Goal: Task Accomplishment & Management: Manage account settings

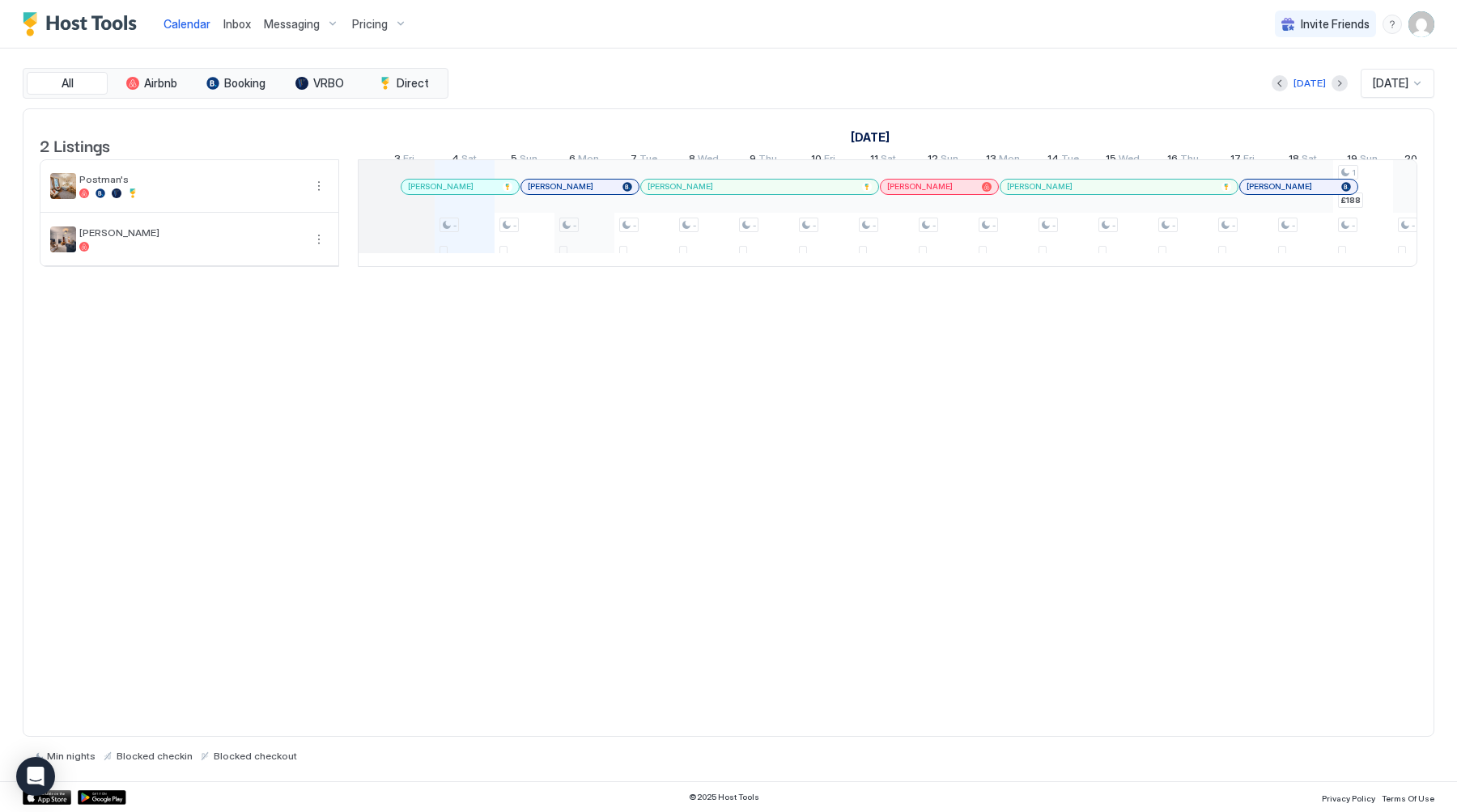
scroll to position [0, 801]
click at [1302, 81] on div "[DATE]" at bounding box center [1310, 83] width 32 height 14
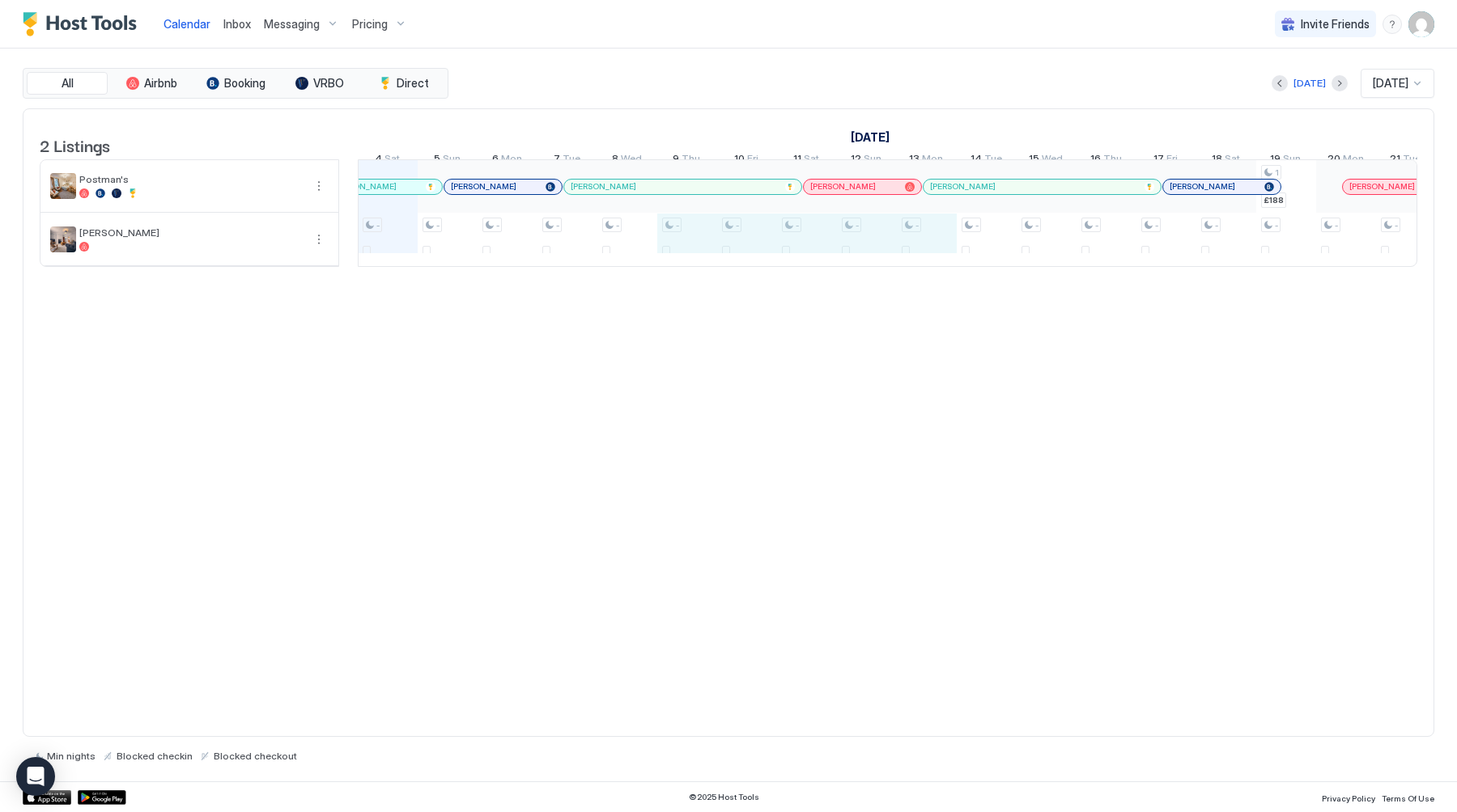
drag, startPoint x: 672, startPoint y: 252, endPoint x: 956, endPoint y: 252, distance: 284.0
click at [956, 252] on div "- - - - - - - - - - - - - - - - - - - - - - - - - - - - - - 1 £188 - - - - - - …" at bounding box center [1196, 213] width 3473 height 106
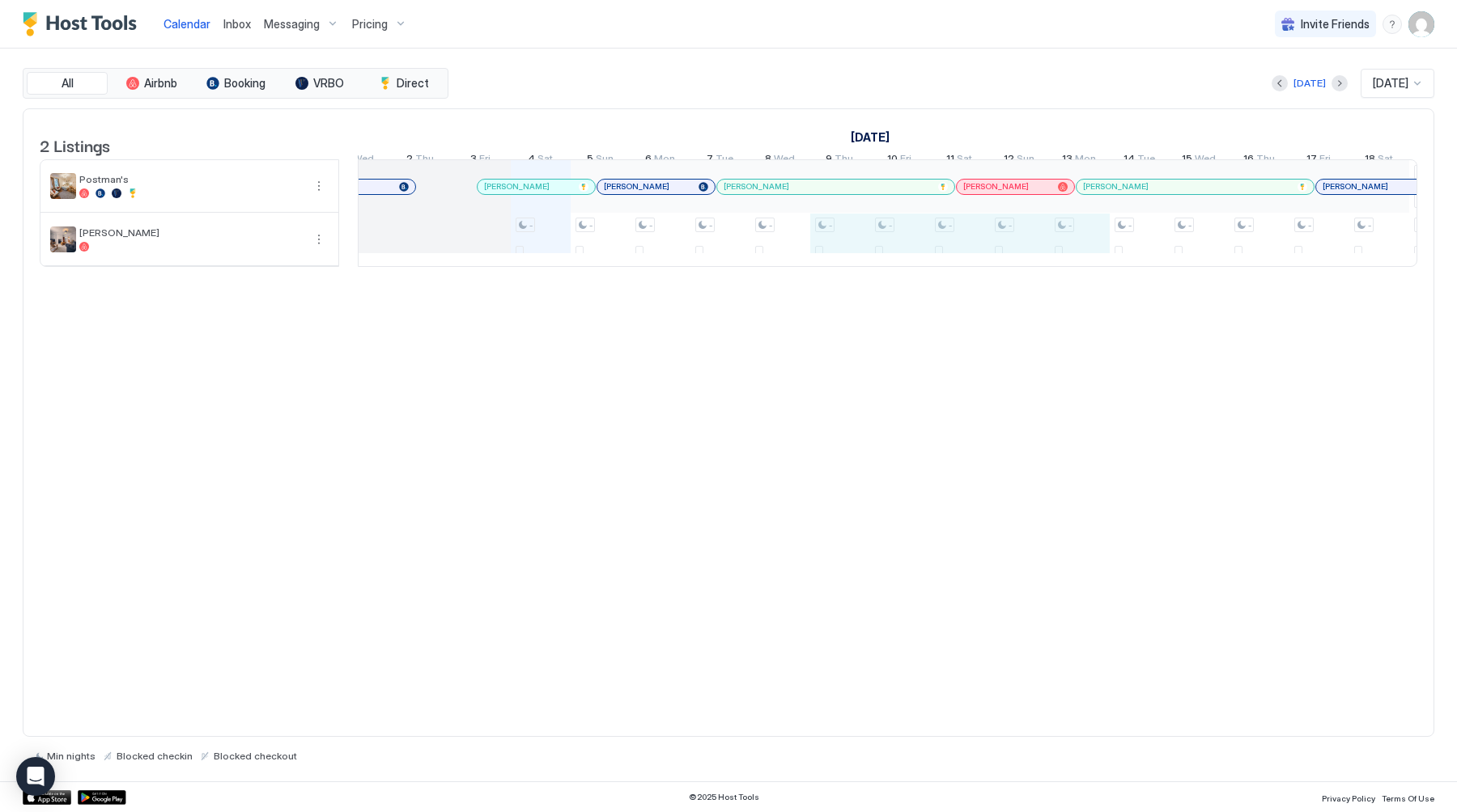
scroll to position [0, 0]
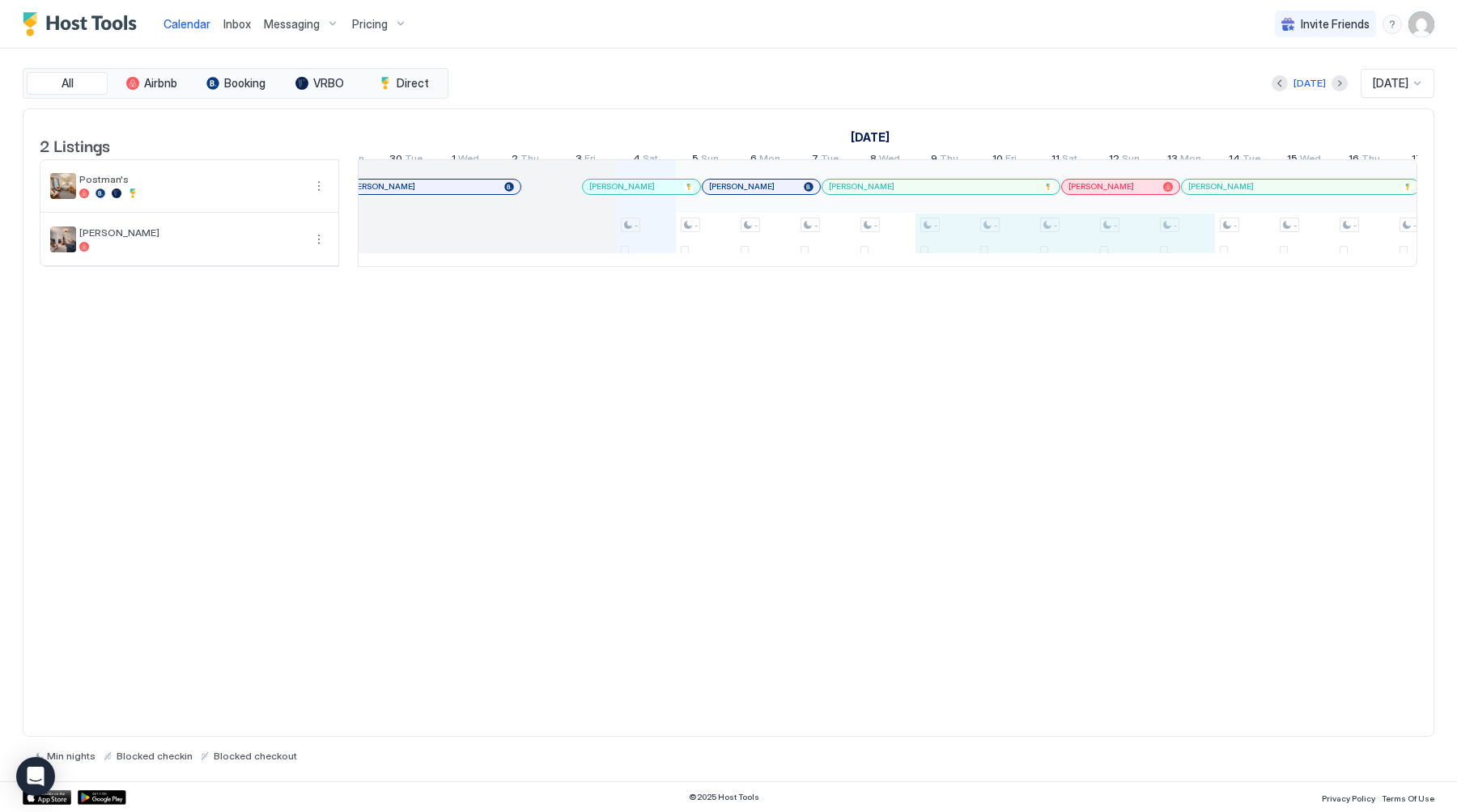
click at [579, 246] on div at bounding box center [585, 239] width 60 height 53
click at [646, 255] on div "- - - - - - - - - - - - - - - - - - - - - - - - - - - - - - 1 £188 - - - - - - …" at bounding box center [1454, 213] width 3473 height 106
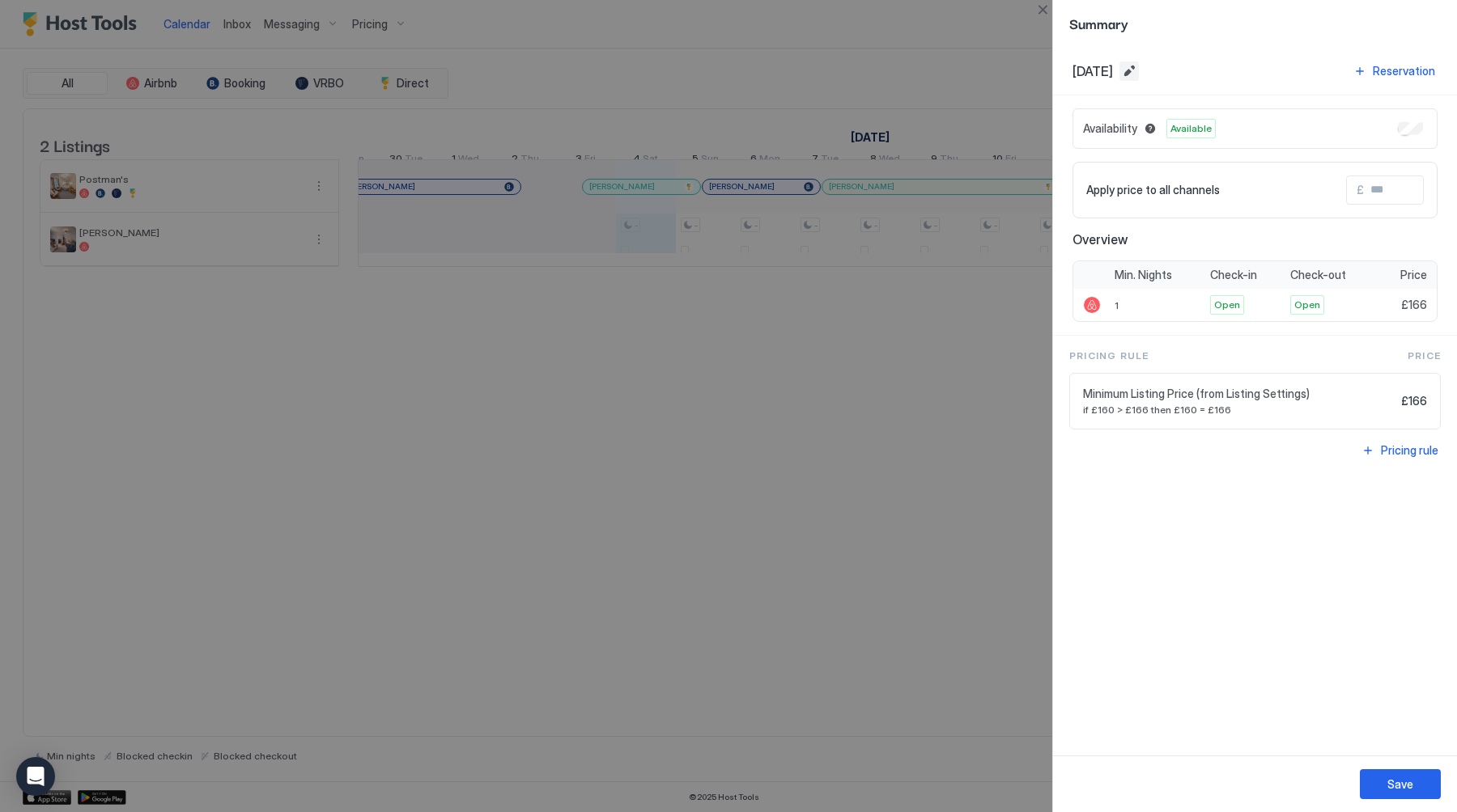
click at [1138, 64] on button "Edit date range" at bounding box center [1128, 71] width 19 height 19
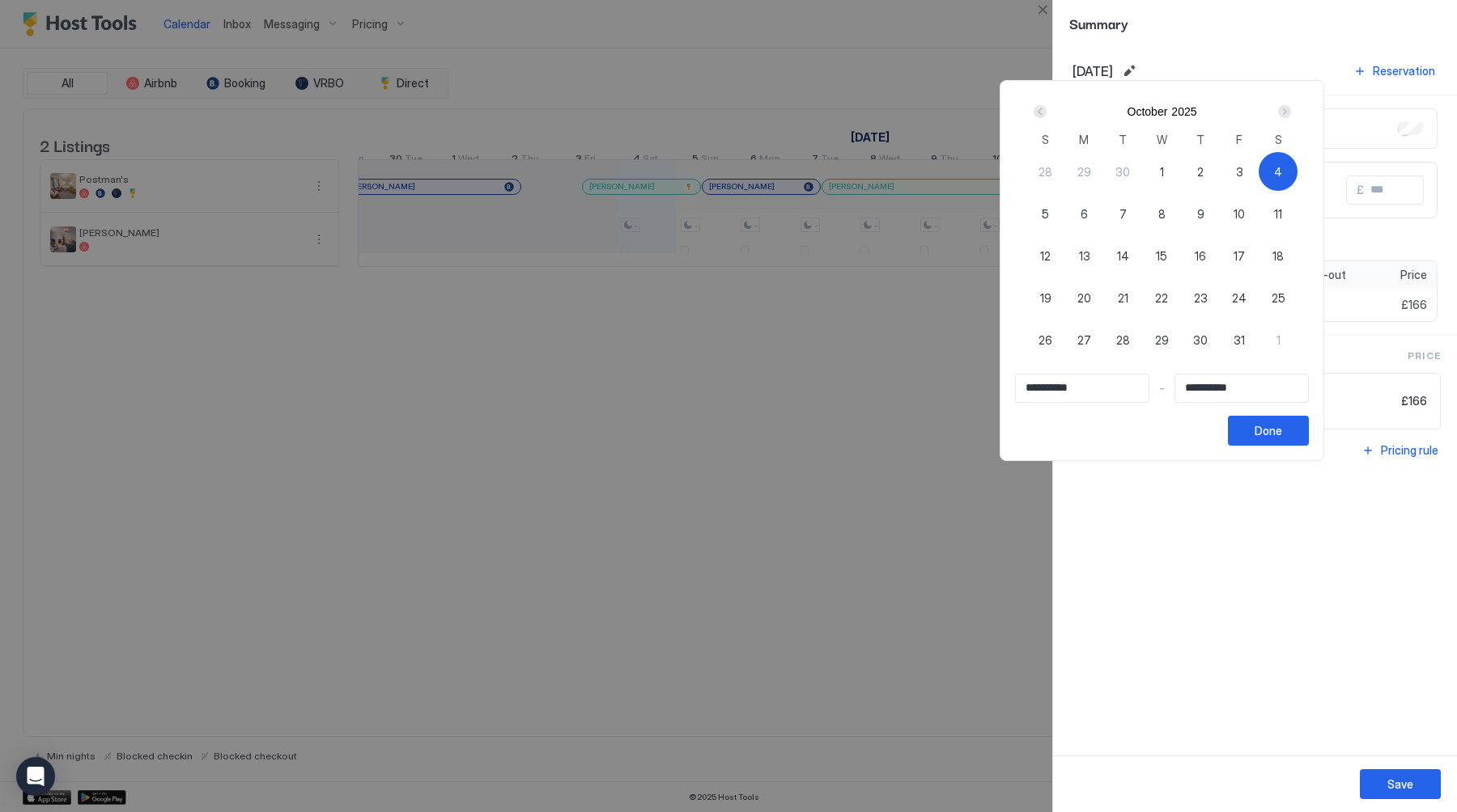
click at [1243, 172] on span "3" at bounding box center [1239, 172] width 8 height 17
type input "**********"
click at [1088, 213] on span "6" at bounding box center [1083, 214] width 8 height 17
type input "**********"
click at [1275, 428] on div "Done" at bounding box center [1268, 431] width 27 height 17
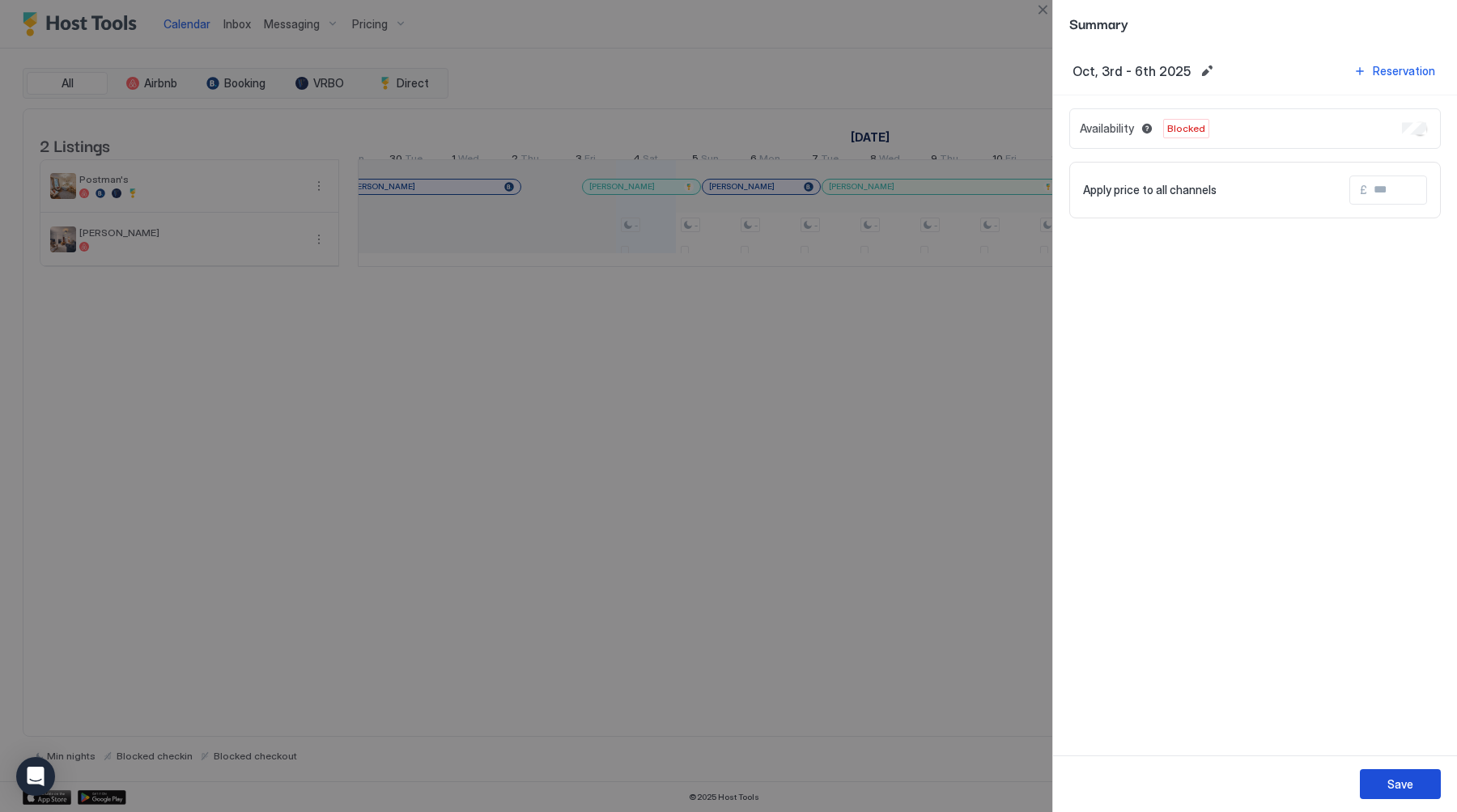
click at [1384, 785] on button "Save" at bounding box center [1400, 784] width 81 height 30
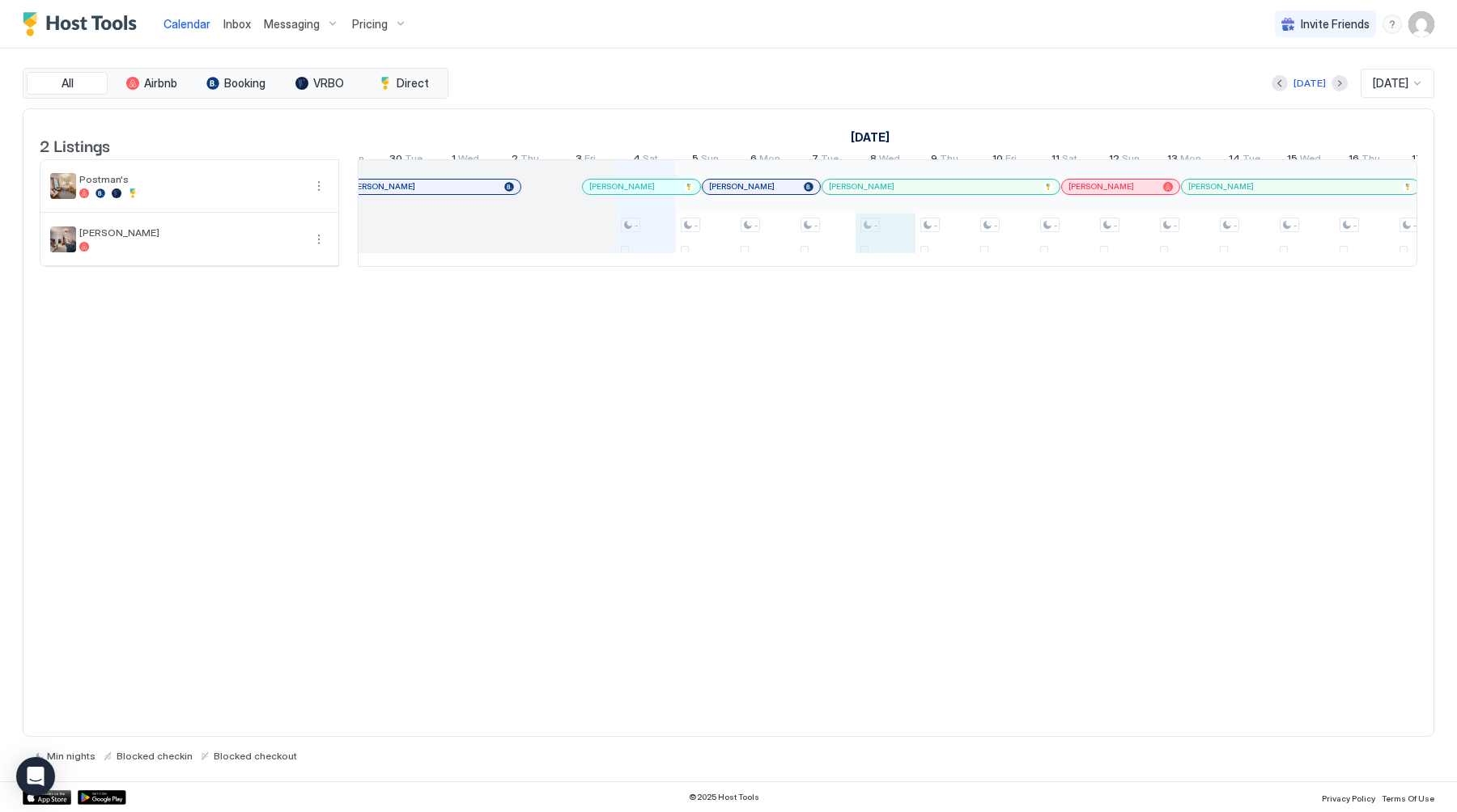
click at [889, 247] on div "- - - - - - - - - - - - - - - - - - - - - - - - - - - - - - 1 £188 - - - - - - …" at bounding box center [1454, 213] width 3473 height 106
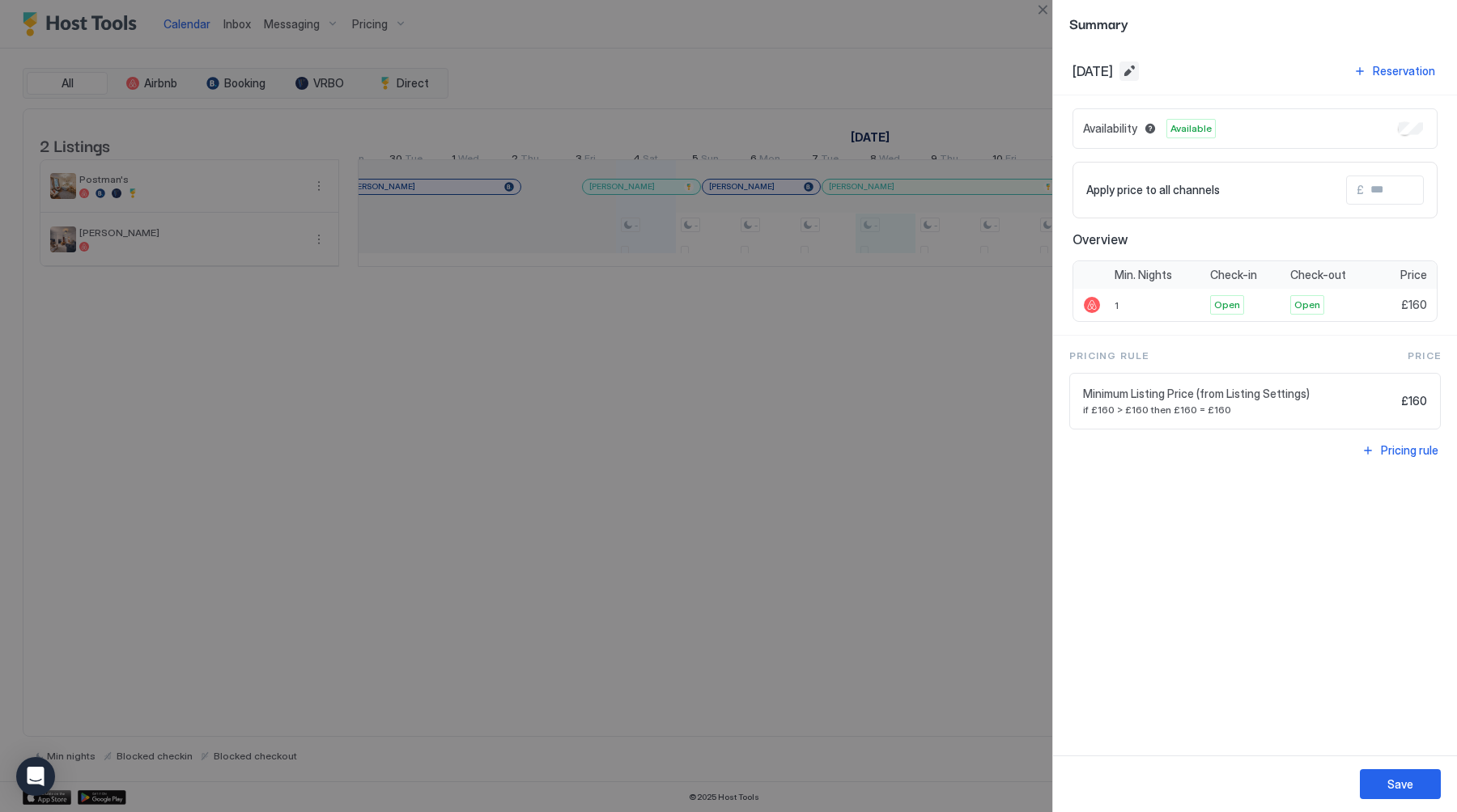
click at [1138, 68] on button "Edit date range" at bounding box center [1128, 71] width 19 height 19
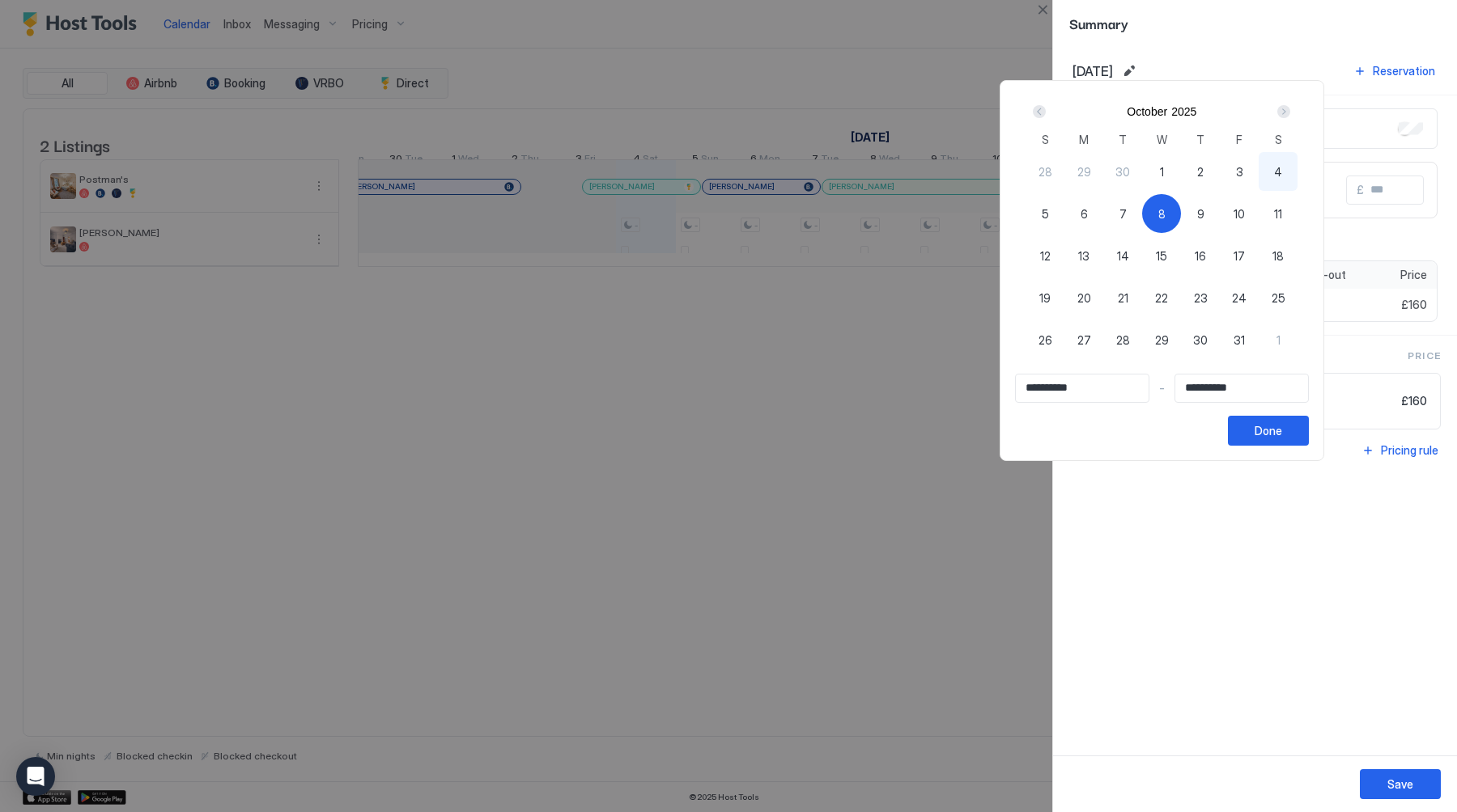
click at [1164, 210] on div "8" at bounding box center [1161, 213] width 39 height 39
click at [1150, 217] on div "8" at bounding box center [1161, 213] width 39 height 39
type input "**********"
click at [1282, 211] on span "11" at bounding box center [1278, 214] width 8 height 17
type input "**********"
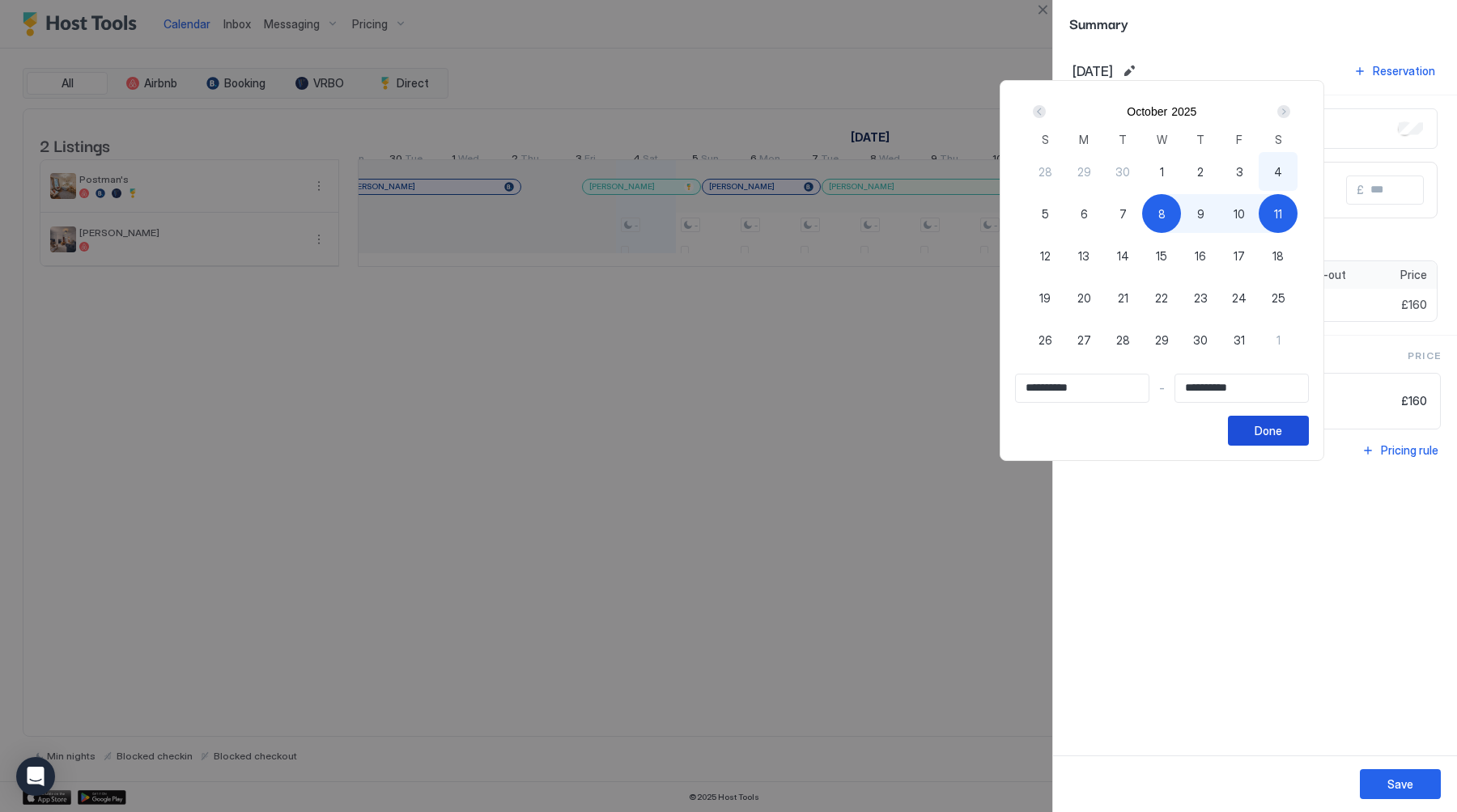
click at [1279, 426] on div "Done" at bounding box center [1268, 431] width 27 height 17
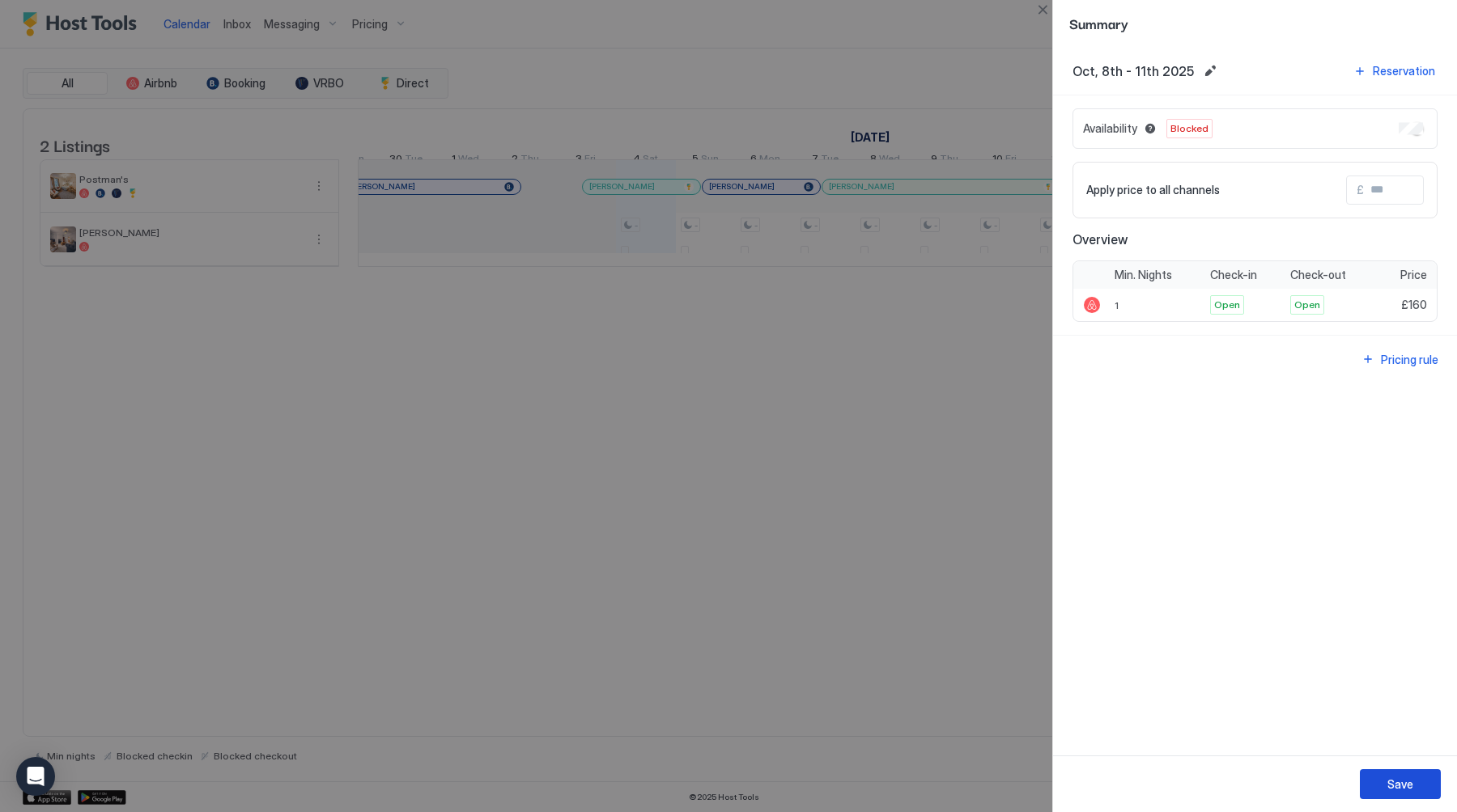
click at [1396, 779] on div "Save" at bounding box center [1399, 784] width 26 height 17
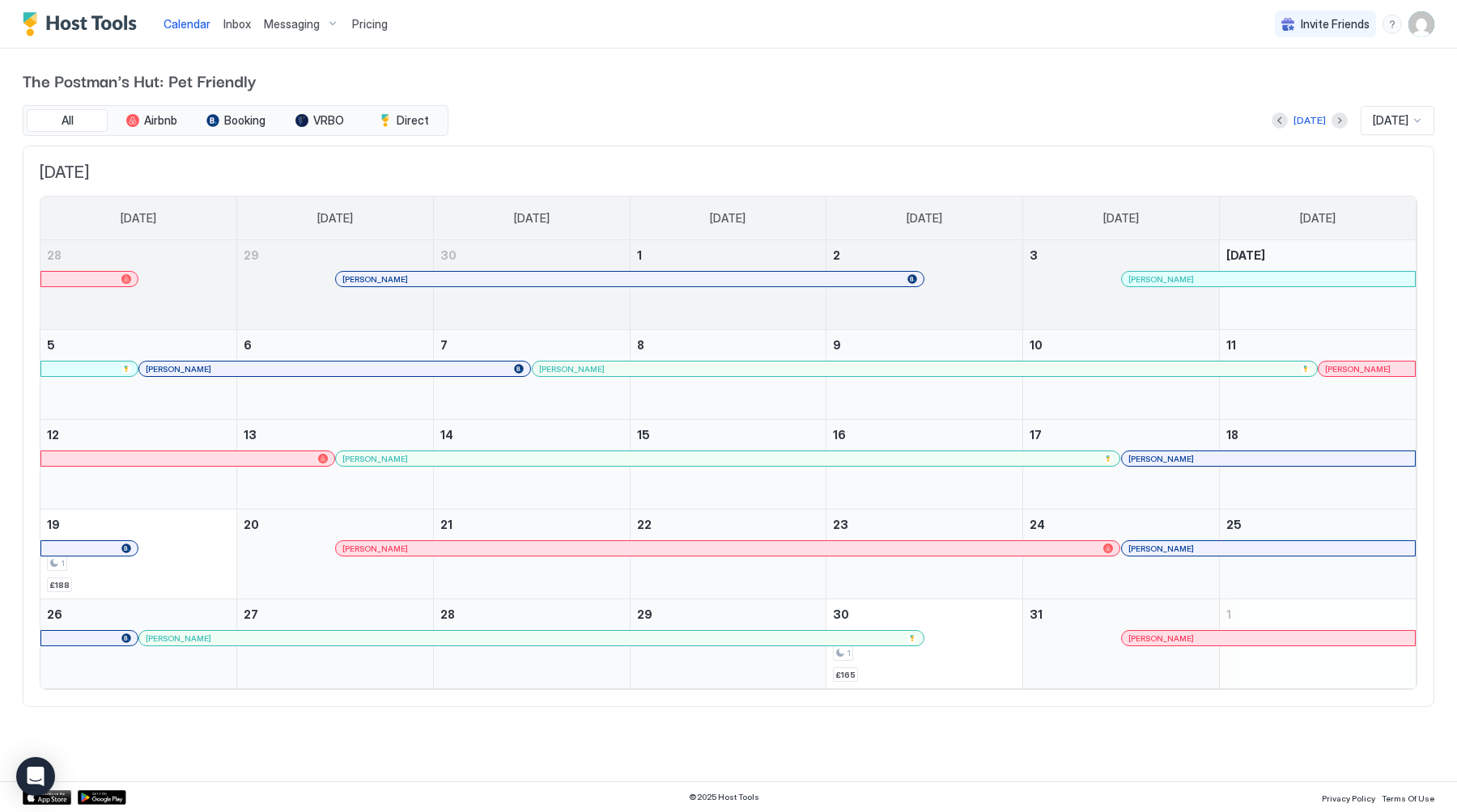
click at [1428, 30] on img "User profile" at bounding box center [1421, 24] width 26 height 26
click at [1359, 89] on div "Settings" at bounding box center [1330, 91] width 206 height 28
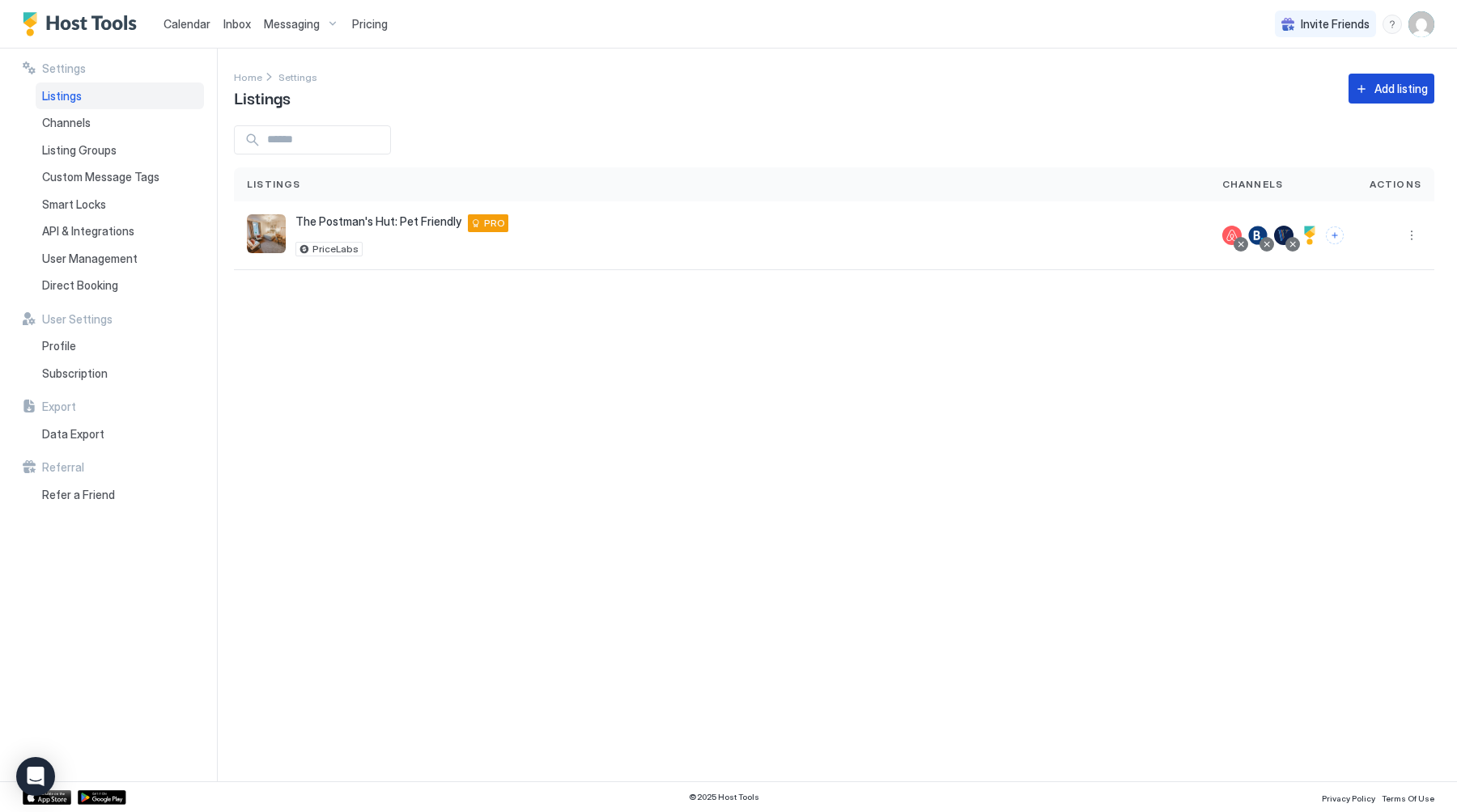
click at [1396, 98] on button "Add listing" at bounding box center [1391, 88] width 86 height 30
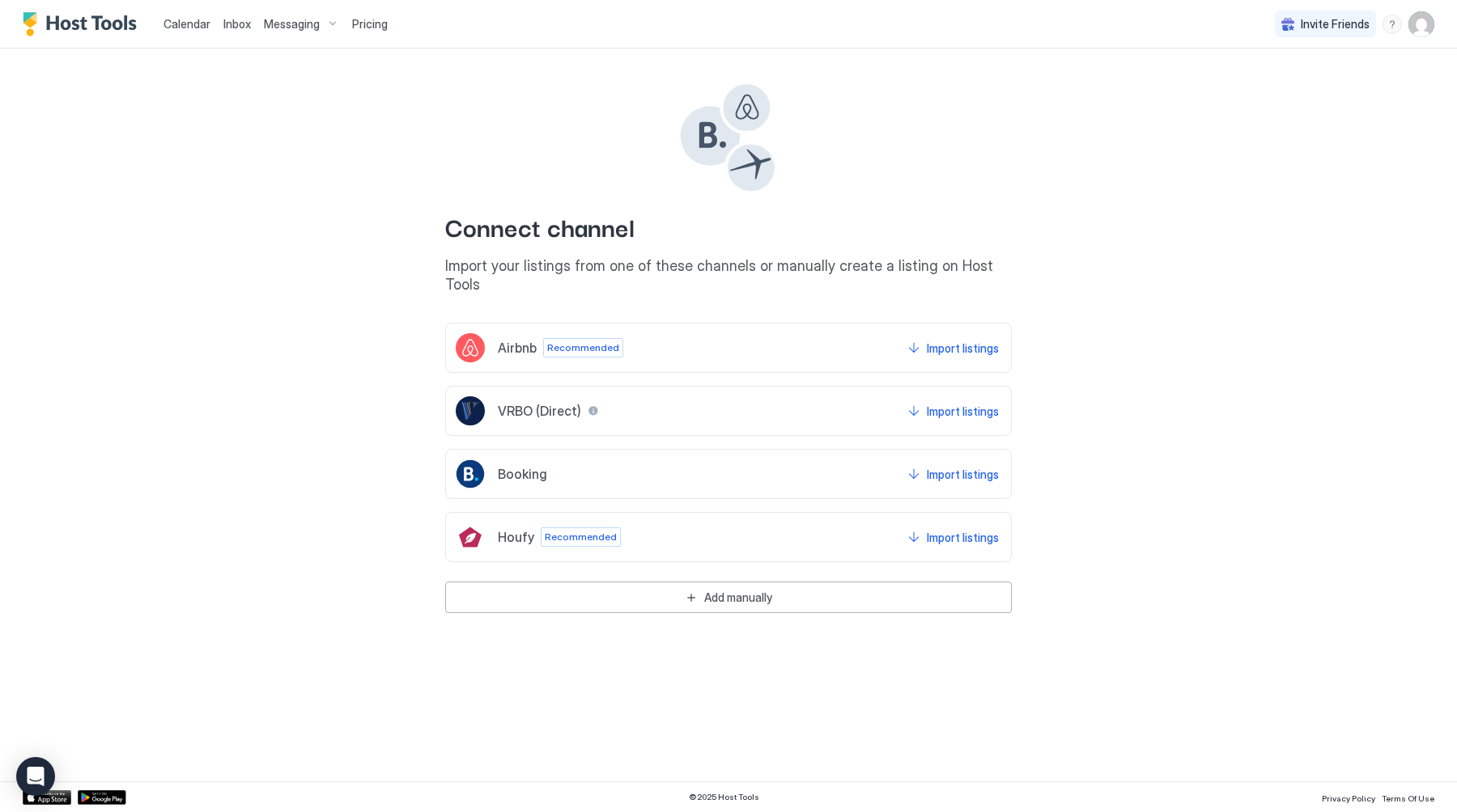
click at [595, 340] on span "Recommended" at bounding box center [583, 347] width 72 height 14
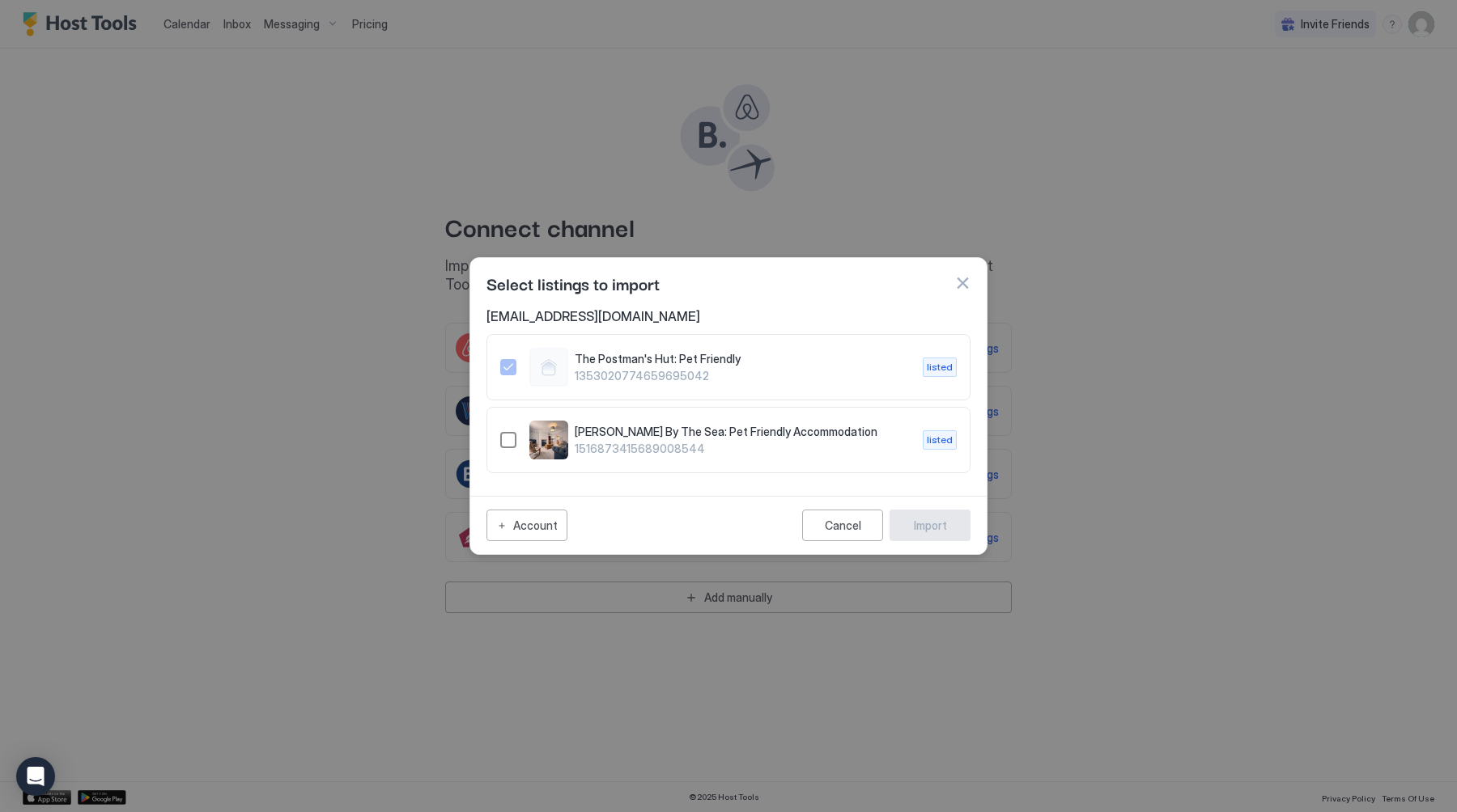
click at [511, 437] on div "1516873415689008544" at bounding box center [507, 439] width 16 height 16
click at [922, 524] on div "Import" at bounding box center [930, 525] width 33 height 17
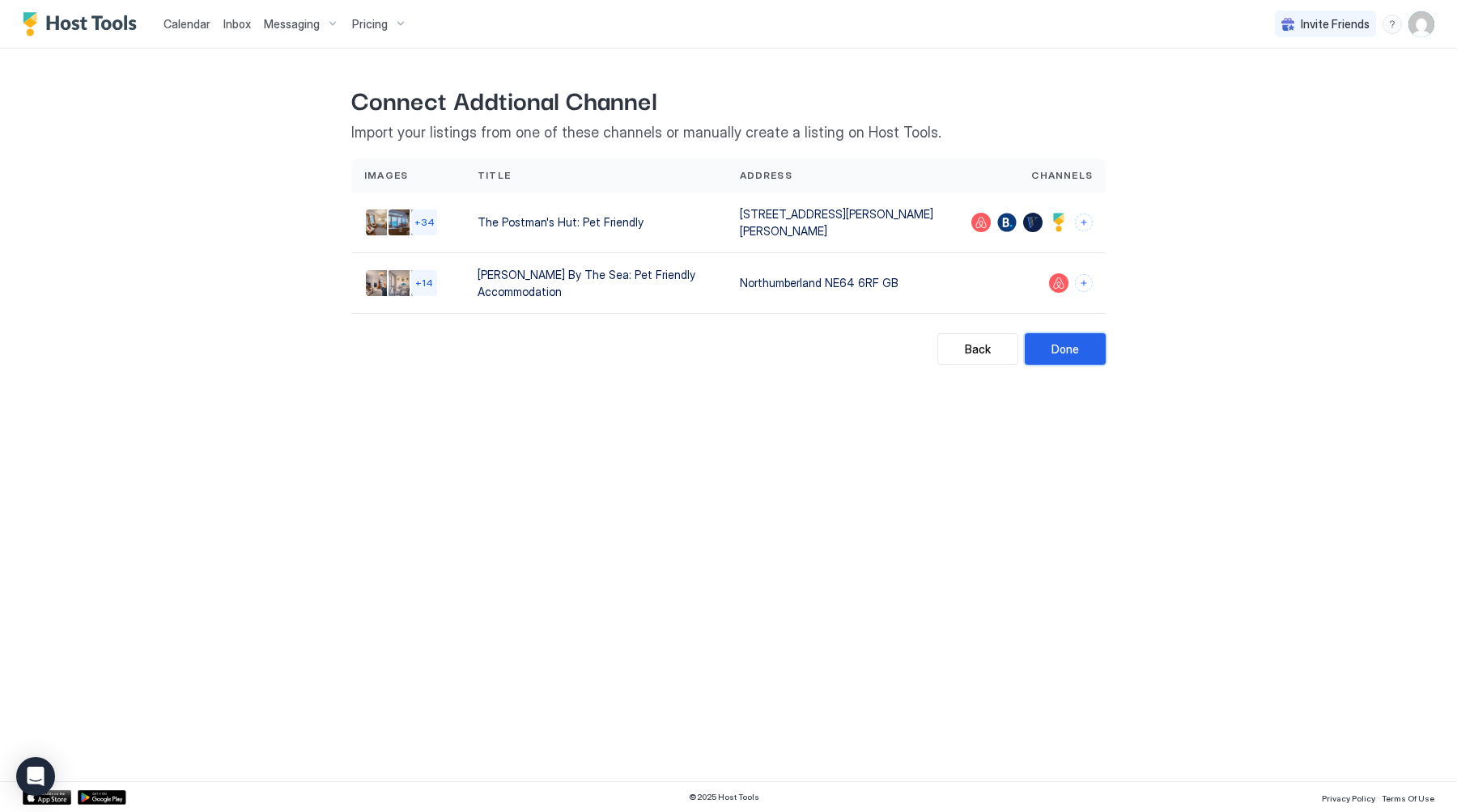
click at [1076, 351] on div "Done" at bounding box center [1065, 349] width 27 height 17
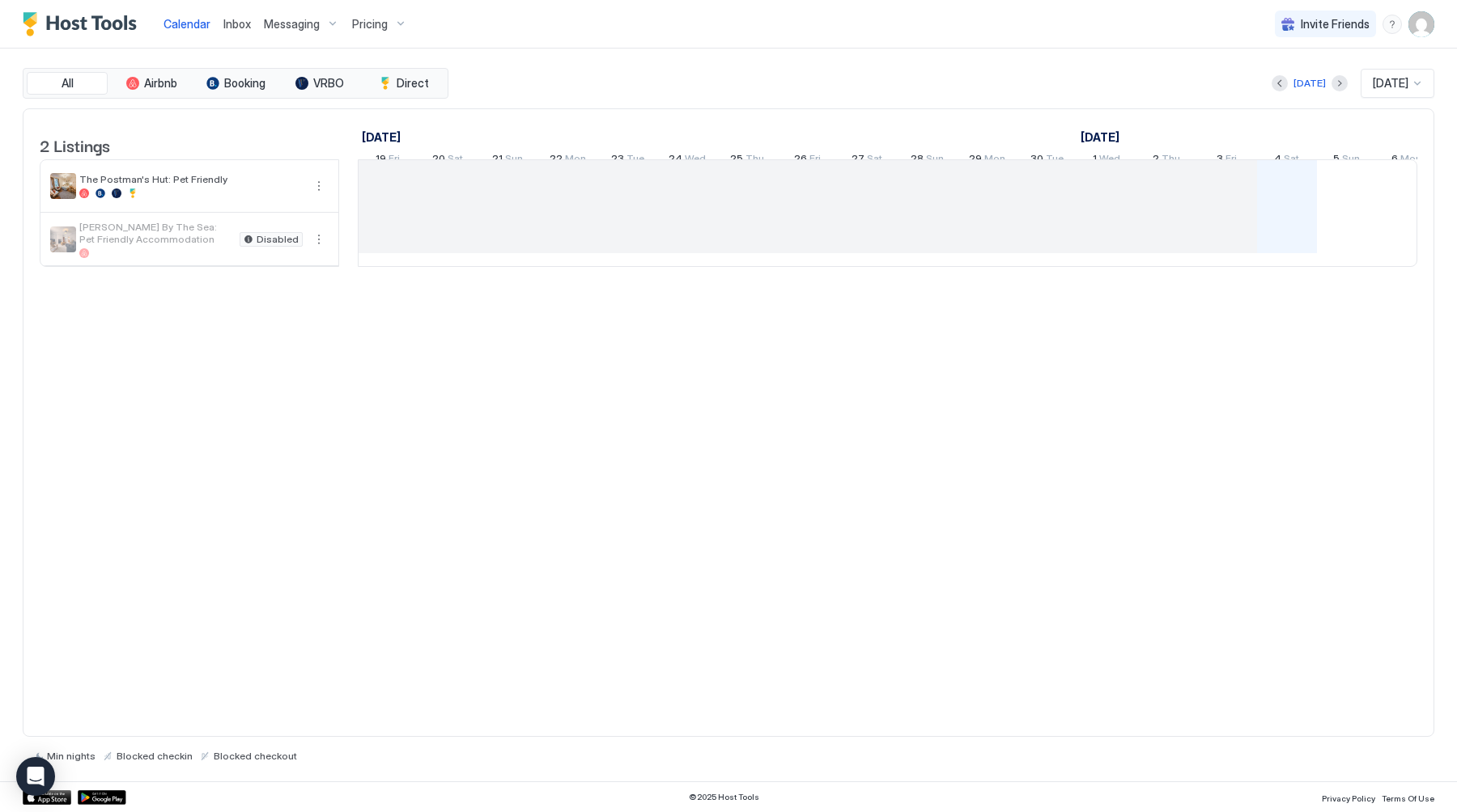
scroll to position [0, 899]
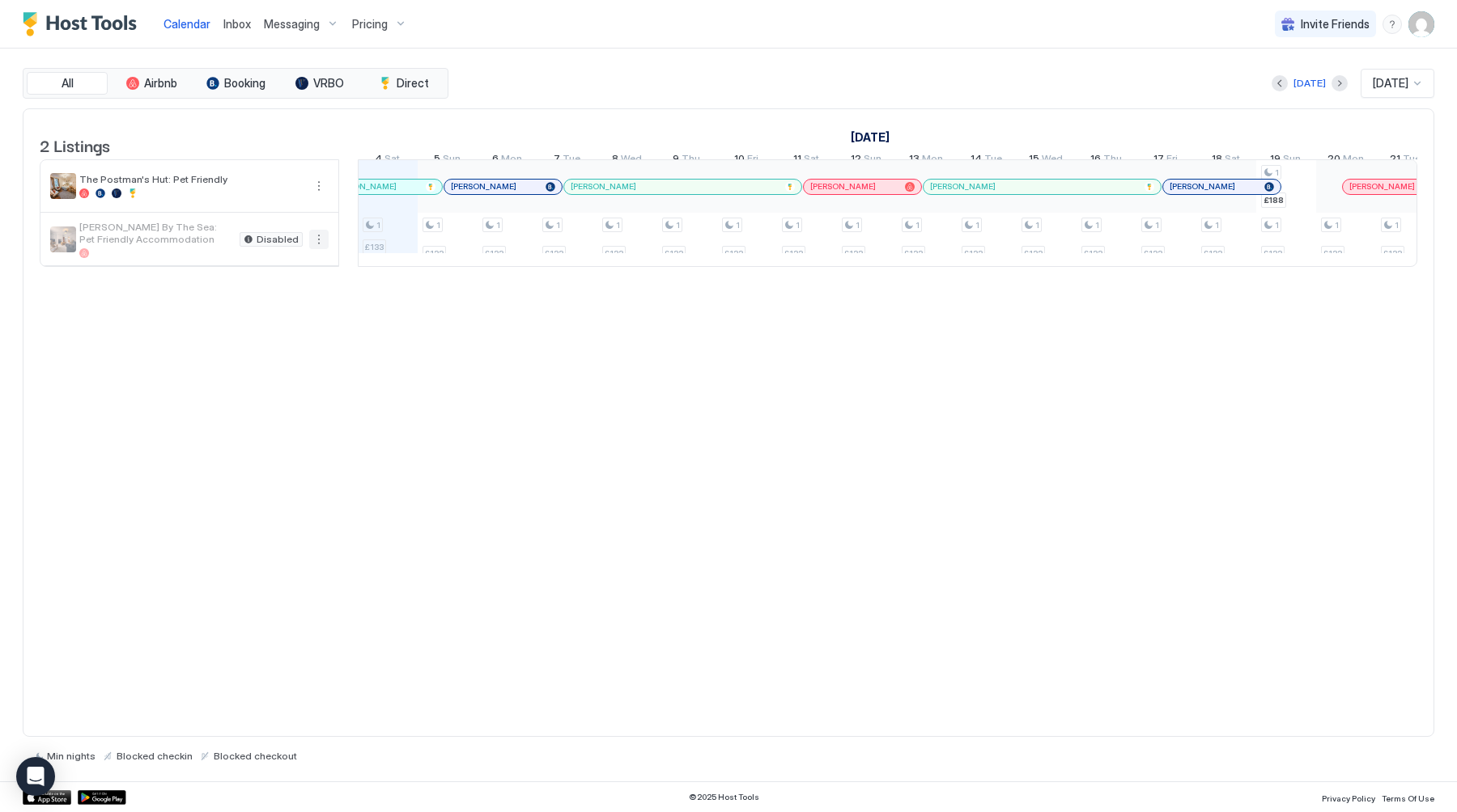
click at [313, 249] on button "More options" at bounding box center [319, 239] width 19 height 19
click at [280, 247] on div at bounding box center [728, 406] width 1457 height 812
click at [254, 246] on div "Disabled" at bounding box center [271, 239] width 64 height 14
click at [281, 240] on span "Disabled" at bounding box center [278, 240] width 42 height 0
click at [317, 249] on button "More options" at bounding box center [319, 239] width 19 height 19
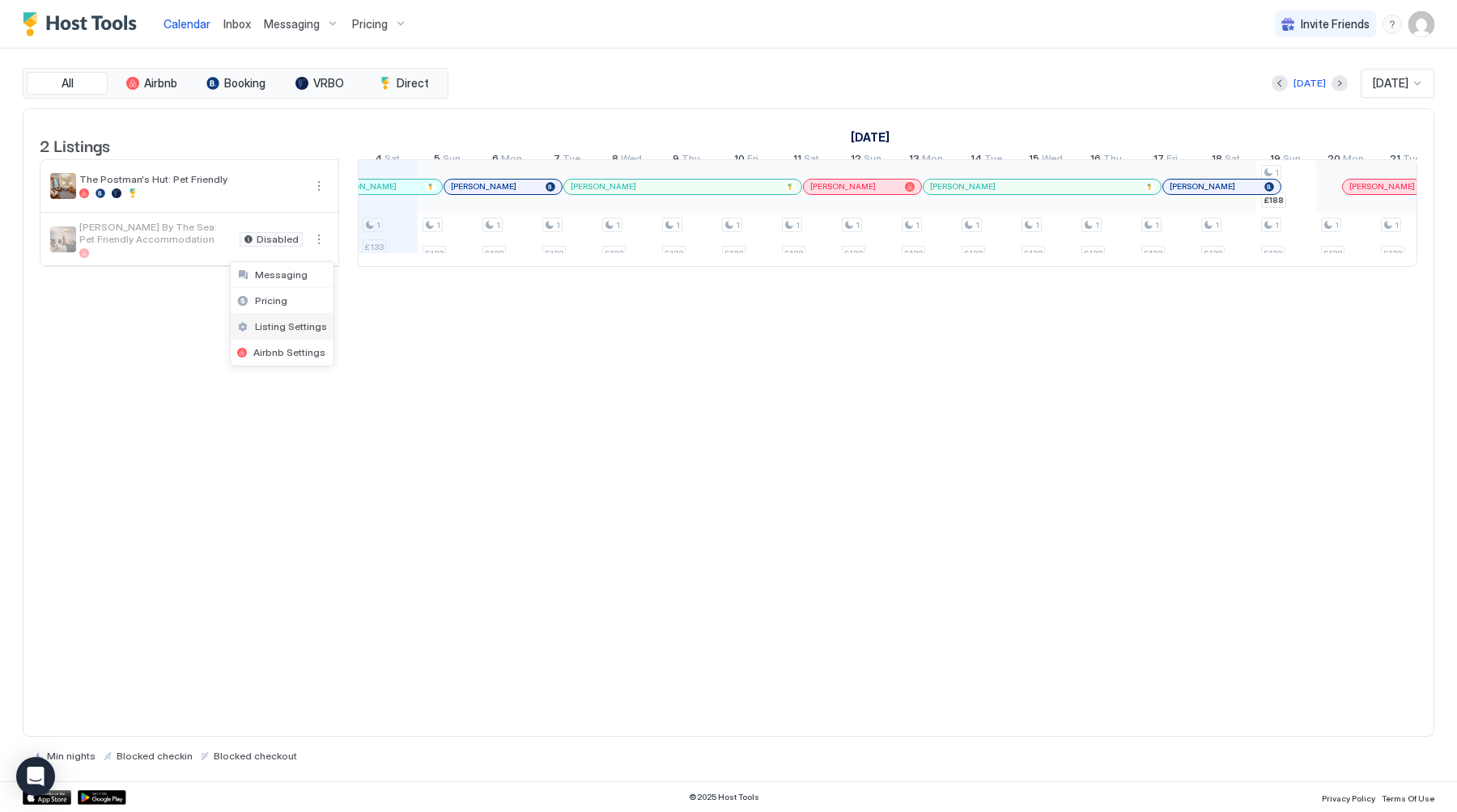
click at [290, 329] on span "Listing Settings" at bounding box center [291, 326] width 72 height 12
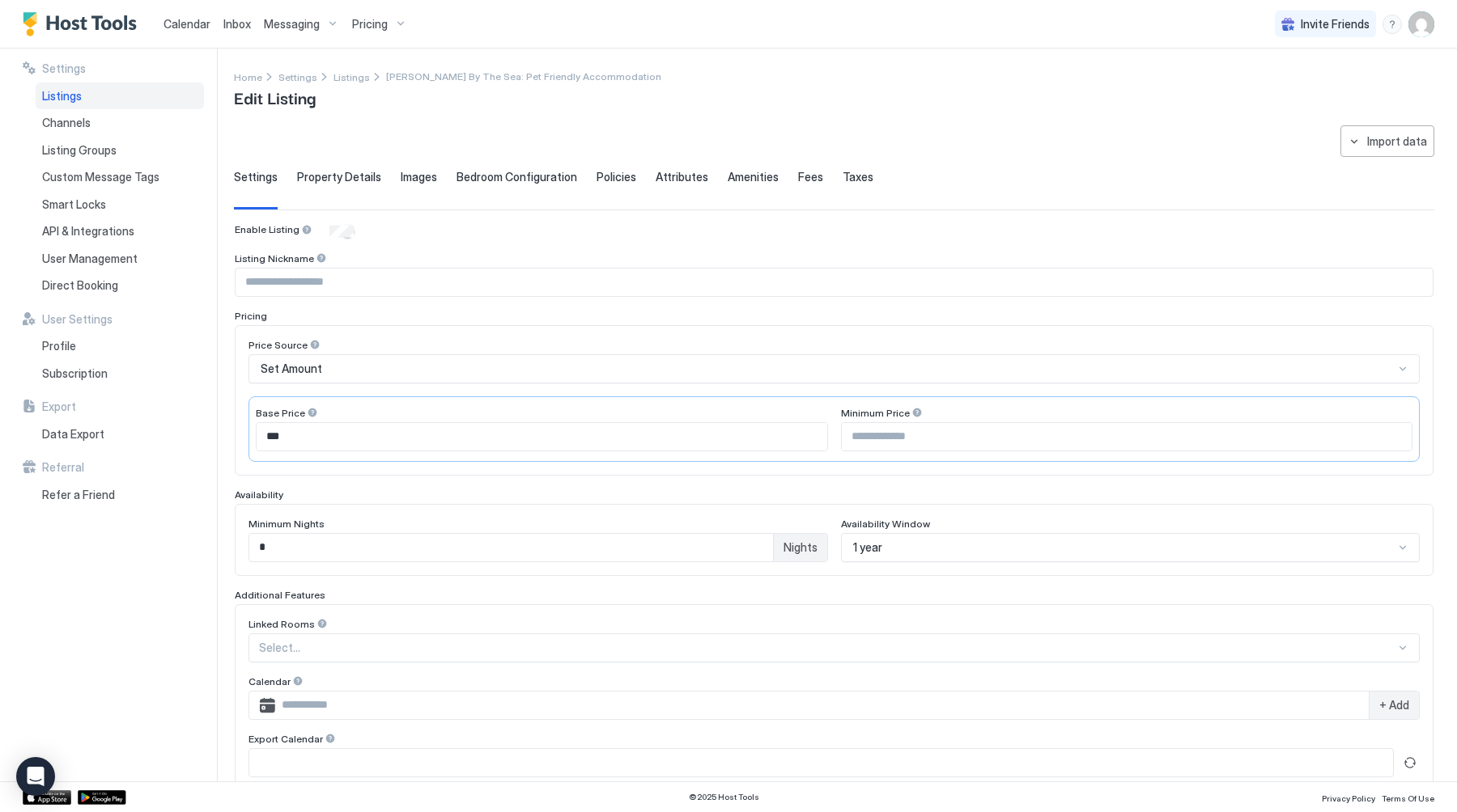
click at [322, 286] on input "Input Field" at bounding box center [834, 282] width 1197 height 27
type input "*******"
click at [431, 366] on div "Set Amount" at bounding box center [827, 368] width 1133 height 14
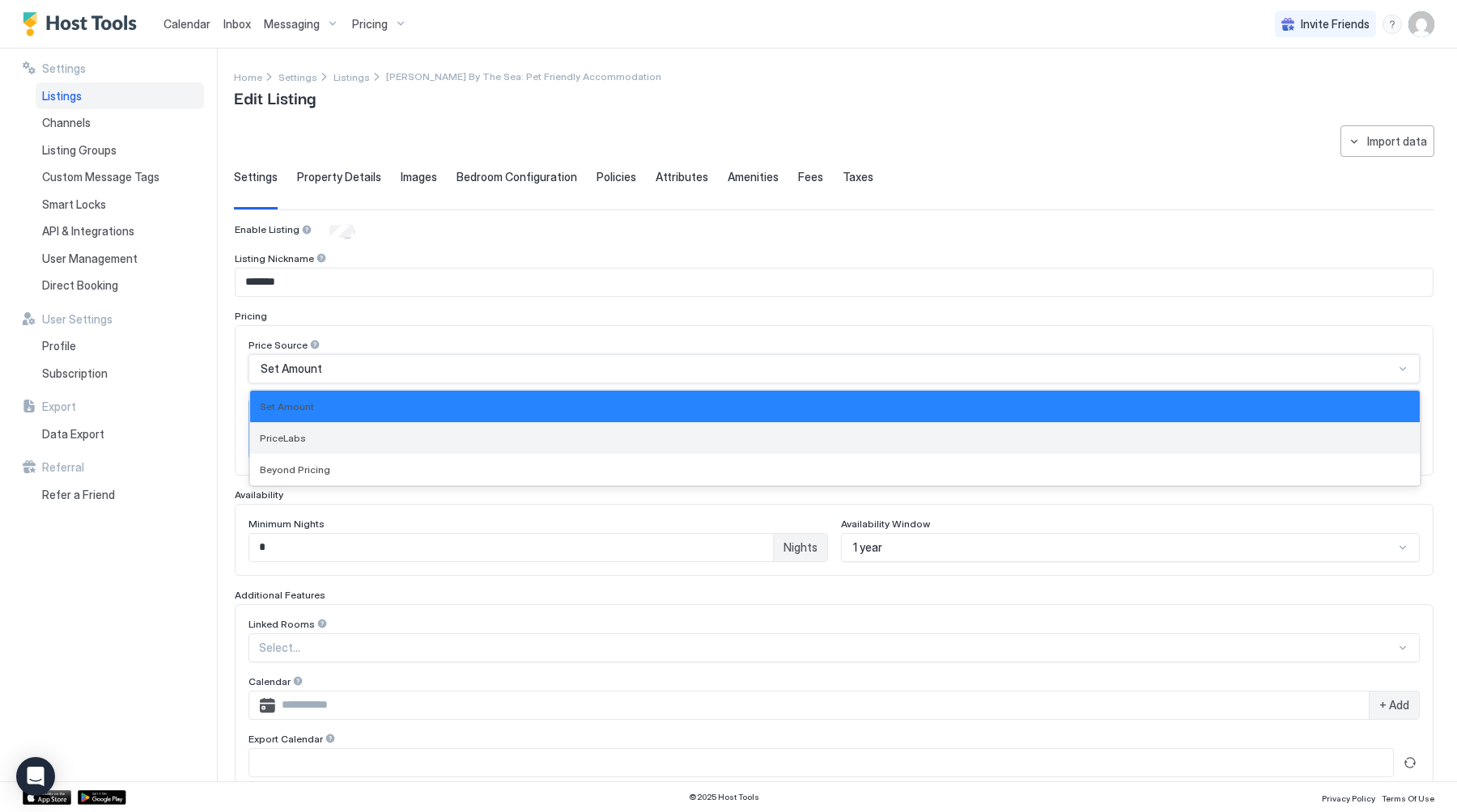
click at [387, 428] on div "PriceLabs" at bounding box center [834, 438] width 1169 height 31
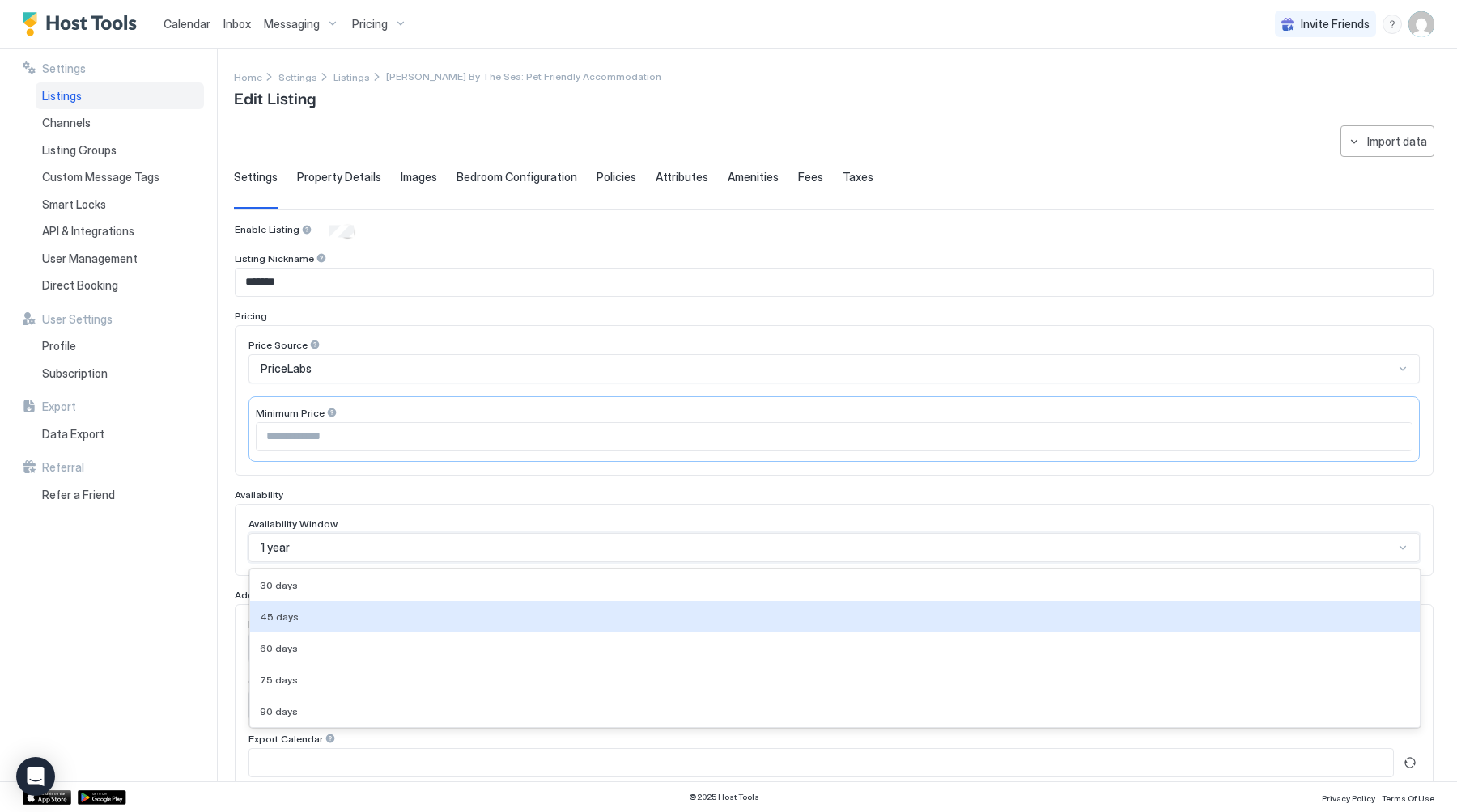
click at [327, 541] on div "45 days, 2 of 9. 9 results available. Use Up and Down to choose options, press …" at bounding box center [834, 548] width 1171 height 29
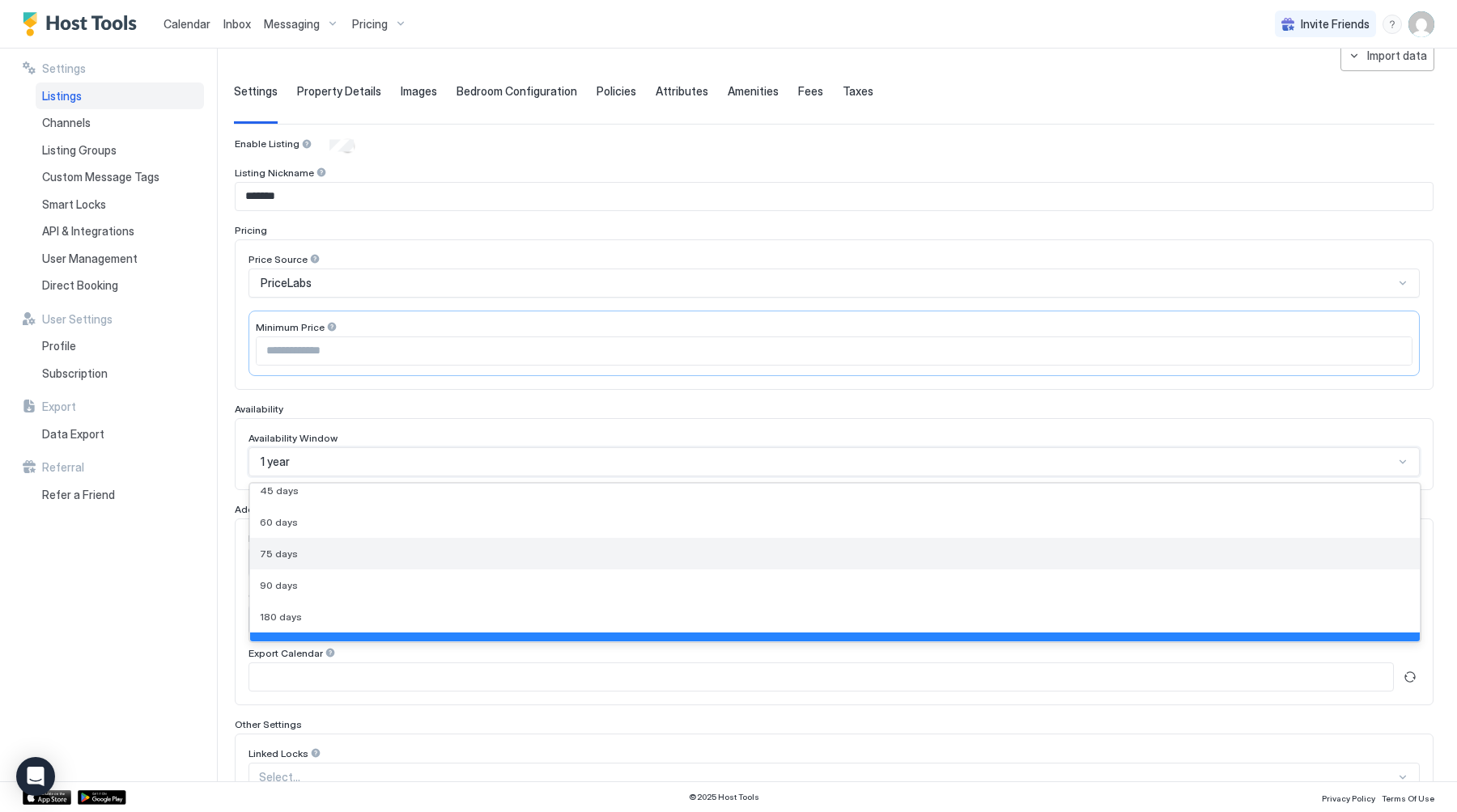
scroll to position [125, 0]
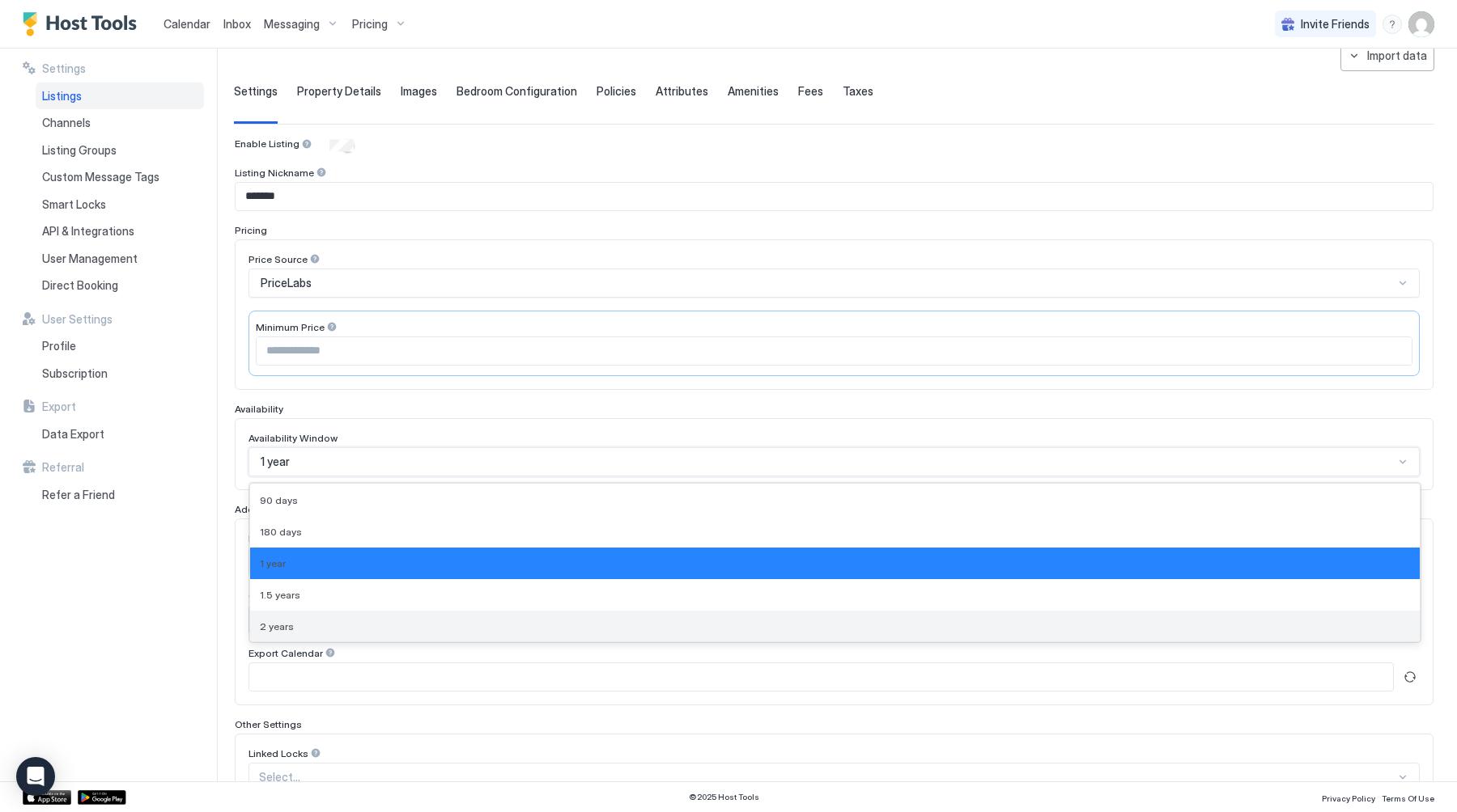
click at [304, 626] on div "2 years" at bounding box center [835, 627] width 1150 height 12
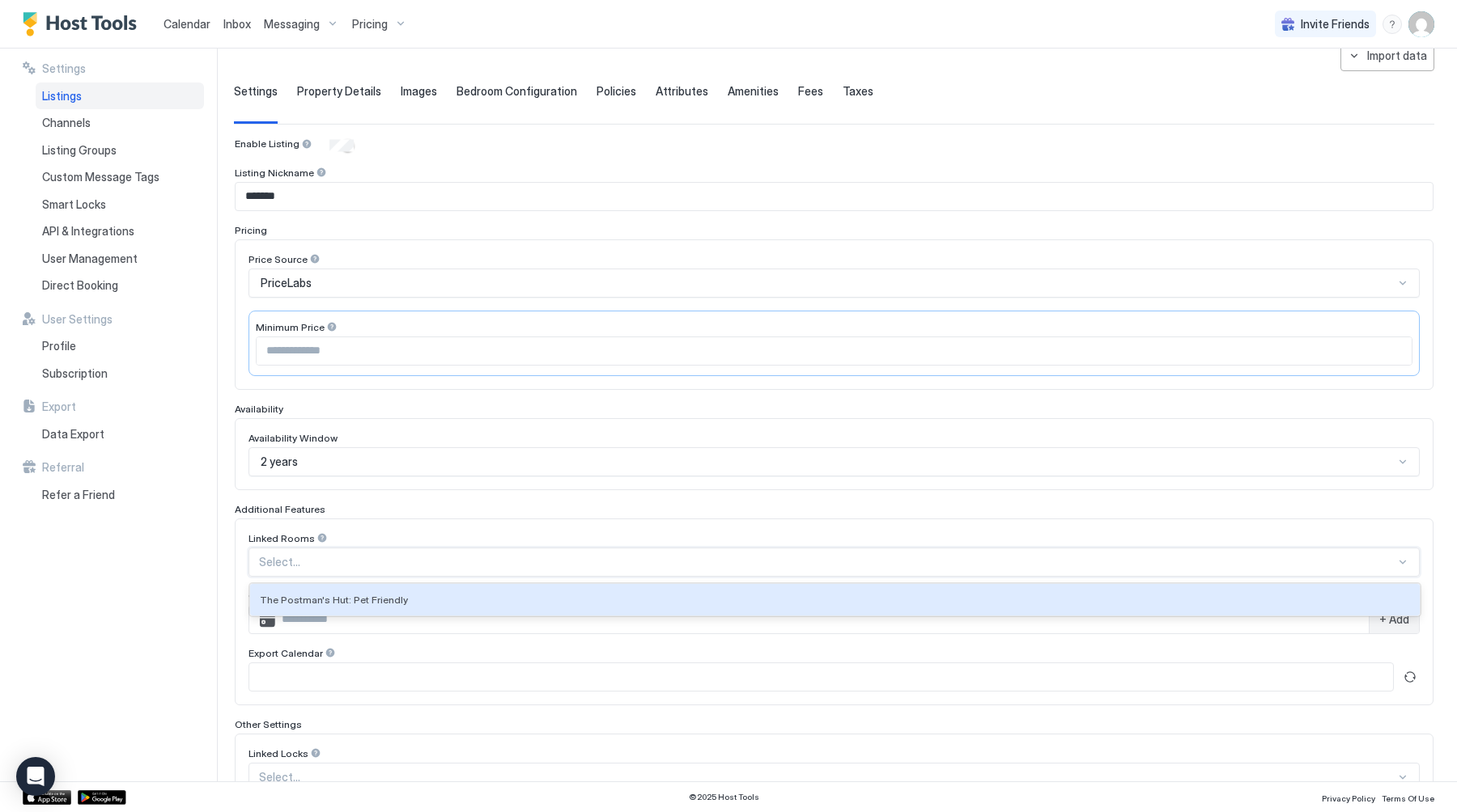
click at [310, 562] on div at bounding box center [827, 561] width 1136 height 14
click at [314, 552] on div "Select..." at bounding box center [834, 562] width 1171 height 29
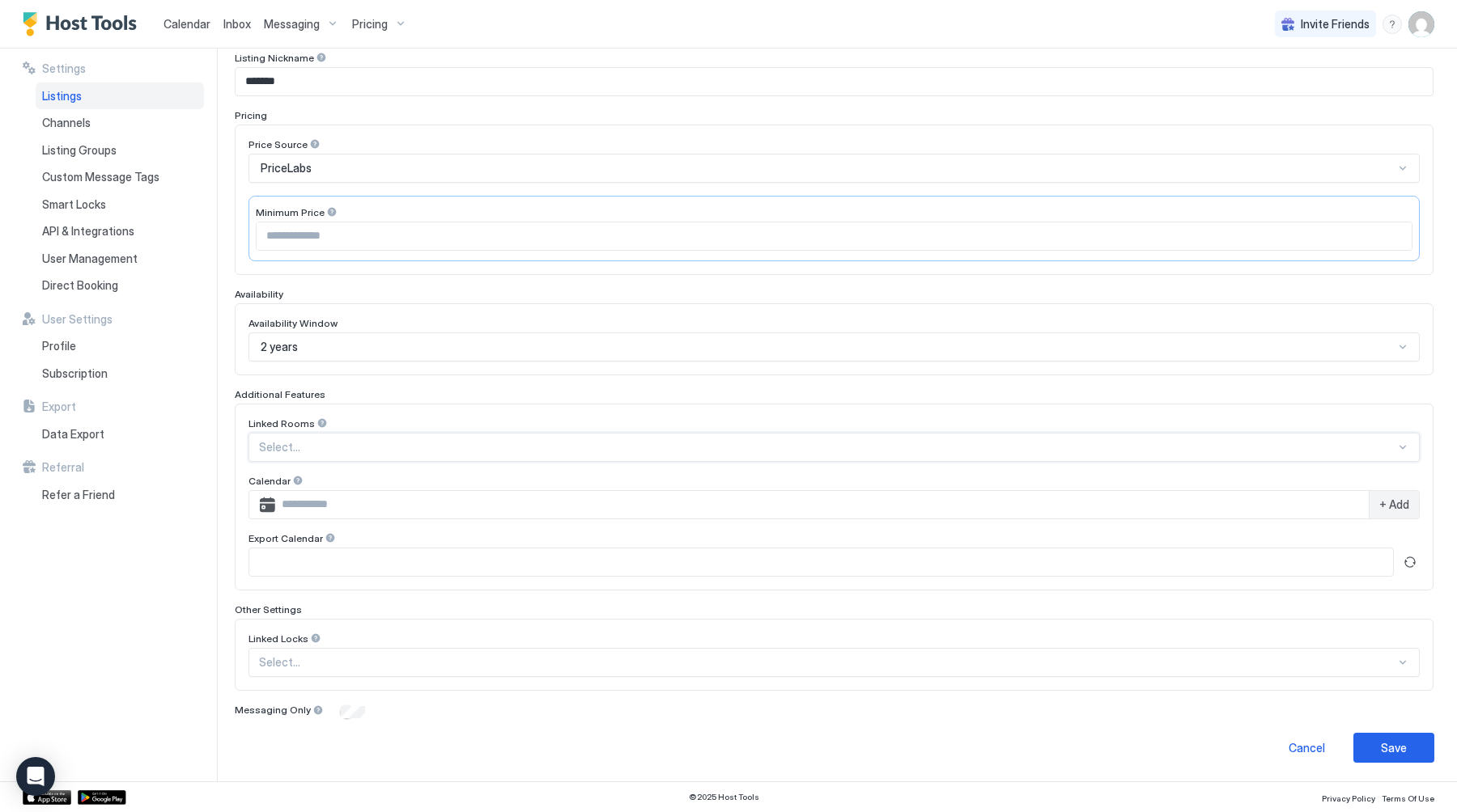
scroll to position [0, 0]
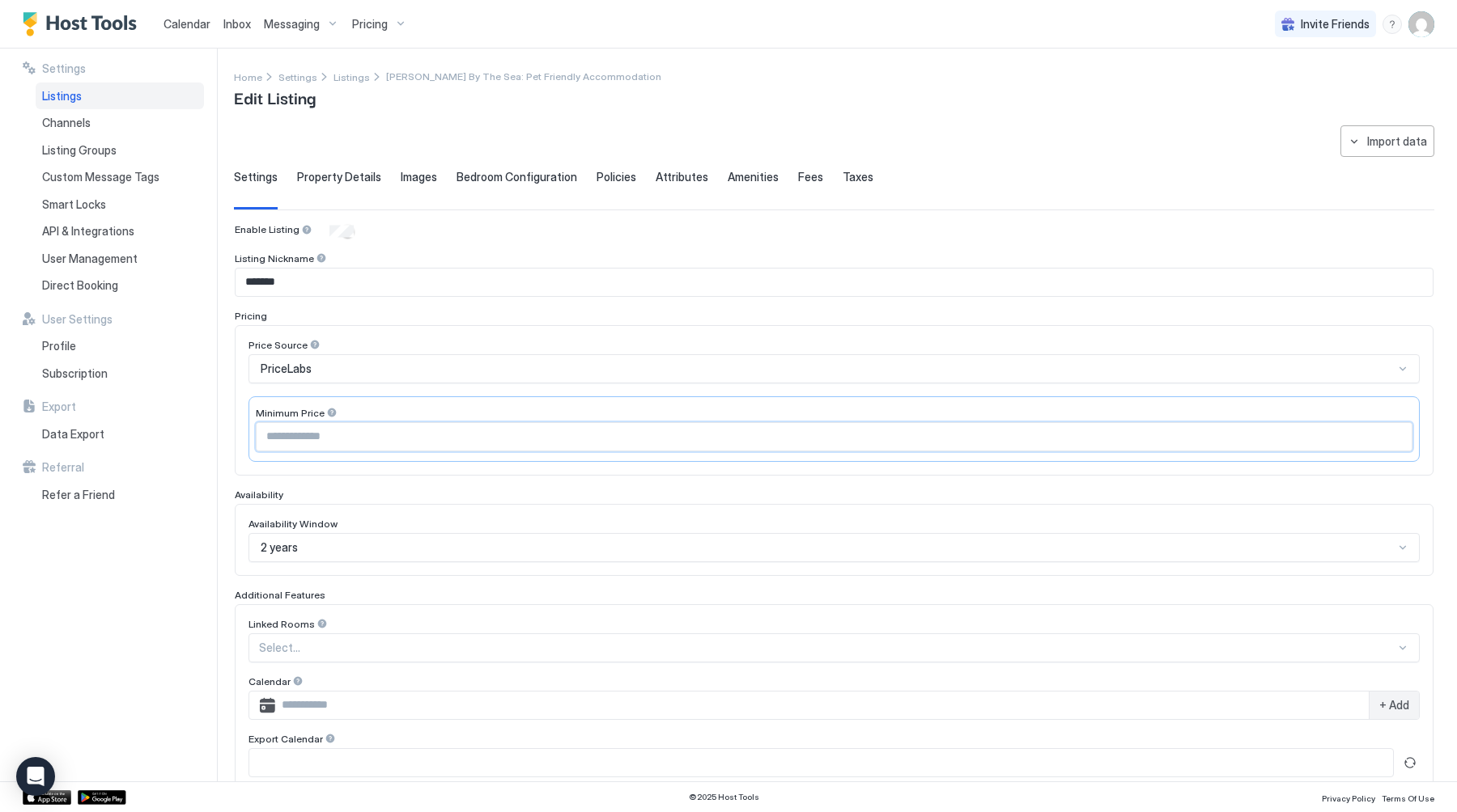
click at [339, 427] on input "Input Field" at bounding box center [834, 437] width 1155 height 27
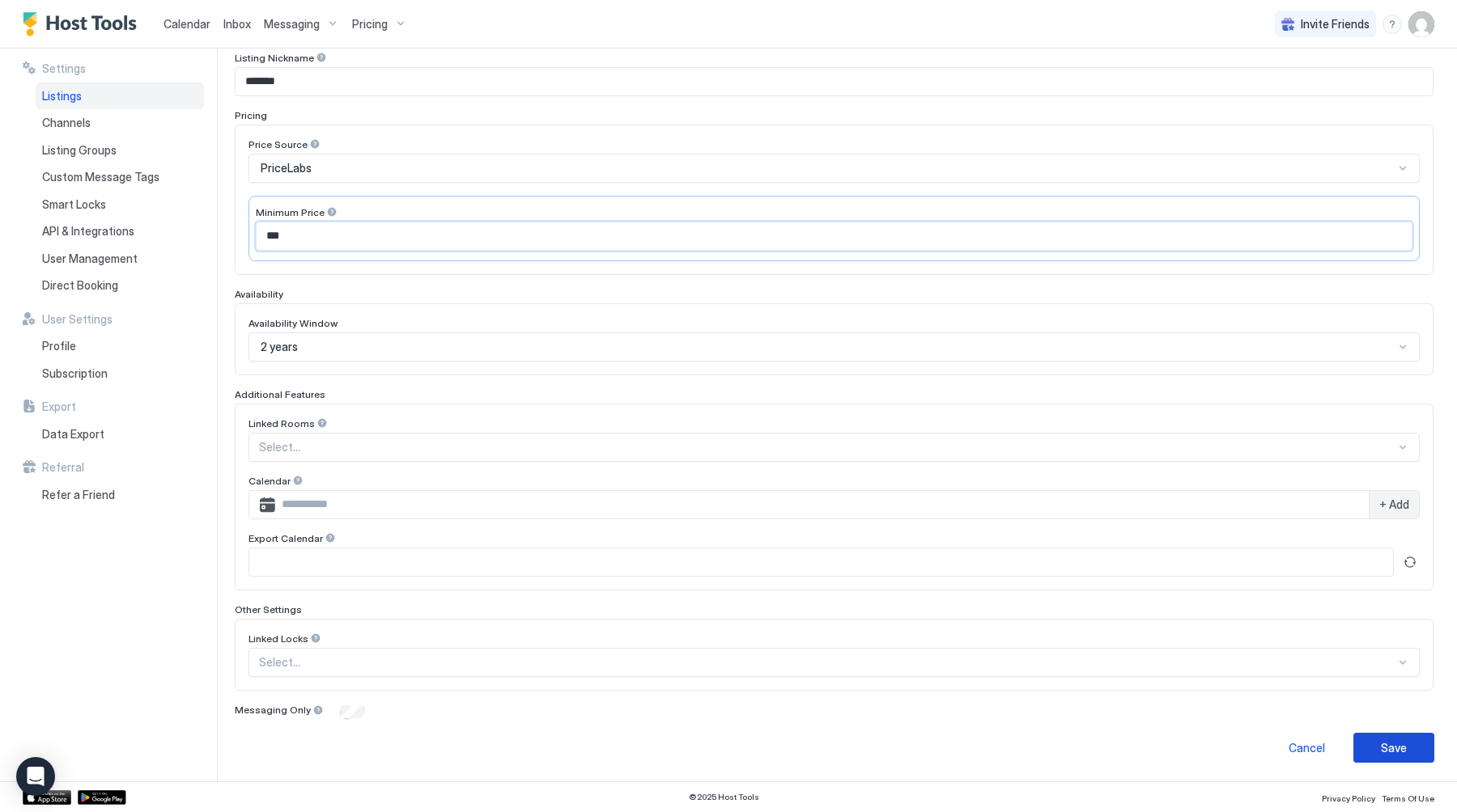
type input "***"
click at [1404, 748] on div "Save" at bounding box center [1393, 748] width 26 height 17
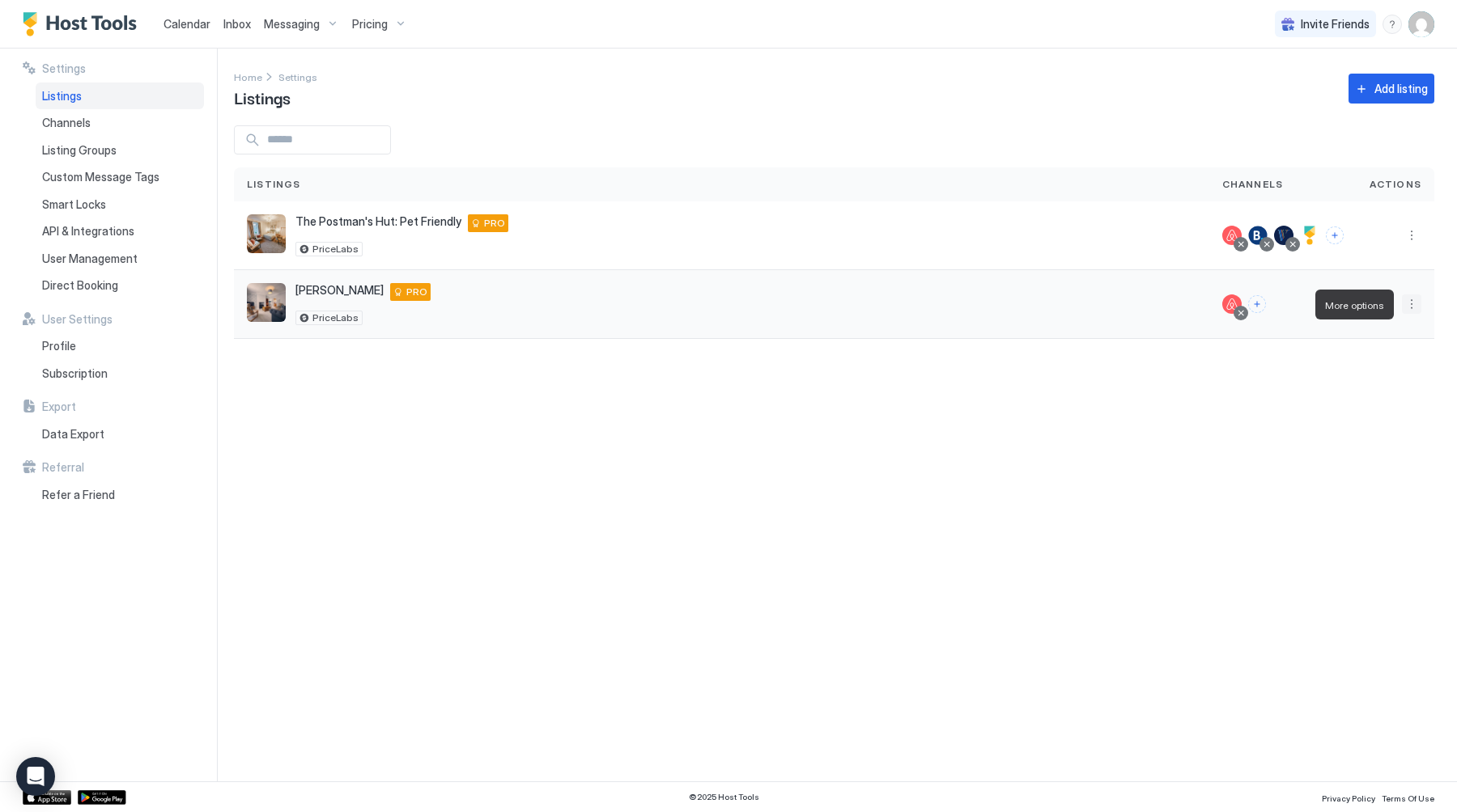
click at [1413, 298] on button "More options" at bounding box center [1411, 304] width 19 height 19
click at [1413, 229] on div at bounding box center [728, 406] width 1457 height 812
click at [1413, 239] on div at bounding box center [728, 406] width 1457 height 812
click at [1410, 238] on button "More options" at bounding box center [1411, 235] width 19 height 19
click at [1147, 478] on div at bounding box center [728, 406] width 1457 height 812
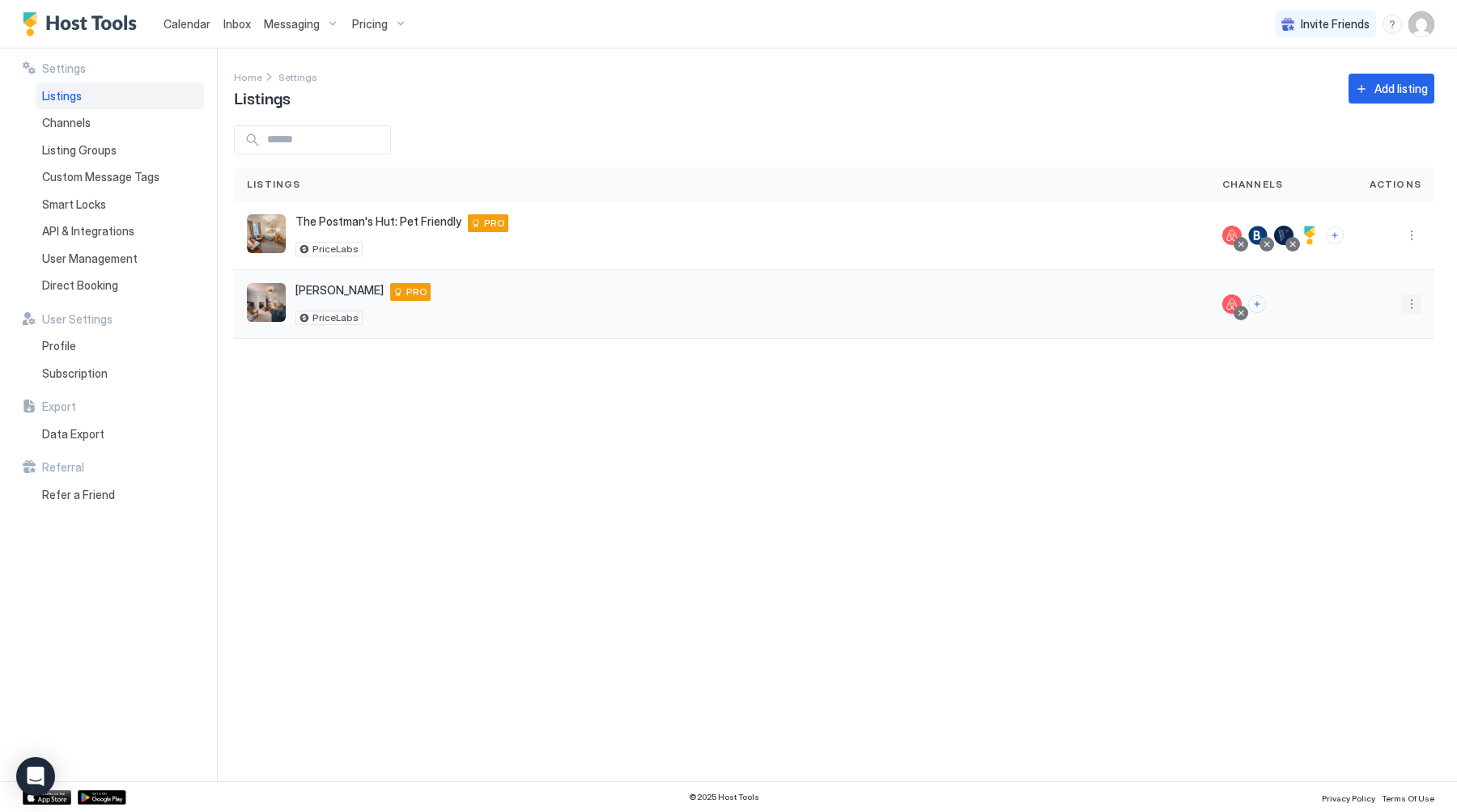
click at [1404, 295] on button "More options" at bounding box center [1411, 304] width 19 height 19
click at [1371, 432] on span "Airbnb Settings" at bounding box center [1372, 431] width 72 height 12
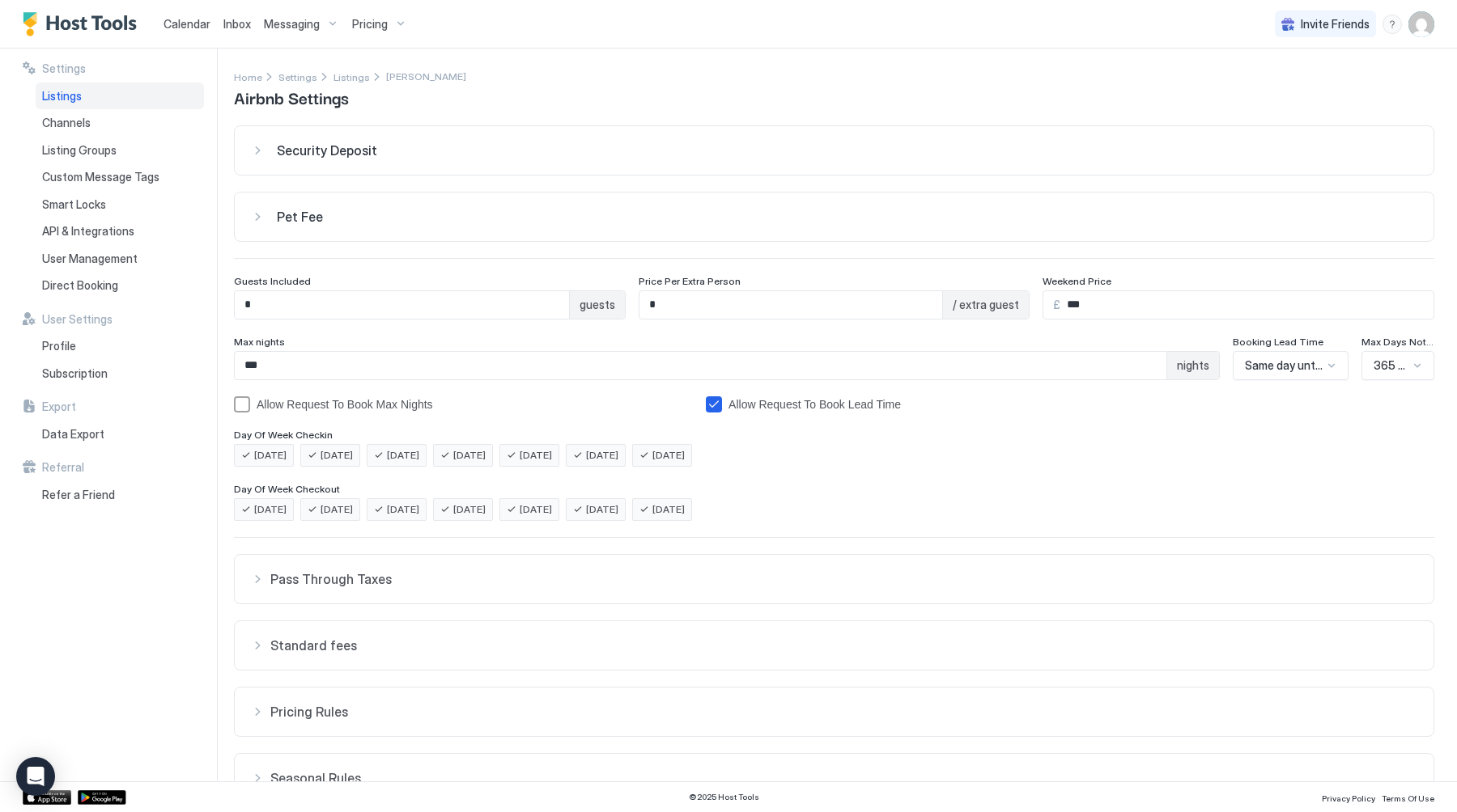
click at [317, 163] on button "Security Deposit" at bounding box center [834, 150] width 1199 height 48
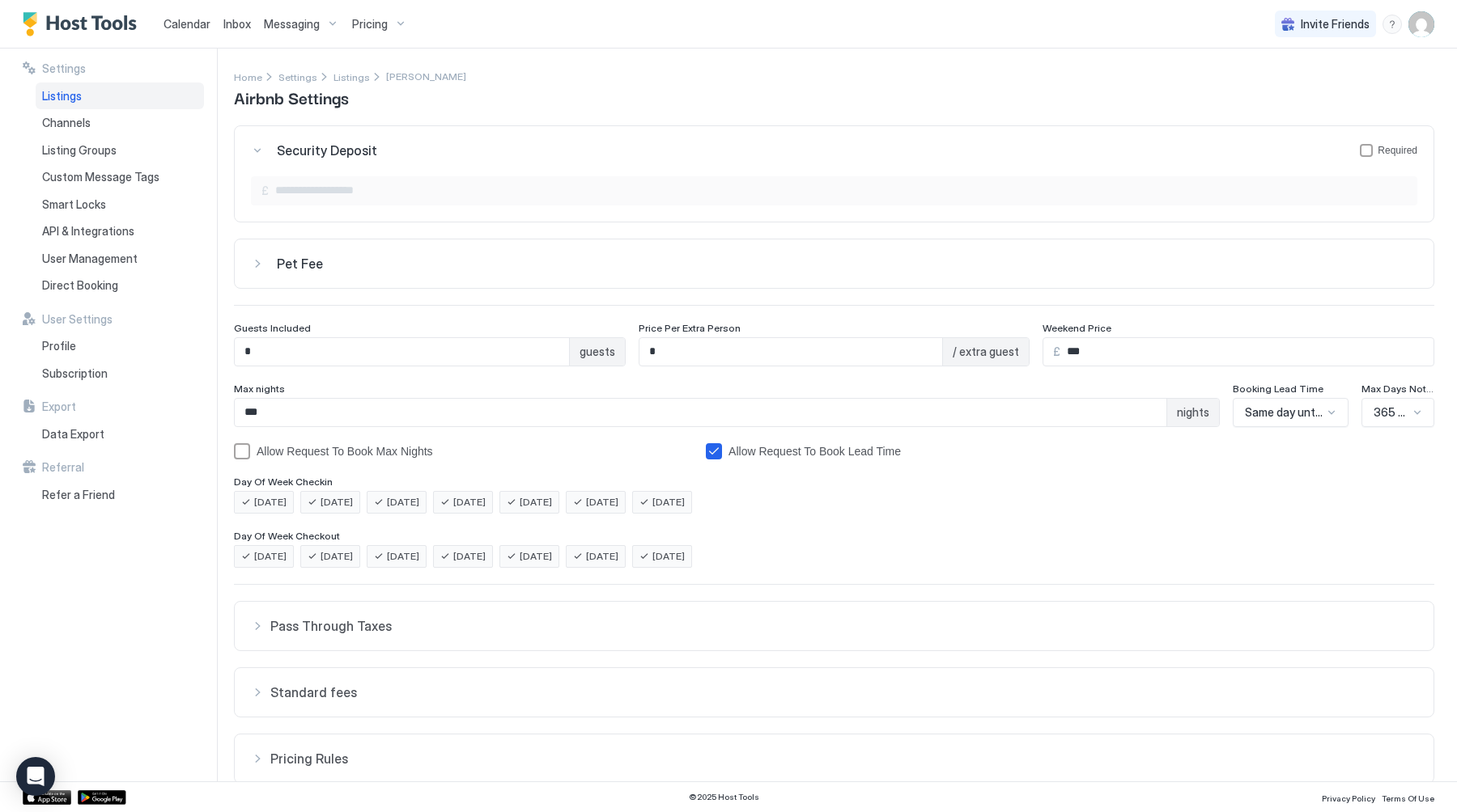
click at [324, 273] on button "Pet Fee" at bounding box center [834, 263] width 1199 height 48
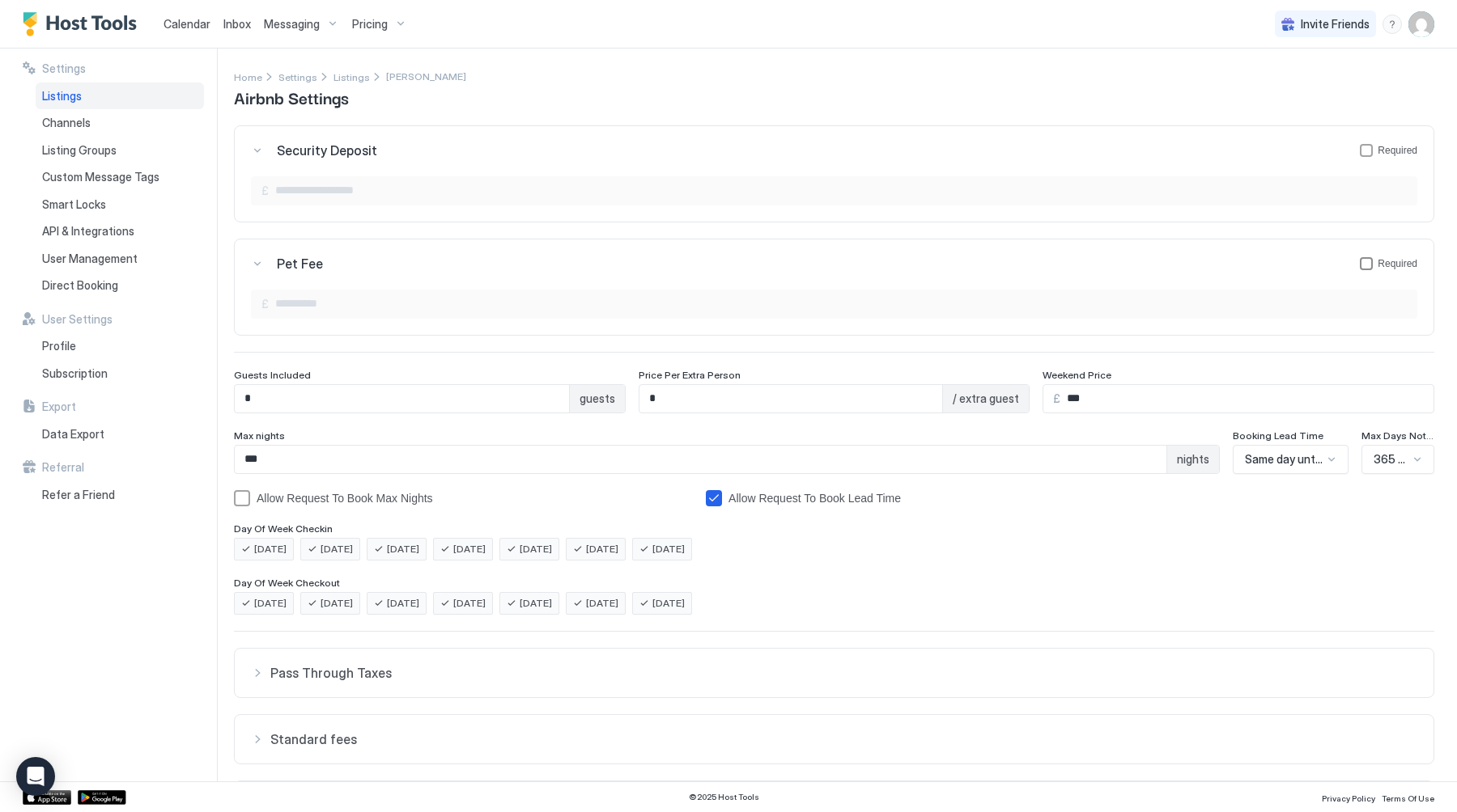
click at [1367, 262] on div "petFeeForm" at bounding box center [1366, 263] width 13 height 13
click at [516, 303] on input "Input Field" at bounding box center [842, 304] width 1148 height 27
type input "**"
type input "*"
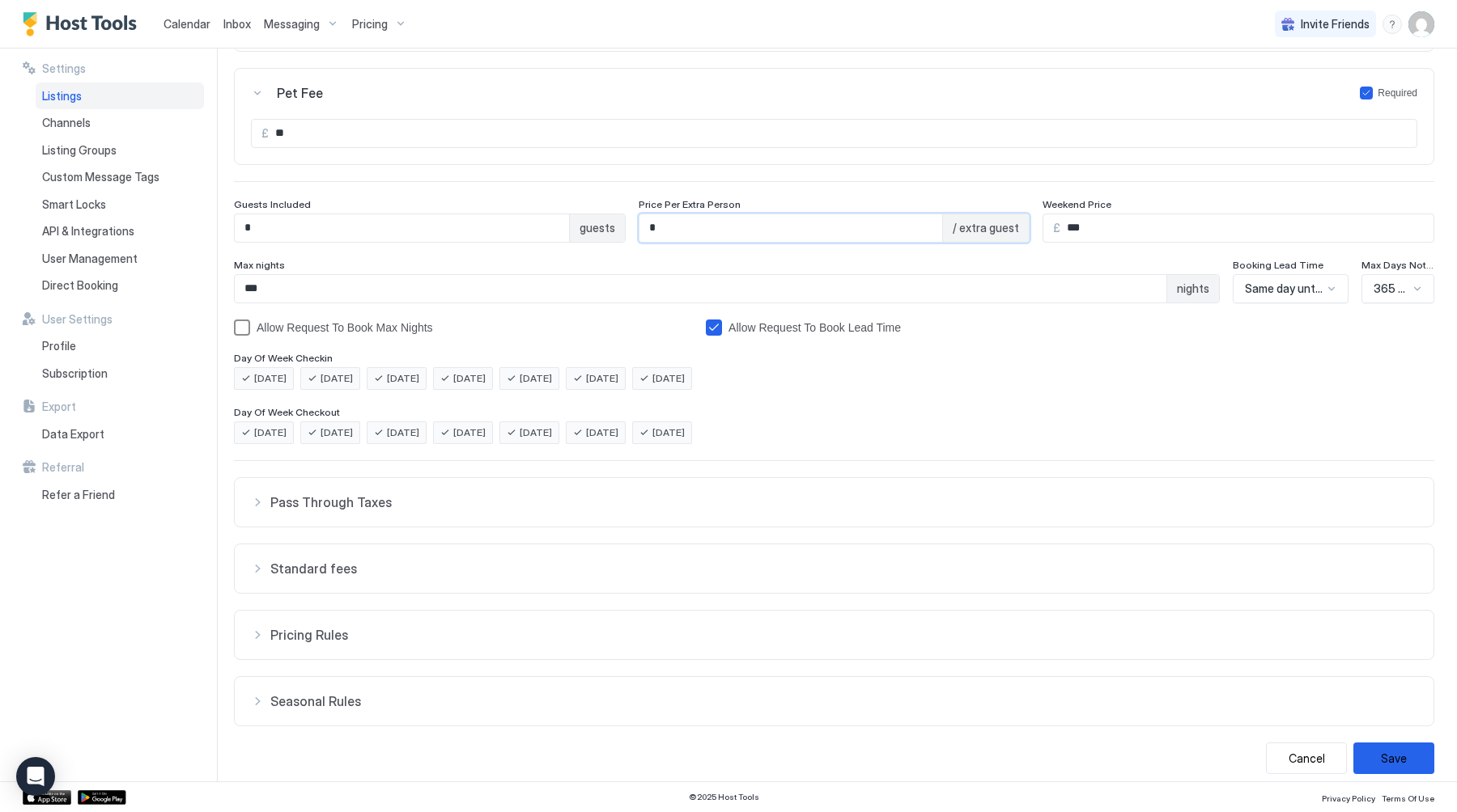
scroll to position [183, 0]
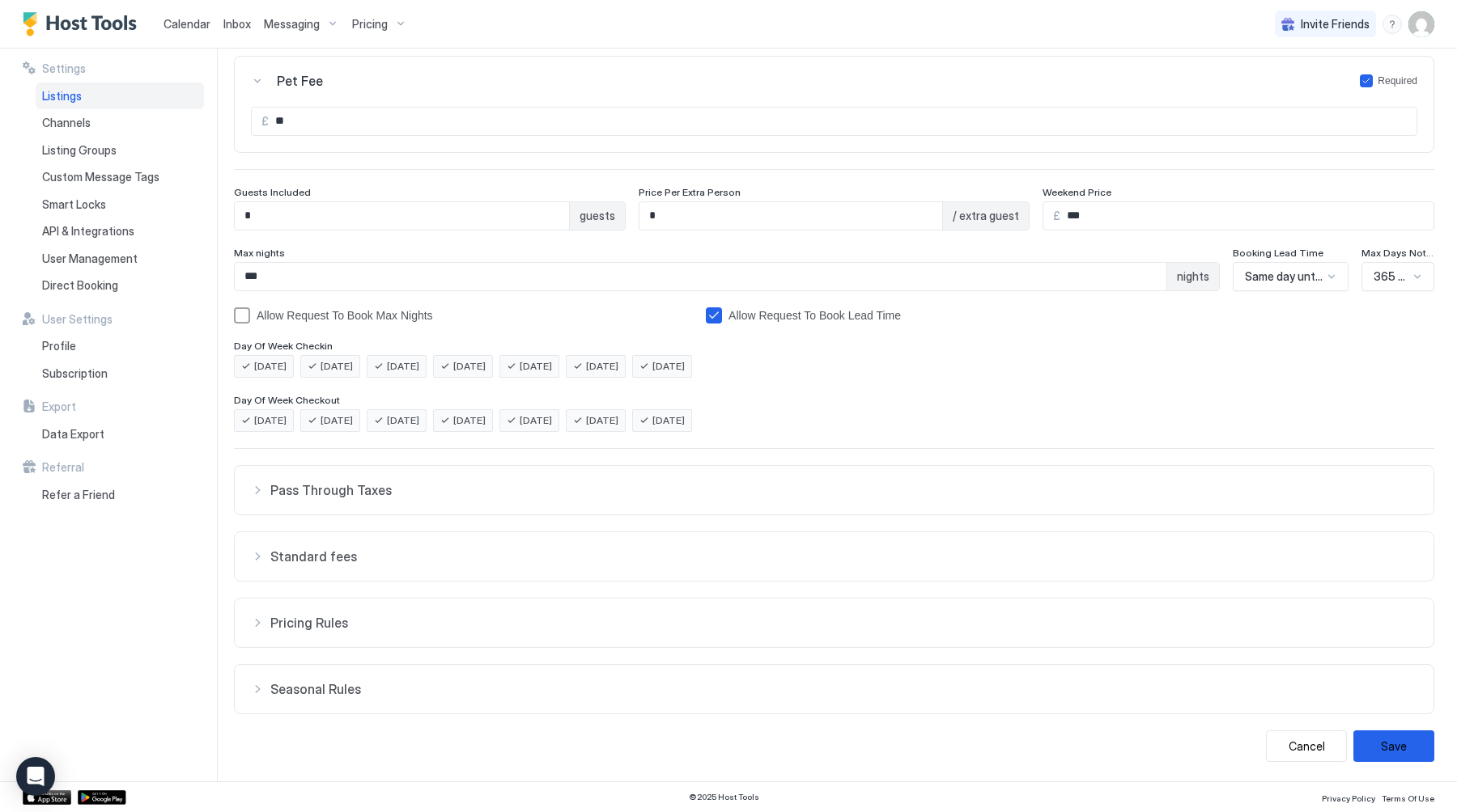
click at [307, 690] on span "Seasonal Rules" at bounding box center [844, 688] width 1147 height 16
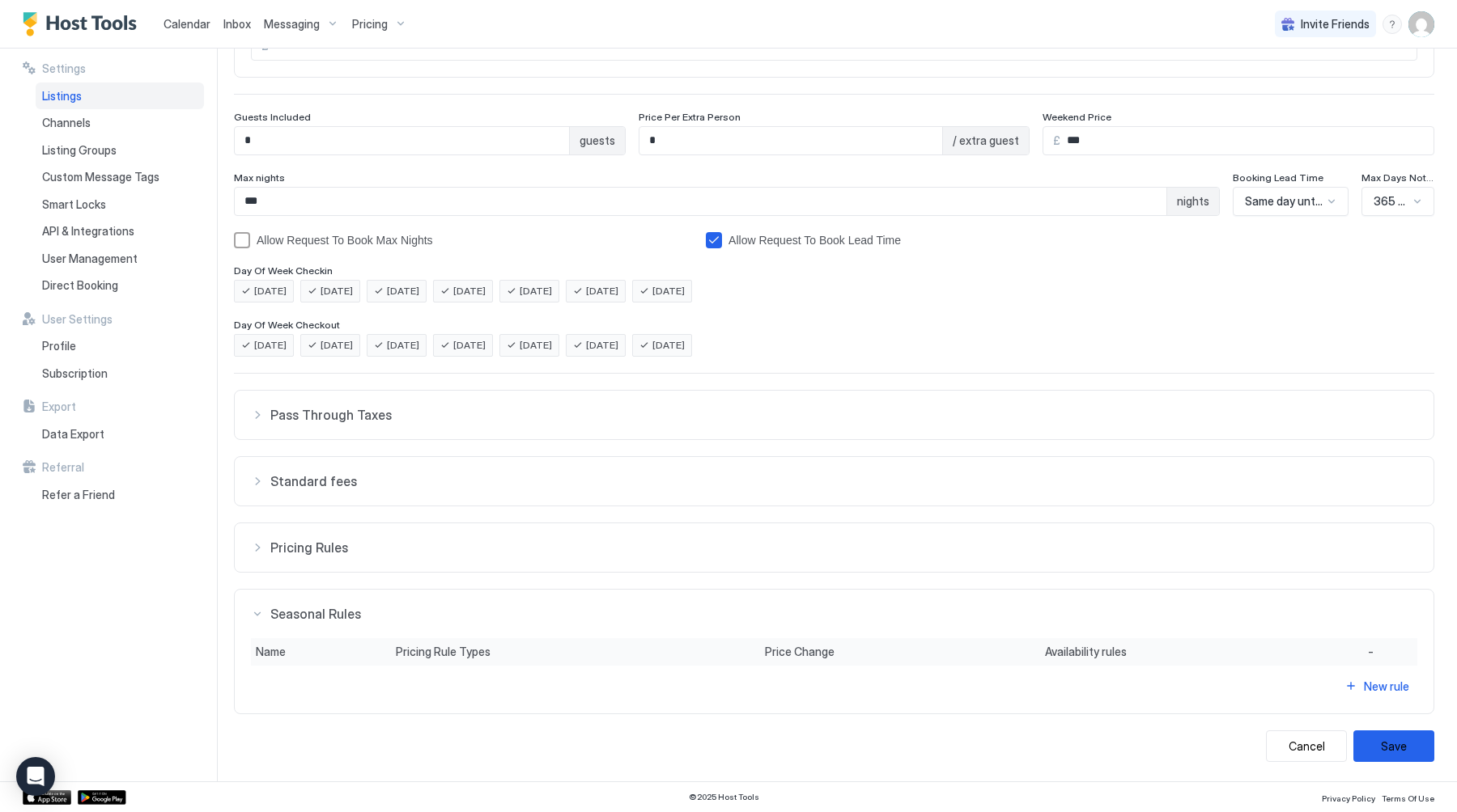
click at [319, 565] on button "Pricing Rules" at bounding box center [834, 547] width 1199 height 48
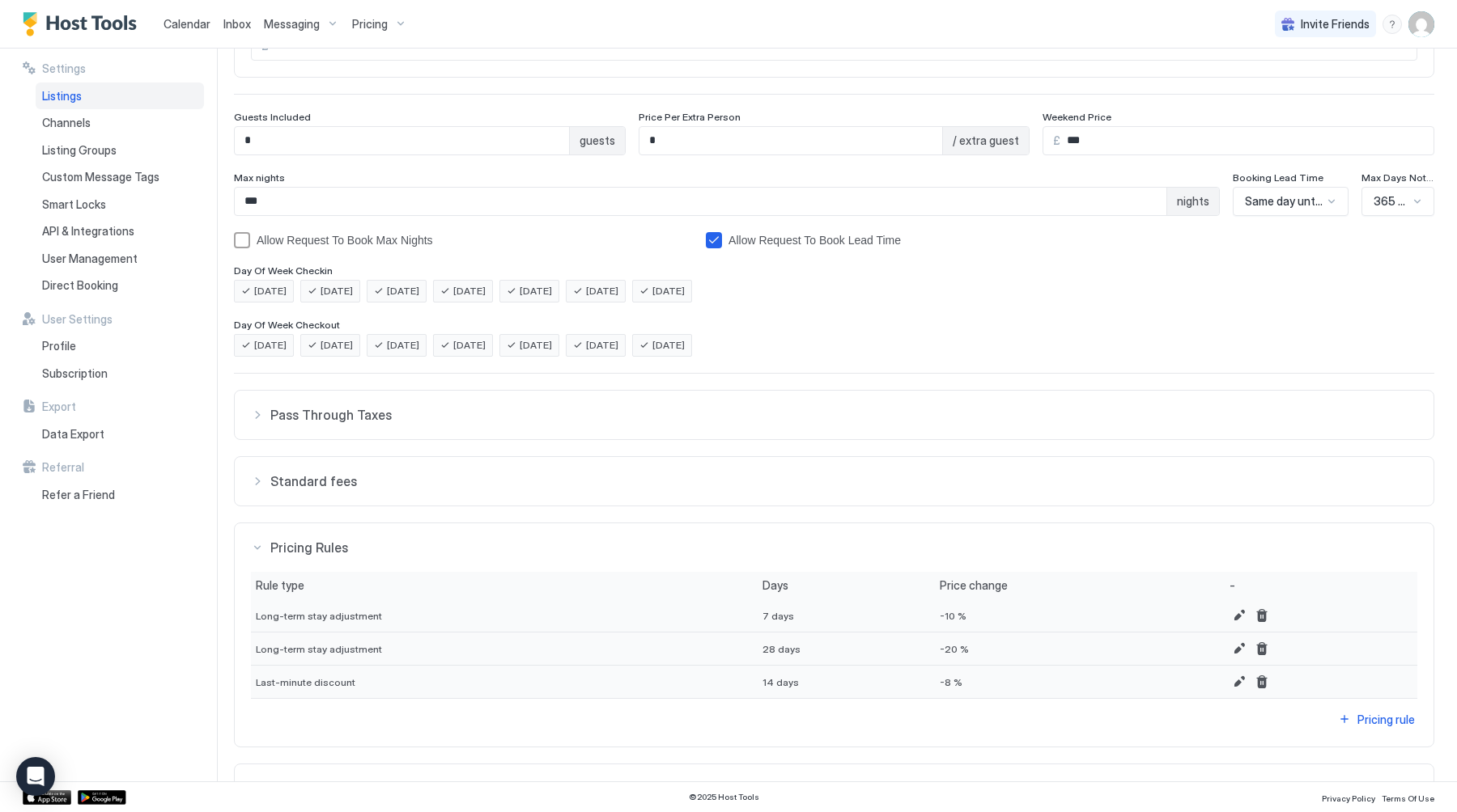
click at [356, 483] on span "Standard fees" at bounding box center [844, 481] width 1147 height 16
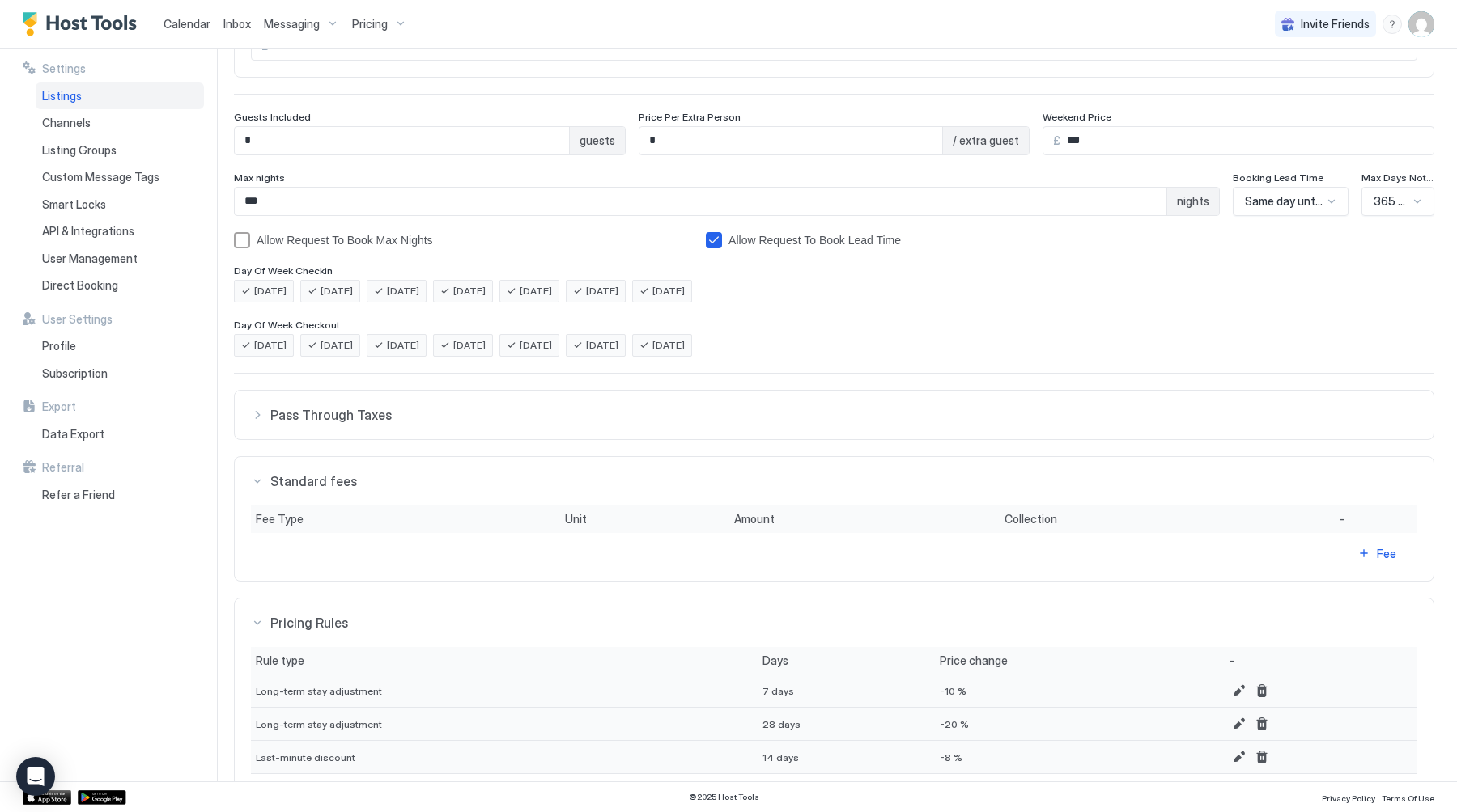
click at [335, 427] on button "Pass Through Taxes" at bounding box center [834, 414] width 1199 height 48
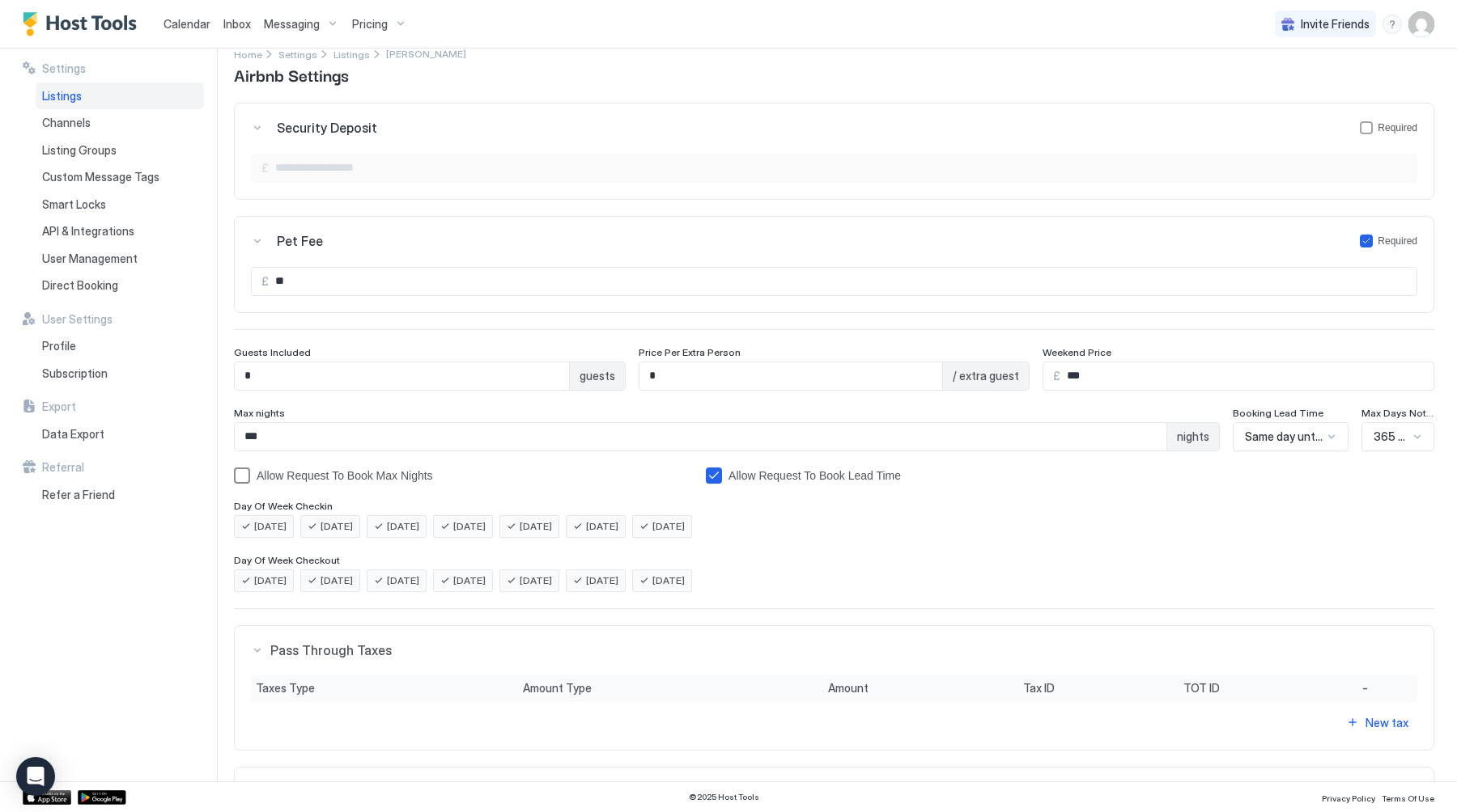
scroll to position [4, 0]
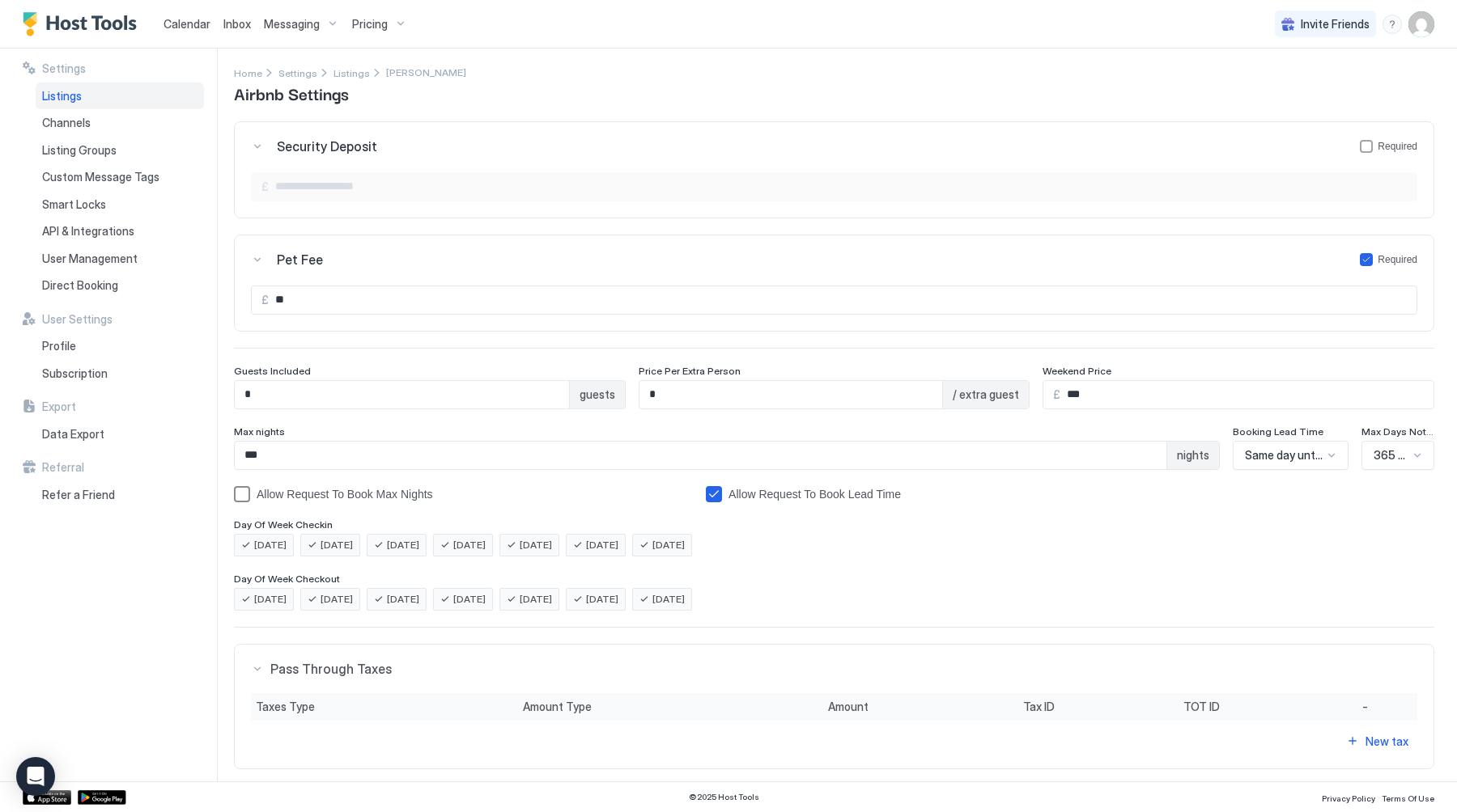
click at [321, 489] on div "Allow Request To Book Max Nights" at bounding box center [474, 494] width 436 height 13
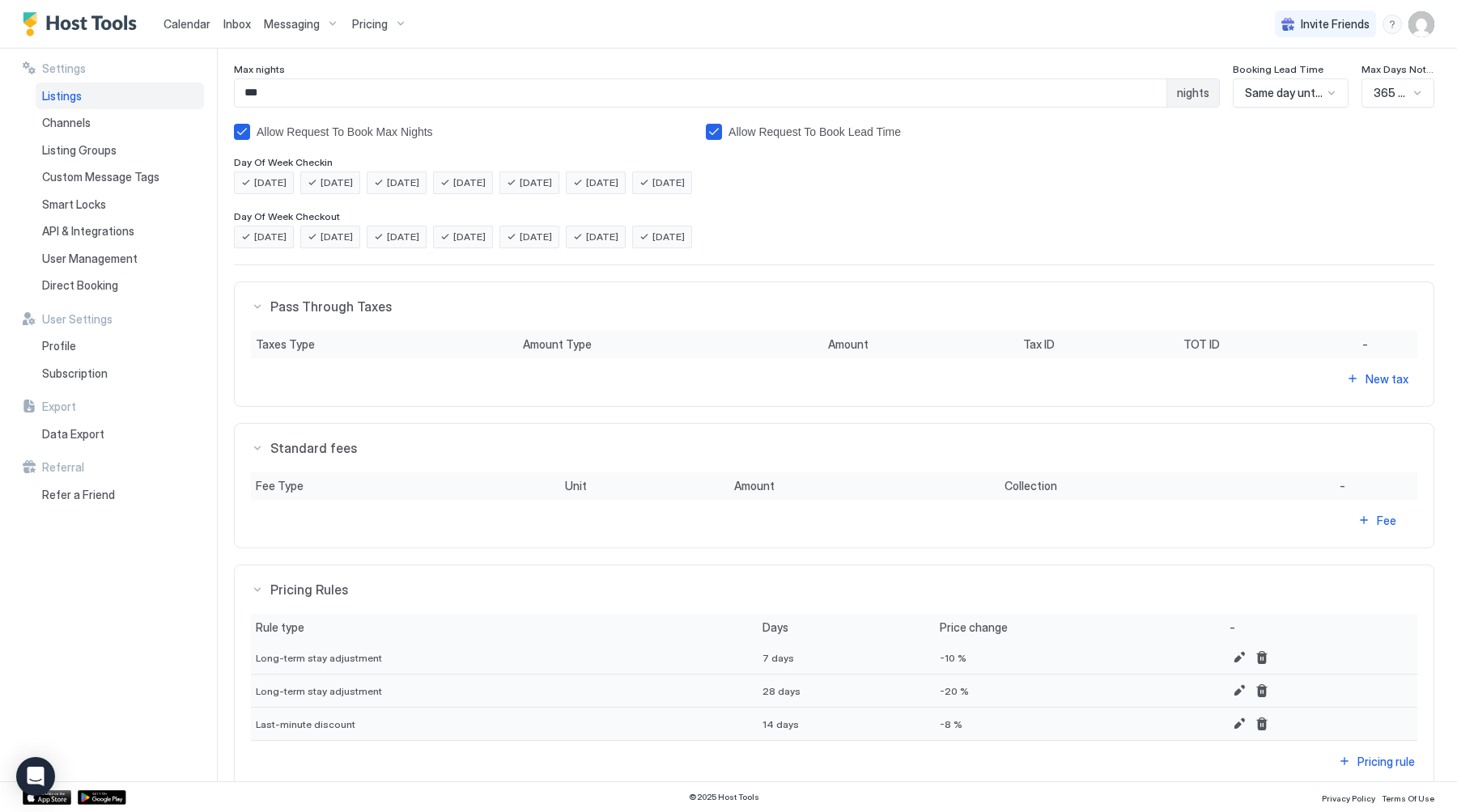
scroll to position [583, 0]
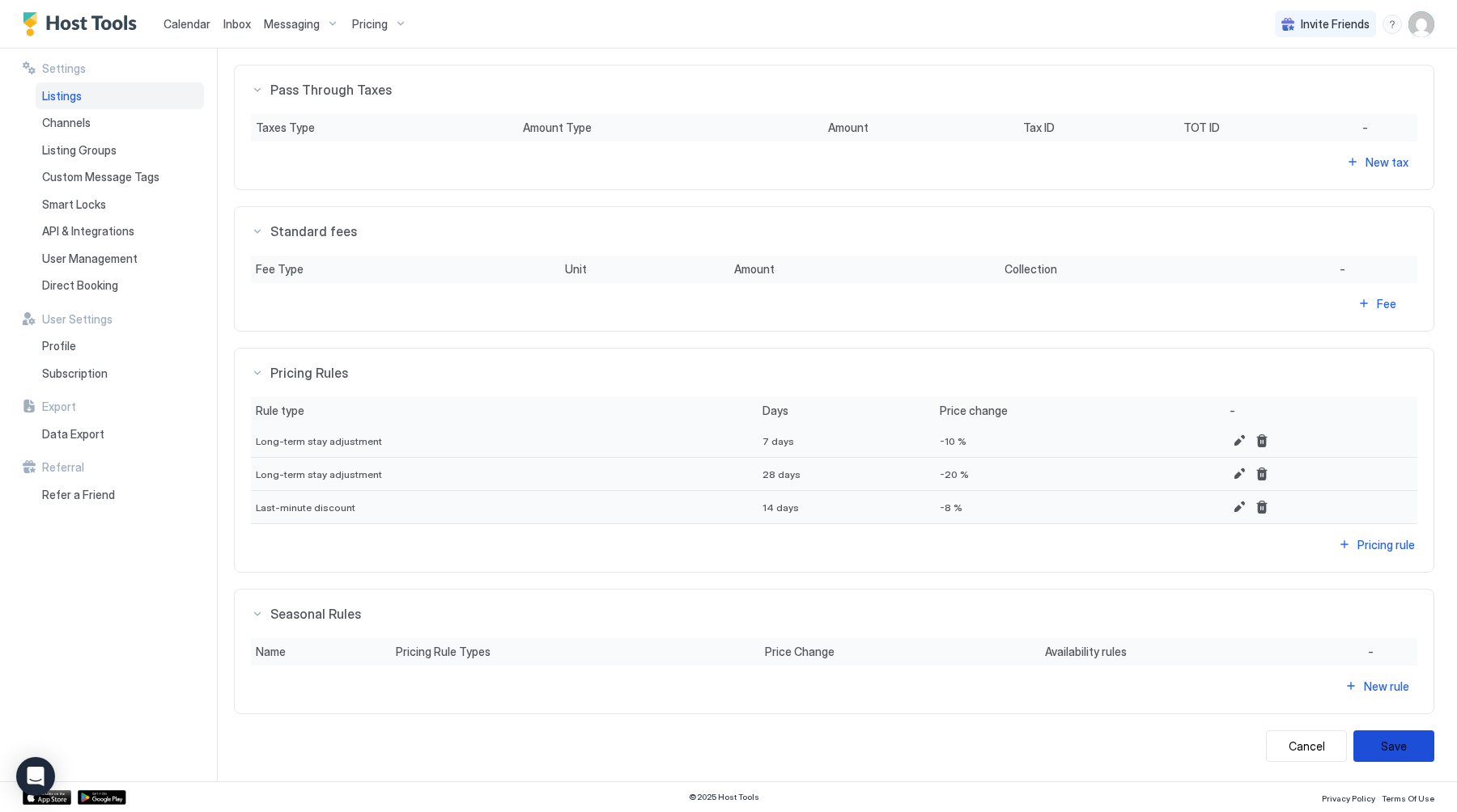
click at [1385, 737] on button "Save" at bounding box center [1393, 746] width 81 height 31
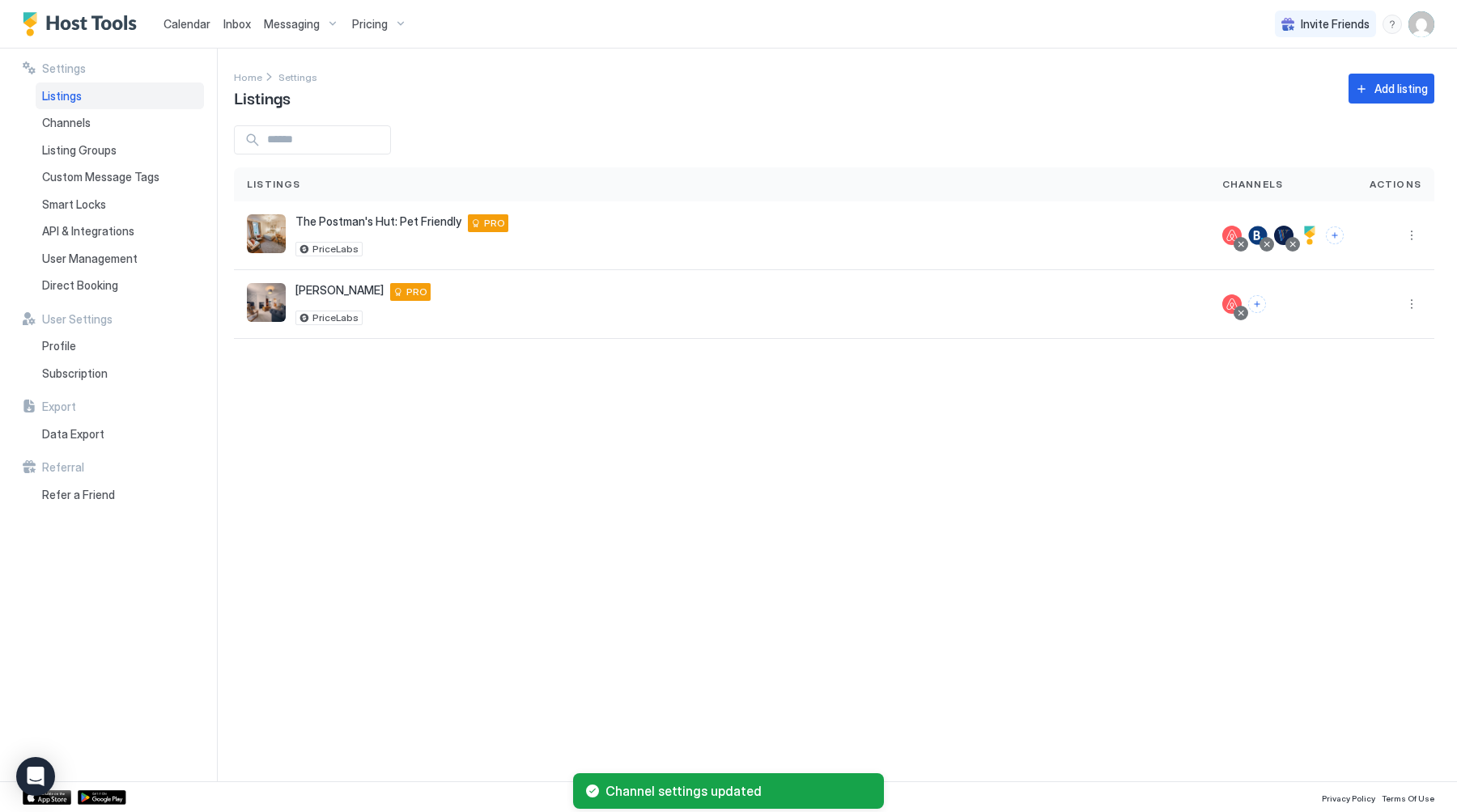
click at [99, 97] on div "Listings" at bounding box center [119, 96] width 169 height 27
click at [1420, 304] on button "More options" at bounding box center [1411, 304] width 19 height 19
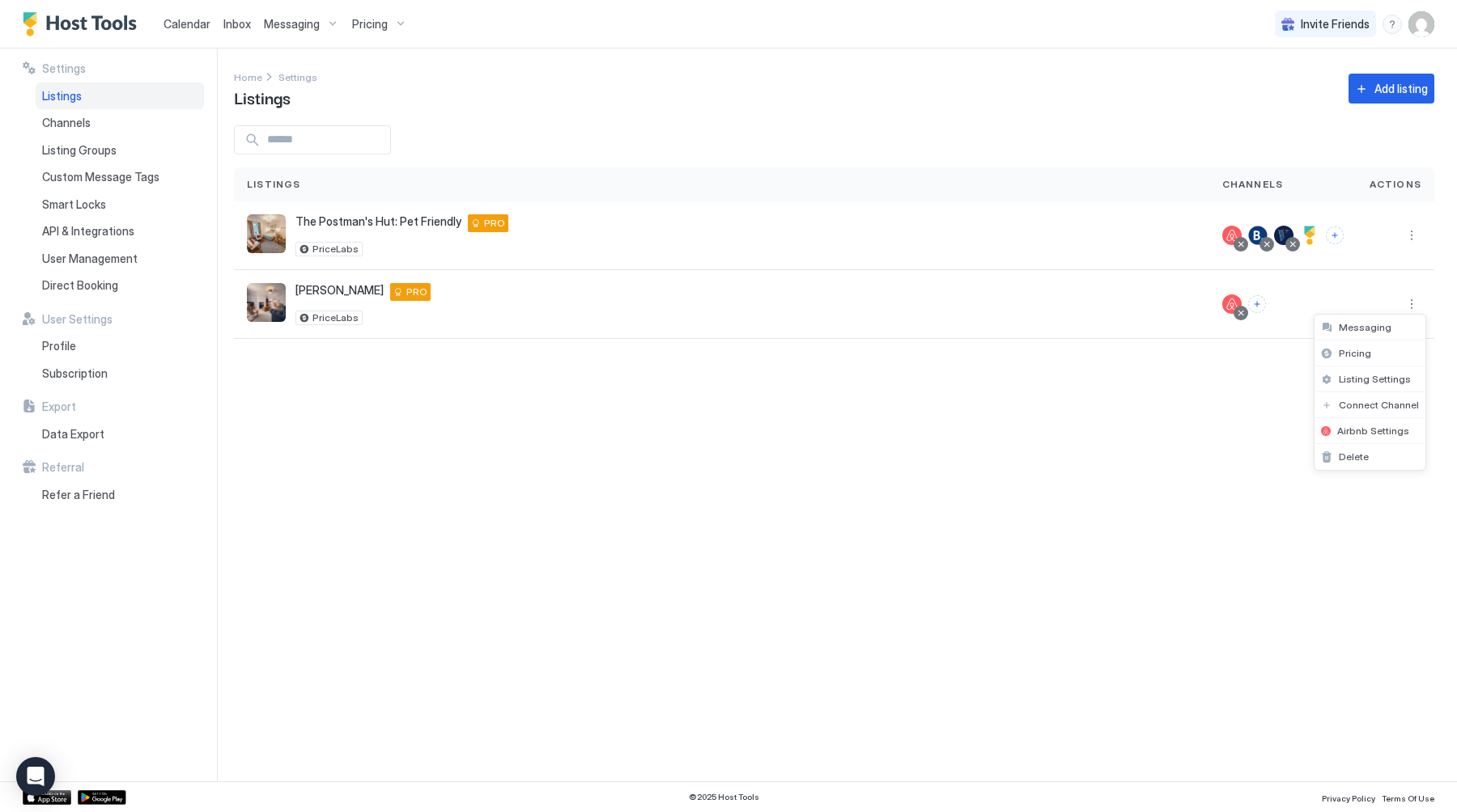
click at [1408, 238] on div at bounding box center [728, 406] width 1457 height 812
click at [1415, 238] on button "More options" at bounding box center [1411, 235] width 19 height 19
click at [1381, 307] on span "Listing Settings" at bounding box center [1374, 310] width 72 height 12
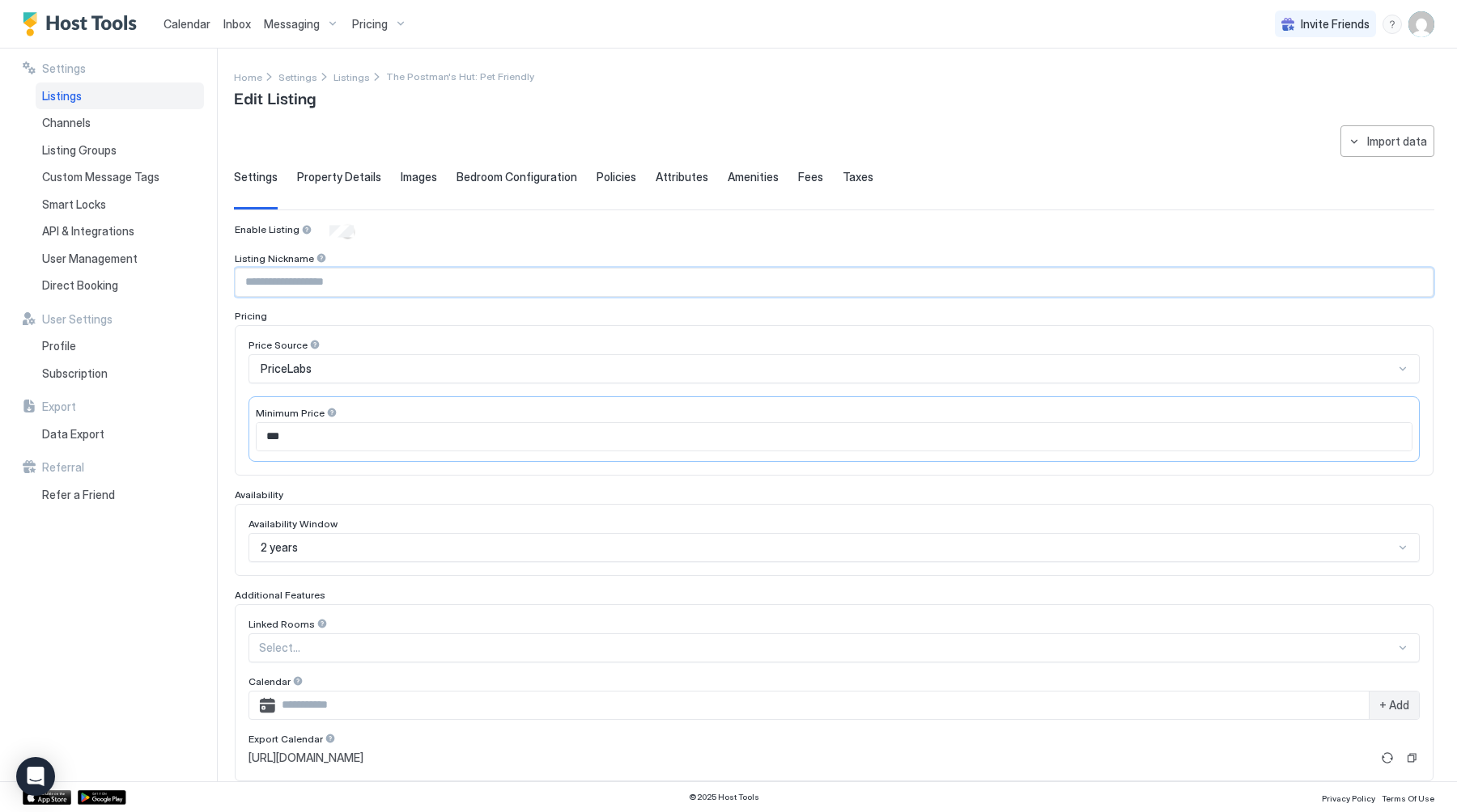
click at [352, 284] on input "Input Field" at bounding box center [834, 282] width 1197 height 27
type input "*"
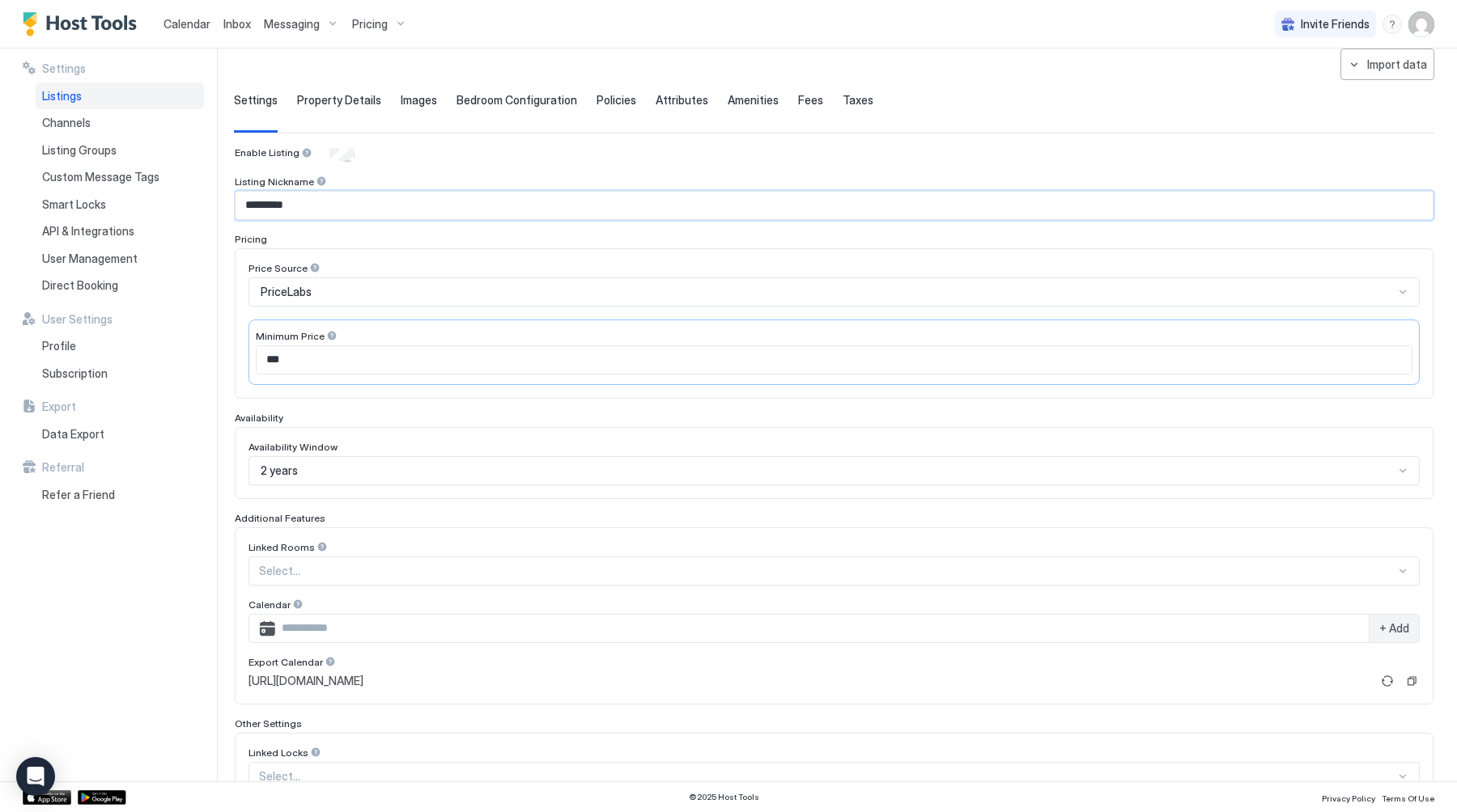
scroll to position [191, 0]
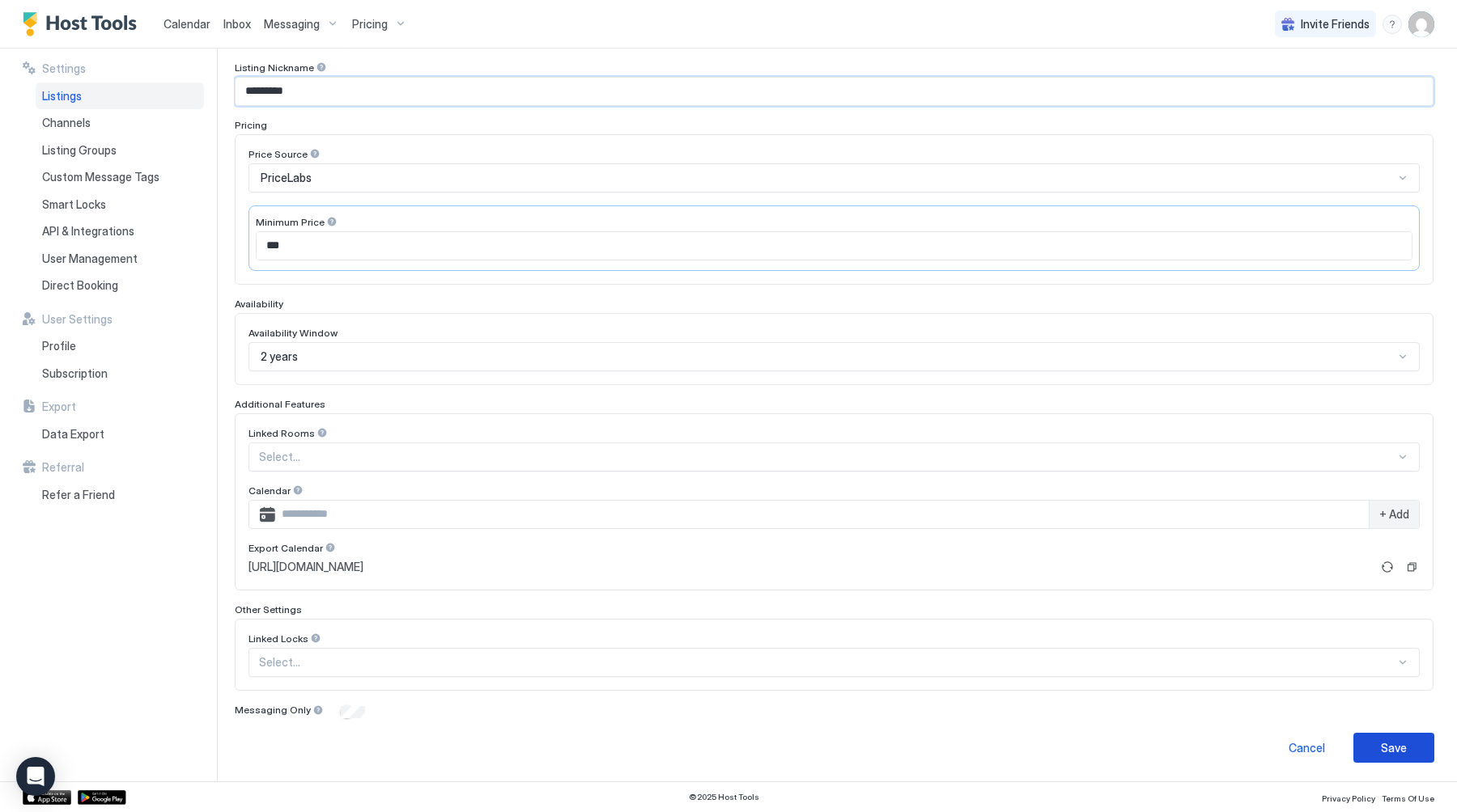
type input "*********"
click at [1383, 743] on div "Save" at bounding box center [1393, 748] width 26 height 17
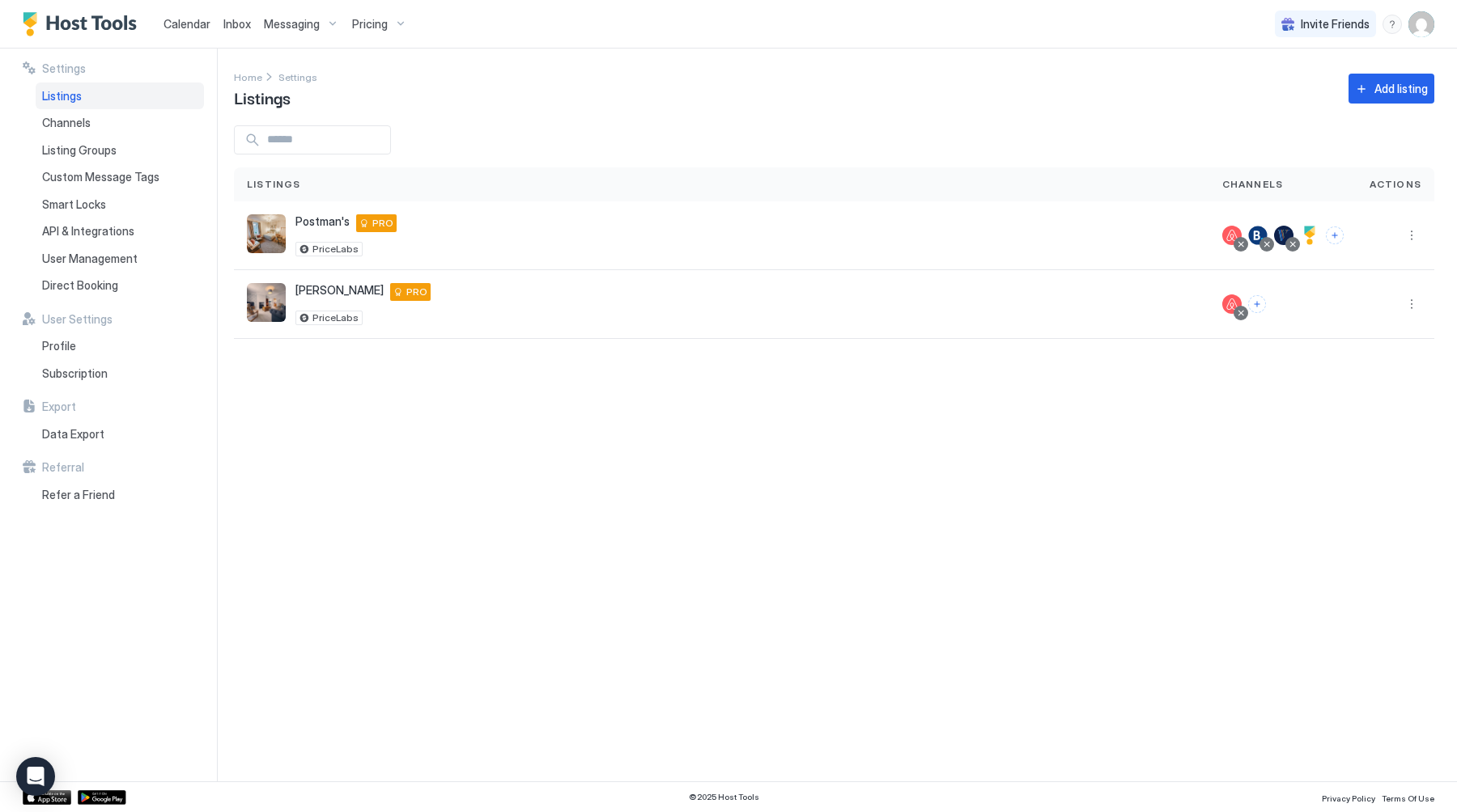
click at [319, 22] on div "Messaging" at bounding box center [302, 24] width 88 height 27
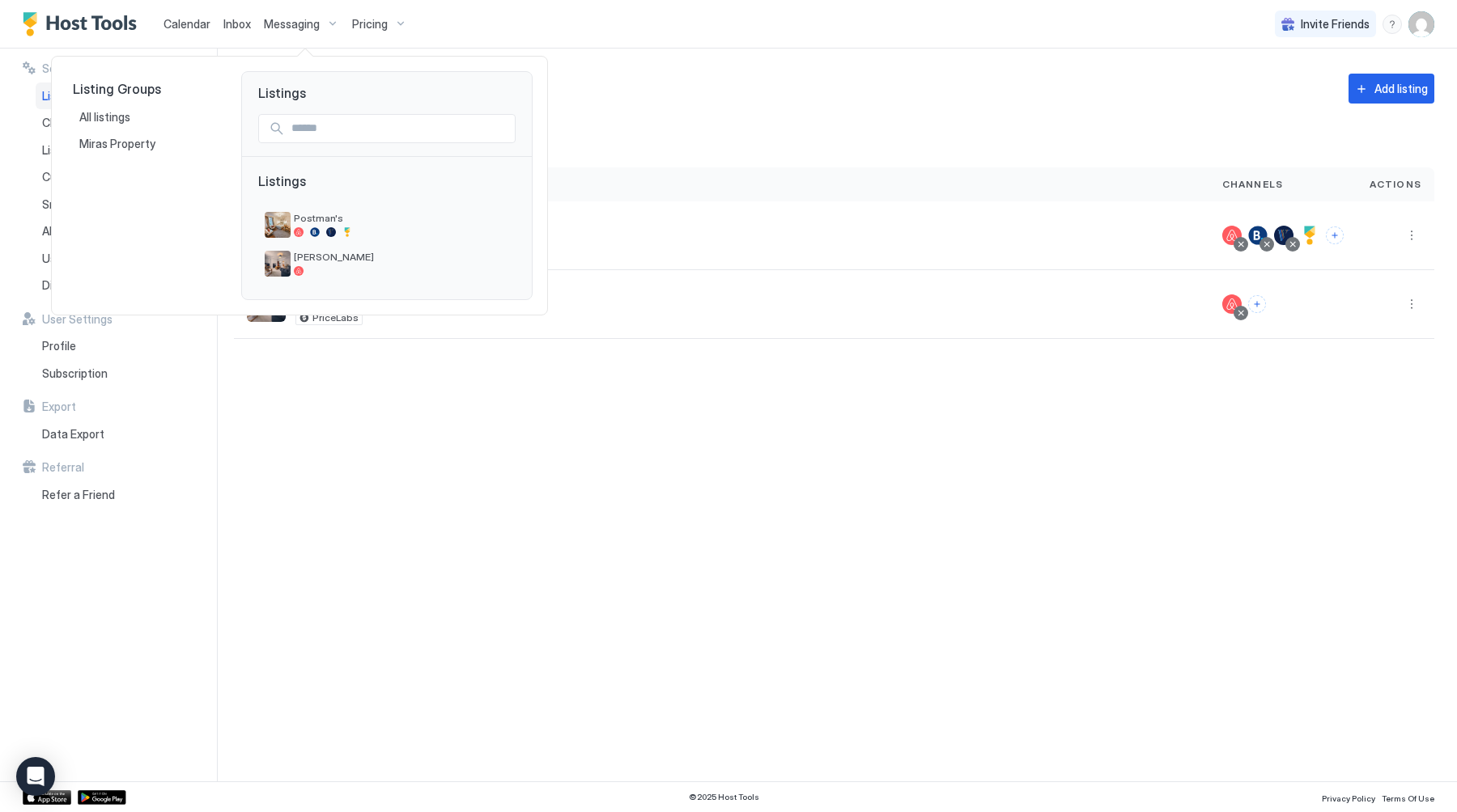
click at [319, 22] on div at bounding box center [728, 406] width 1457 height 812
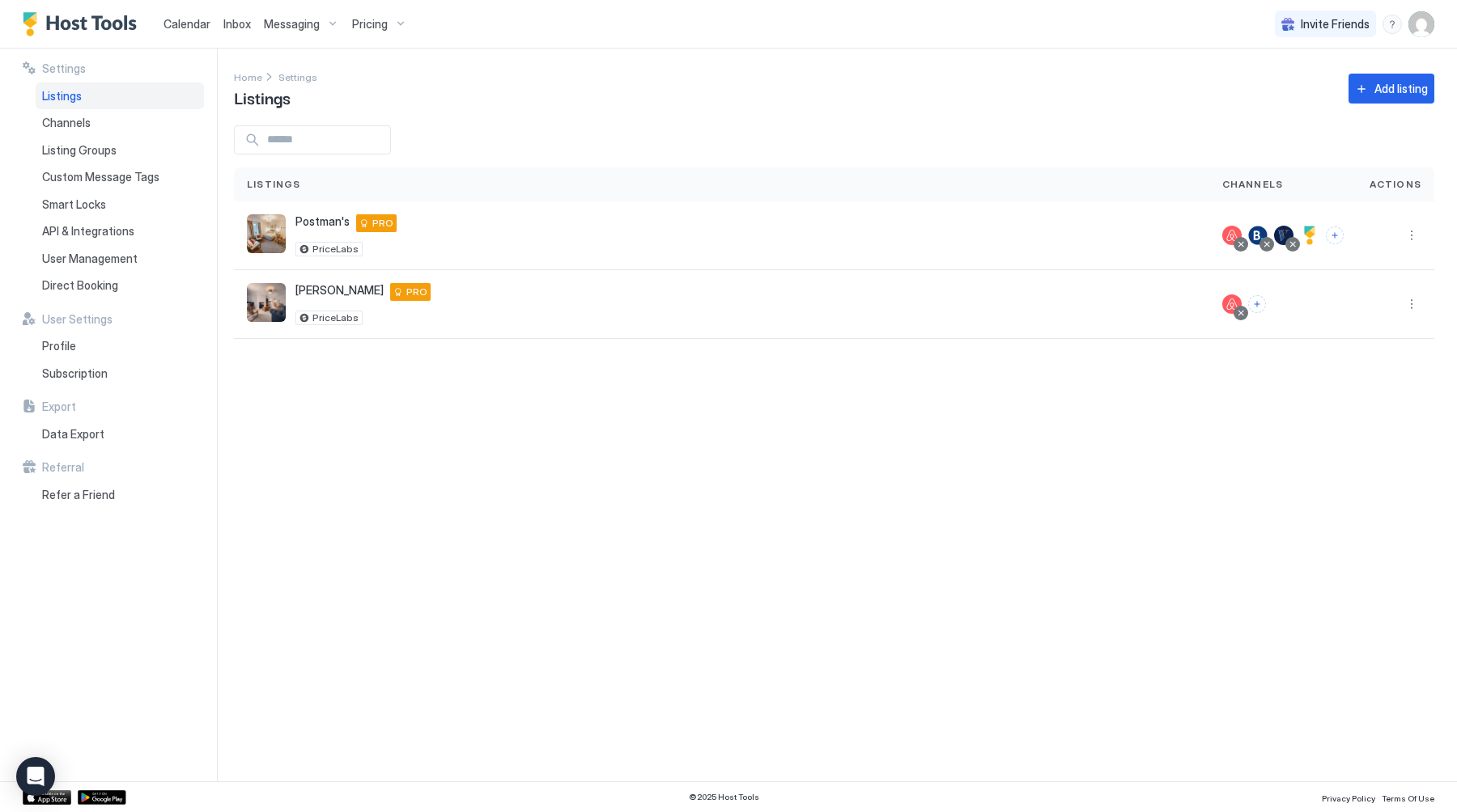
click at [173, 27] on span "Calendar" at bounding box center [186, 24] width 47 height 14
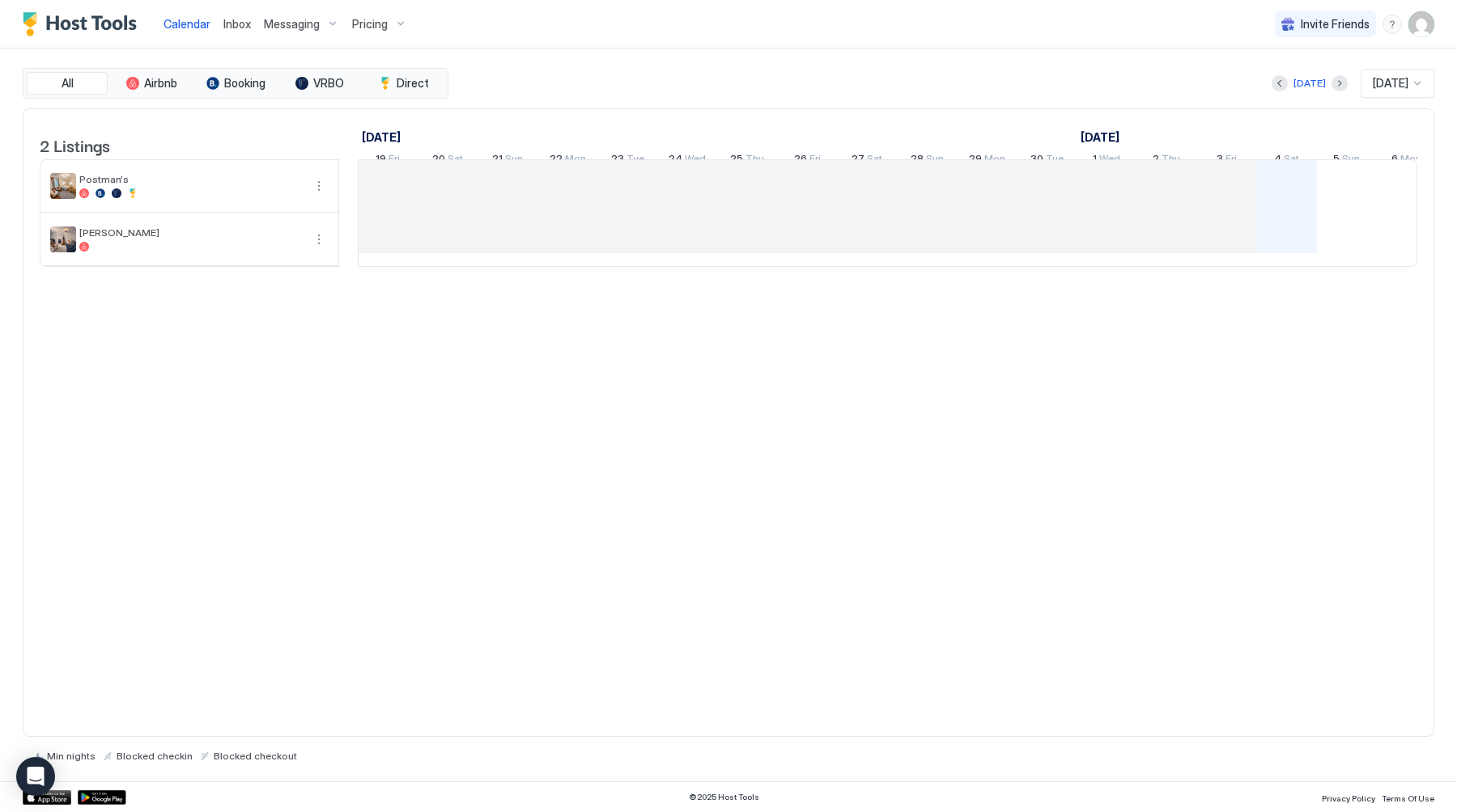
scroll to position [0, 899]
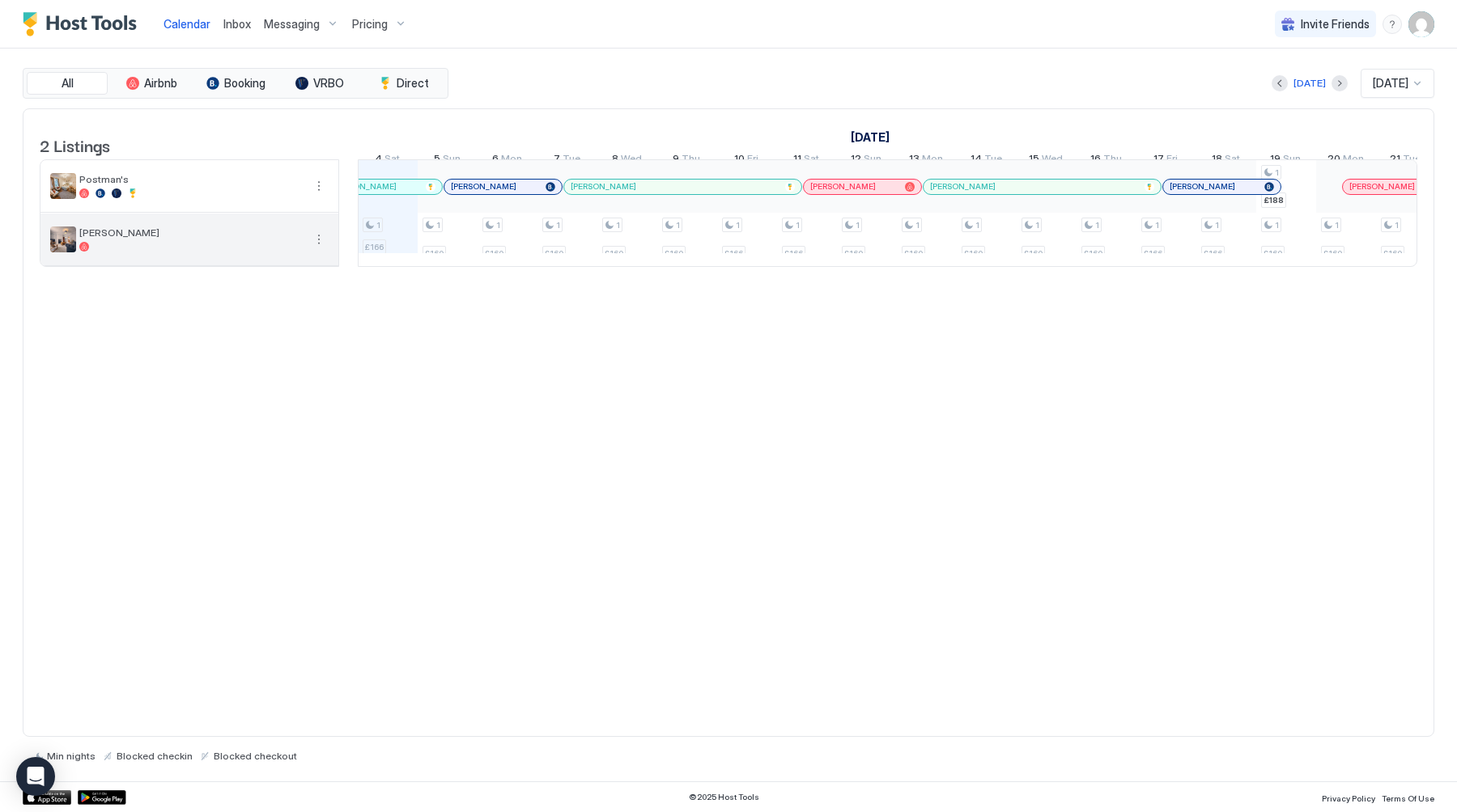
click at [317, 249] on button "More options" at bounding box center [319, 239] width 19 height 19
click at [321, 210] on div at bounding box center [728, 406] width 1457 height 812
click at [1407, 91] on div "Oct 2025" at bounding box center [1397, 83] width 74 height 29
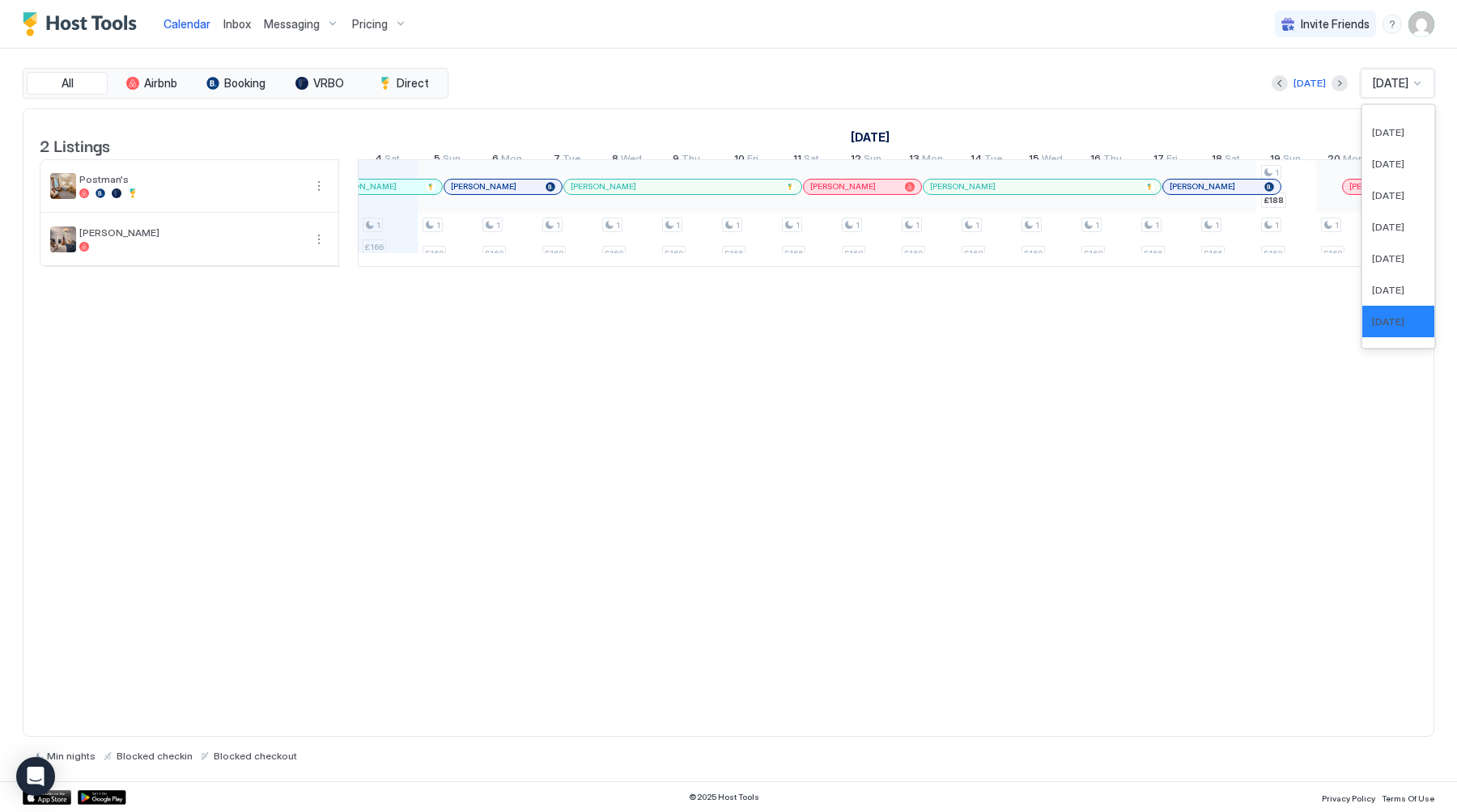
click at [1407, 86] on span "Oct 2025" at bounding box center [1390, 83] width 36 height 14
click at [395, 77] on button "Direct" at bounding box center [404, 83] width 81 height 23
click at [319, 85] on span "VRBO" at bounding box center [329, 83] width 30 height 14
click at [407, 81] on span "Direct" at bounding box center [413, 83] width 32 height 14
click at [330, 83] on span "VRBO" at bounding box center [329, 83] width 30 height 14
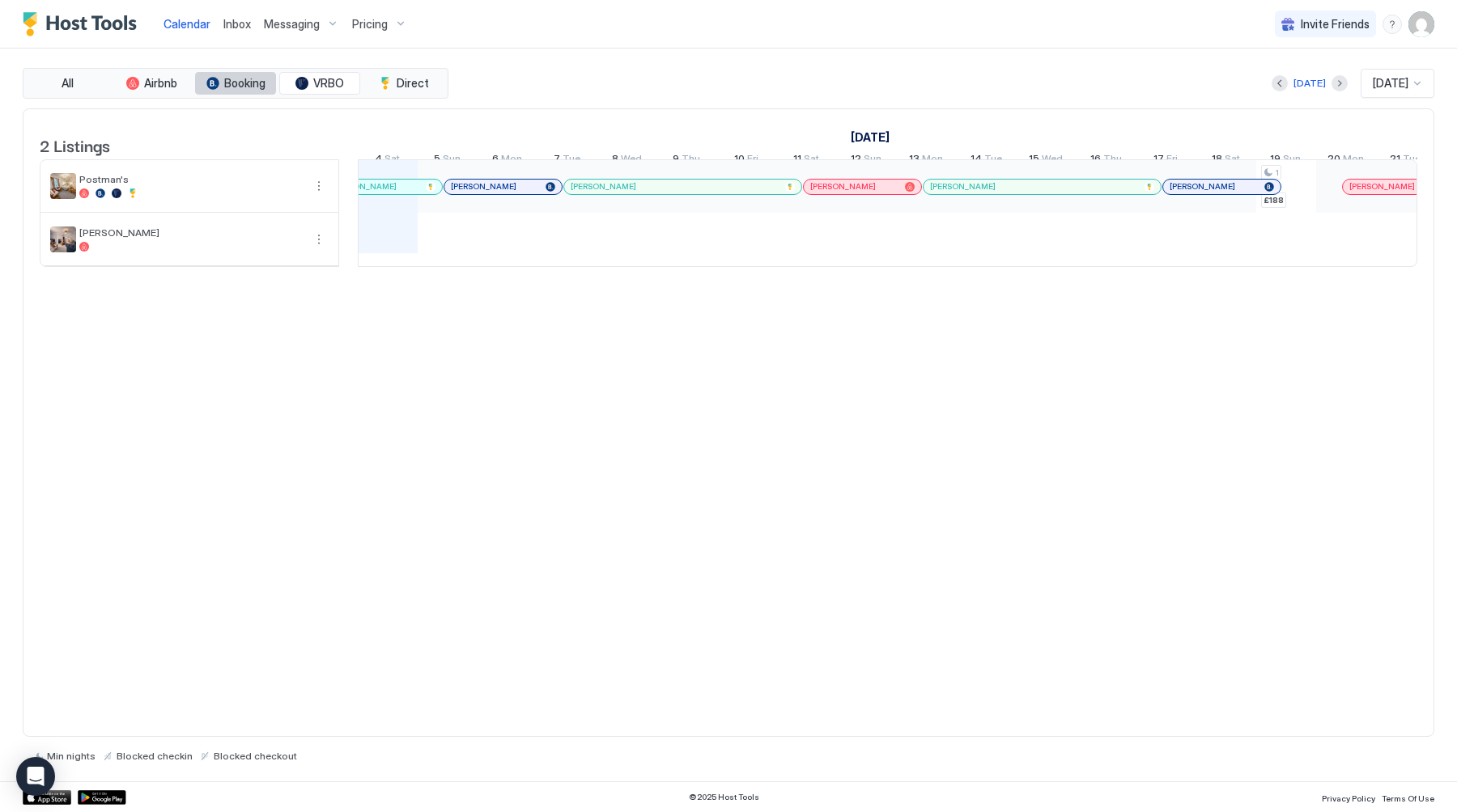
click at [235, 81] on span "Booking" at bounding box center [245, 83] width 42 height 14
click at [147, 82] on span "Airbnb" at bounding box center [160, 83] width 33 height 14
click at [69, 80] on span "All" at bounding box center [68, 83] width 12 height 14
click at [214, 185] on span "Postman's" at bounding box center [191, 179] width 224 height 12
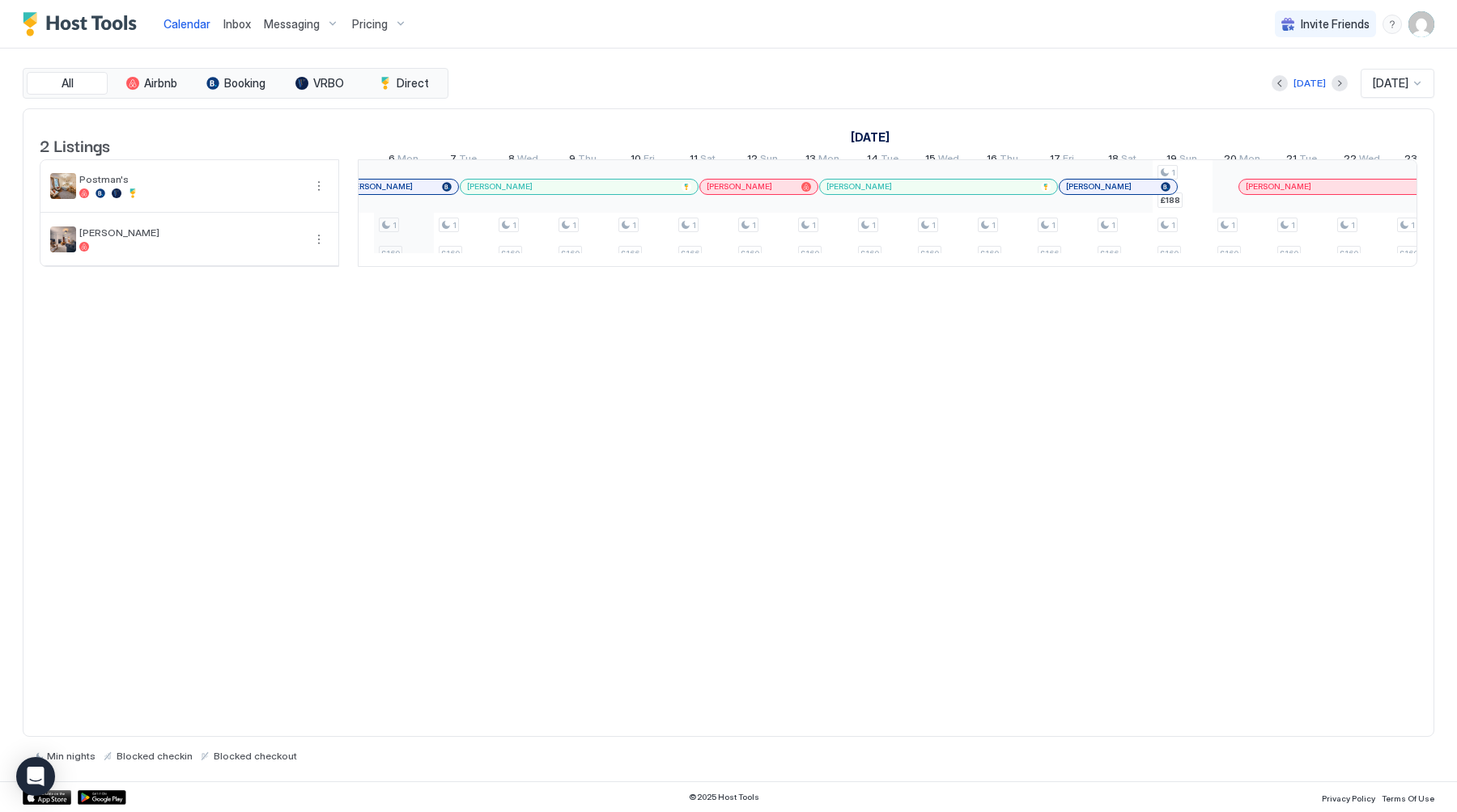
scroll to position [0, 0]
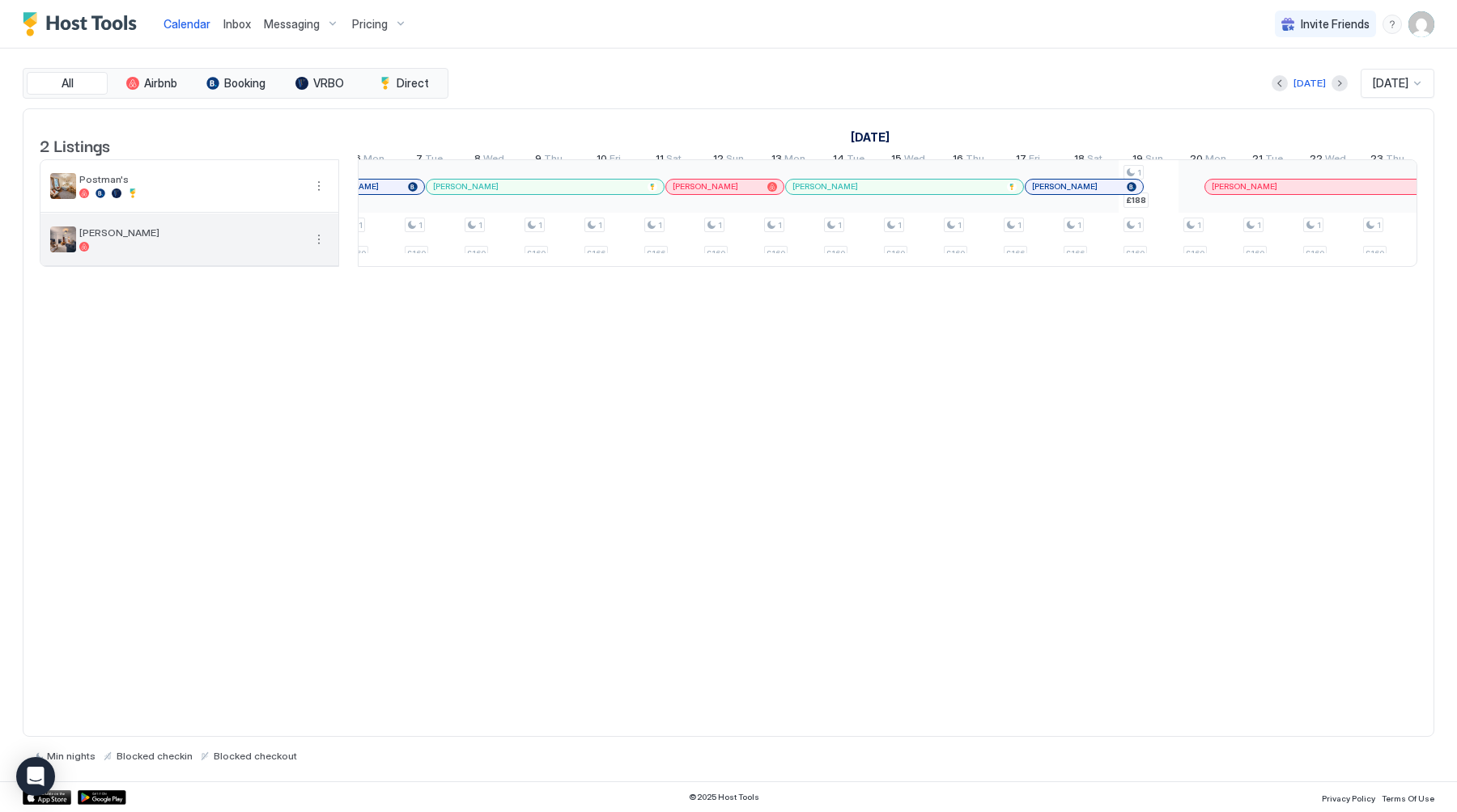
click at [320, 249] on button "More options" at bounding box center [319, 239] width 19 height 19
click at [142, 397] on div at bounding box center [728, 406] width 1457 height 812
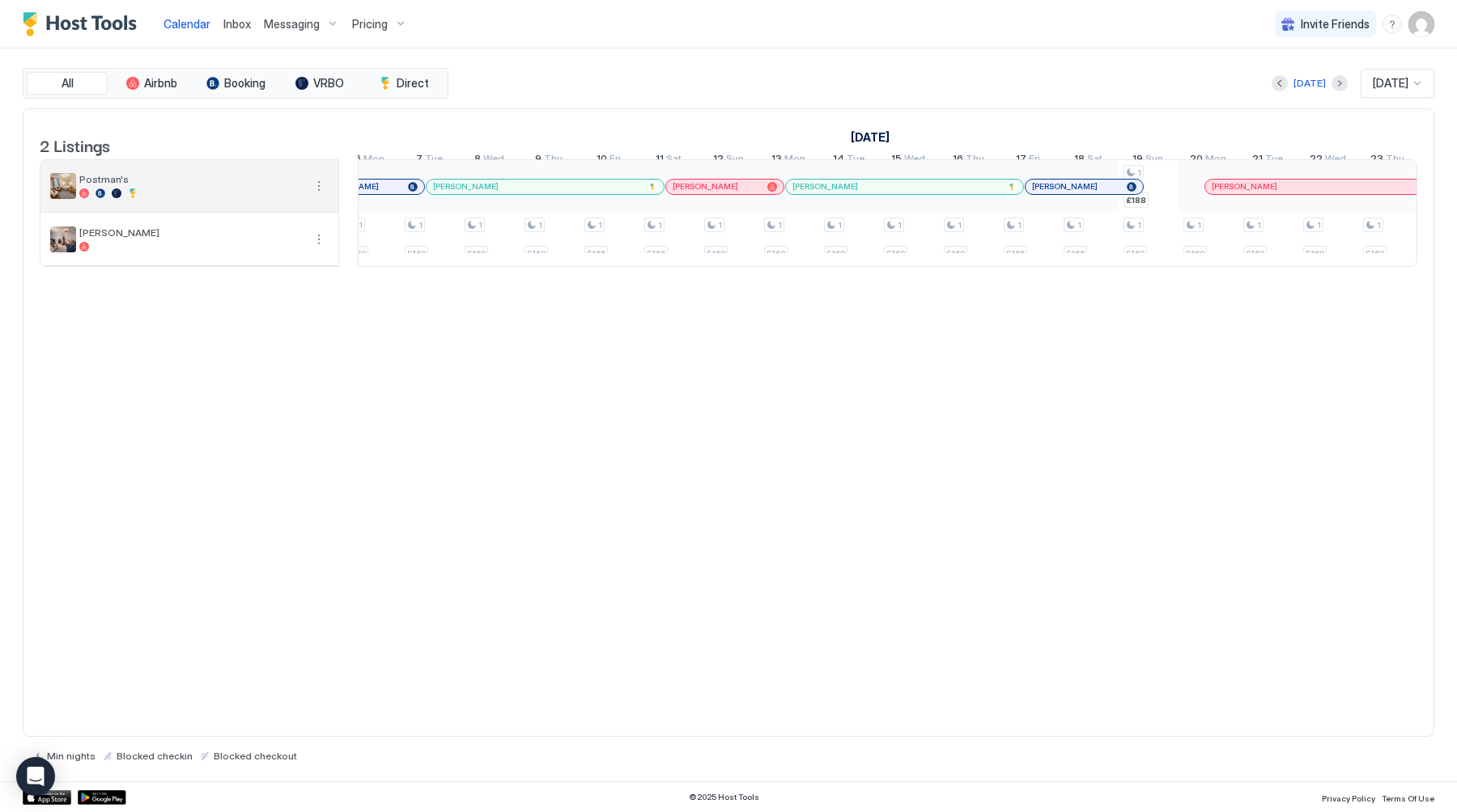
click at [324, 191] on button "More options" at bounding box center [319, 185] width 19 height 19
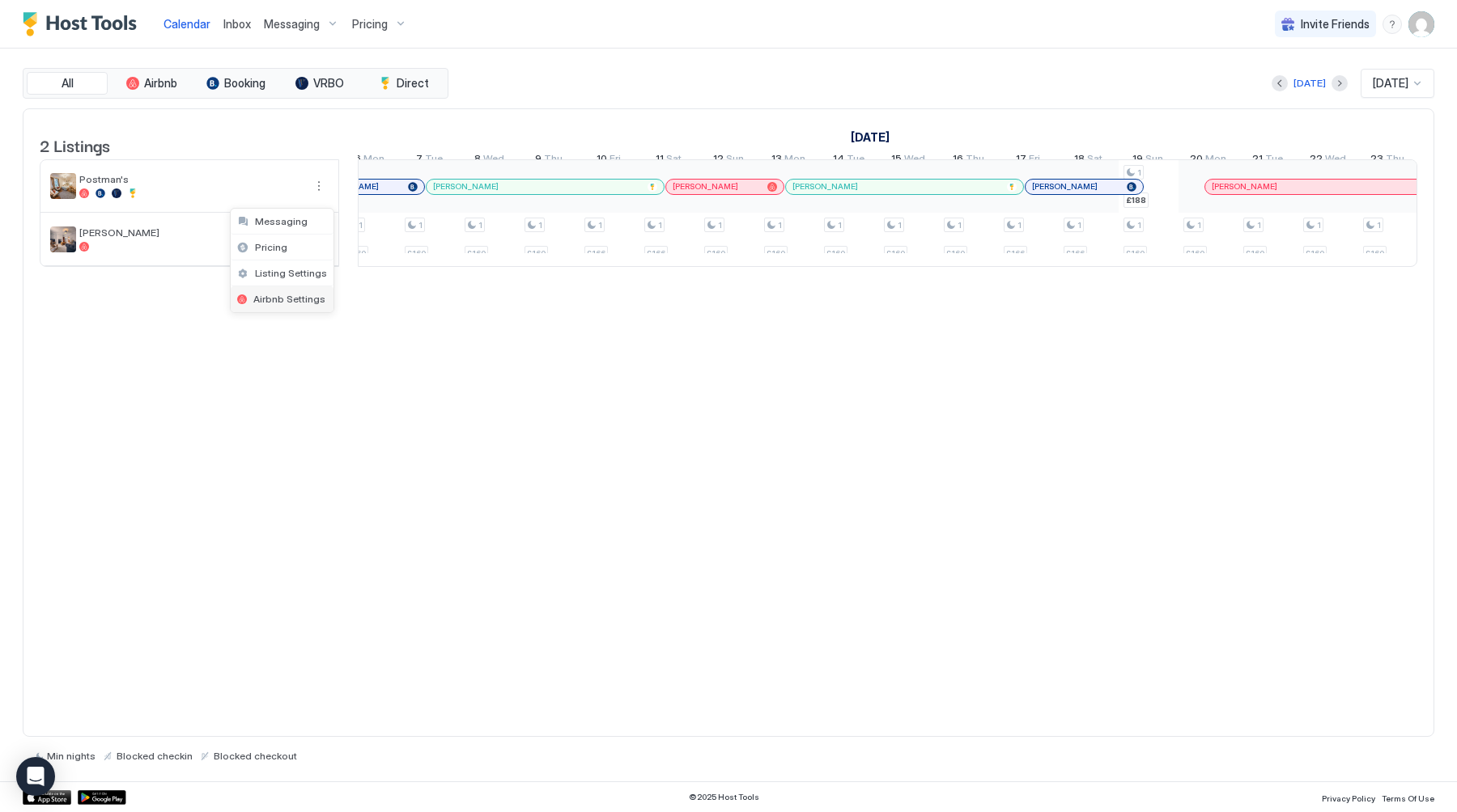
click at [290, 295] on span "Airbnb Settings" at bounding box center [289, 299] width 72 height 12
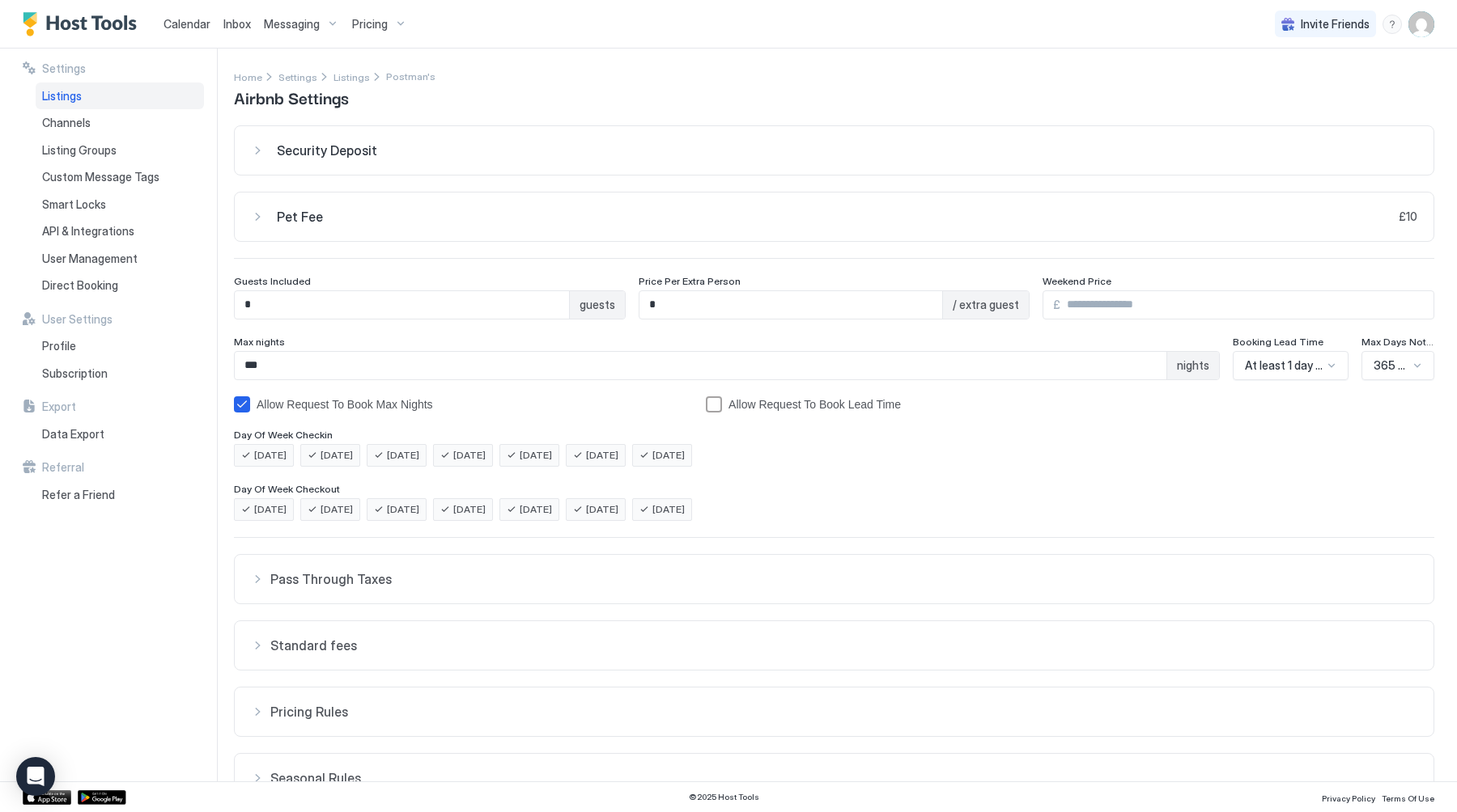
click at [290, 301] on input "*" at bounding box center [402, 305] width 335 height 27
click at [294, 300] on input "*" at bounding box center [402, 305] width 335 height 27
type input "*"
click at [376, 221] on div "Pet Fee £10" at bounding box center [847, 216] width 1140 height 16
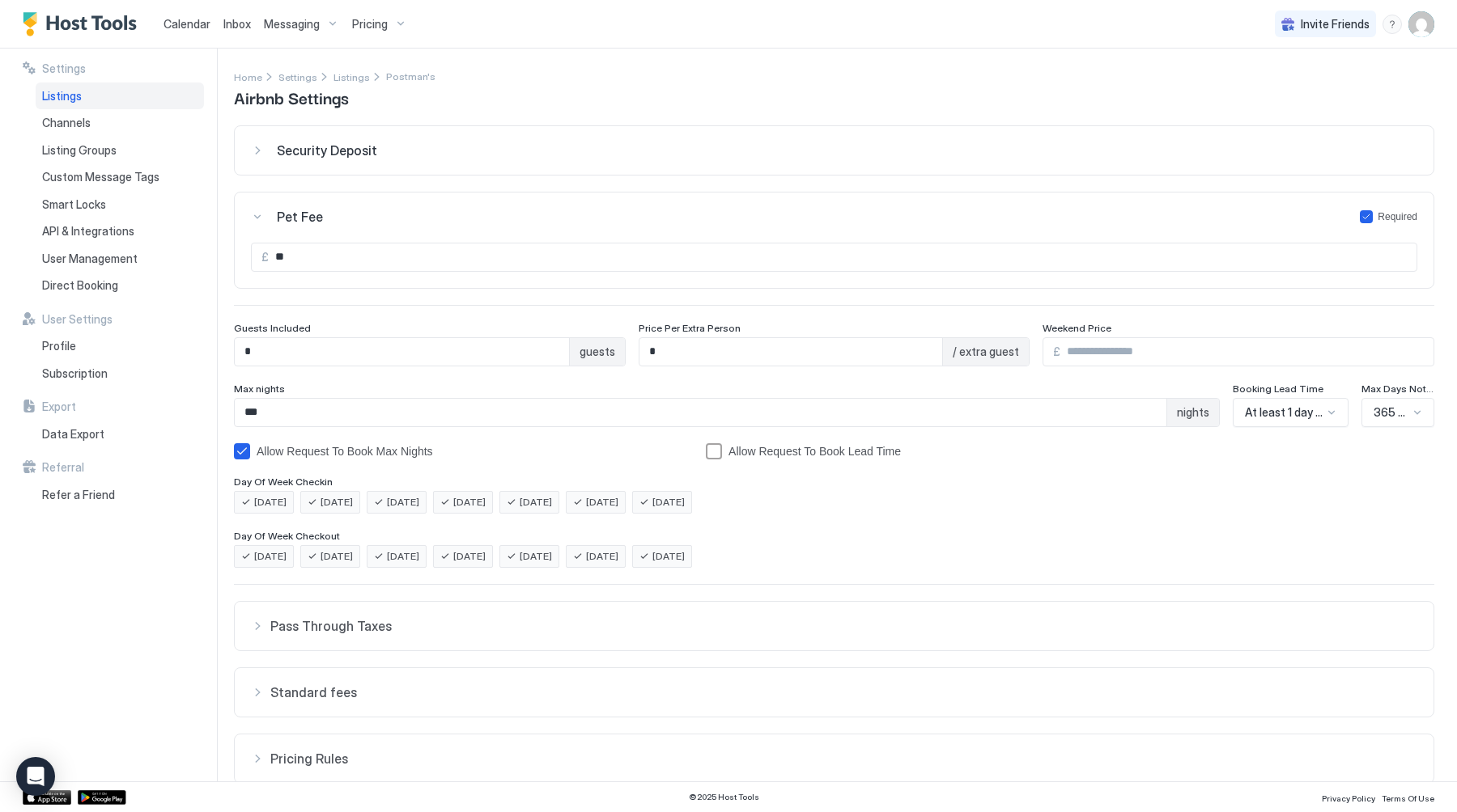
click at [372, 151] on div "Security Deposit" at bounding box center [847, 150] width 1140 height 16
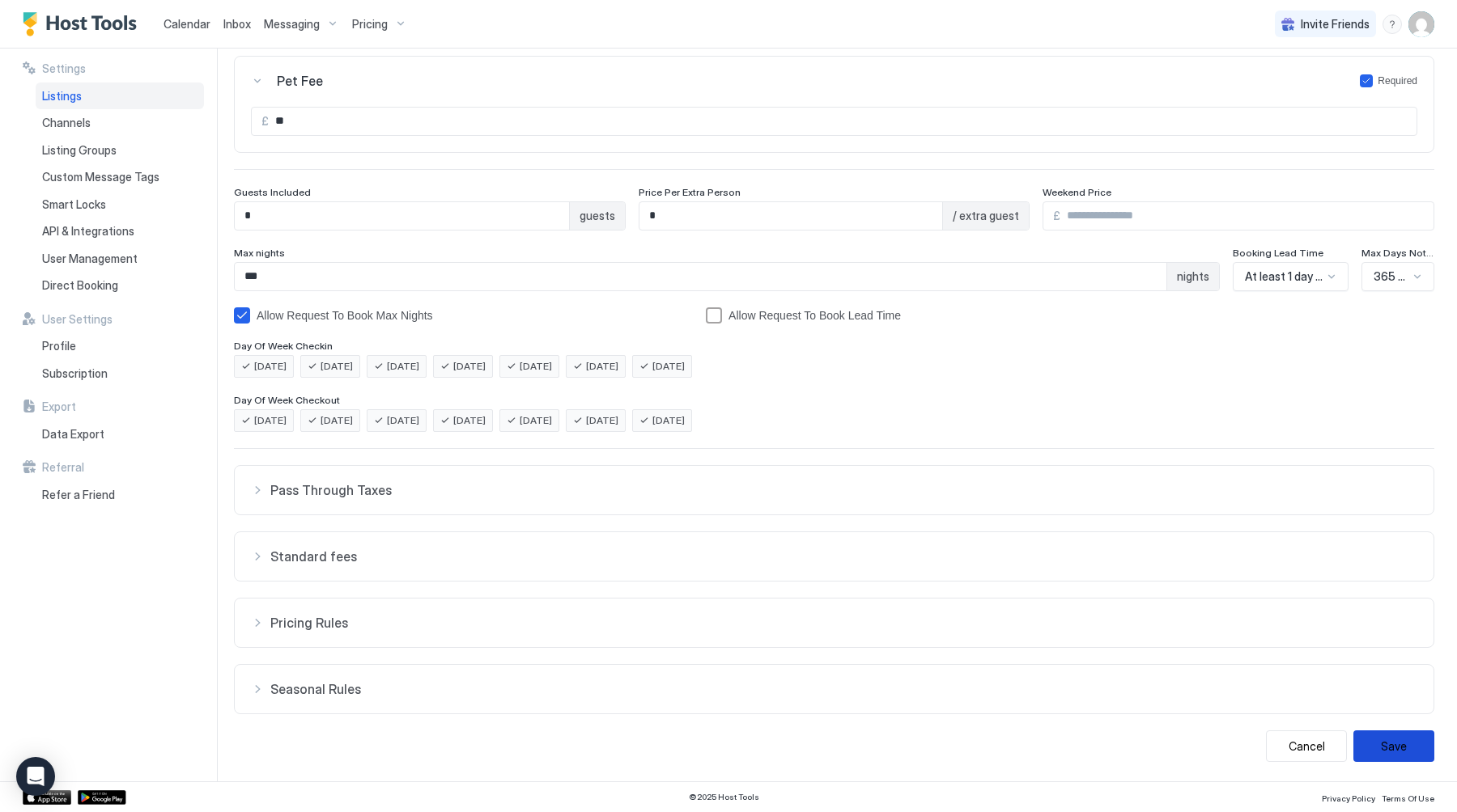
click at [1382, 745] on button "Save" at bounding box center [1393, 746] width 81 height 31
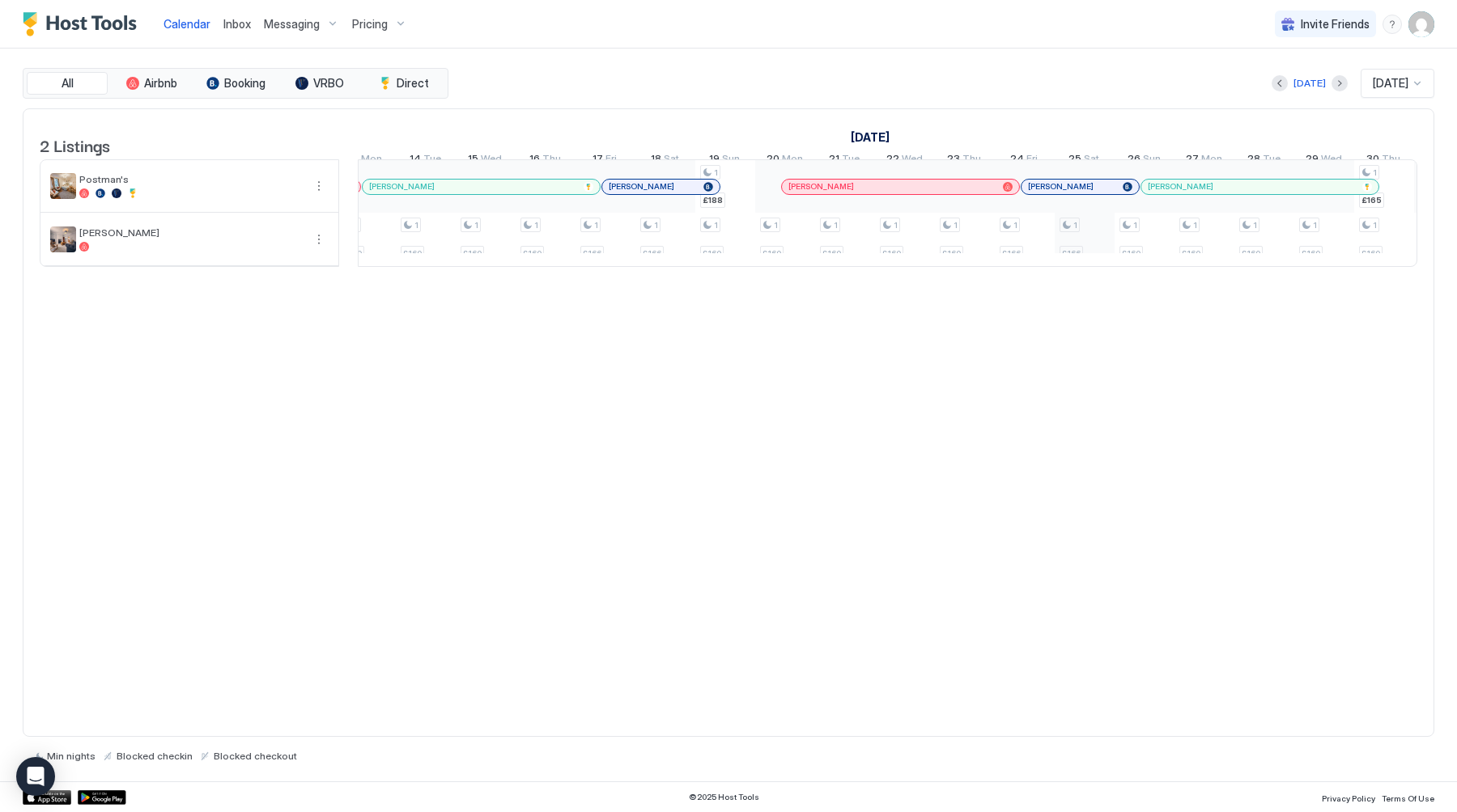
click at [1096, 253] on div "1 £160 1 £160 1 £160 1 £160 1 £160 1 £160 1 £166 1 £166 1 £188 1 £160 1 £160 1 …" at bounding box center [635, 213] width 3473 height 106
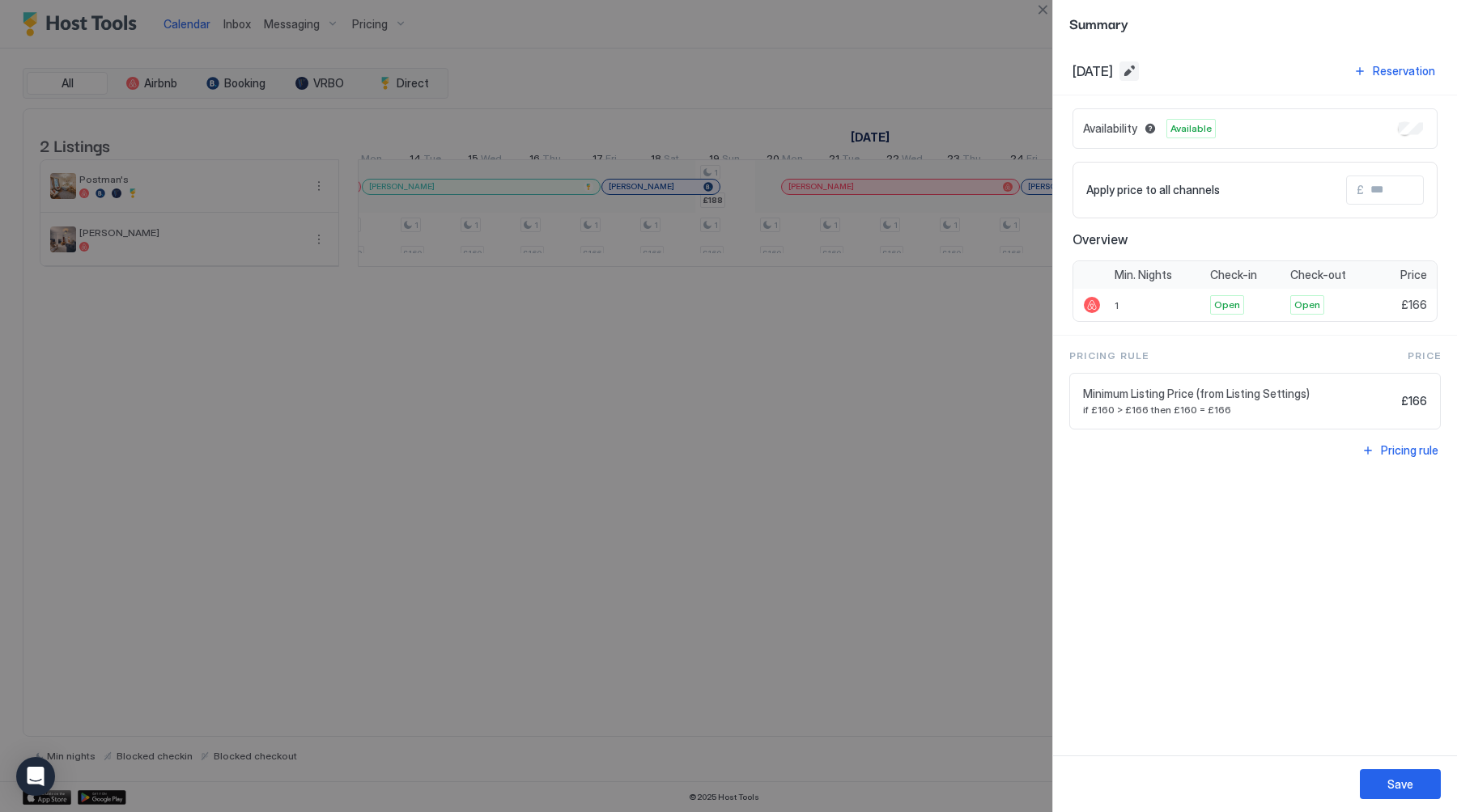
click at [1138, 62] on button "Edit date range" at bounding box center [1128, 71] width 19 height 19
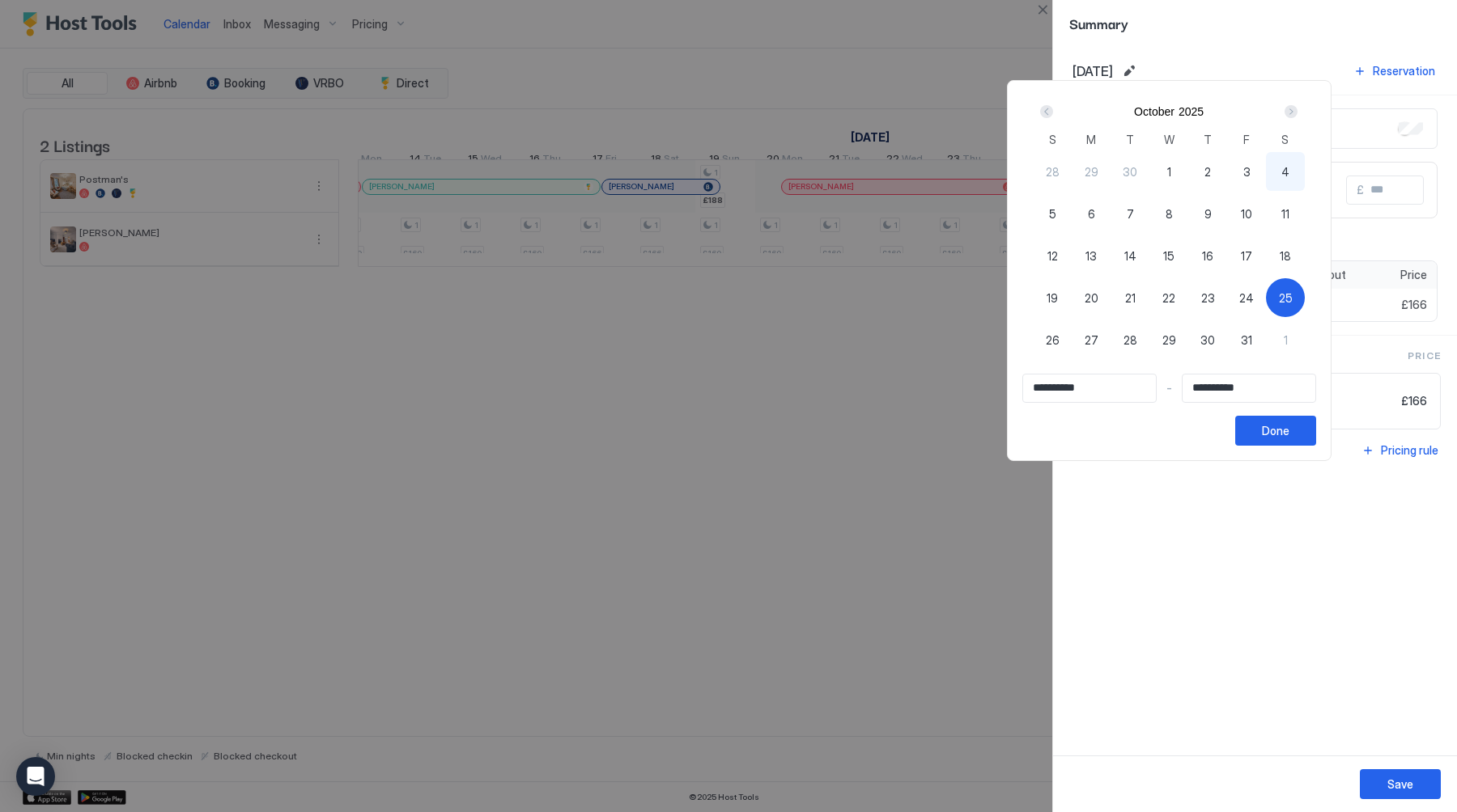
click at [1288, 334] on span "1" at bounding box center [1285, 340] width 4 height 17
type input "**********"
click at [1284, 284] on div "25" at bounding box center [1285, 298] width 39 height 39
type input "**********"
click at [1288, 332] on span "1" at bounding box center [1285, 340] width 4 height 17
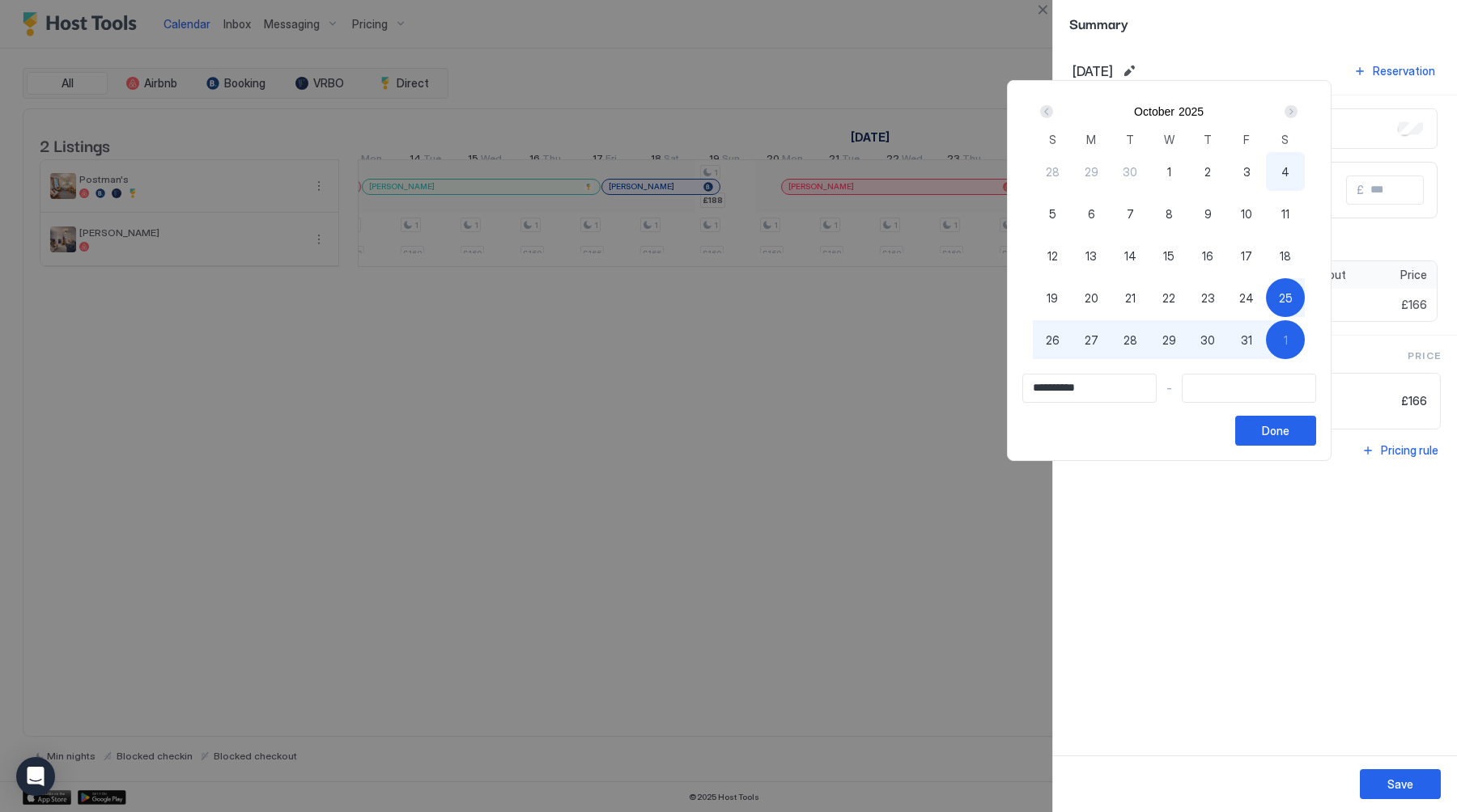
type input "**********"
click at [1305, 433] on button "Done" at bounding box center [1276, 430] width 81 height 30
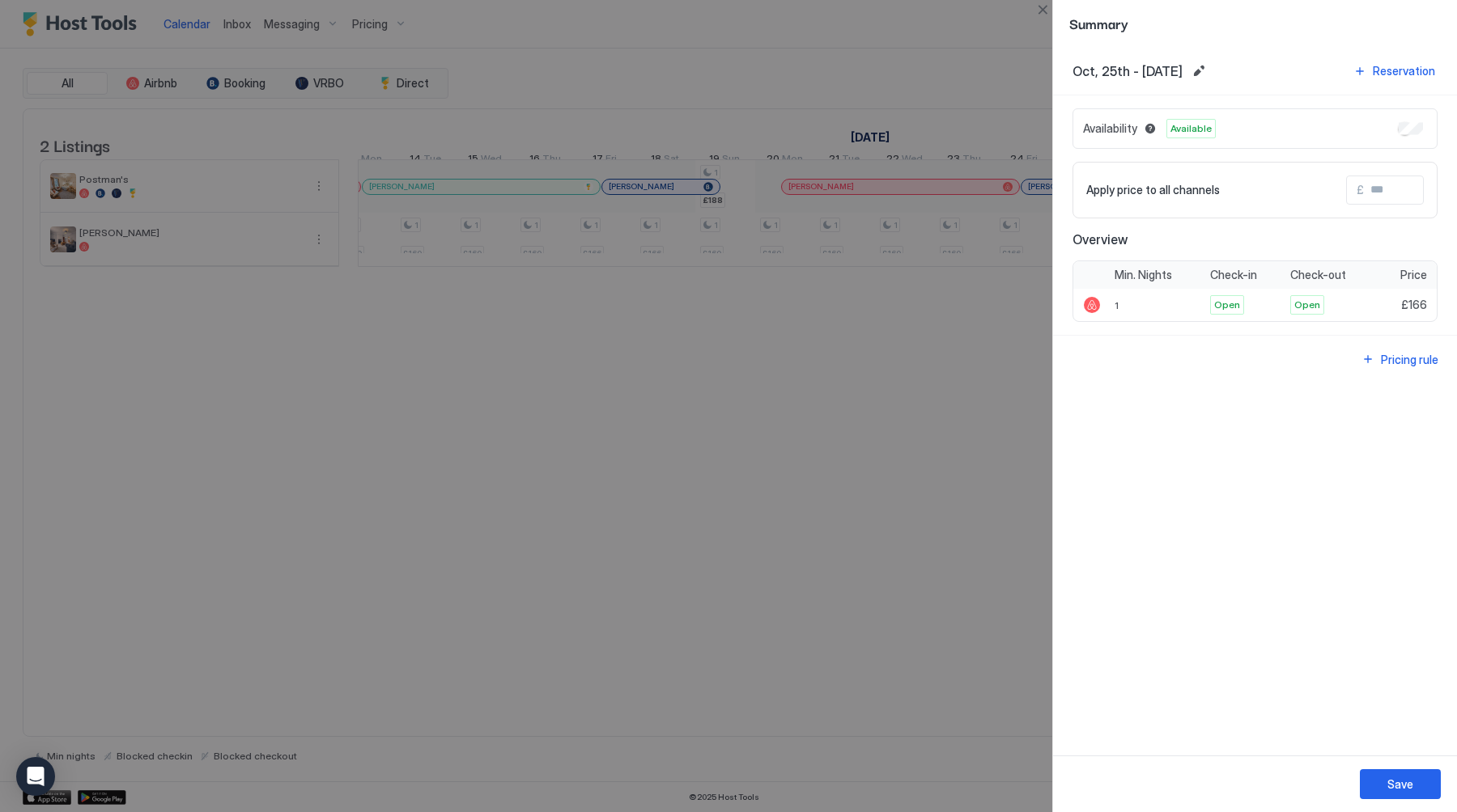
click at [1416, 135] on div "Availability Available" at bounding box center [1255, 129] width 365 height 41
click at [1395, 786] on div "Save" at bounding box center [1399, 784] width 26 height 17
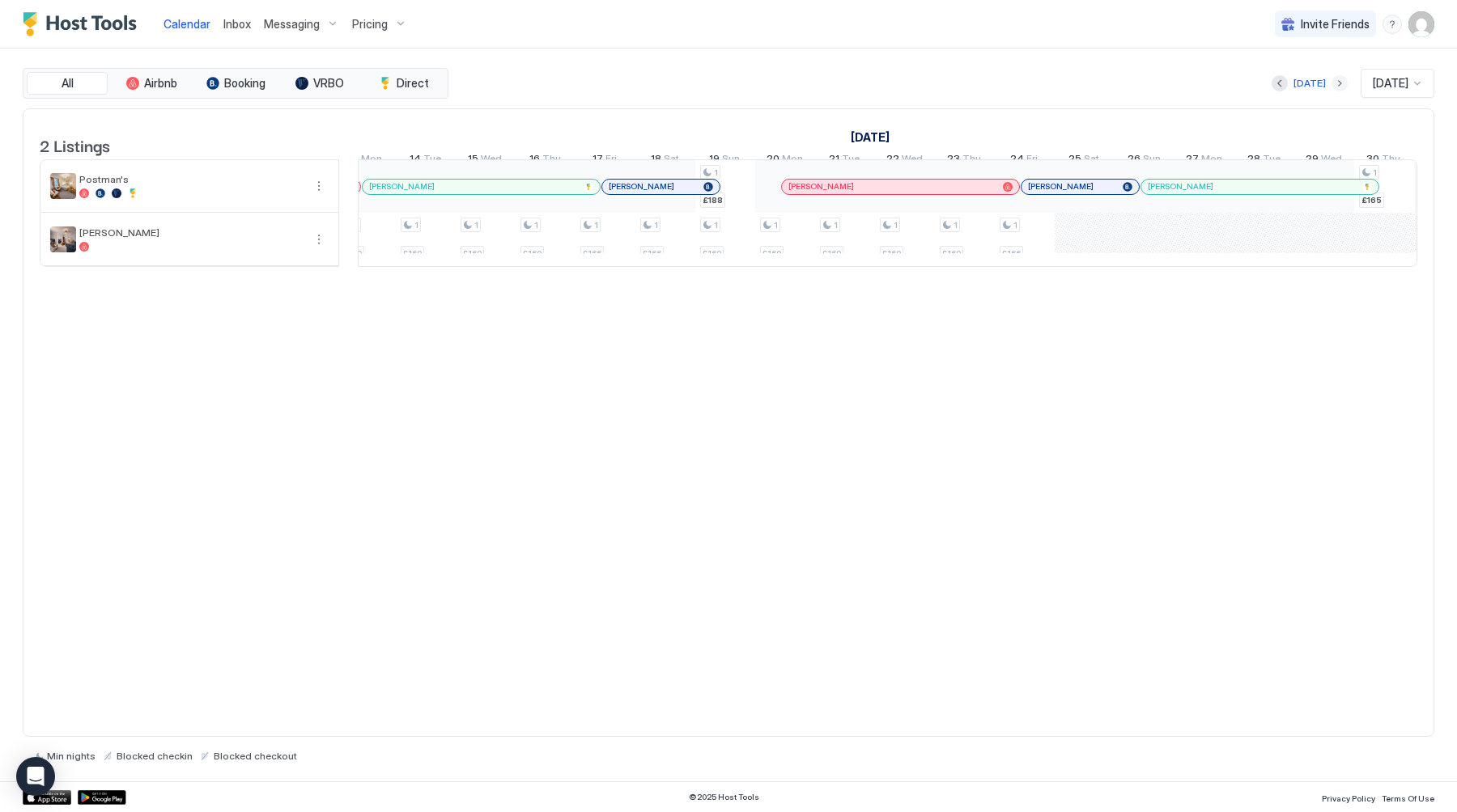
click at [1331, 81] on button "Next month" at bounding box center [1338, 83] width 16 height 16
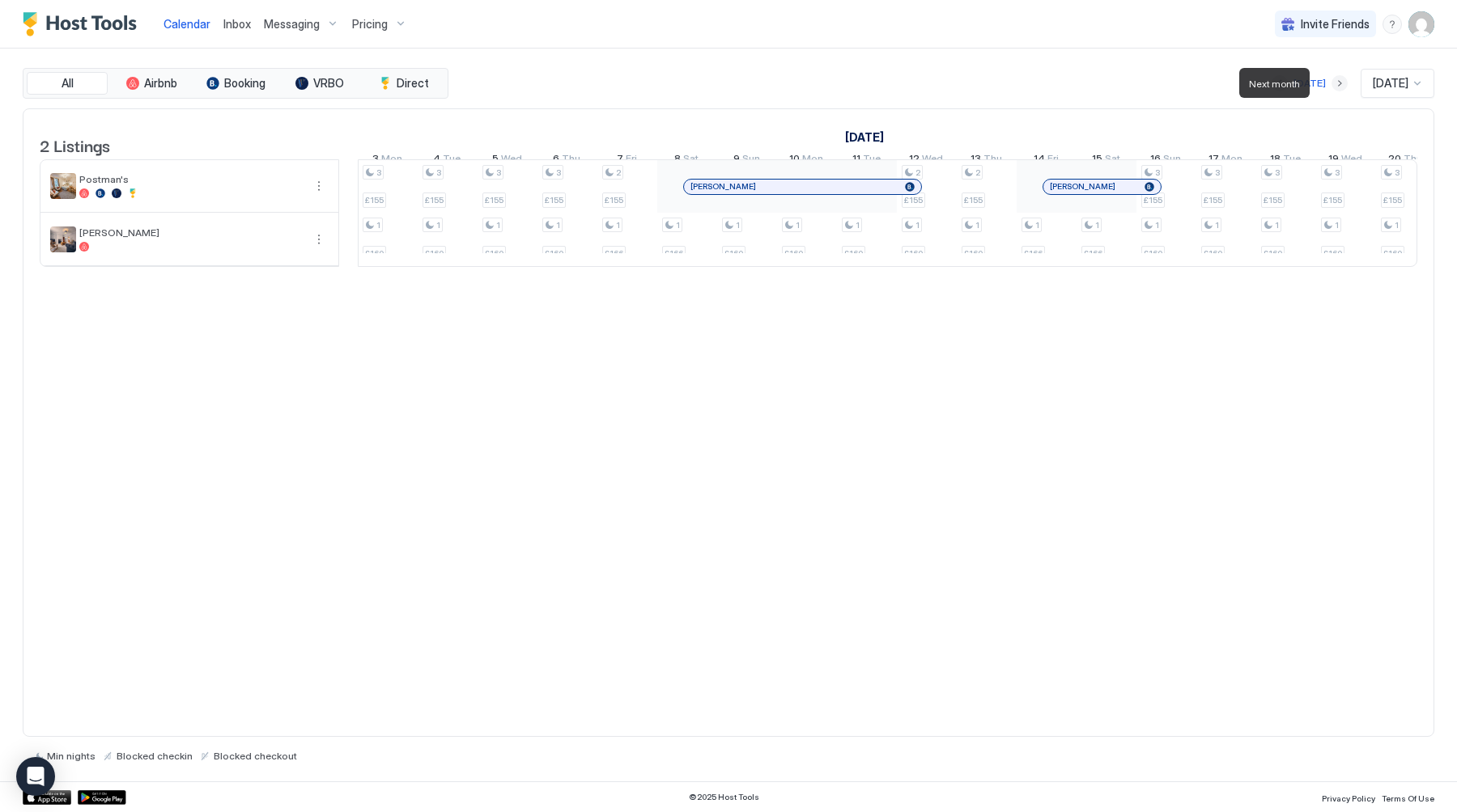
click at [1331, 81] on button "Next month" at bounding box center [1338, 83] width 16 height 16
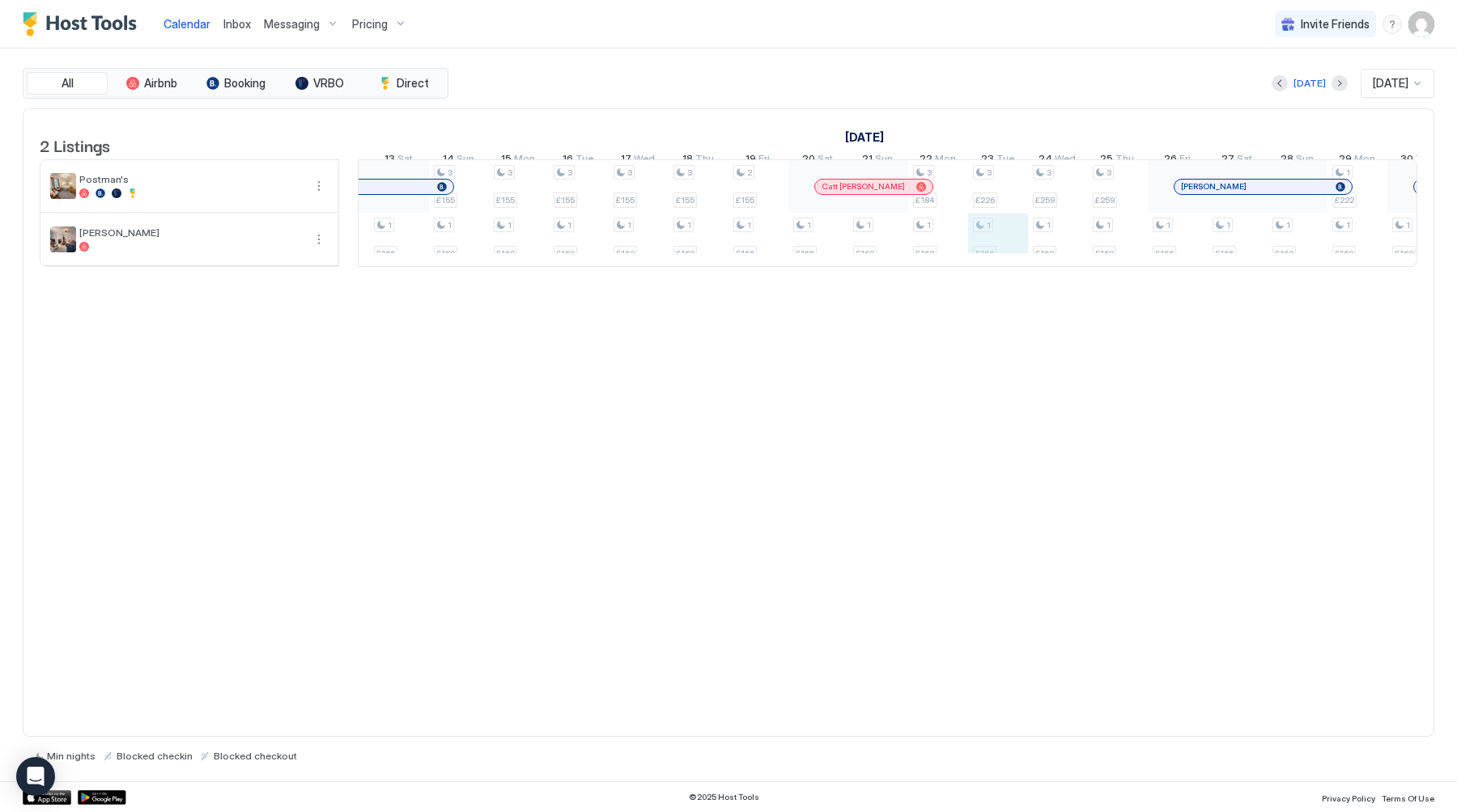
click at [985, 258] on div "3 £155 1 £160 3 £155 1 £160 1 £166 1 £166 3 £155 1 £160 3 £155 1 £160 3 £155 1 …" at bounding box center [668, 213] width 3473 height 106
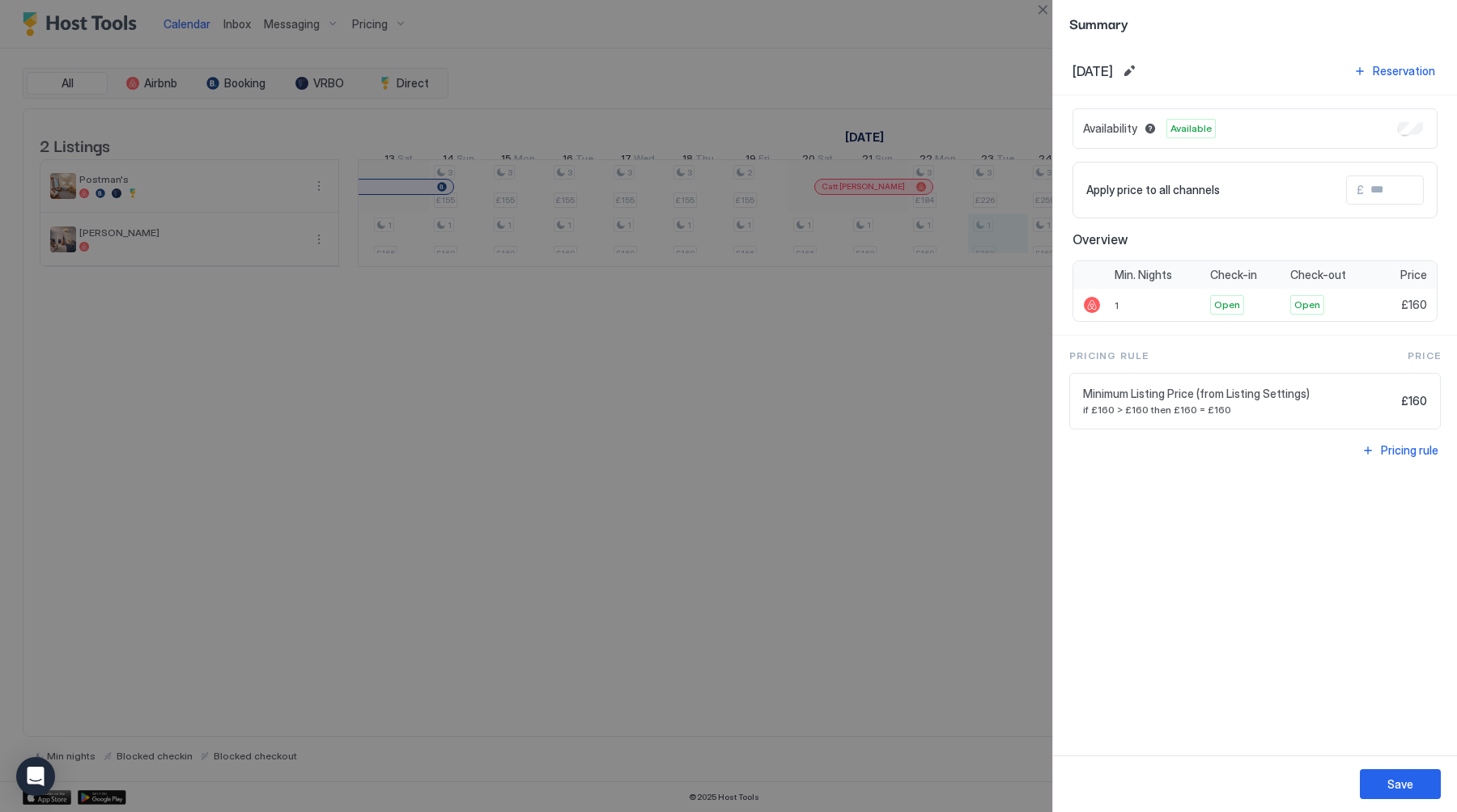
click at [1138, 62] on button "Edit date range" at bounding box center [1128, 71] width 19 height 19
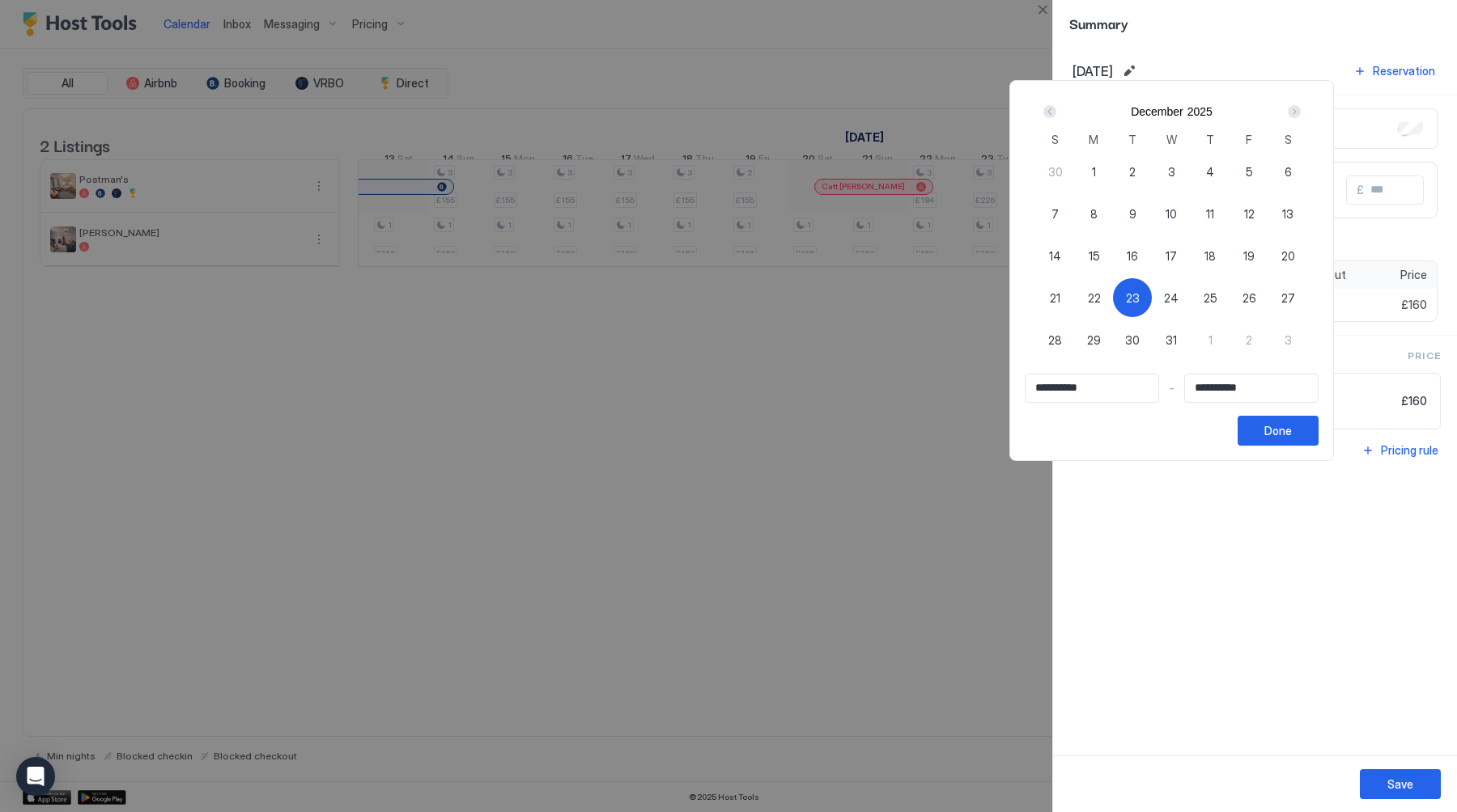
click at [1137, 301] on span "23" at bounding box center [1133, 298] width 14 height 17
click at [1139, 297] on span "23" at bounding box center [1133, 298] width 14 height 17
type input "**********"
click at [1100, 333] on span "29" at bounding box center [1094, 340] width 14 height 17
type input "**********"
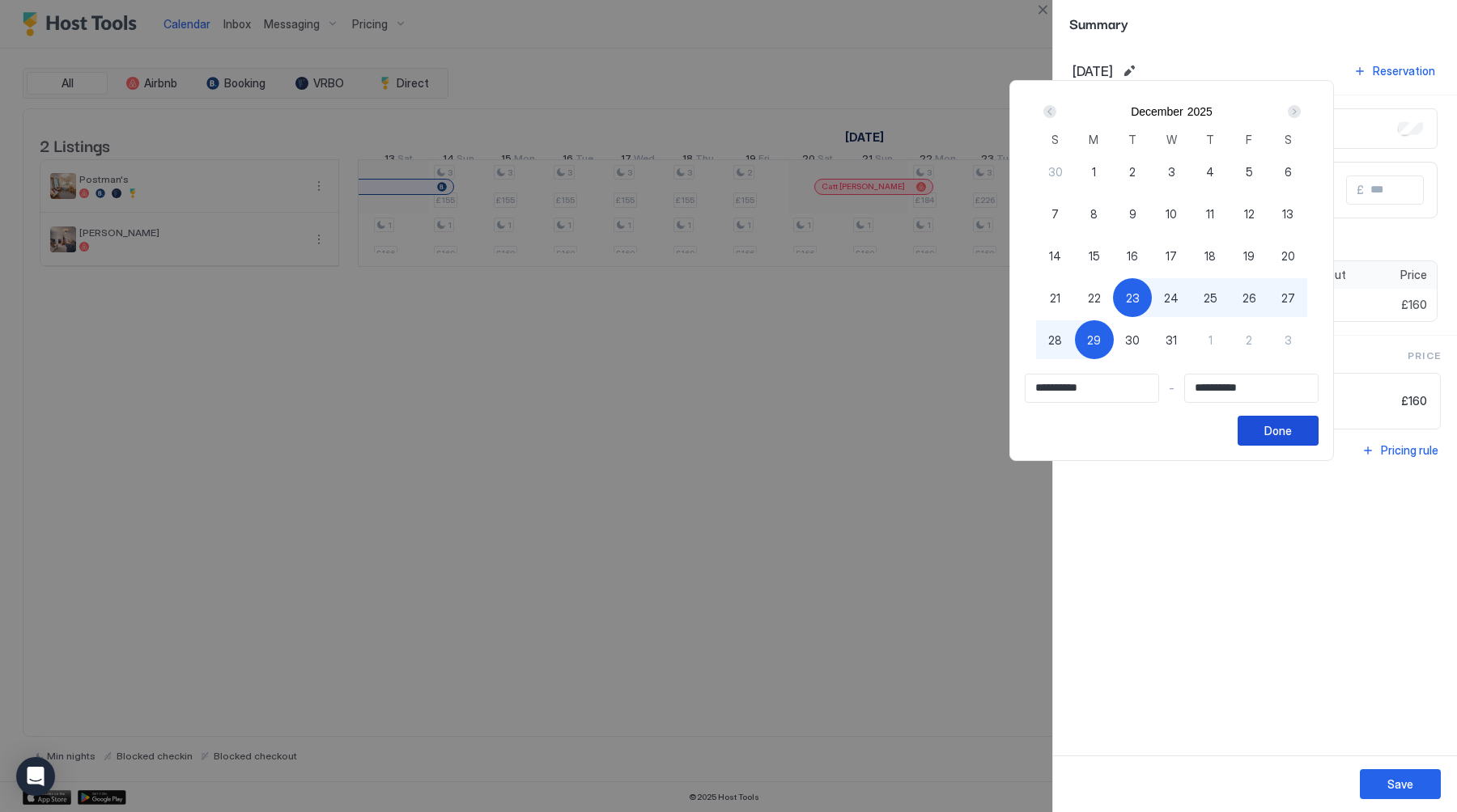
click at [1274, 428] on button "Done" at bounding box center [1278, 430] width 81 height 30
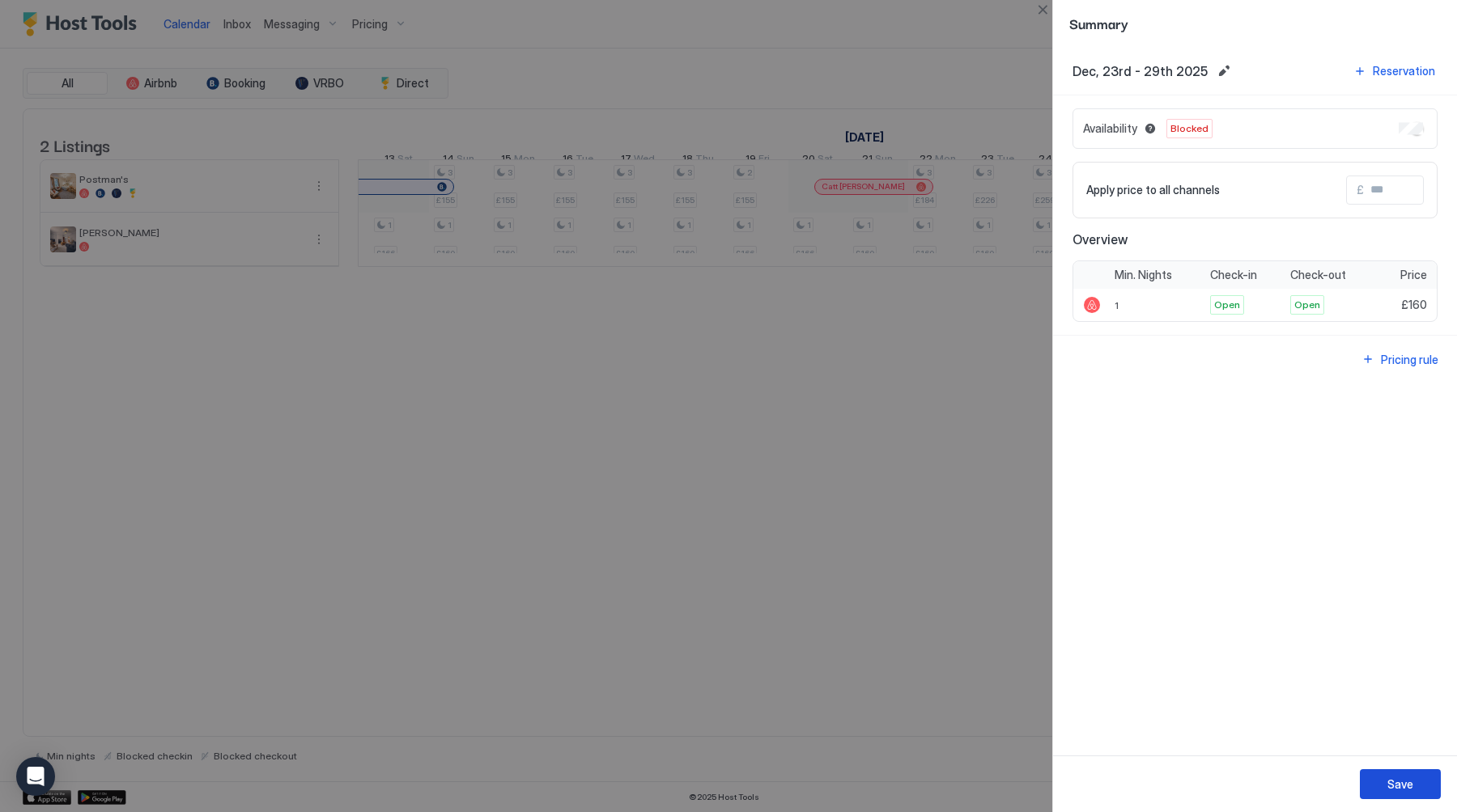
click at [1397, 780] on div "Save" at bounding box center [1399, 784] width 26 height 17
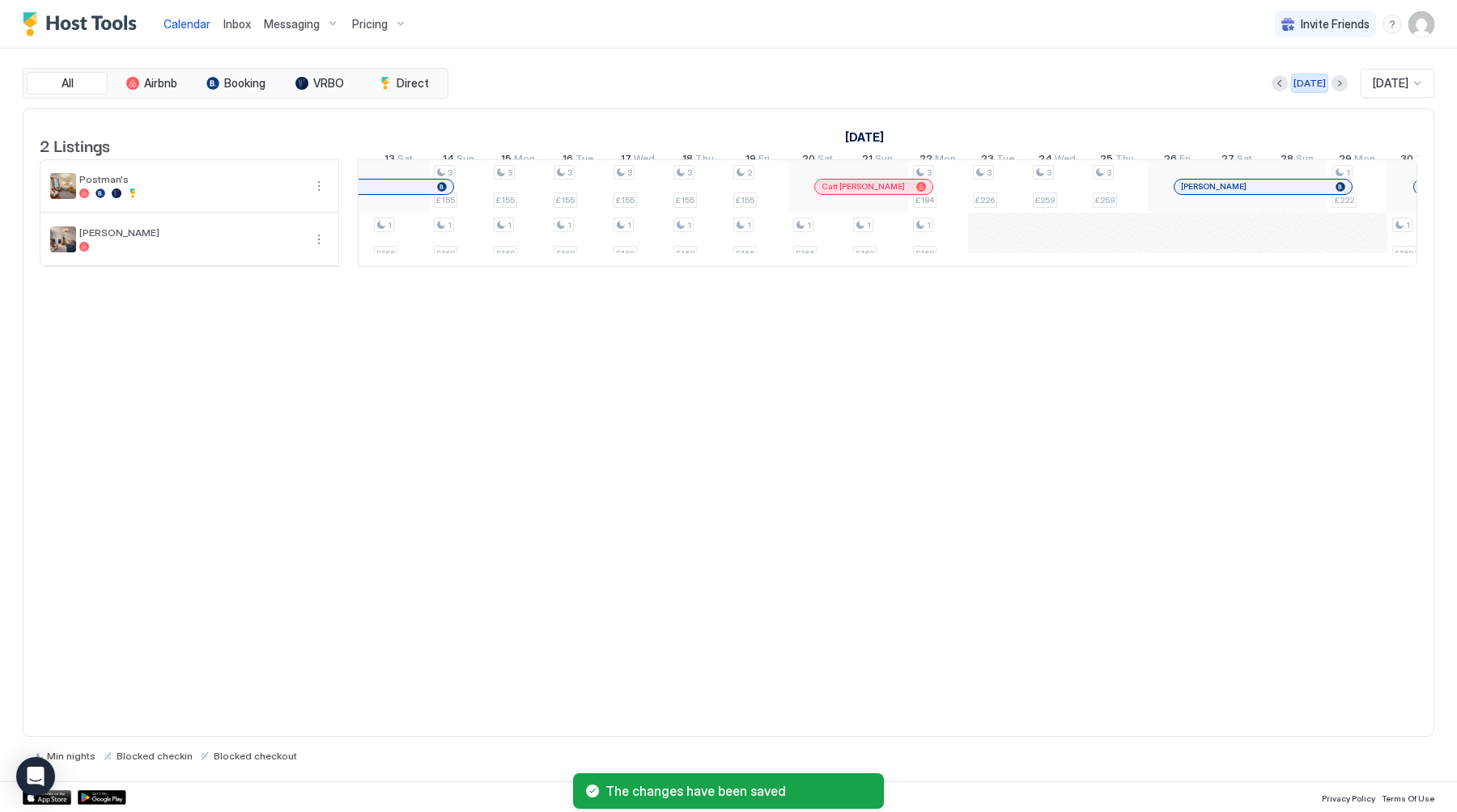
click at [1294, 84] on div "Today" at bounding box center [1310, 83] width 32 height 14
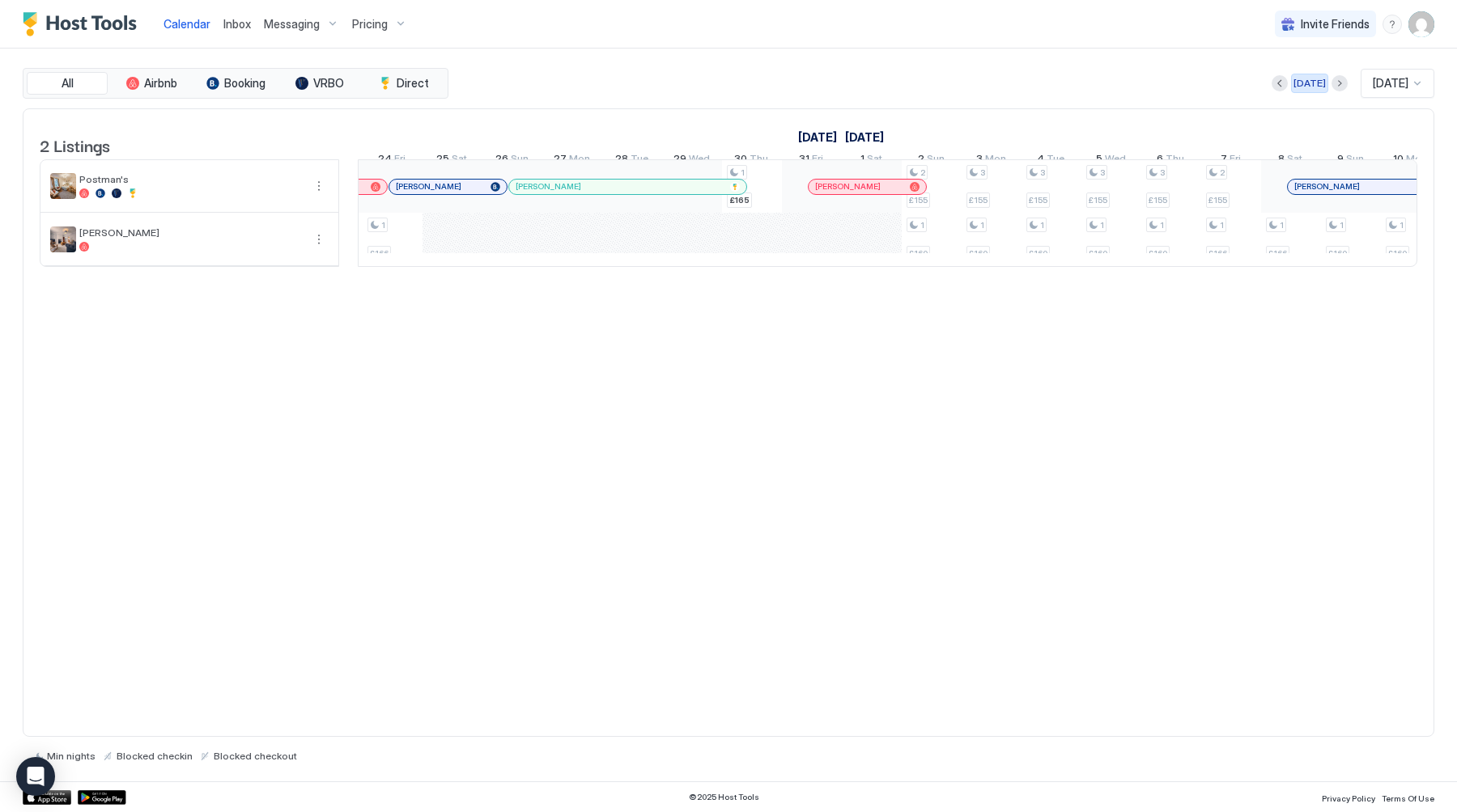
click at [1305, 76] on div "Today" at bounding box center [1310, 83] width 32 height 14
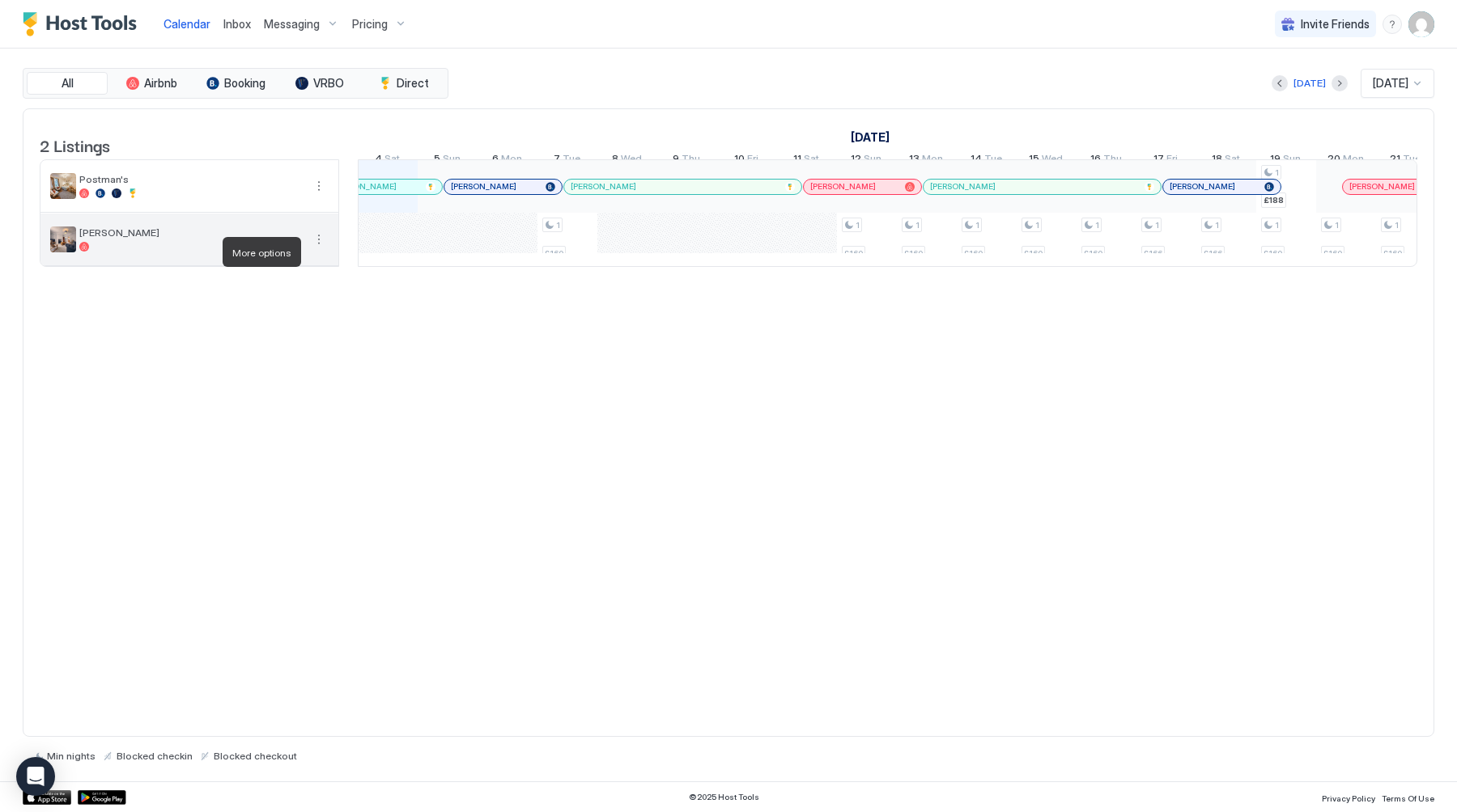
click at [314, 249] on button "More options" at bounding box center [319, 239] width 19 height 19
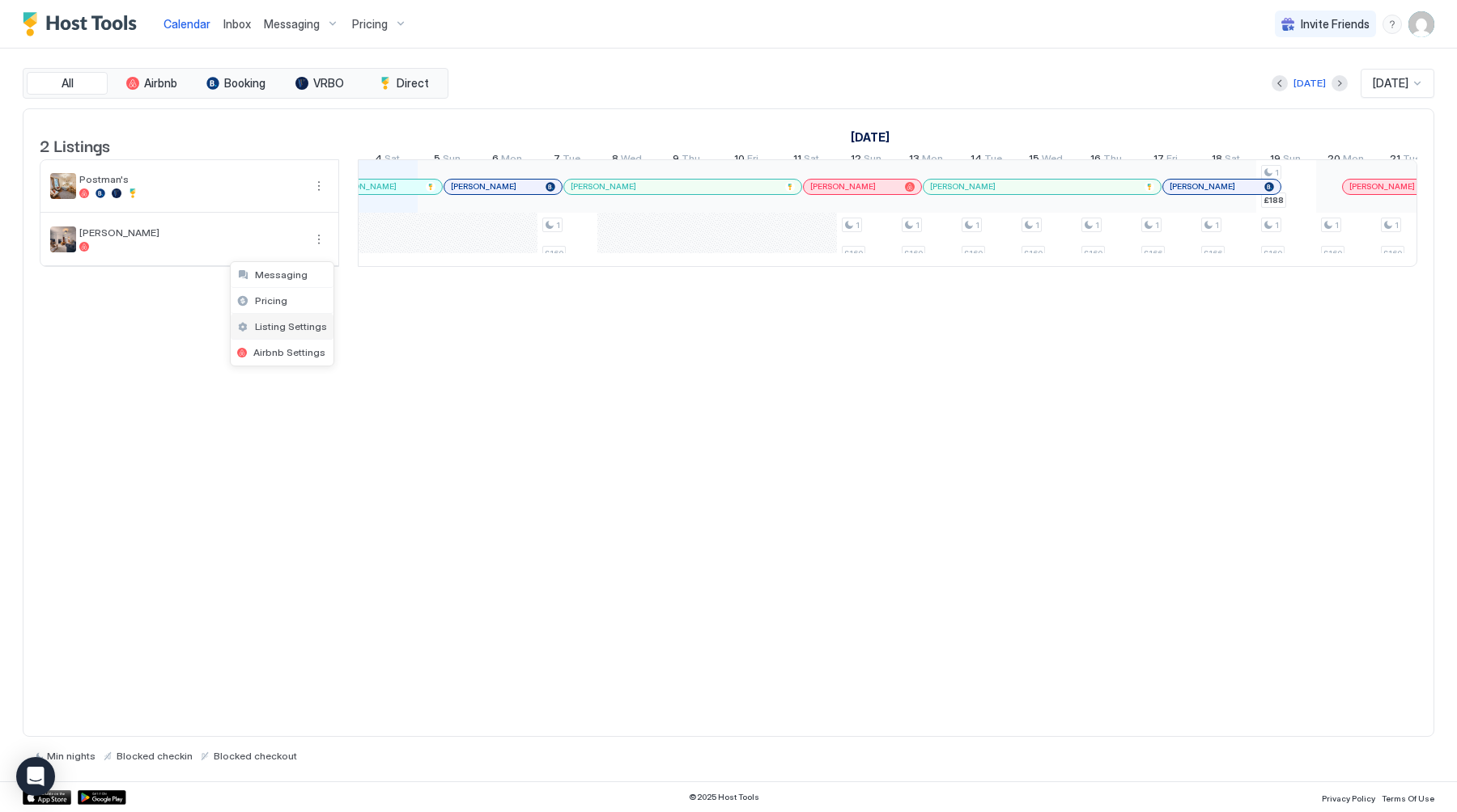
click at [297, 323] on span "Listing Settings" at bounding box center [291, 326] width 72 height 12
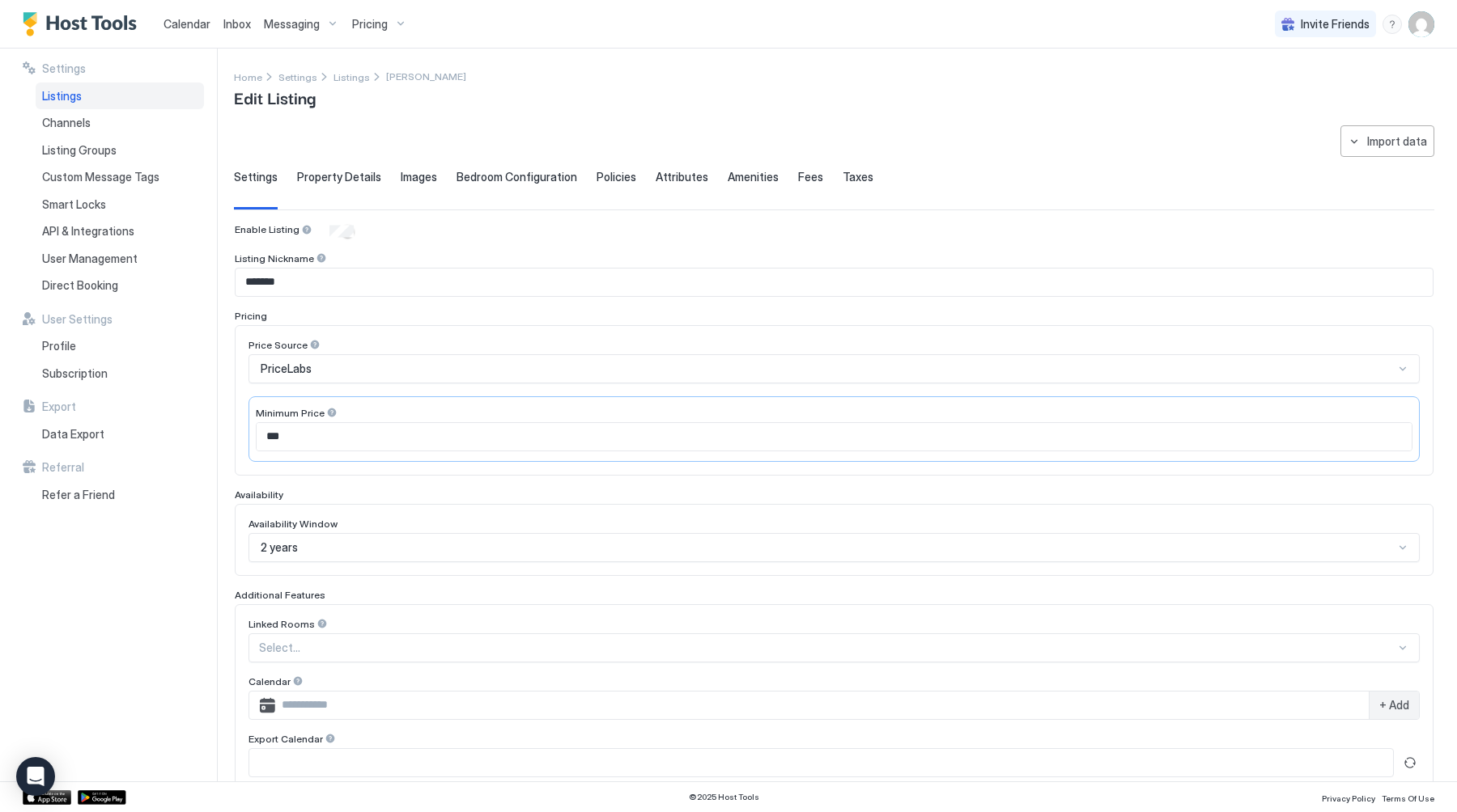
click at [355, 175] on span "Property Details" at bounding box center [339, 177] width 84 height 14
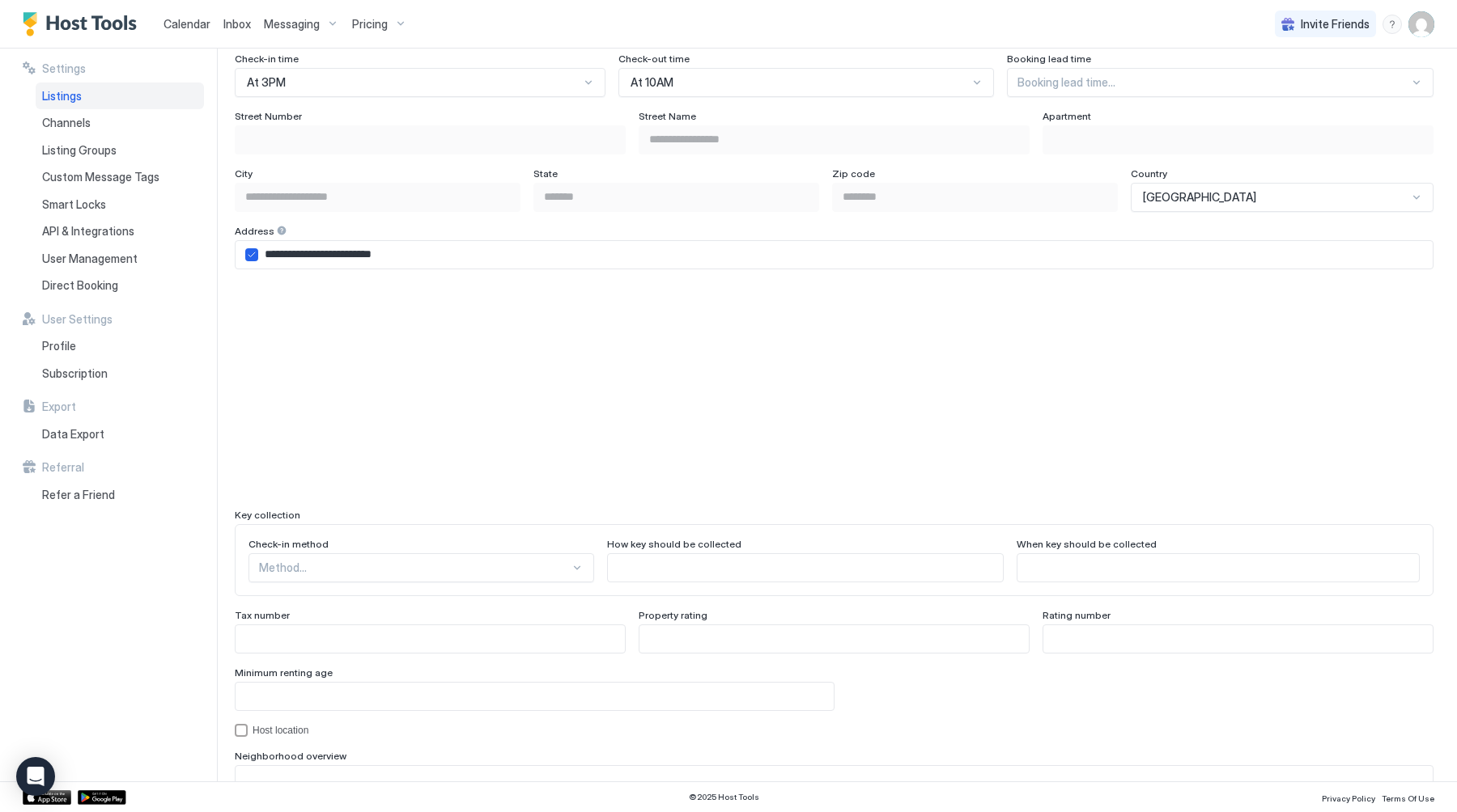
click at [355, 566] on div "Method..." at bounding box center [421, 567] width 346 height 29
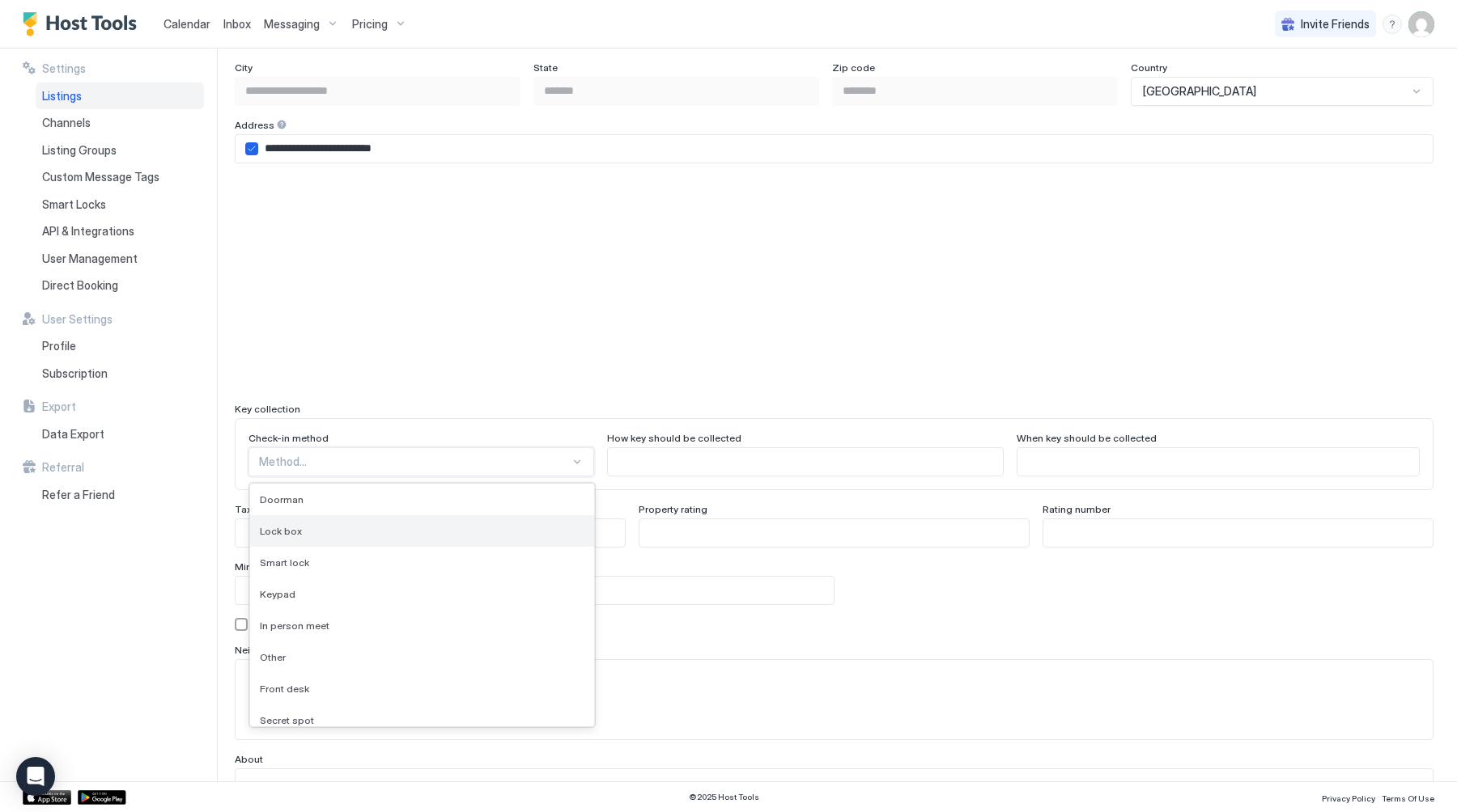
click at [360, 529] on div "Lock box" at bounding box center [422, 531] width 324 height 12
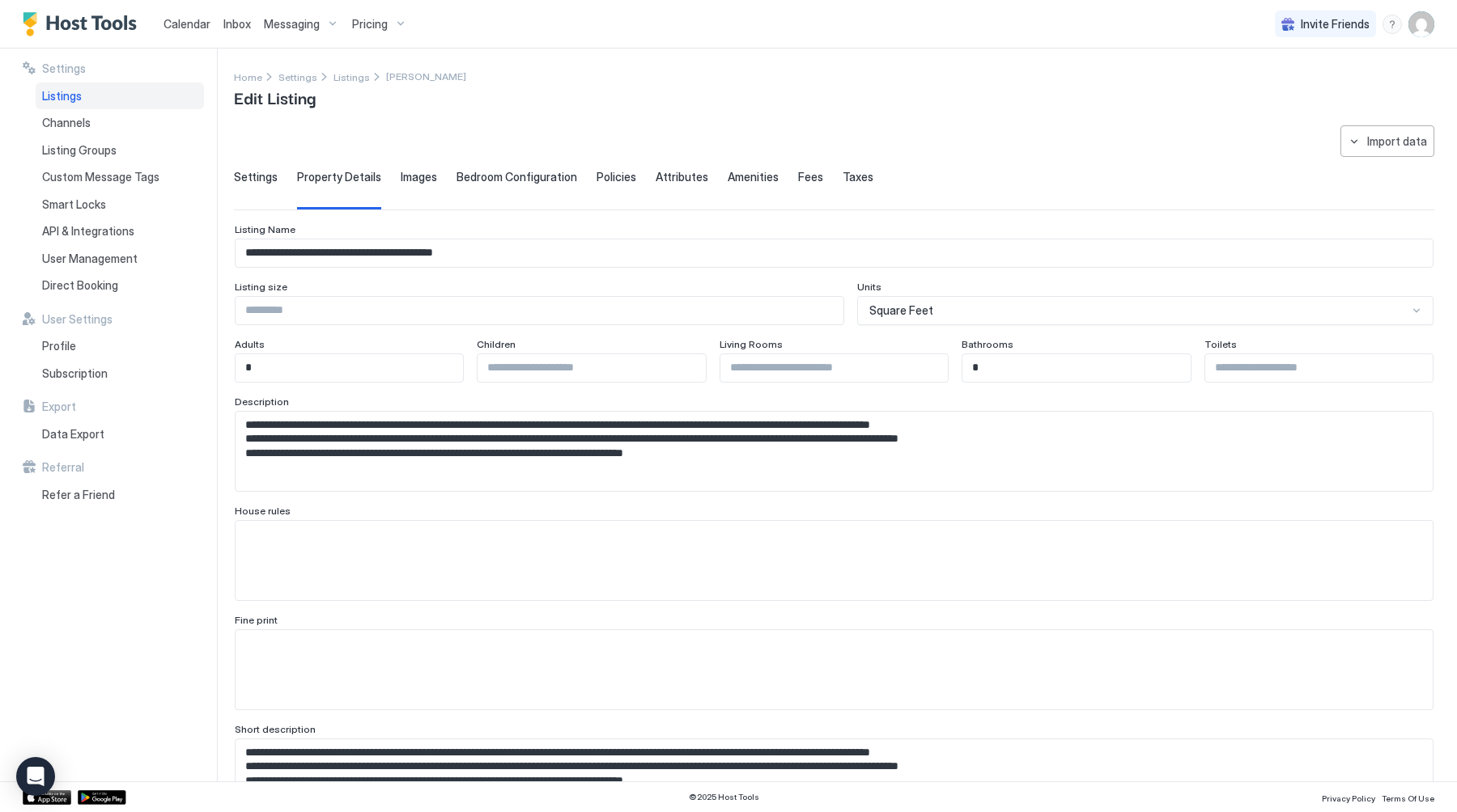
click at [409, 178] on span "Images" at bounding box center [418, 177] width 36 height 14
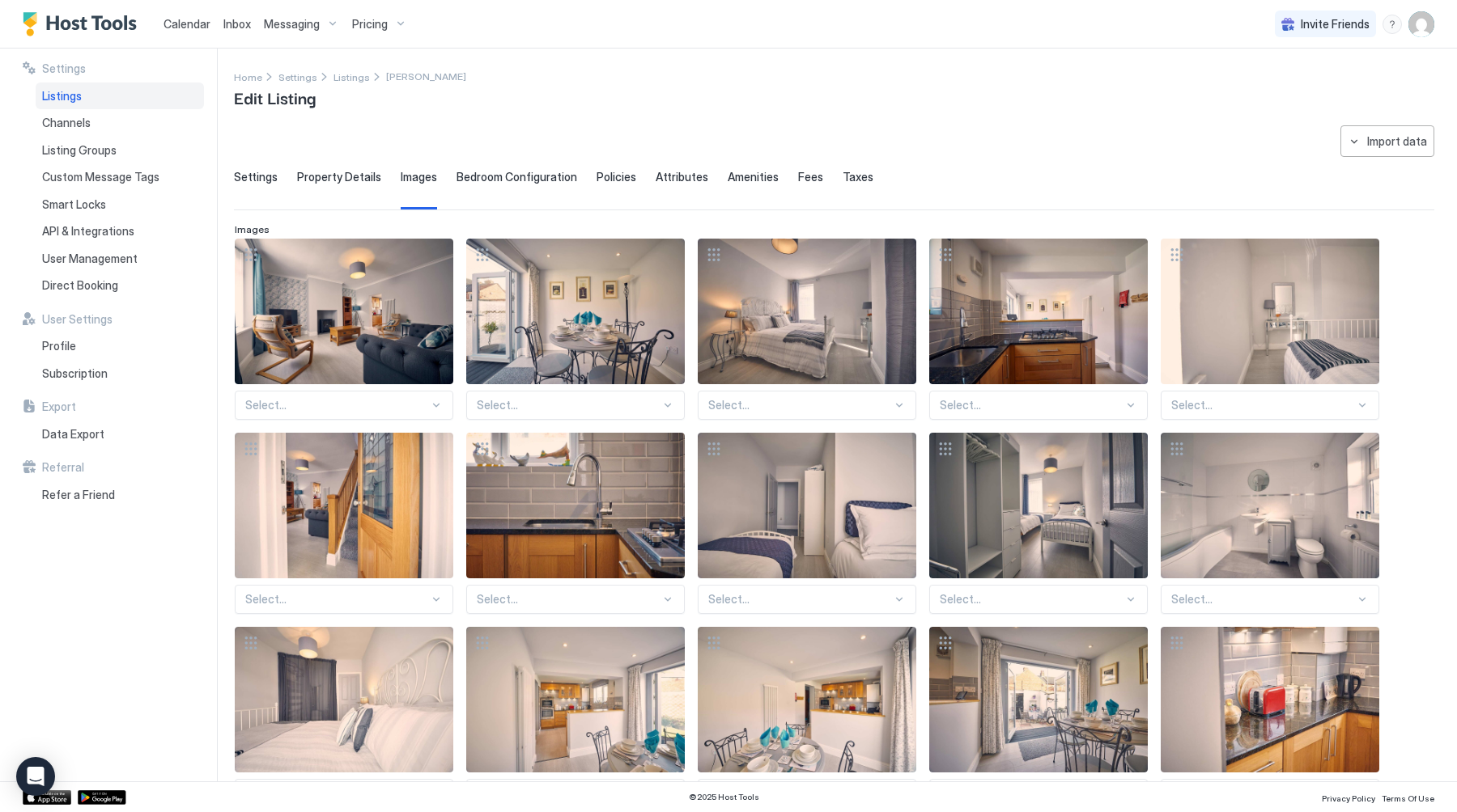
click at [508, 181] on span "Bedroom Configuration" at bounding box center [517, 177] width 120 height 14
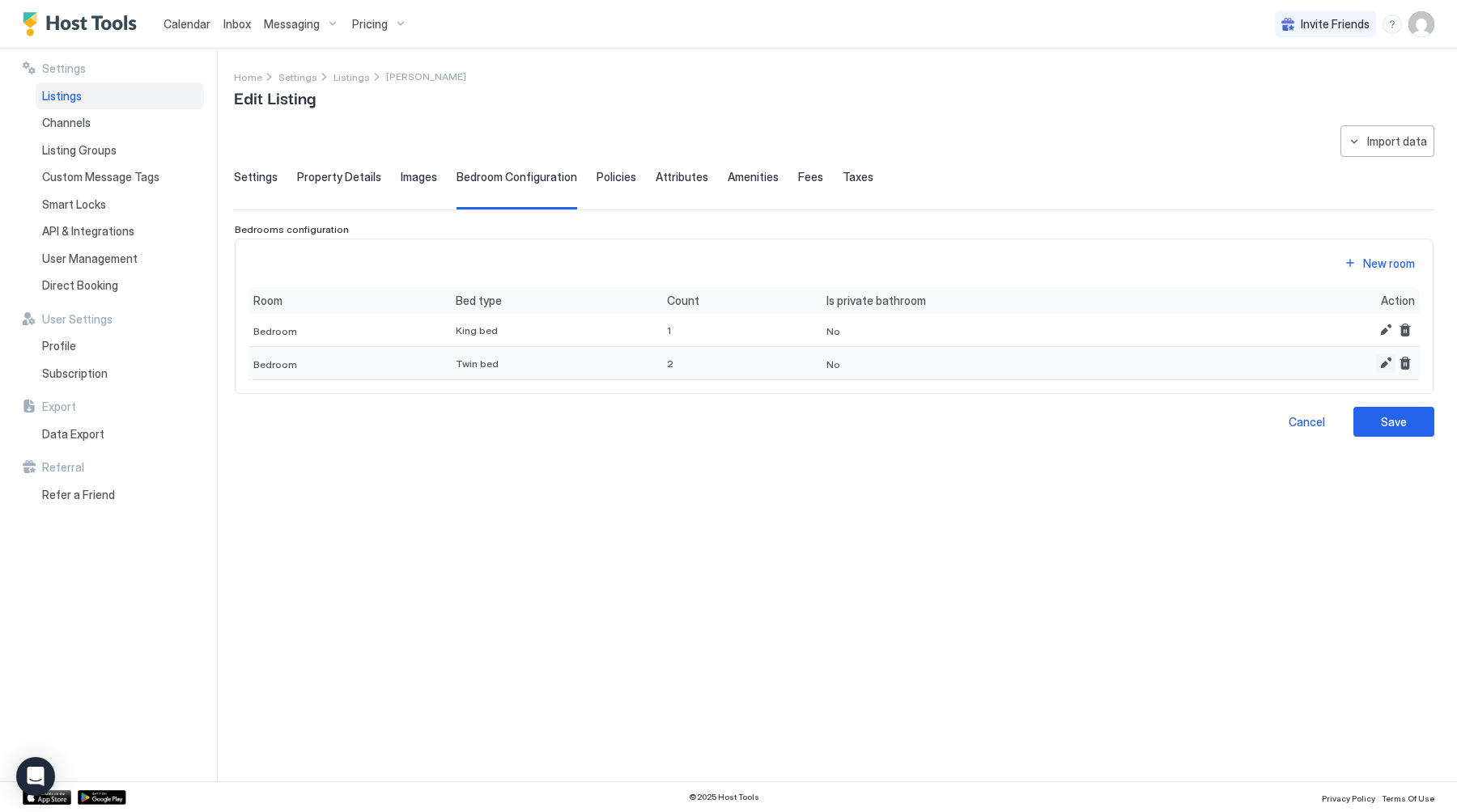
click at [1387, 362] on button "Edit" at bounding box center [1385, 362] width 19 height 19
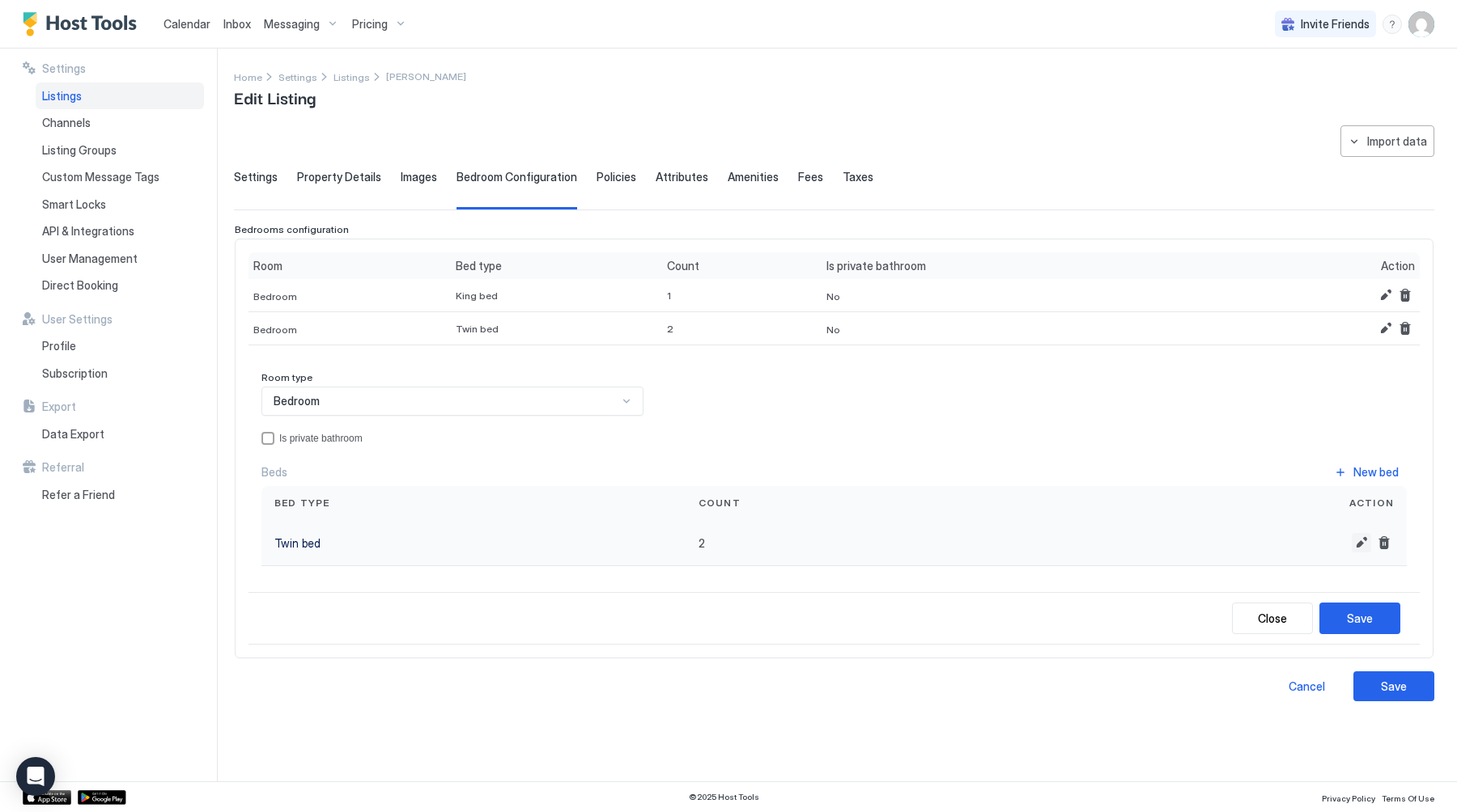
click at [1365, 535] on button "Edit" at bounding box center [1360, 543] width 19 height 19
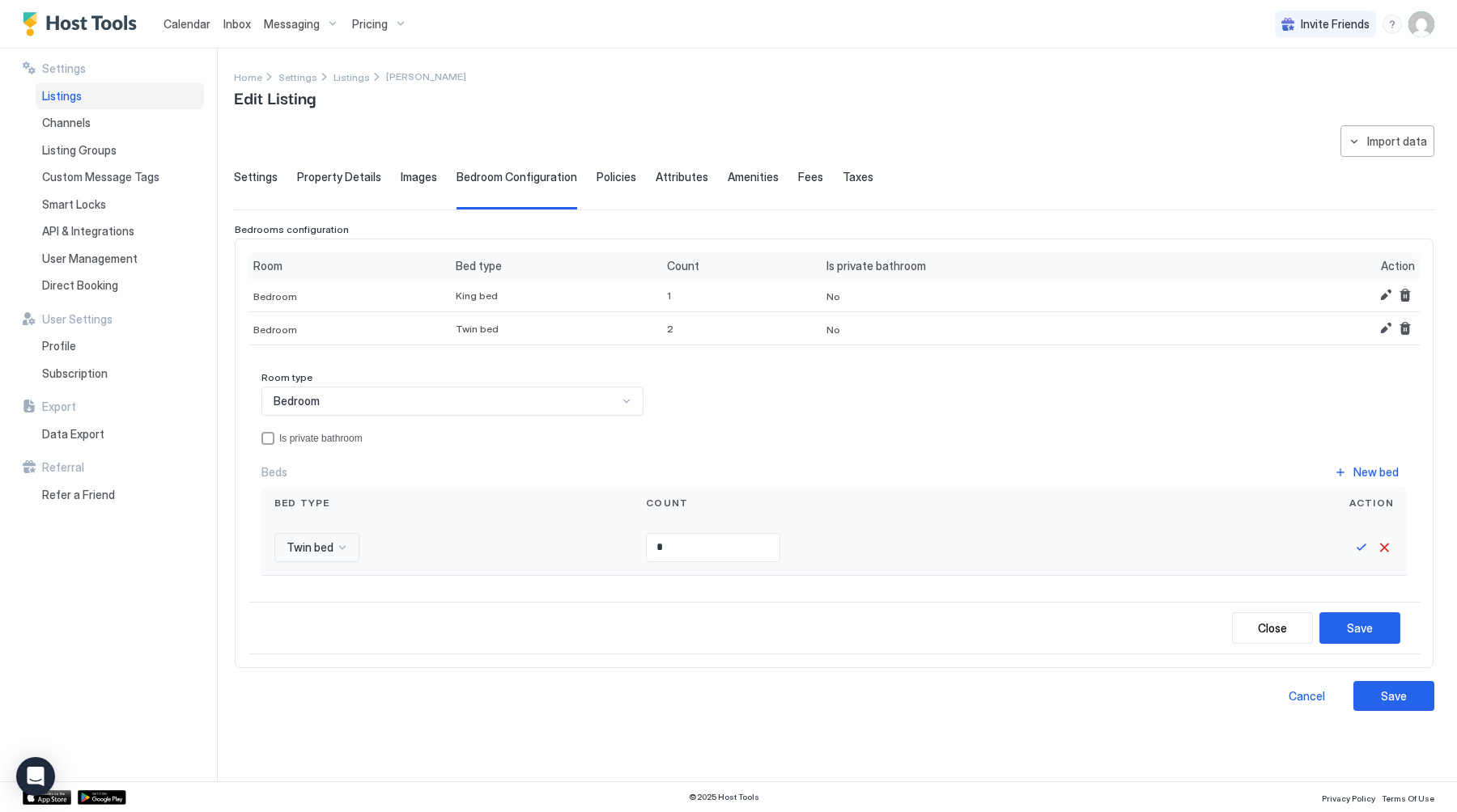
click at [362, 544] on div "Twin bed" at bounding box center [447, 548] width 346 height 29
click at [332, 544] on div at bounding box center [309, 547] width 50 height 14
click at [320, 638] on span "Single bed" at bounding box center [310, 632] width 50 height 12
click at [1367, 625] on div "Save" at bounding box center [1360, 628] width 26 height 17
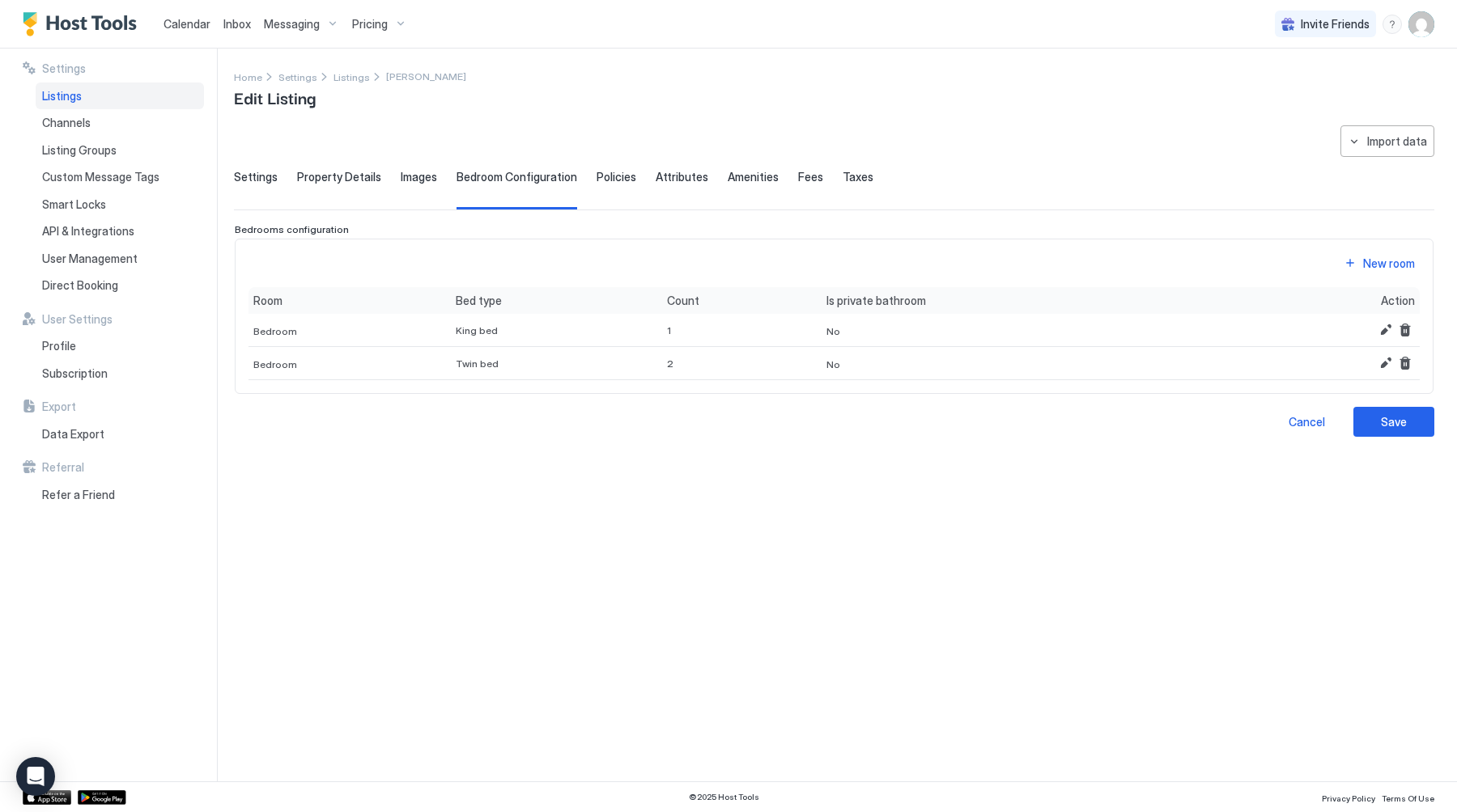
click at [609, 184] on span "Policies" at bounding box center [616, 177] width 40 height 14
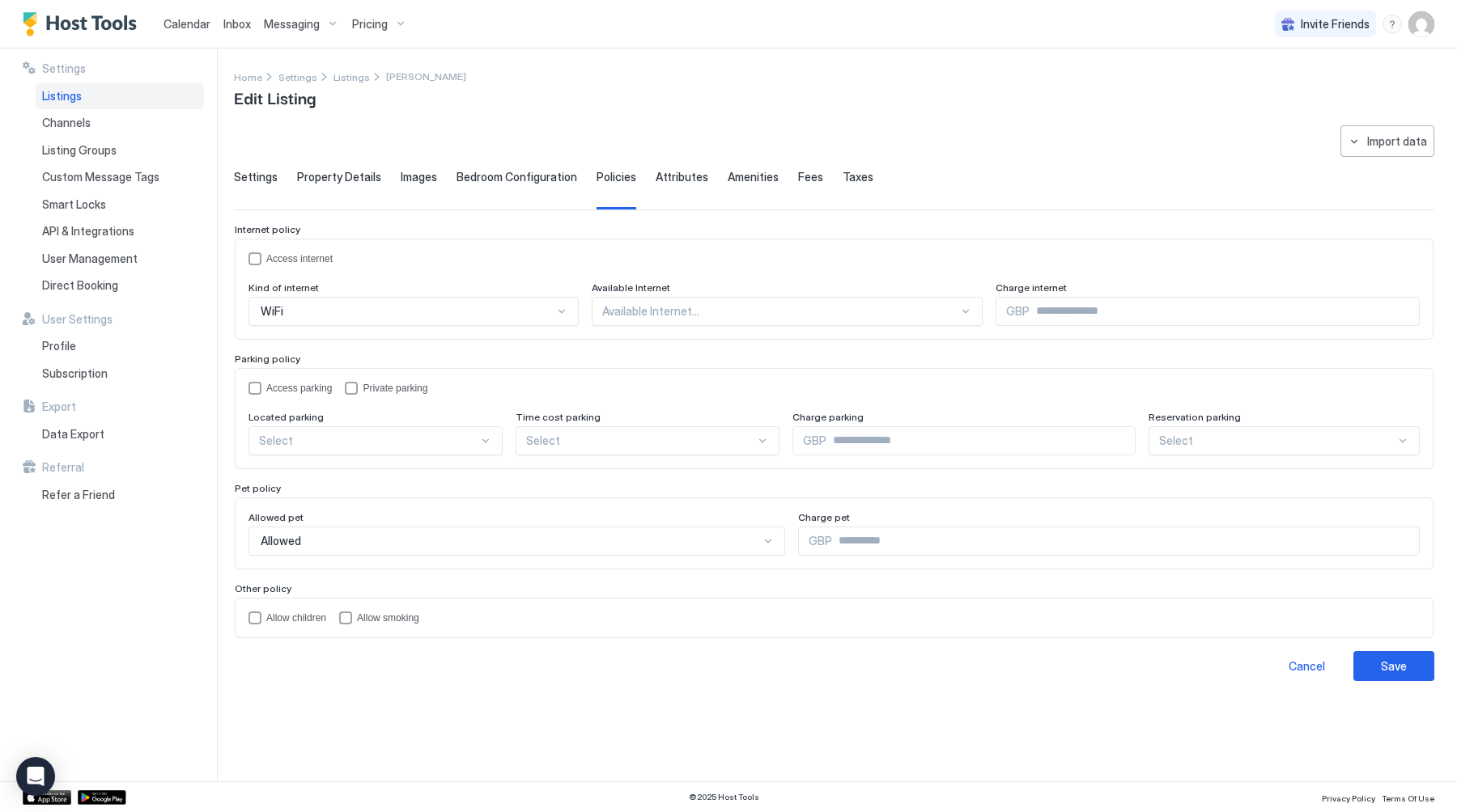
click at [873, 549] on input "Input Field" at bounding box center [1126, 541] width 588 height 27
type input "**"
click at [309, 616] on div "Allow children" at bounding box center [296, 617] width 60 height 11
click at [662, 170] on span "Attributes" at bounding box center [682, 177] width 53 height 14
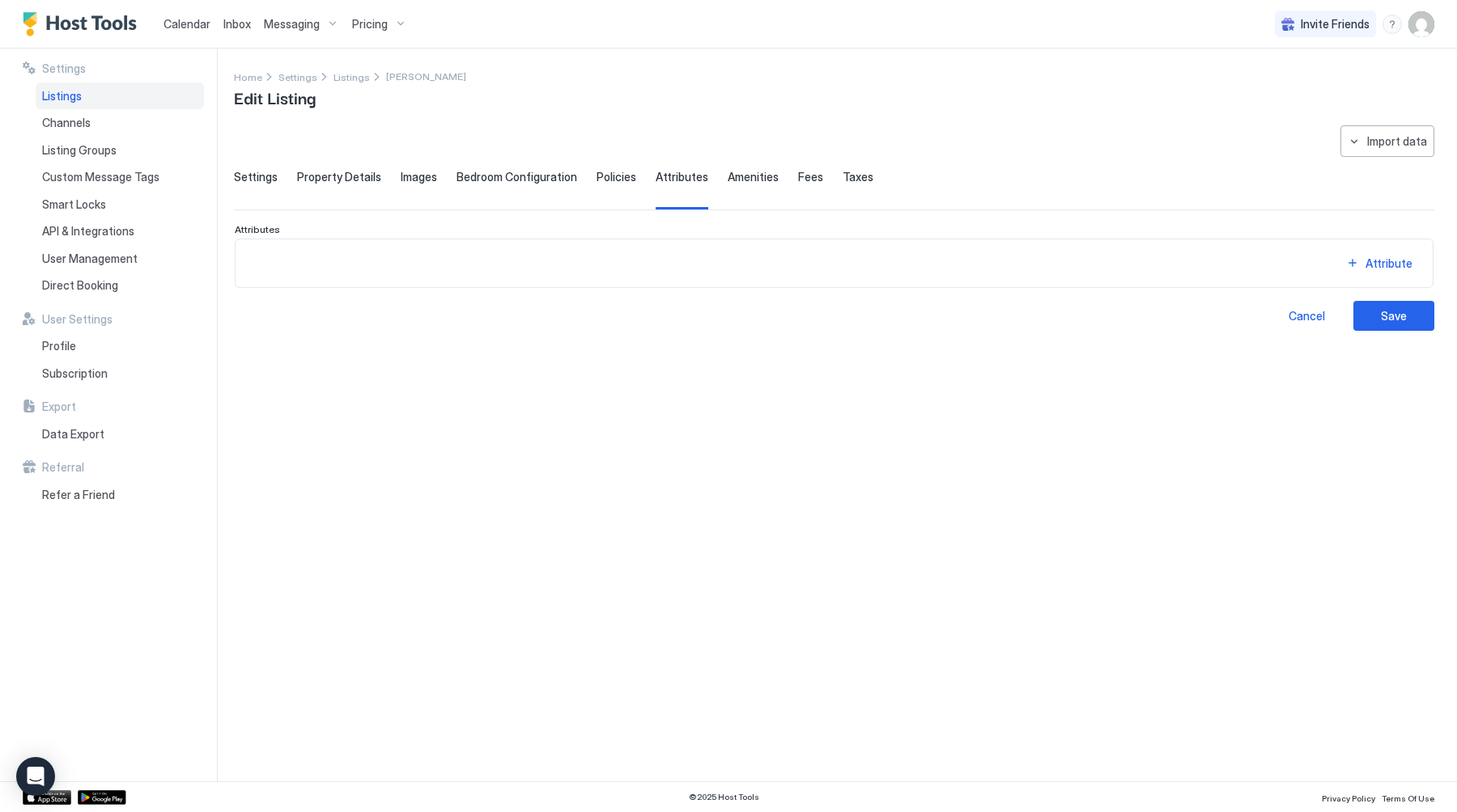
click at [734, 179] on span "Amenities" at bounding box center [753, 177] width 51 height 14
click at [798, 189] on div "Fees" at bounding box center [811, 190] width 25 height 40
click at [842, 179] on span "Taxes" at bounding box center [857, 177] width 30 height 14
click at [1386, 323] on div "Save" at bounding box center [1393, 316] width 26 height 17
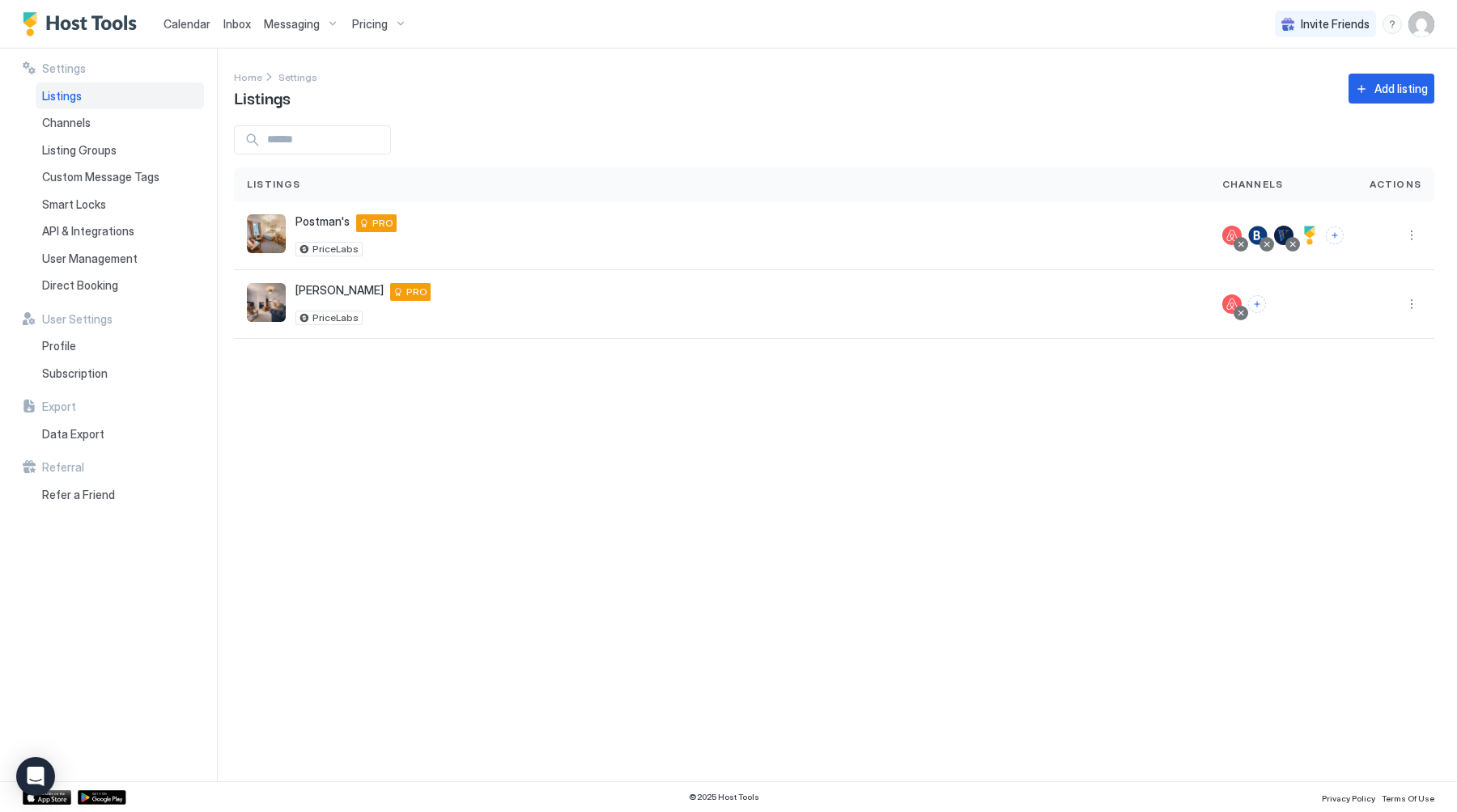
click at [188, 29] on span "Calendar" at bounding box center [186, 24] width 47 height 14
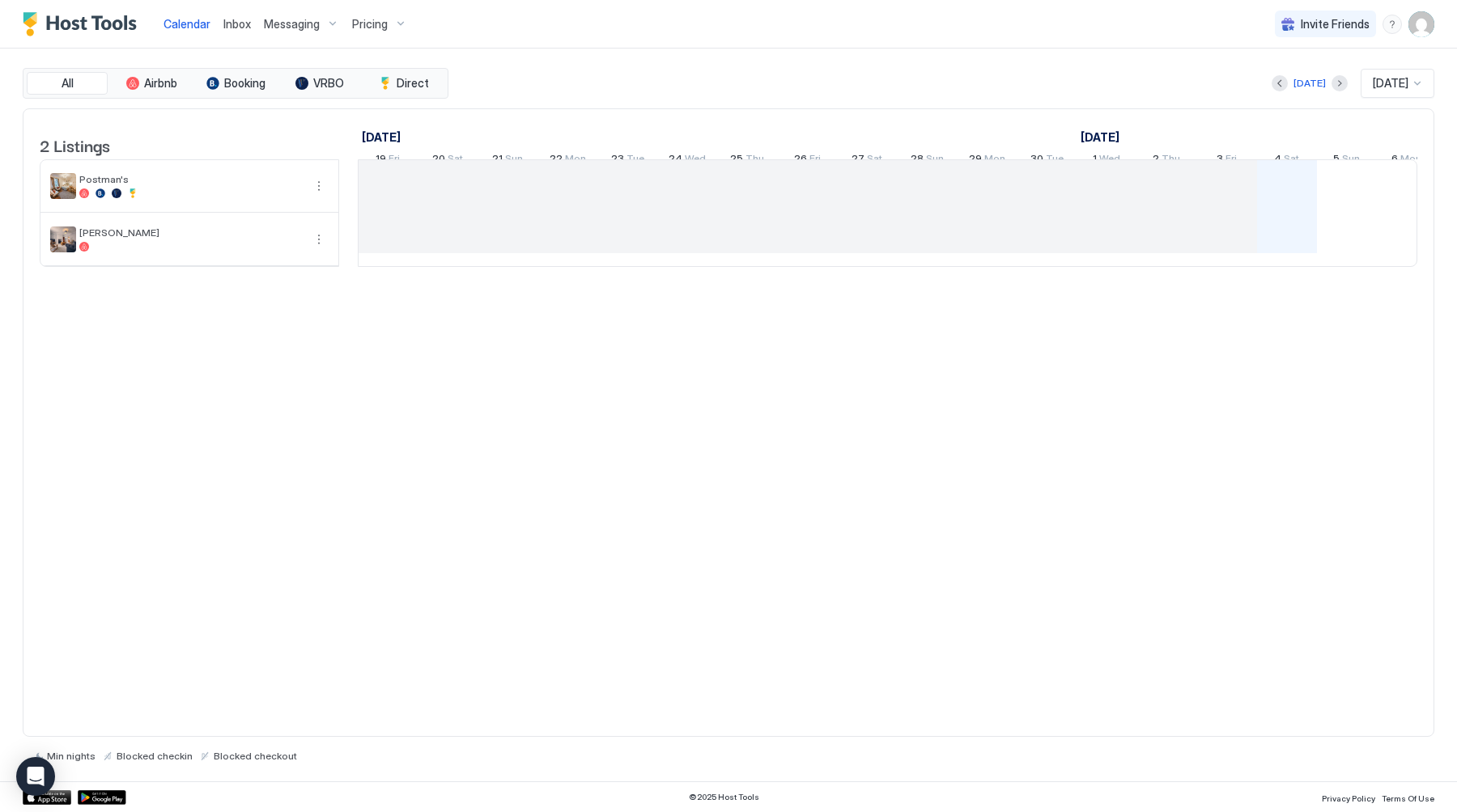
scroll to position [0, 899]
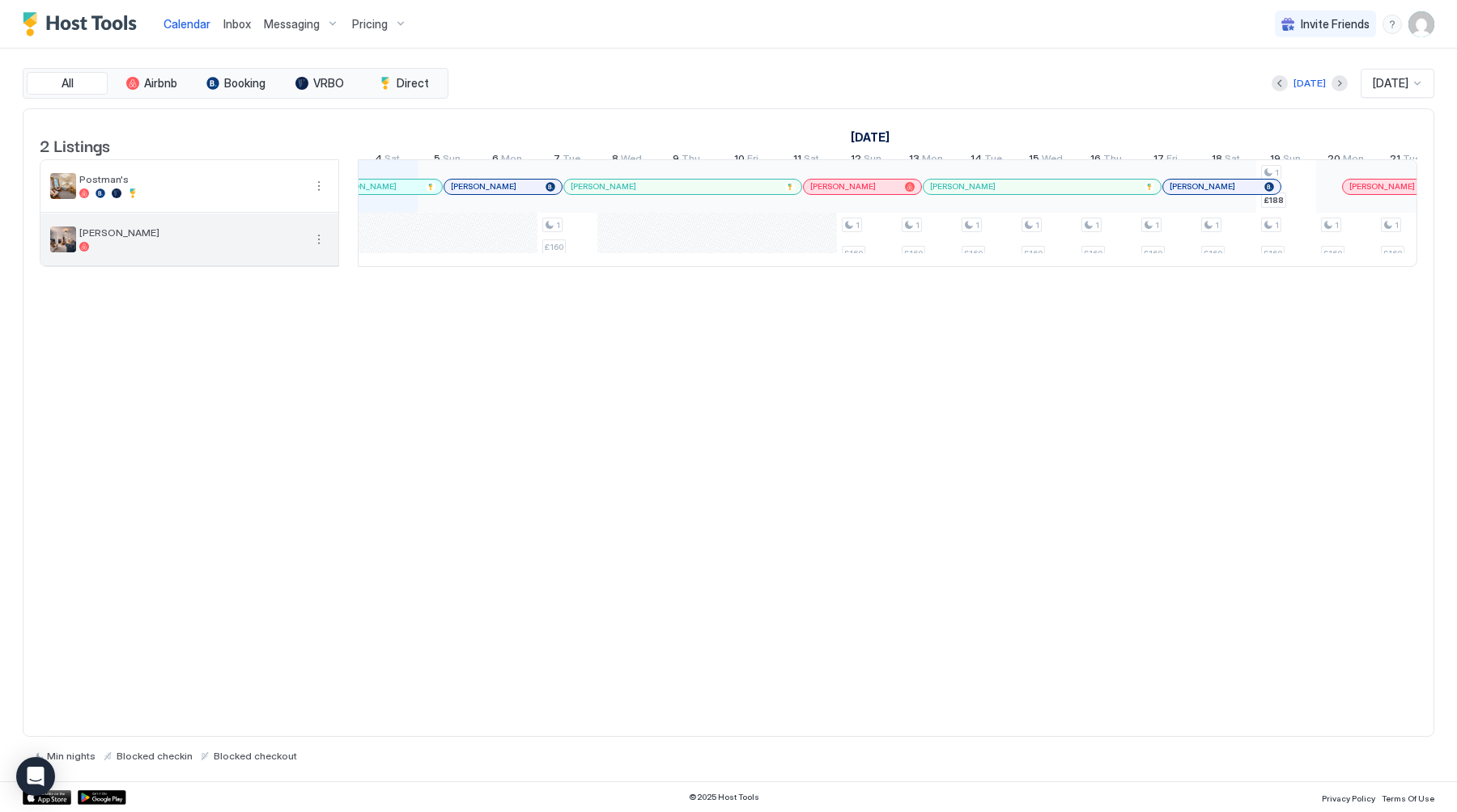
click at [317, 246] on button "More options" at bounding box center [319, 239] width 19 height 19
click at [298, 297] on div "Pricing" at bounding box center [281, 301] width 102 height 26
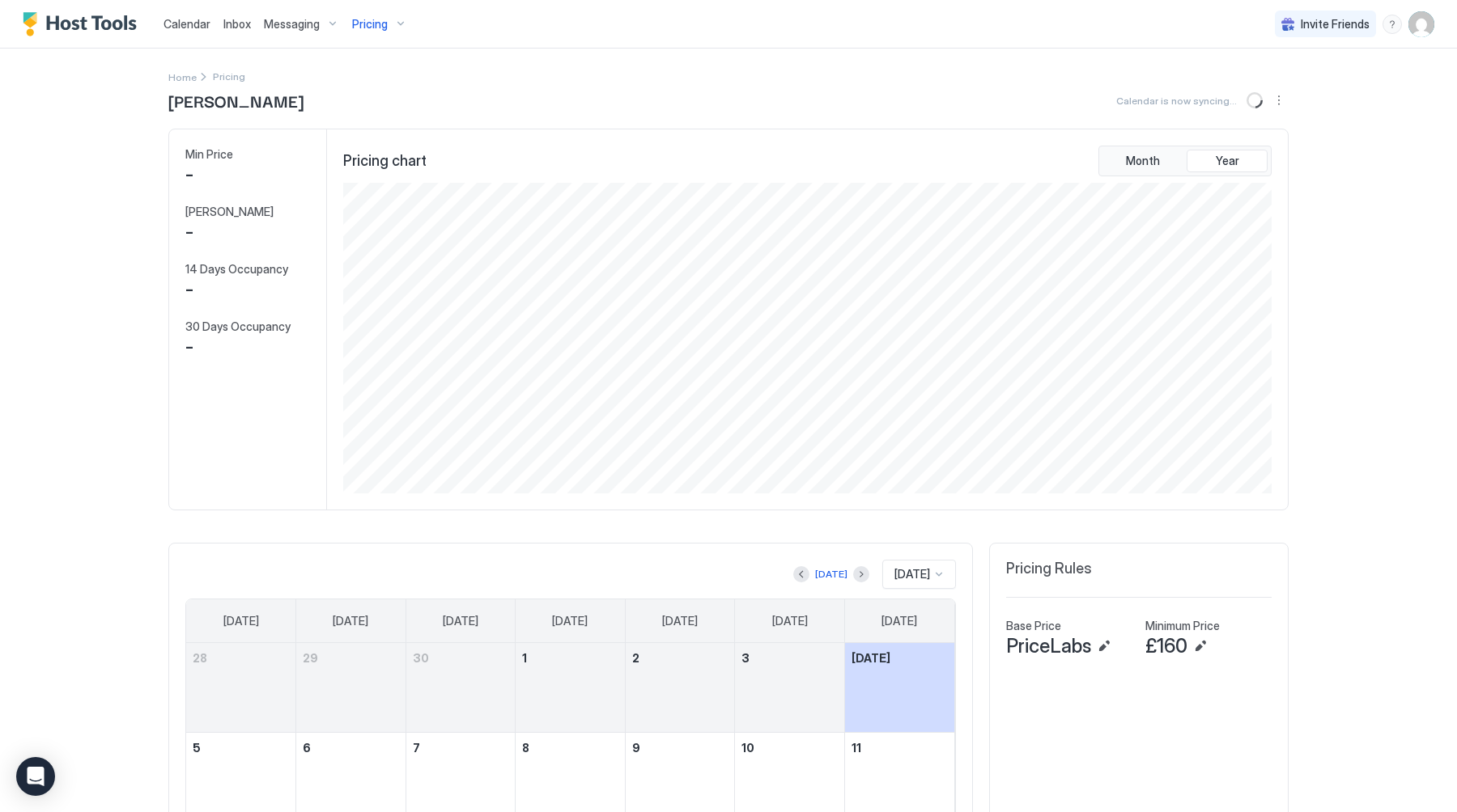
scroll to position [311, 932]
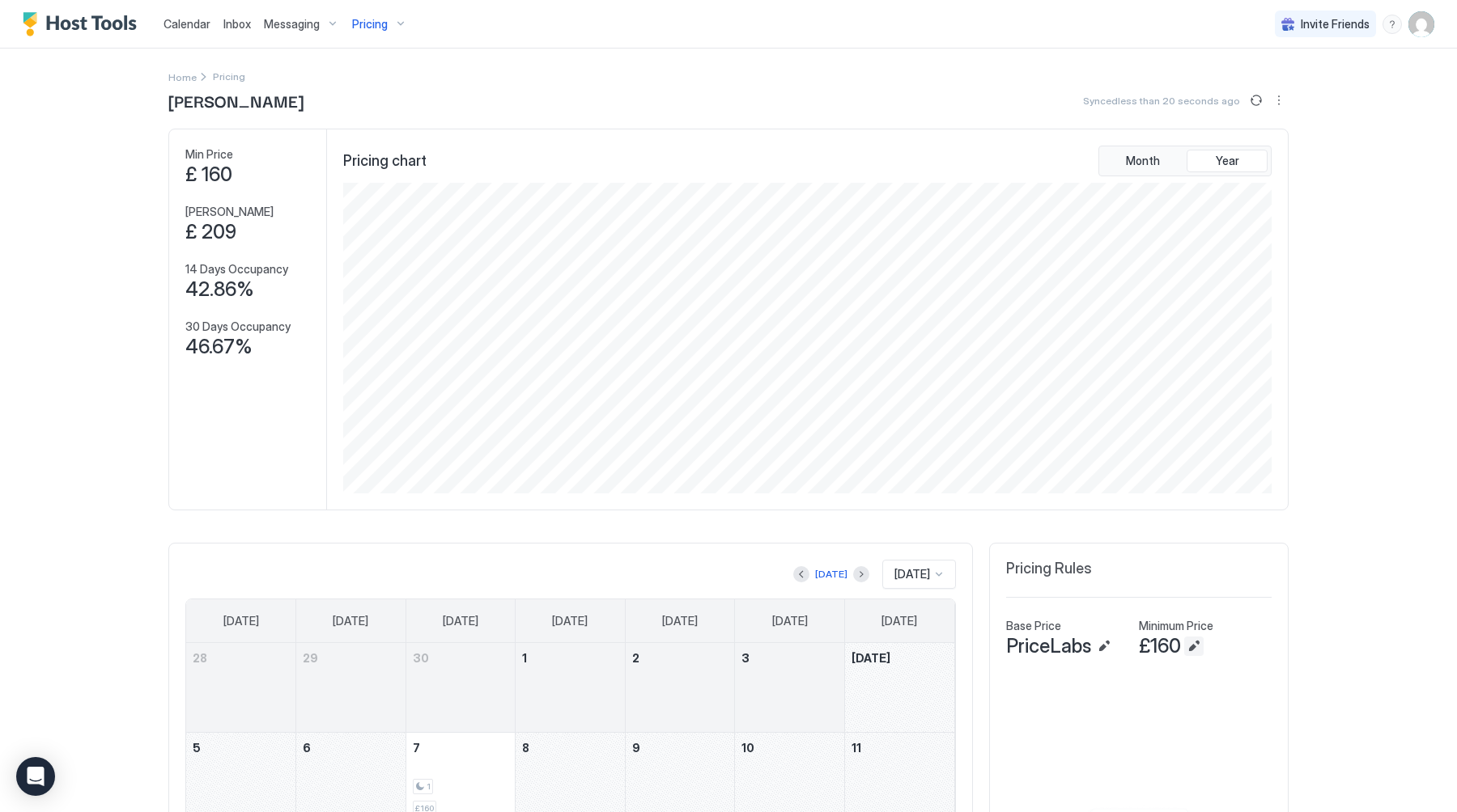
click at [1195, 645] on button "Edit" at bounding box center [1194, 646] width 19 height 19
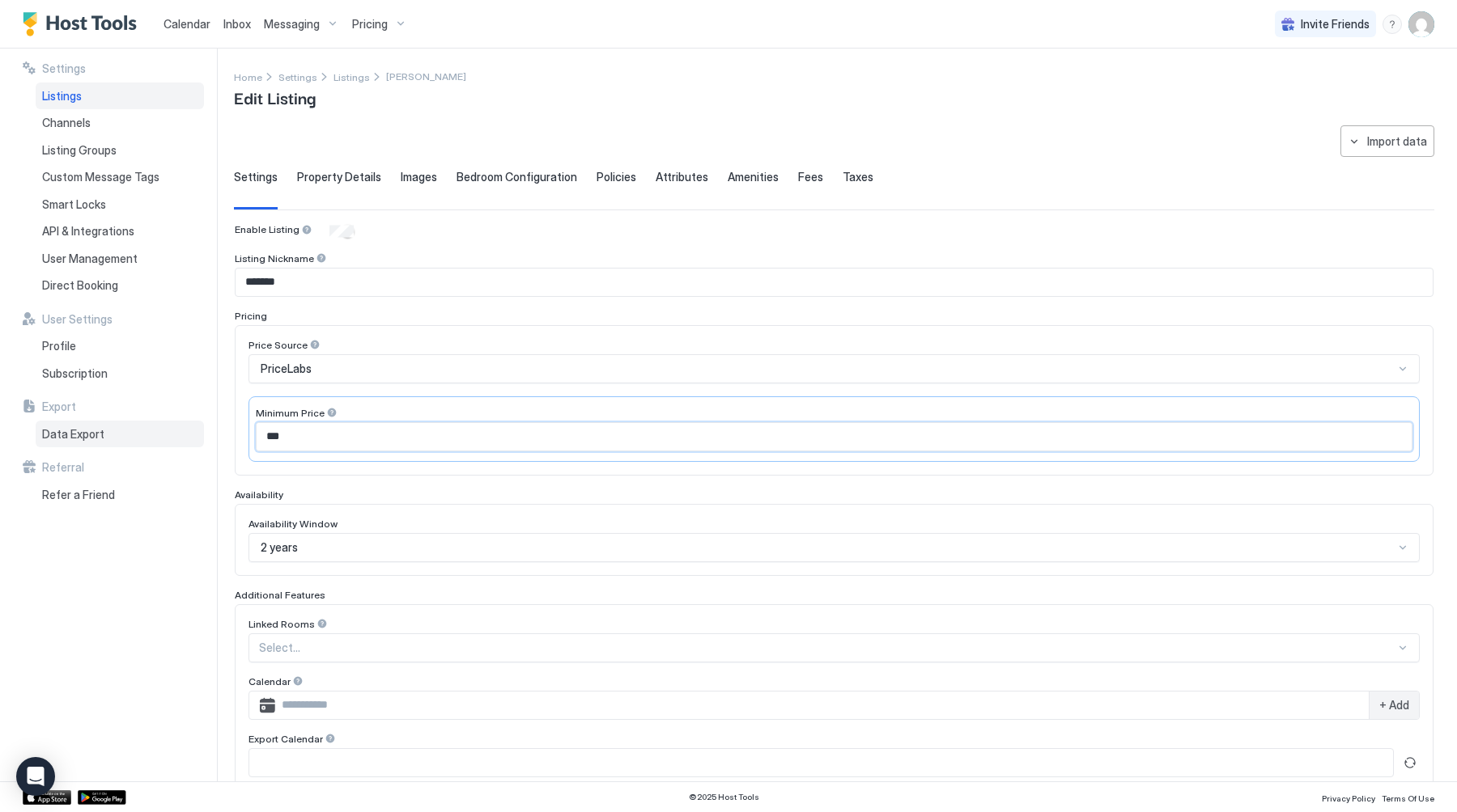
drag, startPoint x: 304, startPoint y: 435, endPoint x: 203, endPoint y: 435, distance: 101.0
click at [203, 435] on div "**********" at bounding box center [728, 415] width 1457 height 733
type input "**"
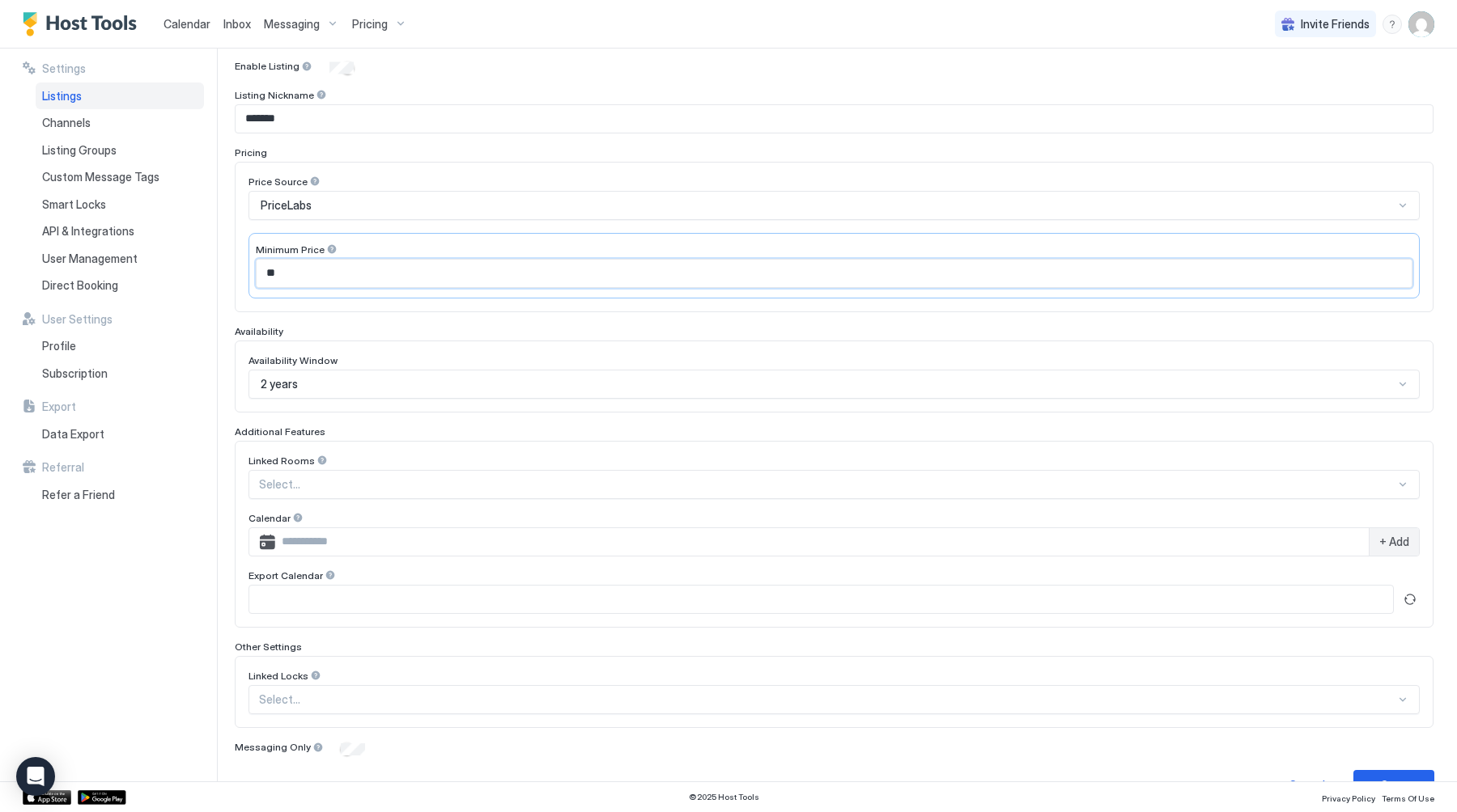
scroll to position [201, 0]
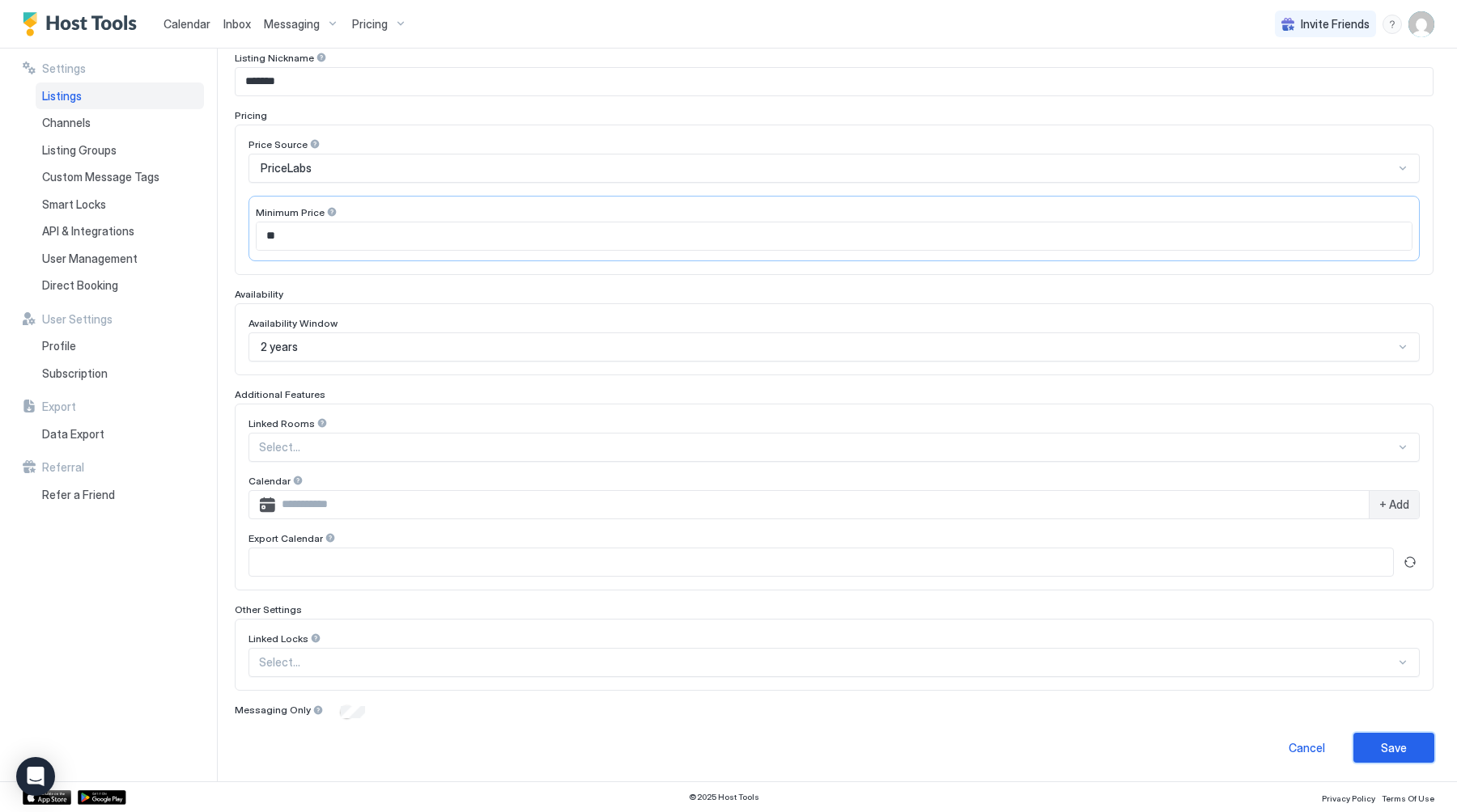
click at [1399, 753] on div "Save" at bounding box center [1393, 748] width 26 height 17
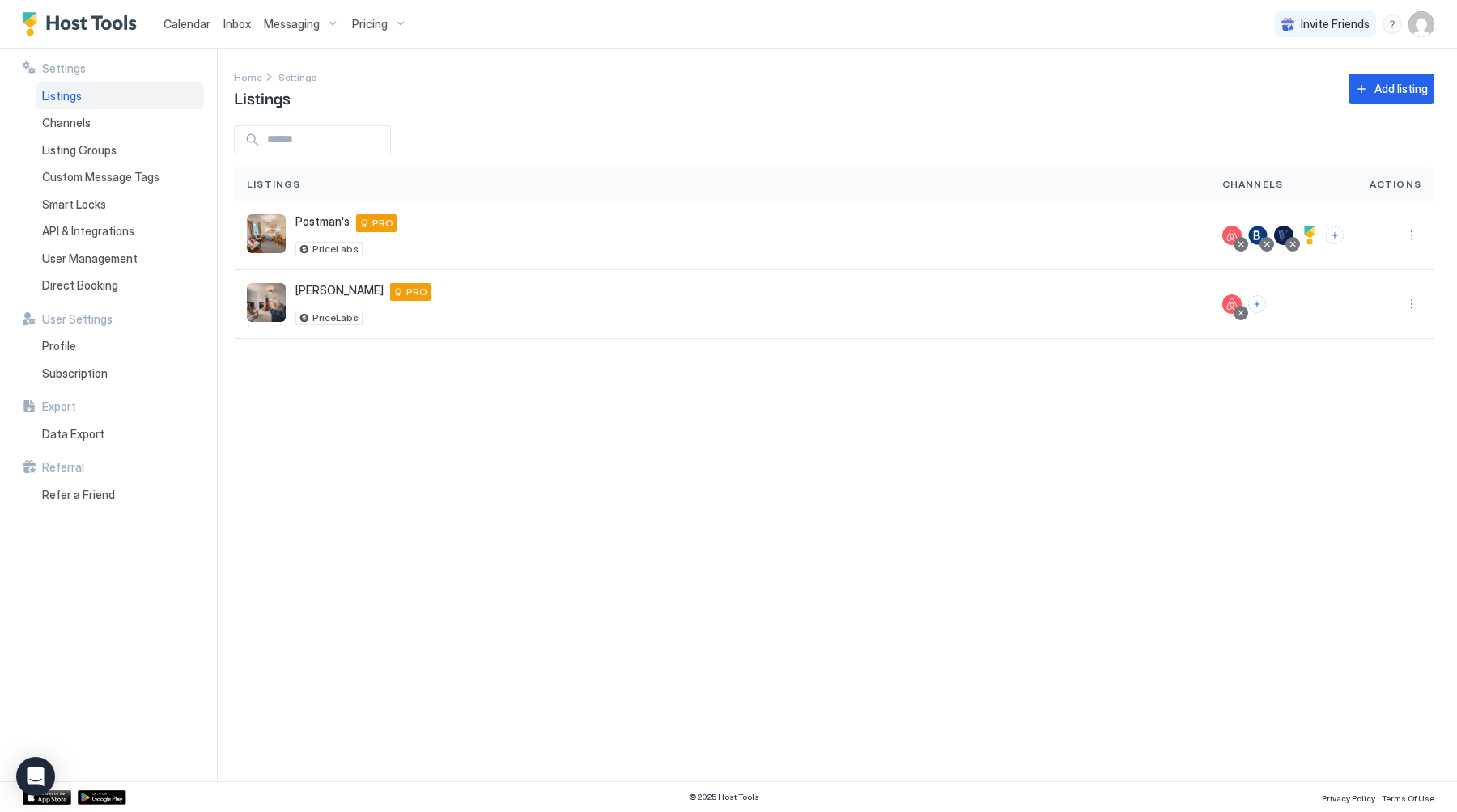
click at [171, 27] on span "Calendar" at bounding box center [186, 24] width 47 height 14
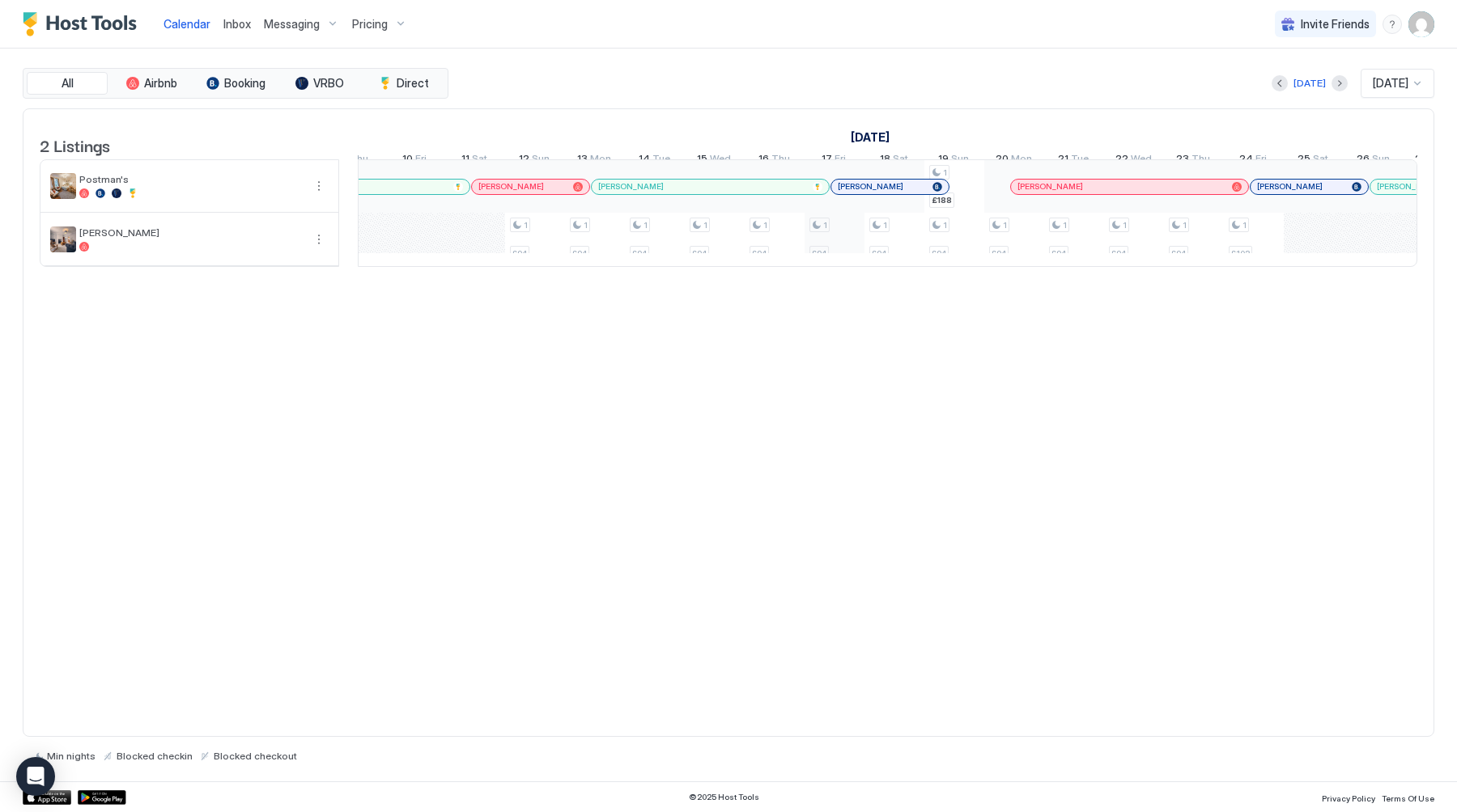
scroll to position [0, 1324]
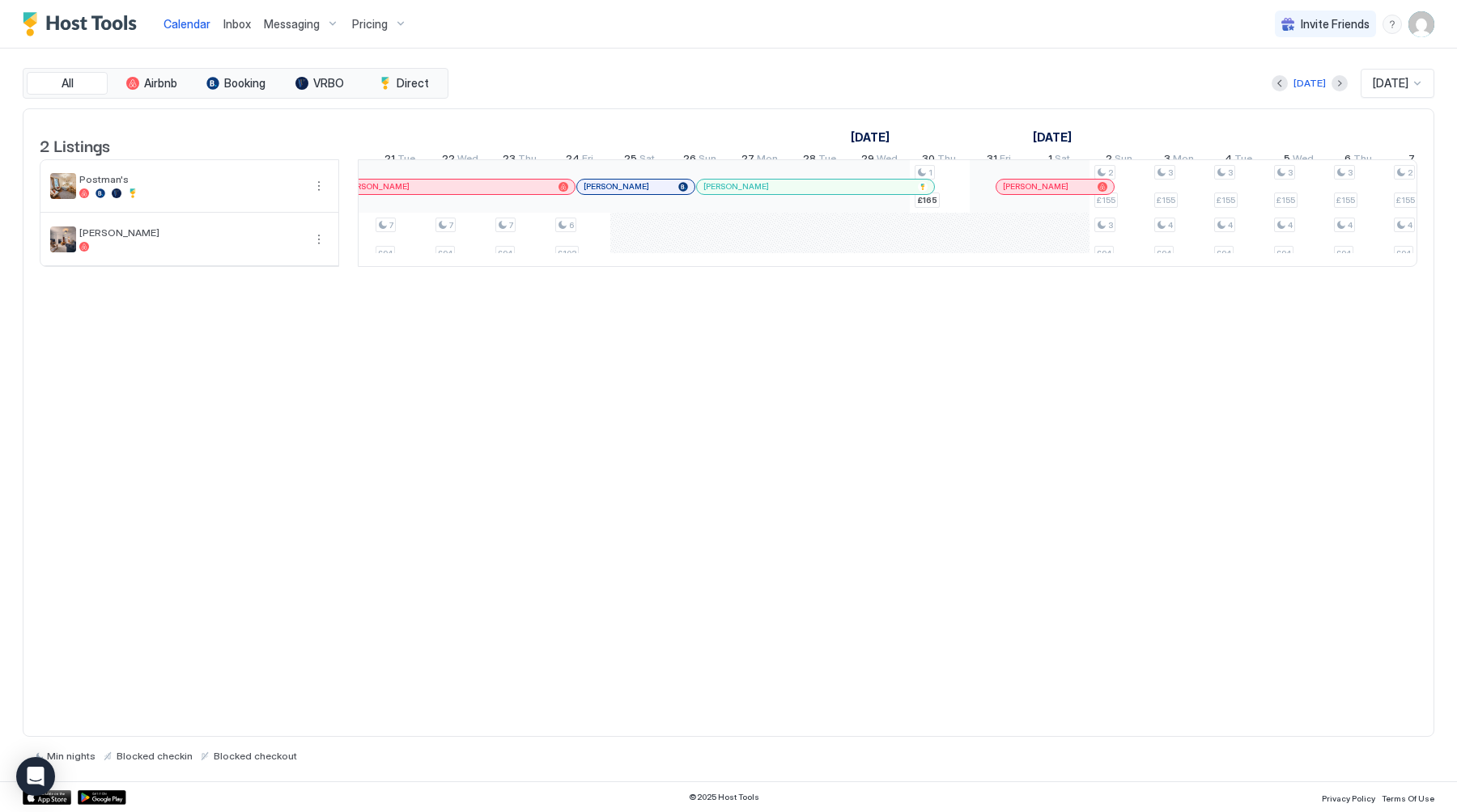
click at [295, 21] on span "Messaging" at bounding box center [291, 24] width 56 height 14
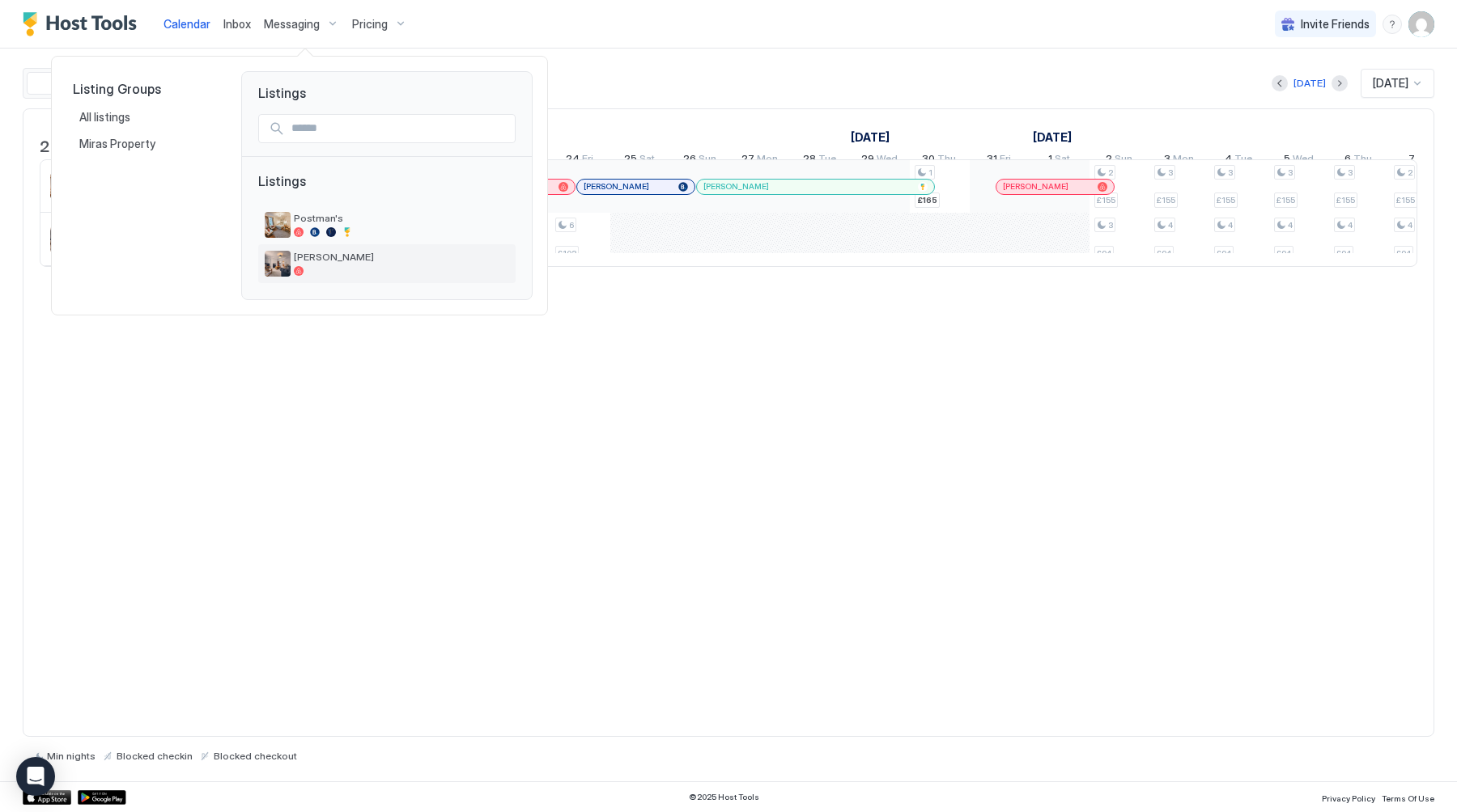
click at [342, 252] on span "[PERSON_NAME]" at bounding box center [402, 257] width 215 height 12
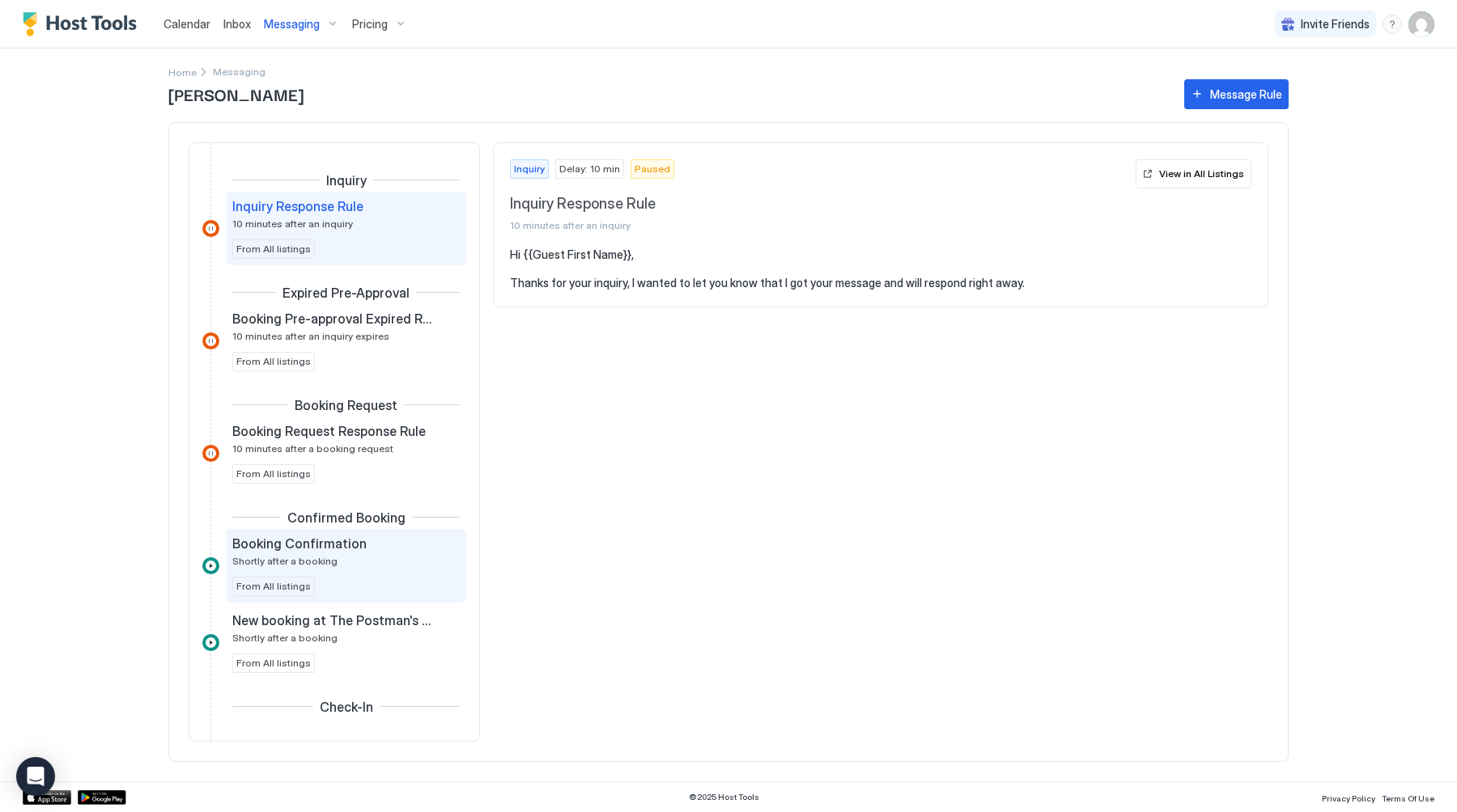
click at [371, 586] on div "Booking Confirmation Shortly after a booking From All listings" at bounding box center [346, 566] width 227 height 61
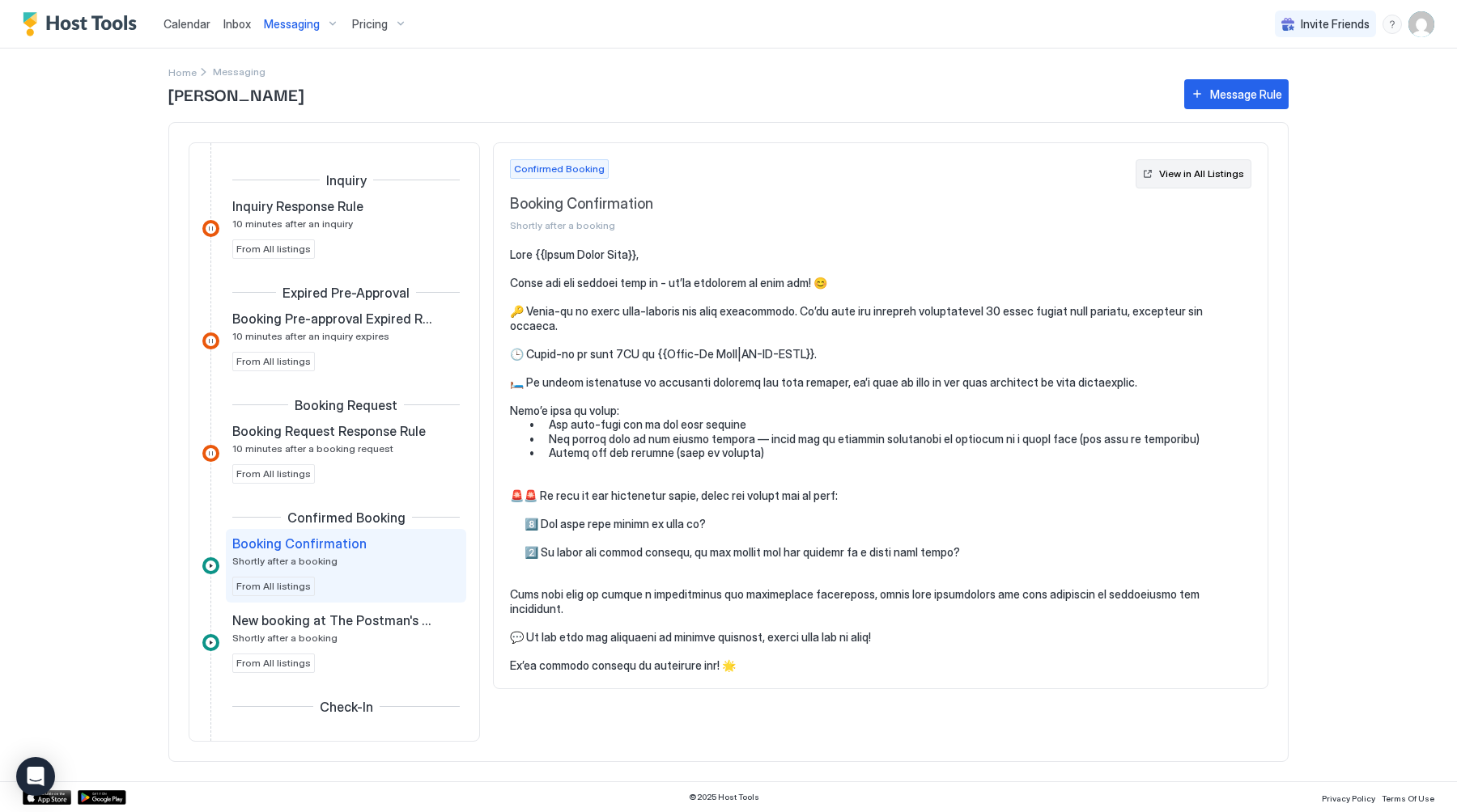
click at [1193, 174] on div "View in All Listings" at bounding box center [1201, 174] width 85 height 14
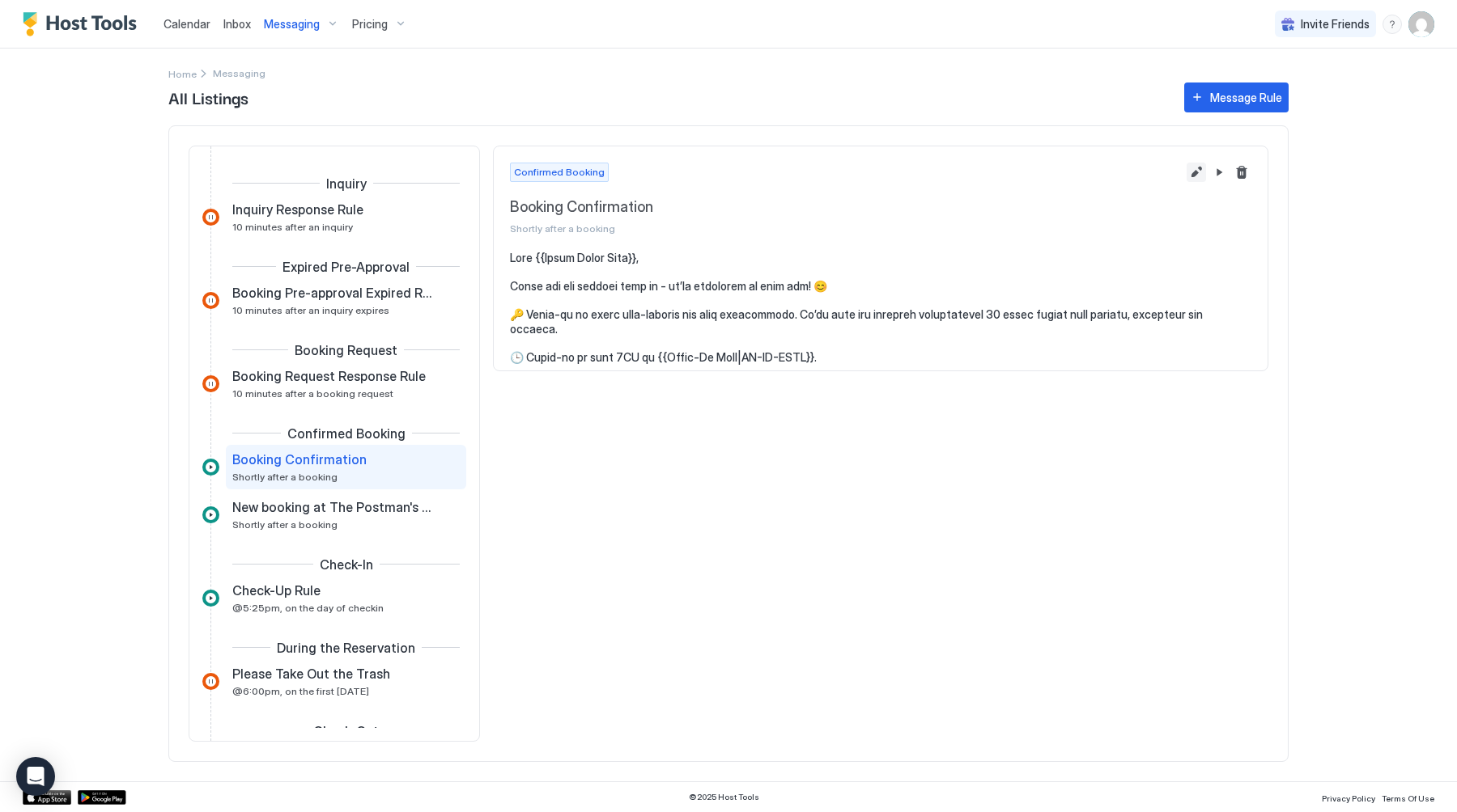
scroll to position [25, 0]
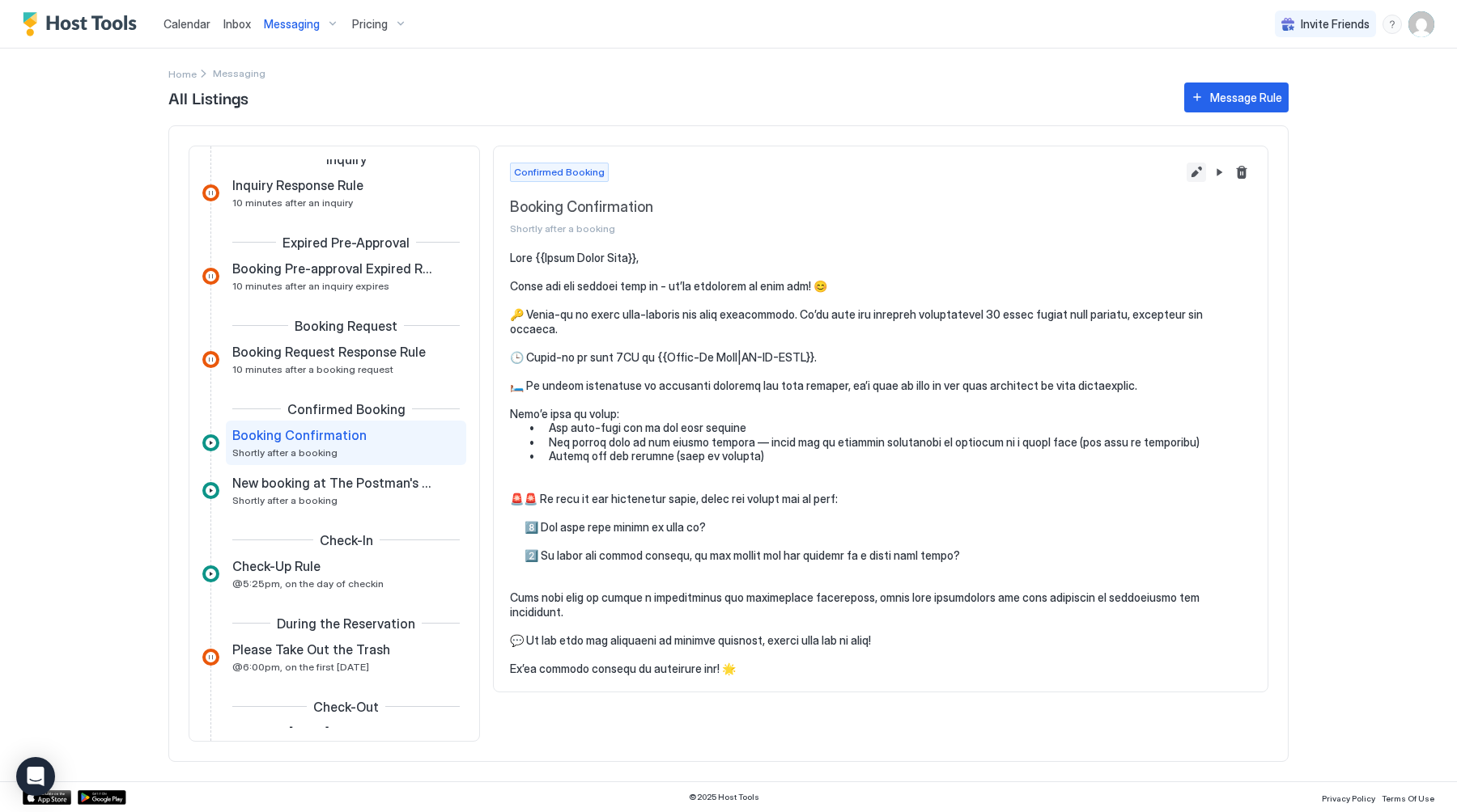
click at [1196, 170] on button "Edit message rule" at bounding box center [1195, 172] width 19 height 19
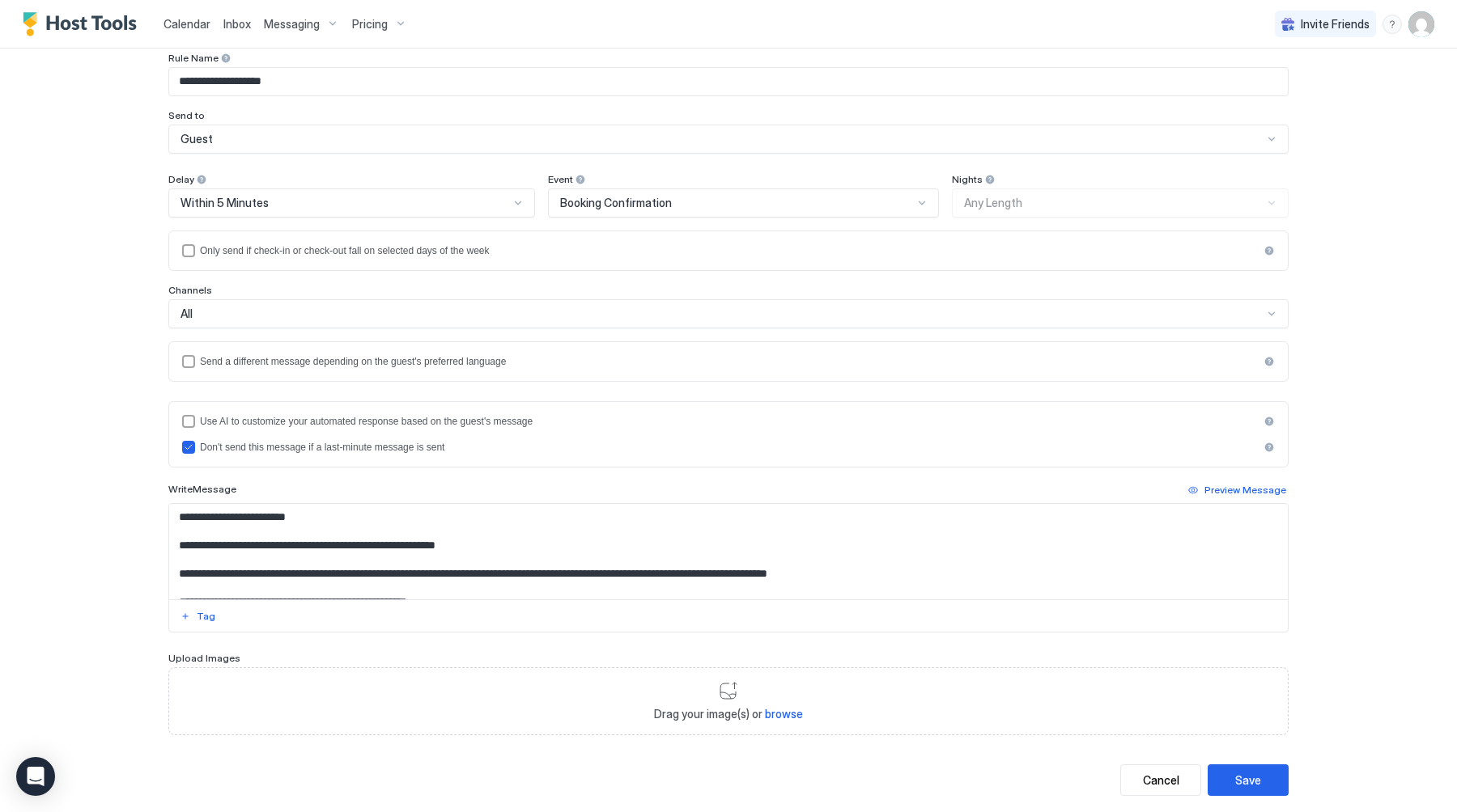
scroll to position [115, 0]
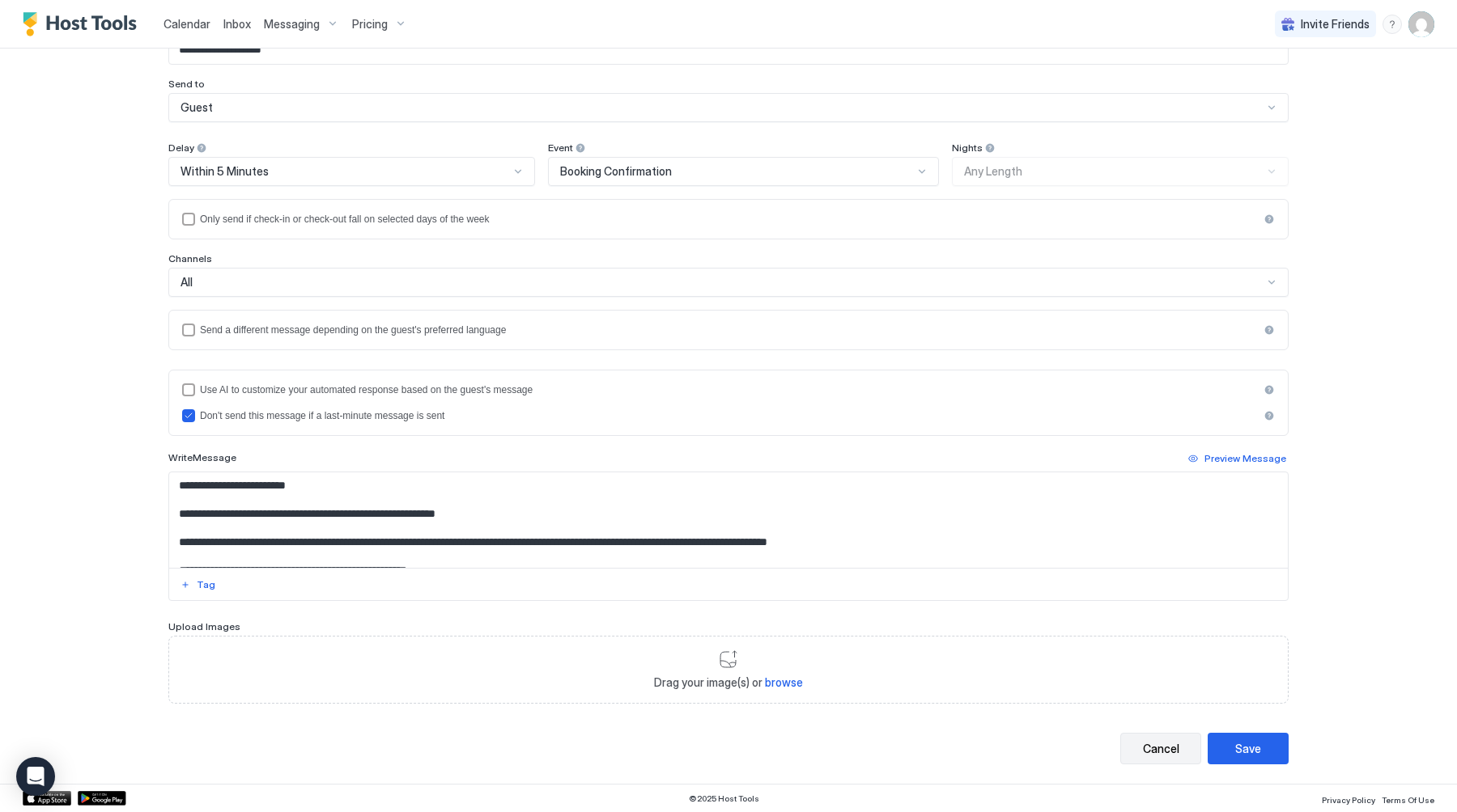
click at [1174, 751] on div "Cancel" at bounding box center [1161, 748] width 36 height 17
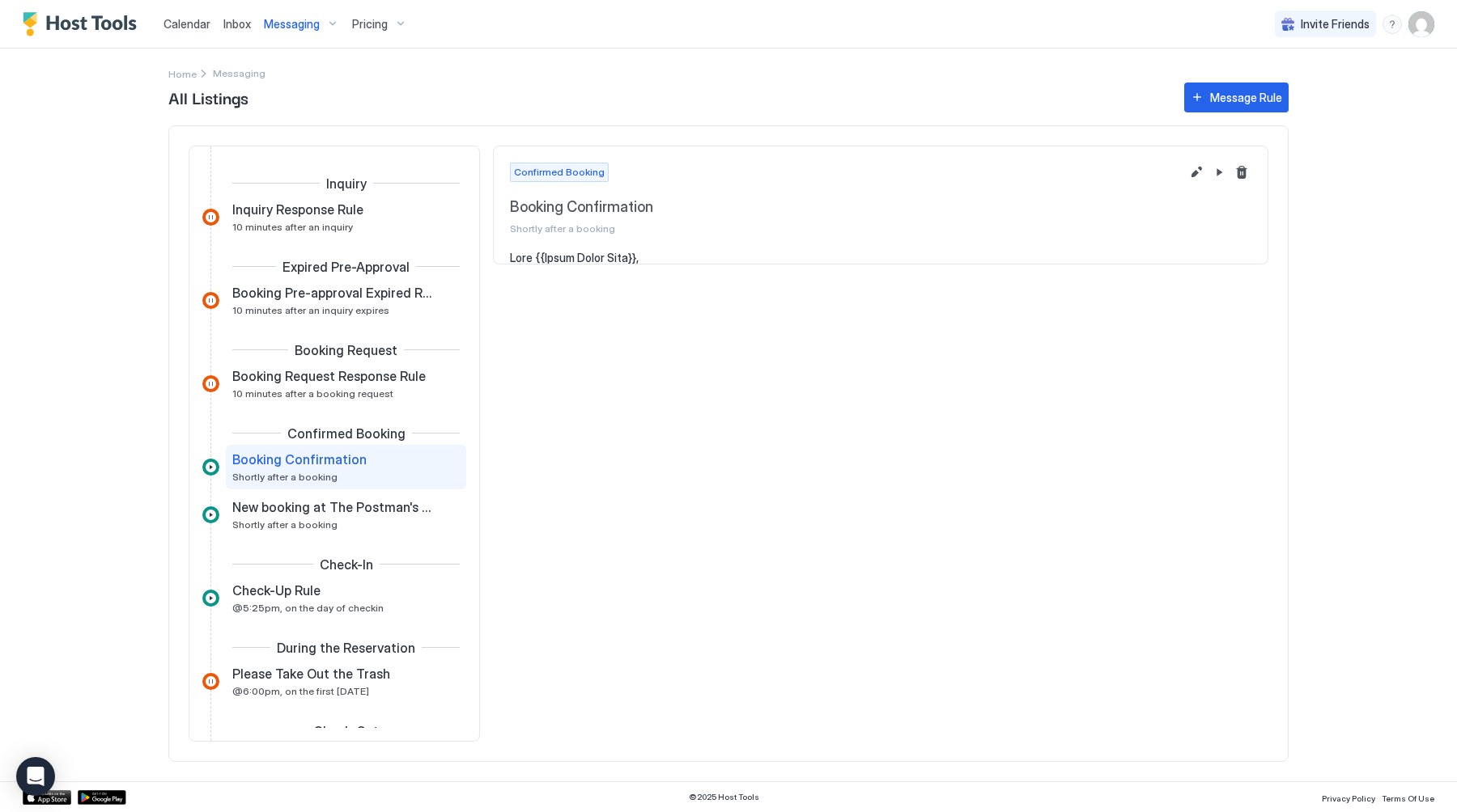
scroll to position [25, 0]
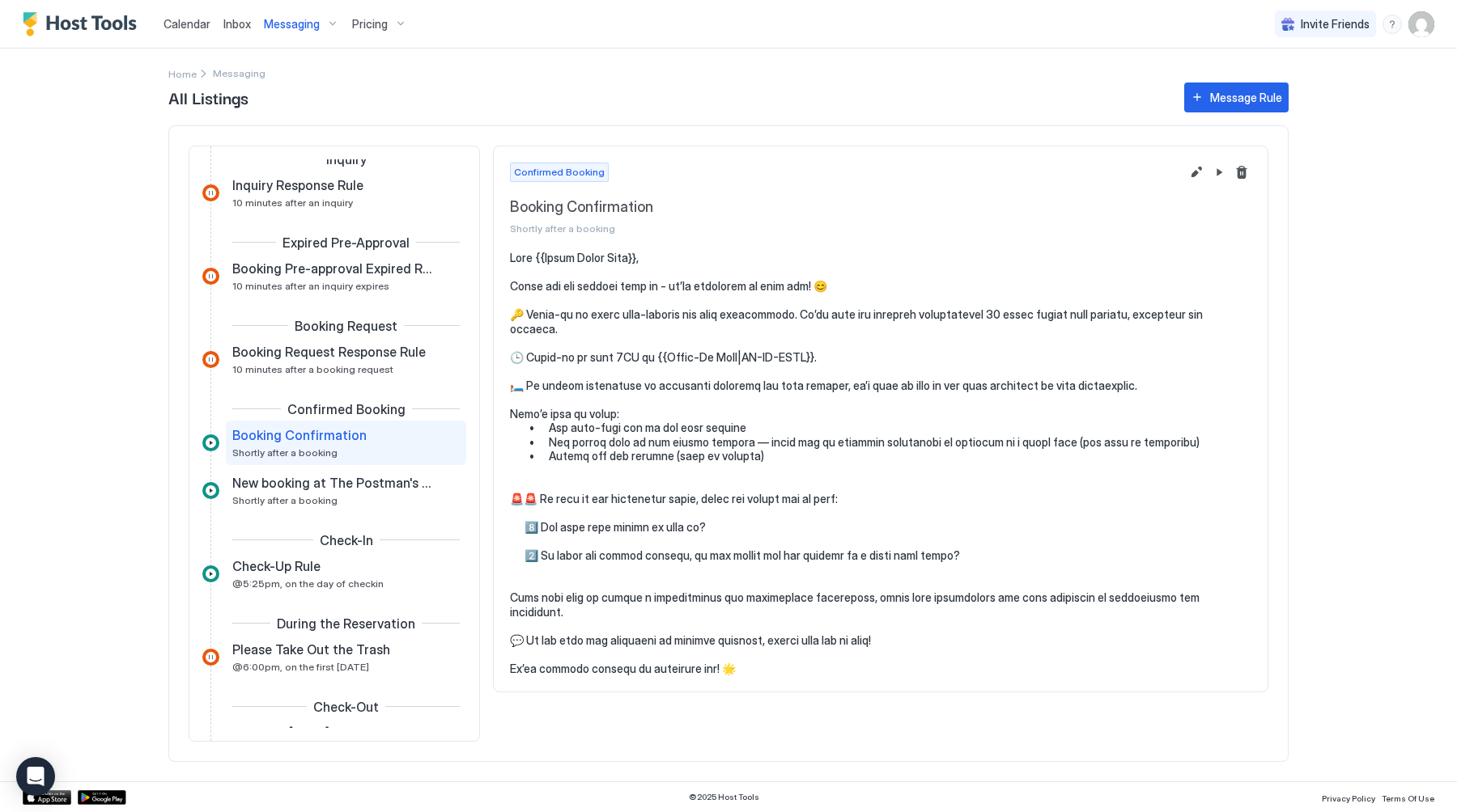
click at [314, 36] on div "Messaging" at bounding box center [302, 24] width 88 height 27
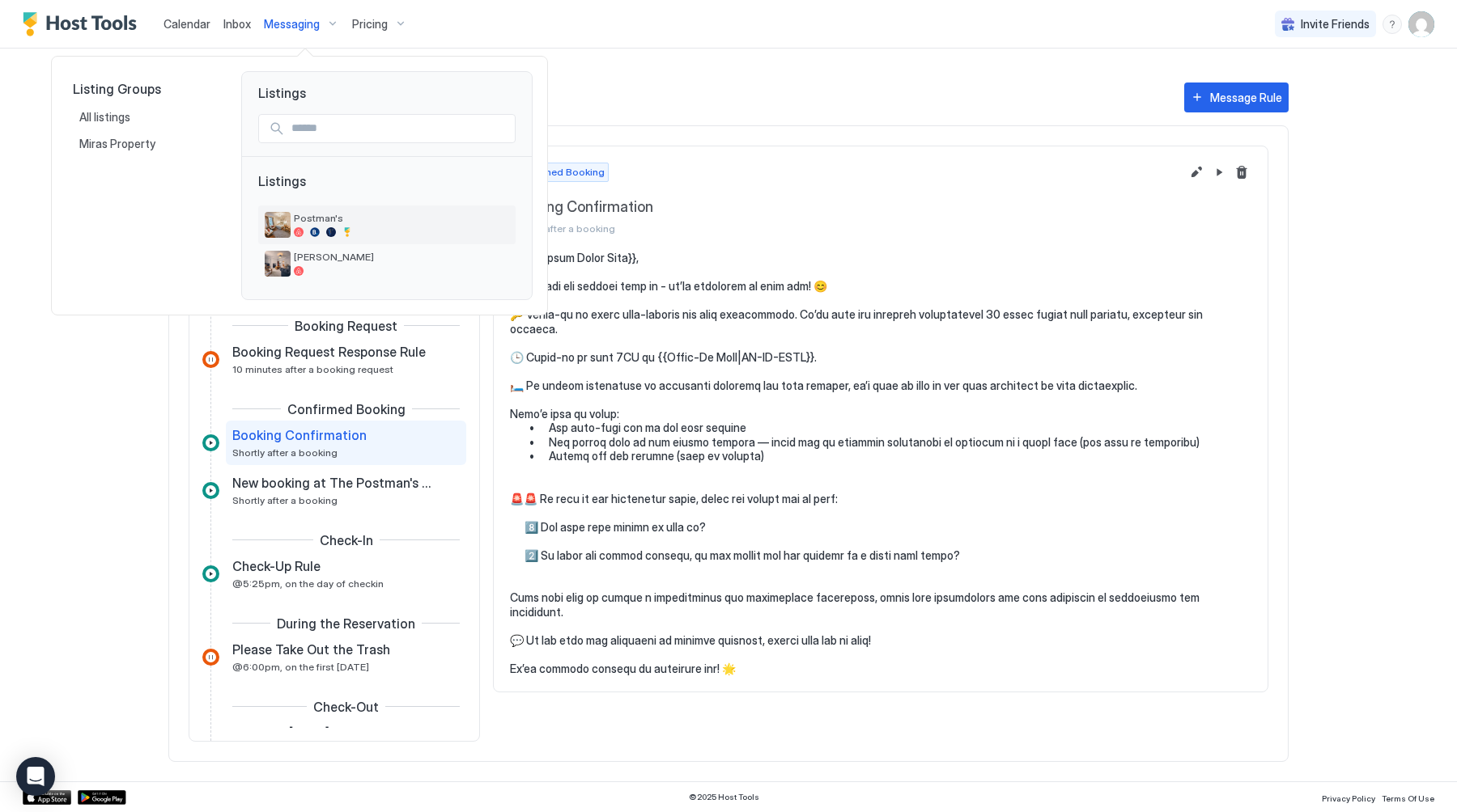
click at [345, 231] on div at bounding box center [346, 231] width 9 height 9
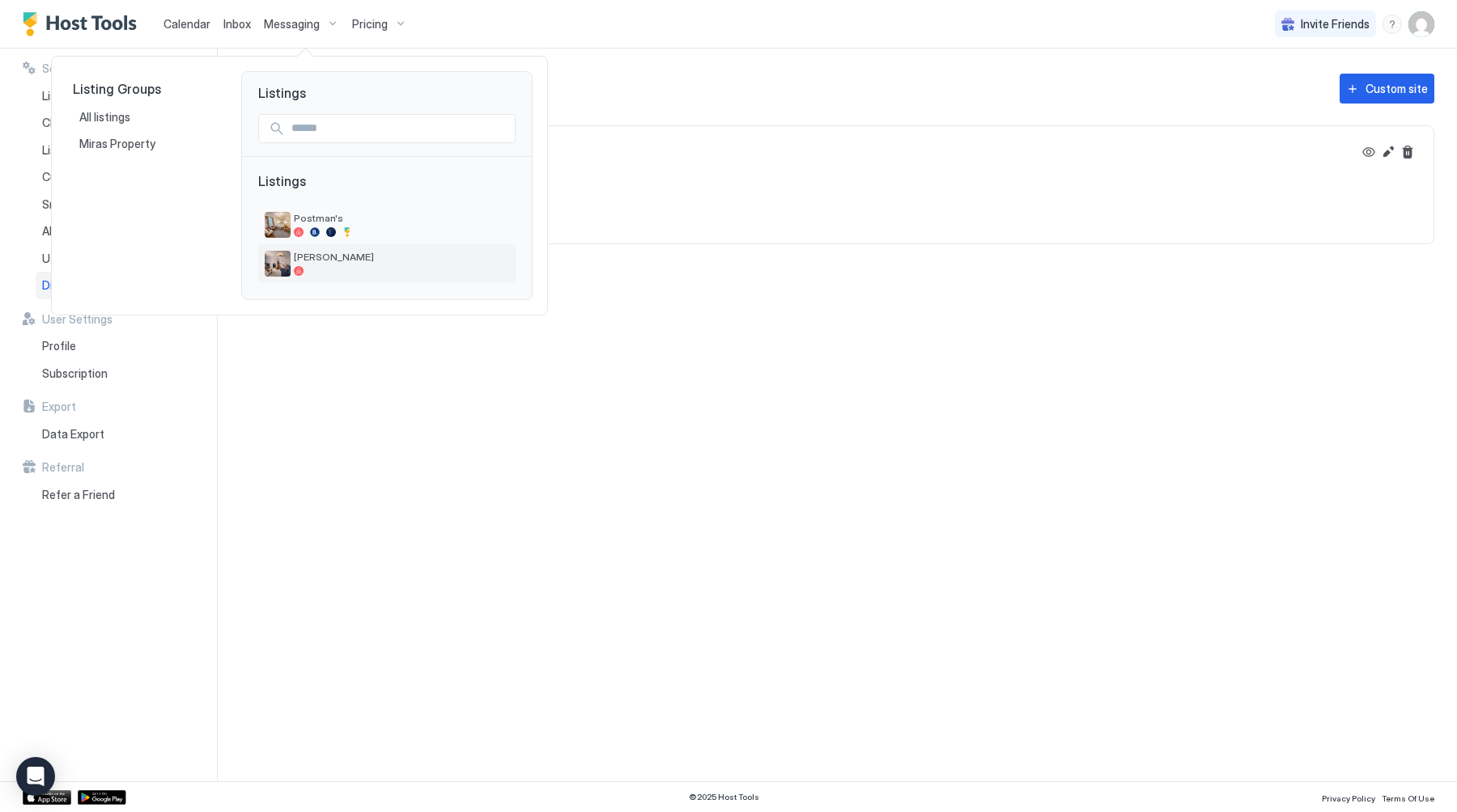
click at [335, 262] on span "[PERSON_NAME]" at bounding box center [402, 257] width 215 height 12
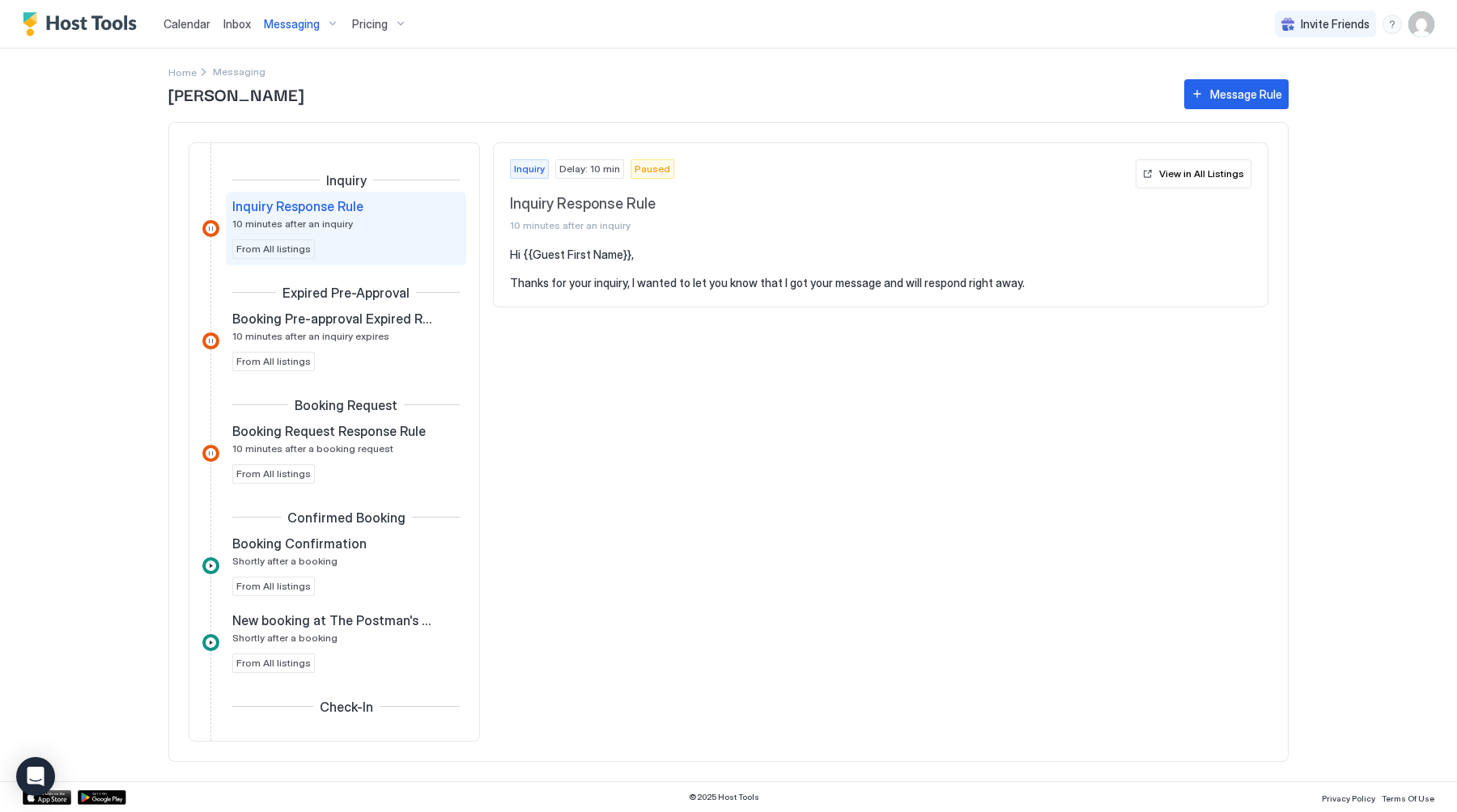
click at [297, 13] on div "Messaging" at bounding box center [302, 24] width 88 height 27
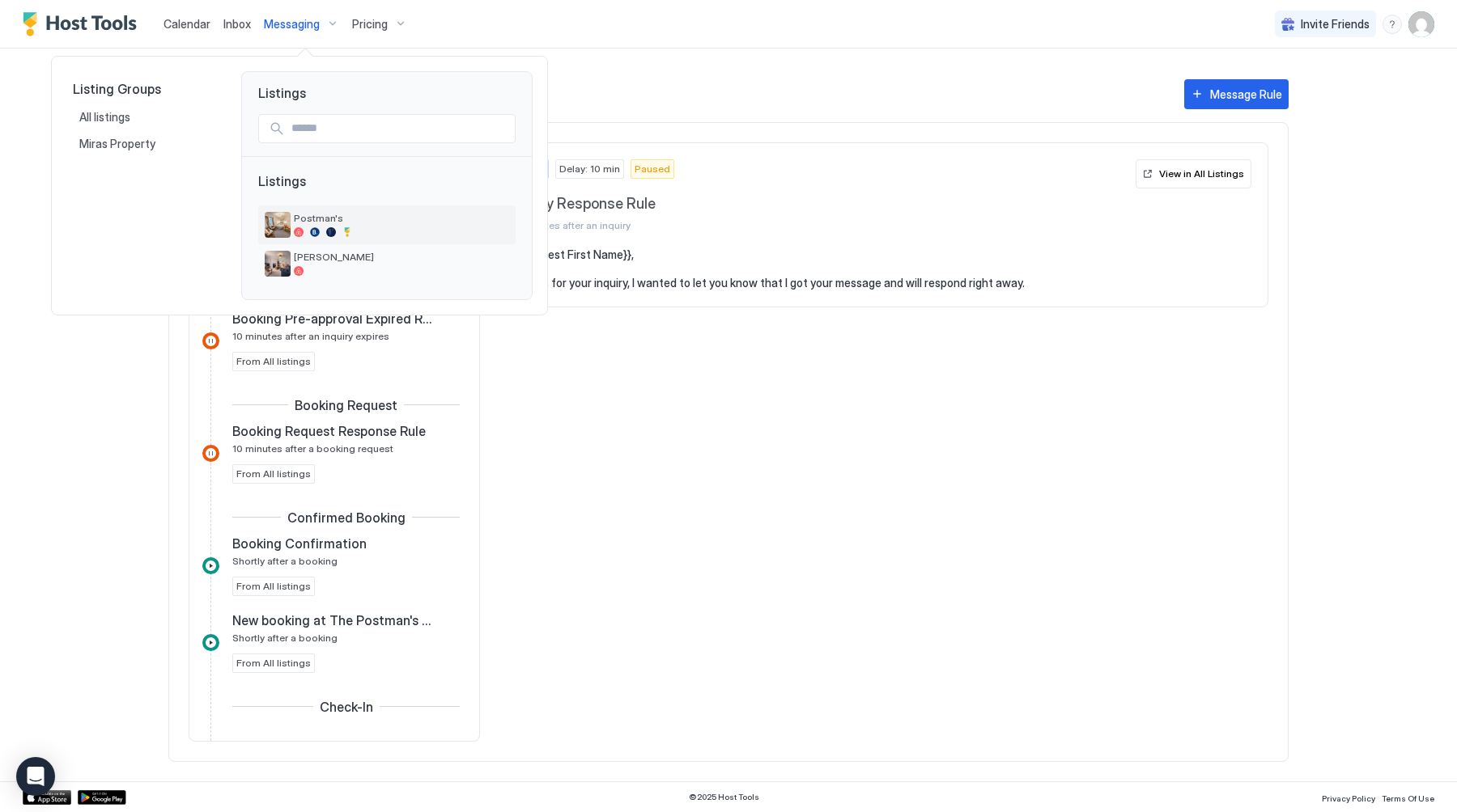
click at [322, 237] on div "Postman's" at bounding box center [386, 224] width 245 height 26
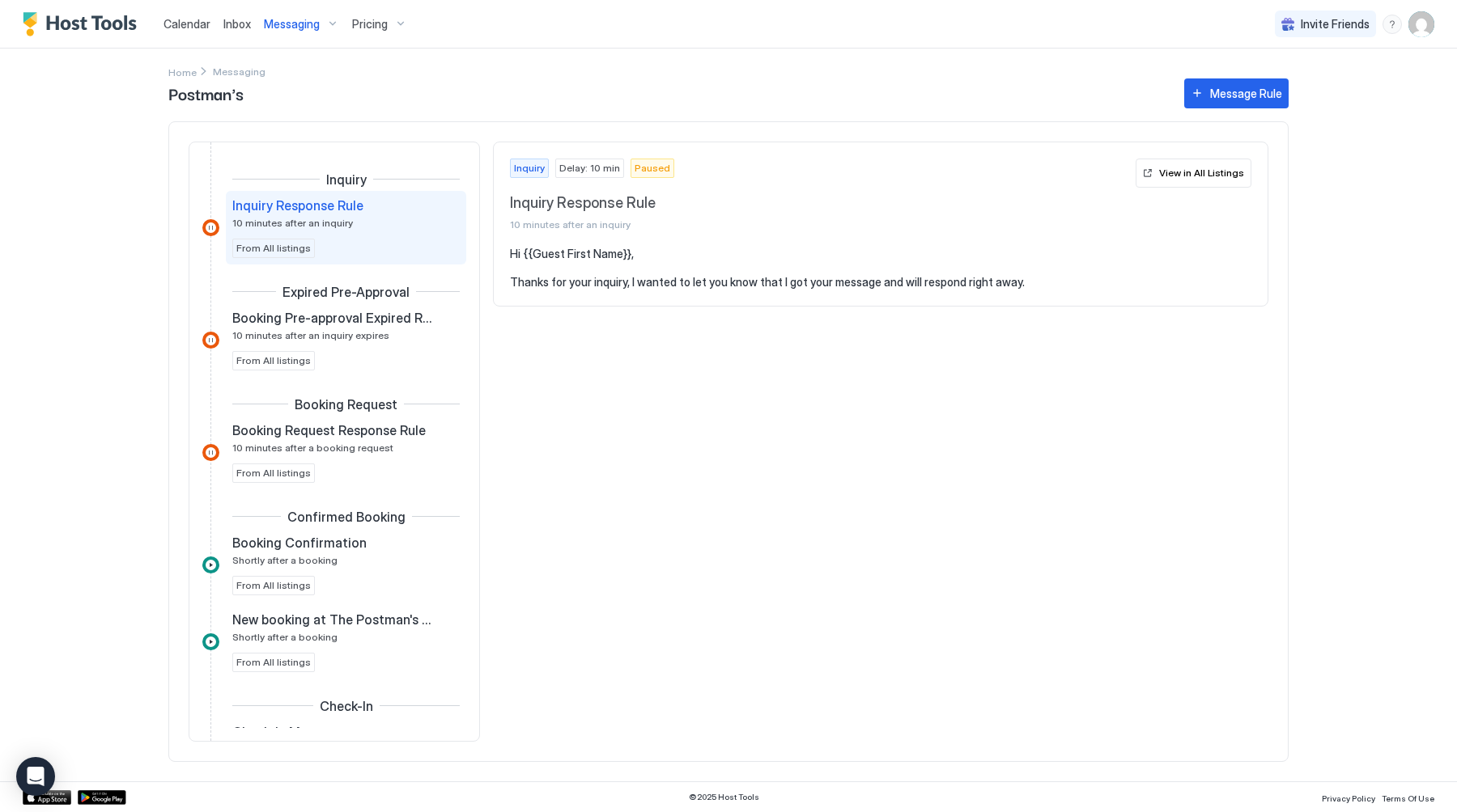
click at [302, 30] on span "Messaging" at bounding box center [291, 24] width 56 height 14
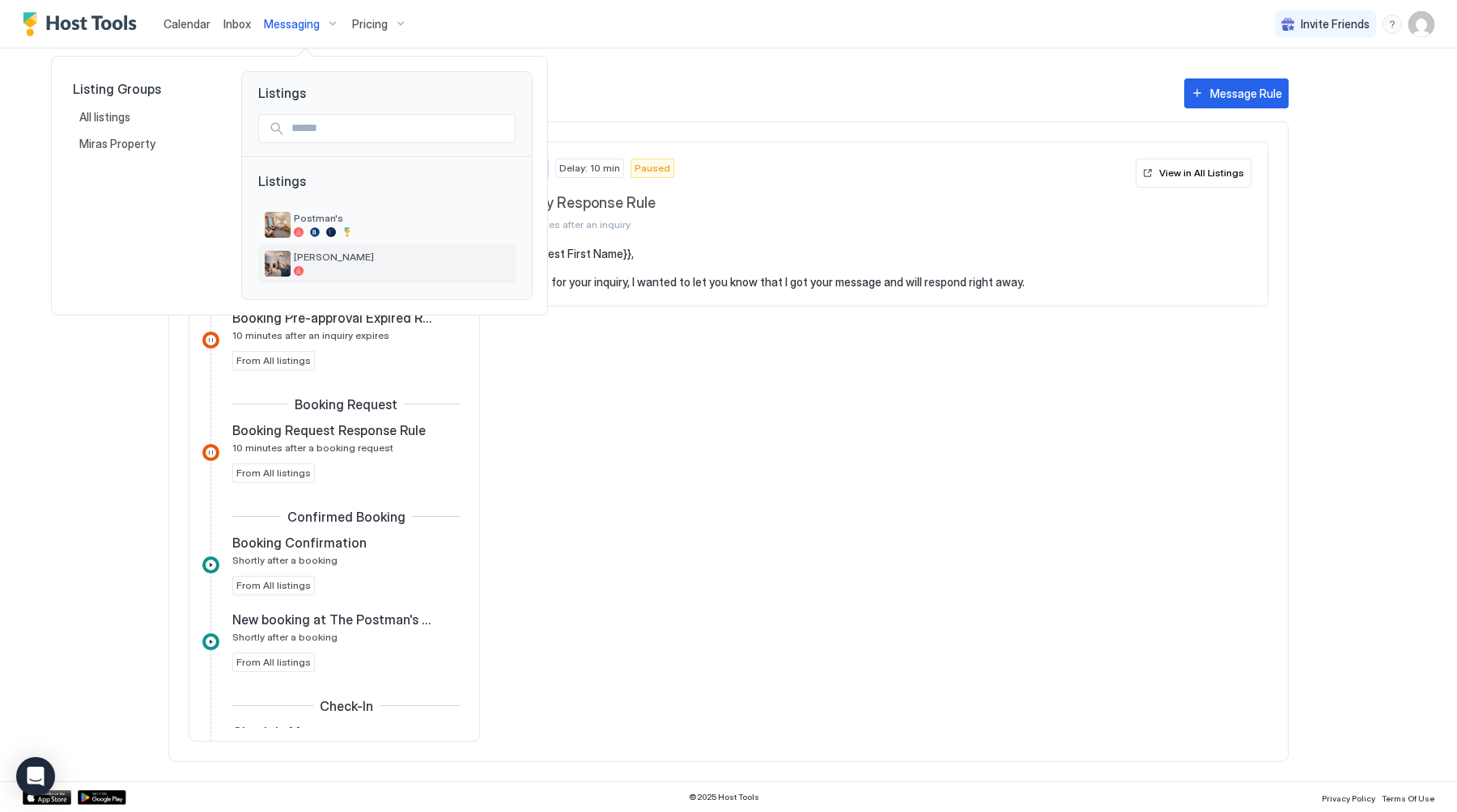
click at [326, 268] on div at bounding box center [402, 270] width 215 height 9
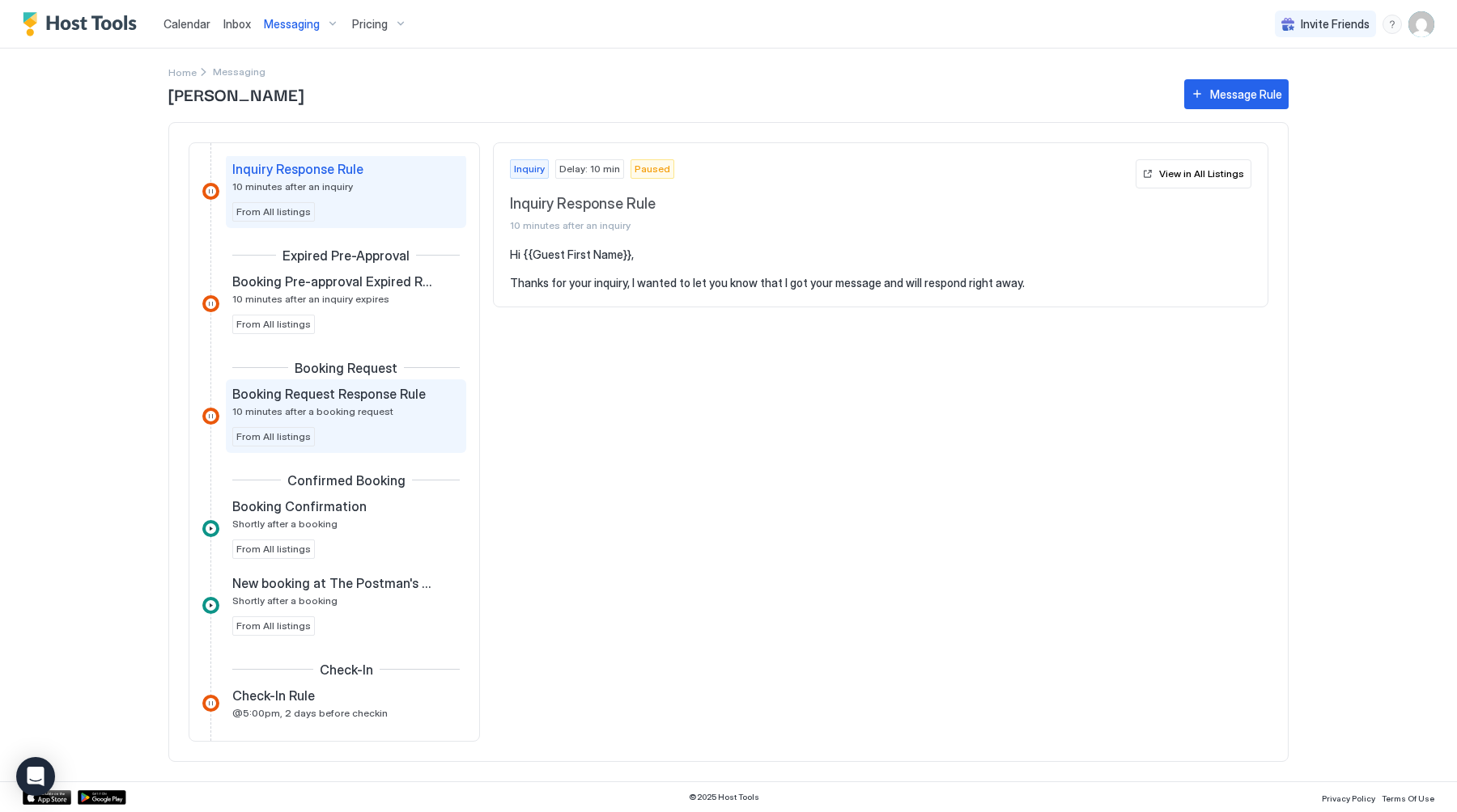
scroll to position [57, 0]
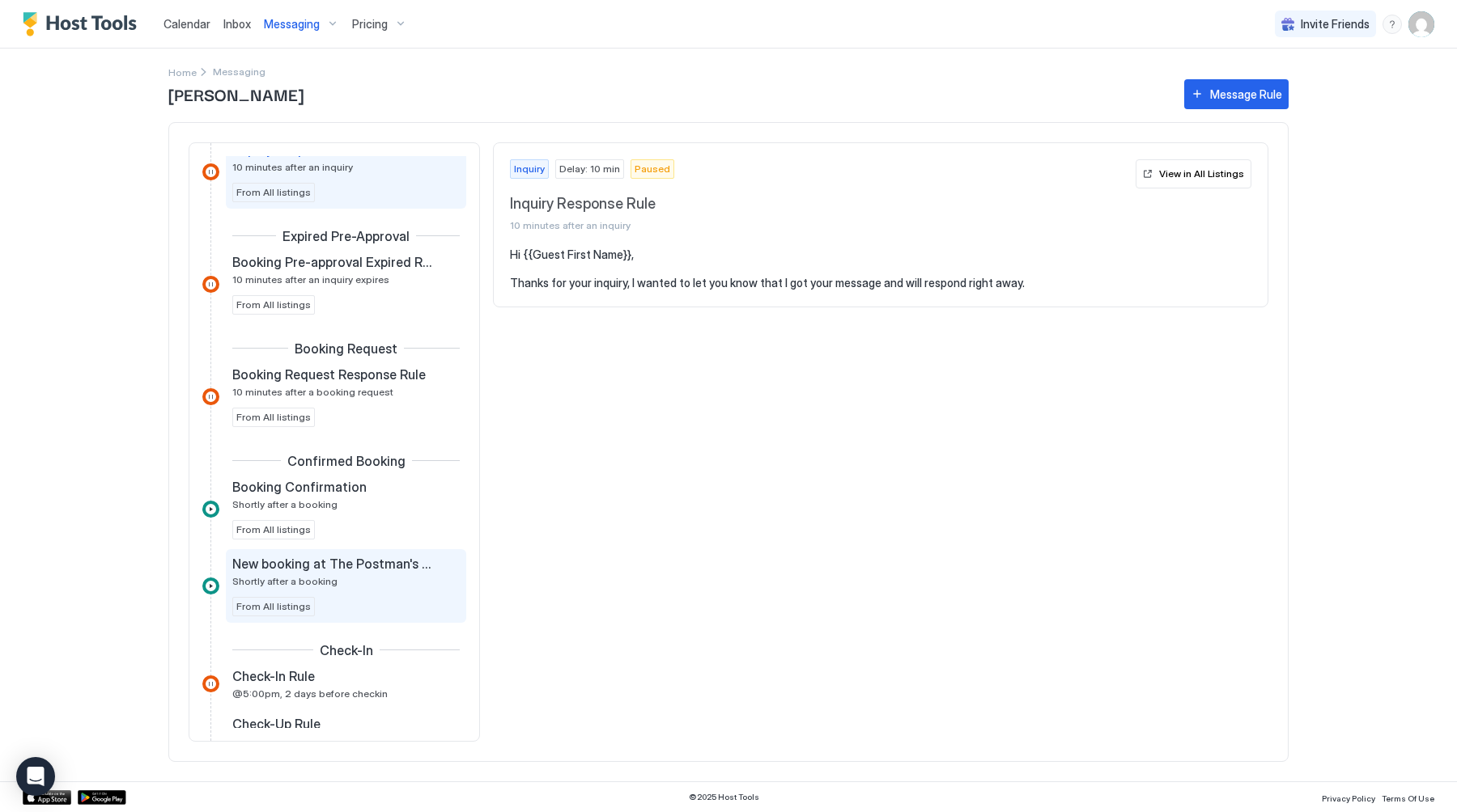
click at [351, 583] on div "New booking at The Postman's Hut in Amble Shortly after a booking" at bounding box center [335, 571] width 205 height 31
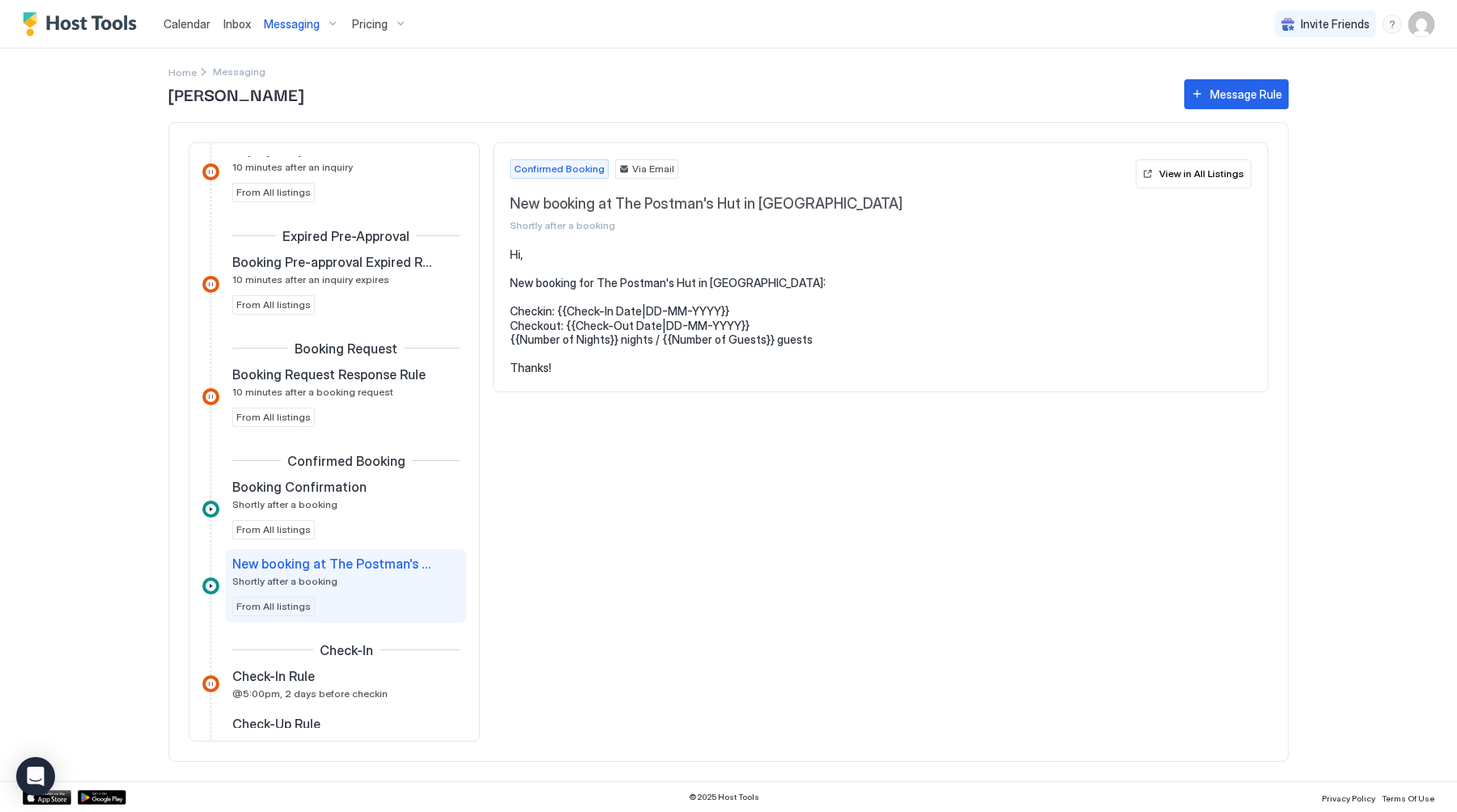
click at [307, 41] on button "Messaging" at bounding box center [302, 24] width 88 height 47
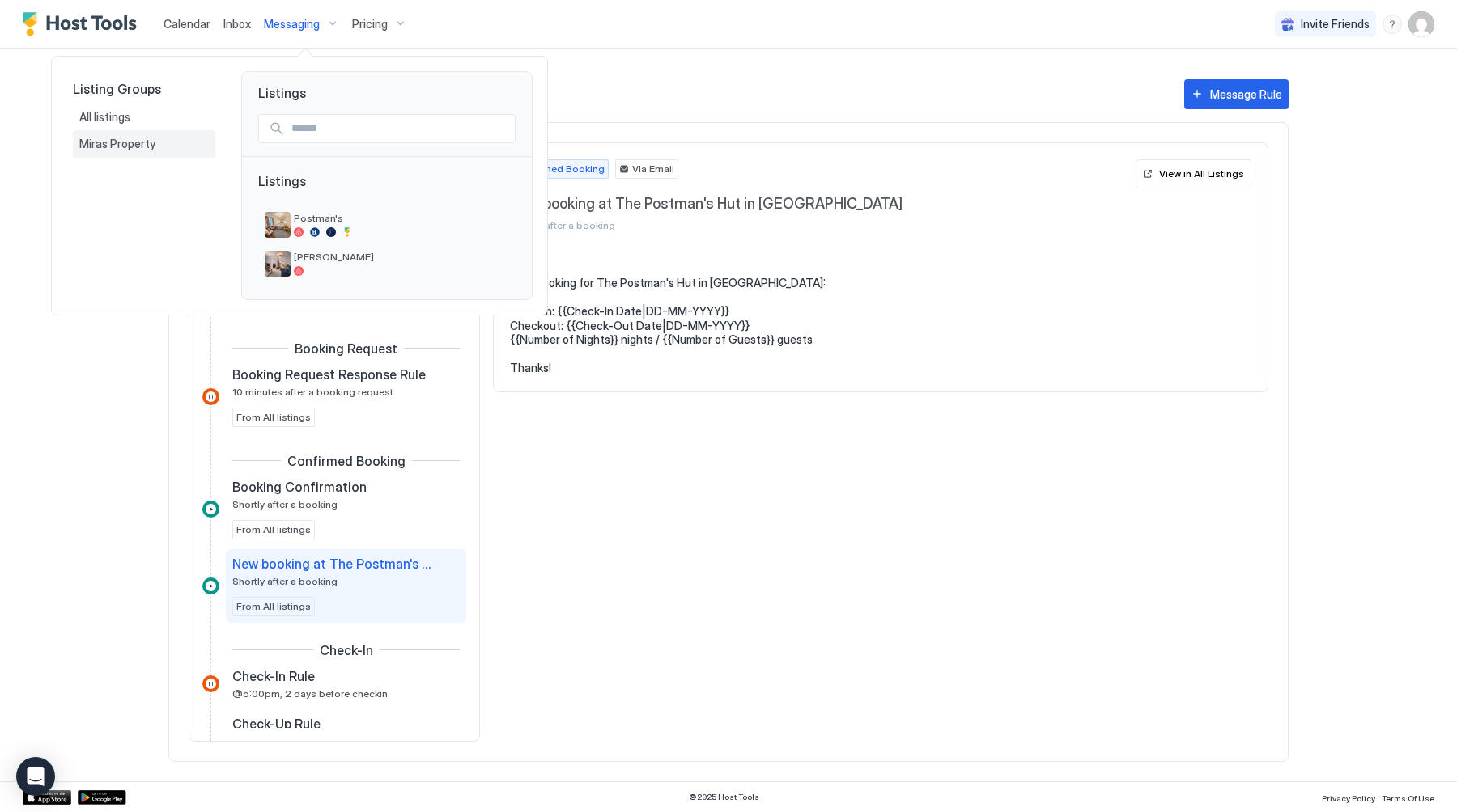
click at [133, 151] on div "Miras Property" at bounding box center [144, 144] width 142 height 27
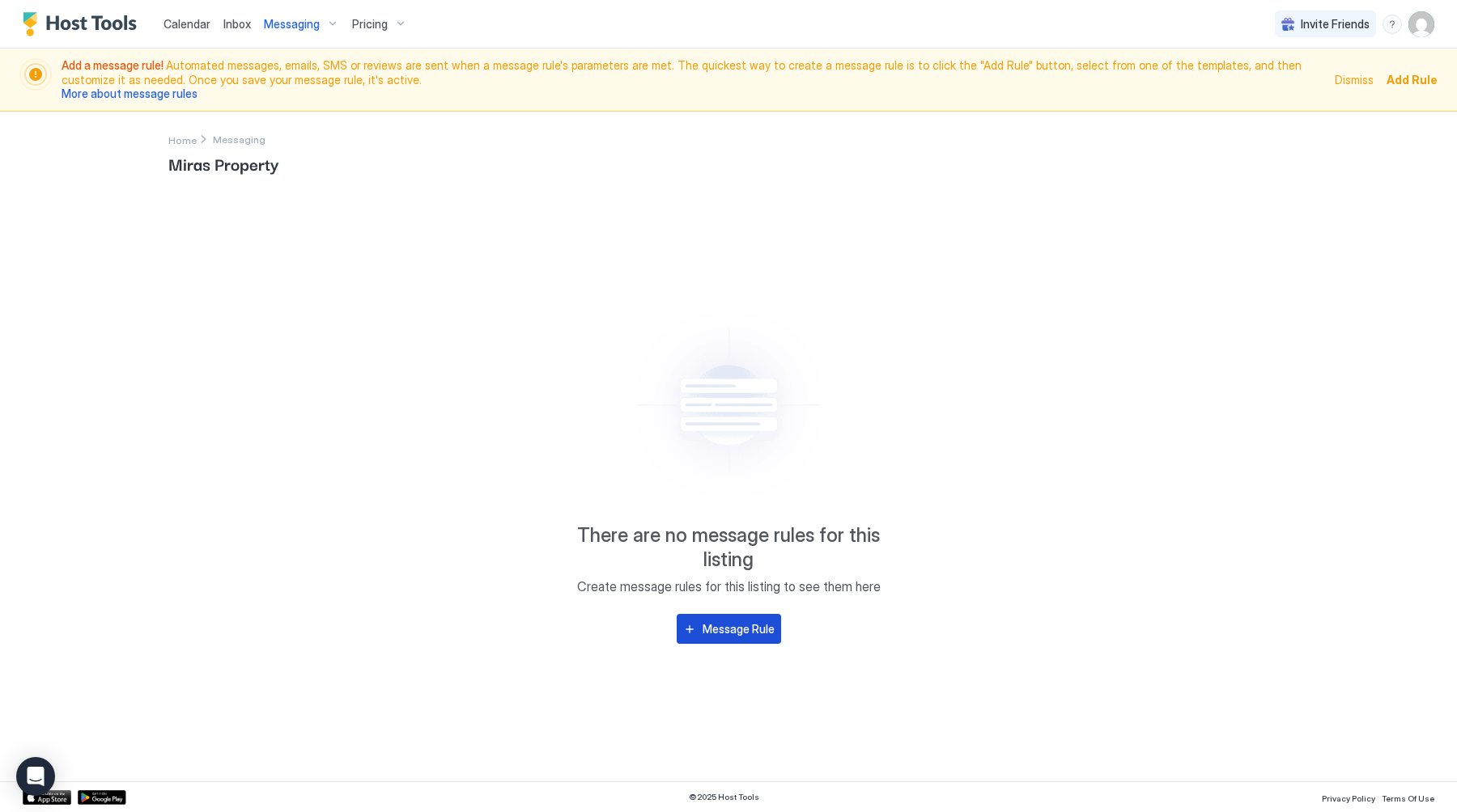
click at [741, 626] on div "Message Rule" at bounding box center [738, 629] width 72 height 17
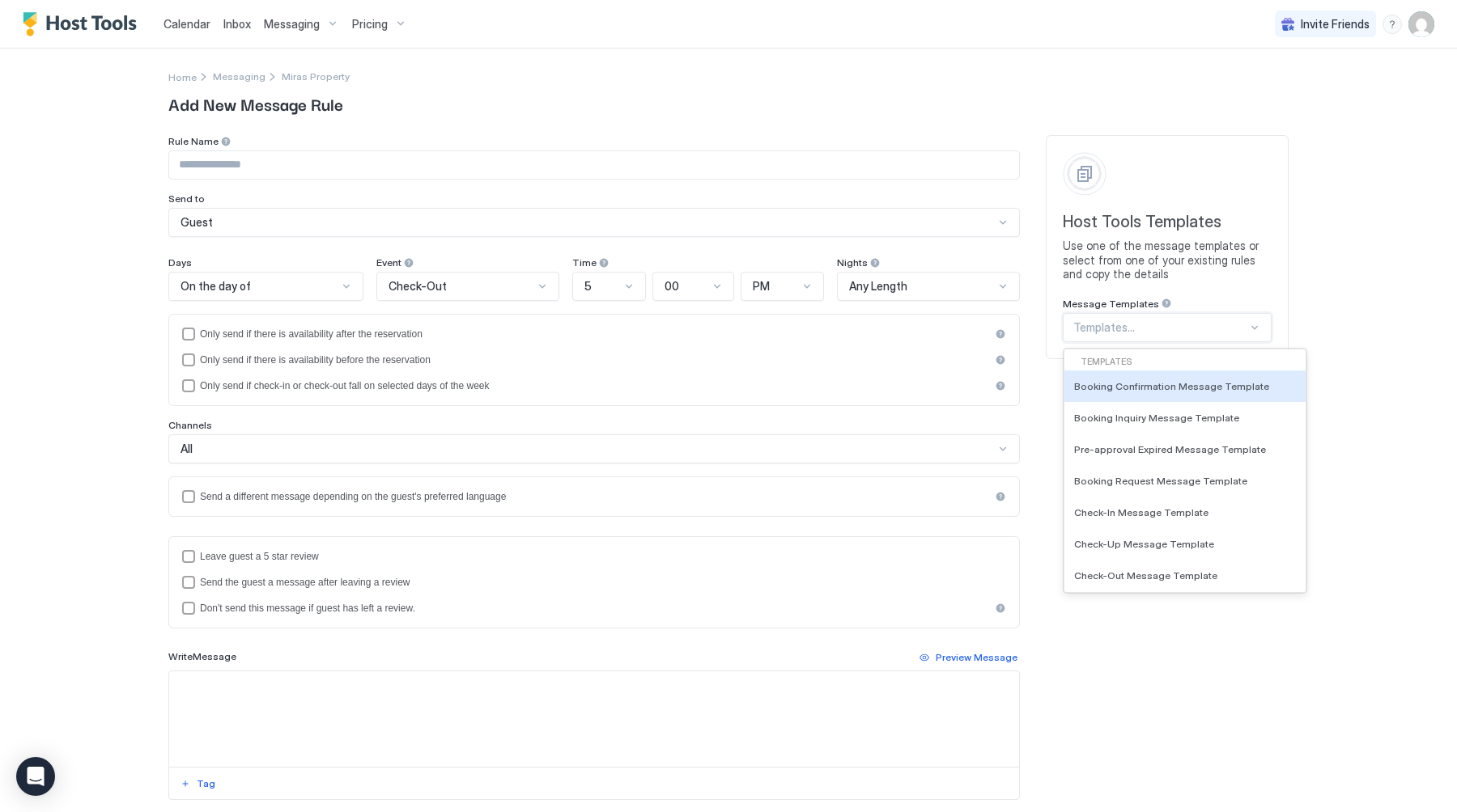
click at [1113, 316] on div "Templates..." at bounding box center [1166, 328] width 208 height 29
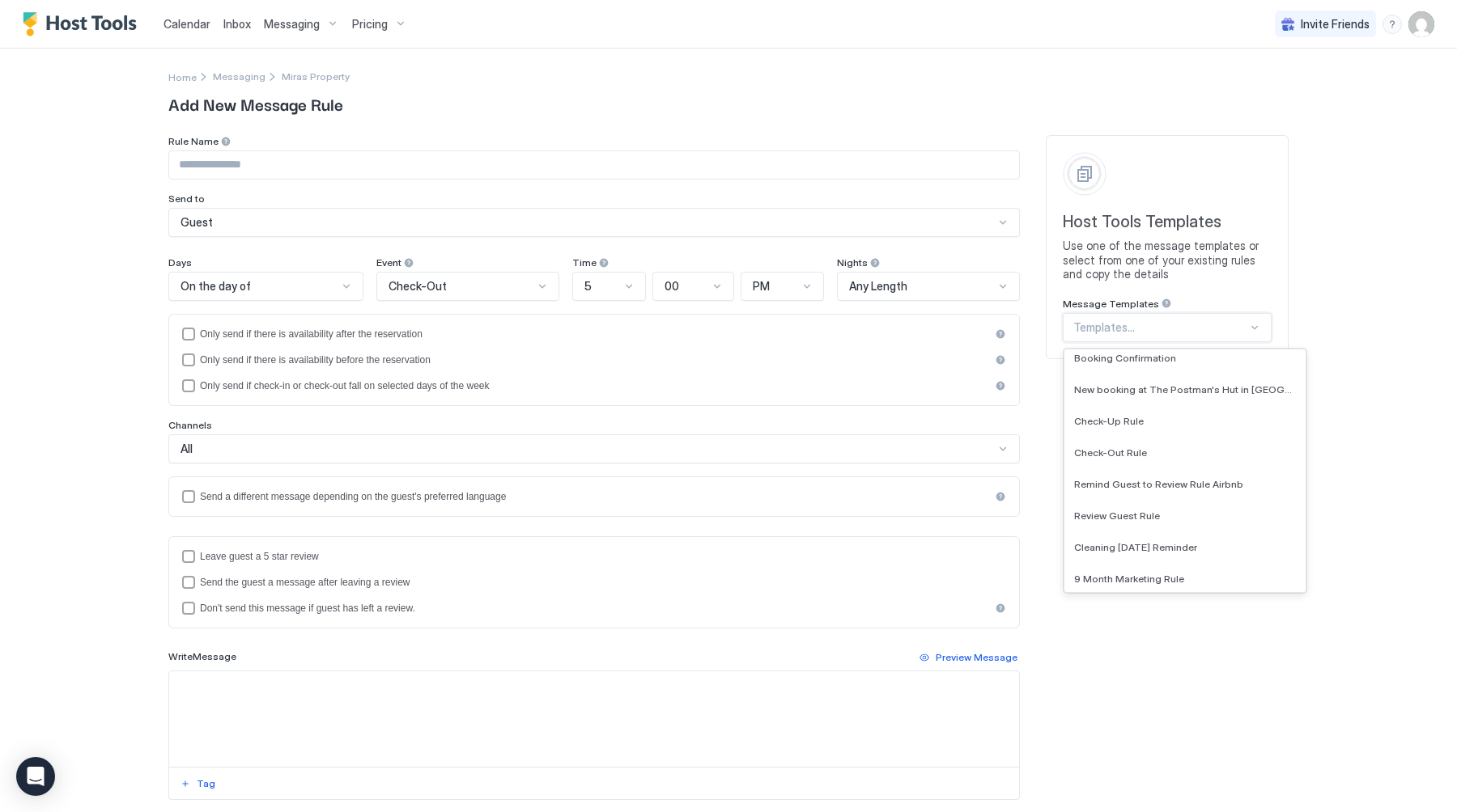
scroll to position [909, 0]
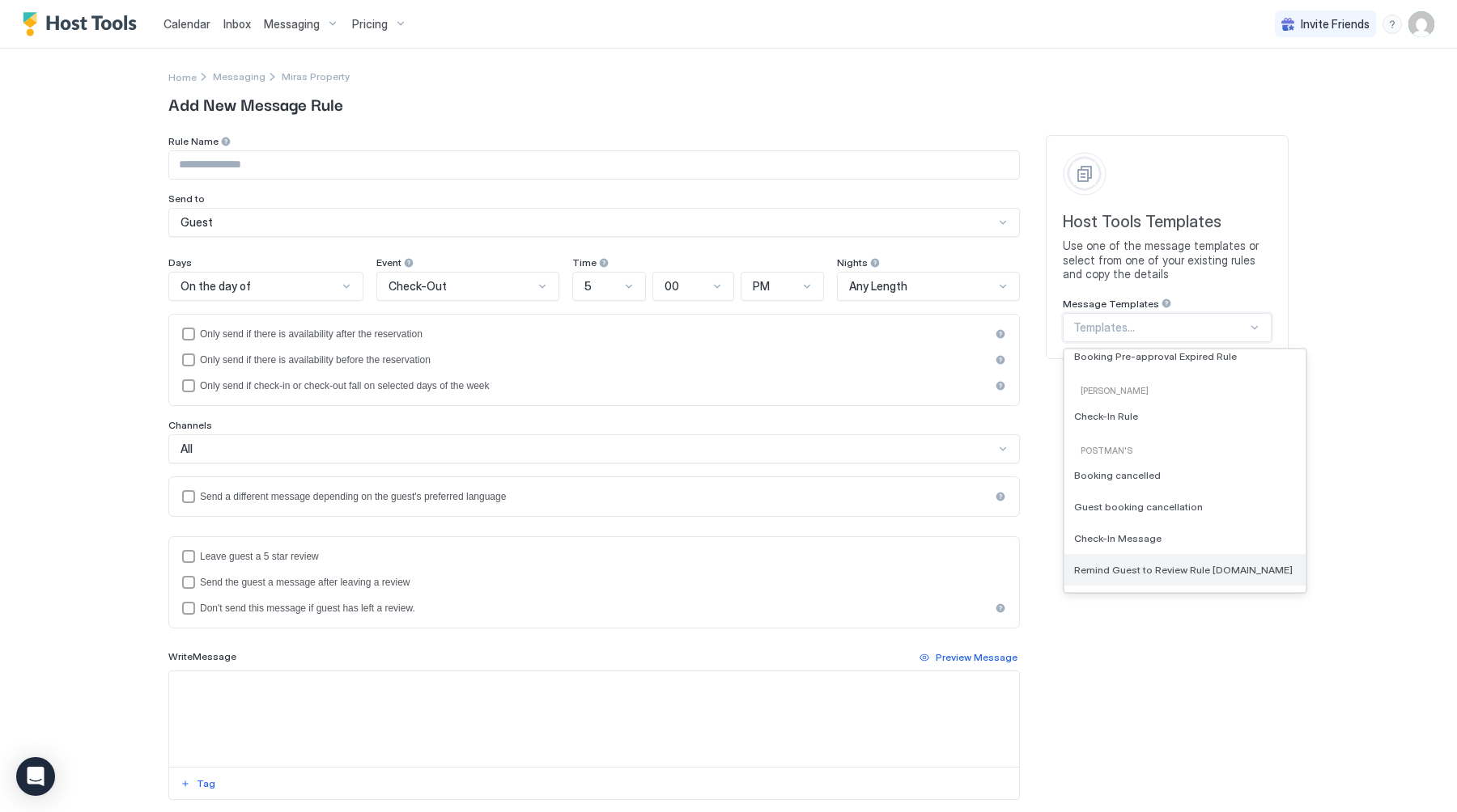
click at [1108, 574] on span "Remind Guest to Review Rule Booking.com" at bounding box center [1183, 570] width 219 height 12
type input "**********"
type textarea "**********"
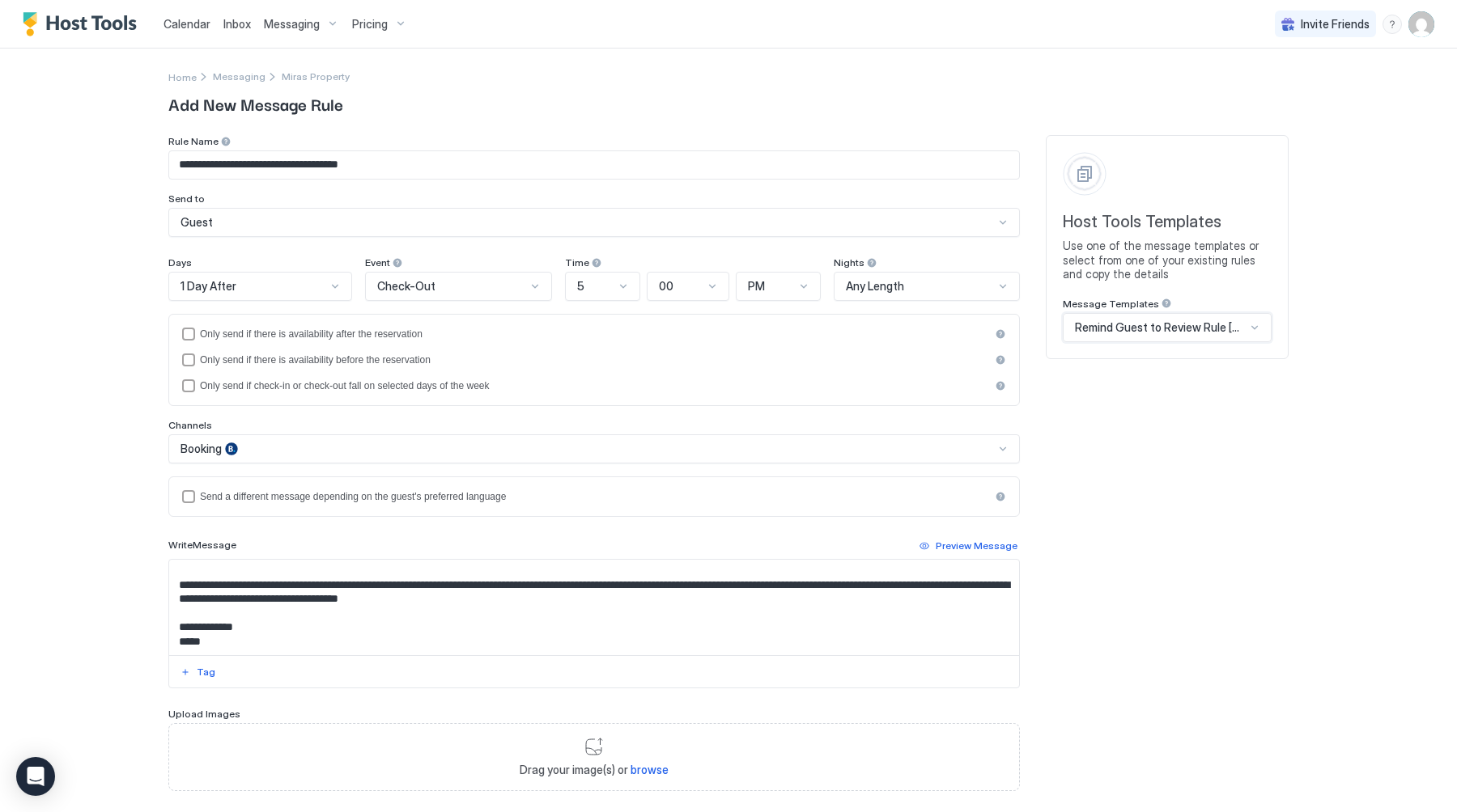
scroll to position [0, 0]
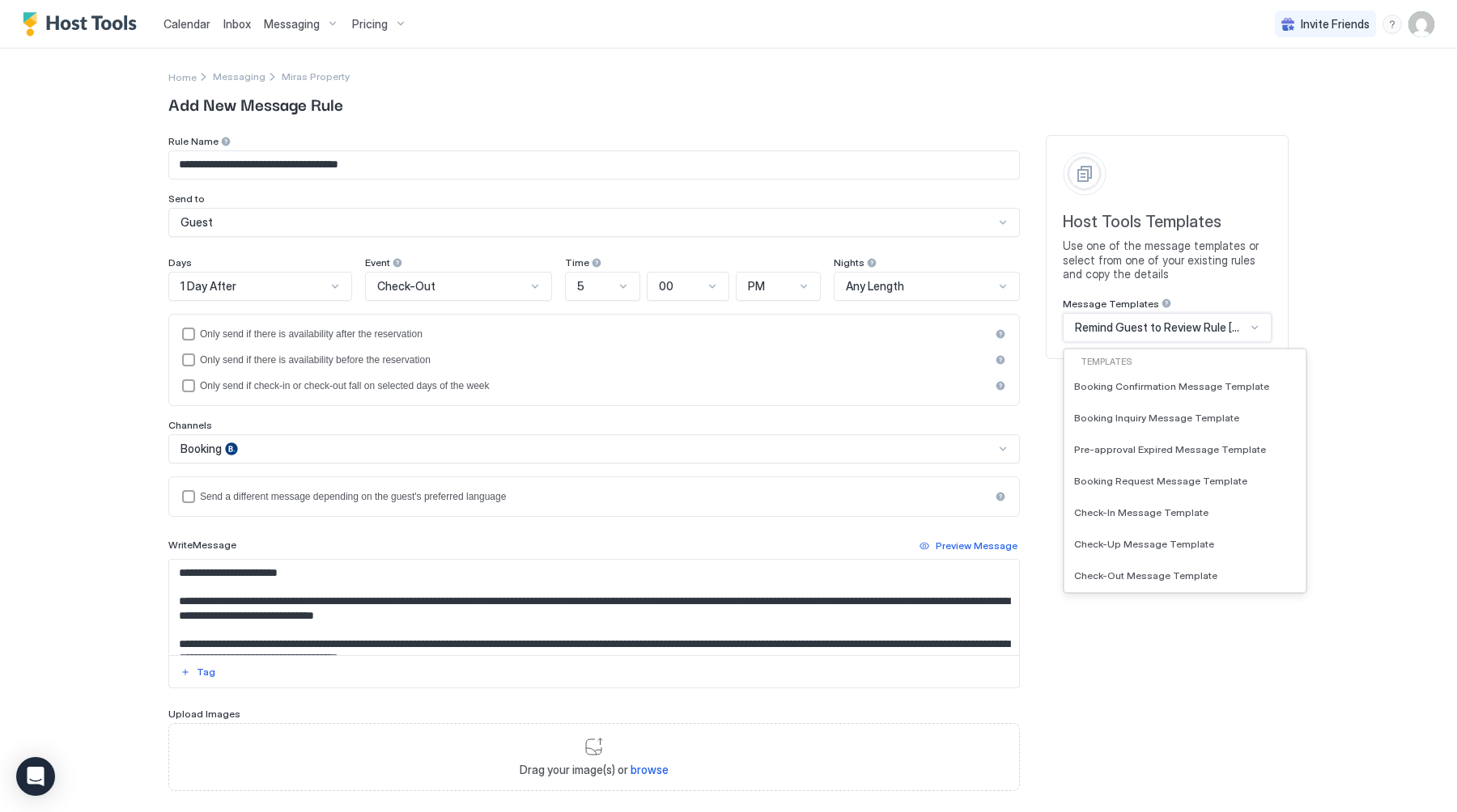
click at [1150, 331] on span "Remind Guest to Review Rule Booking.com" at bounding box center [1161, 327] width 171 height 14
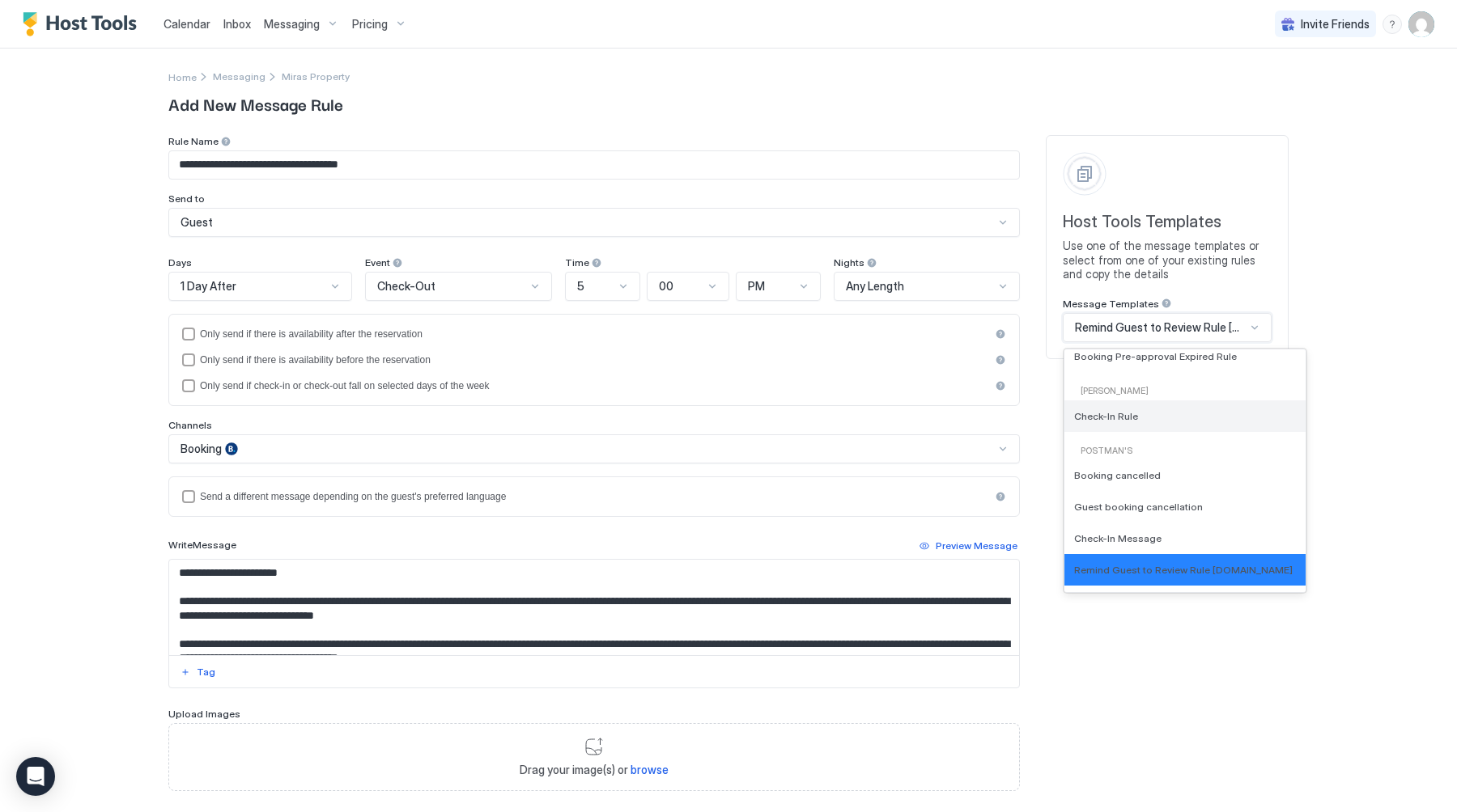
click at [1146, 415] on div "Check-In Rule" at bounding box center [1185, 416] width 222 height 12
type input "**********"
type textarea "**********"
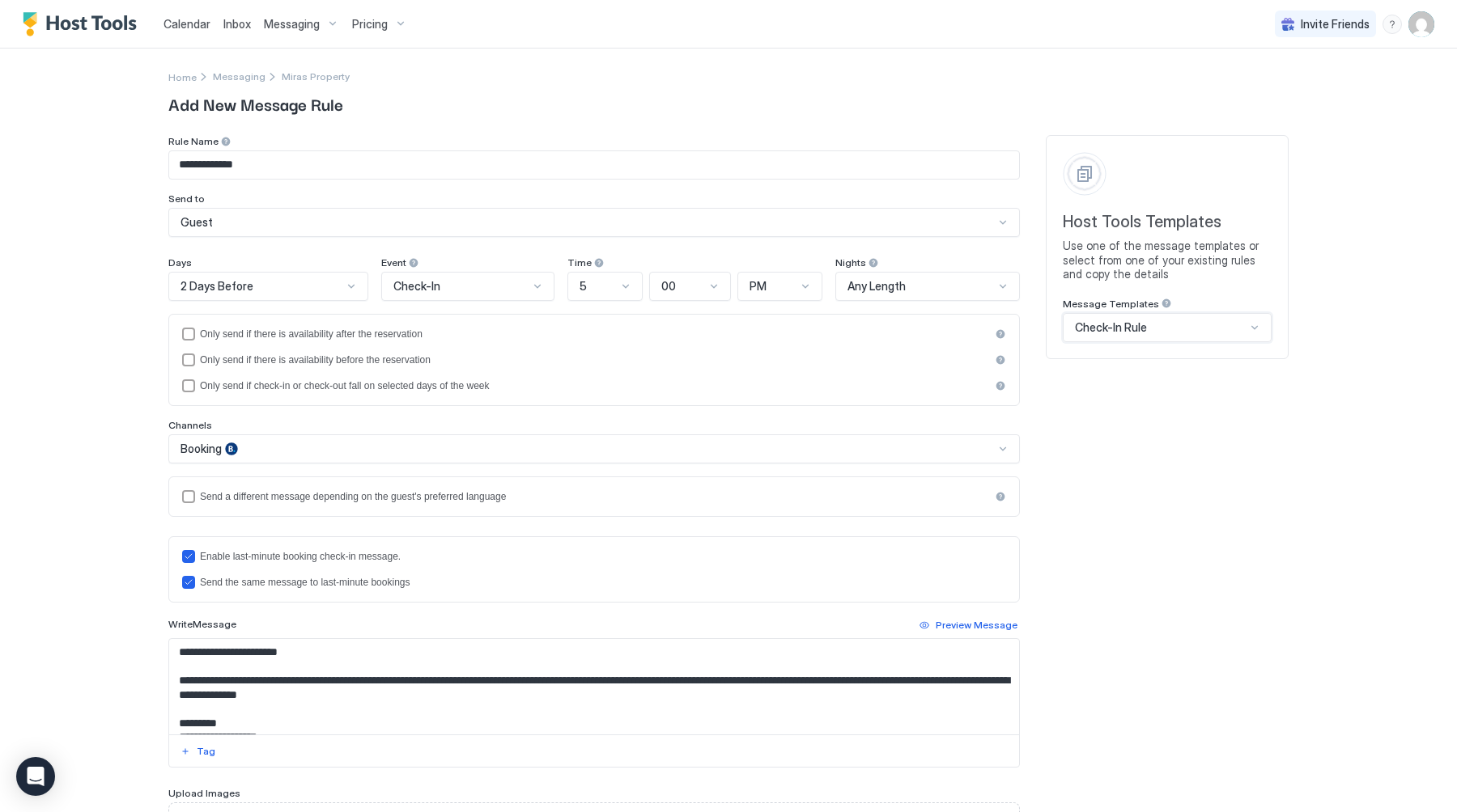
click at [1144, 326] on span "Check-In Rule" at bounding box center [1111, 327] width 72 height 14
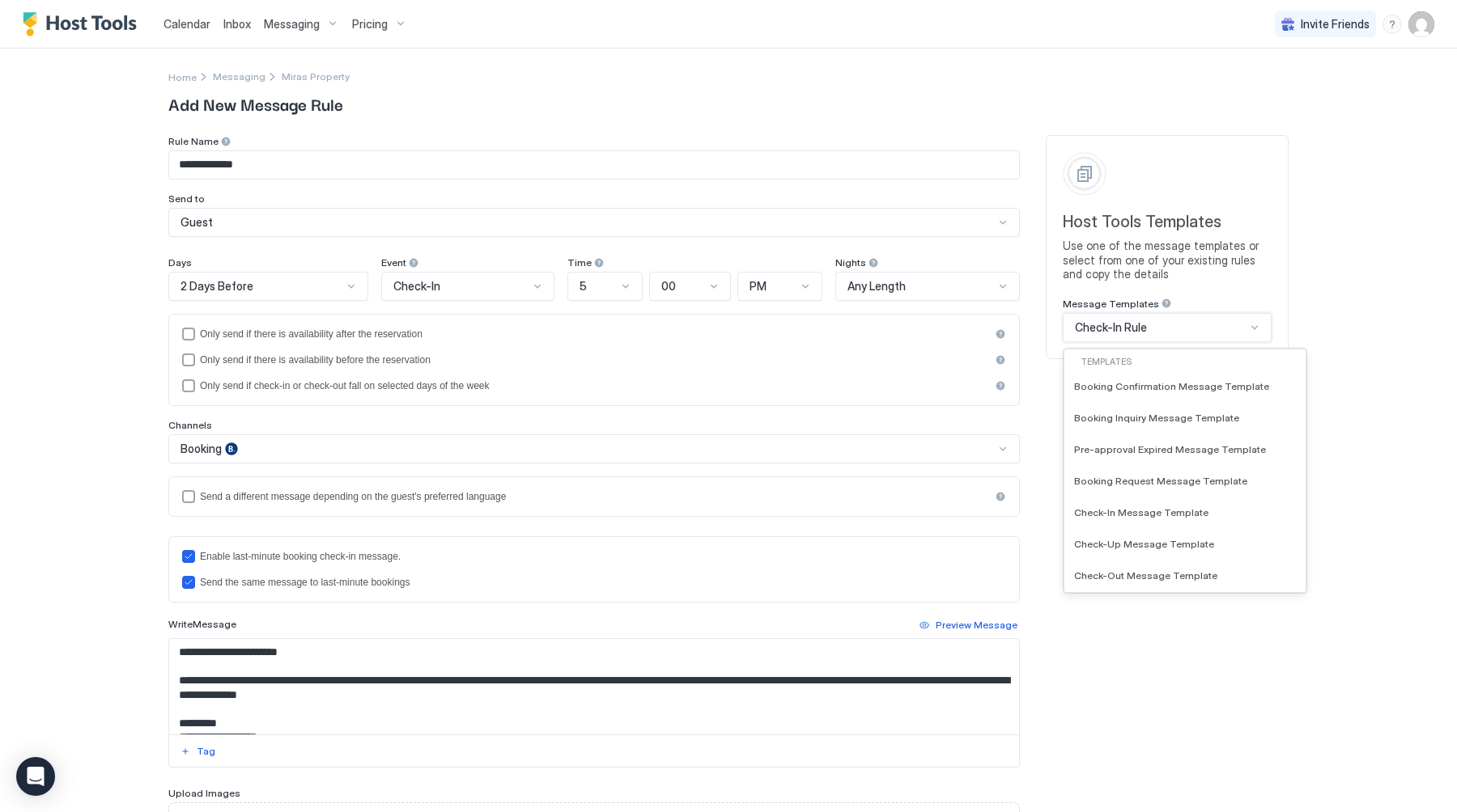
scroll to position [760, 0]
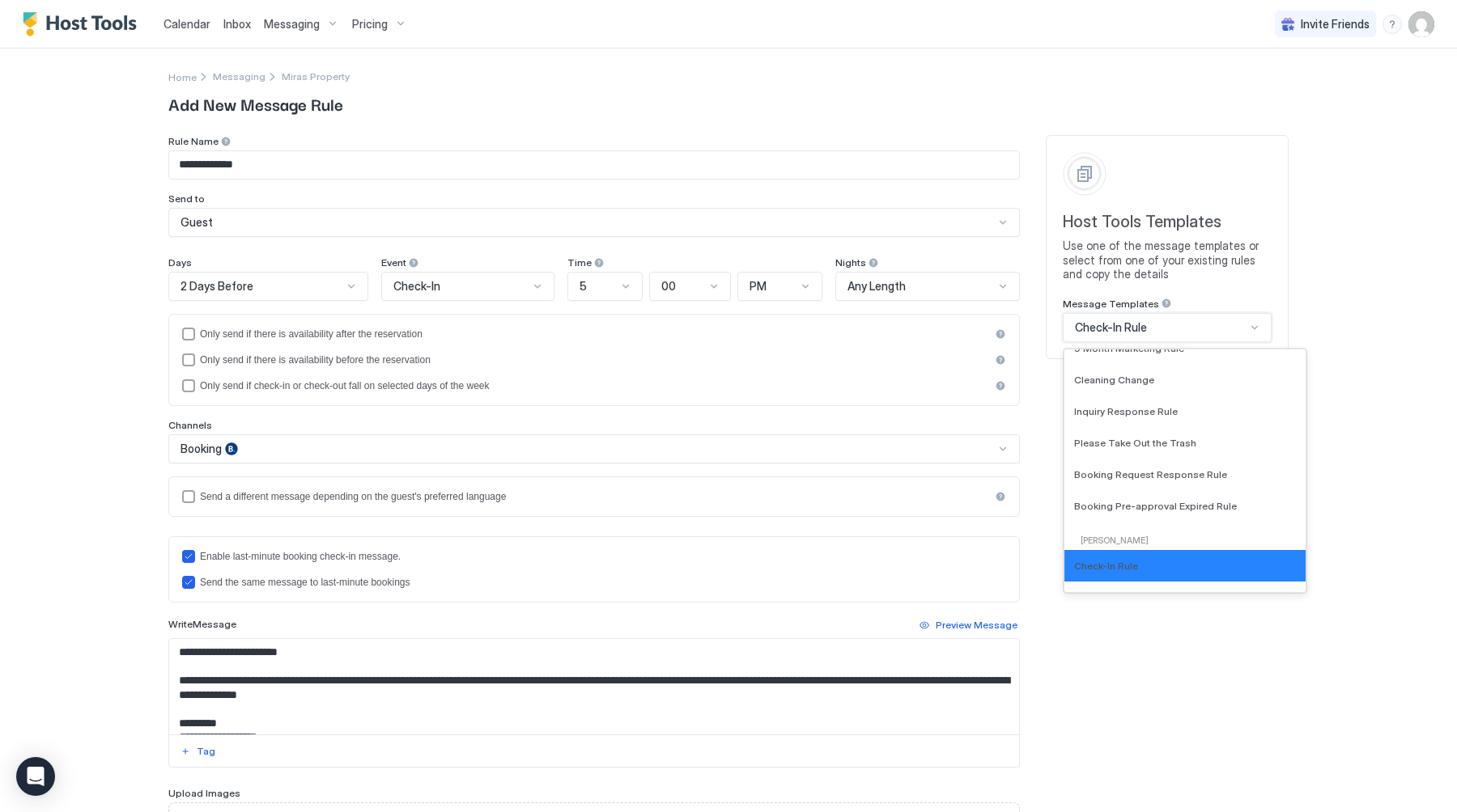
click at [1144, 326] on span "Check-In Rule" at bounding box center [1111, 327] width 72 height 14
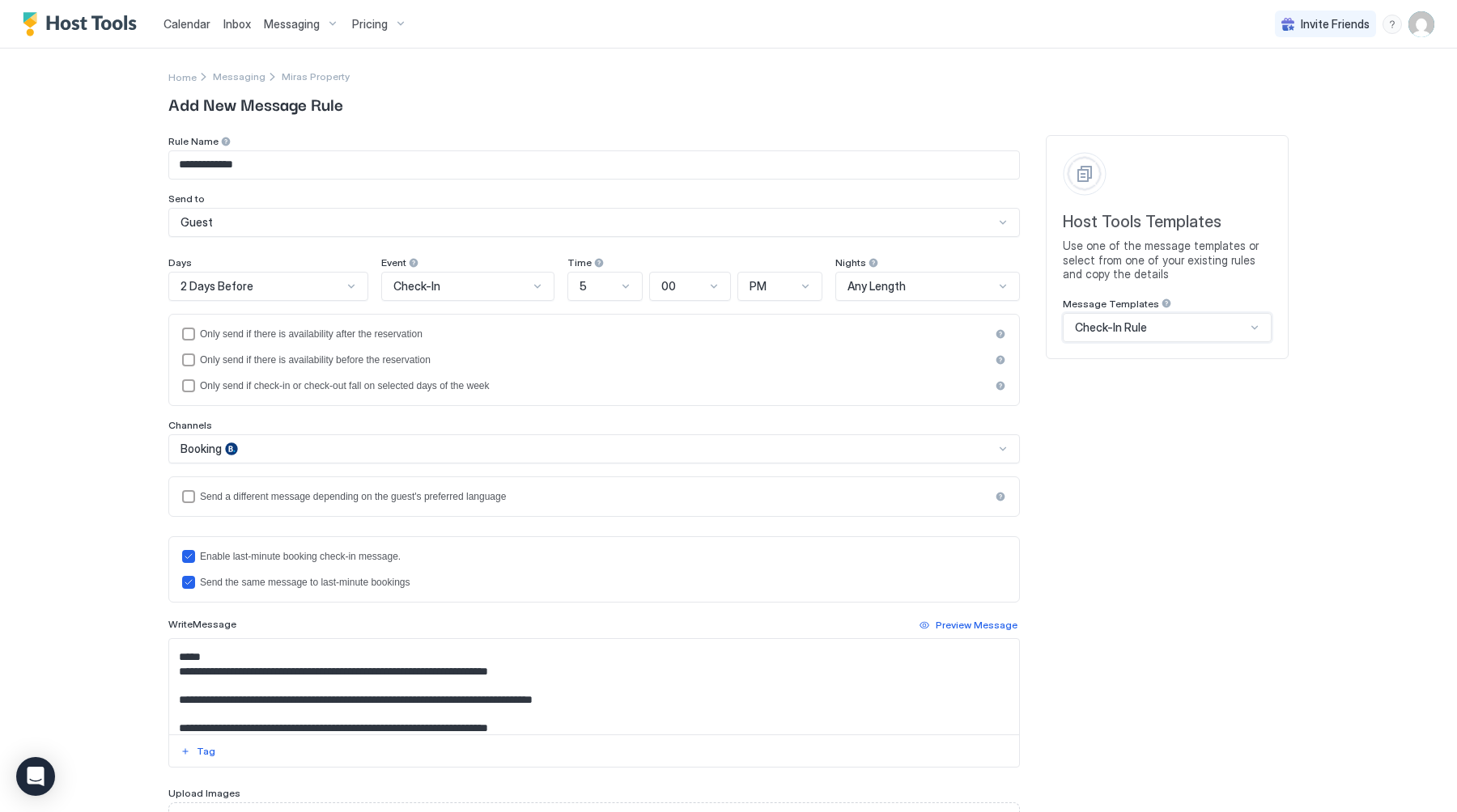
scroll to position [201, 0]
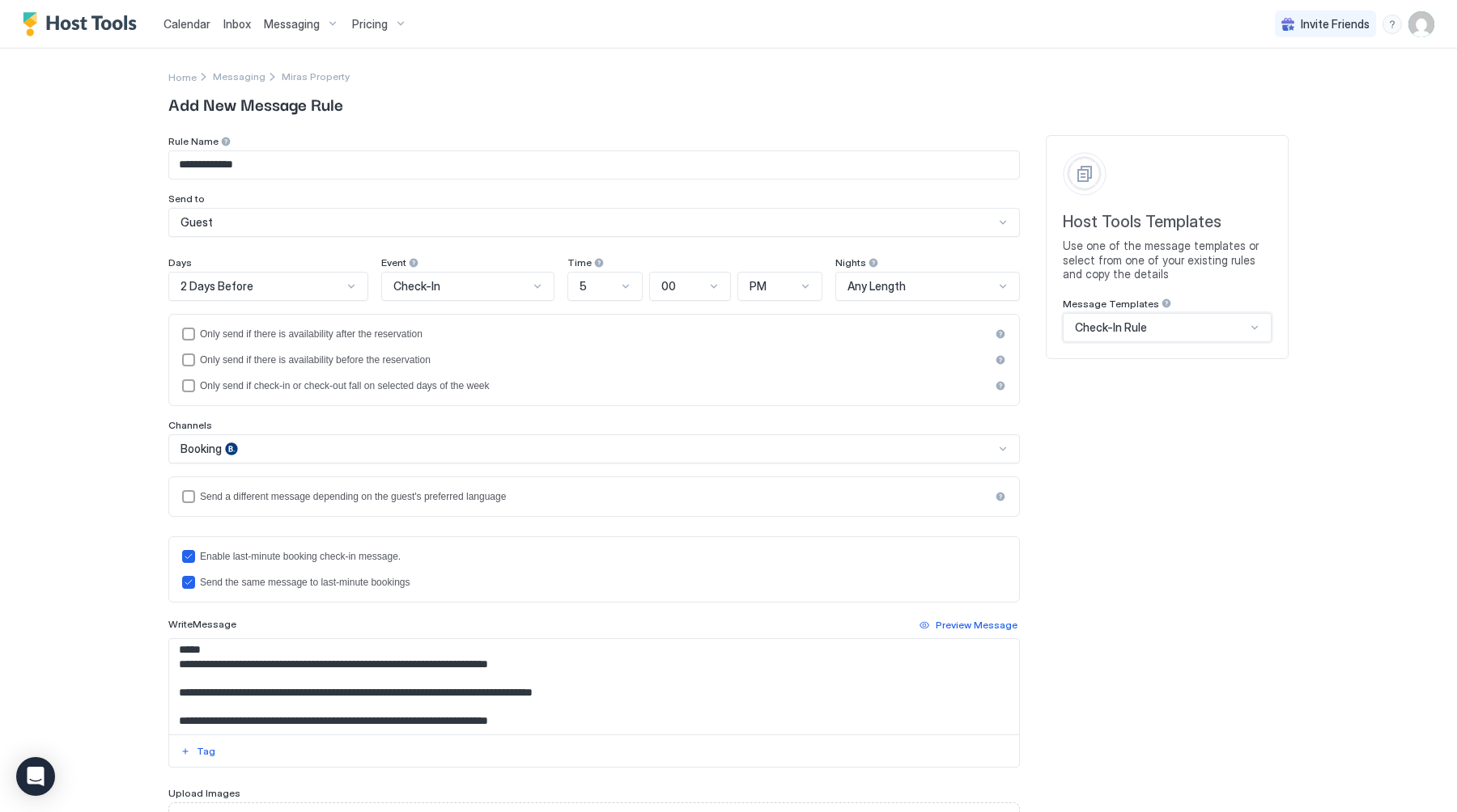
click at [232, 20] on span "Inbox" at bounding box center [237, 24] width 27 height 14
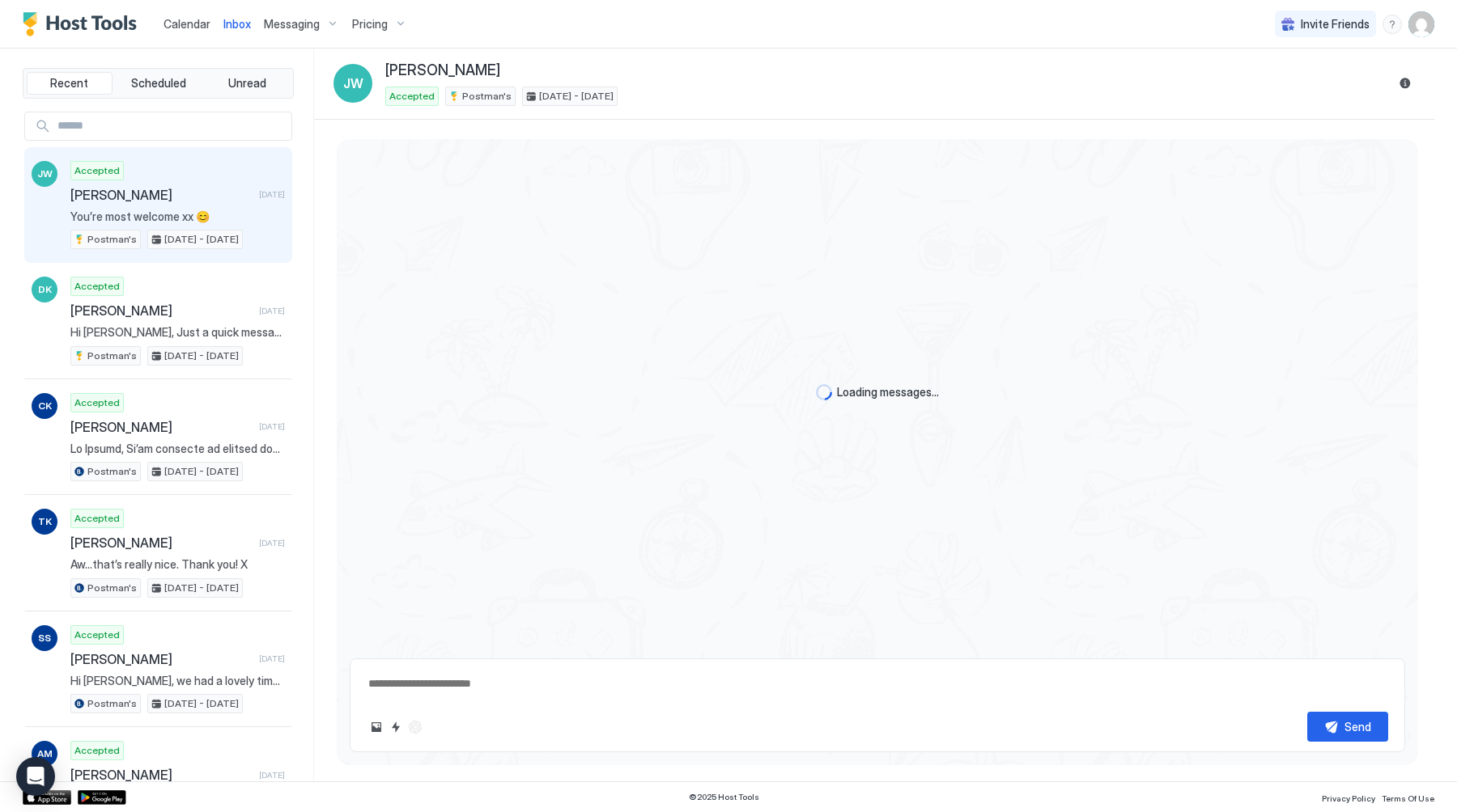
type textarea "*"
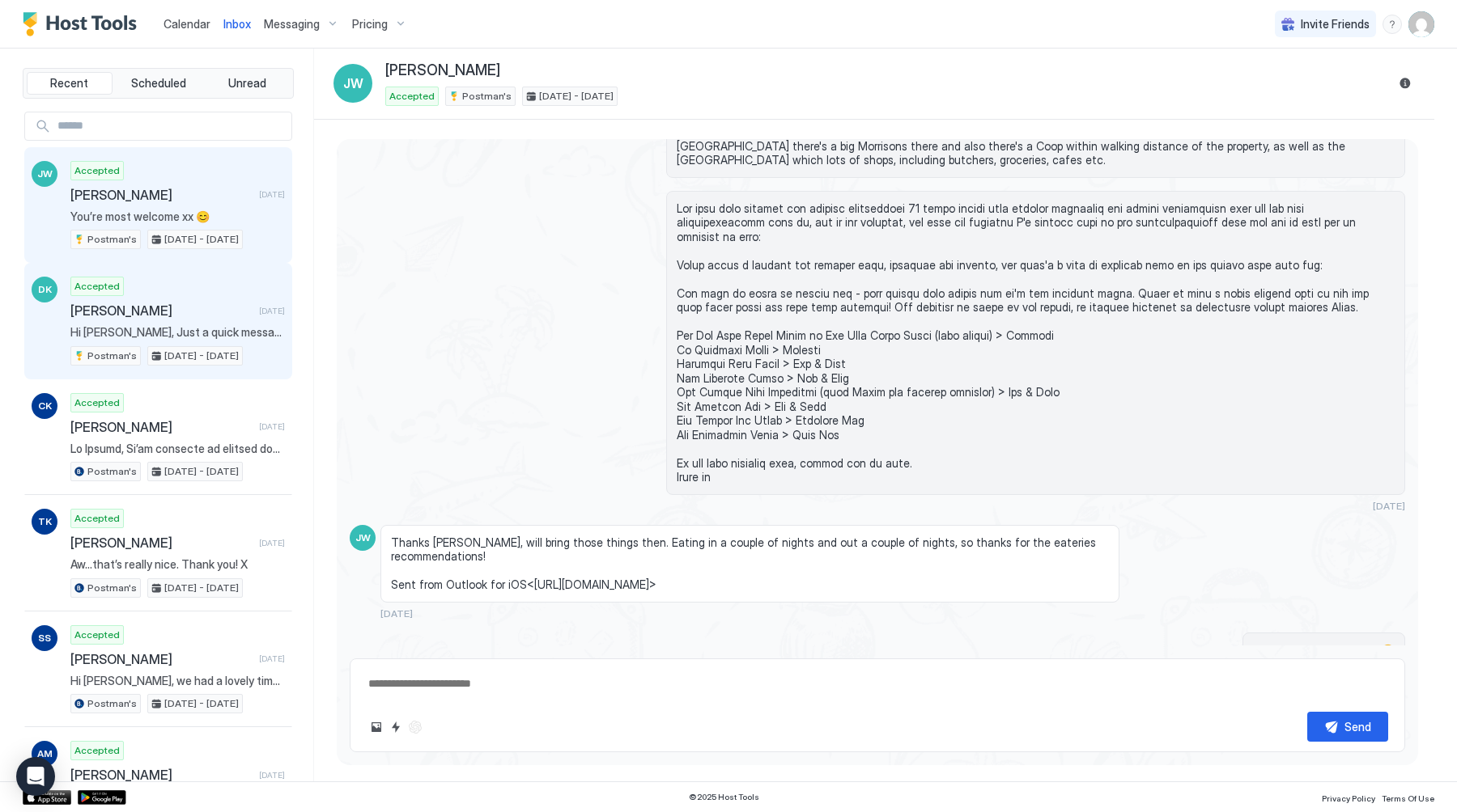
scroll to position [2734, 0]
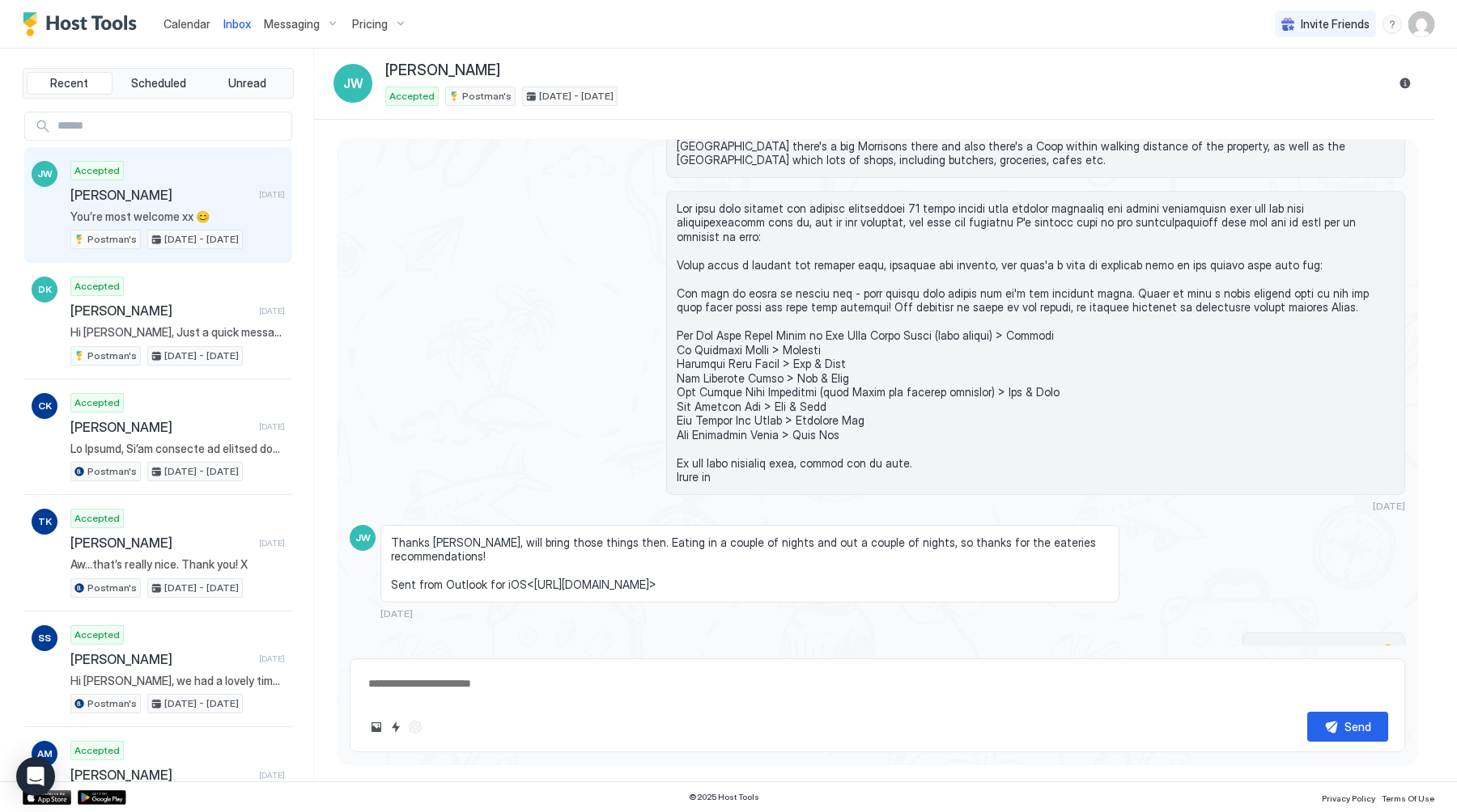
click at [285, 25] on span "Messaging" at bounding box center [291, 24] width 56 height 14
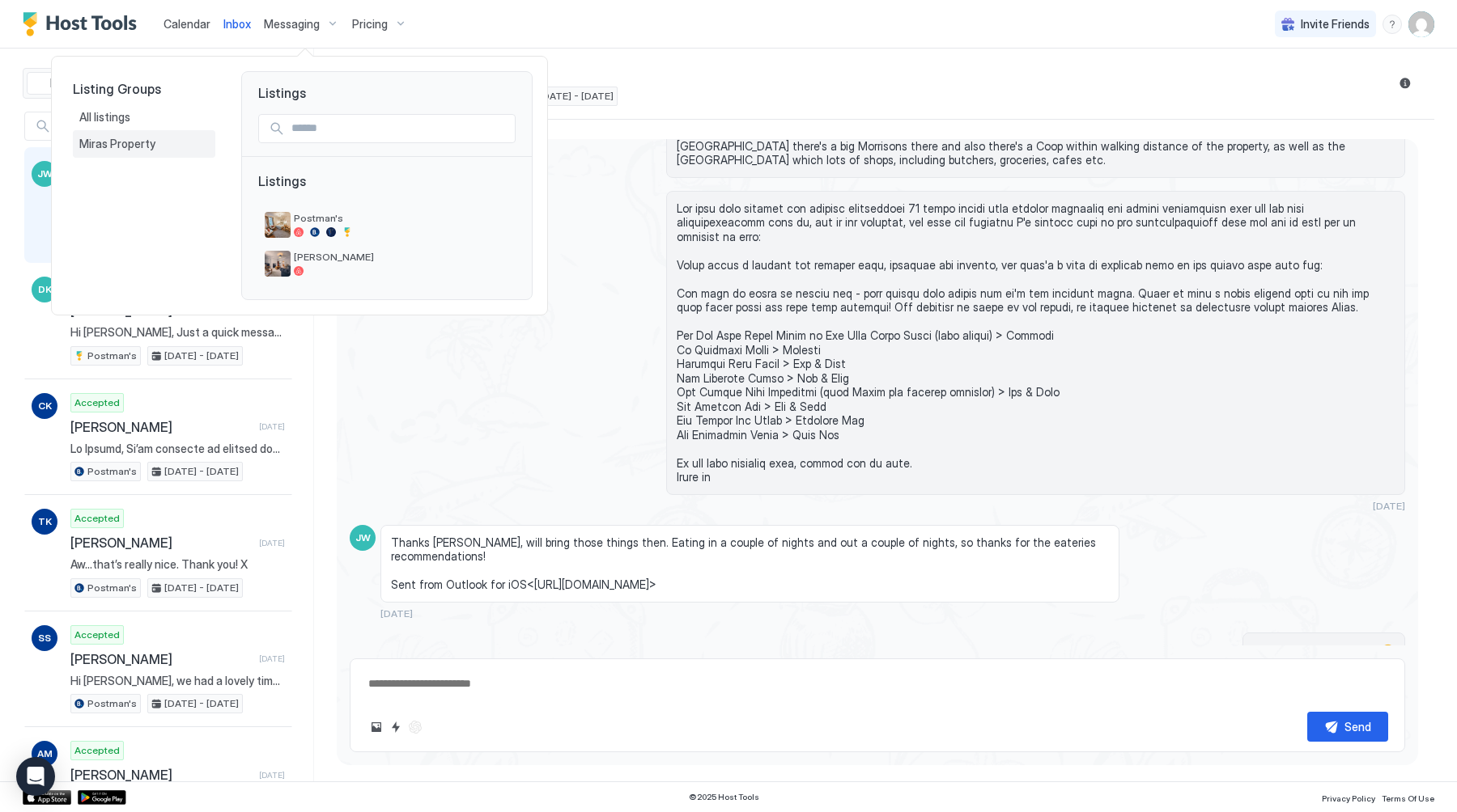
click at [149, 140] on span "Miras Property" at bounding box center [119, 143] width 79 height 14
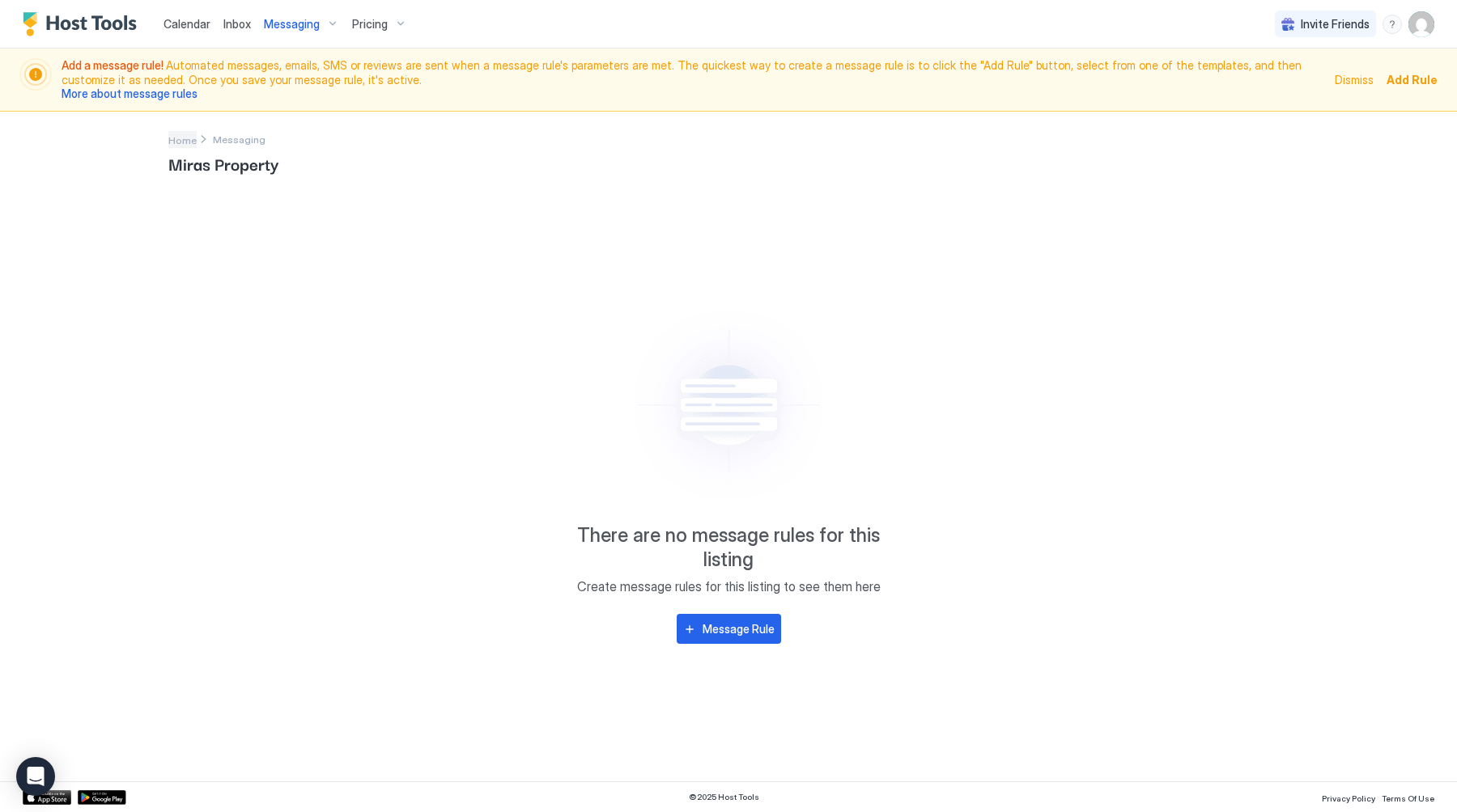
click at [170, 136] on span "Home" at bounding box center [182, 141] width 28 height 12
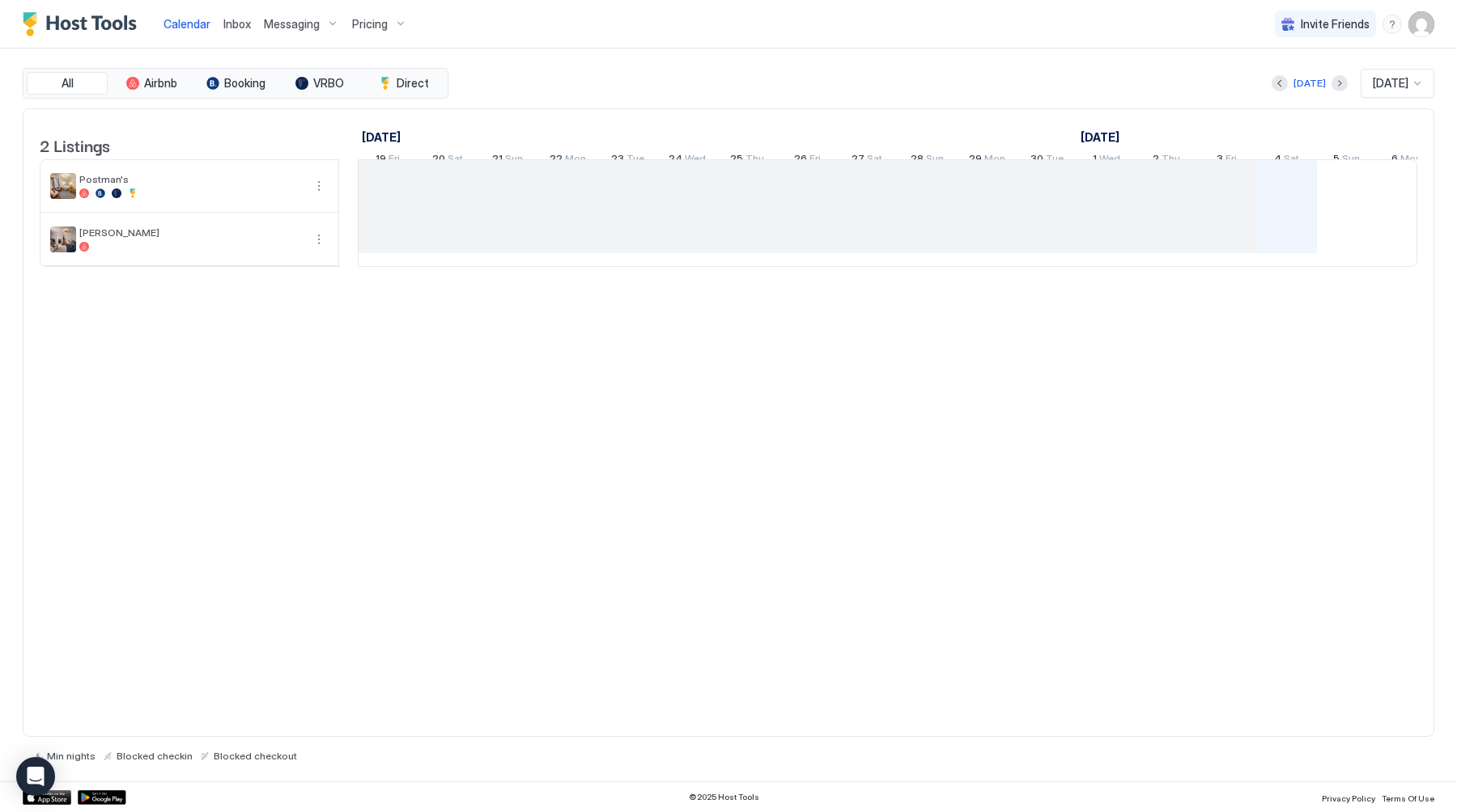
scroll to position [0, 899]
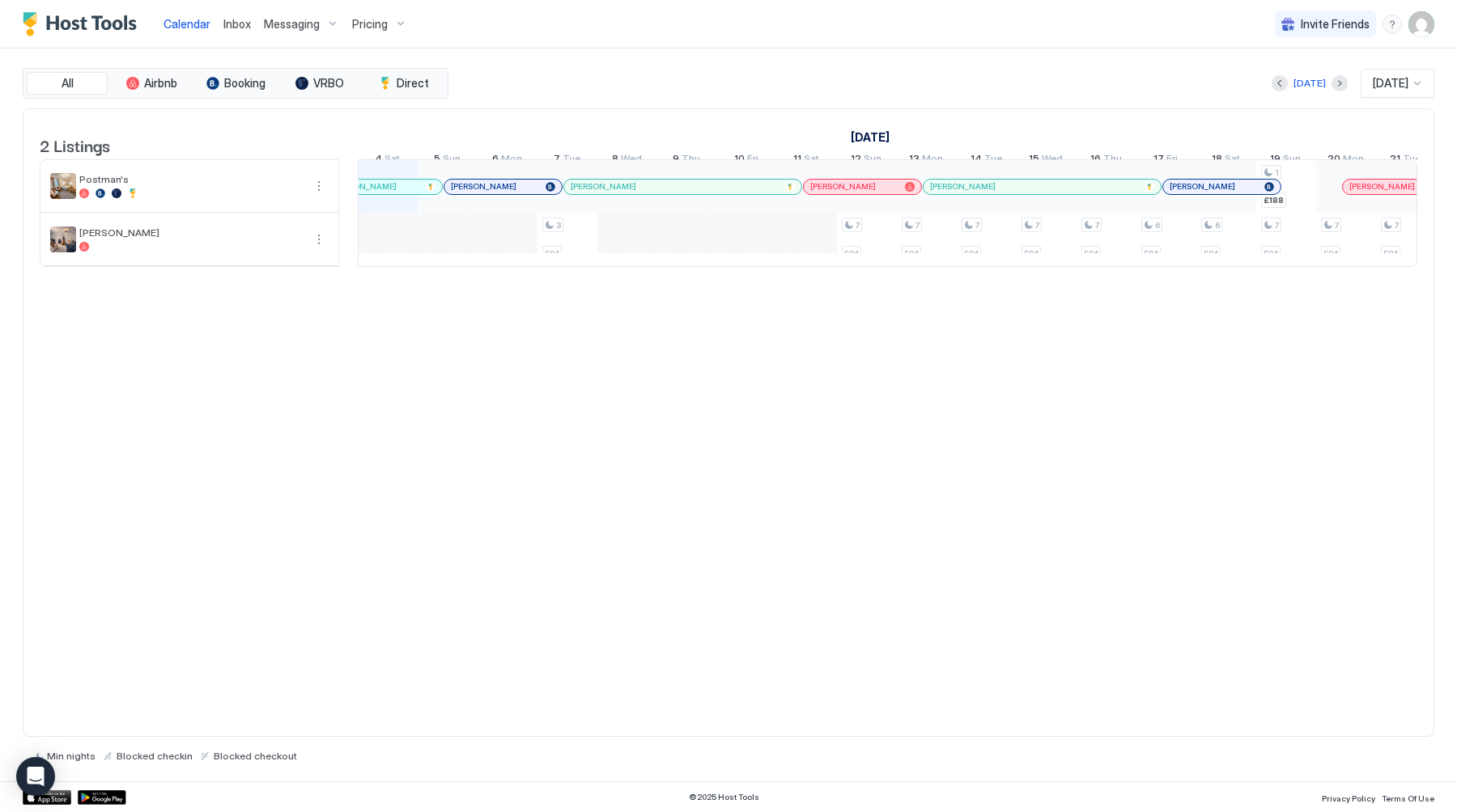
click at [1432, 24] on img "User profile" at bounding box center [1421, 24] width 26 height 26
click at [1337, 89] on div "Settings" at bounding box center [1330, 91] width 206 height 28
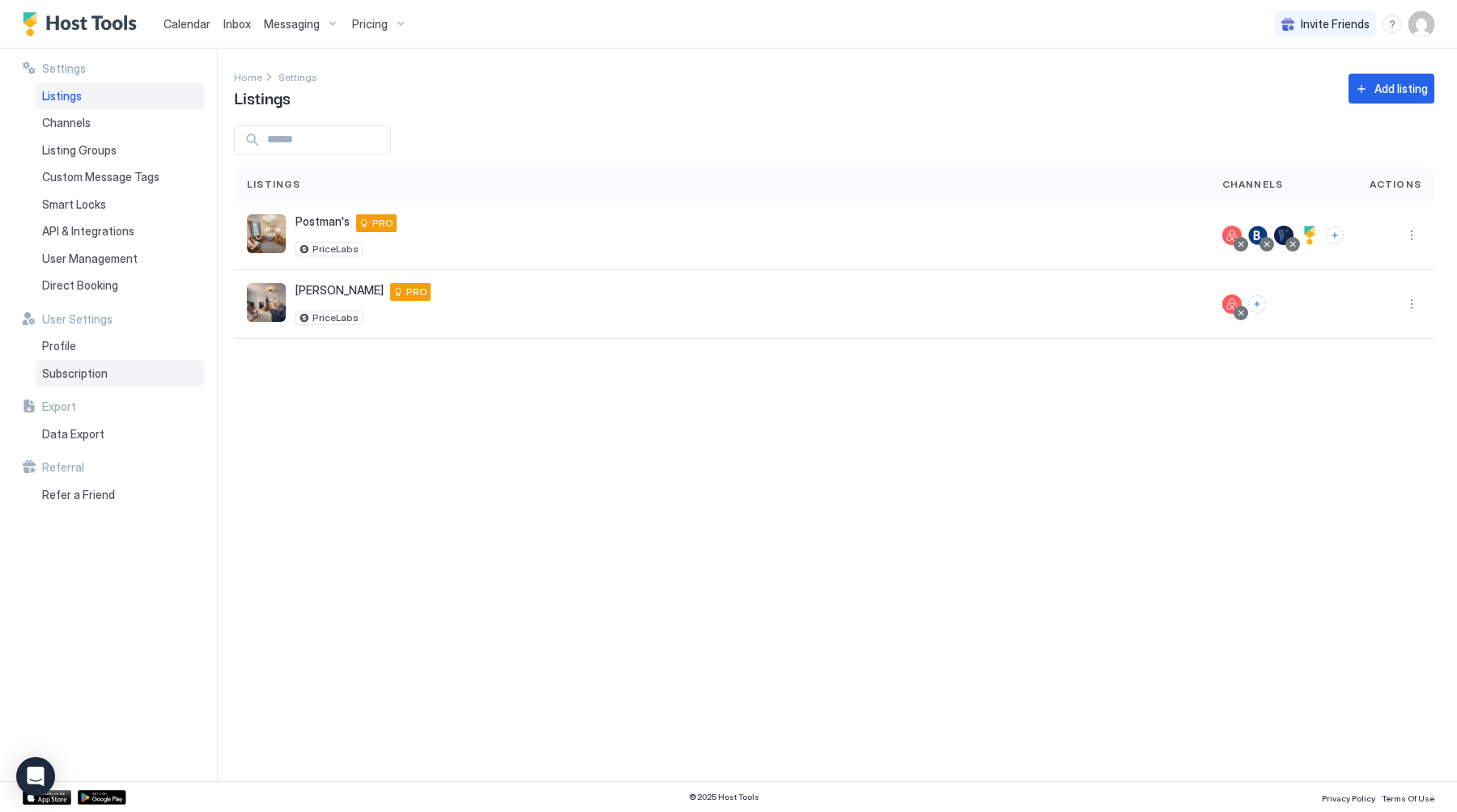
click at [102, 371] on span "Subscription" at bounding box center [75, 373] width 65 height 14
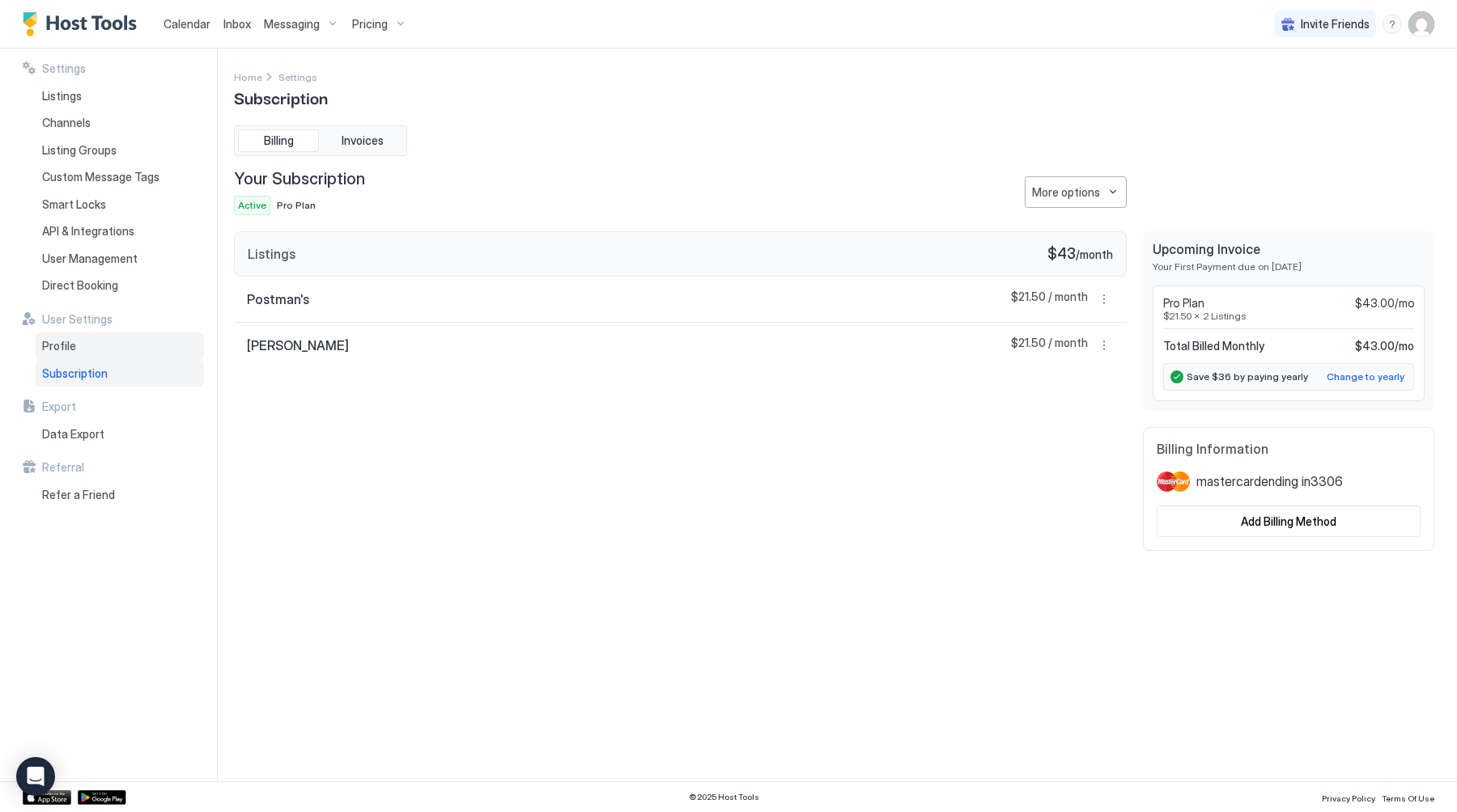
click at [76, 347] on div "Profile" at bounding box center [119, 346] width 169 height 27
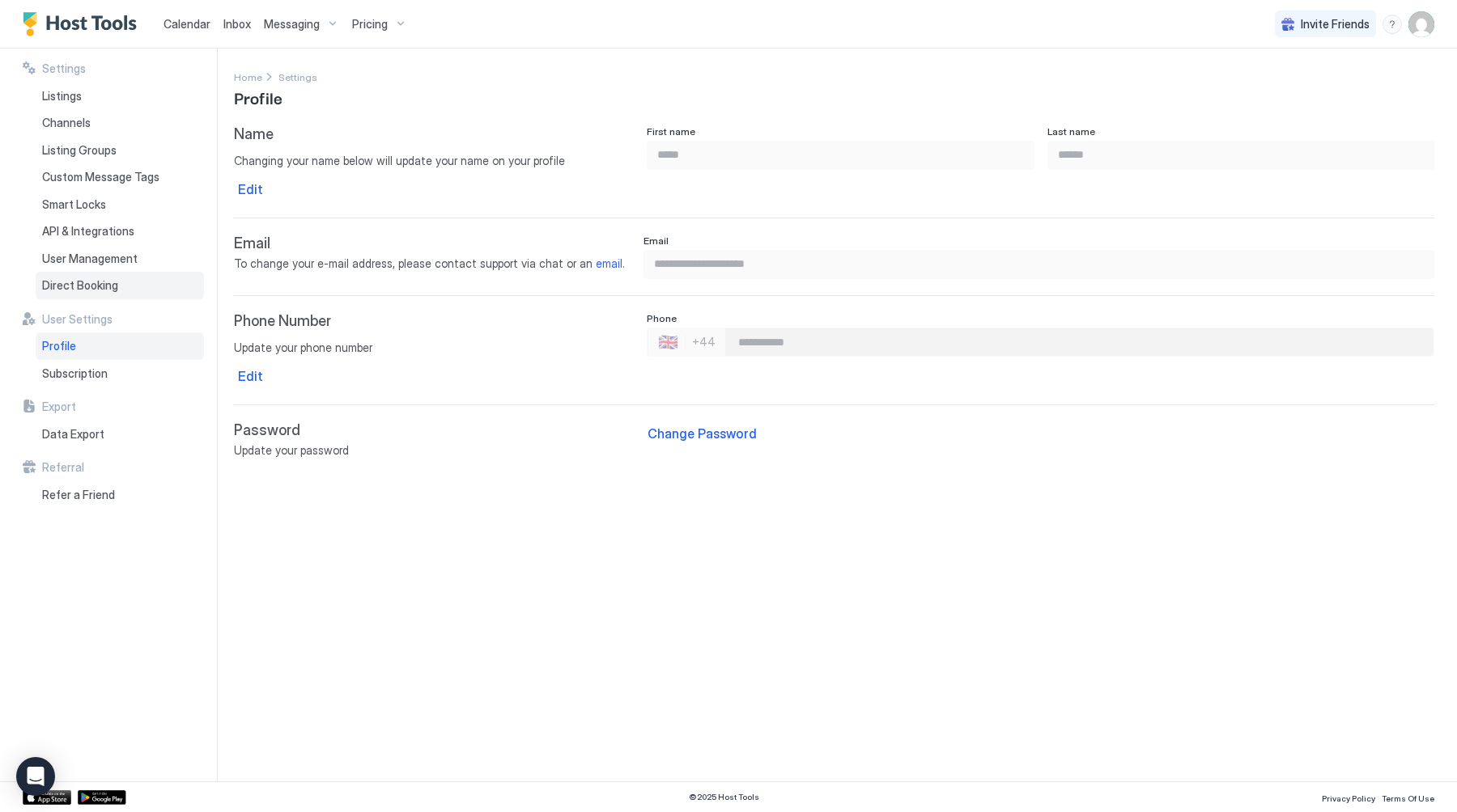
click at [95, 284] on span "Direct Booking" at bounding box center [80, 285] width 76 height 14
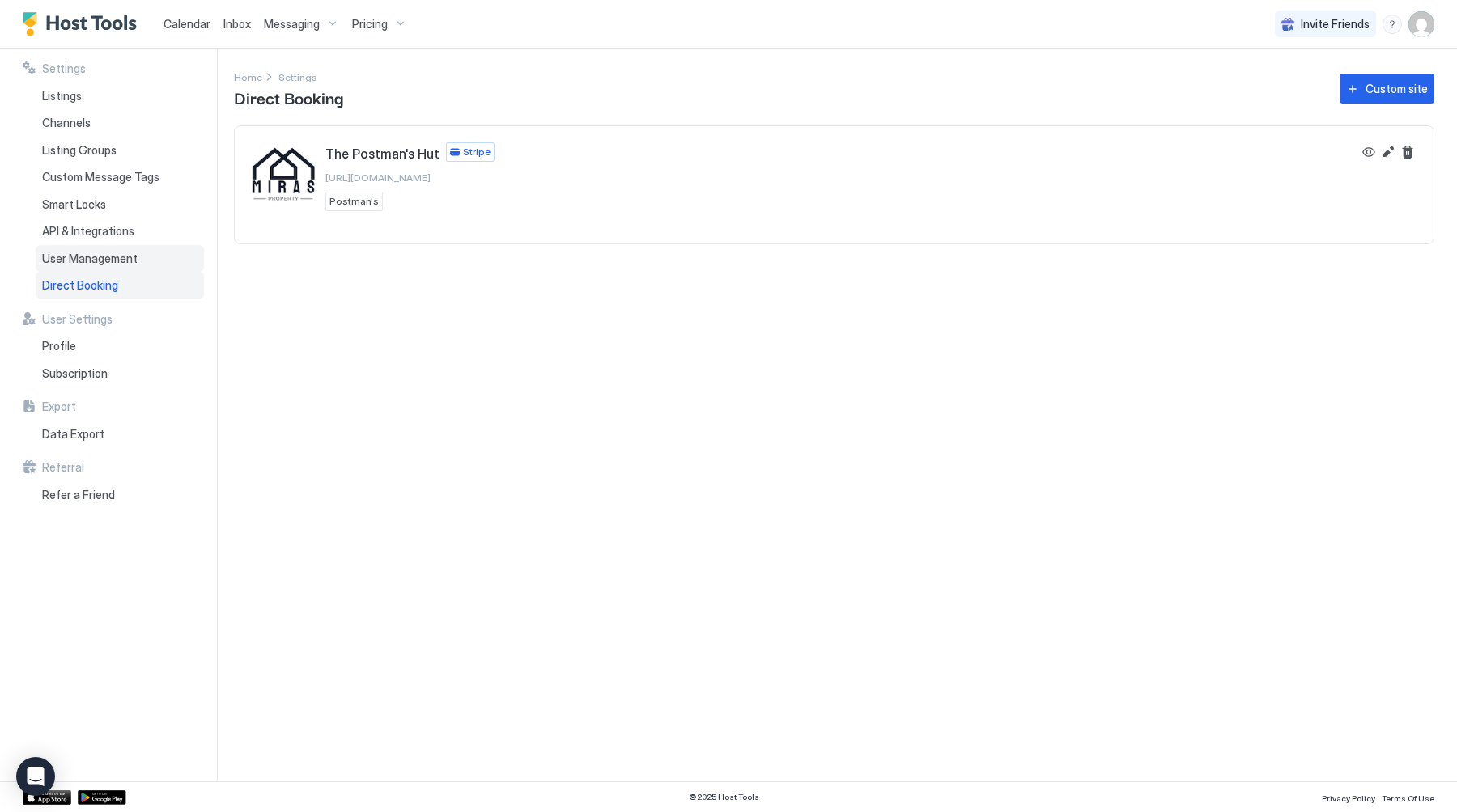
click at [100, 251] on span "User Management" at bounding box center [90, 258] width 96 height 14
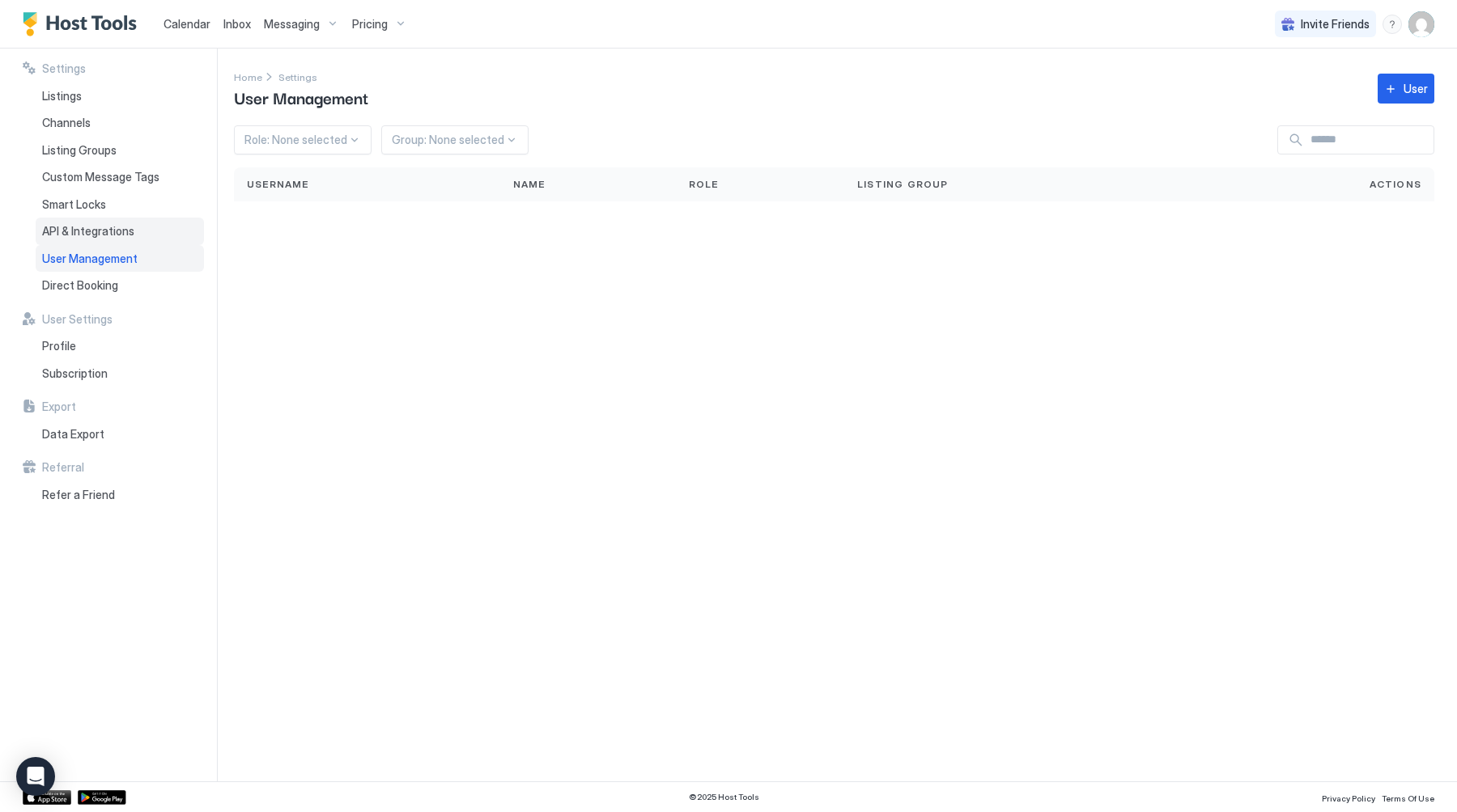
click at [113, 226] on span "API & Integrations" at bounding box center [88, 231] width 92 height 14
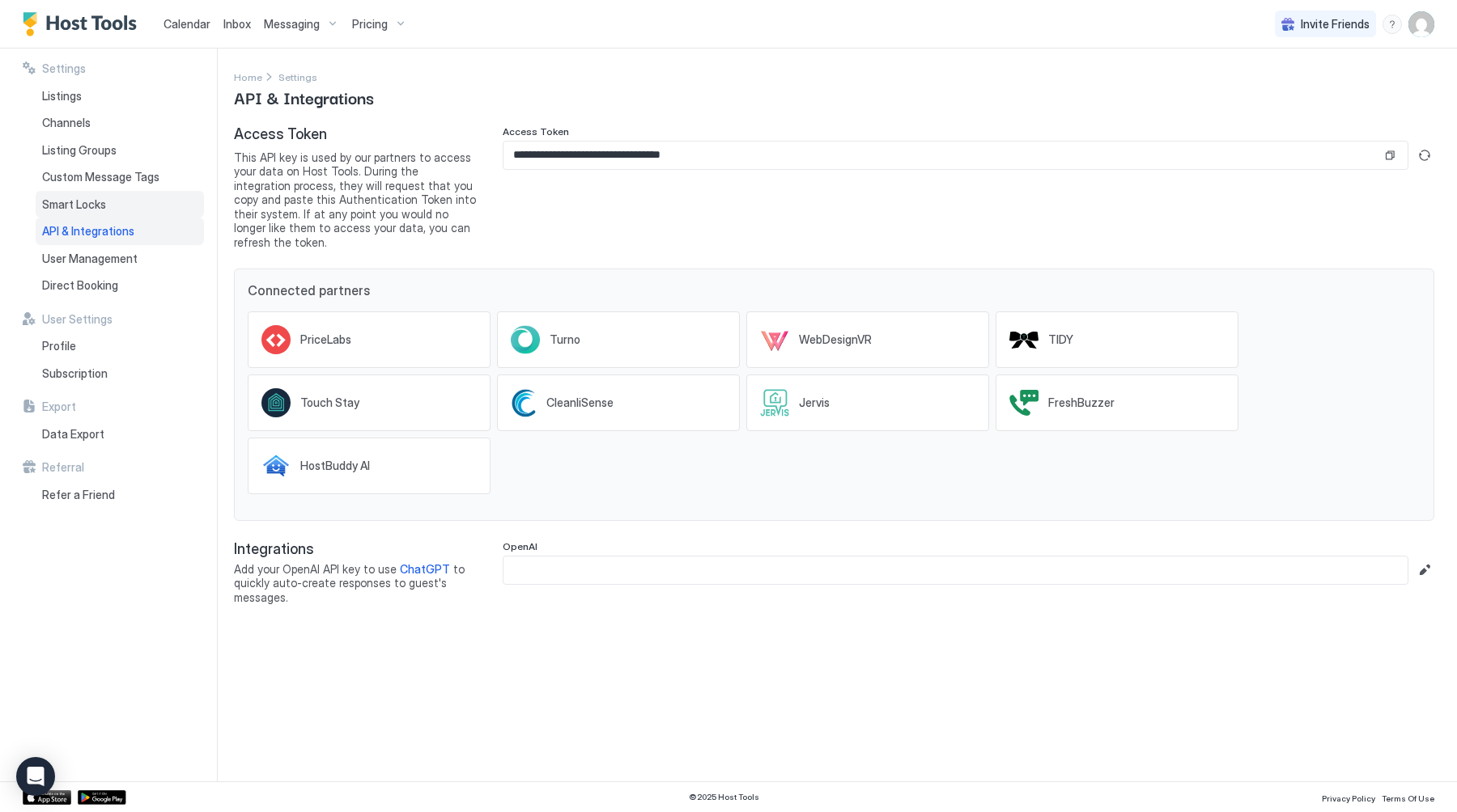
click at [110, 207] on div "Smart Locks" at bounding box center [119, 204] width 169 height 27
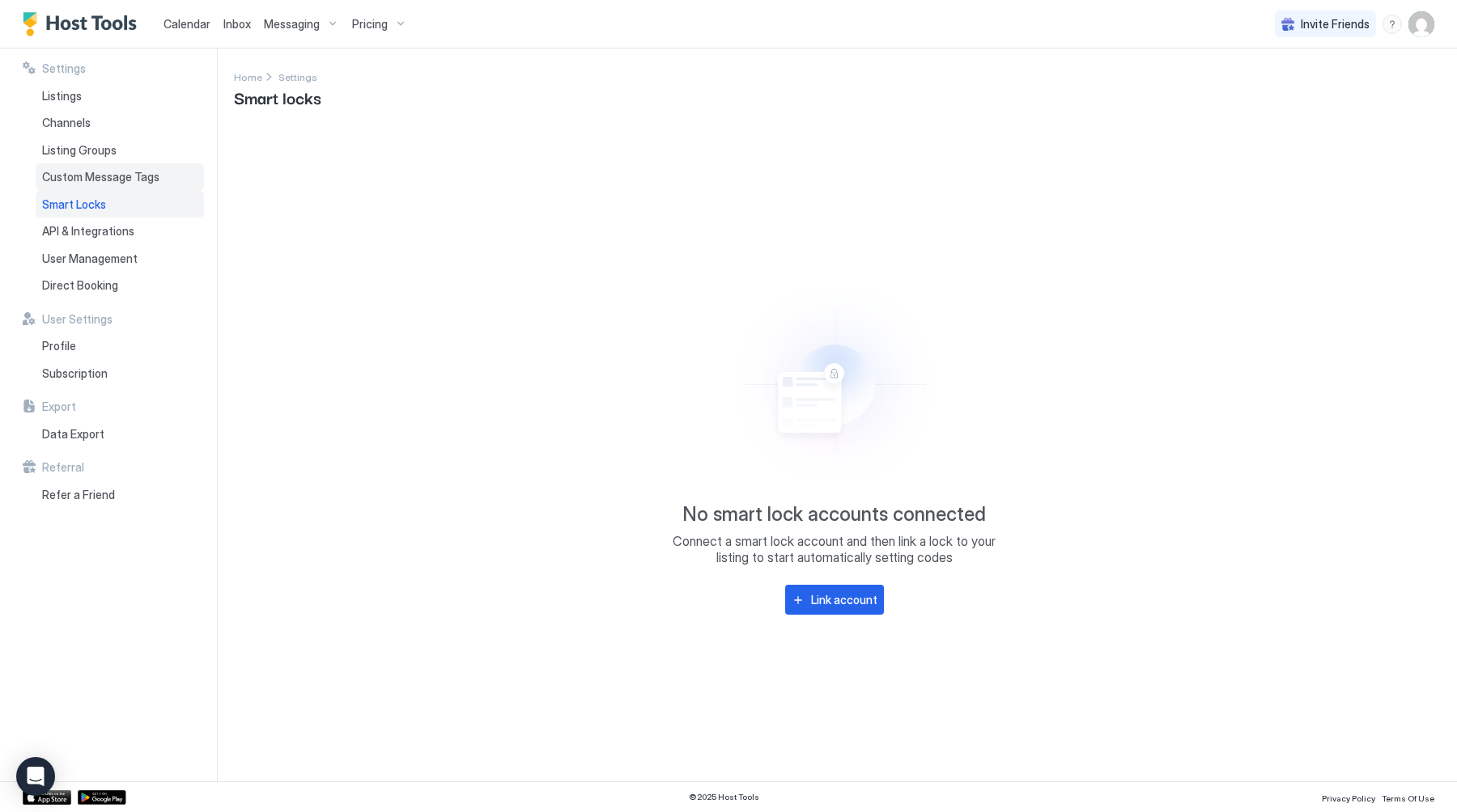
click at [127, 174] on span "Custom Message Tags" at bounding box center [101, 177] width 118 height 14
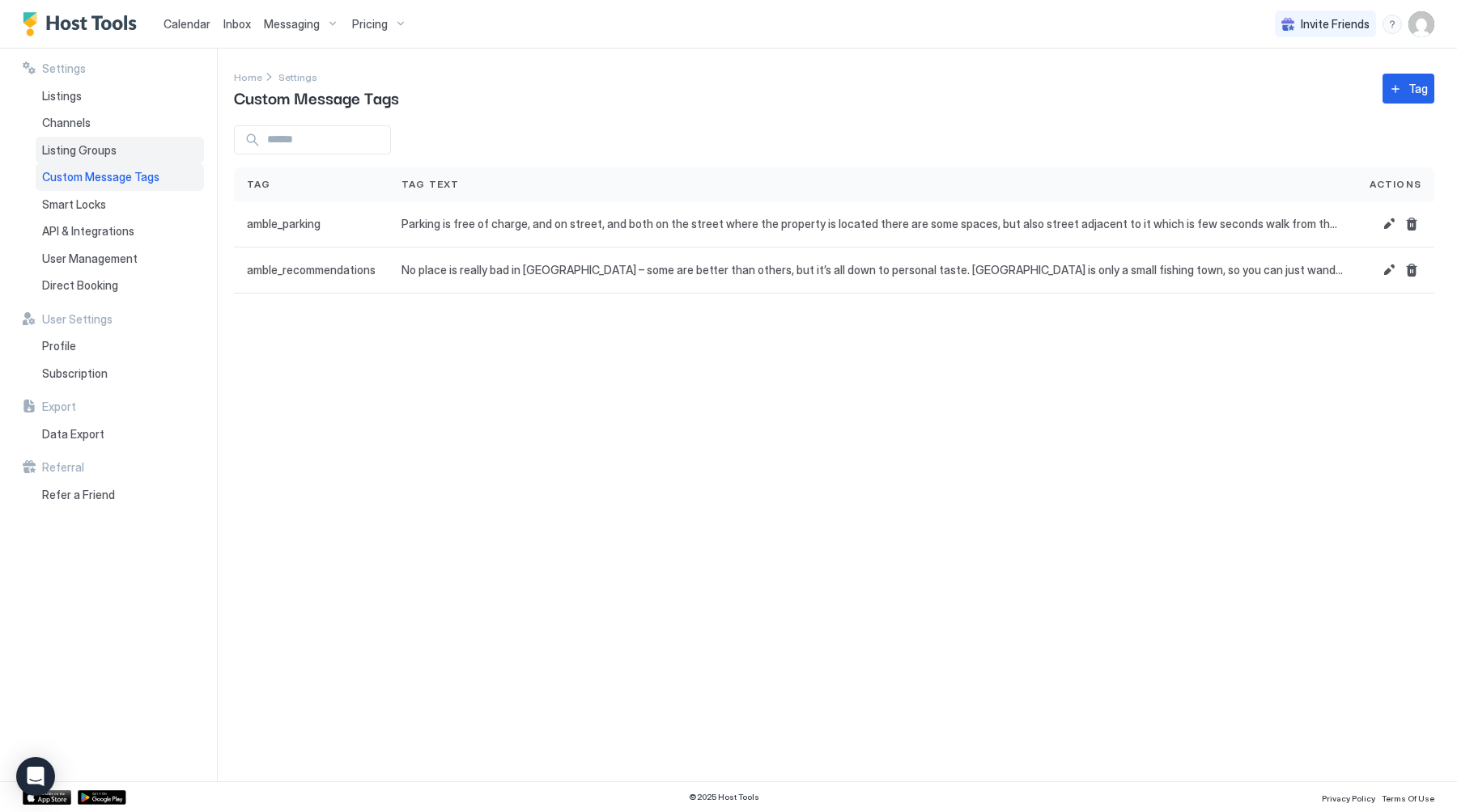
click at [114, 146] on span "Listing Groups" at bounding box center [80, 150] width 75 height 14
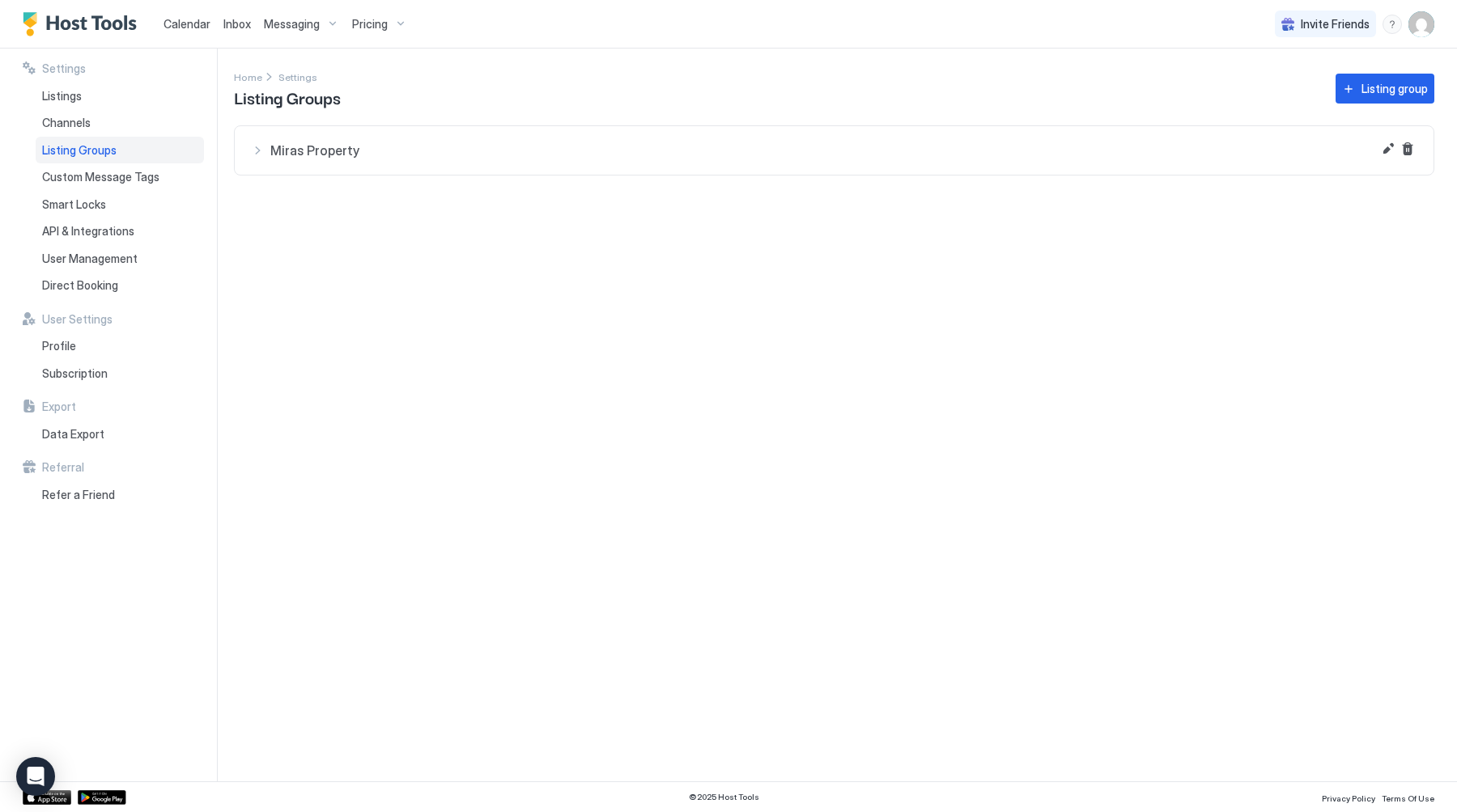
click at [256, 154] on div "Miras Property" at bounding box center [834, 150] width 1166 height 16
click at [1404, 151] on button "Delete" at bounding box center [1407, 148] width 19 height 19
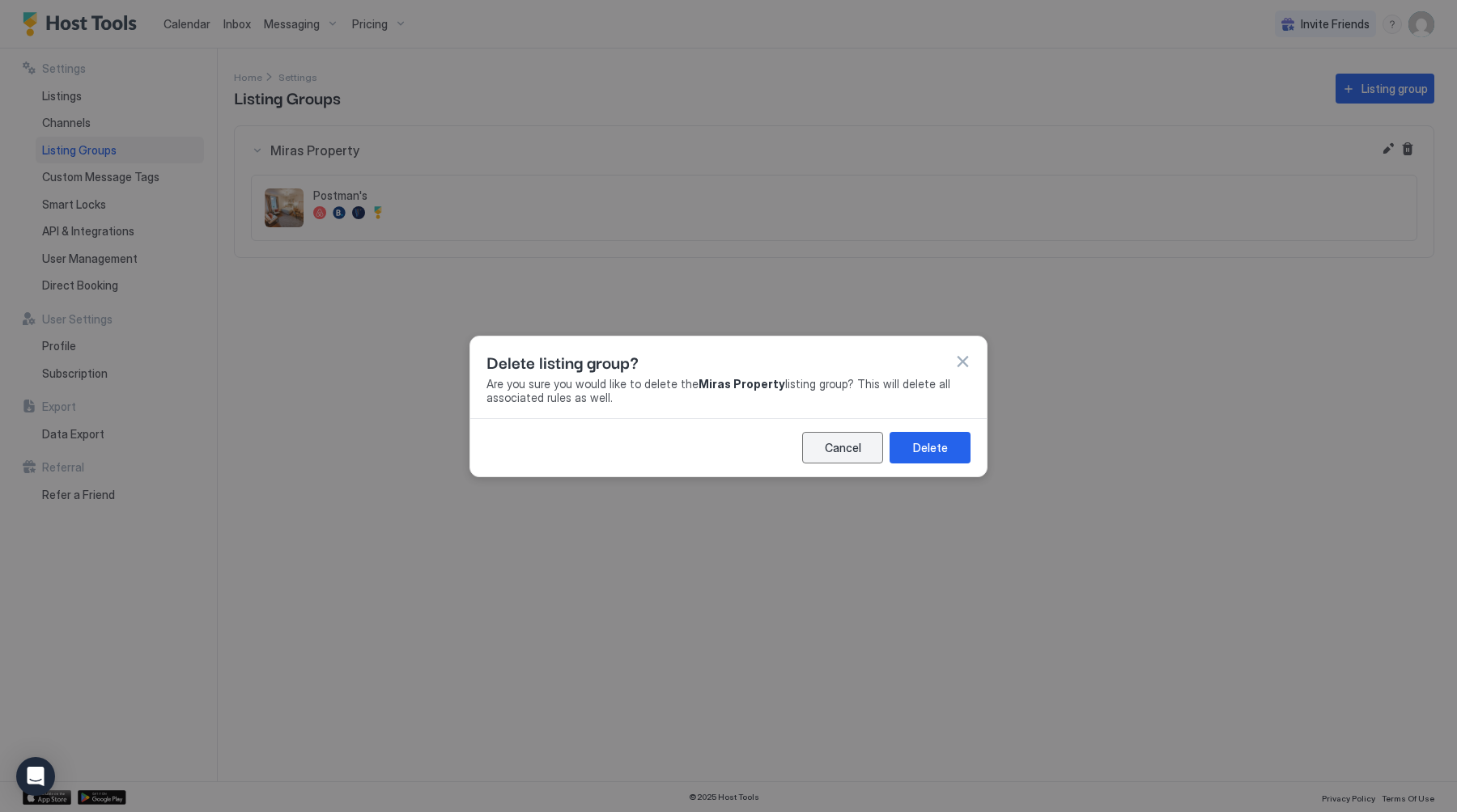
click at [858, 444] on div "Cancel" at bounding box center [842, 448] width 36 height 17
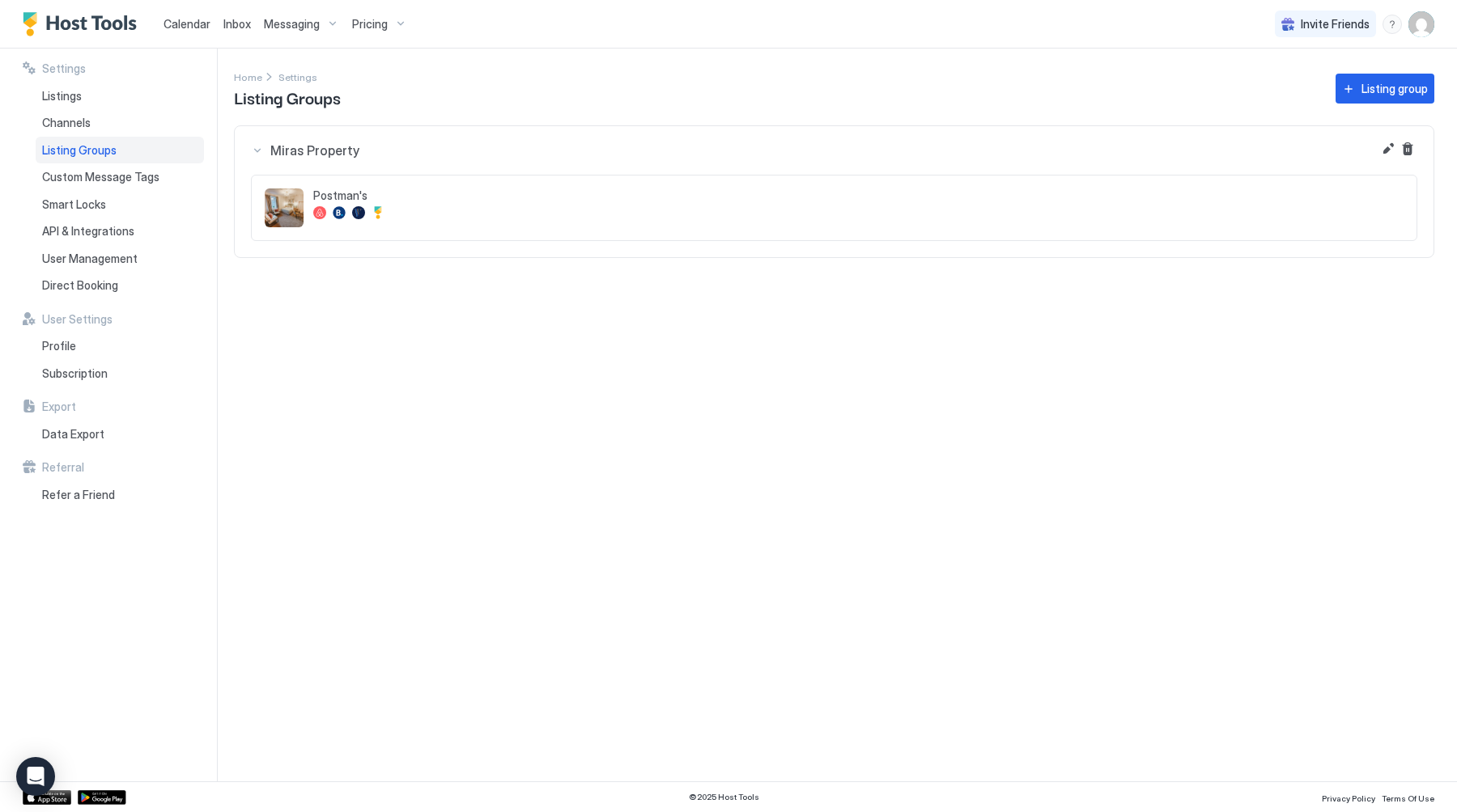
click at [318, 17] on div "Messaging" at bounding box center [302, 24] width 88 height 27
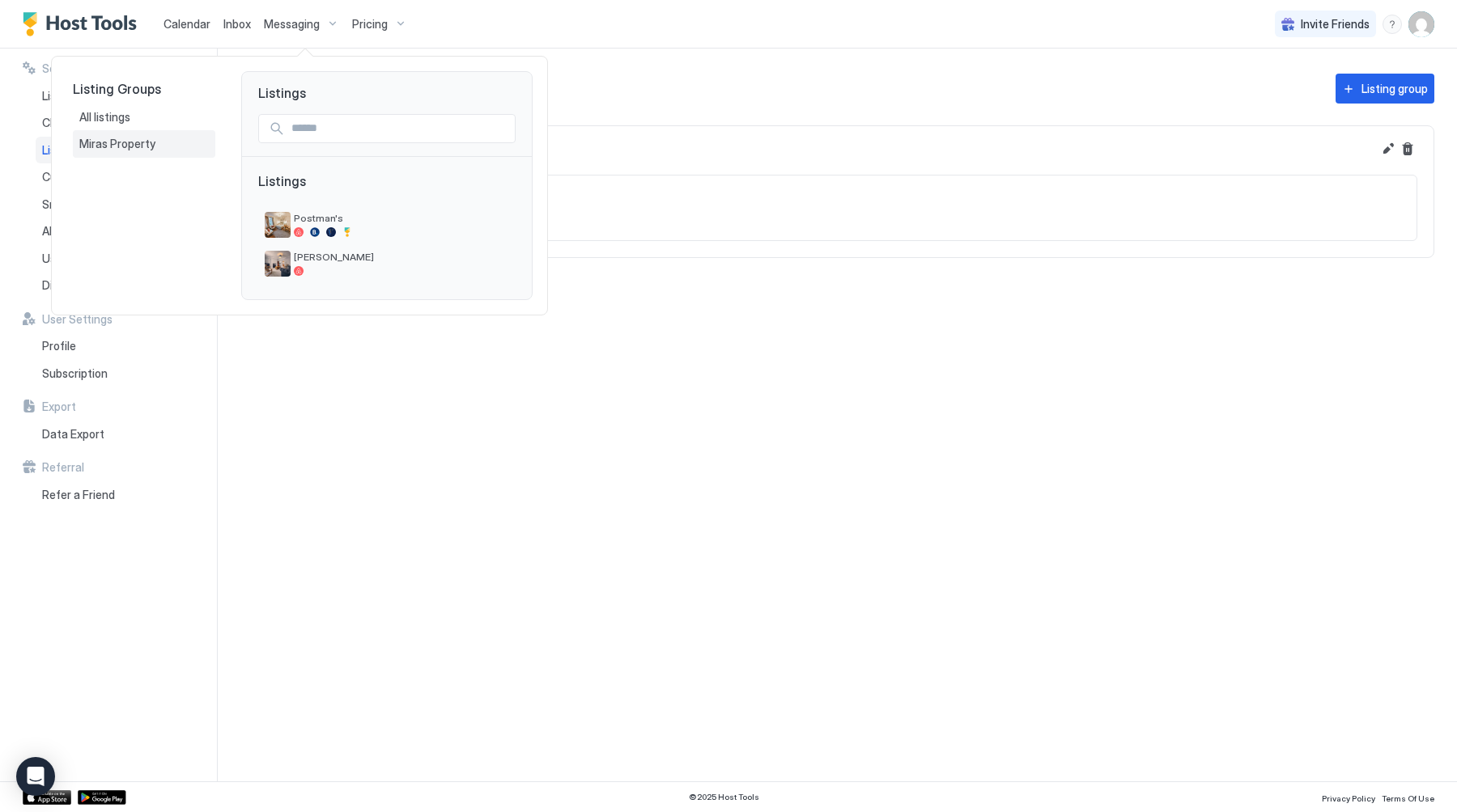
click at [118, 140] on span "Miras Property" at bounding box center [119, 143] width 79 height 14
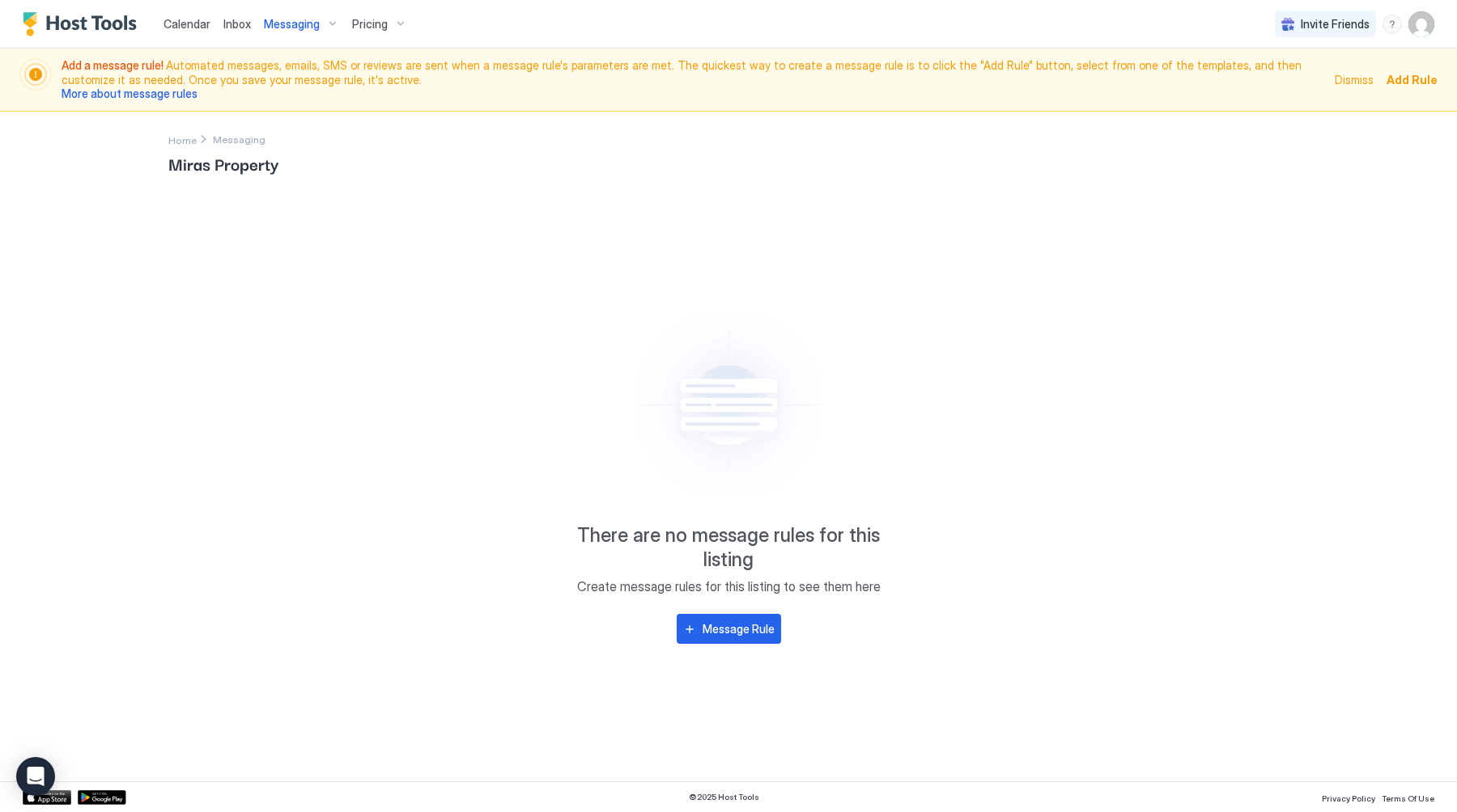
click at [1420, 27] on img "User profile" at bounding box center [1421, 24] width 26 height 26
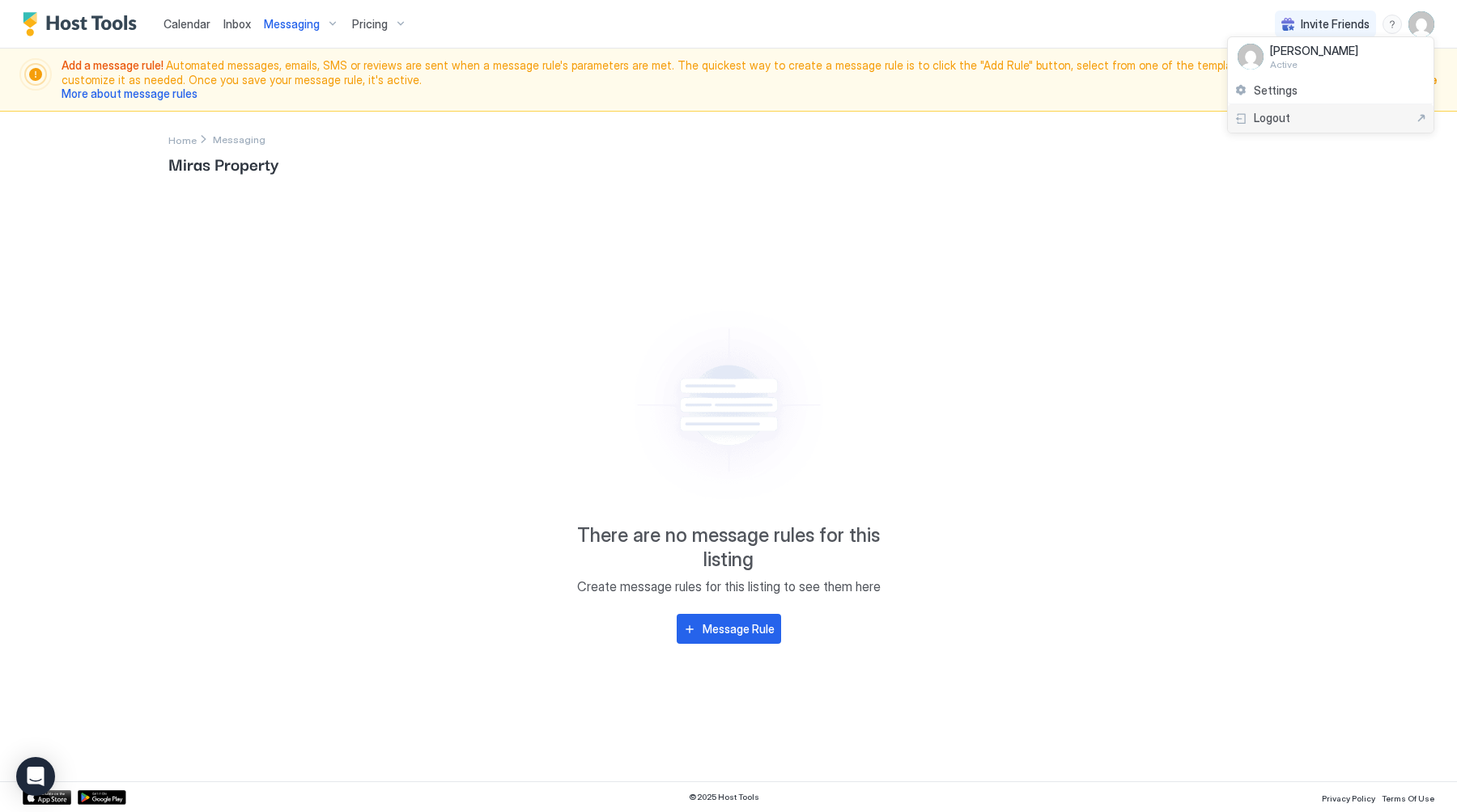
click at [1310, 93] on div "Settings" at bounding box center [1330, 91] width 206 height 28
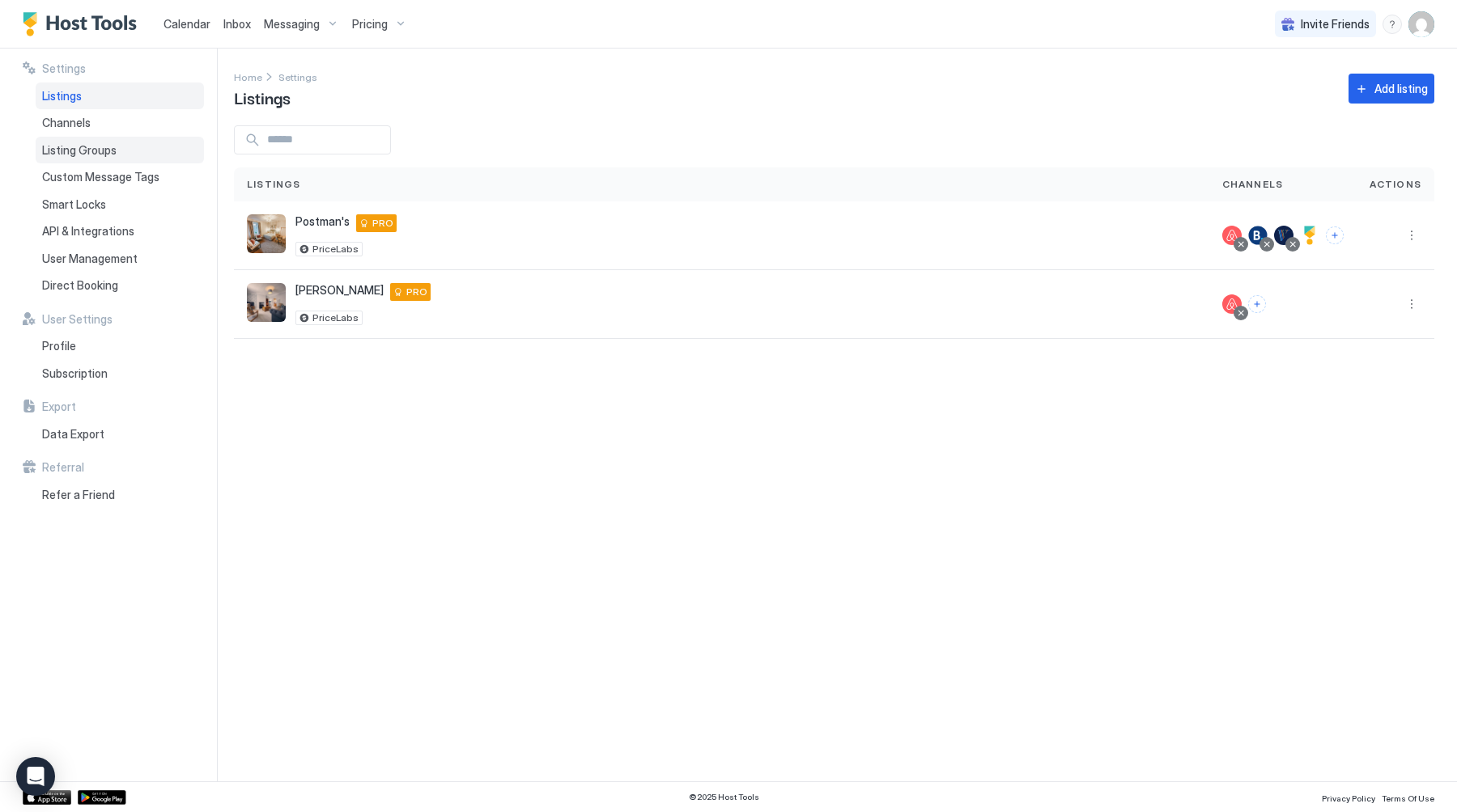
click at [87, 155] on span "Listing Groups" at bounding box center [80, 150] width 75 height 14
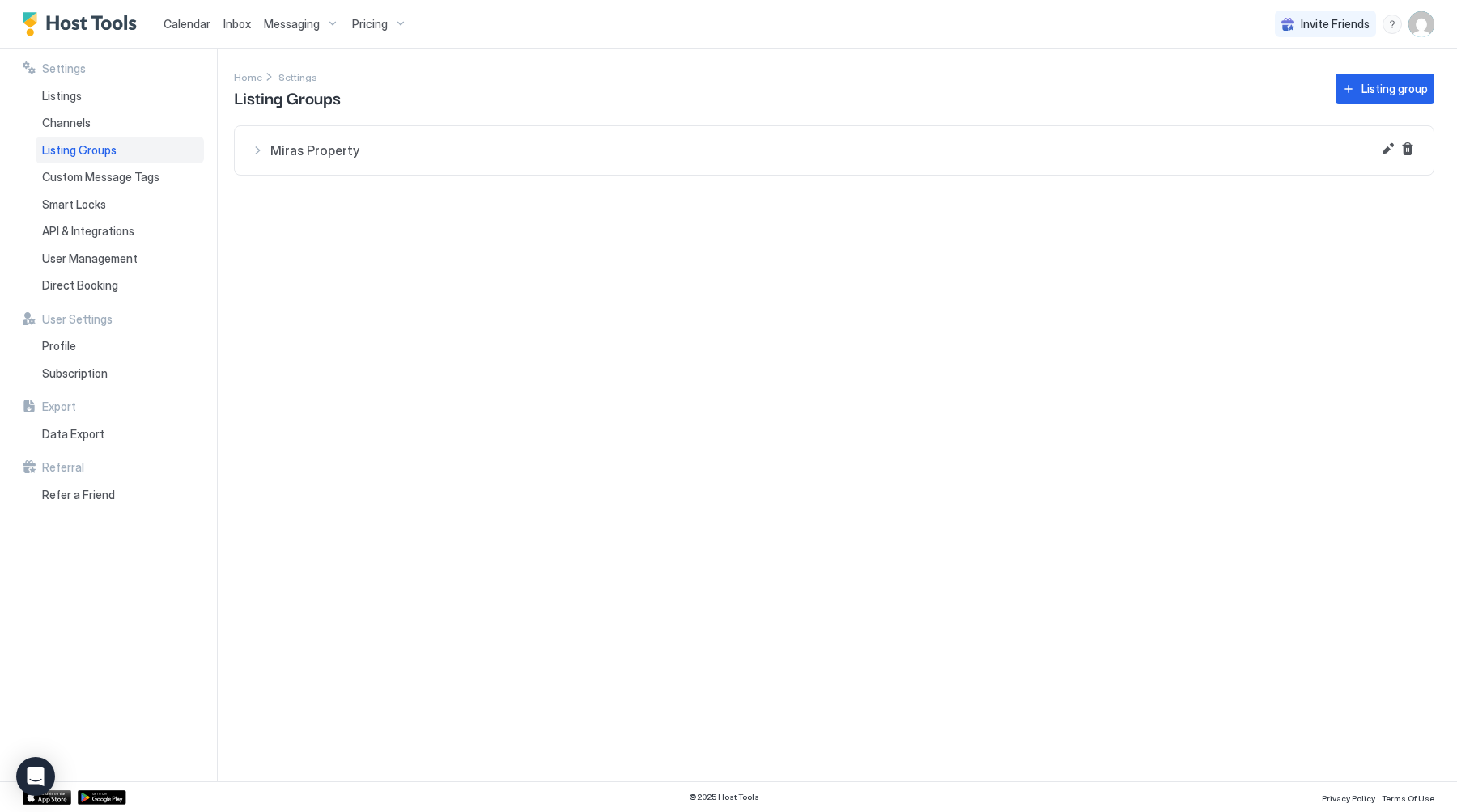
click at [338, 147] on span "Miras Property" at bounding box center [844, 150] width 1147 height 16
click at [1386, 147] on button "Edit" at bounding box center [1388, 148] width 19 height 19
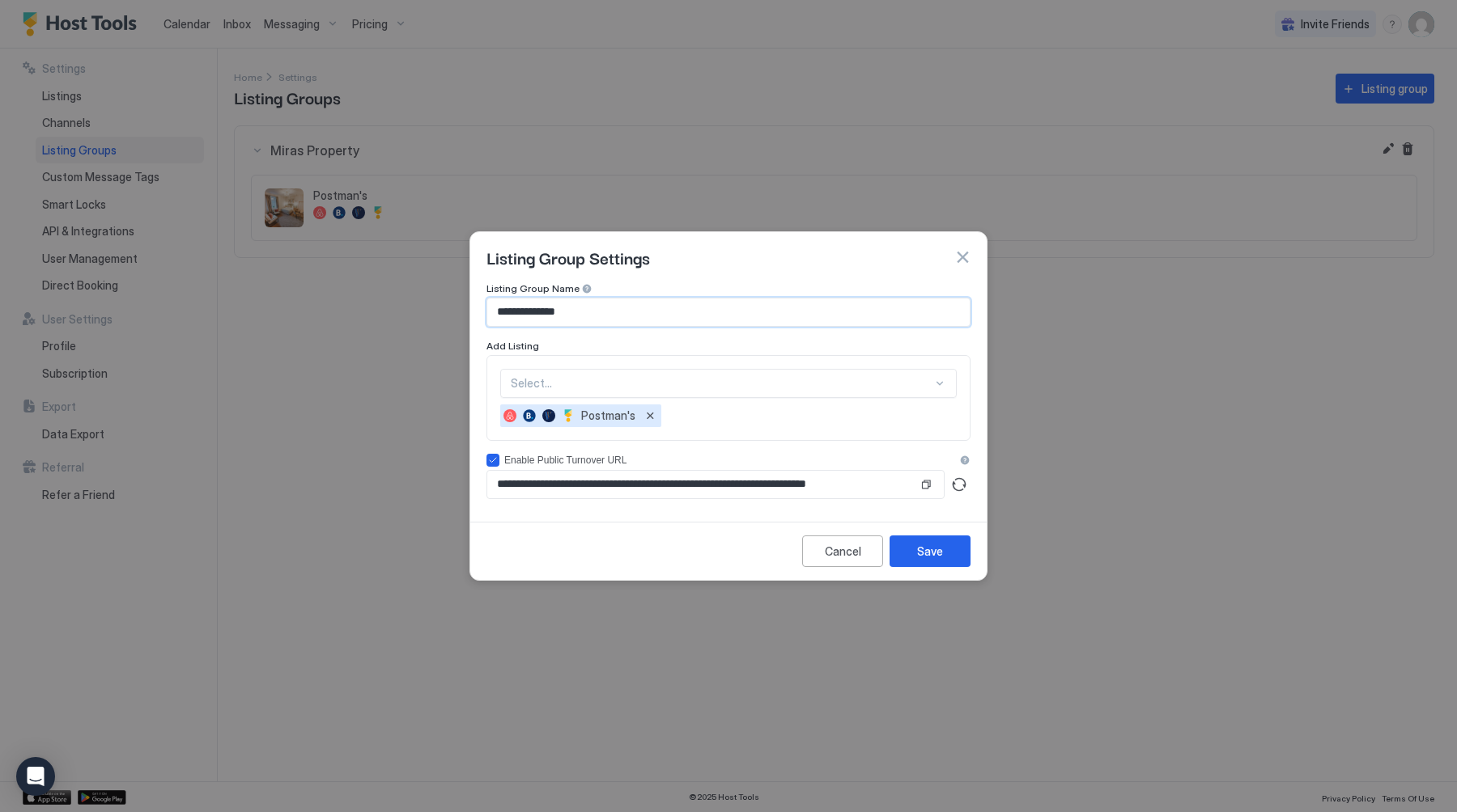
click at [635, 316] on input "**********" at bounding box center [728, 312] width 482 height 27
type input "*****"
click at [922, 485] on button "Copy" at bounding box center [925, 484] width 16 height 16
click at [923, 564] on button "Save" at bounding box center [930, 550] width 81 height 31
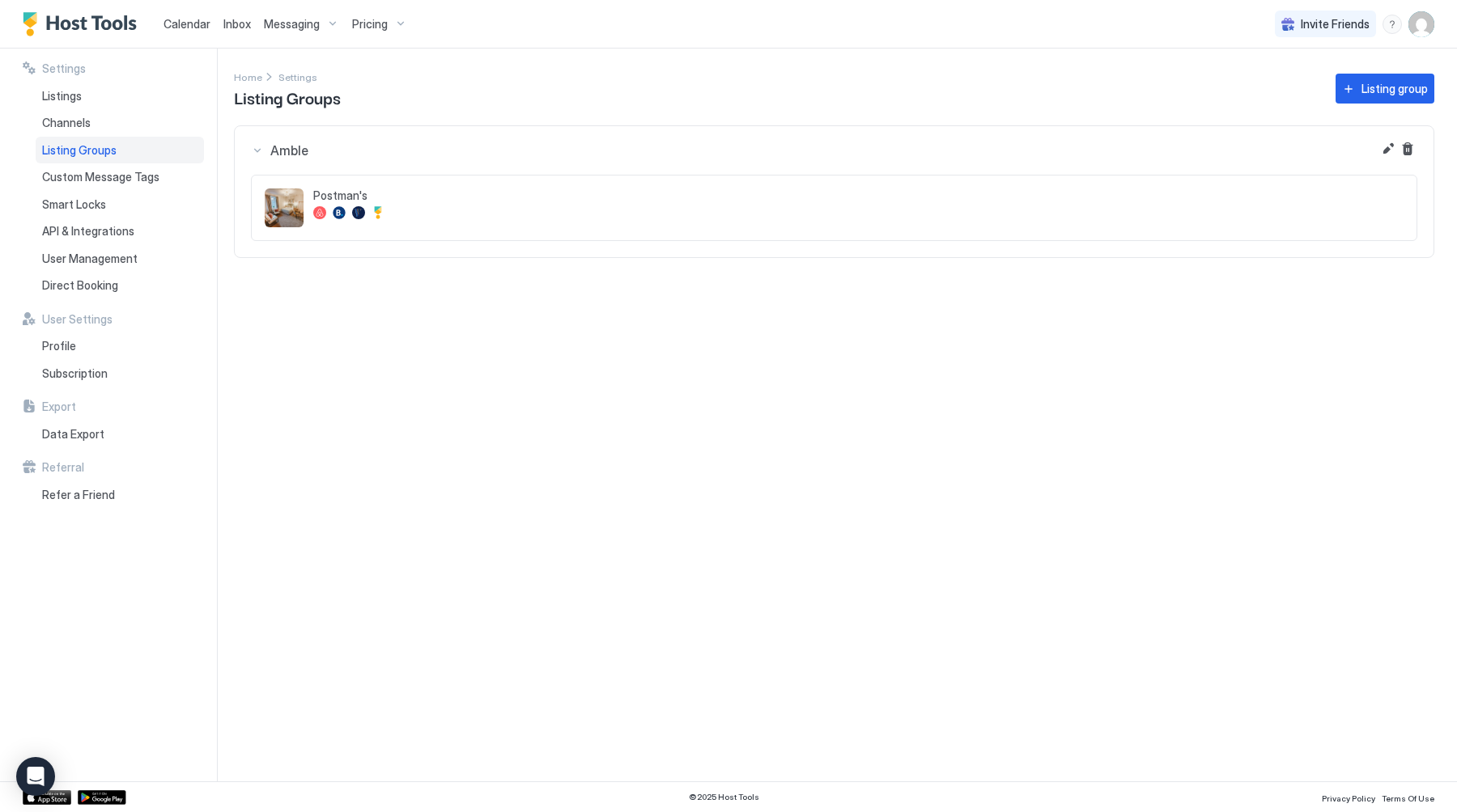
click at [1387, 154] on button "Edit" at bounding box center [1388, 148] width 19 height 19
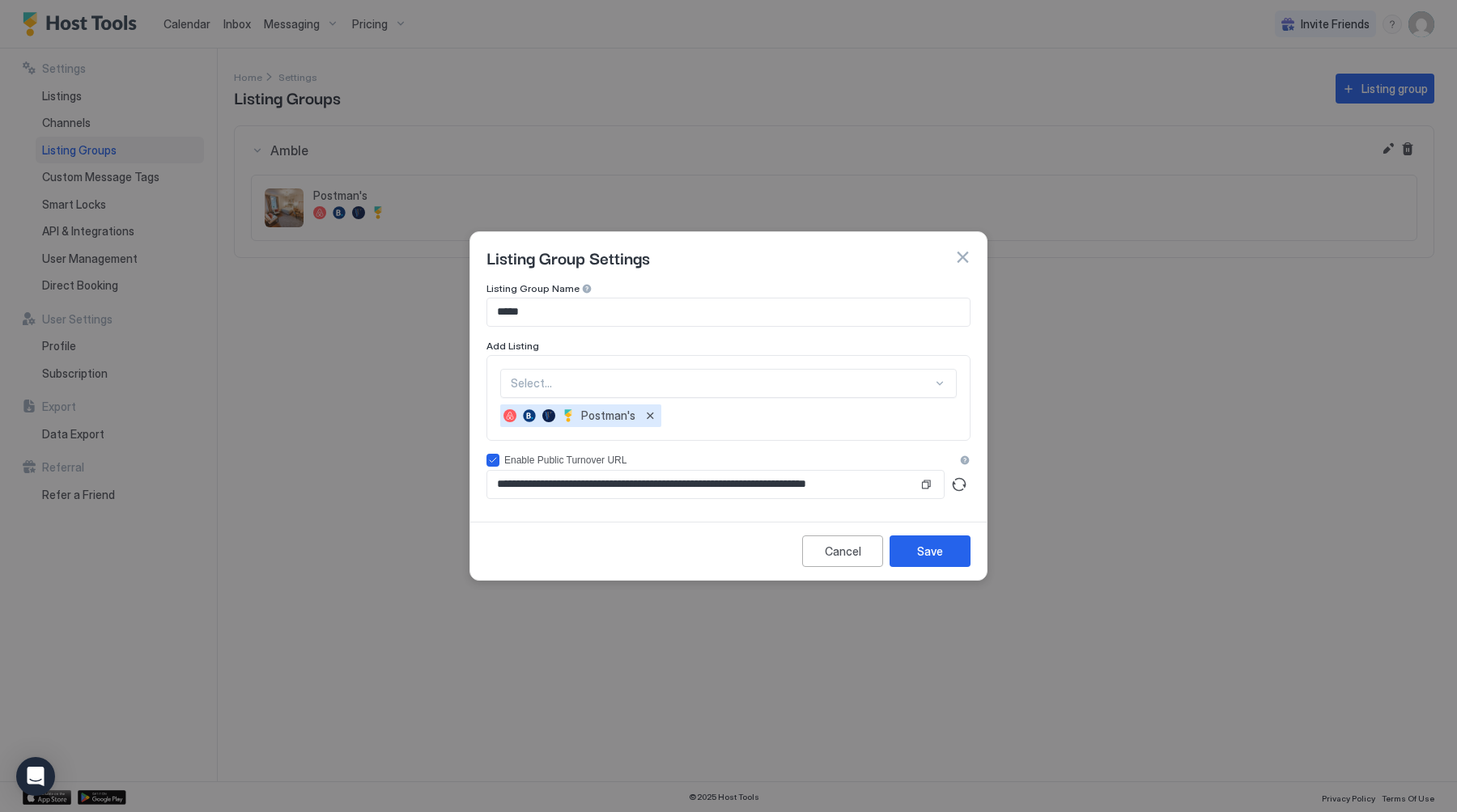
click at [529, 467] on div "**********" at bounding box center [728, 476] width 484 height 45
click at [529, 458] on div "Enable Public Turnover URL" at bounding box center [728, 460] width 450 height 11
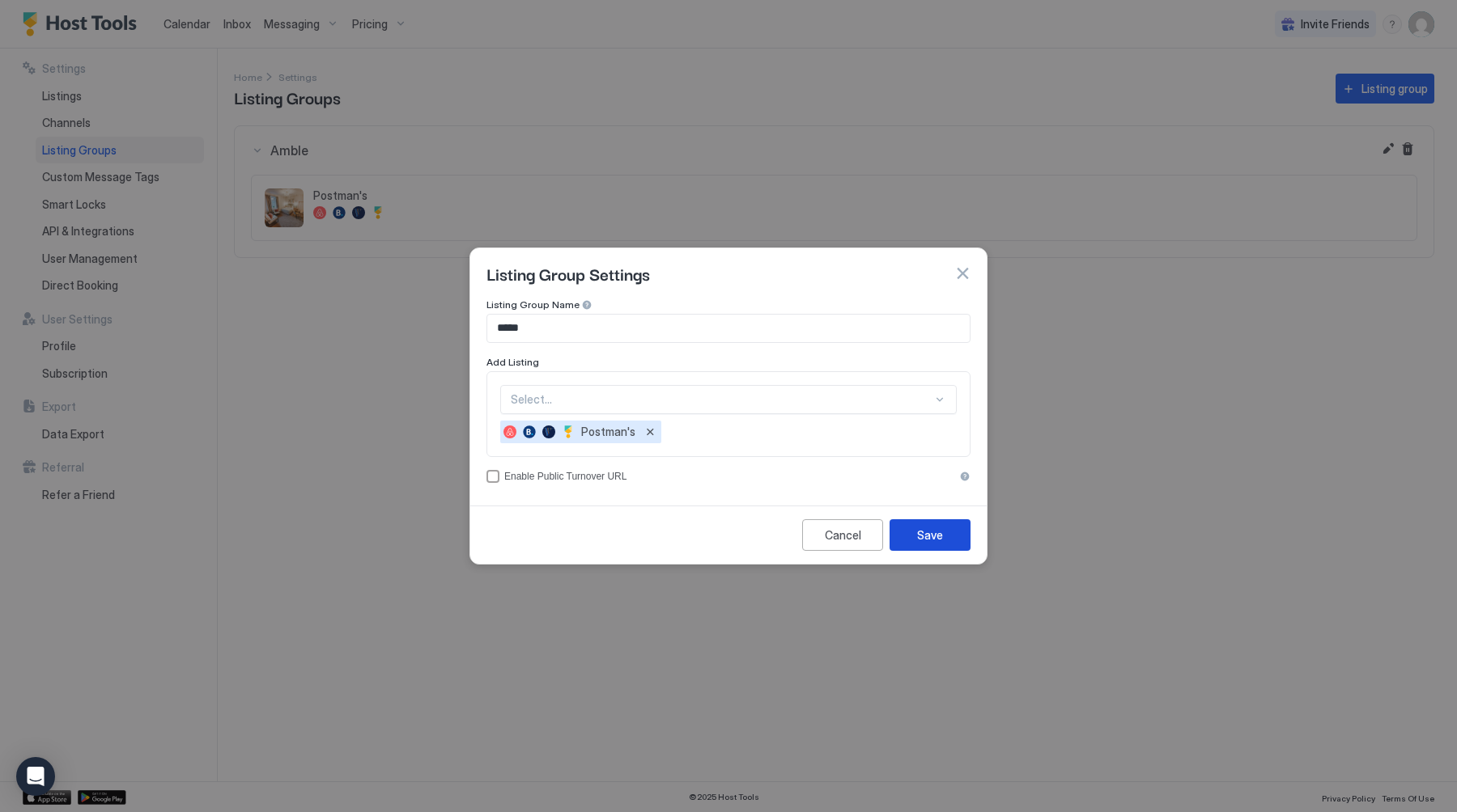
click at [930, 534] on div "Save" at bounding box center [929, 535] width 26 height 17
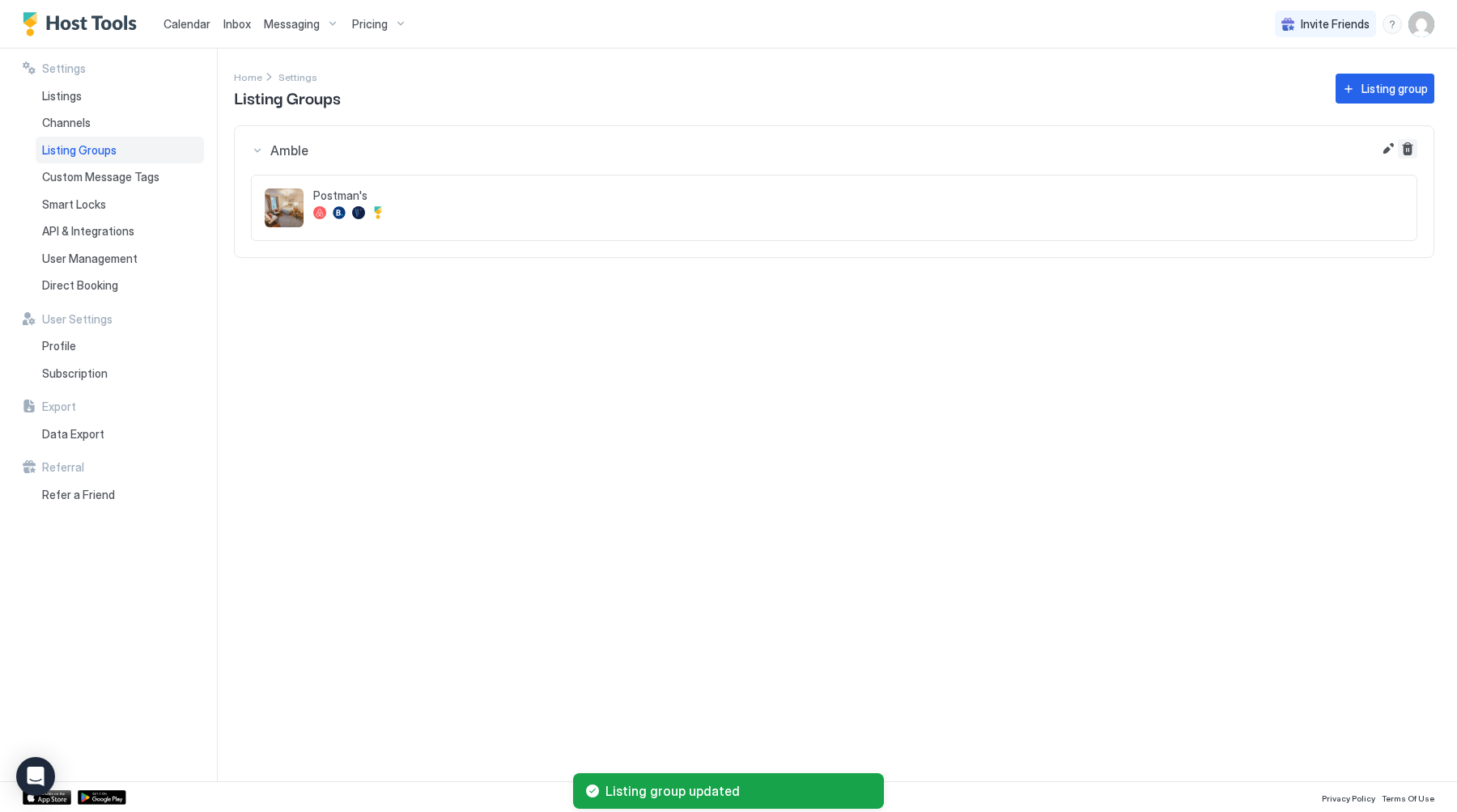
click at [1405, 146] on button "Delete" at bounding box center [1407, 148] width 19 height 19
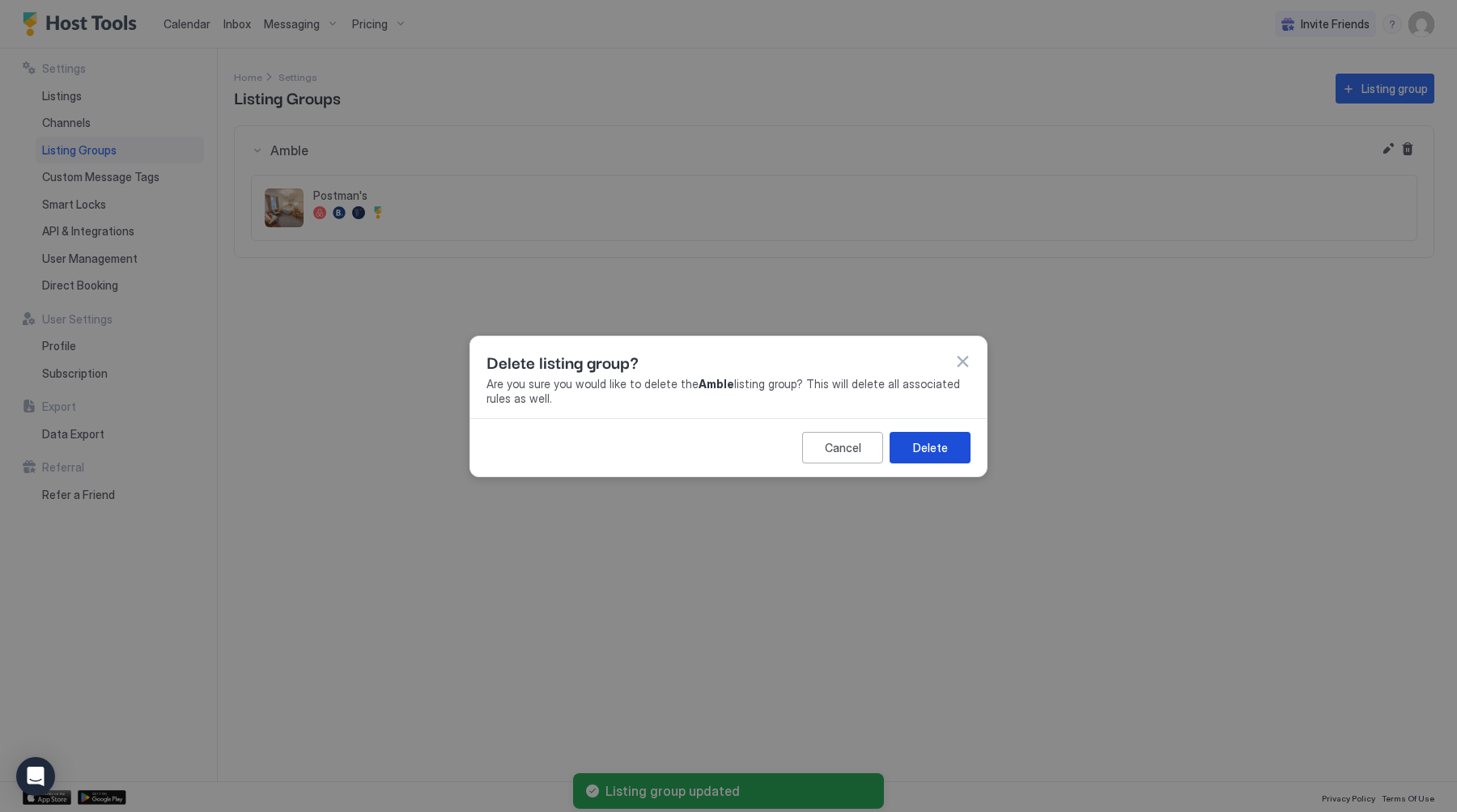
click at [947, 442] on button "Delete" at bounding box center [930, 447] width 81 height 31
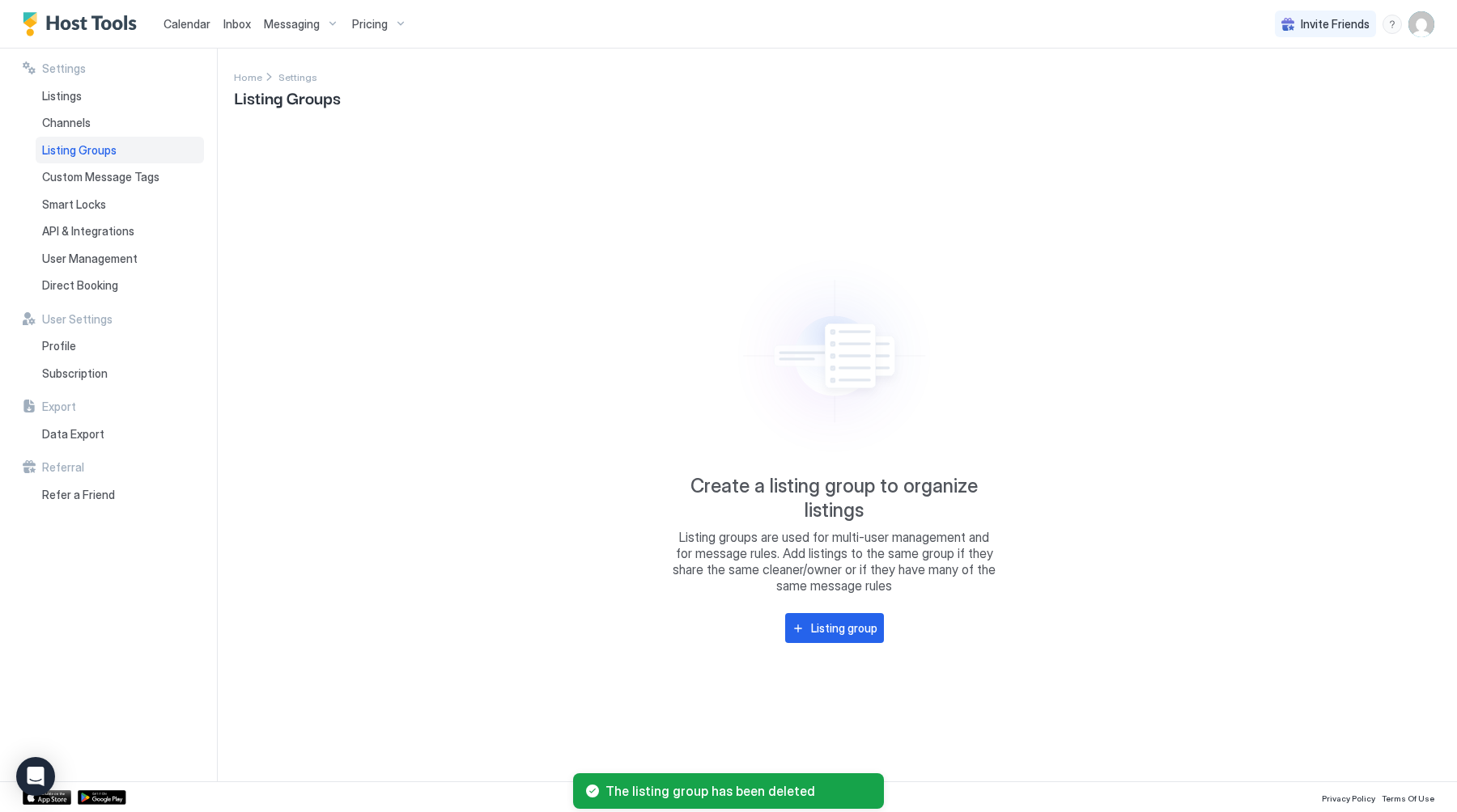
click at [289, 24] on span "Messaging" at bounding box center [291, 24] width 56 height 14
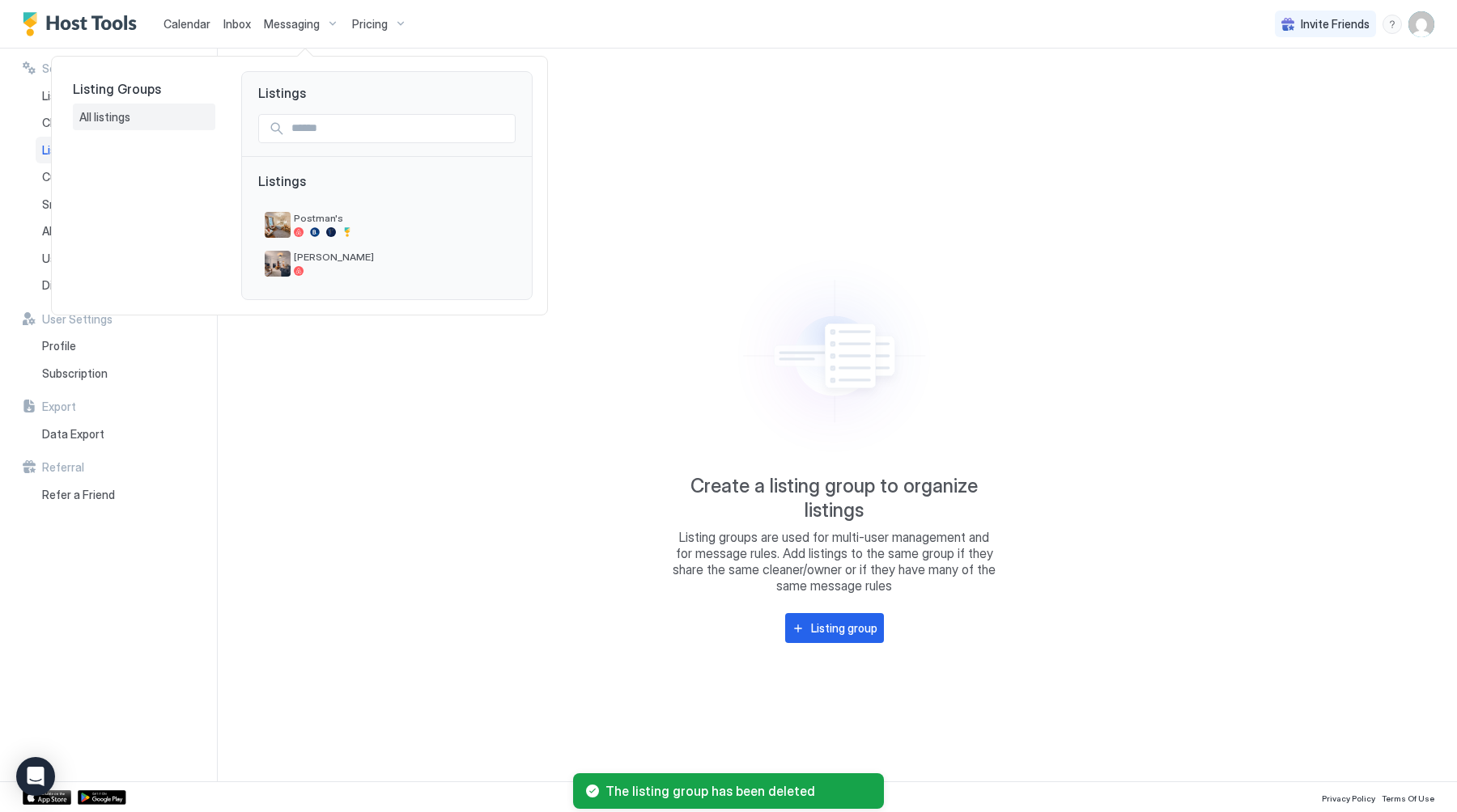
click at [154, 109] on div "All listings" at bounding box center [144, 117] width 142 height 27
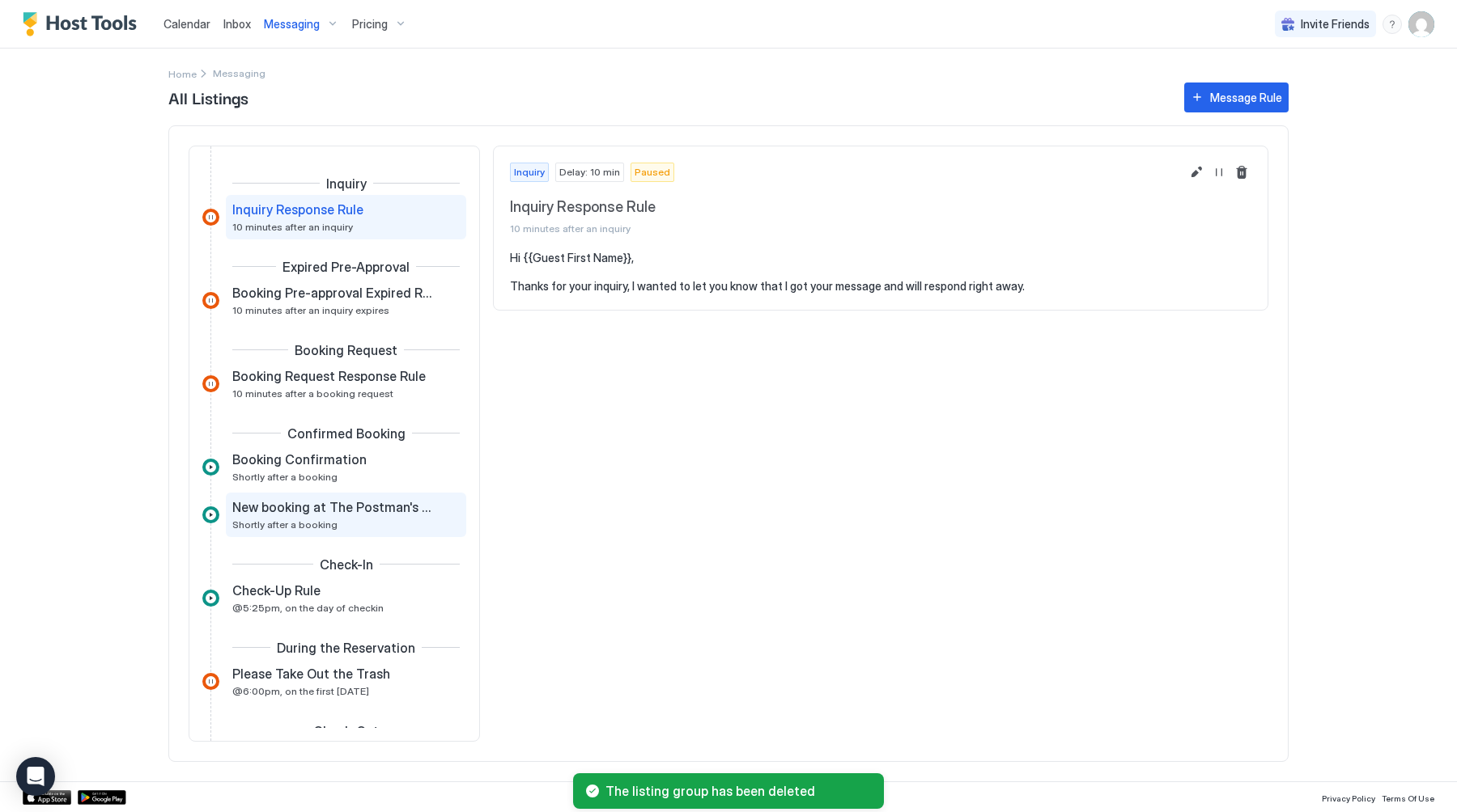
click at [311, 523] on span "Shortly after a booking" at bounding box center [285, 524] width 105 height 12
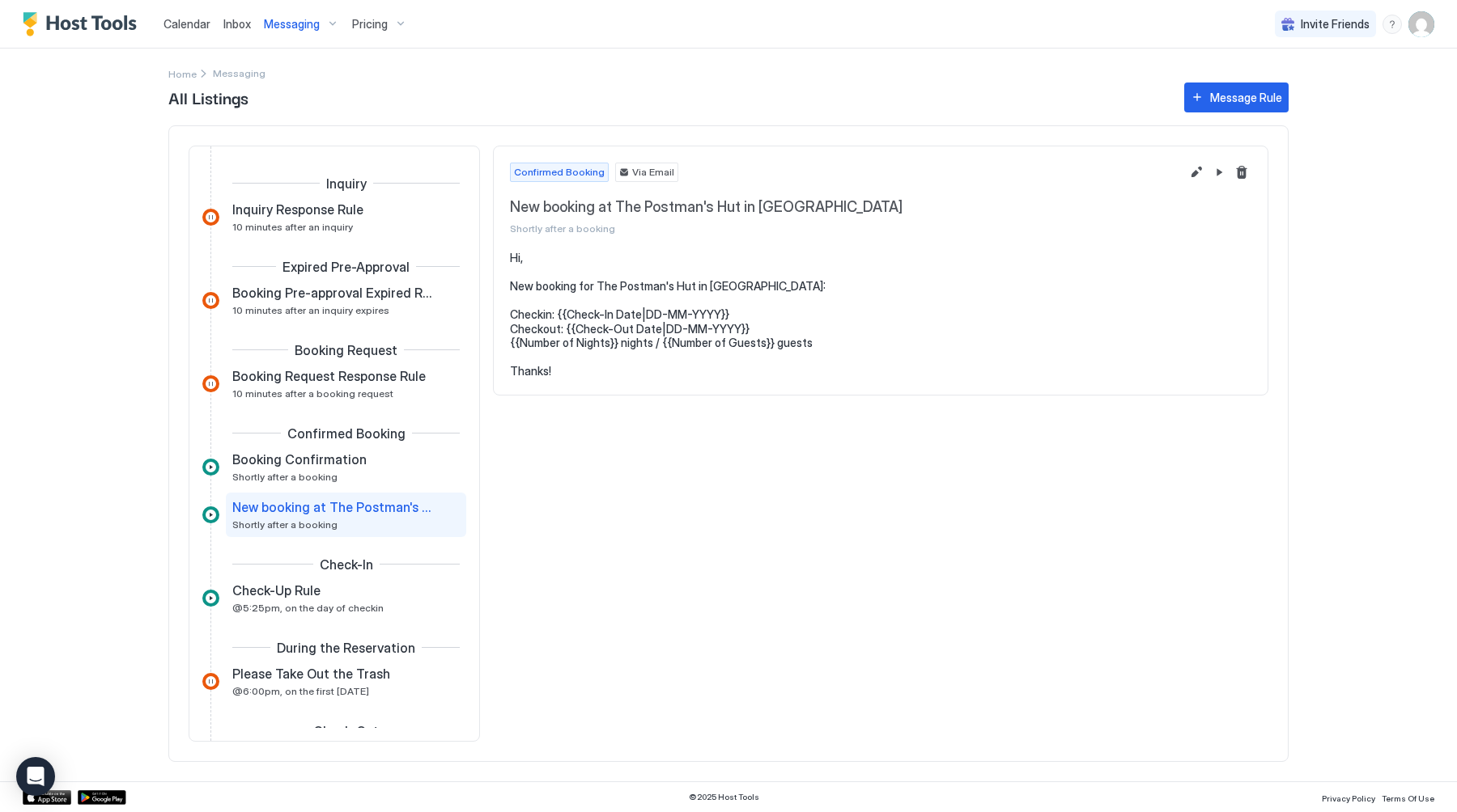
click at [302, 30] on span "Messaging" at bounding box center [291, 24] width 56 height 14
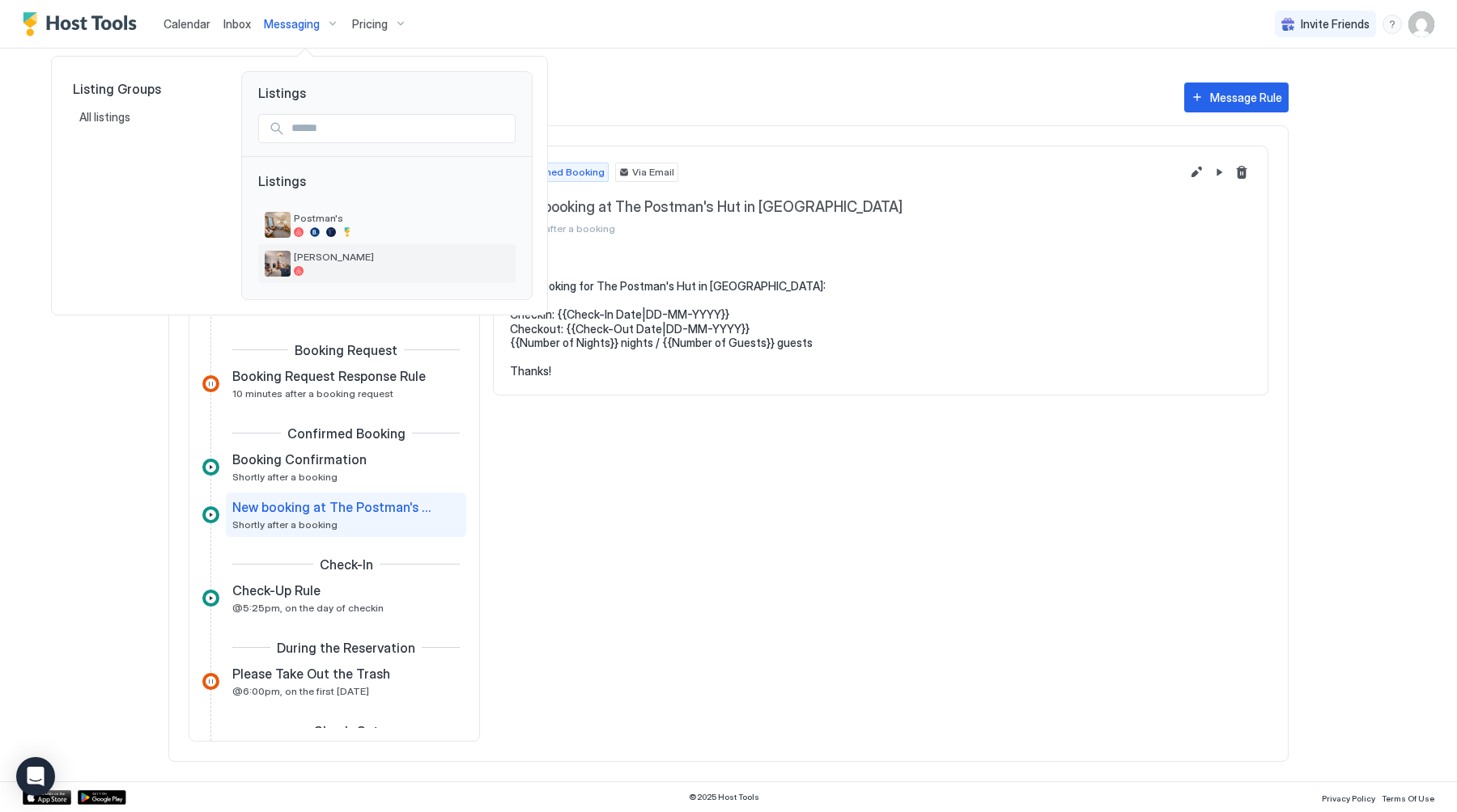
click at [319, 256] on span "[PERSON_NAME]" at bounding box center [402, 257] width 215 height 12
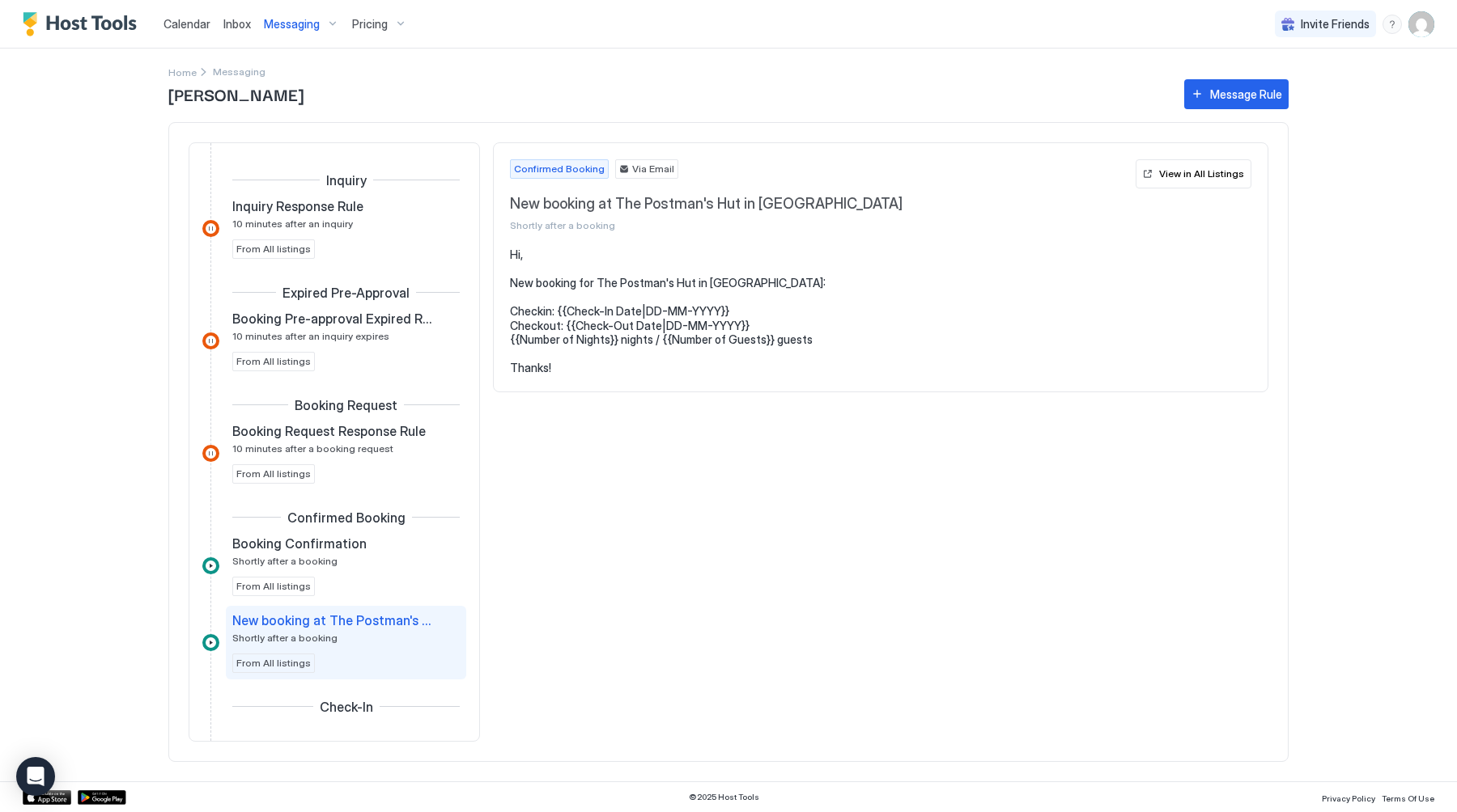
click at [341, 632] on div "New booking at The Postman's Hut in Amble Shortly after a booking" at bounding box center [335, 627] width 205 height 31
click at [1207, 172] on div "View in All Listings" at bounding box center [1201, 174] width 85 height 14
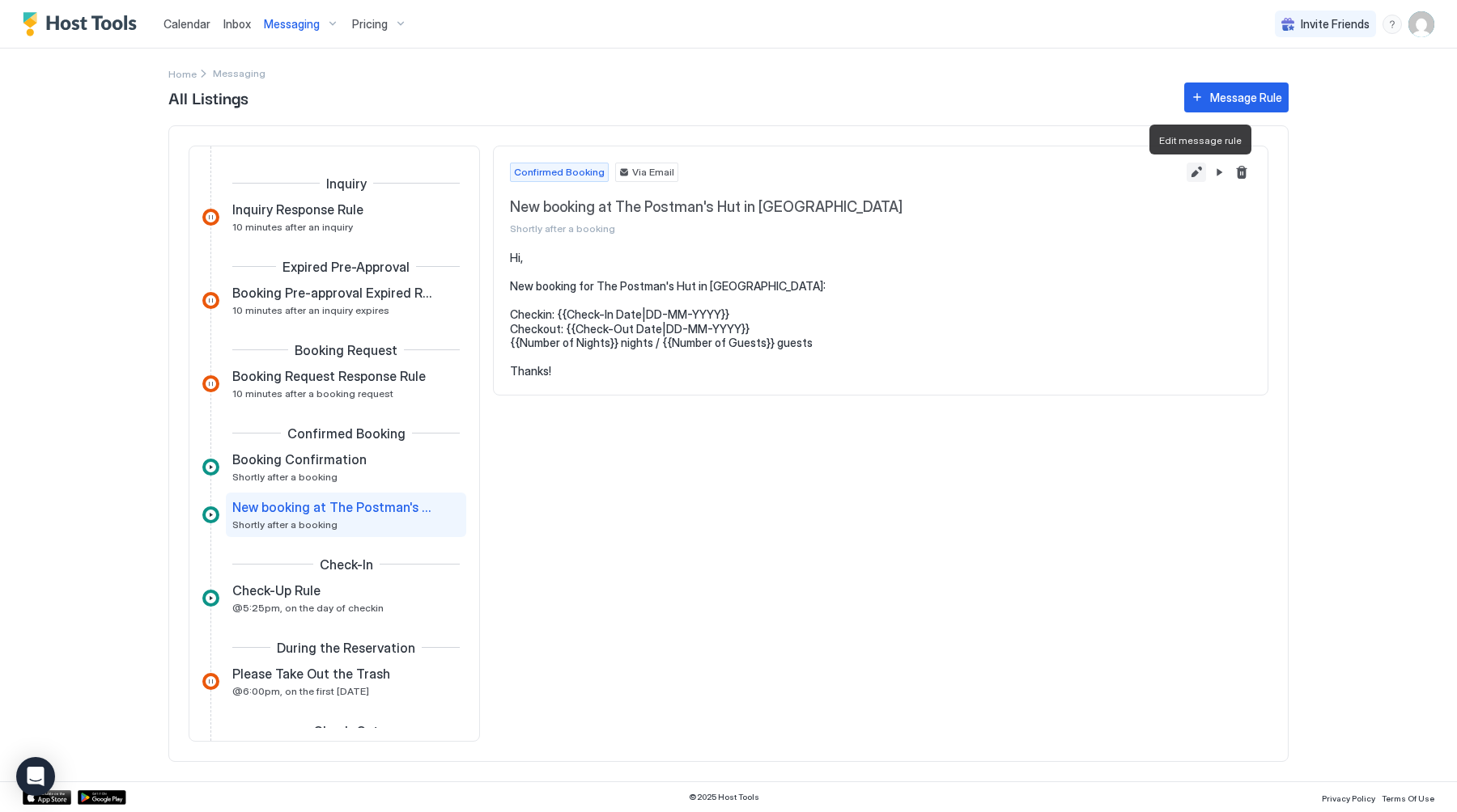
click at [1197, 164] on button "Edit message rule" at bounding box center [1195, 172] width 19 height 19
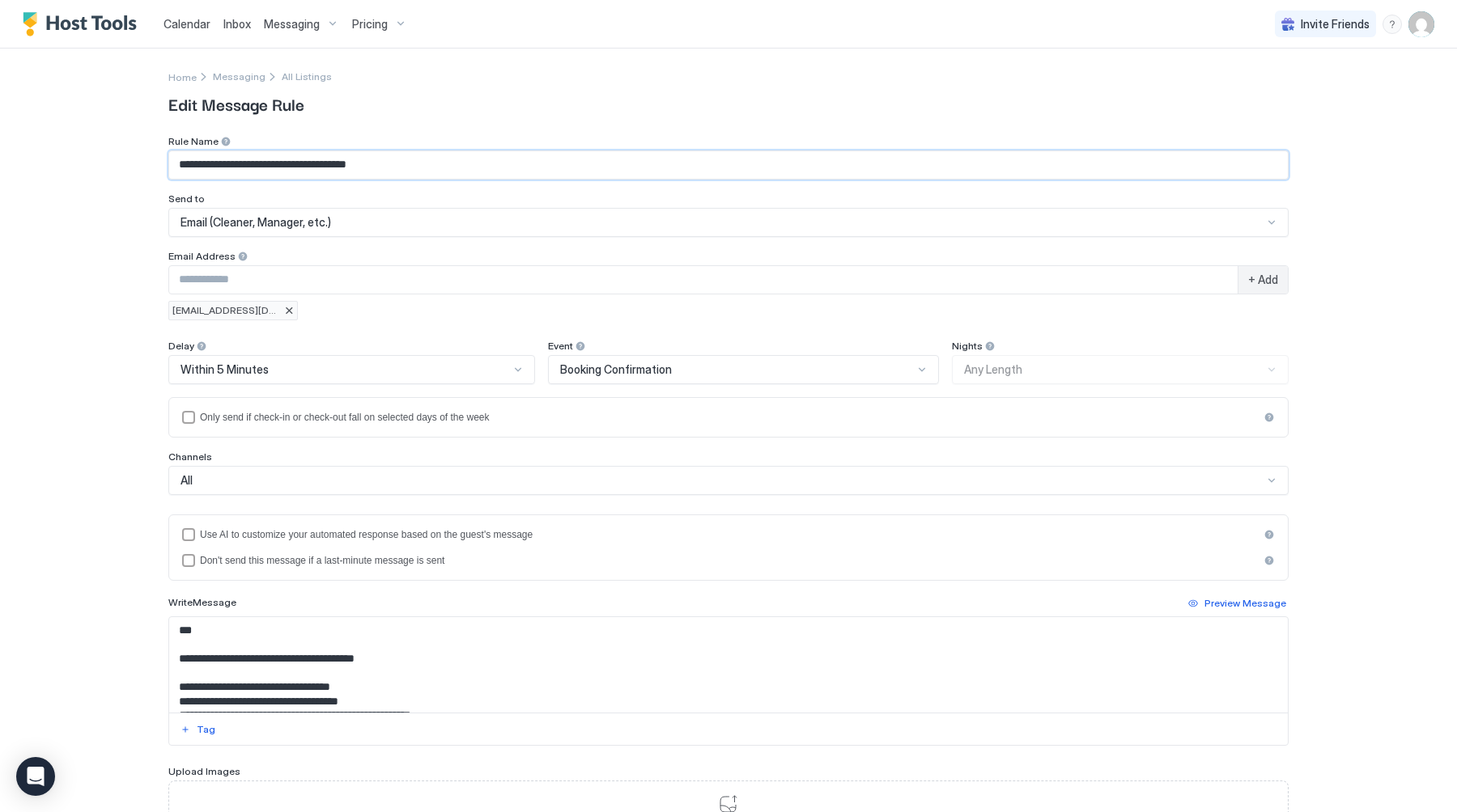
click at [498, 169] on input "**********" at bounding box center [728, 165] width 1118 height 27
type input "**********"
click at [431, 662] on textarea "**********" at bounding box center [728, 665] width 1118 height 96
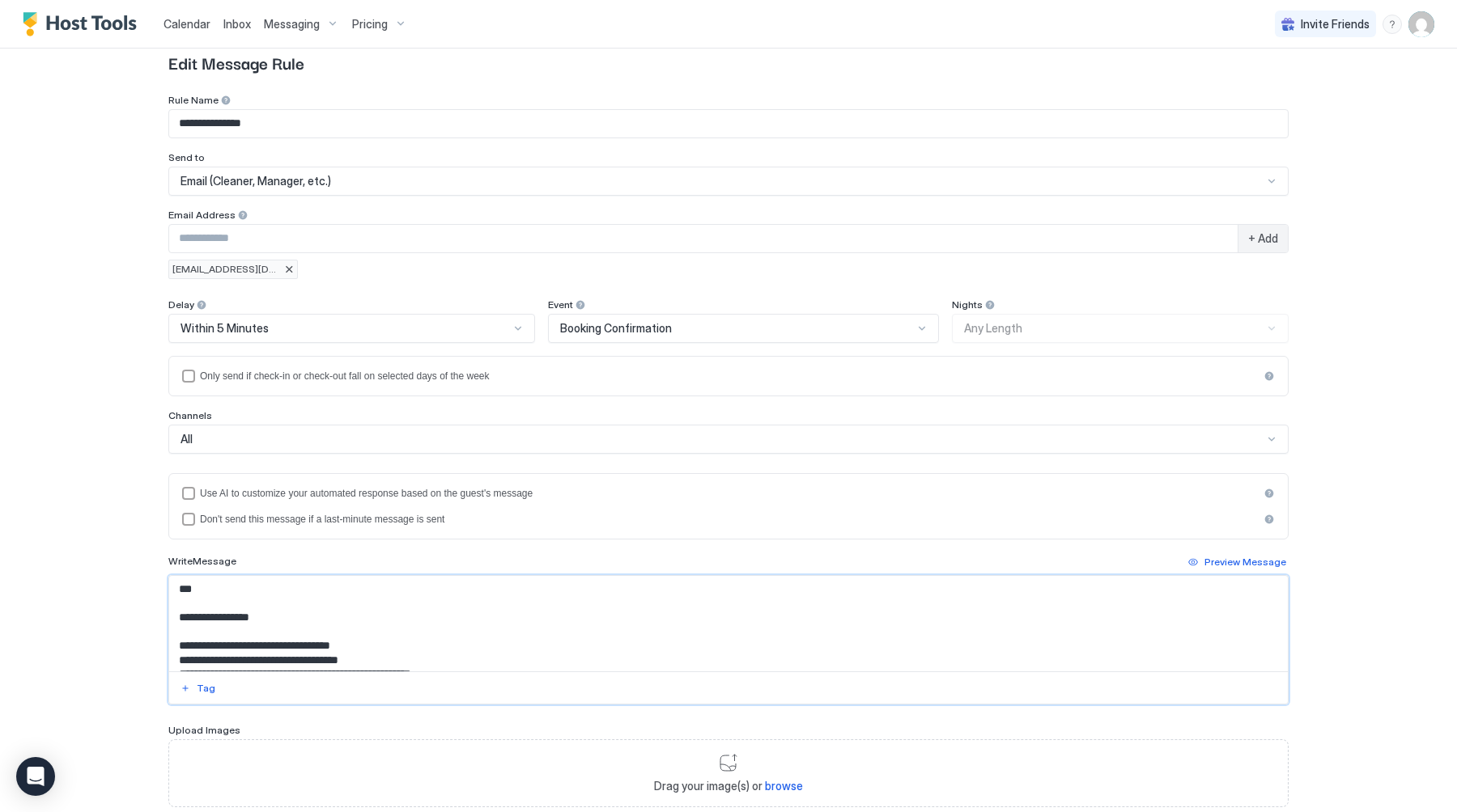
scroll to position [50, 0]
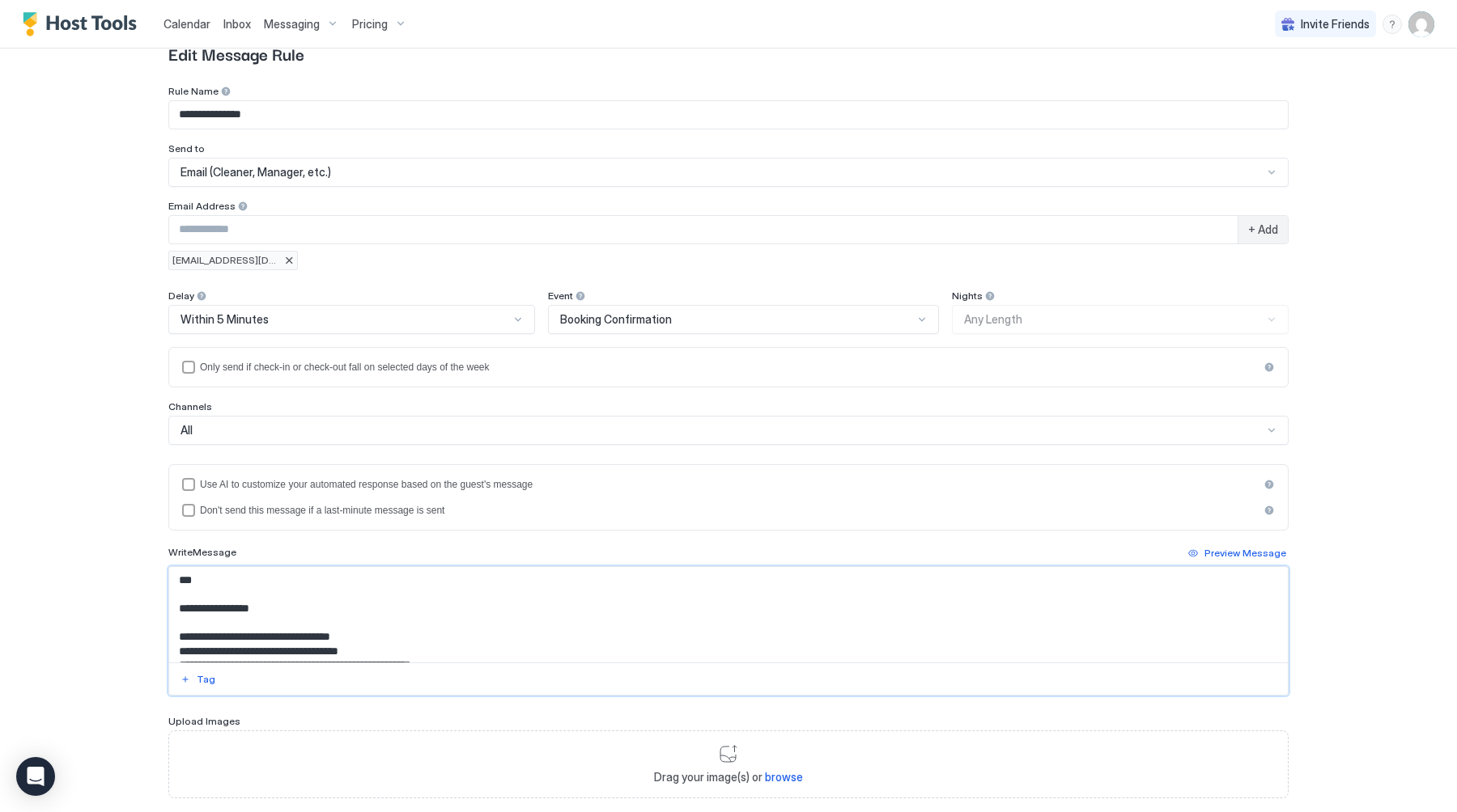
click at [204, 677] on div "Tag" at bounding box center [206, 679] width 19 height 14
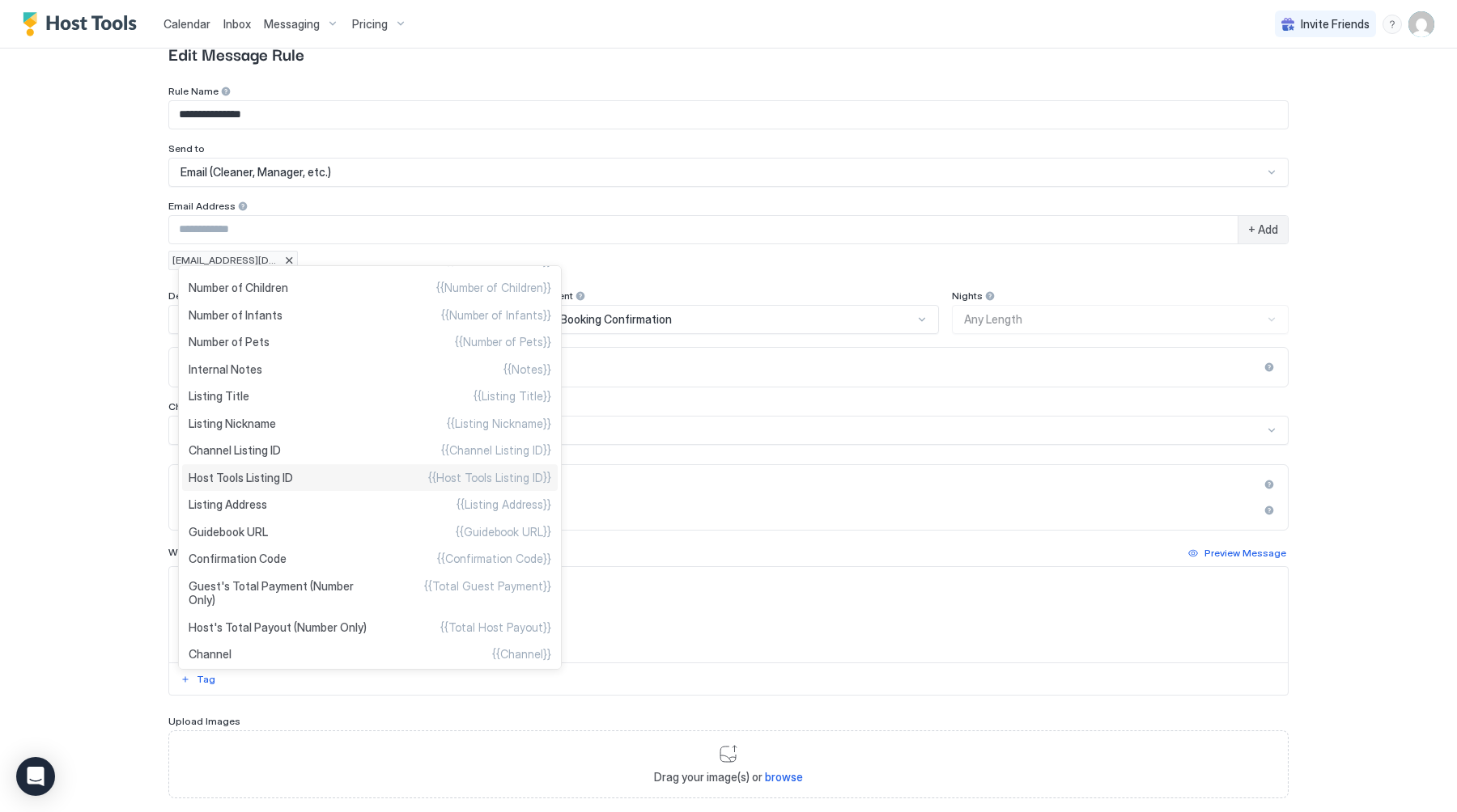
scroll to position [551, 0]
type textarea "**********"
click at [313, 396] on div "Listing Title {{Listing Title}}" at bounding box center [369, 395] width 375 height 27
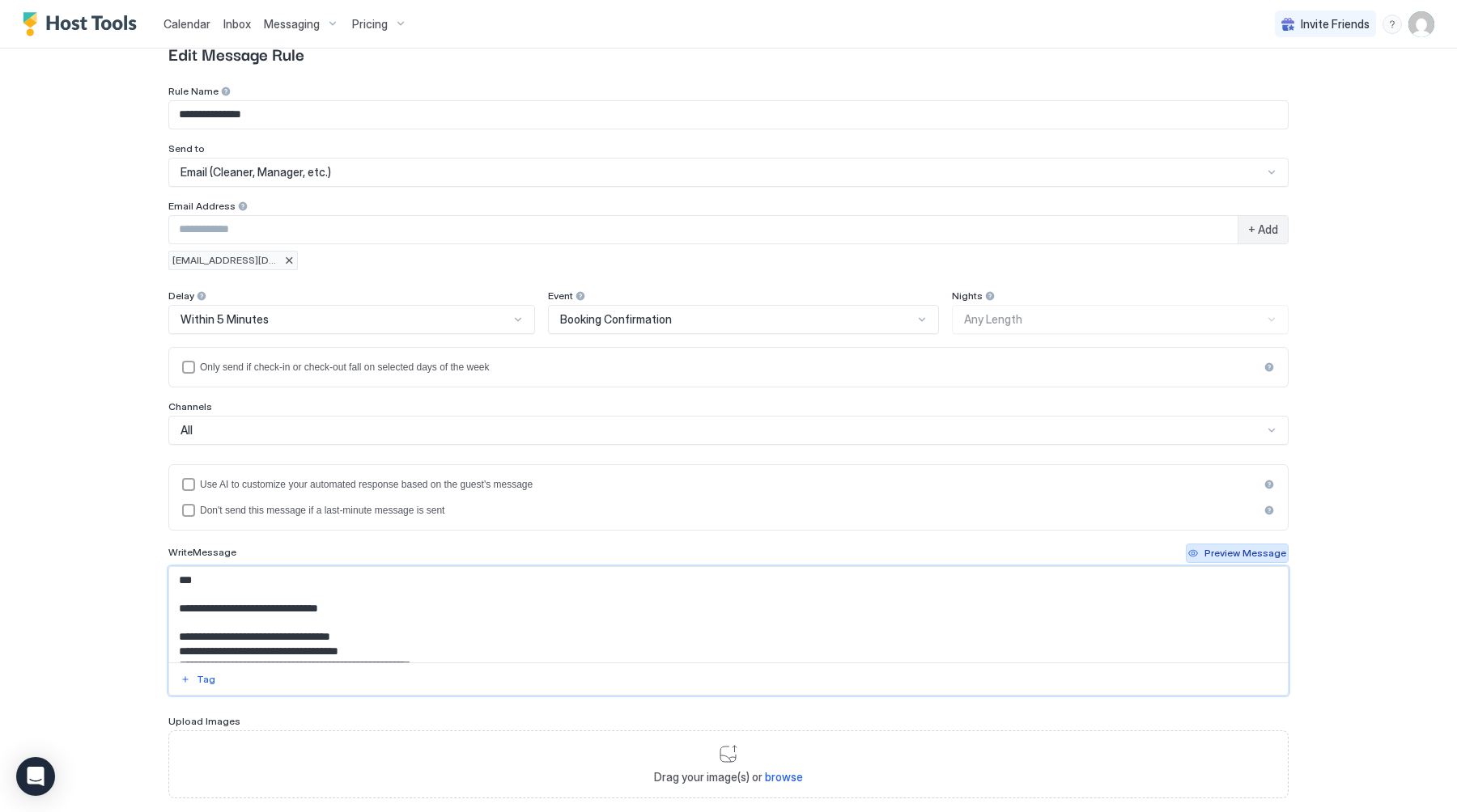
click at [1259, 553] on div "Preview Message" at bounding box center [1245, 553] width 81 height 14
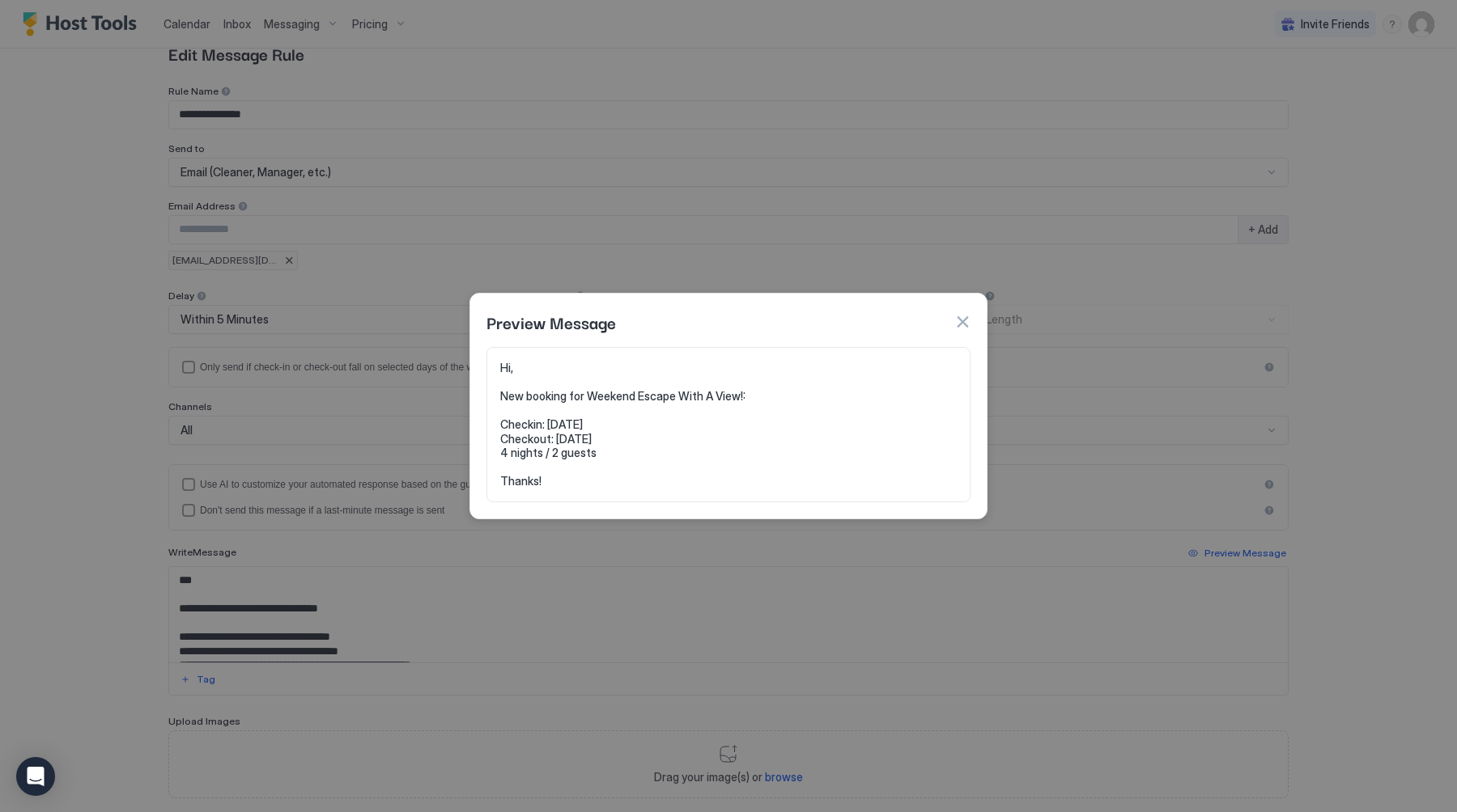
click at [968, 320] on button "button" at bounding box center [961, 322] width 16 height 16
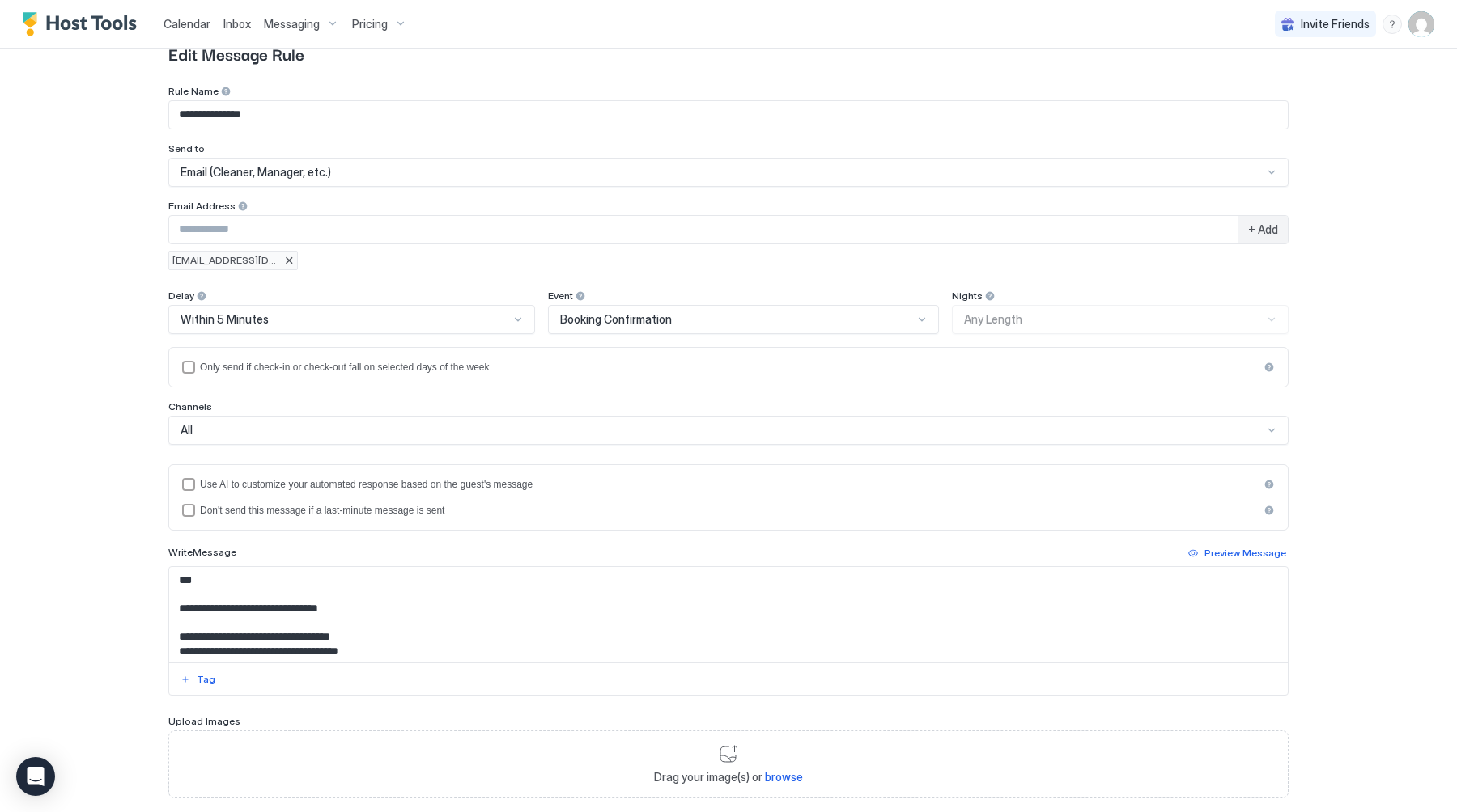
click at [265, 612] on textarea "**********" at bounding box center [728, 615] width 1118 height 96
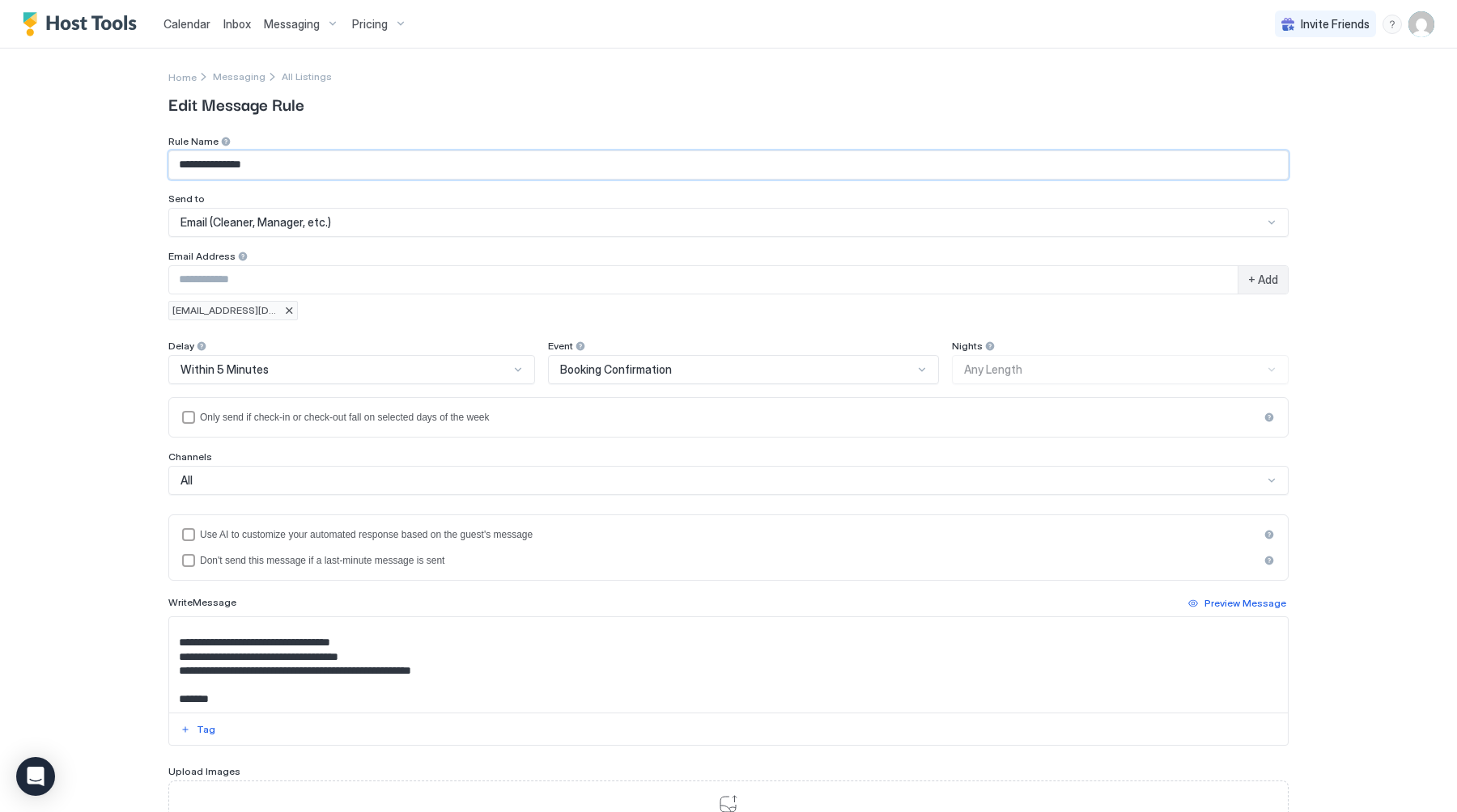
click at [329, 160] on input "**********" at bounding box center [728, 165] width 1118 height 27
paste input "**********"
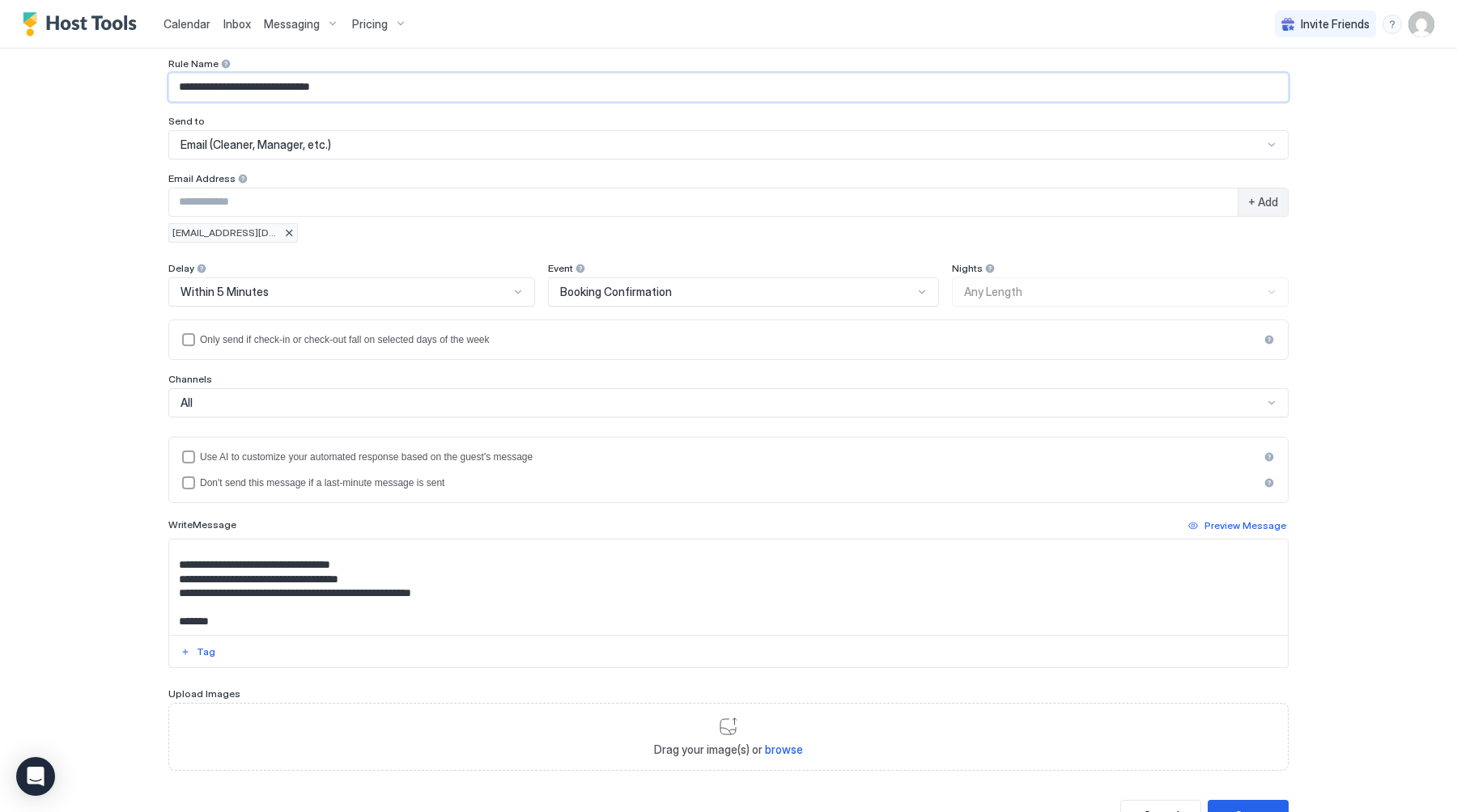
scroll to position [145, 0]
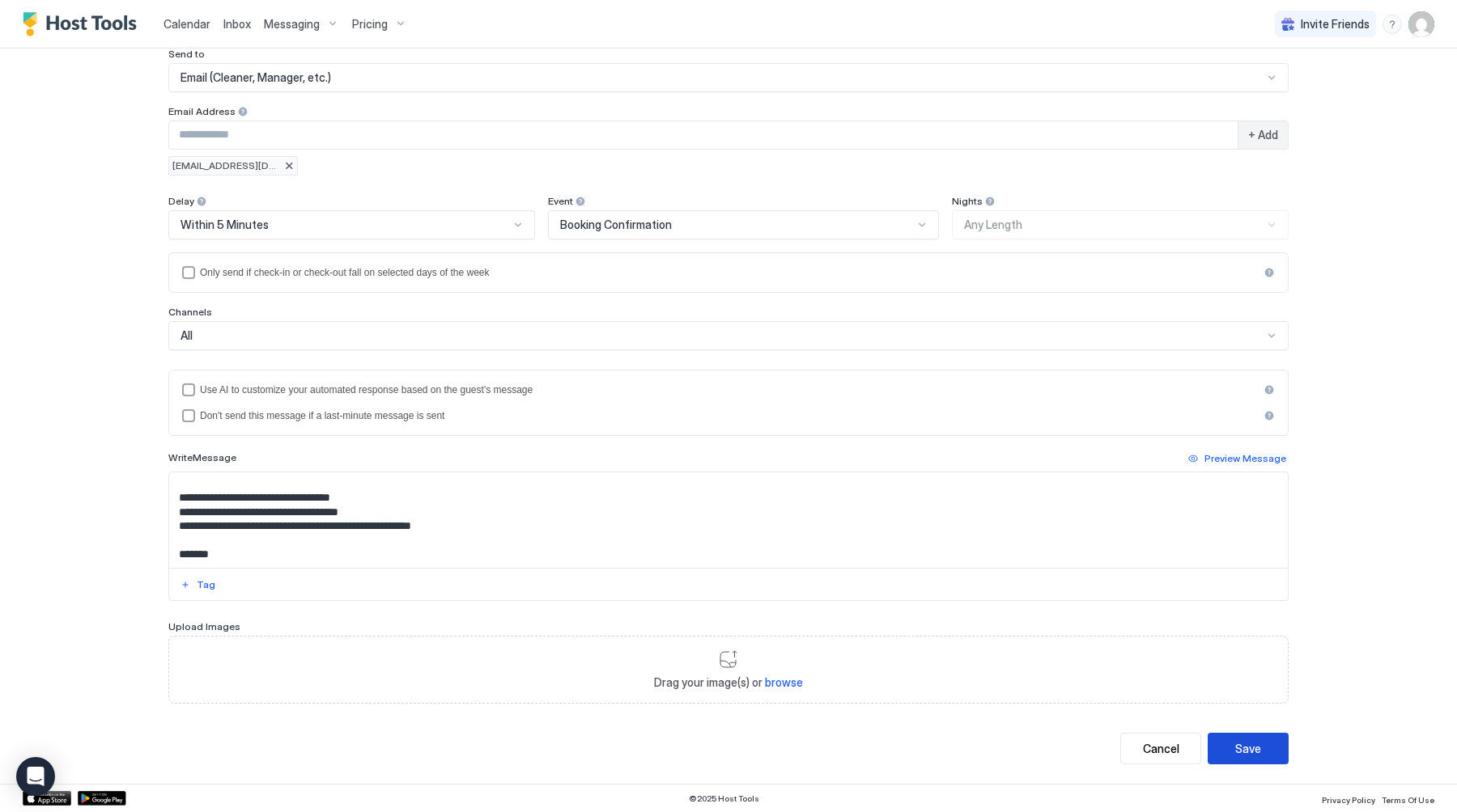
type input "**********"
click at [1255, 751] on div "Save" at bounding box center [1248, 748] width 26 height 17
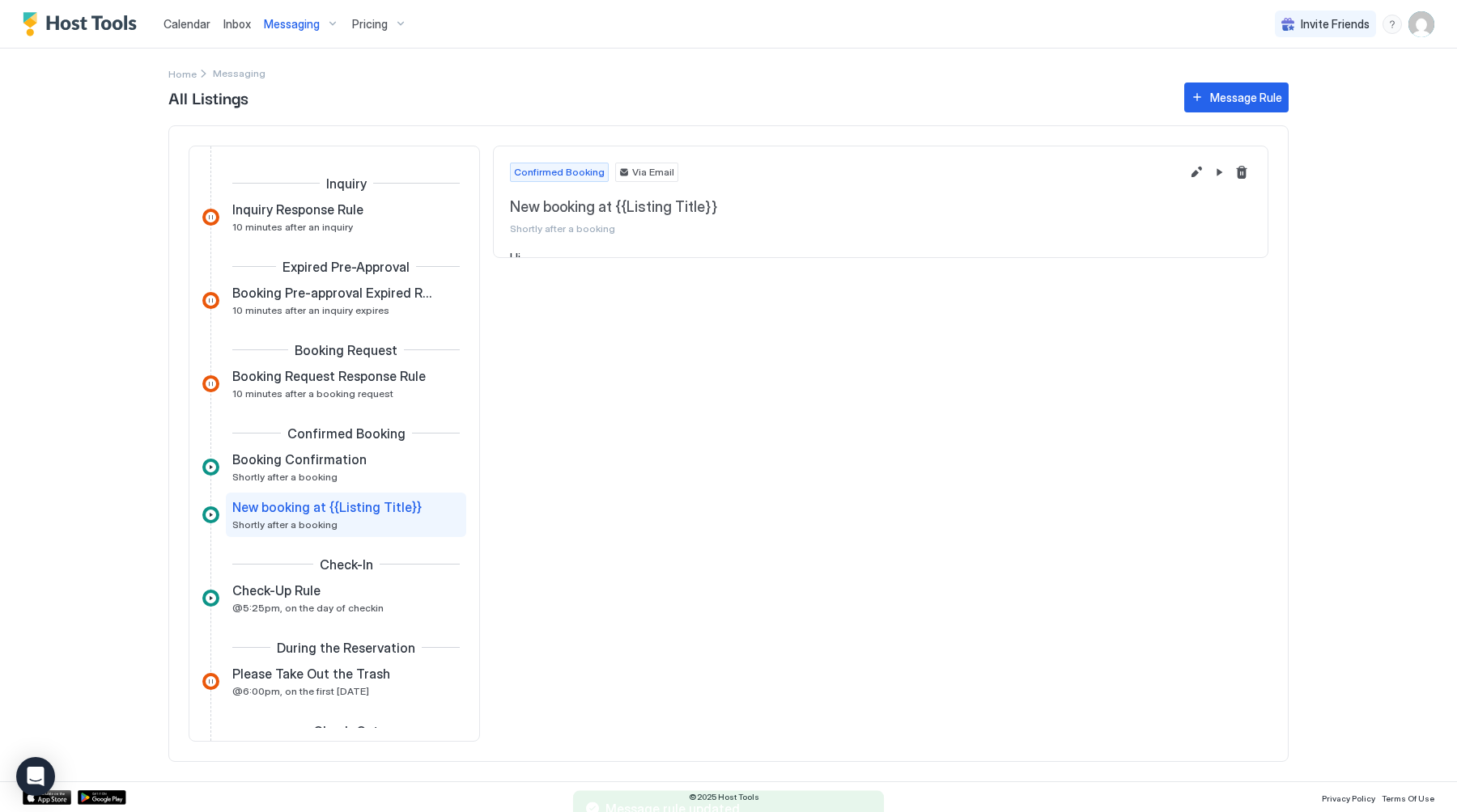
scroll to position [72, 0]
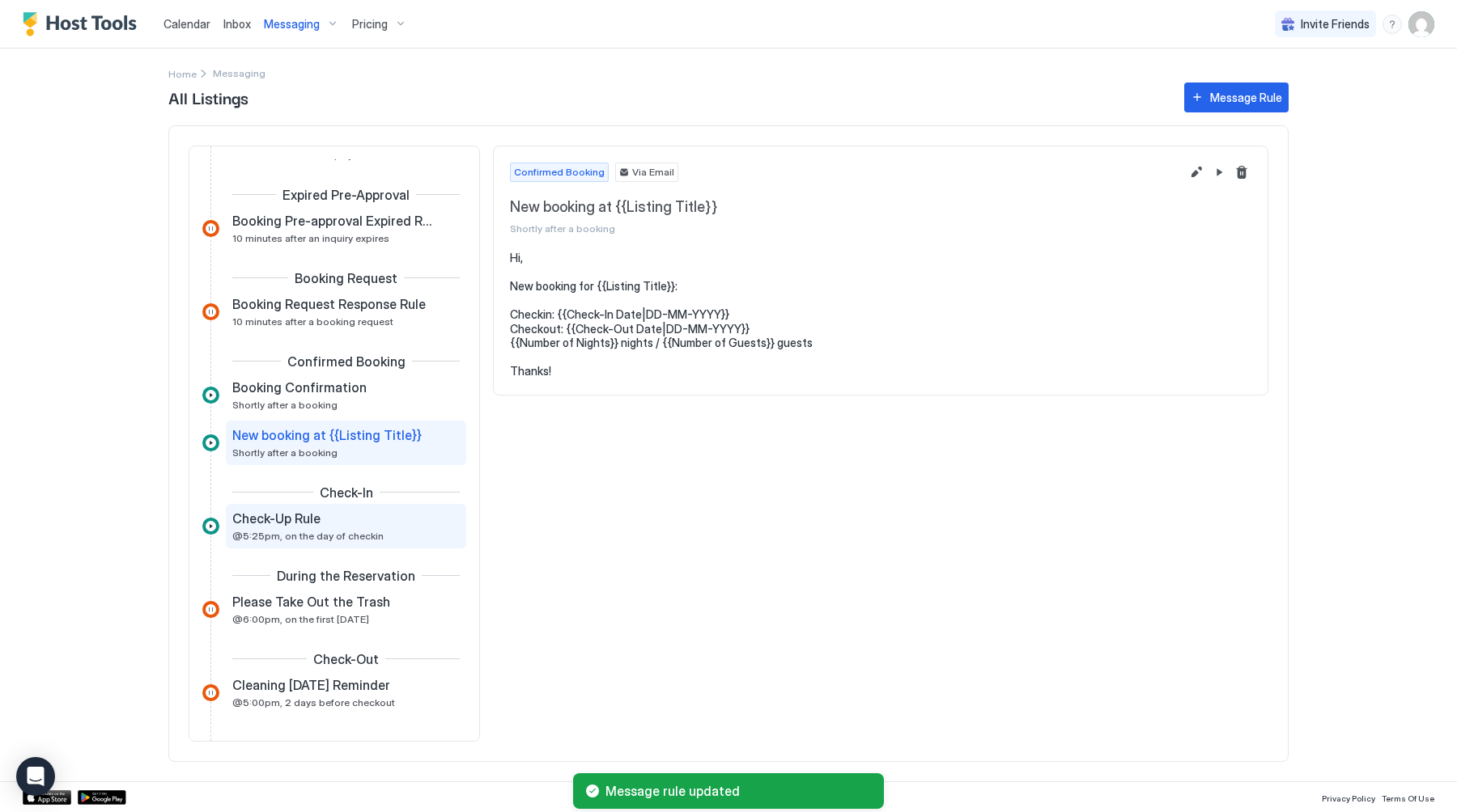
click at [372, 532] on div "Check-Up Rule @5:25pm, on the day of checkin" at bounding box center [335, 526] width 205 height 31
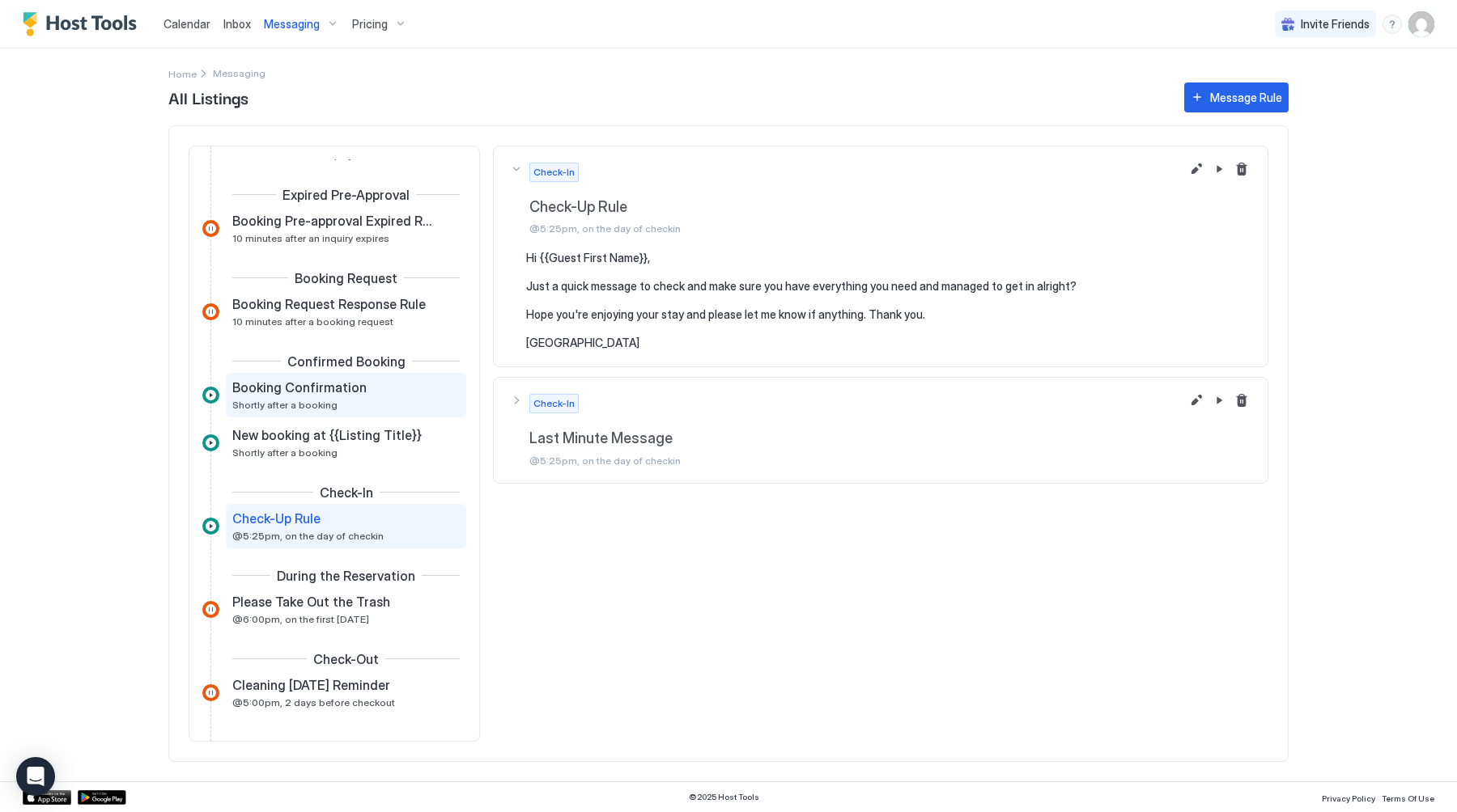
click at [425, 400] on div "Booking Confirmation Shortly after a booking" at bounding box center [335, 395] width 205 height 31
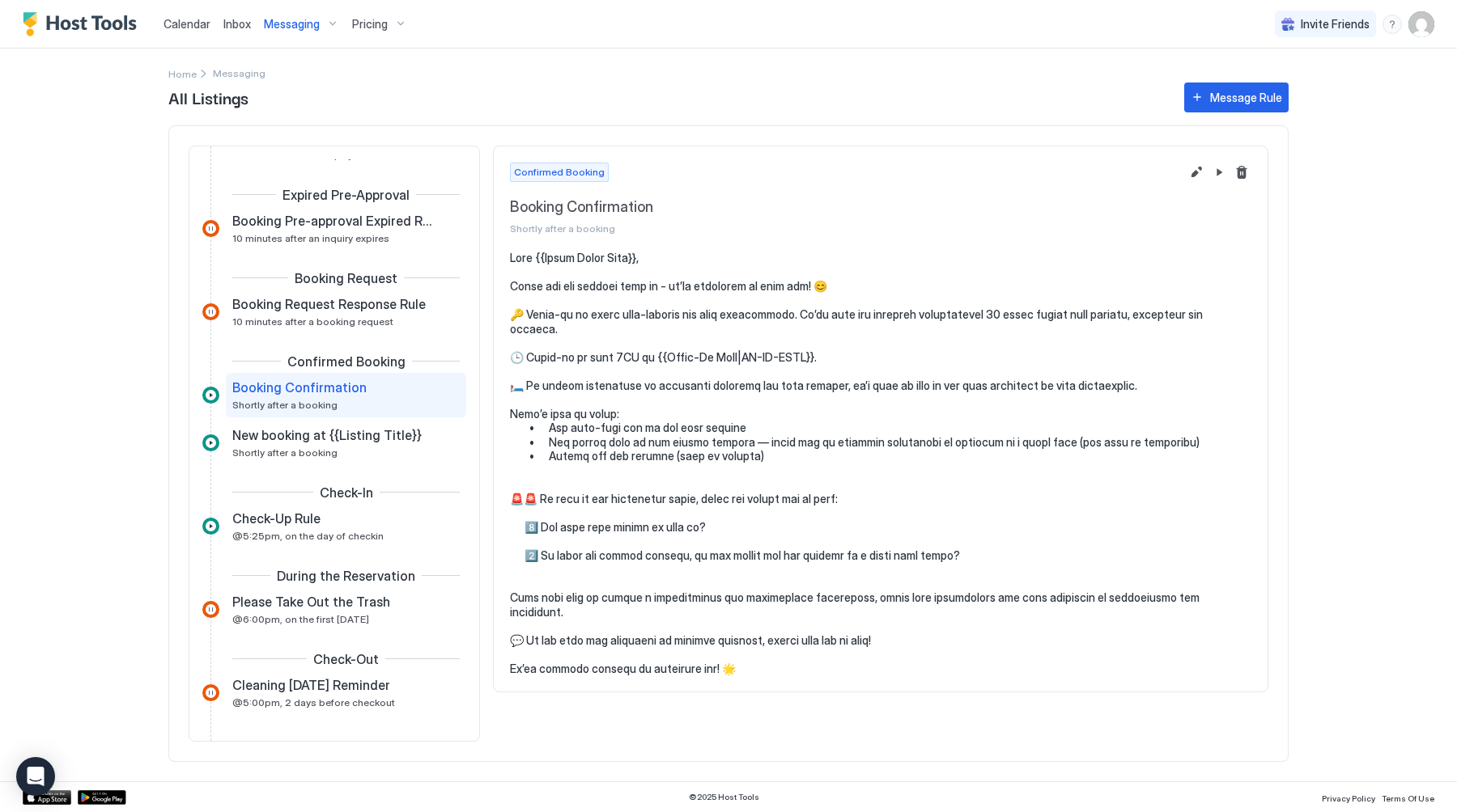
click at [317, 32] on div "Messaging" at bounding box center [302, 24] width 88 height 27
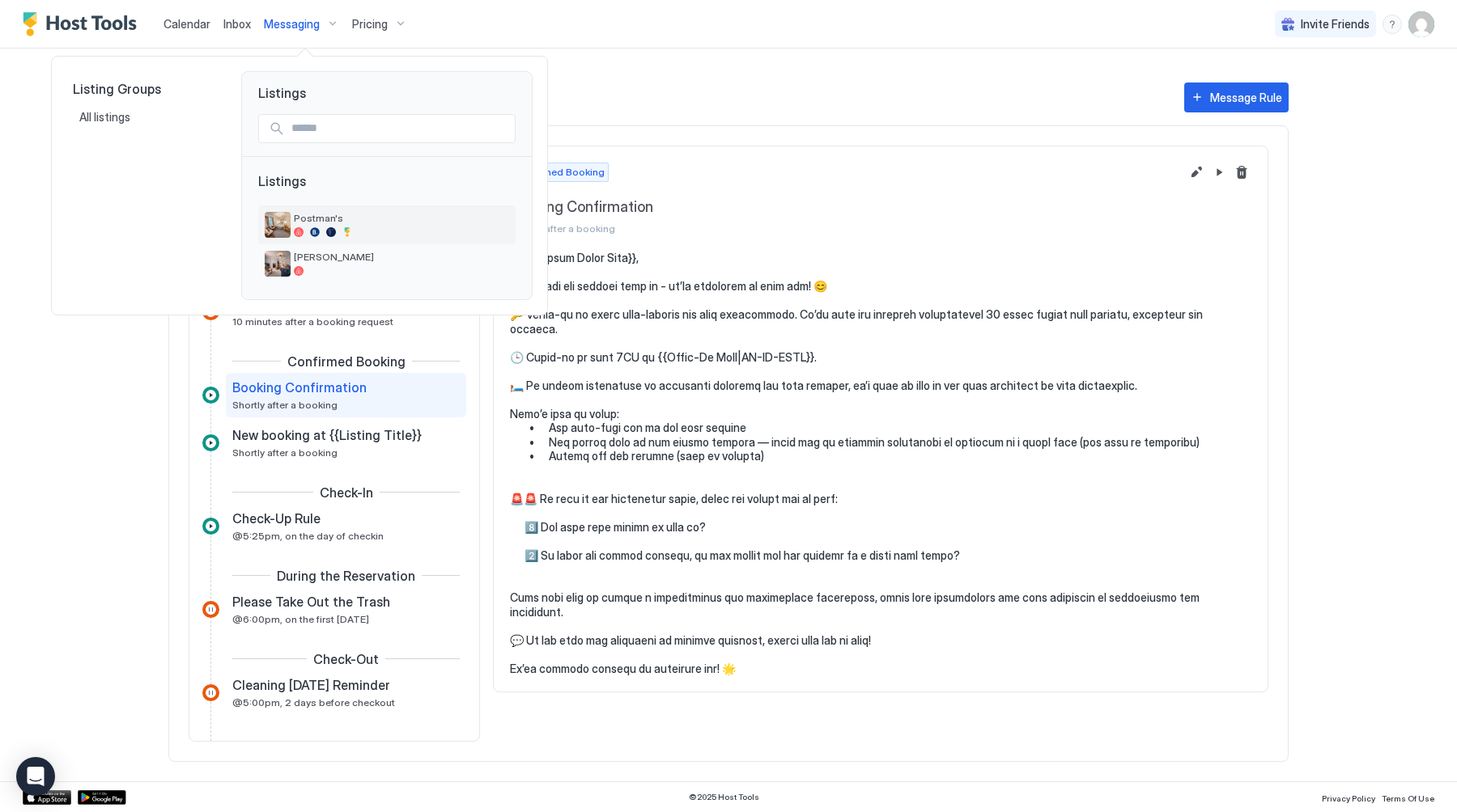
click at [307, 217] on span "Postman's" at bounding box center [402, 218] width 215 height 12
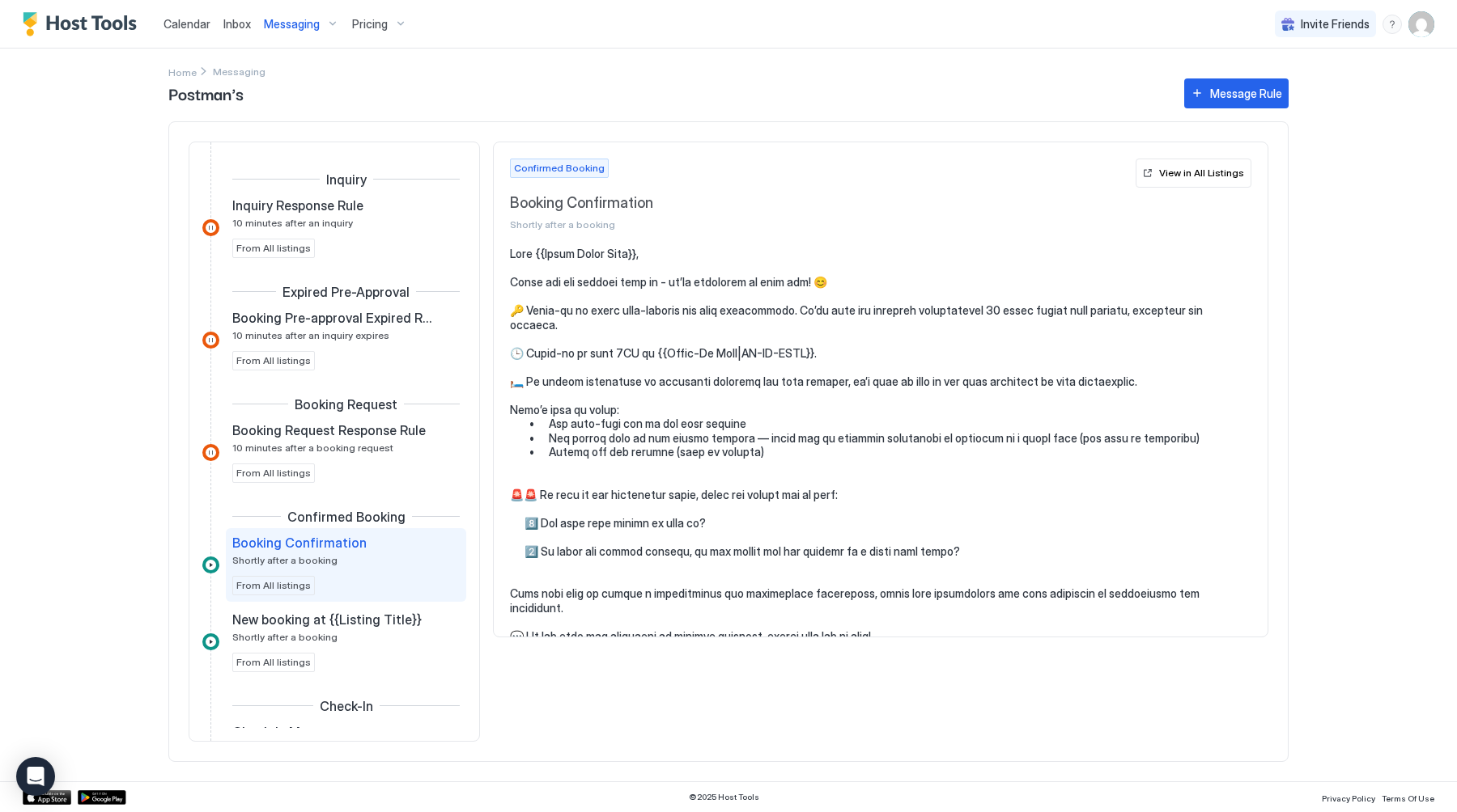
scroll to position [124, 0]
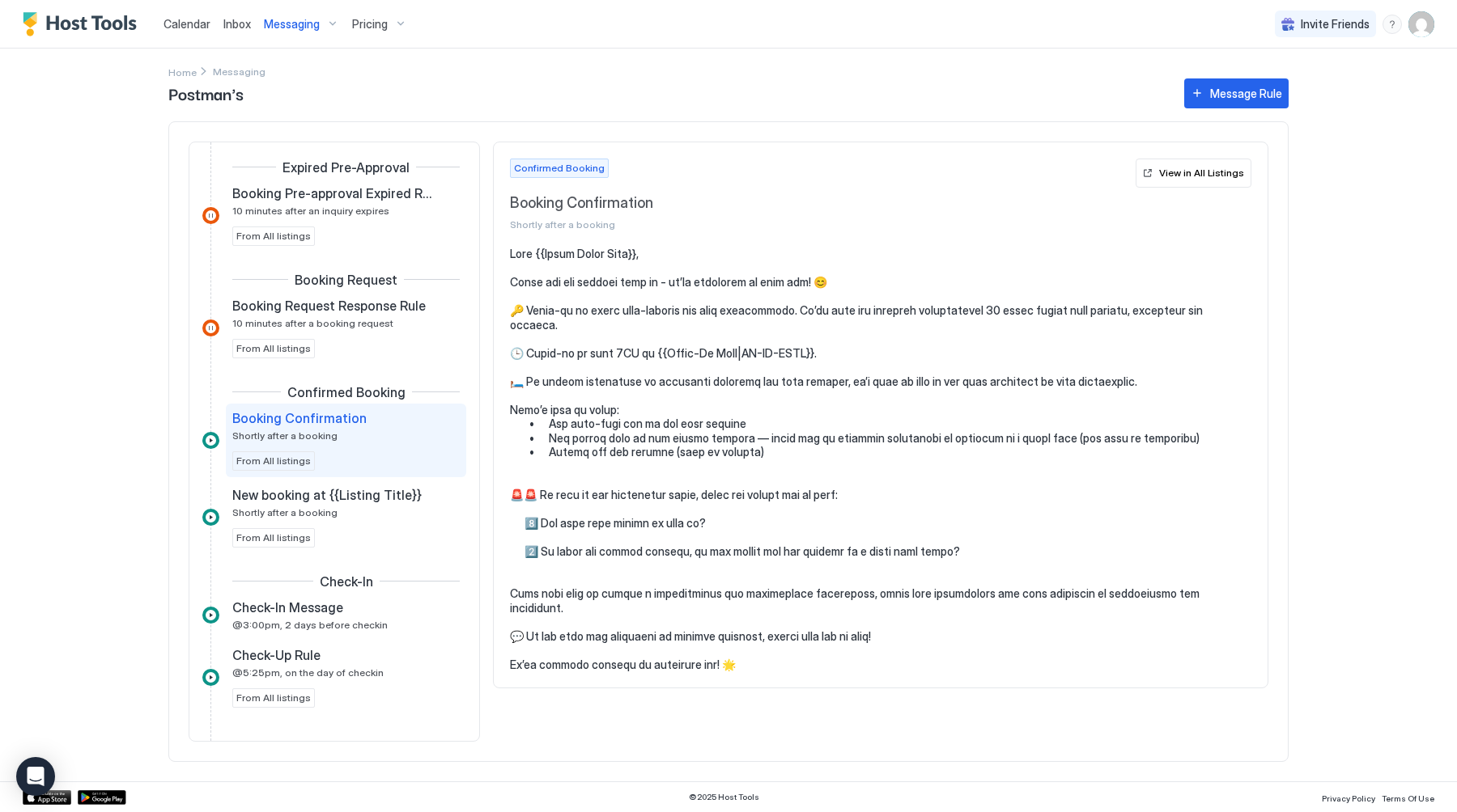
click at [297, 29] on span "Messaging" at bounding box center [291, 24] width 56 height 14
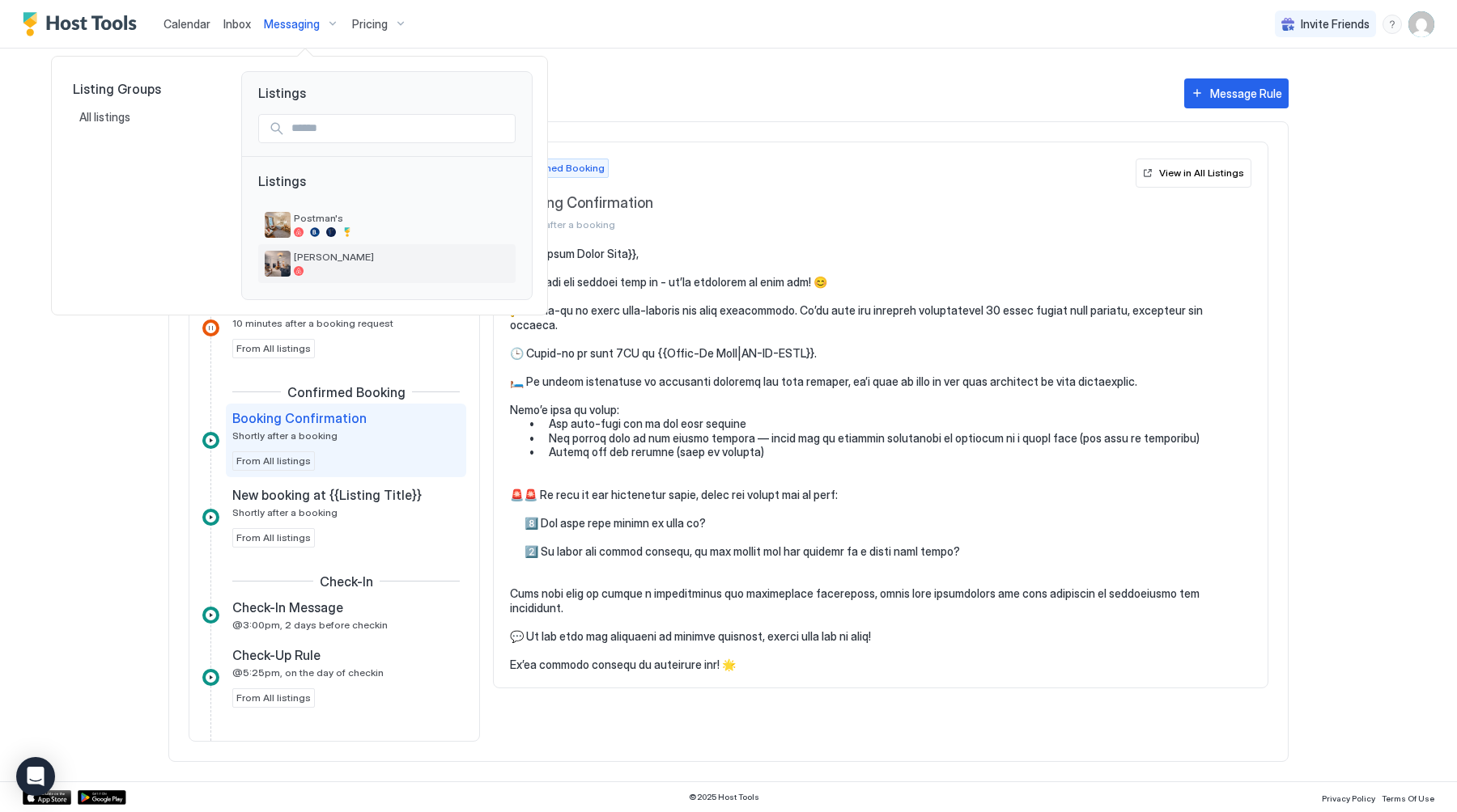
click at [310, 261] on span "[PERSON_NAME]" at bounding box center [402, 257] width 215 height 12
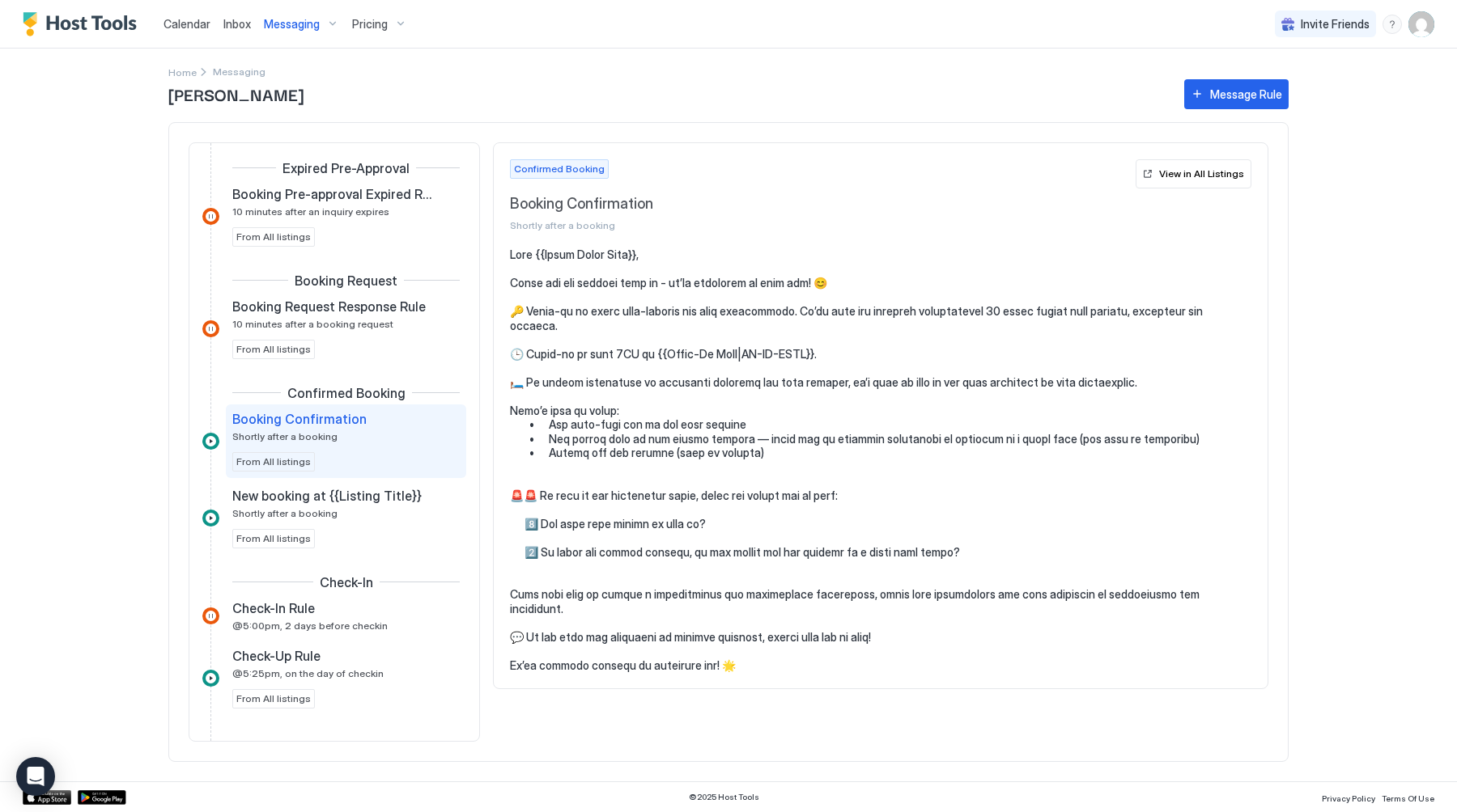
click at [293, 19] on span "Messaging" at bounding box center [291, 24] width 56 height 14
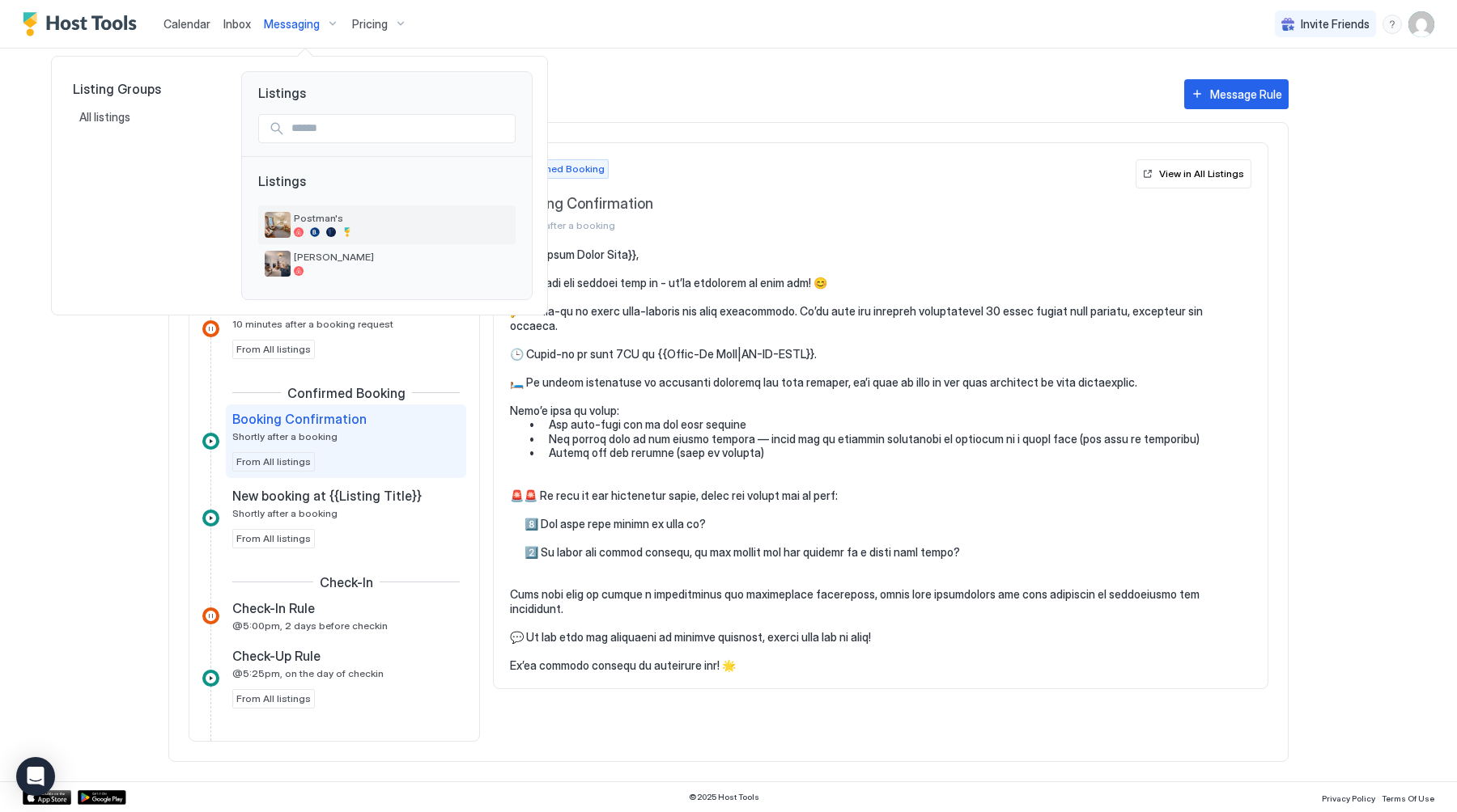
click at [324, 233] on div at bounding box center [402, 231] width 215 height 9
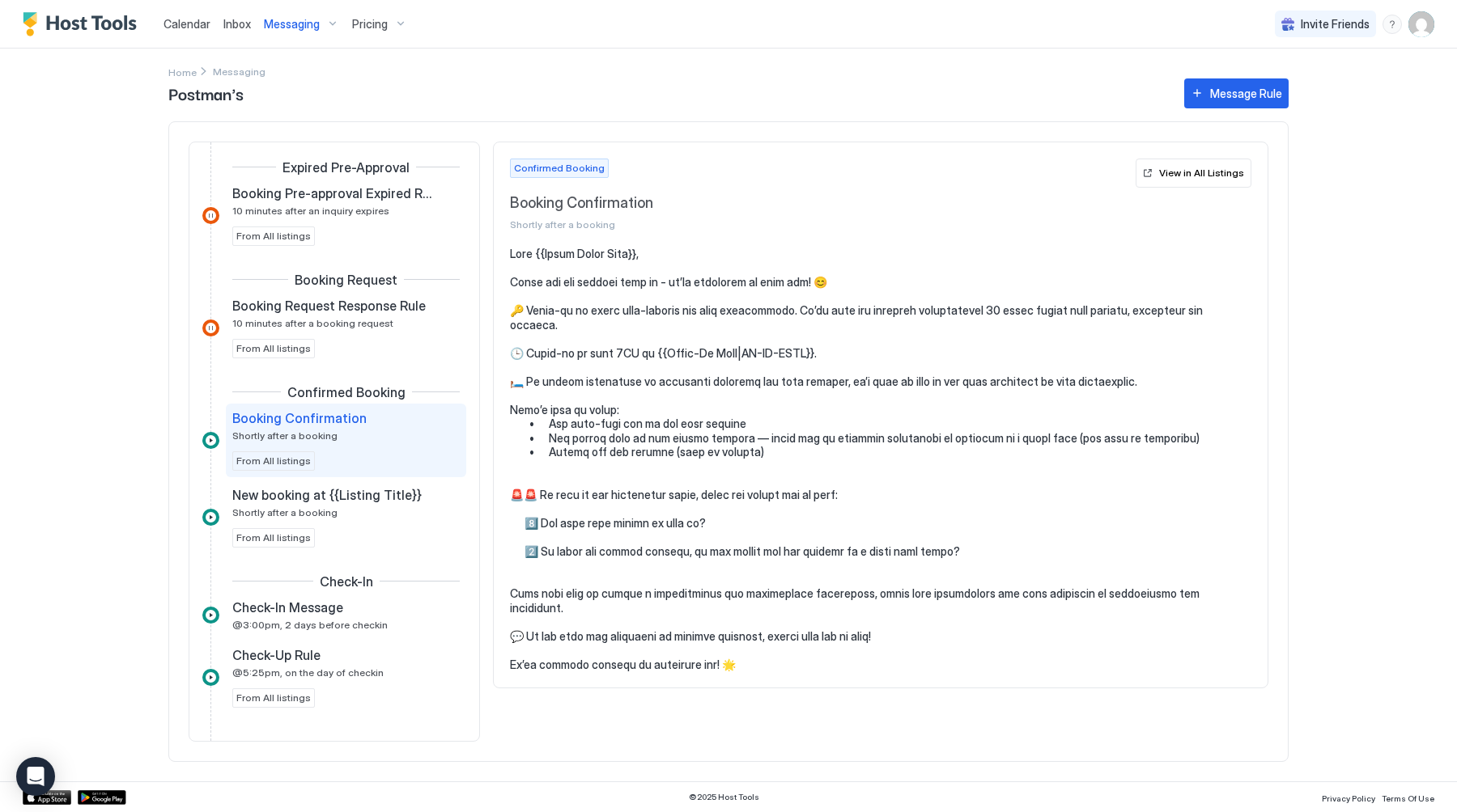
click at [301, 21] on span "Messaging" at bounding box center [291, 24] width 56 height 14
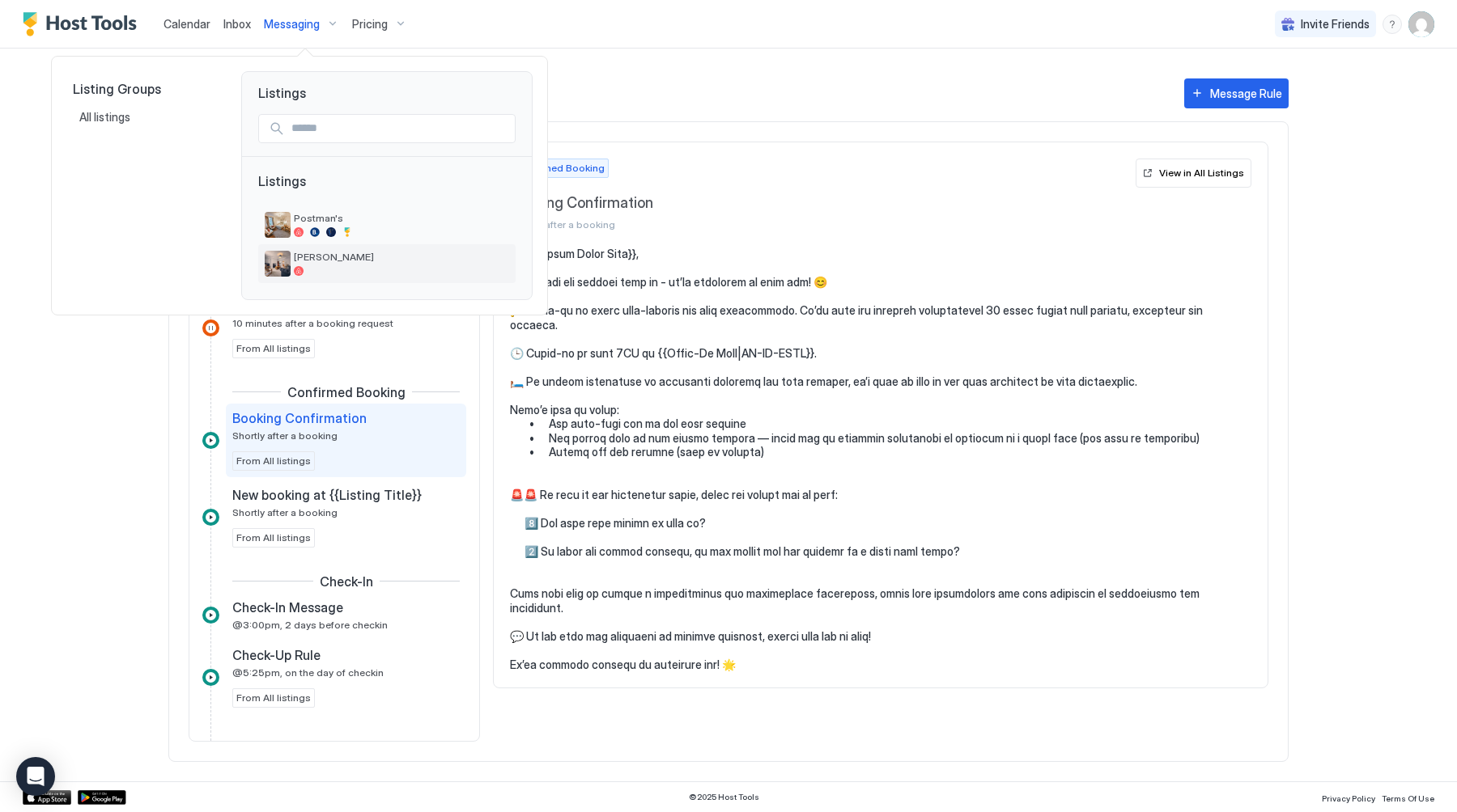
click at [310, 268] on div at bounding box center [402, 270] width 215 height 9
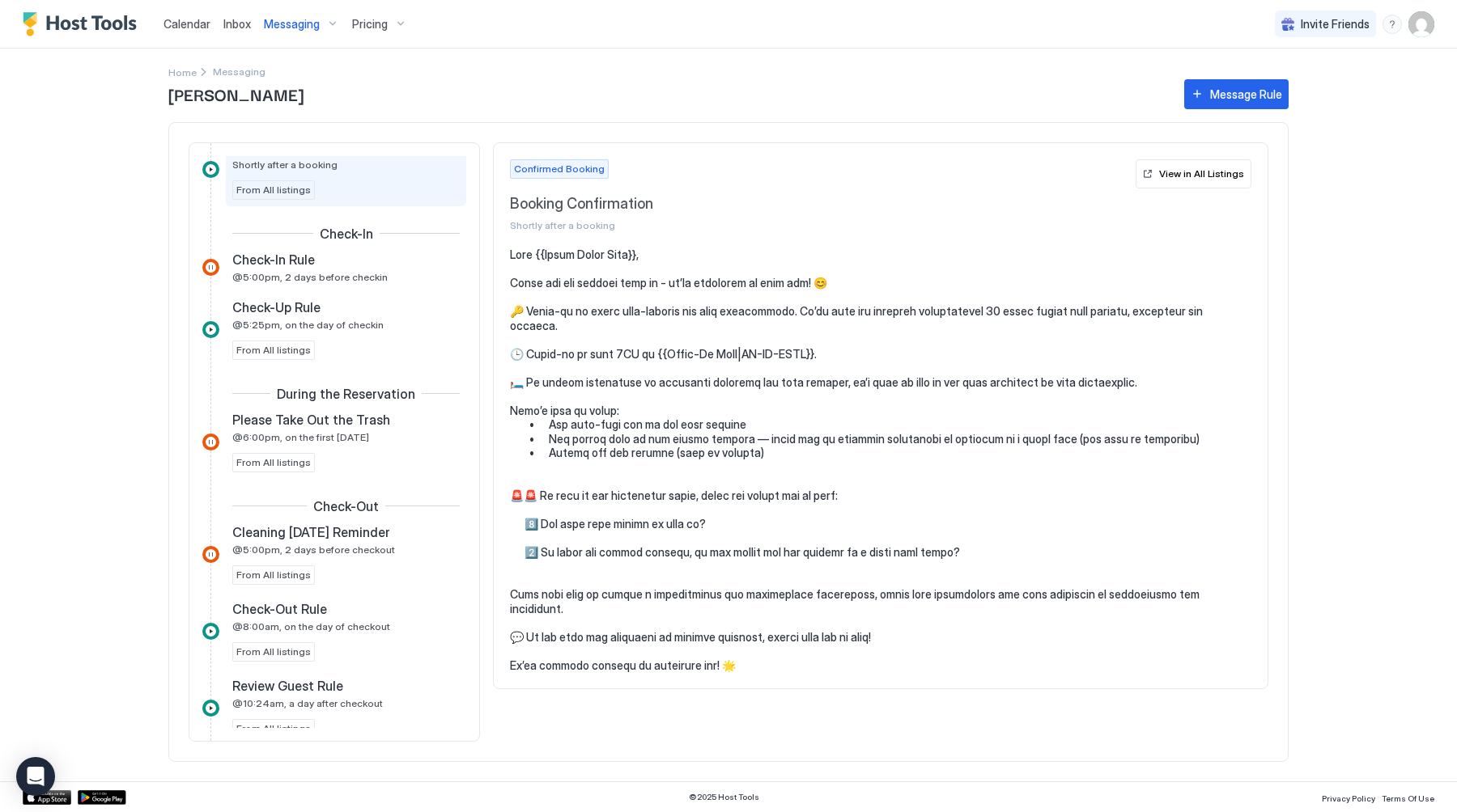
scroll to position [474, 0]
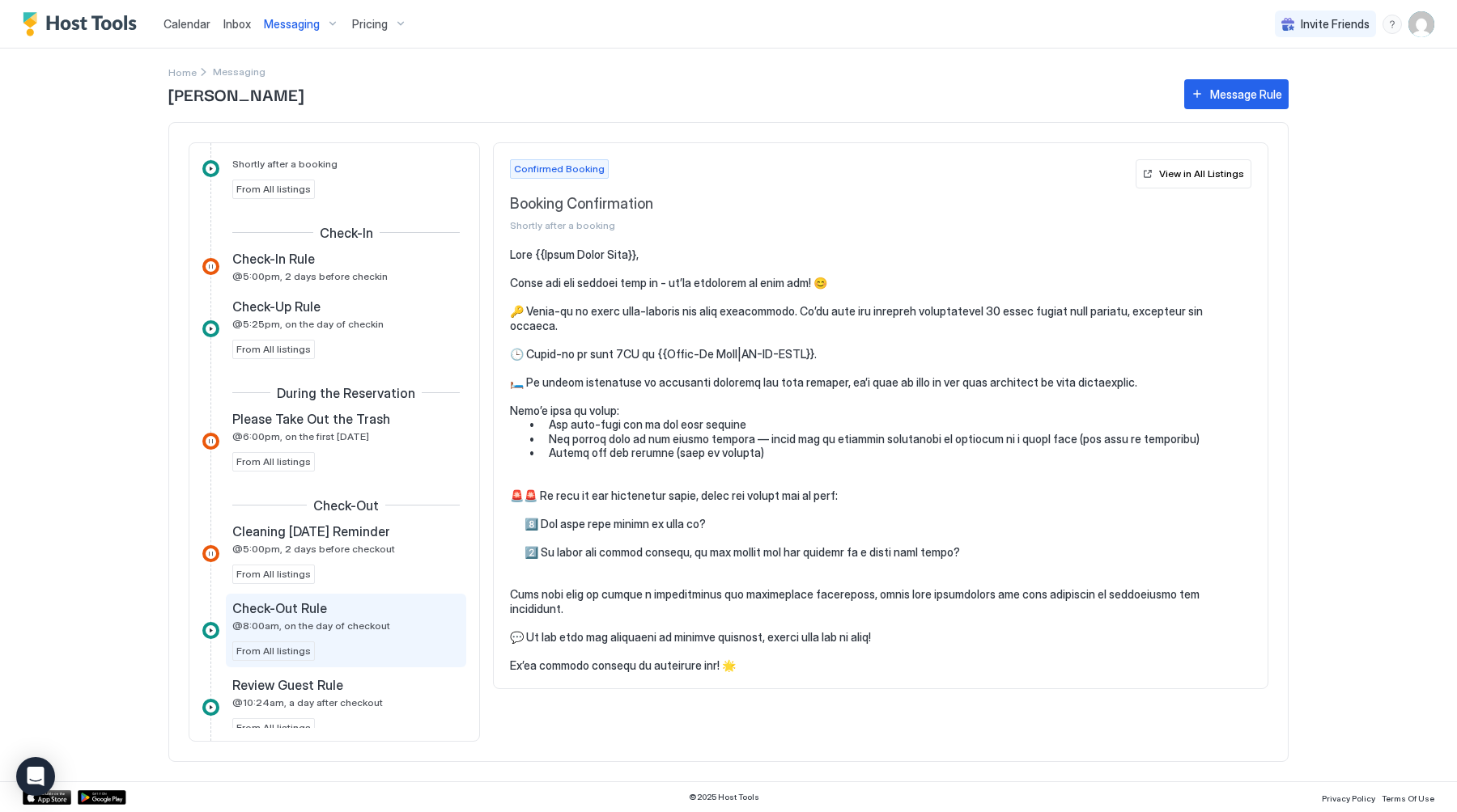
click at [374, 617] on div "Check-Out Rule @8:00am, on the day of checkout" at bounding box center [335, 616] width 205 height 31
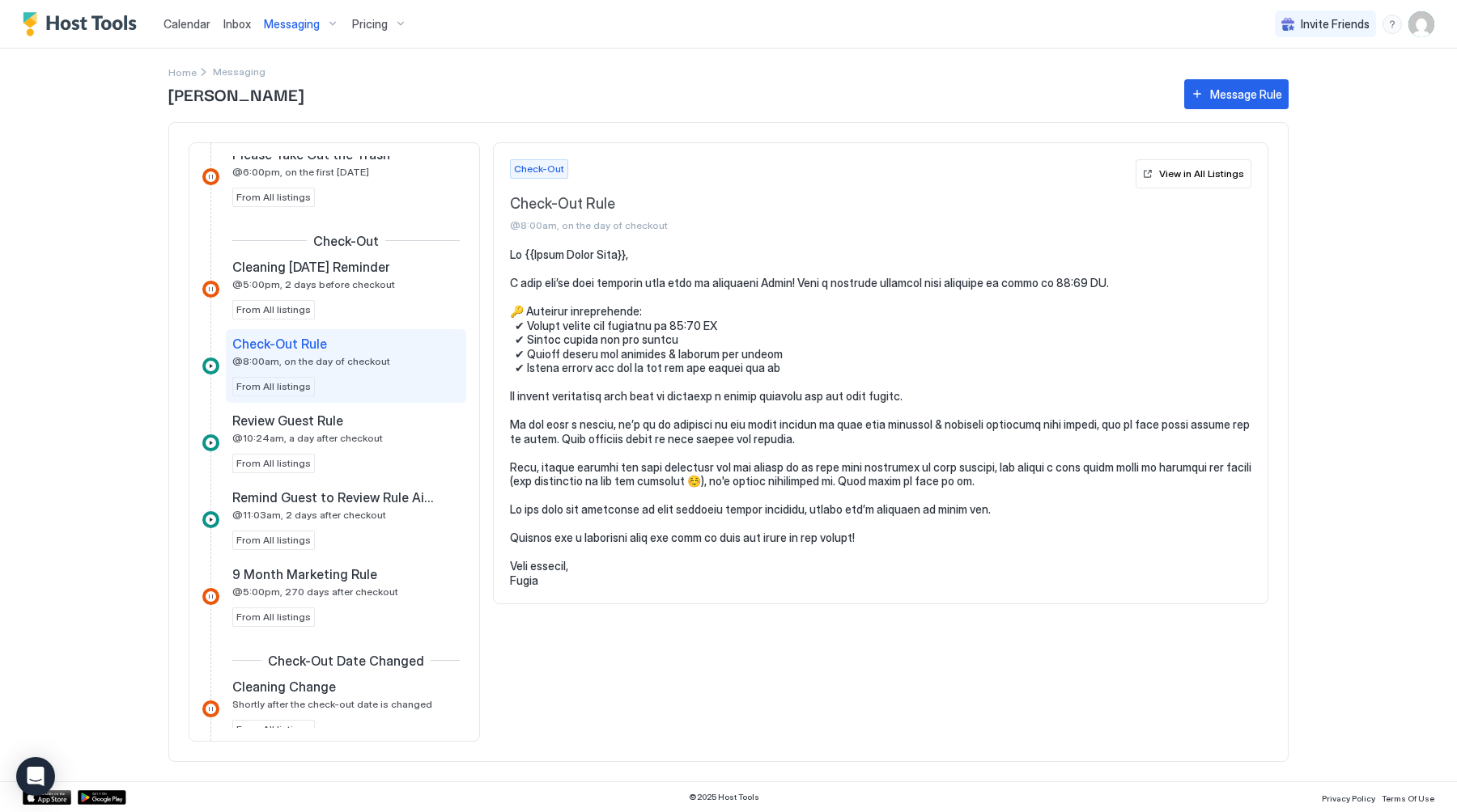
scroll to position [776, 0]
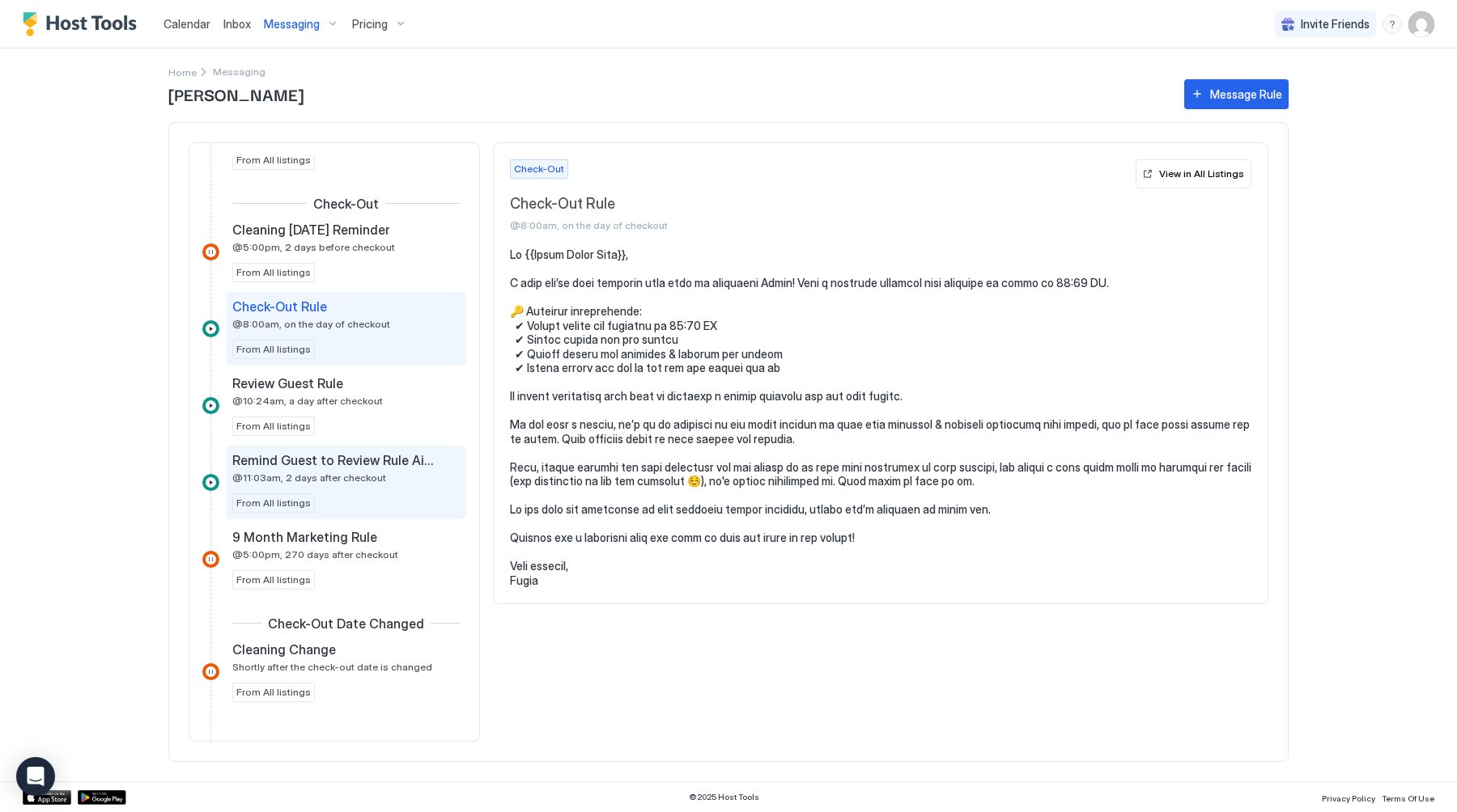
click at [343, 468] on div "Remind Guest to Review Rule Airbnb @11:03am, 2 days after checkout" at bounding box center [335, 467] width 205 height 31
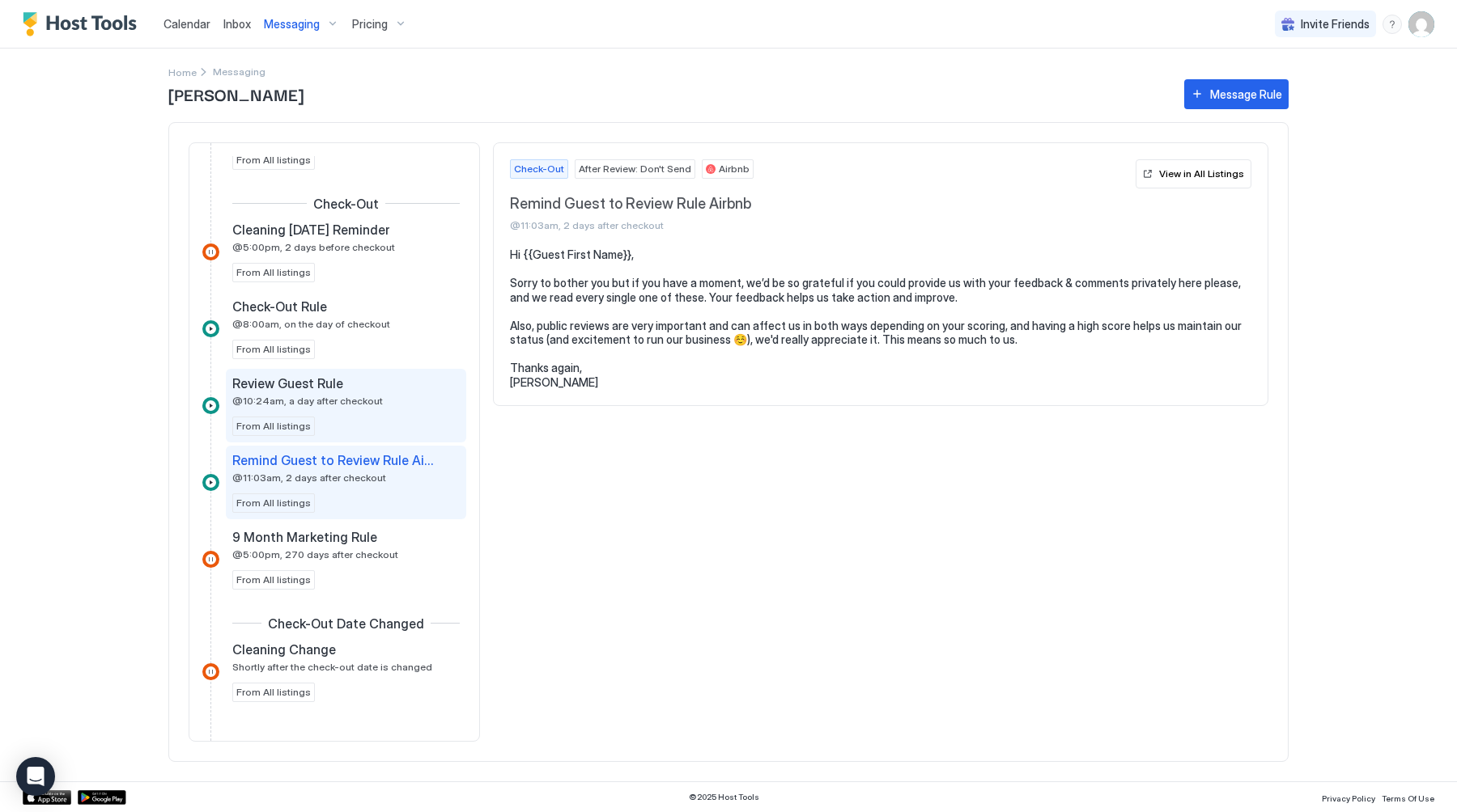
click at [345, 414] on div "Review Guest Rule @10:24am, a day after checkout From All listings" at bounding box center [346, 406] width 227 height 61
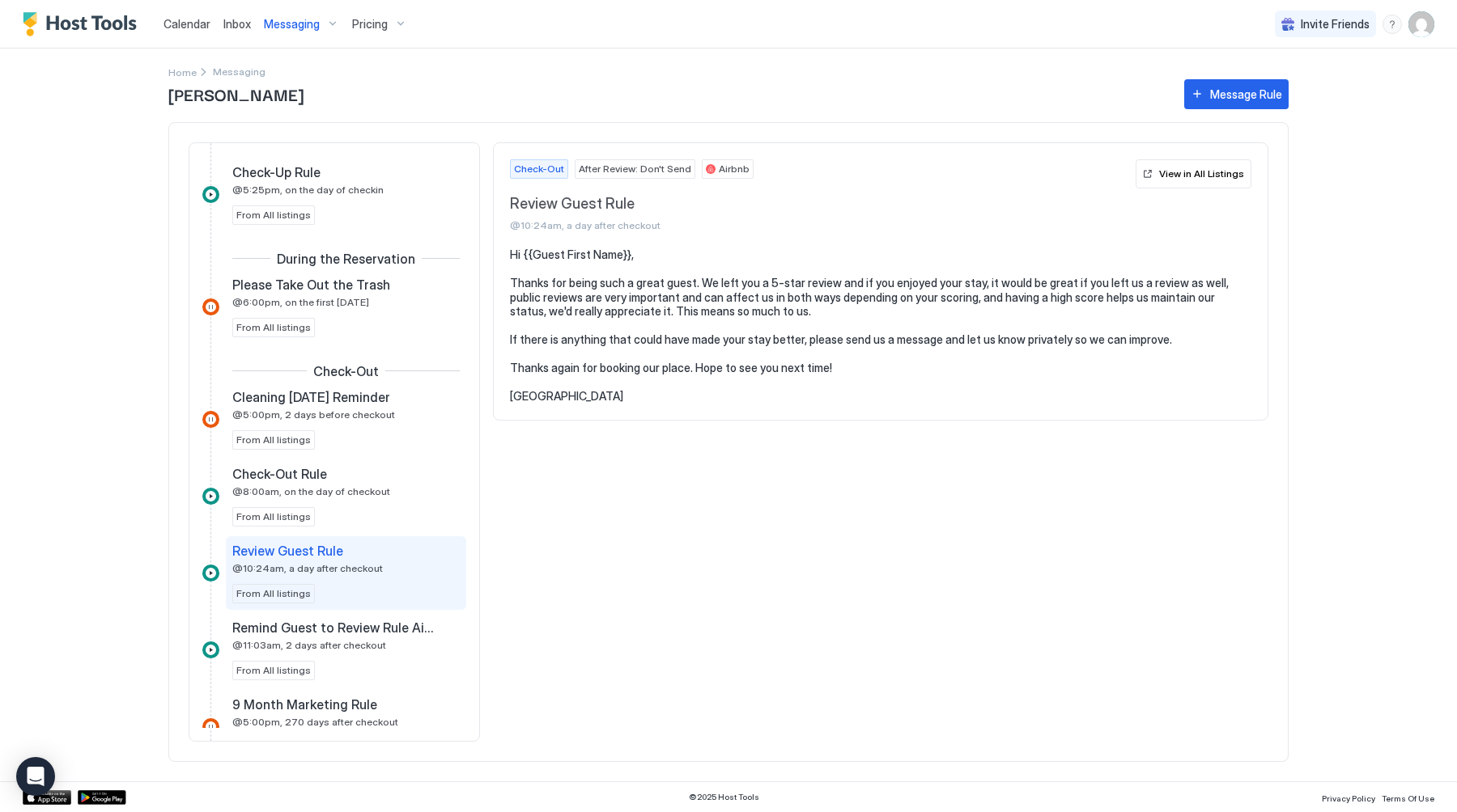
scroll to position [606, 0]
click at [330, 489] on span "@8:00am, on the day of checkout" at bounding box center [311, 493] width 158 height 12
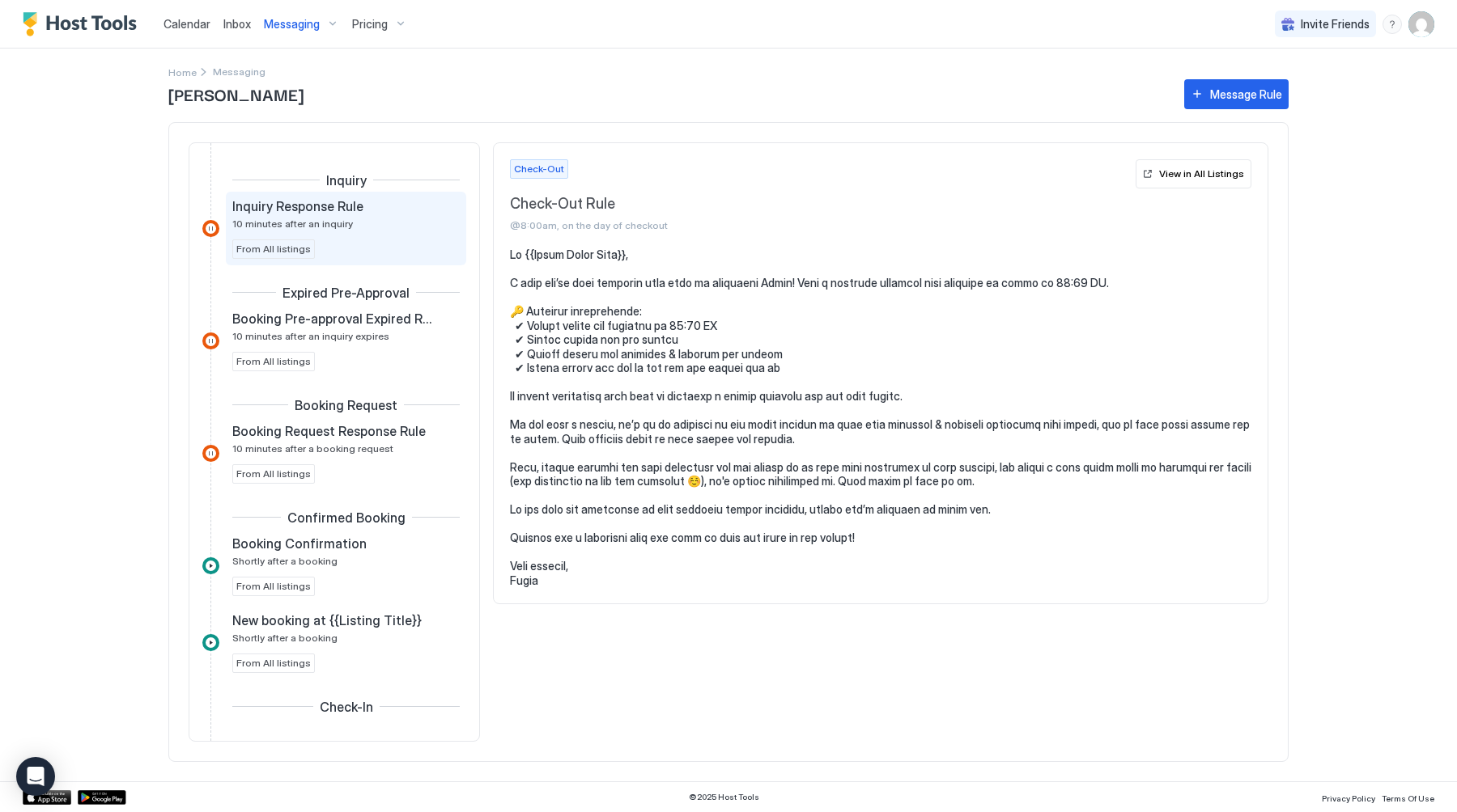
click at [346, 246] on div "Inquiry Response Rule 10 minutes after an inquiry From All listings" at bounding box center [346, 229] width 227 height 61
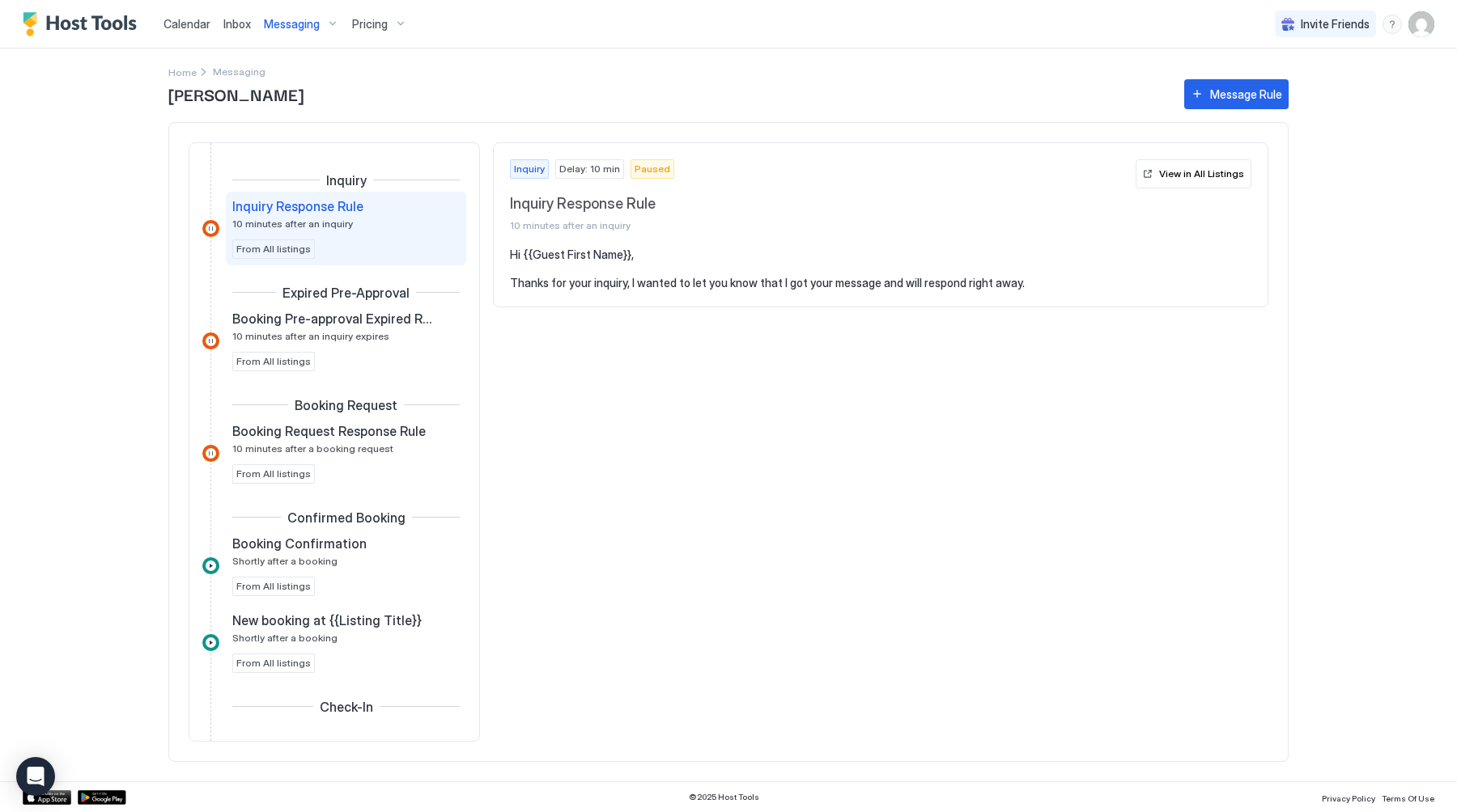
click at [247, 69] on span "Messaging" at bounding box center [239, 71] width 53 height 12
click at [306, 19] on span "Messaging" at bounding box center [291, 24] width 56 height 14
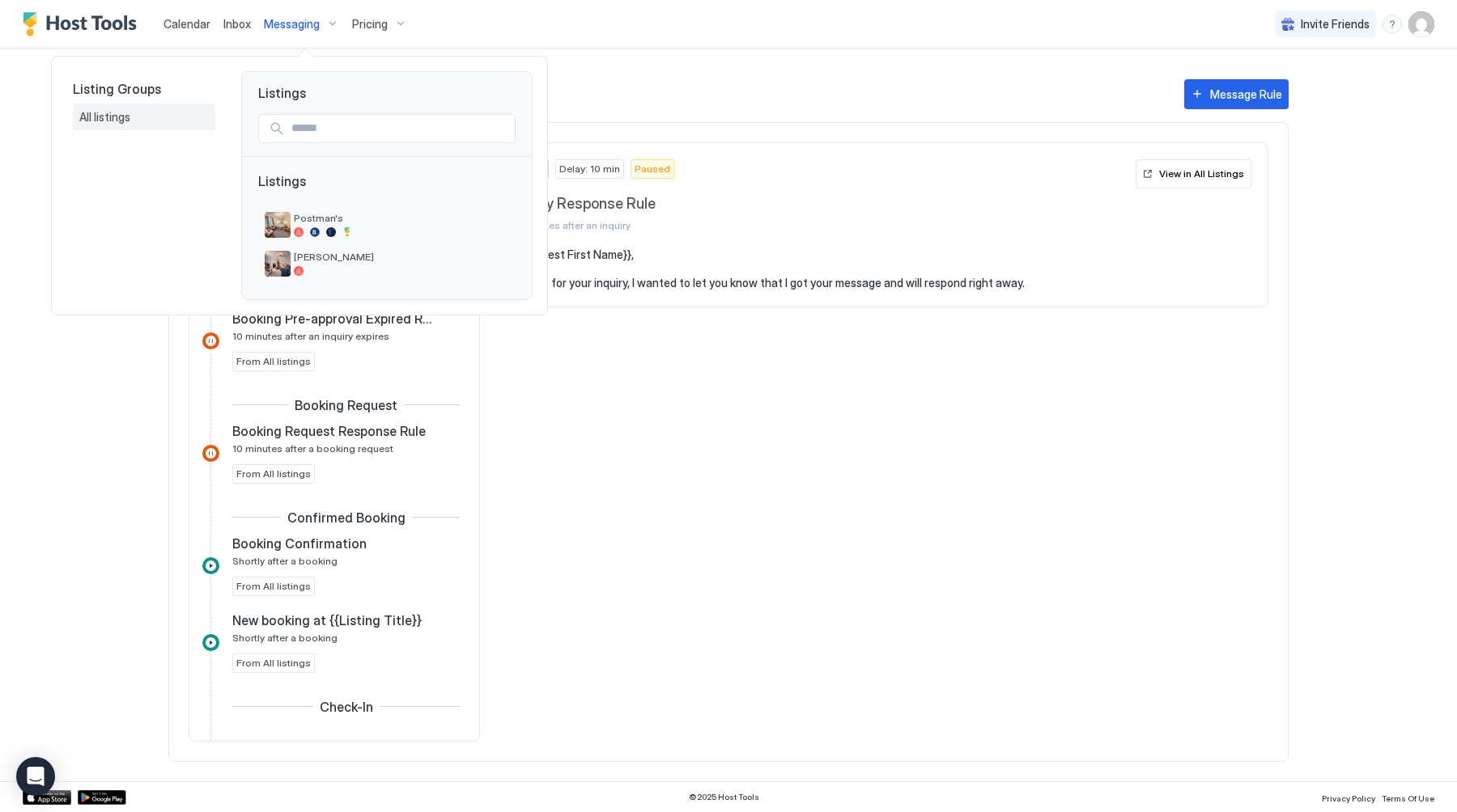
click at [141, 114] on div "All listings" at bounding box center [144, 117] width 130 height 14
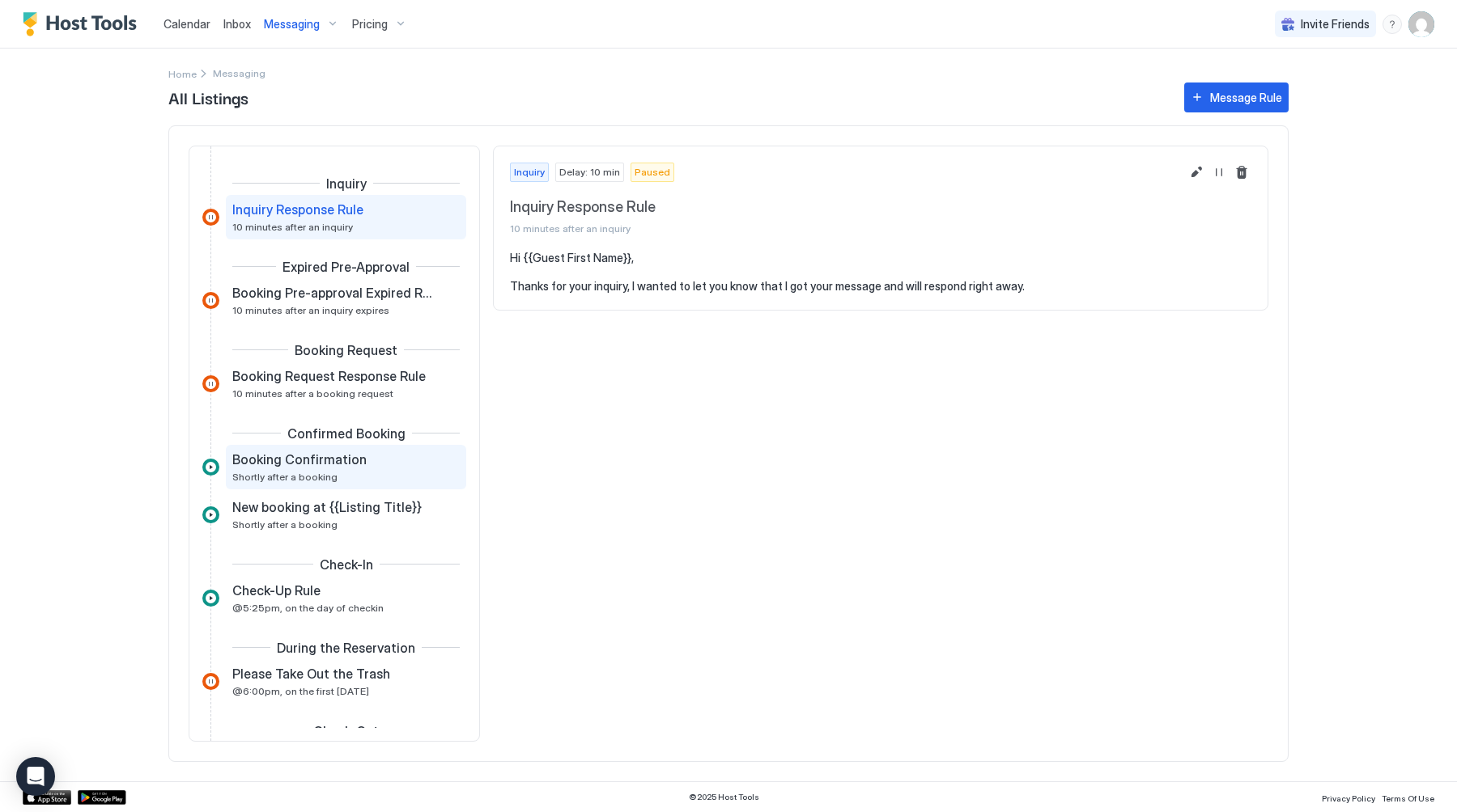
click at [388, 470] on div "Booking Confirmation Shortly after a booking" at bounding box center [335, 467] width 205 height 31
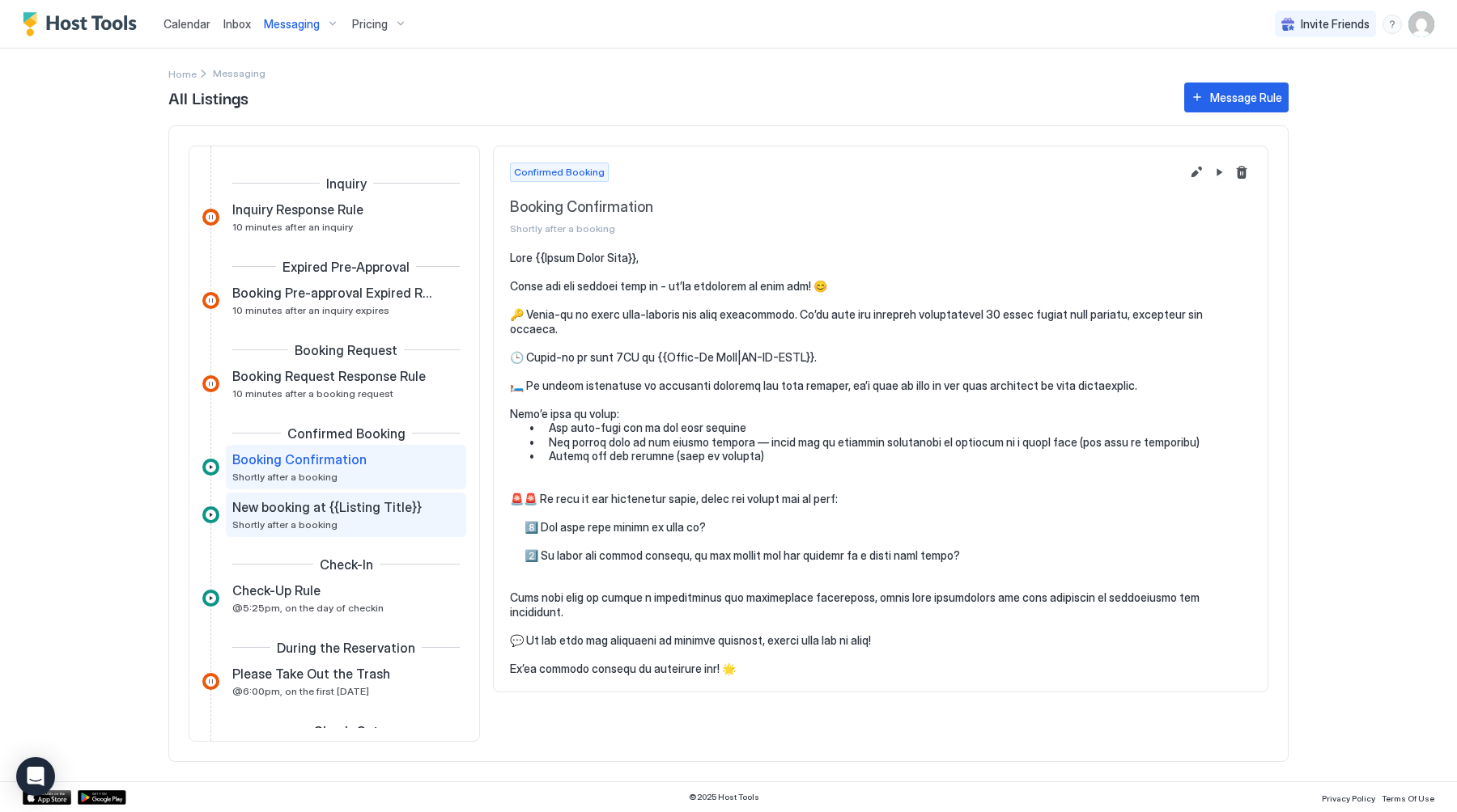
click at [257, 509] on span "New booking at {{Listing Title}}" at bounding box center [327, 506] width 190 height 16
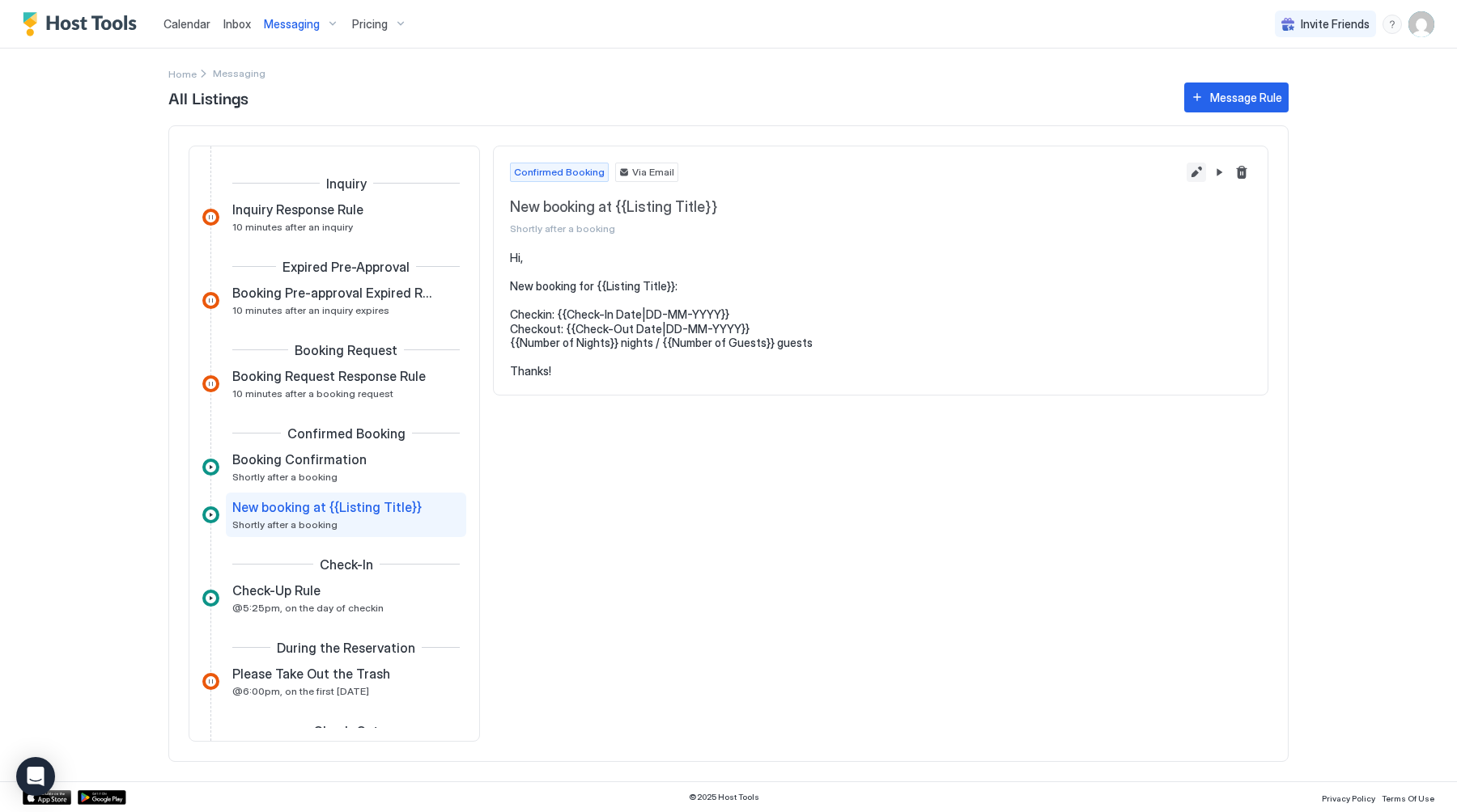
click at [1195, 171] on button "Edit message rule" at bounding box center [1195, 172] width 19 height 19
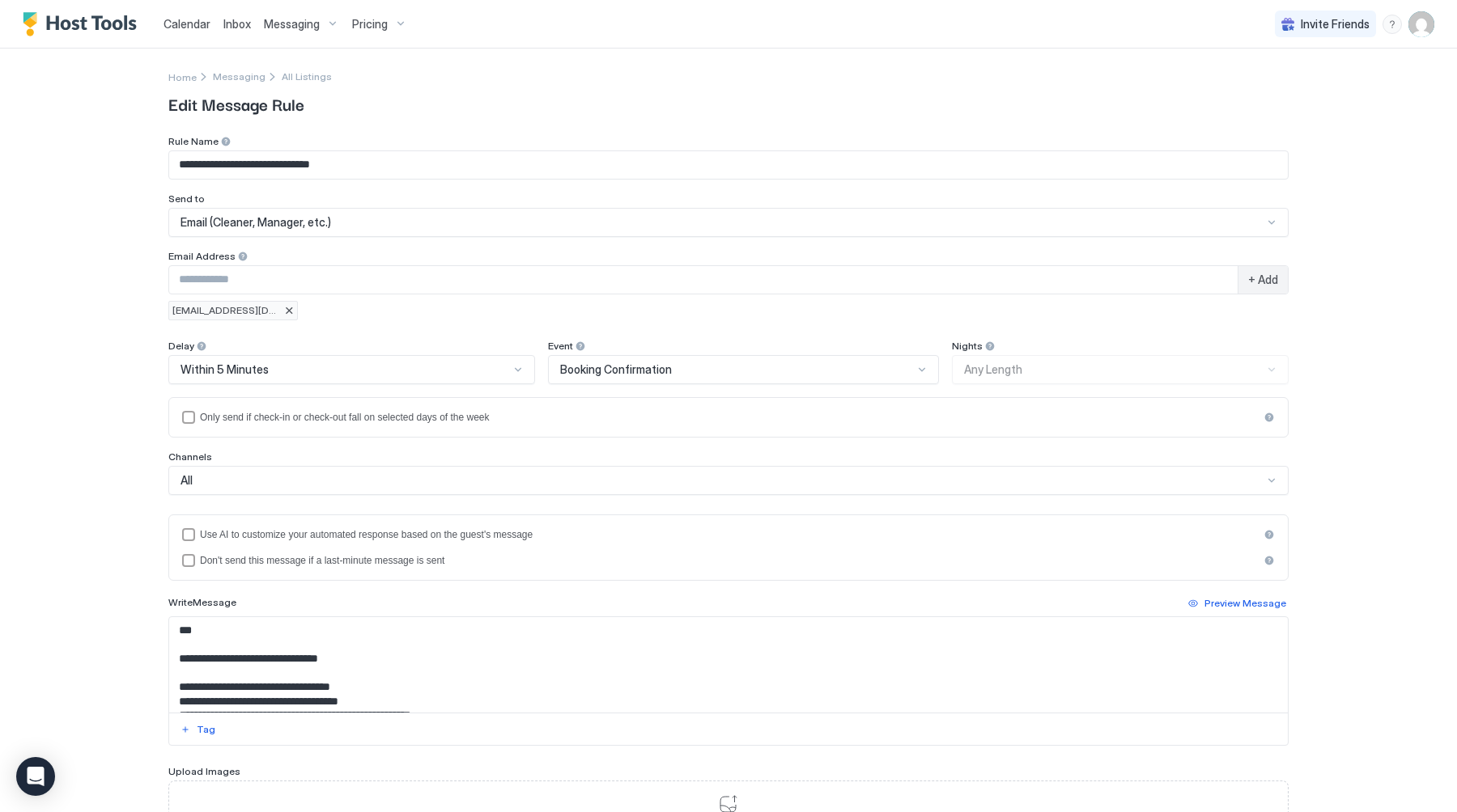
click at [324, 227] on span "Email (Cleaner, Manager, etc.)" at bounding box center [256, 222] width 151 height 14
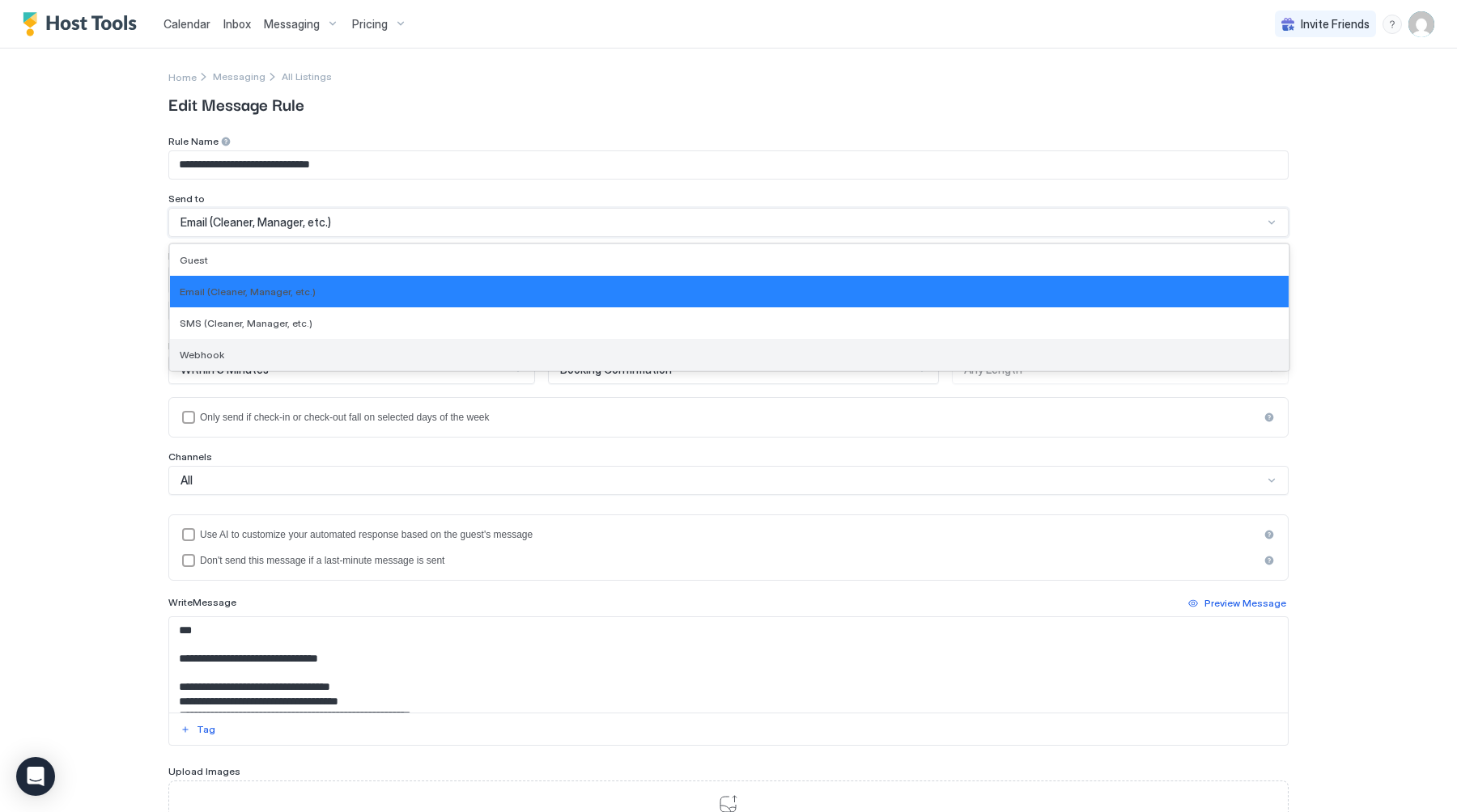
click at [281, 350] on div "Webhook" at bounding box center [728, 355] width 1099 height 12
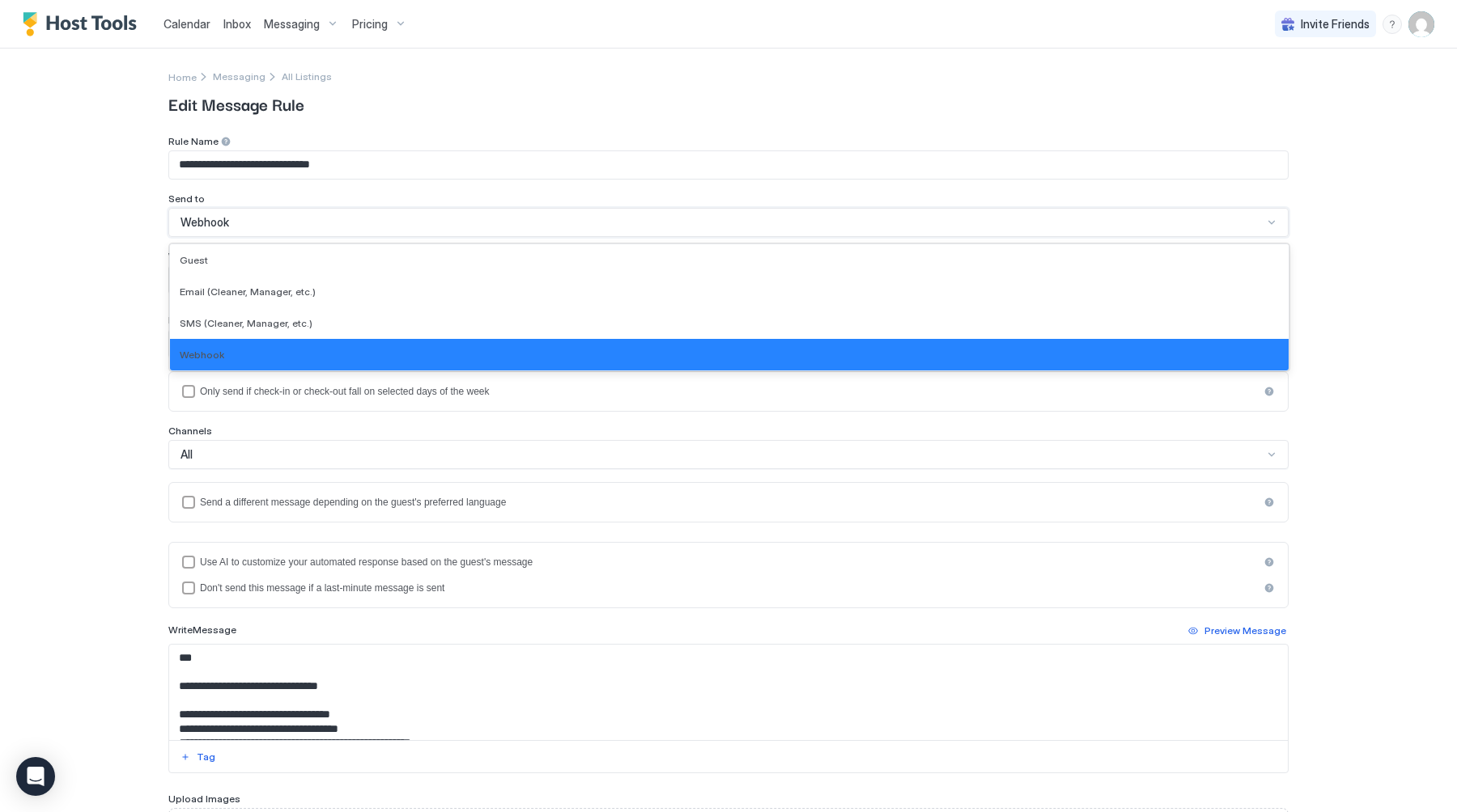
click at [291, 222] on div "Webhook" at bounding box center [721, 222] width 1082 height 14
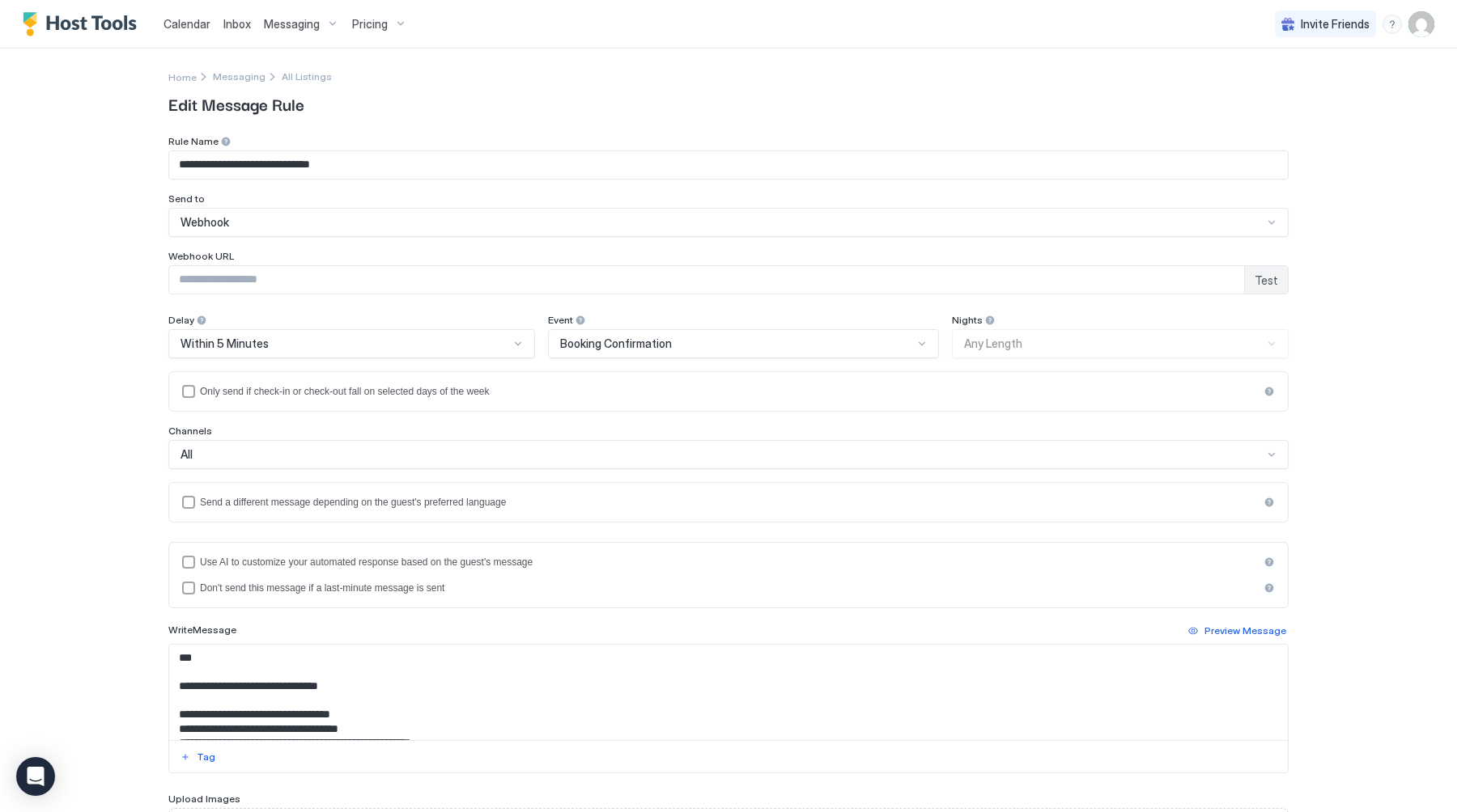
click at [91, 268] on div "**********" at bounding box center [728, 406] width 1457 height 812
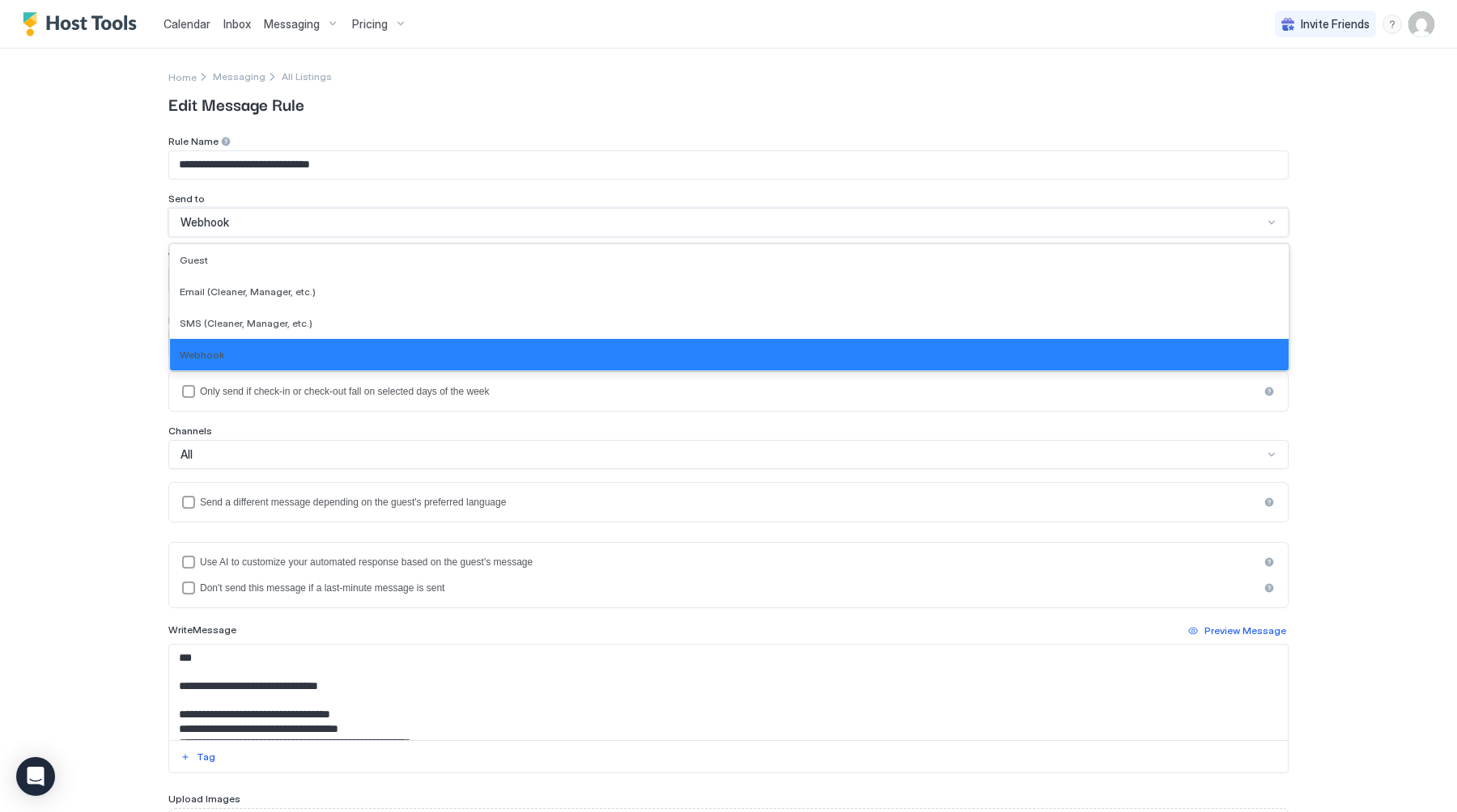
click at [227, 226] on span "Webhook" at bounding box center [204, 222] width 48 height 14
click at [226, 262] on div "Guest" at bounding box center [728, 260] width 1099 height 12
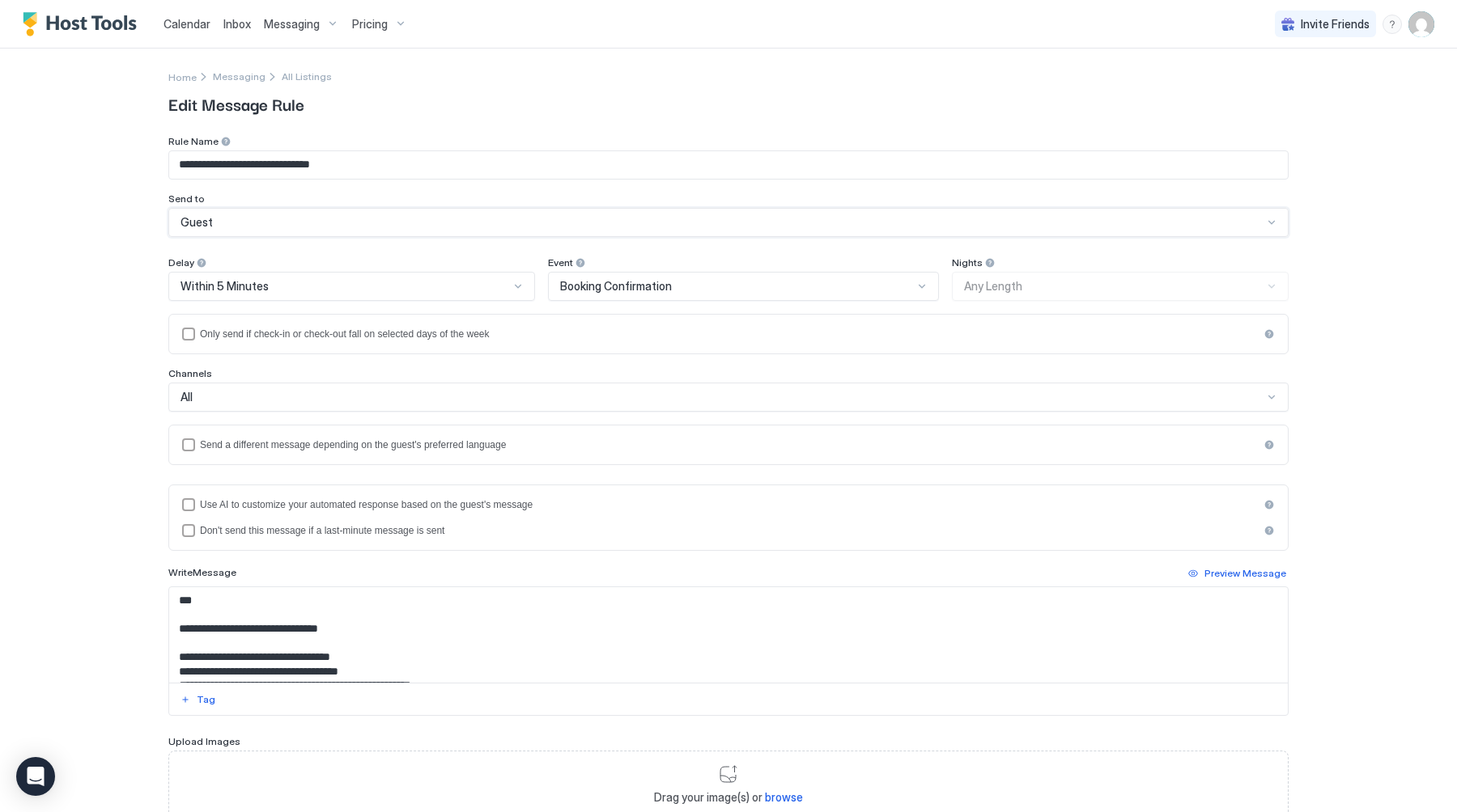
click at [229, 217] on div "Guest" at bounding box center [721, 222] width 1082 height 14
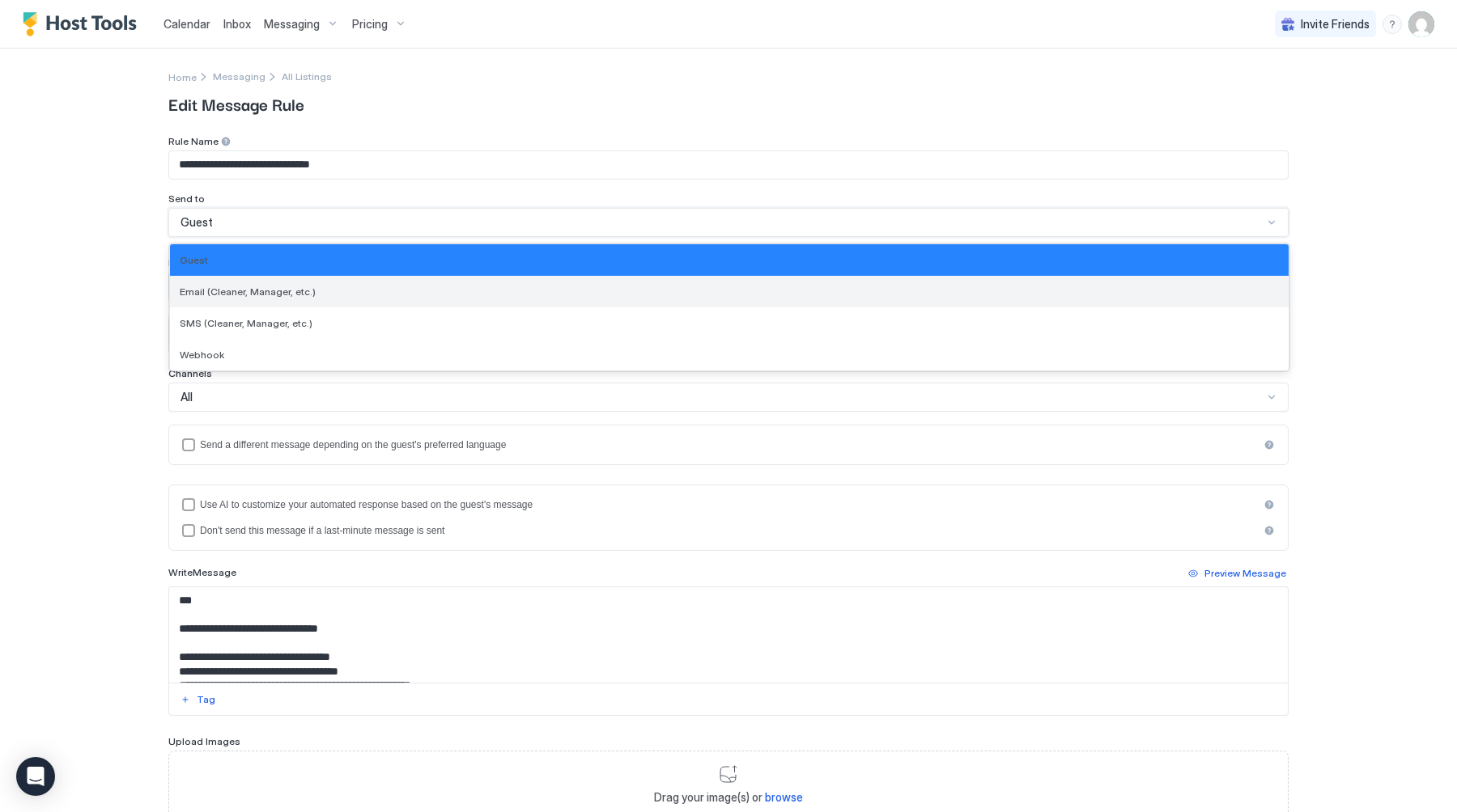
click at [226, 299] on div "Email (Cleaner, Manager, etc.)" at bounding box center [729, 291] width 1118 height 31
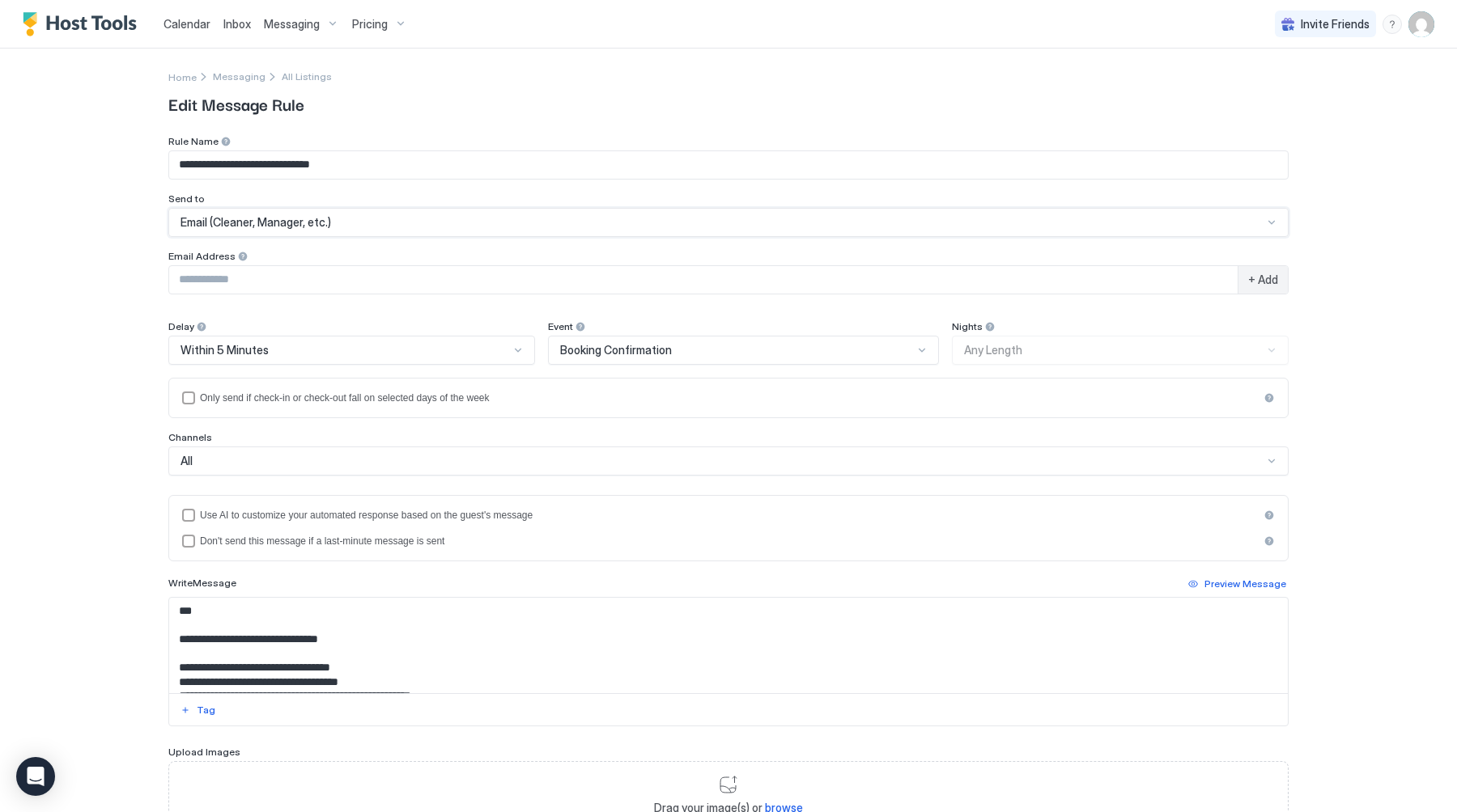
click at [238, 229] on span "Email (Cleaner, Manager, etc.)" at bounding box center [256, 222] width 151 height 14
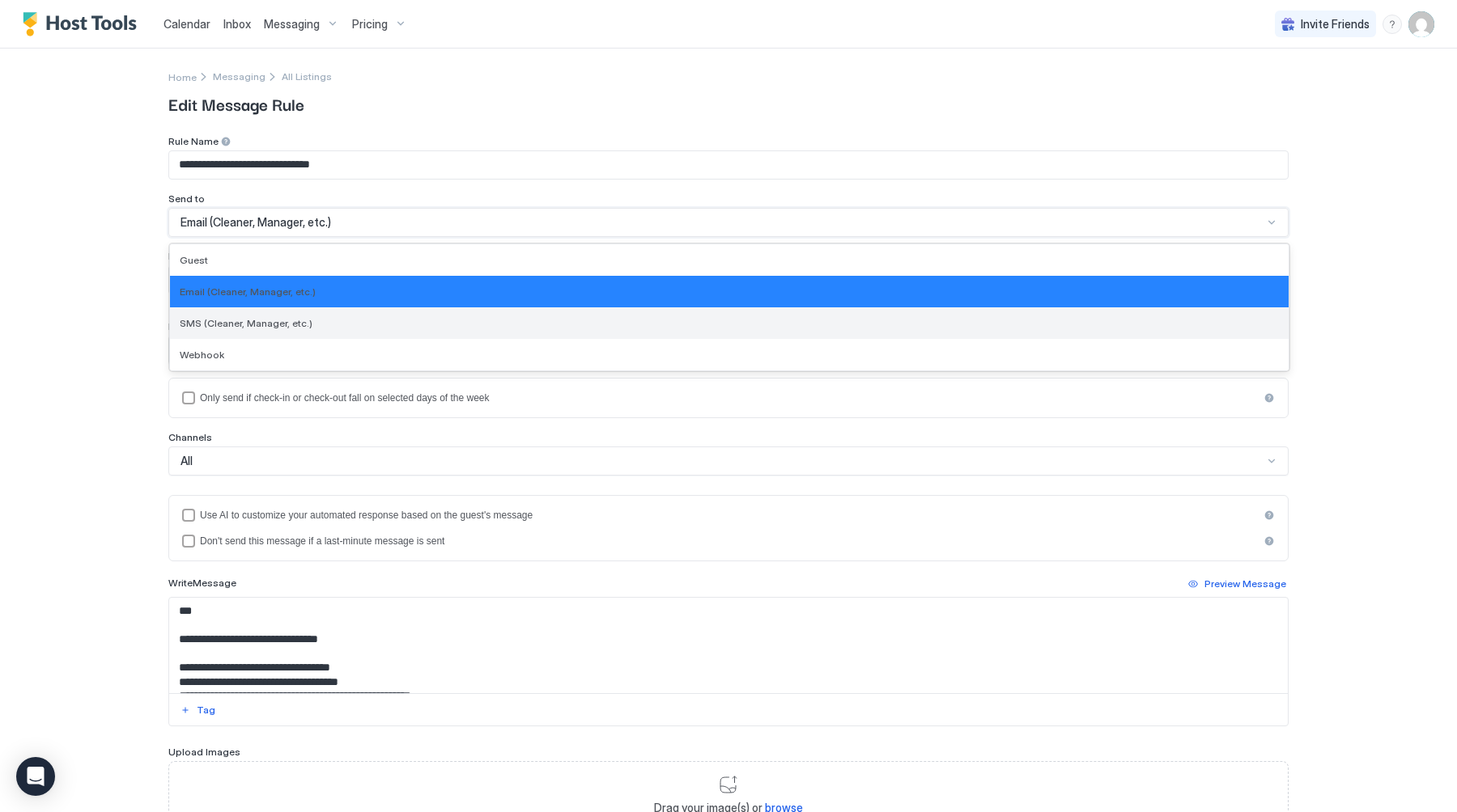
click at [242, 309] on div "SMS (Cleaner, Manager, etc.)" at bounding box center [729, 323] width 1118 height 31
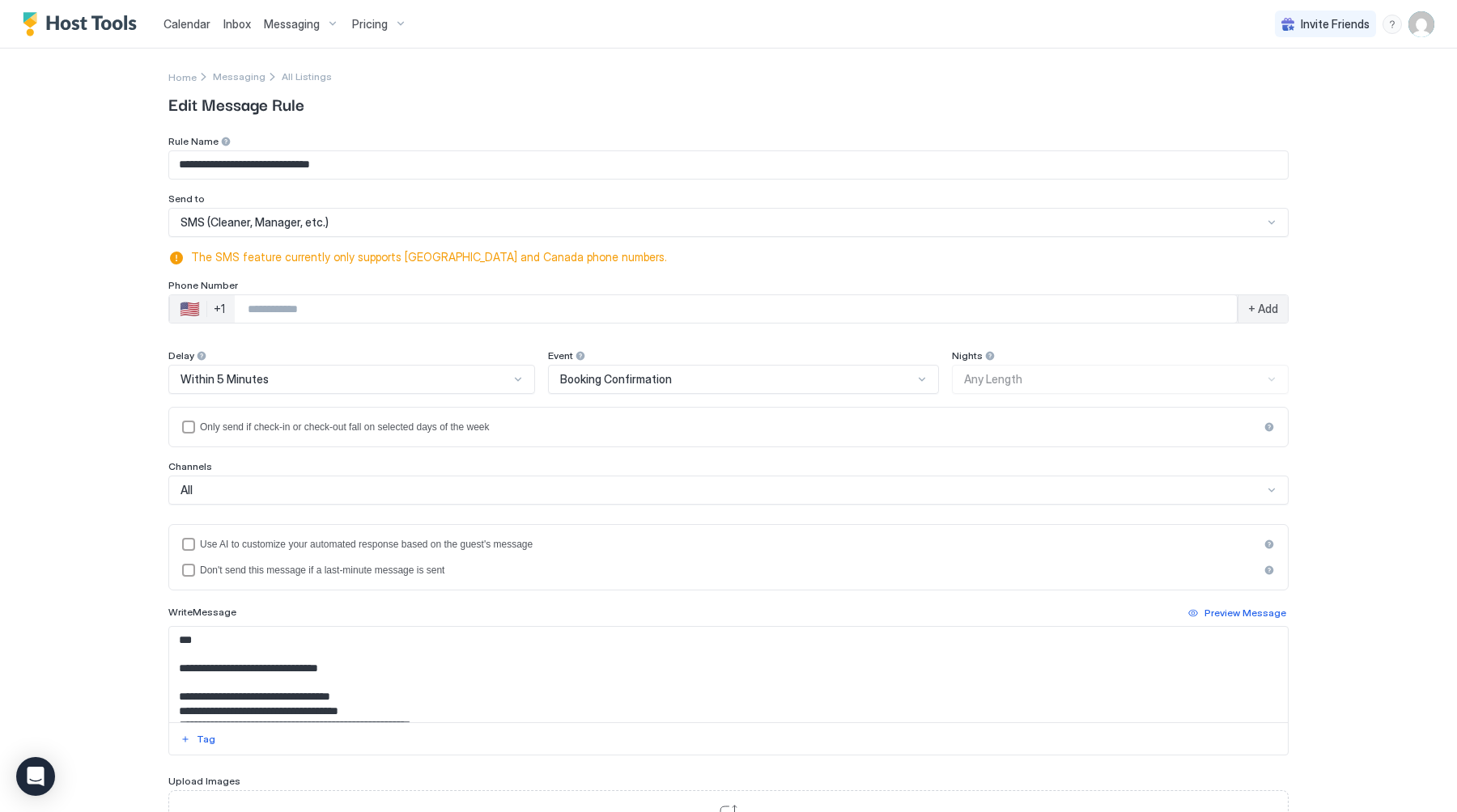
click at [224, 301] on div "🇺🇸 +1" at bounding box center [202, 309] width 64 height 27
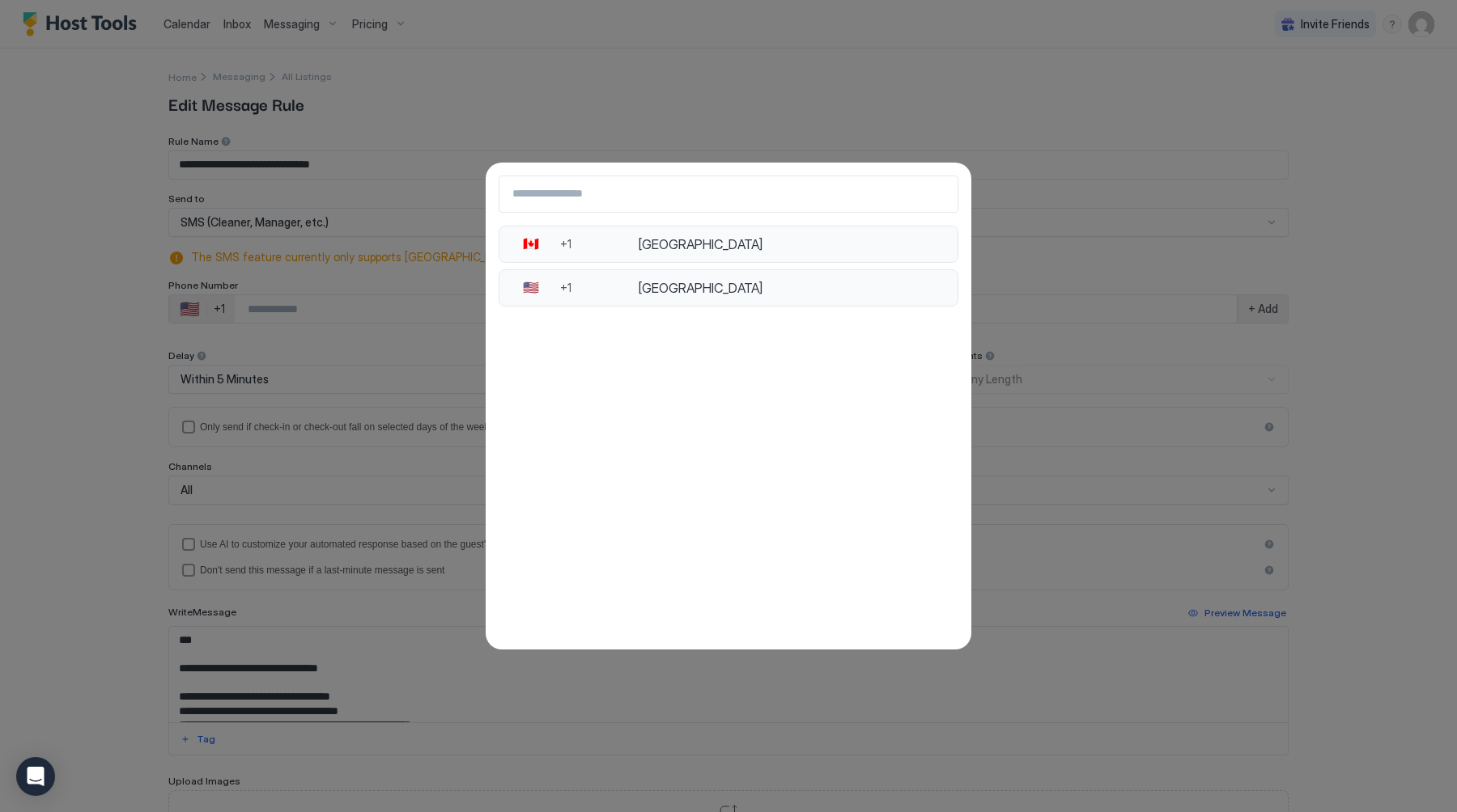
click at [397, 336] on button "🇨🇦 +1 Canada 🇺🇸 +1 United States" at bounding box center [728, 406] width 1457 height 812
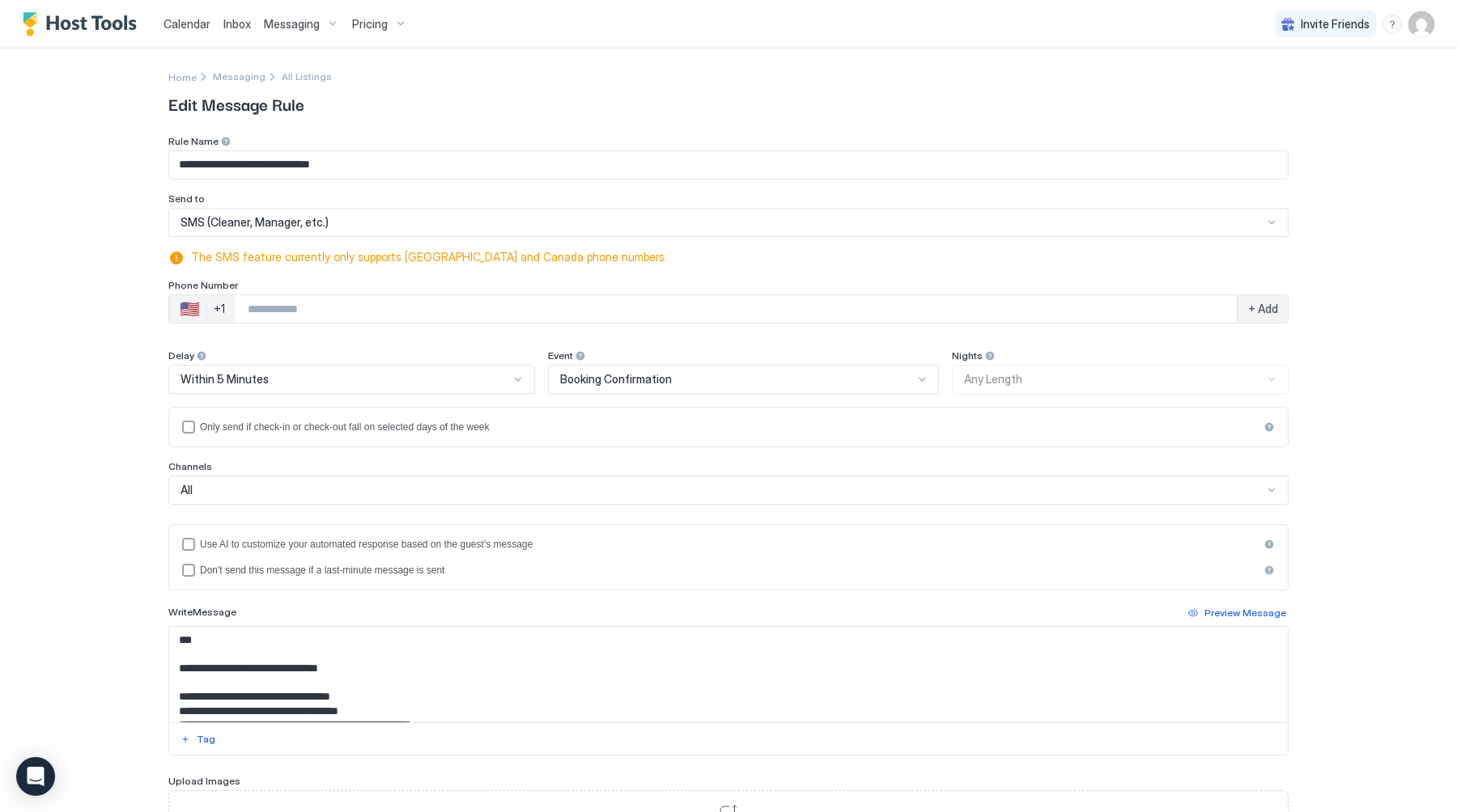
click at [284, 222] on span "SMS (Cleaner, Manager, etc.)" at bounding box center [254, 222] width 148 height 14
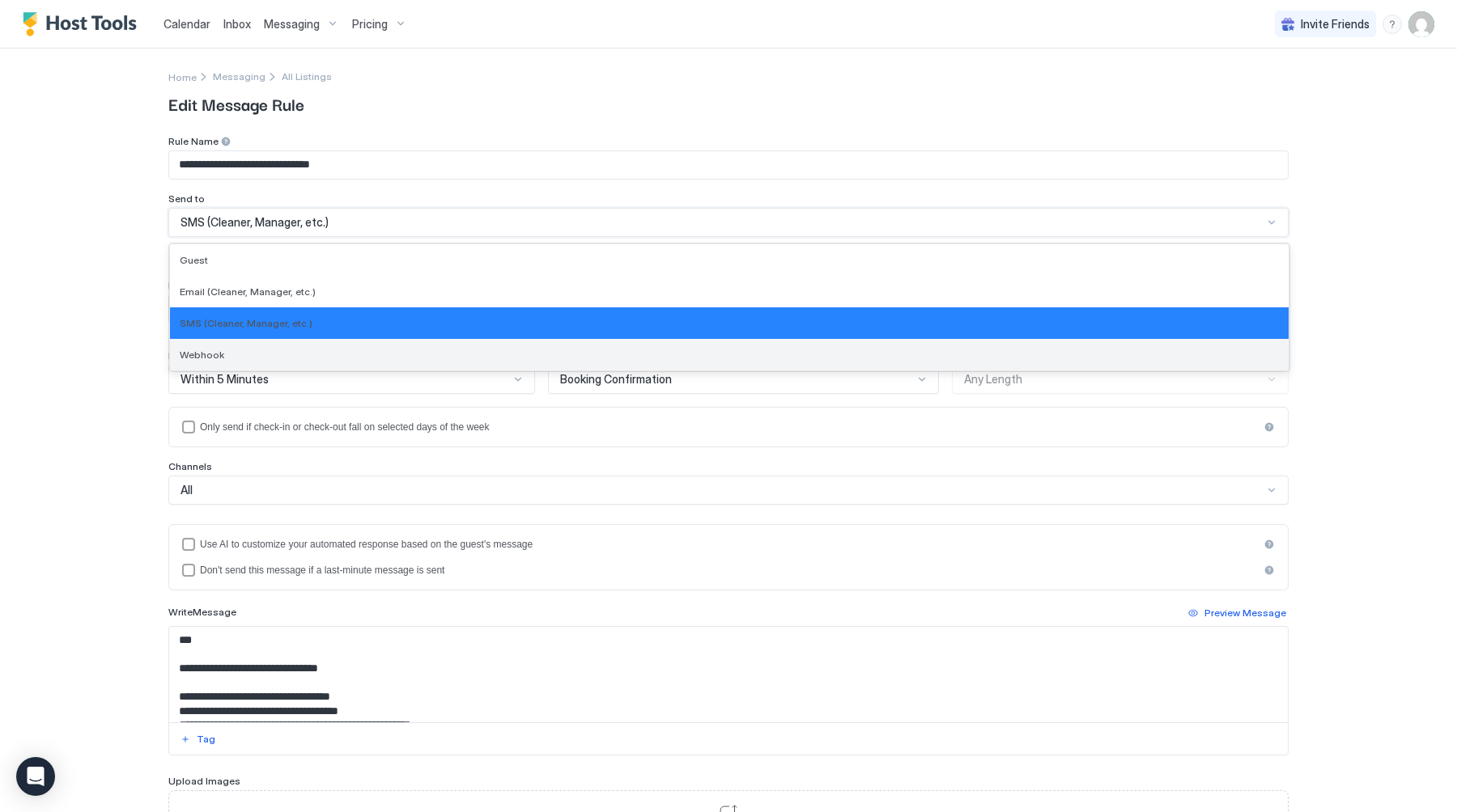
click at [215, 356] on span "Webhook" at bounding box center [202, 355] width 45 height 12
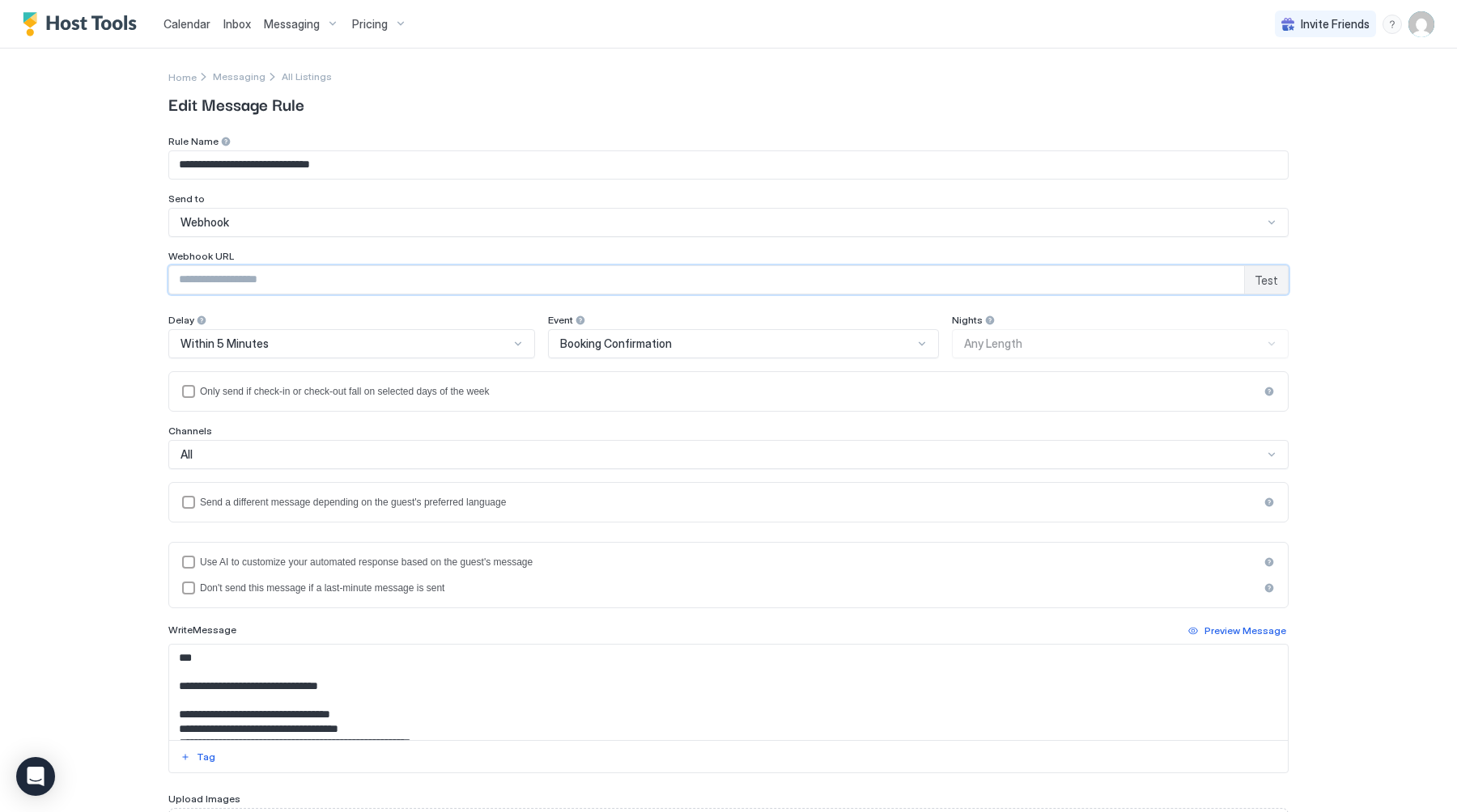
click at [521, 286] on input "Input Field" at bounding box center [706, 279] width 1075 height 27
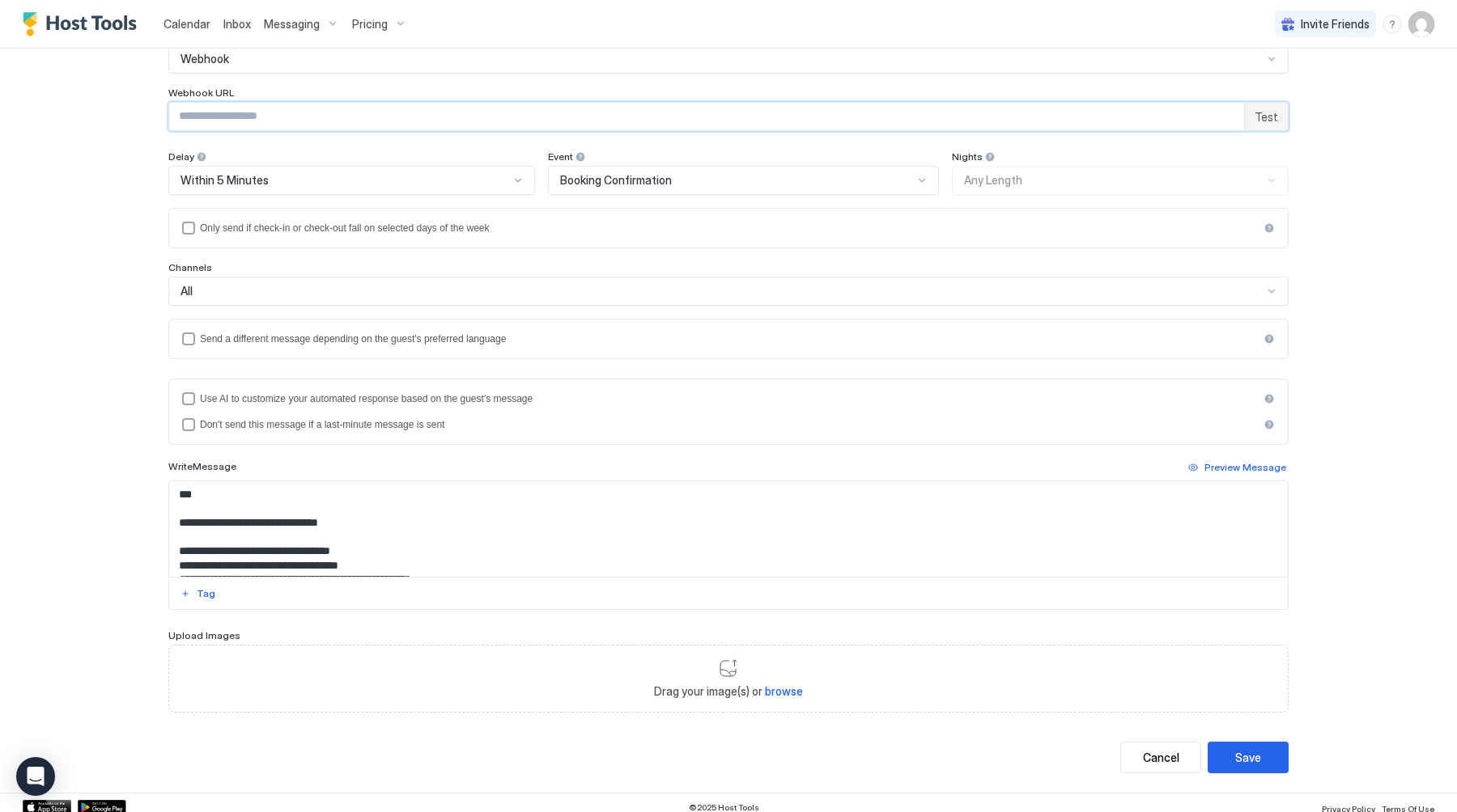
scroll to position [172, 0]
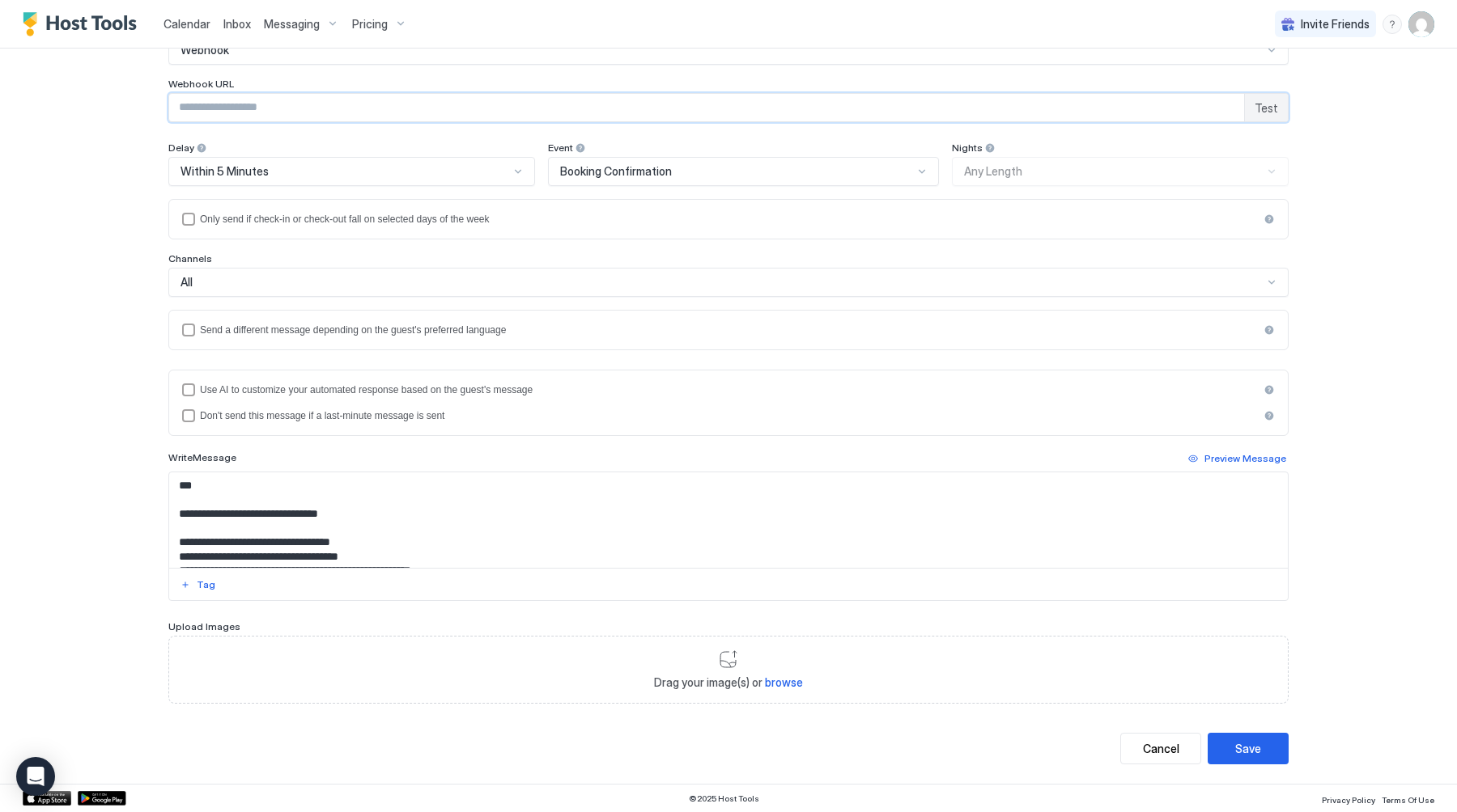
paste input "**********"
click at [1282, 104] on div "Test" at bounding box center [1266, 108] width 44 height 27
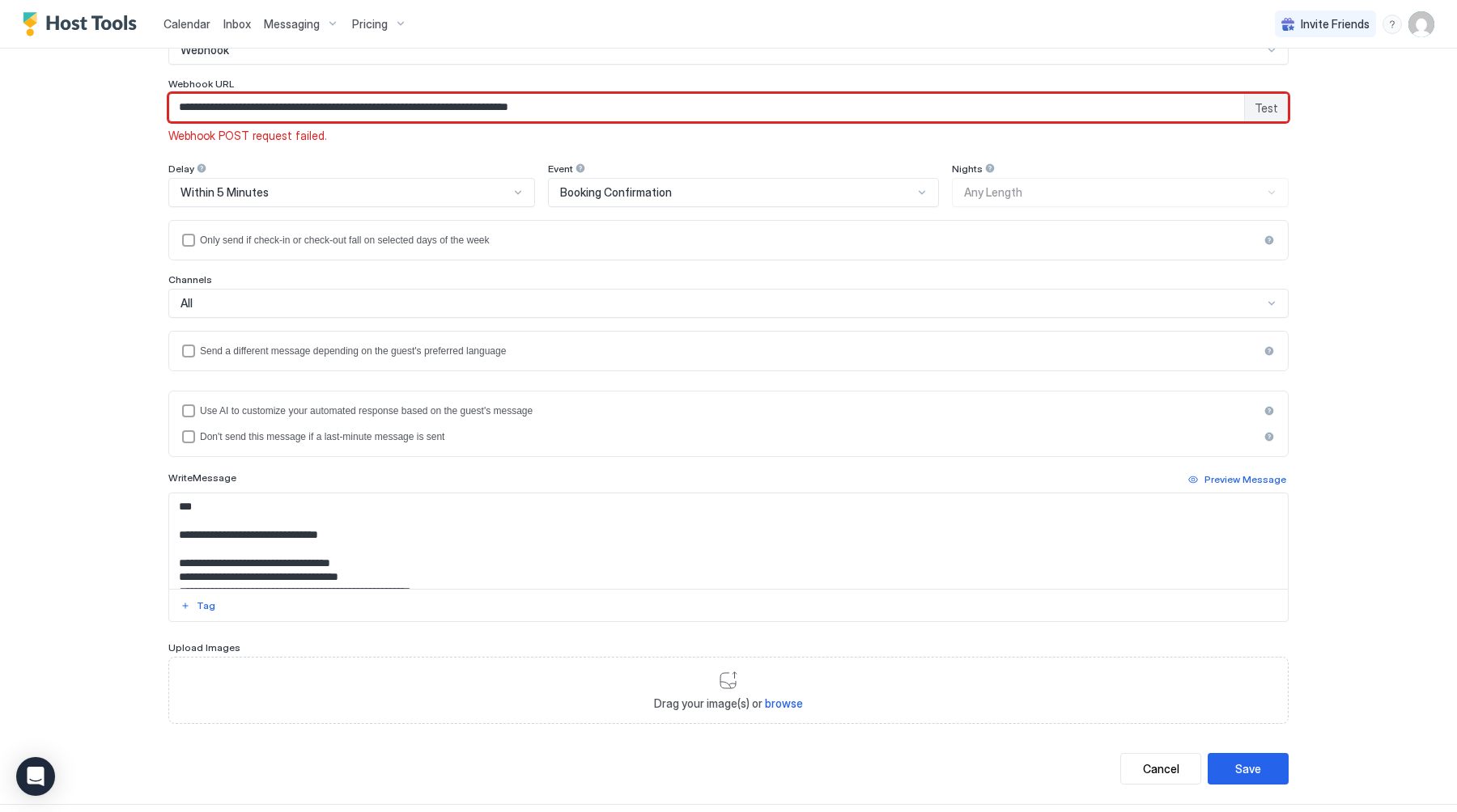
click at [685, 112] on input "**********" at bounding box center [706, 108] width 1075 height 27
drag, startPoint x: 681, startPoint y: 112, endPoint x: 96, endPoint y: 101, distance: 585.1
click at [96, 101] on div "**********" at bounding box center [728, 406] width 1457 height 812
click at [1268, 105] on span "Test" at bounding box center [1266, 108] width 24 height 17
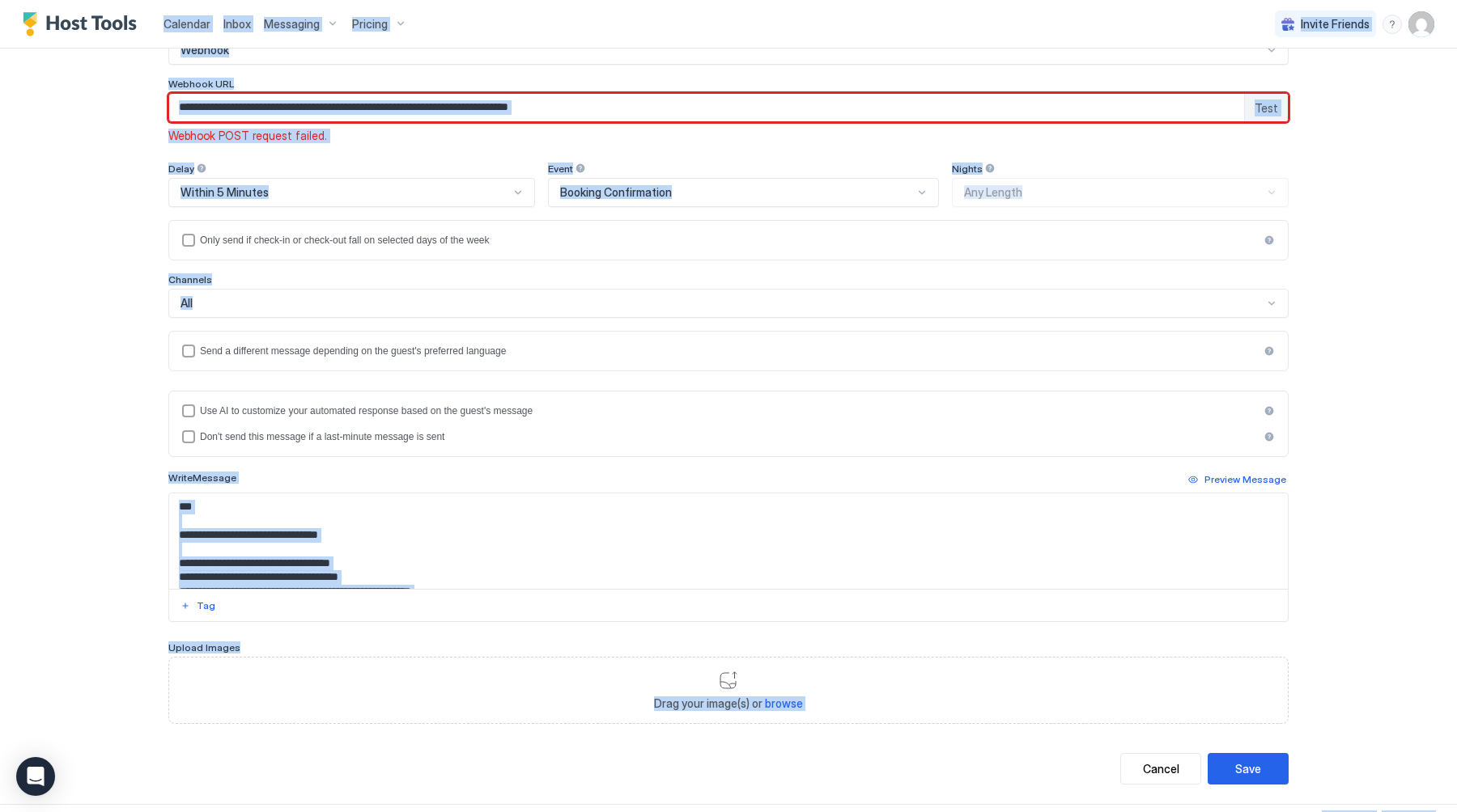
click at [836, 116] on input "**********" at bounding box center [706, 108] width 1075 height 27
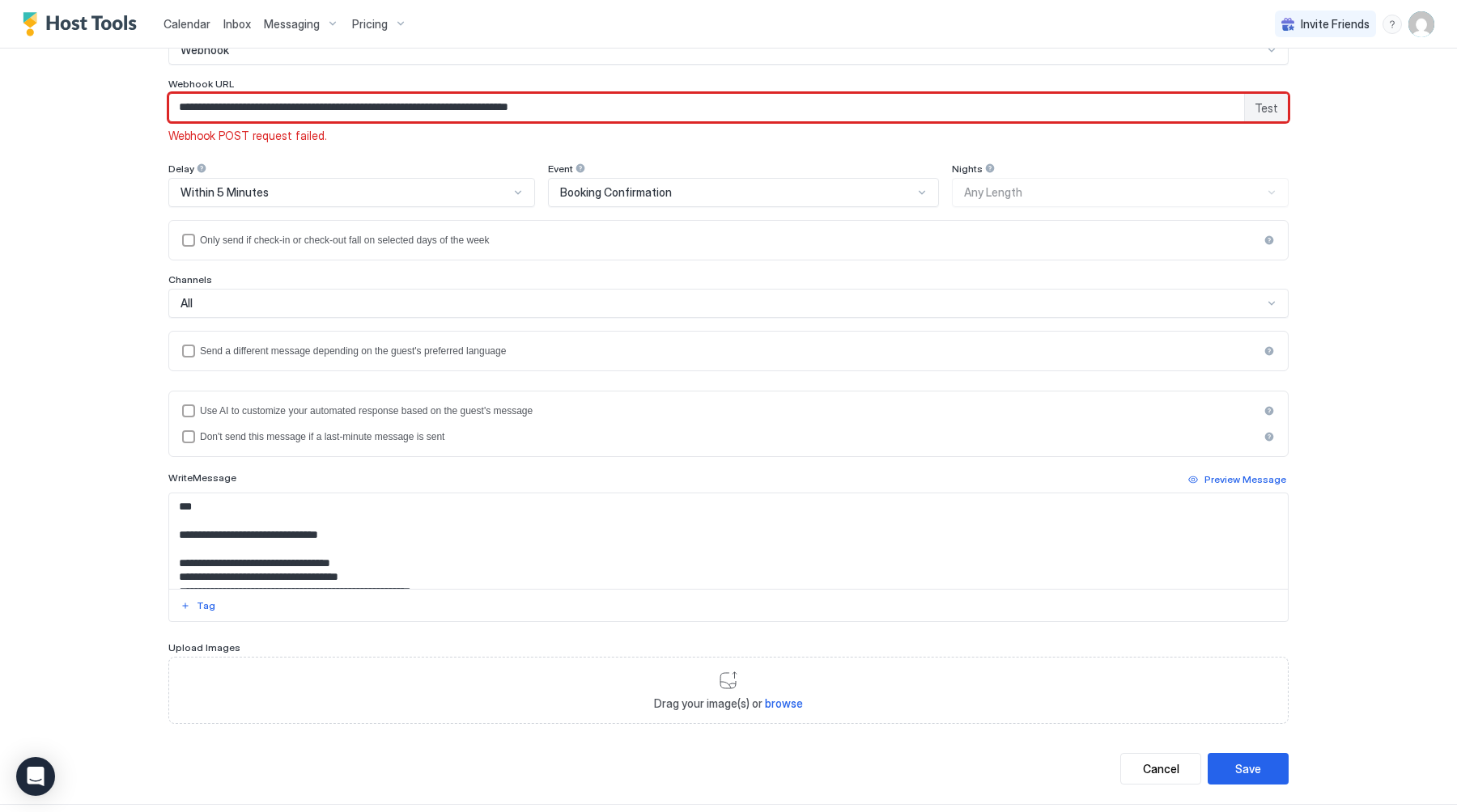
paste input "Input Field"
click at [1266, 109] on span "Test" at bounding box center [1266, 108] width 24 height 17
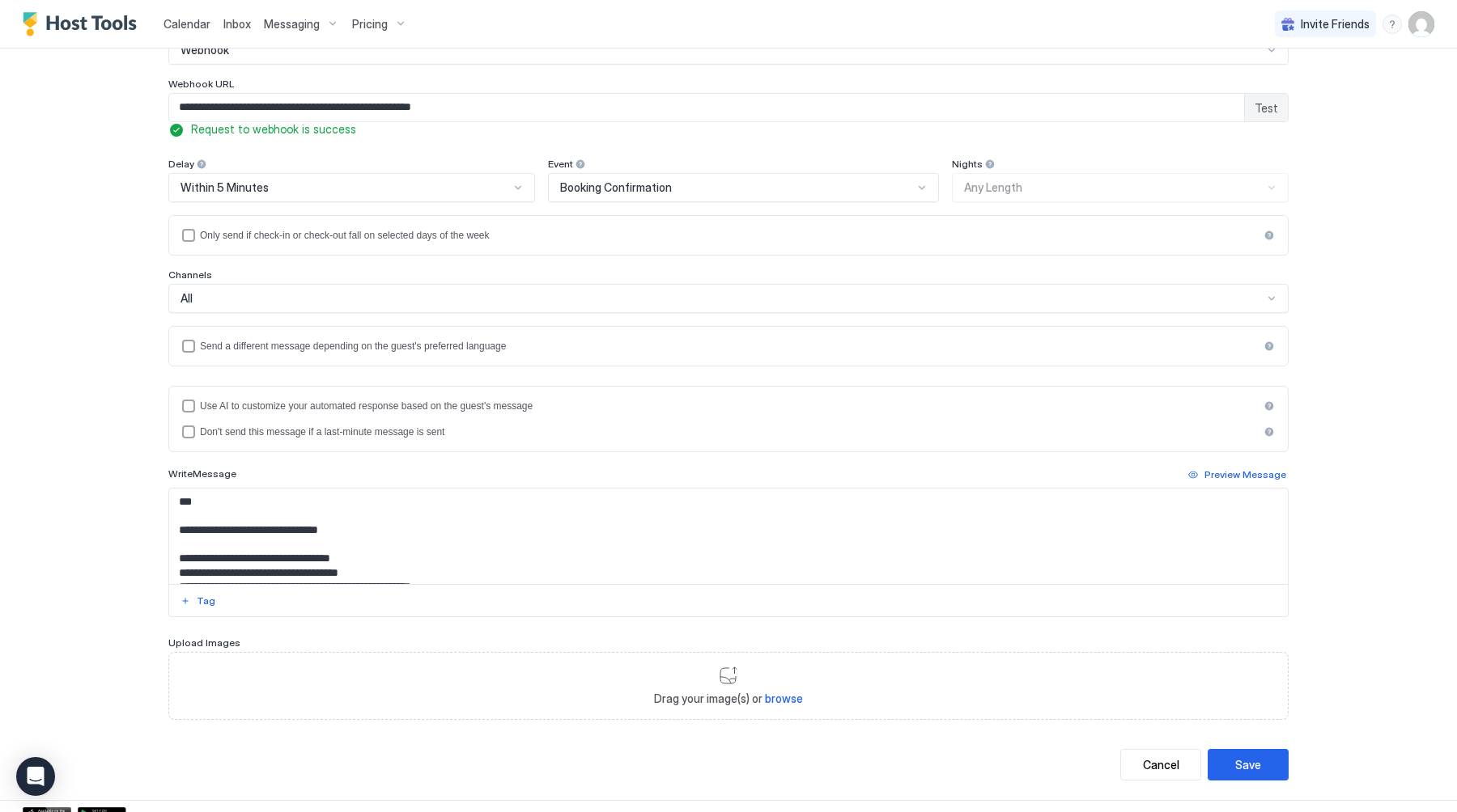
click at [1271, 105] on span "Test" at bounding box center [1266, 108] width 24 height 17
click at [856, 113] on input "**********" at bounding box center [706, 108] width 1075 height 27
paste input "Input Field"
click at [1268, 109] on span "Test" at bounding box center [1266, 108] width 24 height 17
click at [695, 103] on input "**********" at bounding box center [706, 108] width 1075 height 27
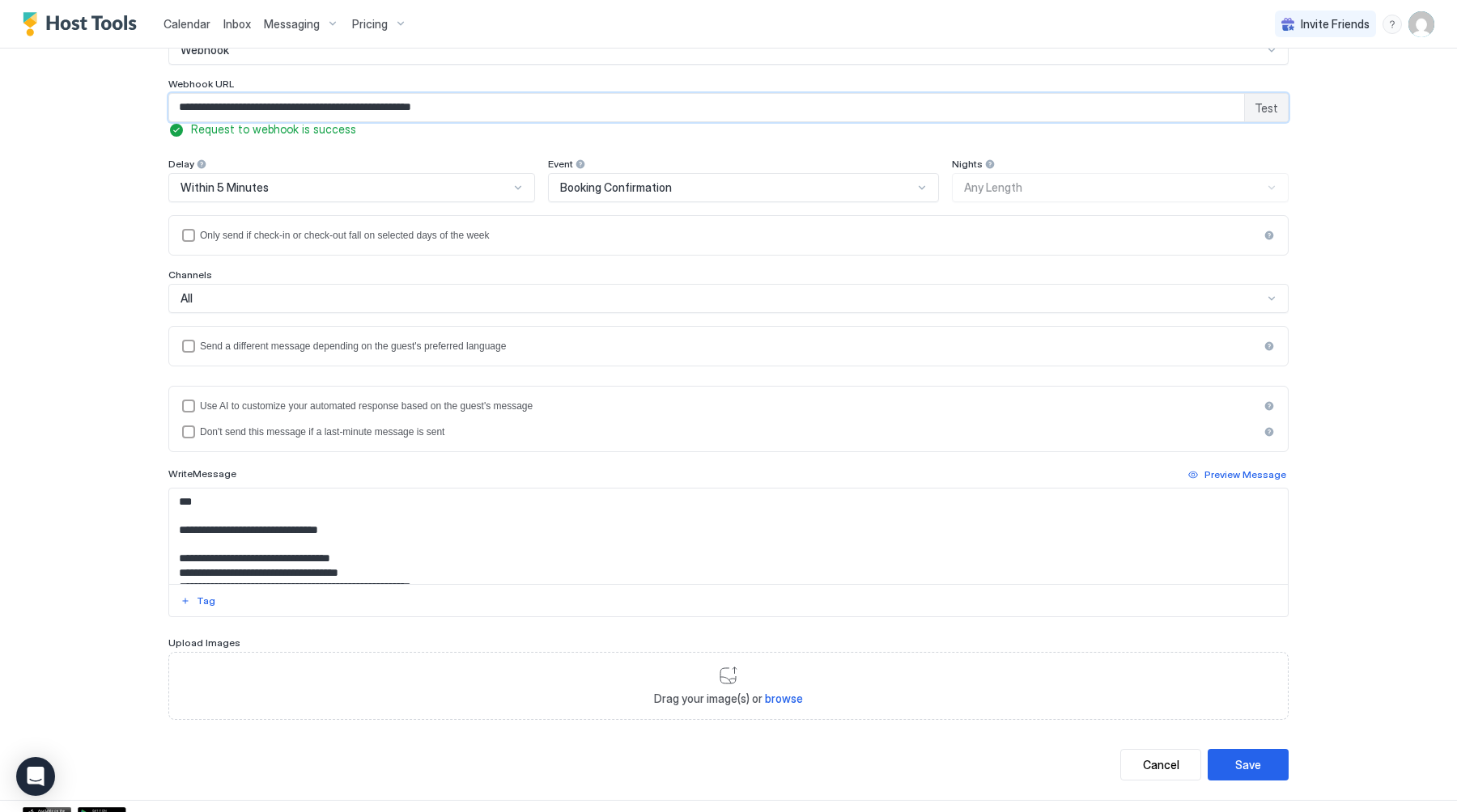
paste input "Input Field"
type input "**********"
click at [1274, 108] on span "Test" at bounding box center [1266, 108] width 24 height 17
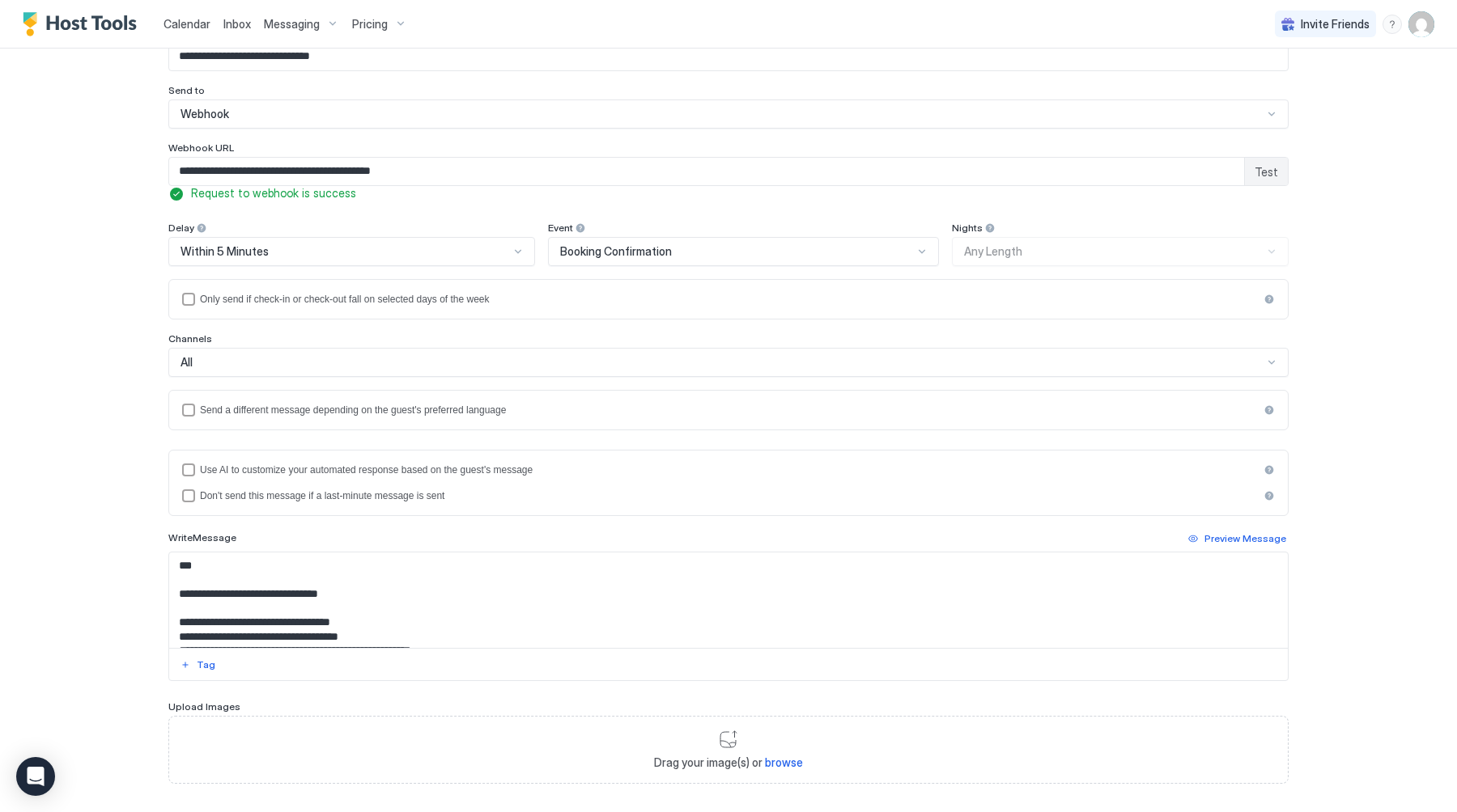
scroll to position [0, 0]
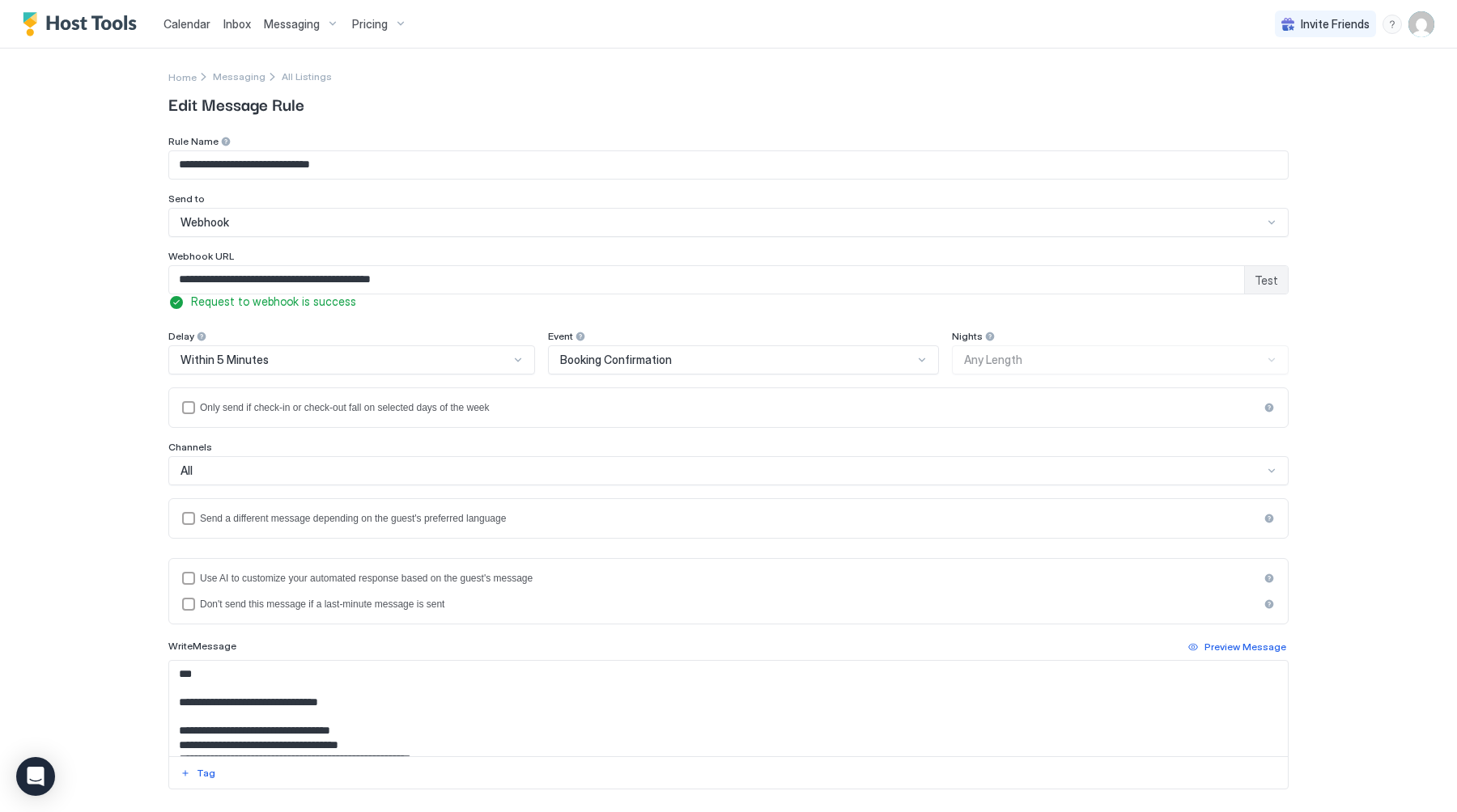
click at [240, 69] on div "Messaging" at bounding box center [245, 76] width 65 height 17
click at [233, 80] on span "Messaging" at bounding box center [239, 76] width 53 height 12
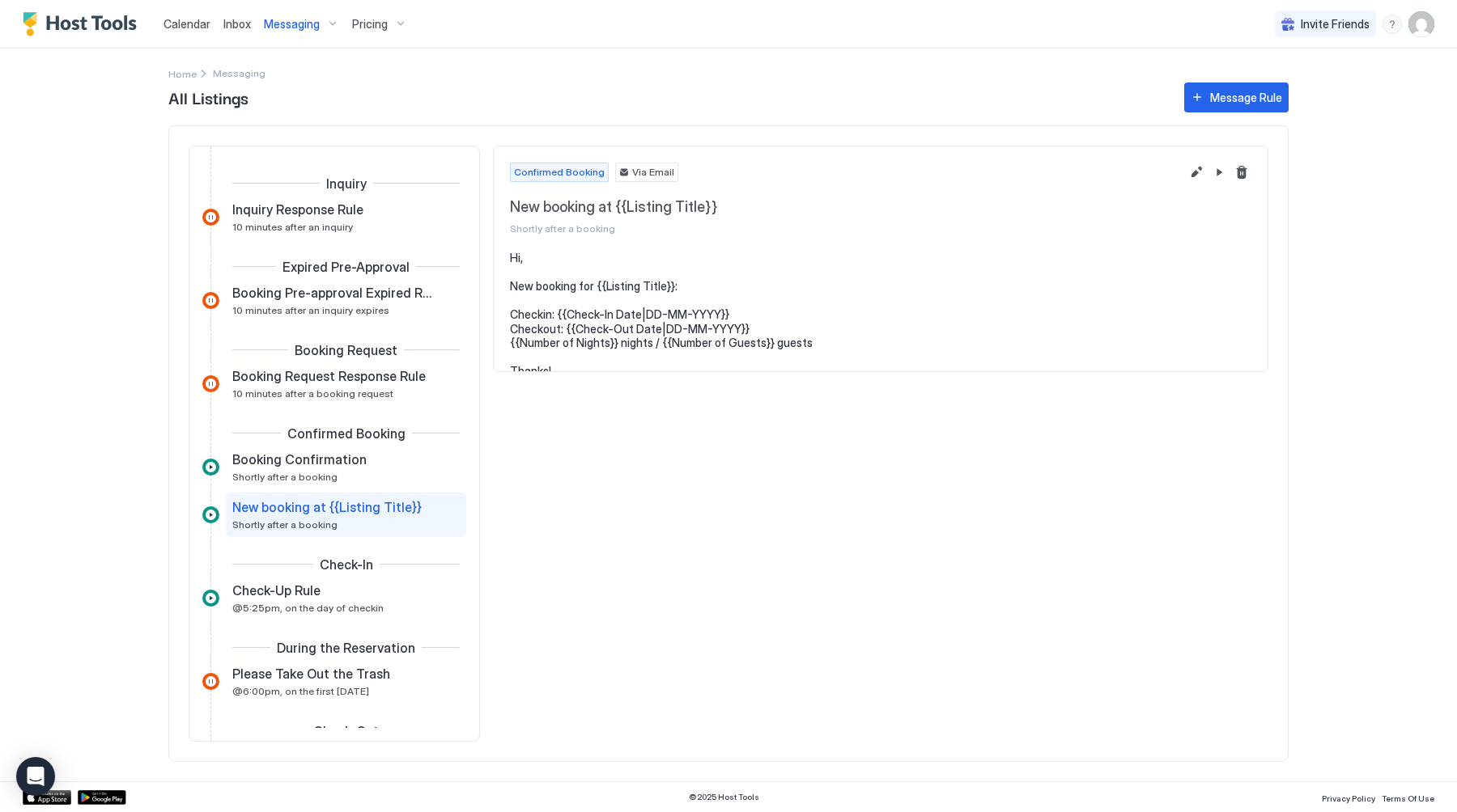
scroll to position [72, 0]
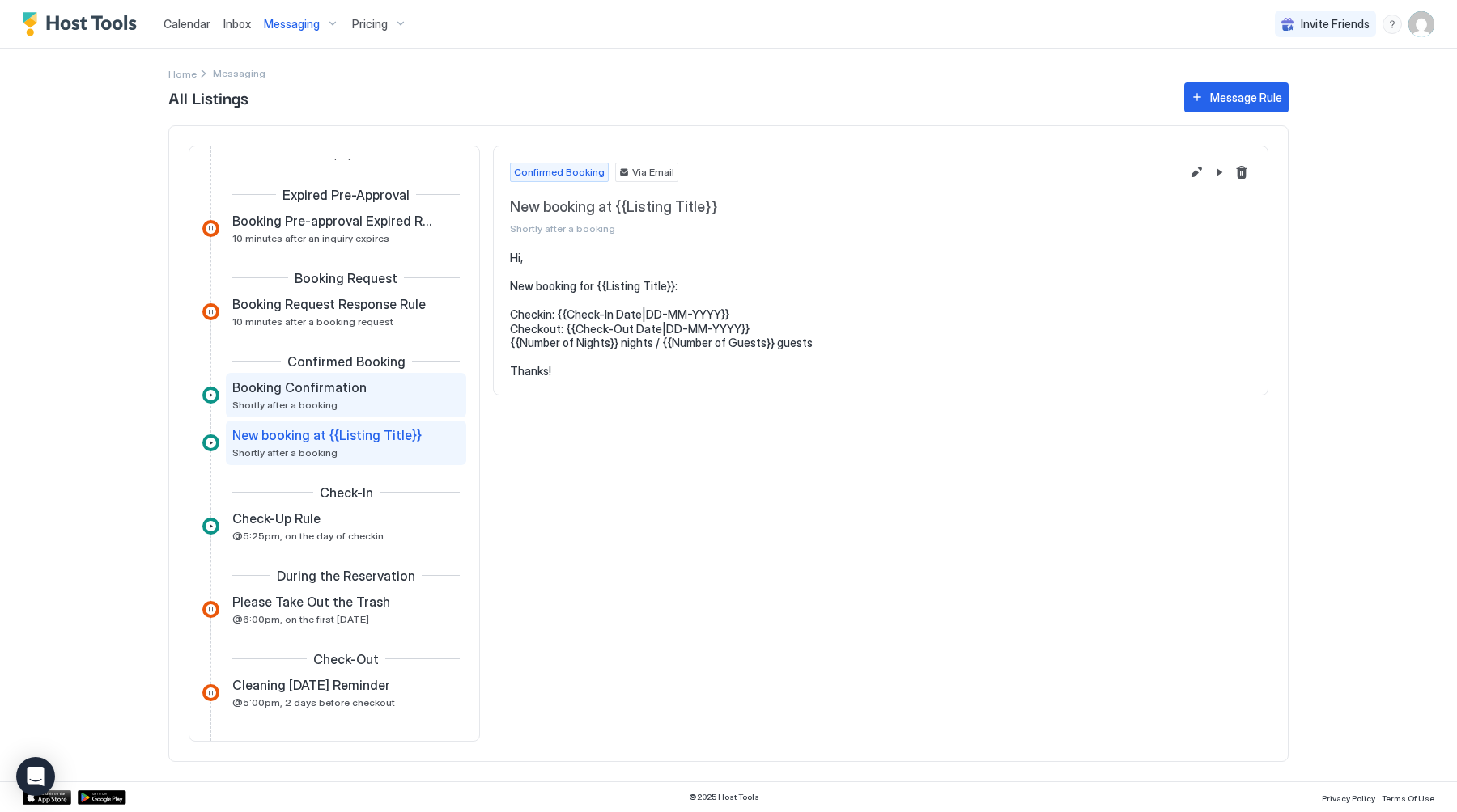
click at [363, 389] on div "Booking Confirmation" at bounding box center [335, 387] width 205 height 16
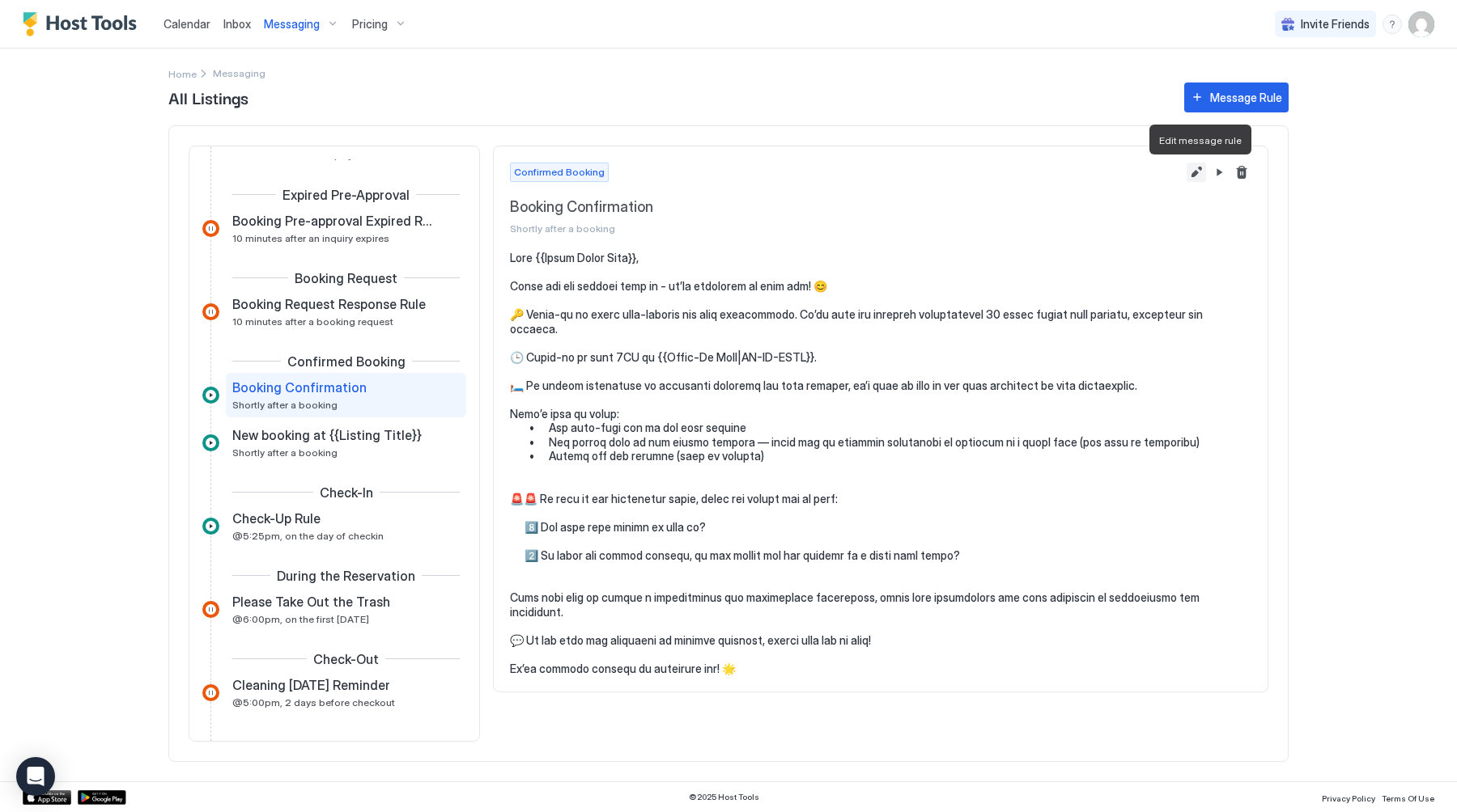
click at [1193, 174] on button "Edit message rule" at bounding box center [1195, 172] width 19 height 19
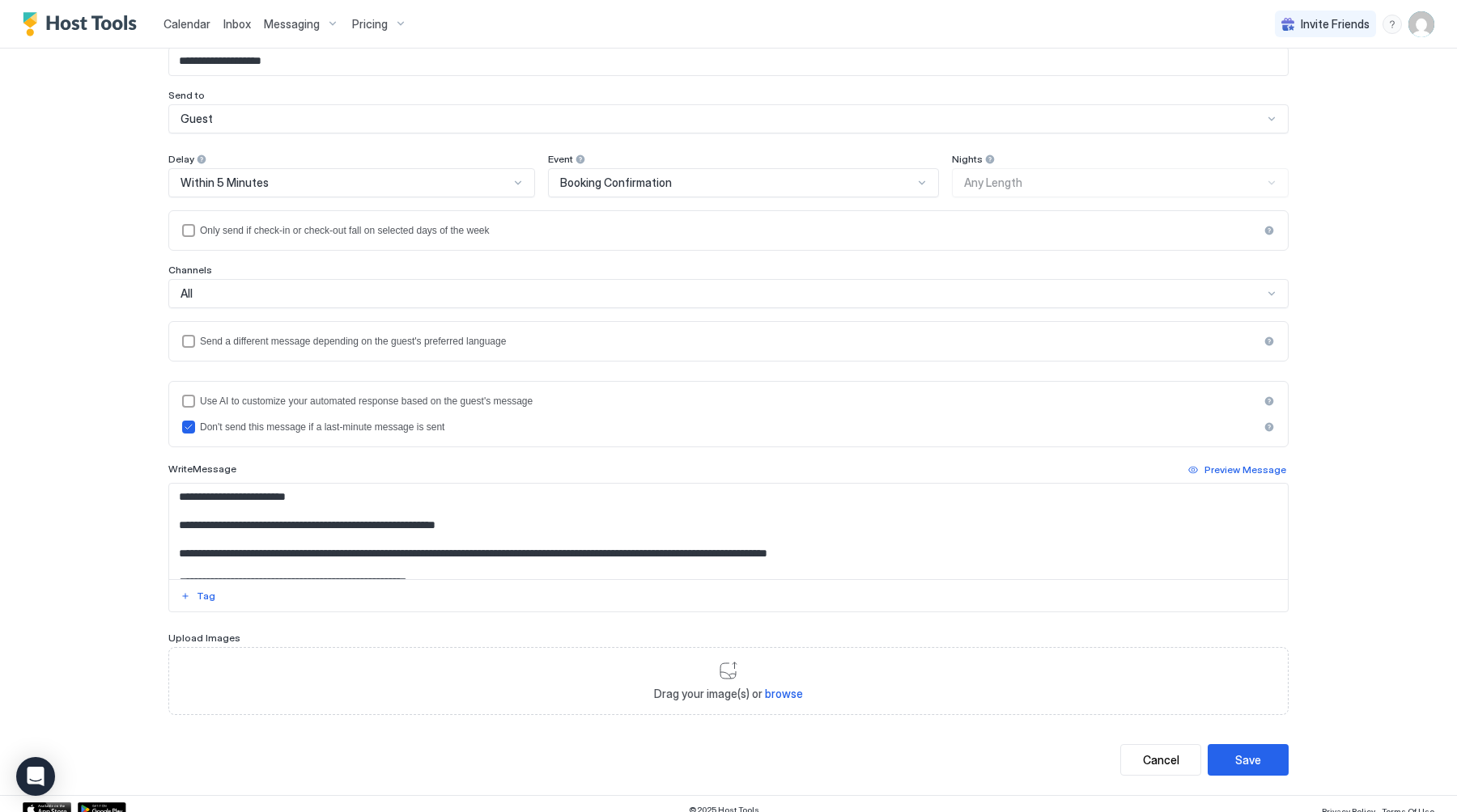
scroll to position [115, 0]
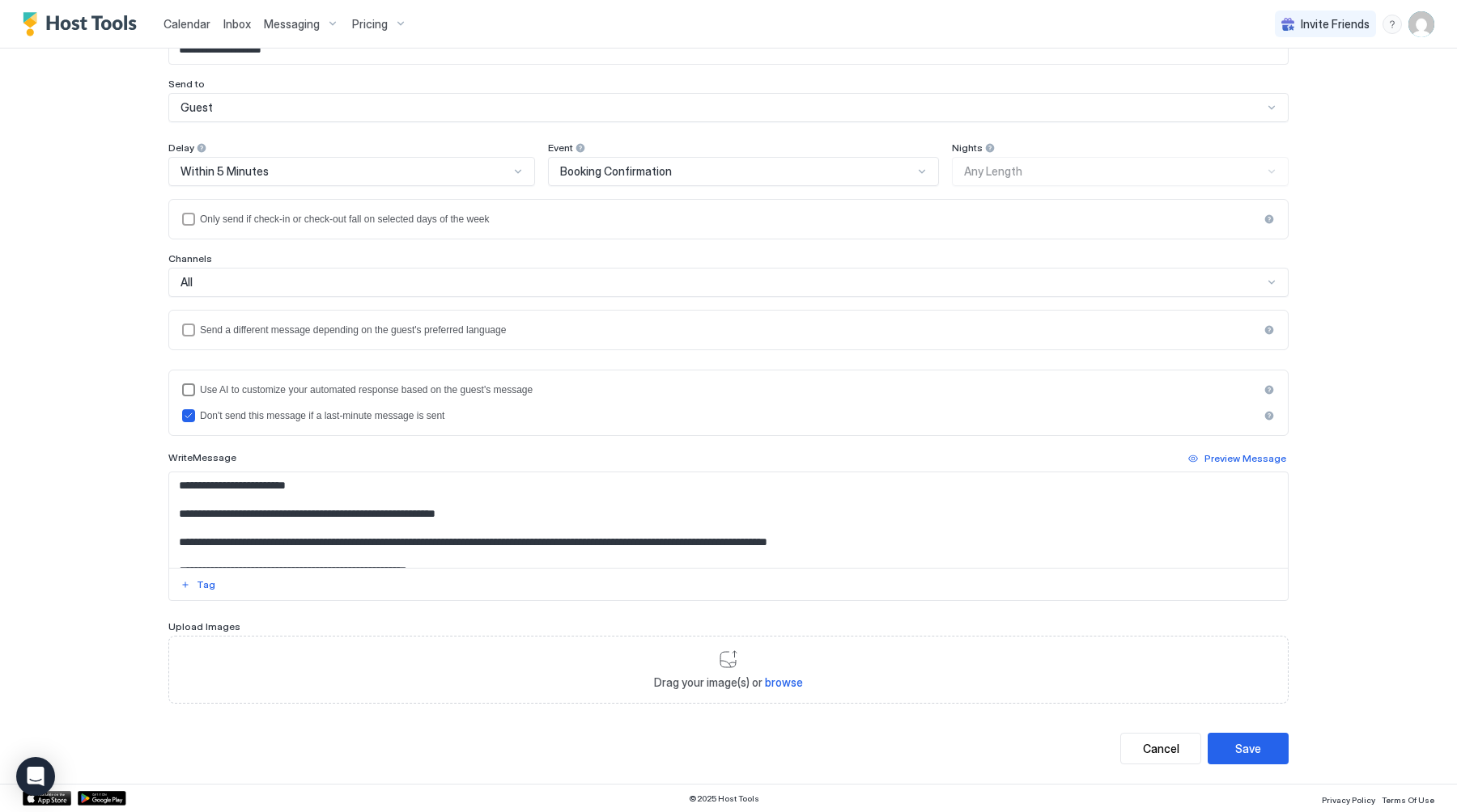
click at [295, 392] on div "Use AI to customize your automated response based on the guest's message" at bounding box center [729, 389] width 1059 height 11
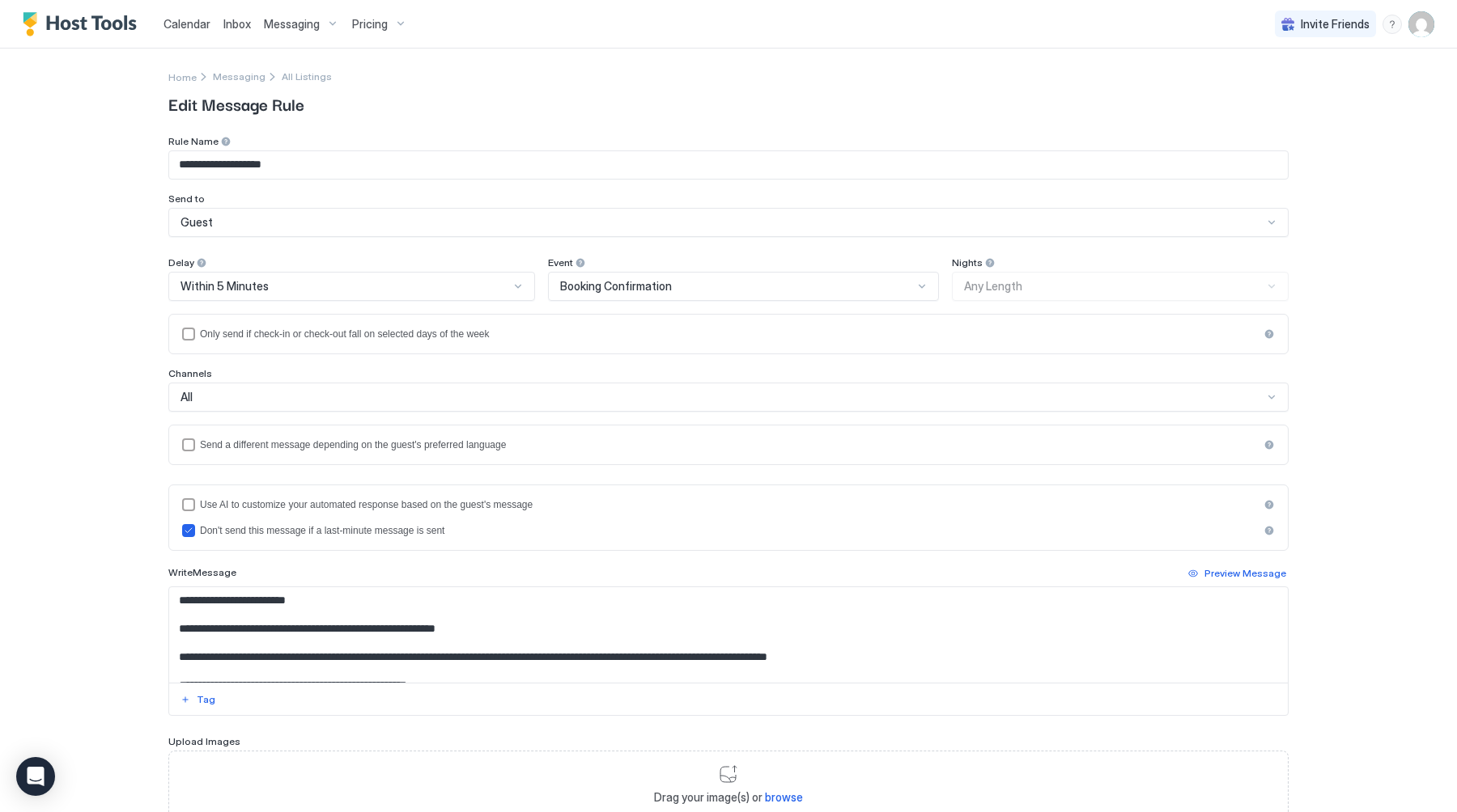
click at [302, 10] on div "Messaging" at bounding box center [302, 24] width 88 height 27
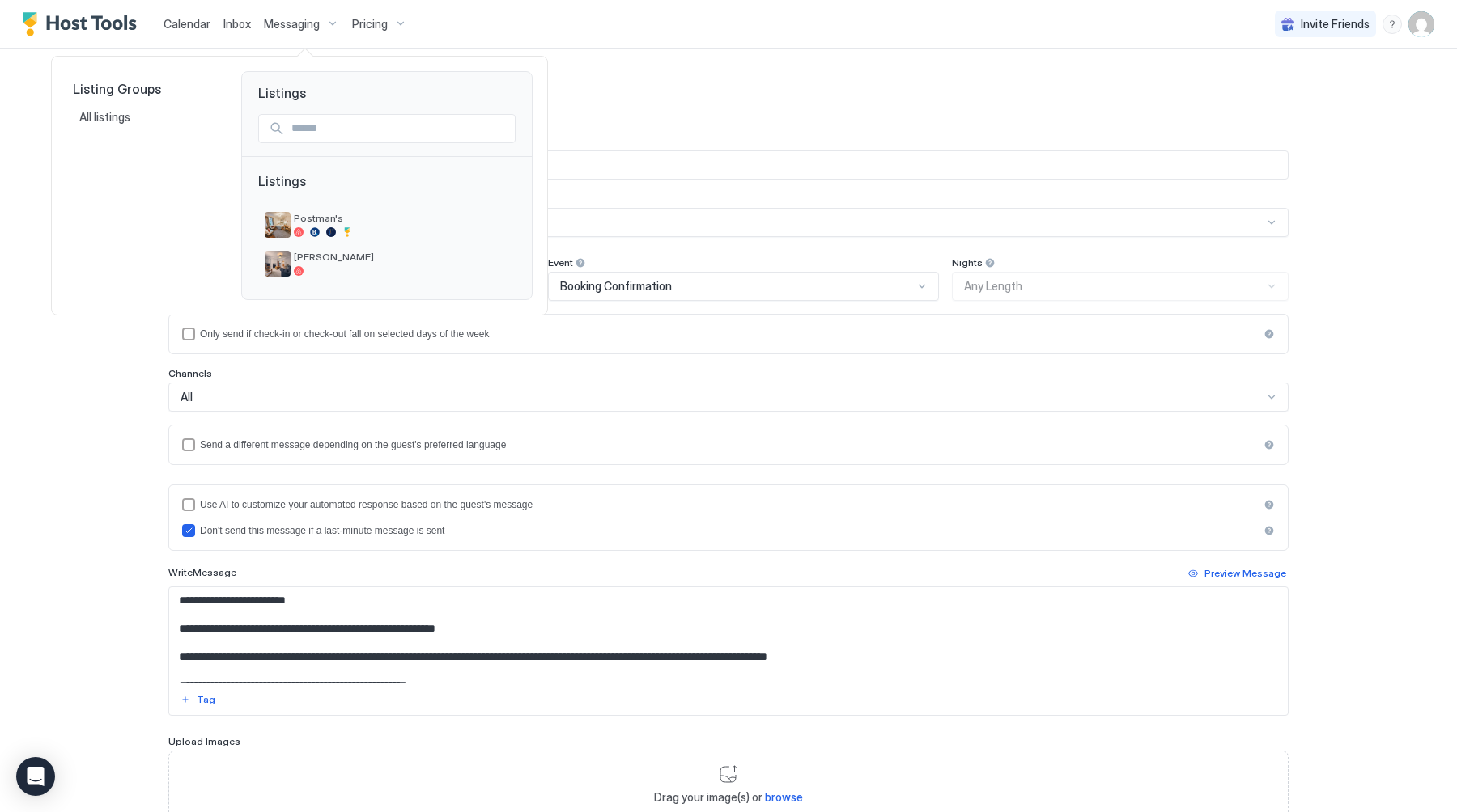
click at [303, 26] on div at bounding box center [728, 406] width 1457 height 812
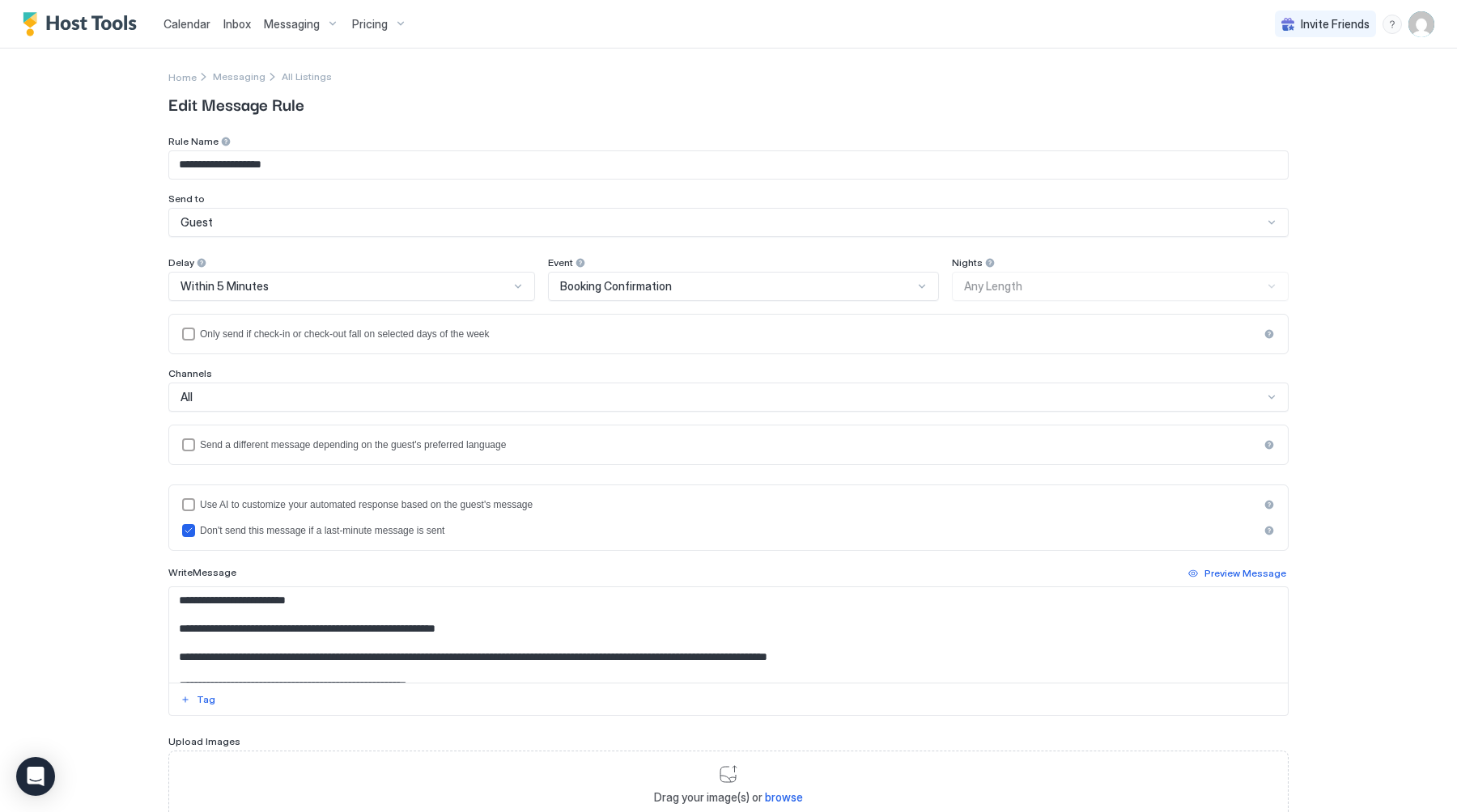
click at [304, 26] on span "Messaging" at bounding box center [291, 24] width 56 height 14
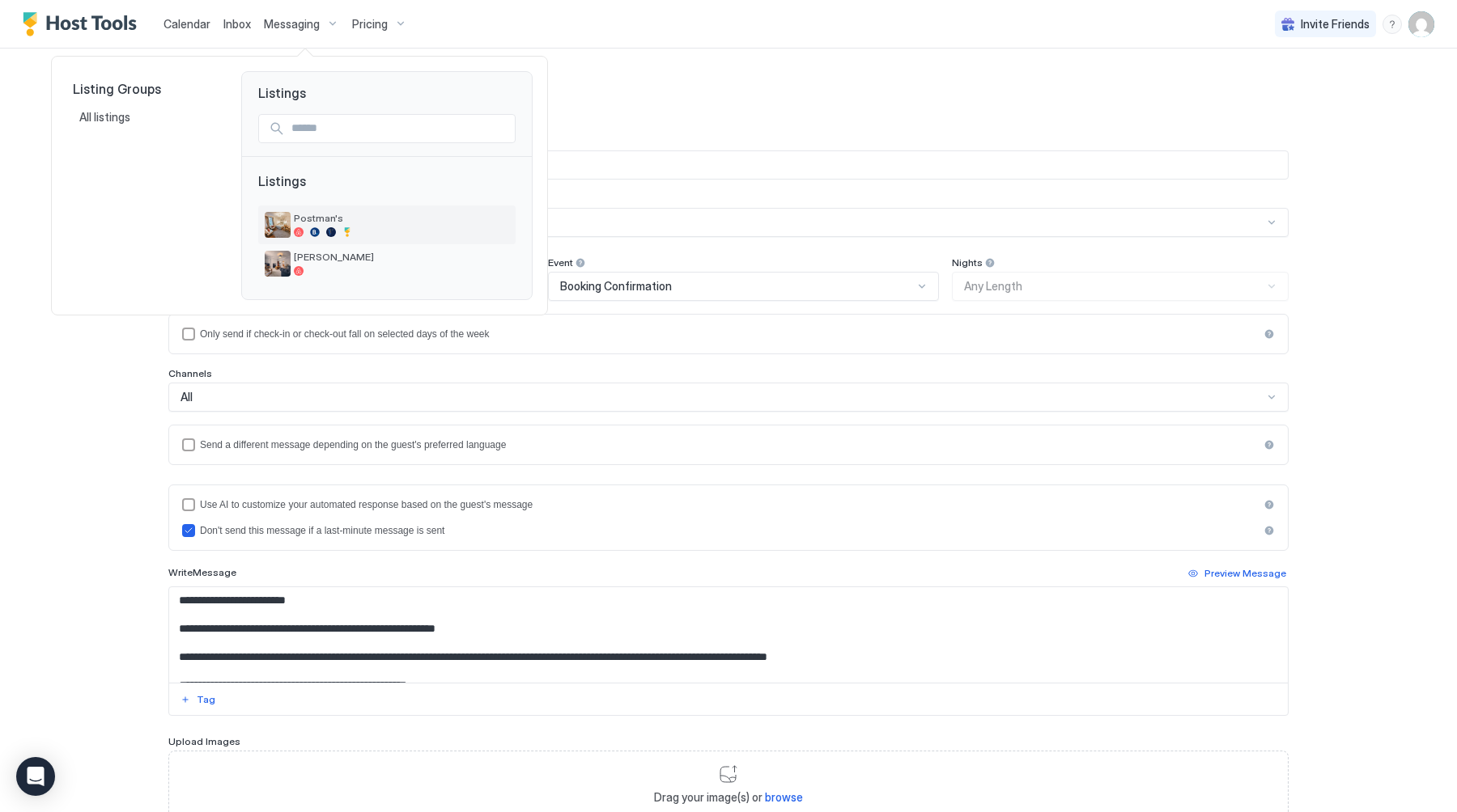
click at [302, 218] on span "Postman's" at bounding box center [402, 218] width 215 height 12
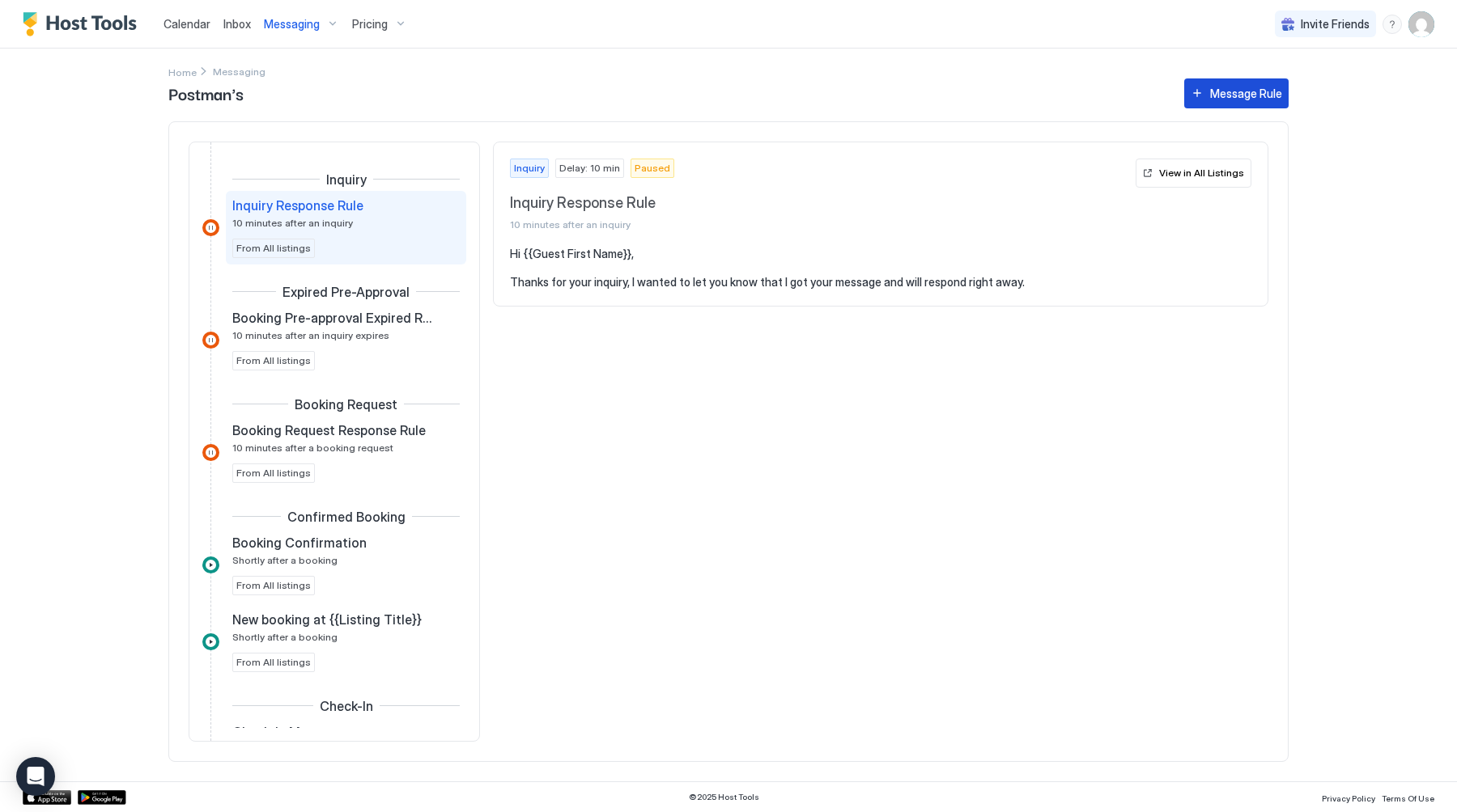
click at [1222, 84] on button "Message Rule" at bounding box center [1236, 93] width 104 height 30
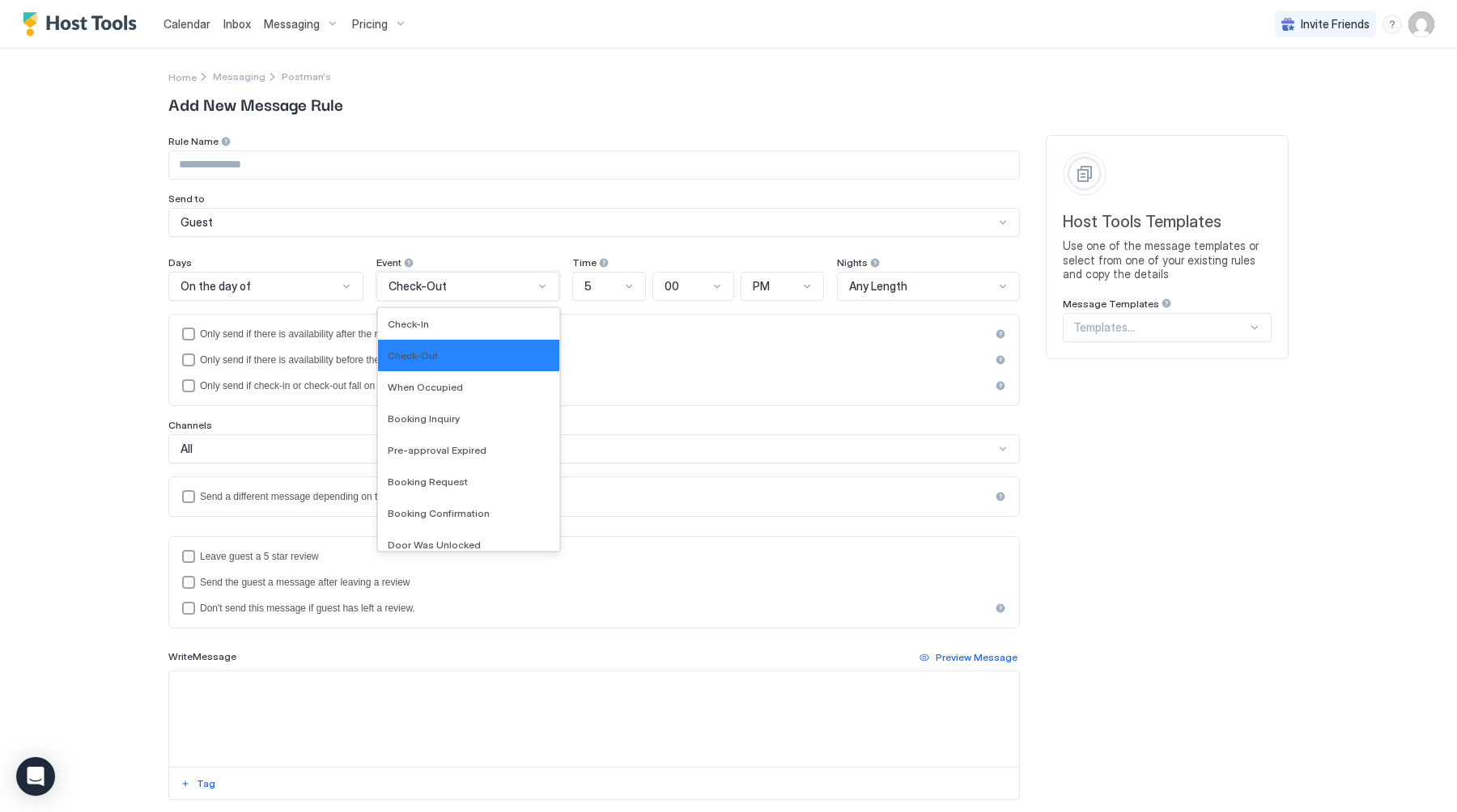
click at [440, 280] on span "Check-Out" at bounding box center [418, 286] width 58 height 14
click at [456, 422] on div "Booking Inquiry" at bounding box center [468, 418] width 162 height 12
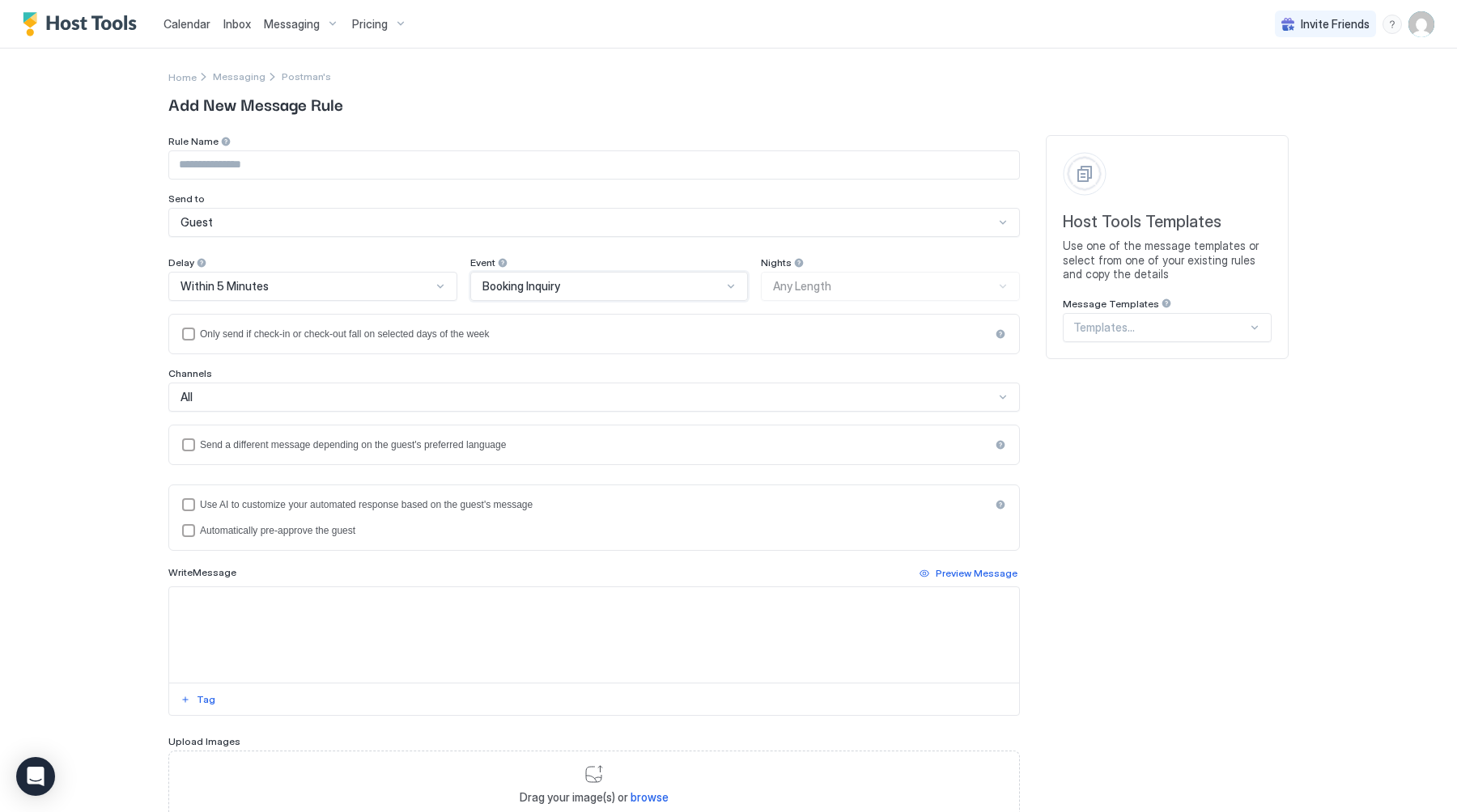
click at [423, 388] on div "All" at bounding box center [594, 397] width 851 height 29
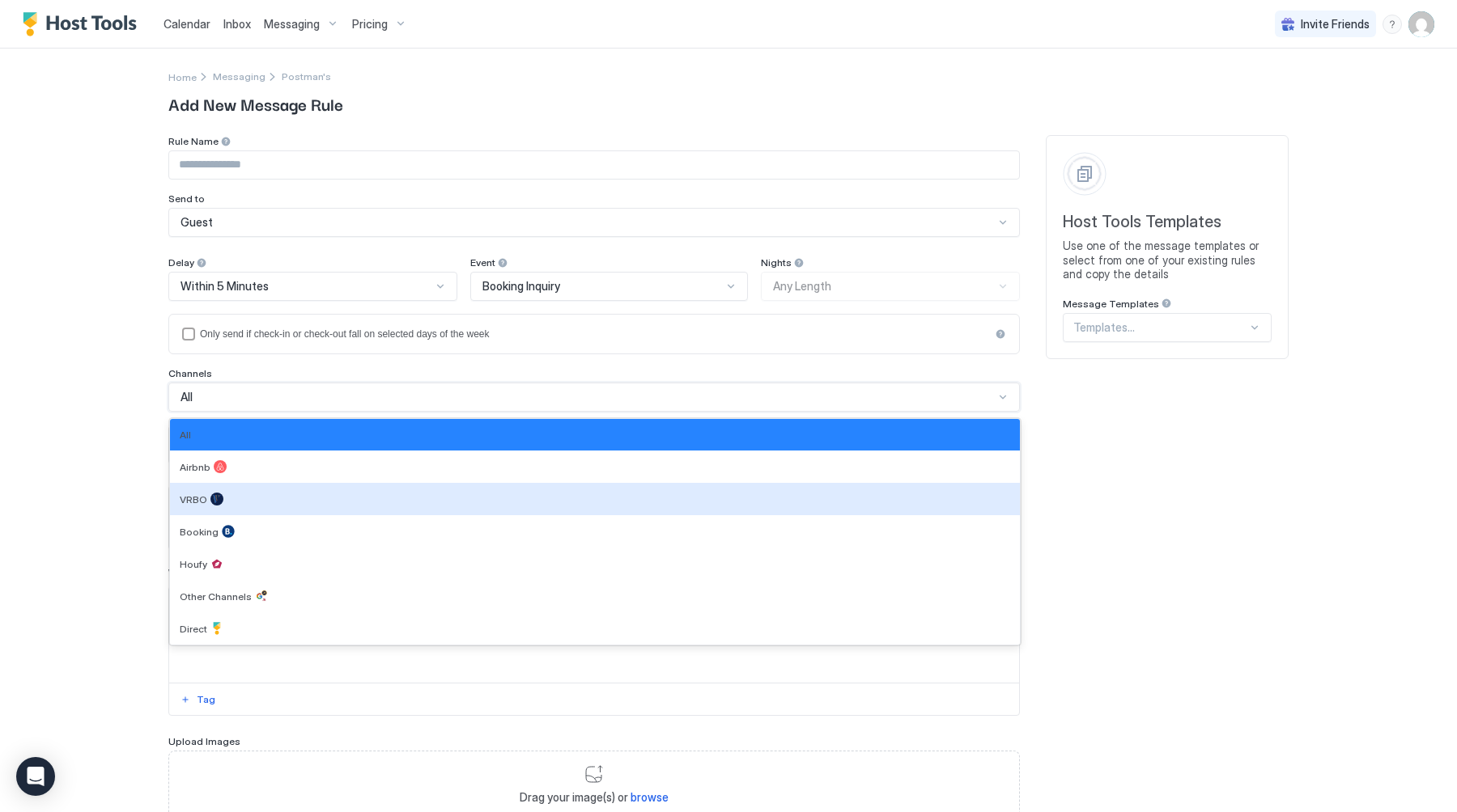
click at [58, 489] on div "Calendar Inbox Messaging Pricing Invite Friends SA Home Messaging Postman's Add…" at bounding box center [728, 406] width 1457 height 812
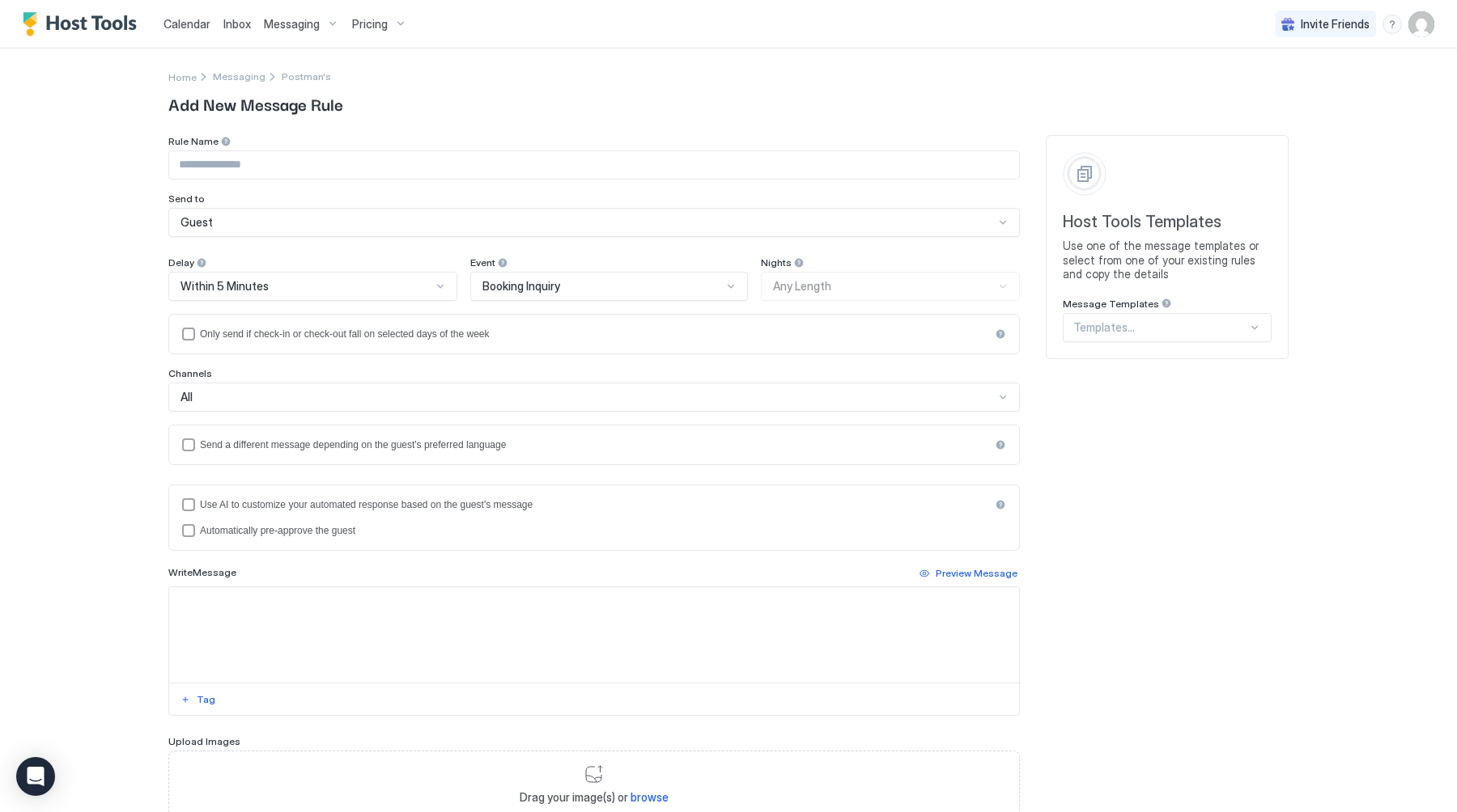
click at [172, 25] on span "Calendar" at bounding box center [186, 24] width 47 height 14
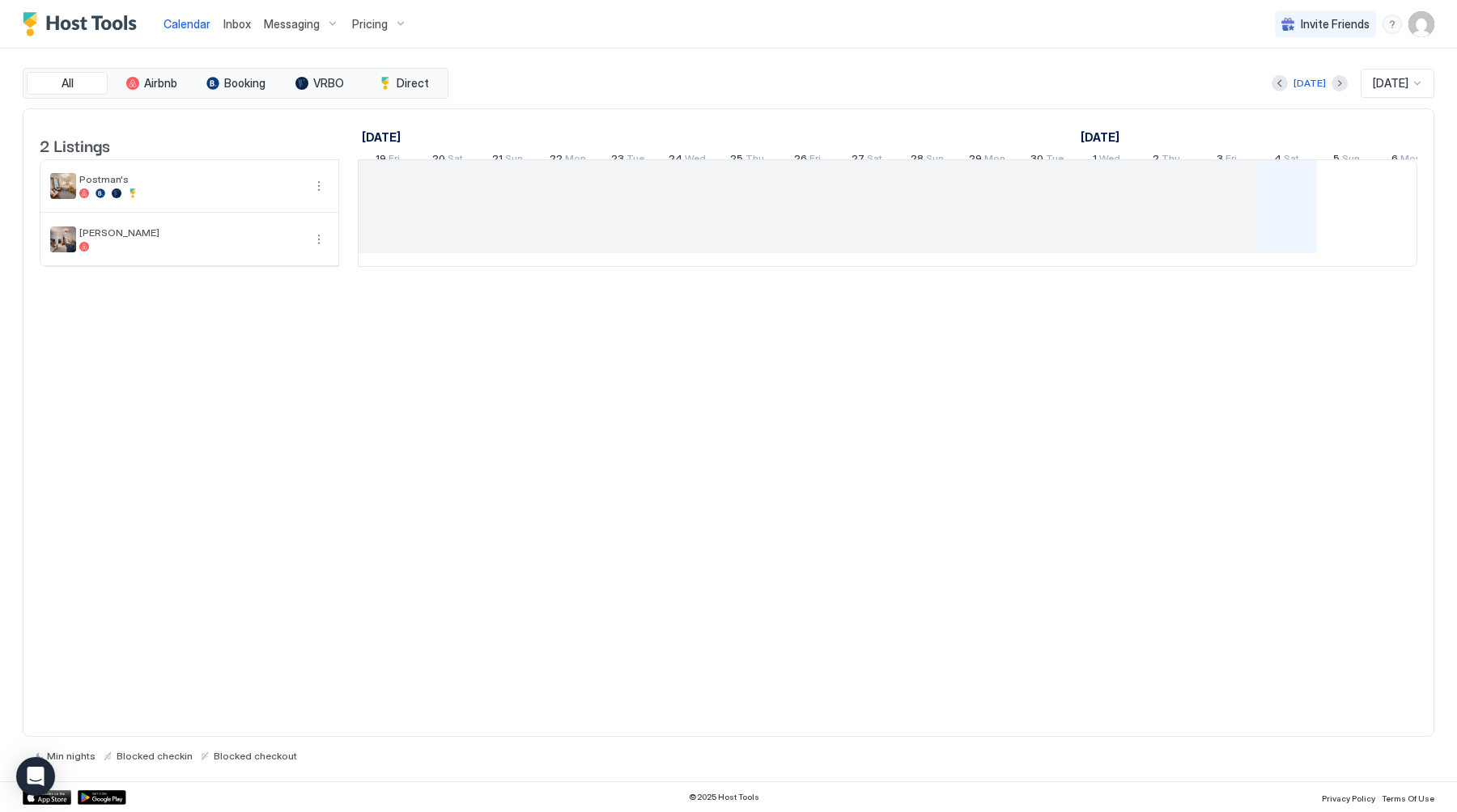
scroll to position [0, 899]
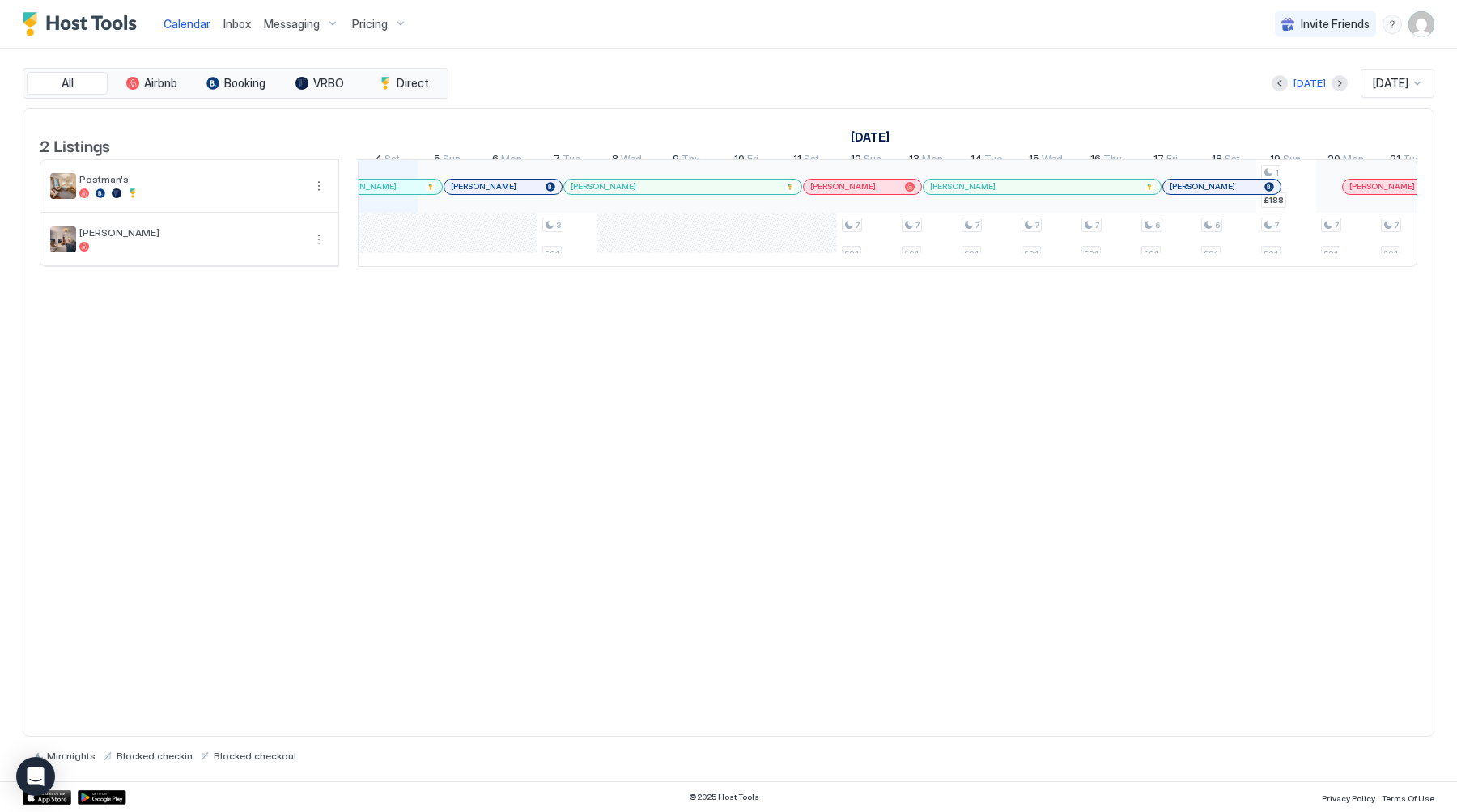
click at [1410, 14] on img "User profile" at bounding box center [1421, 24] width 26 height 26
click at [1373, 81] on div "Settings" at bounding box center [1330, 91] width 206 height 28
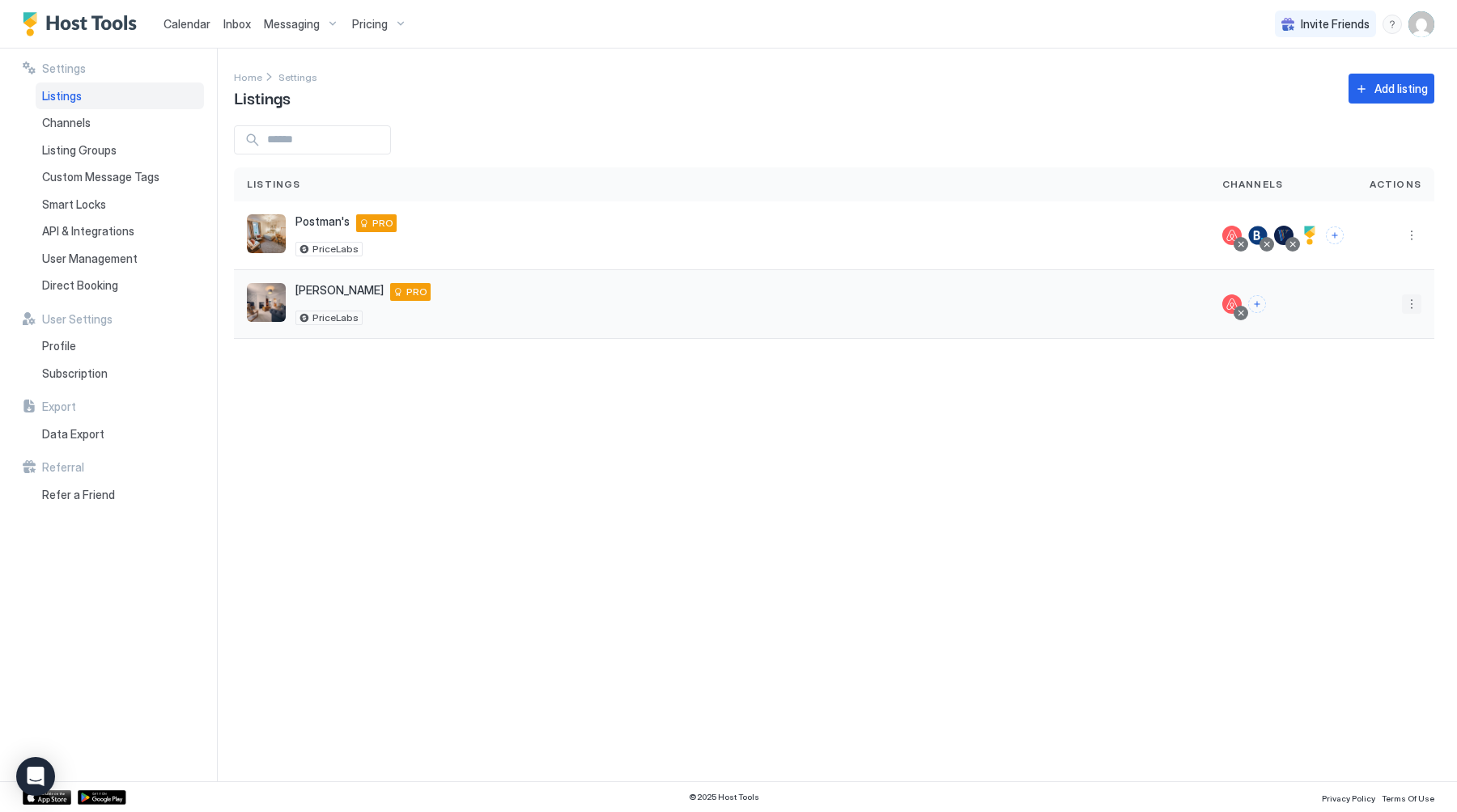
click at [1411, 304] on button "More options" at bounding box center [1411, 304] width 19 height 19
click at [1407, 351] on div "Pricing" at bounding box center [1369, 353] width 111 height 26
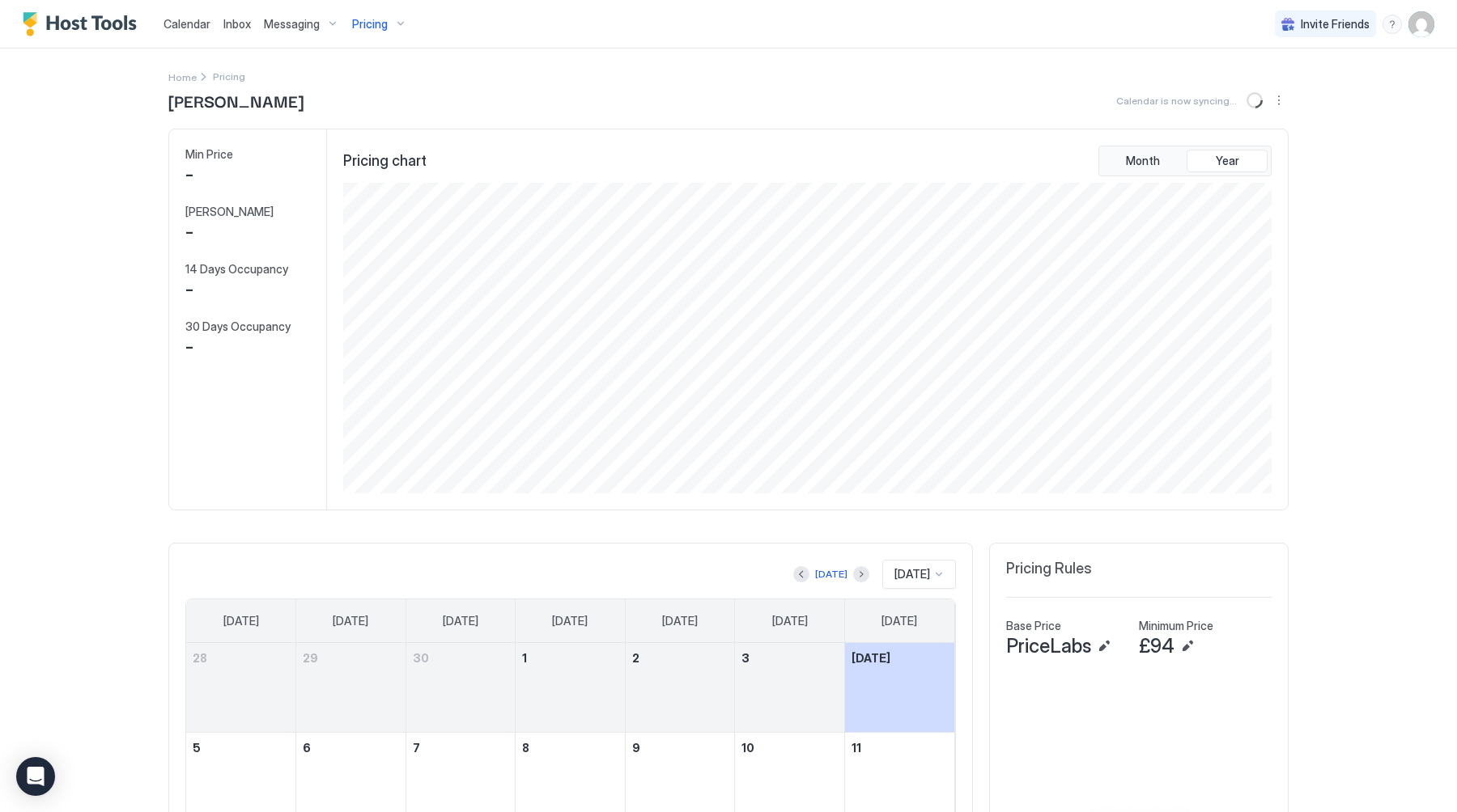
scroll to position [311, 932]
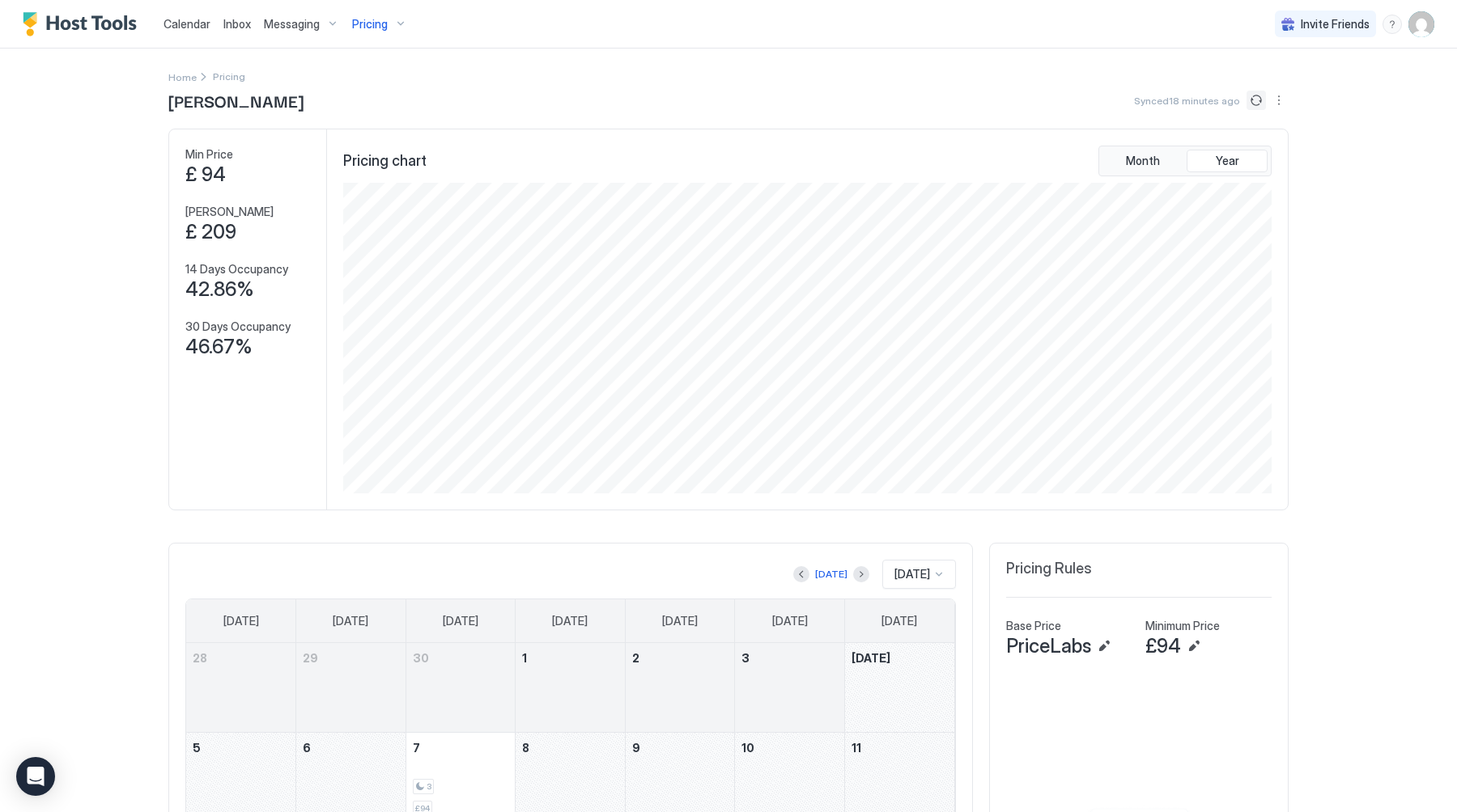
click at [1250, 97] on button "Sync prices" at bounding box center [1255, 100] width 19 height 19
click at [1195, 635] on div "£94" at bounding box center [1208, 646] width 126 height 25
click at [1195, 641] on button "Edit" at bounding box center [1194, 646] width 19 height 19
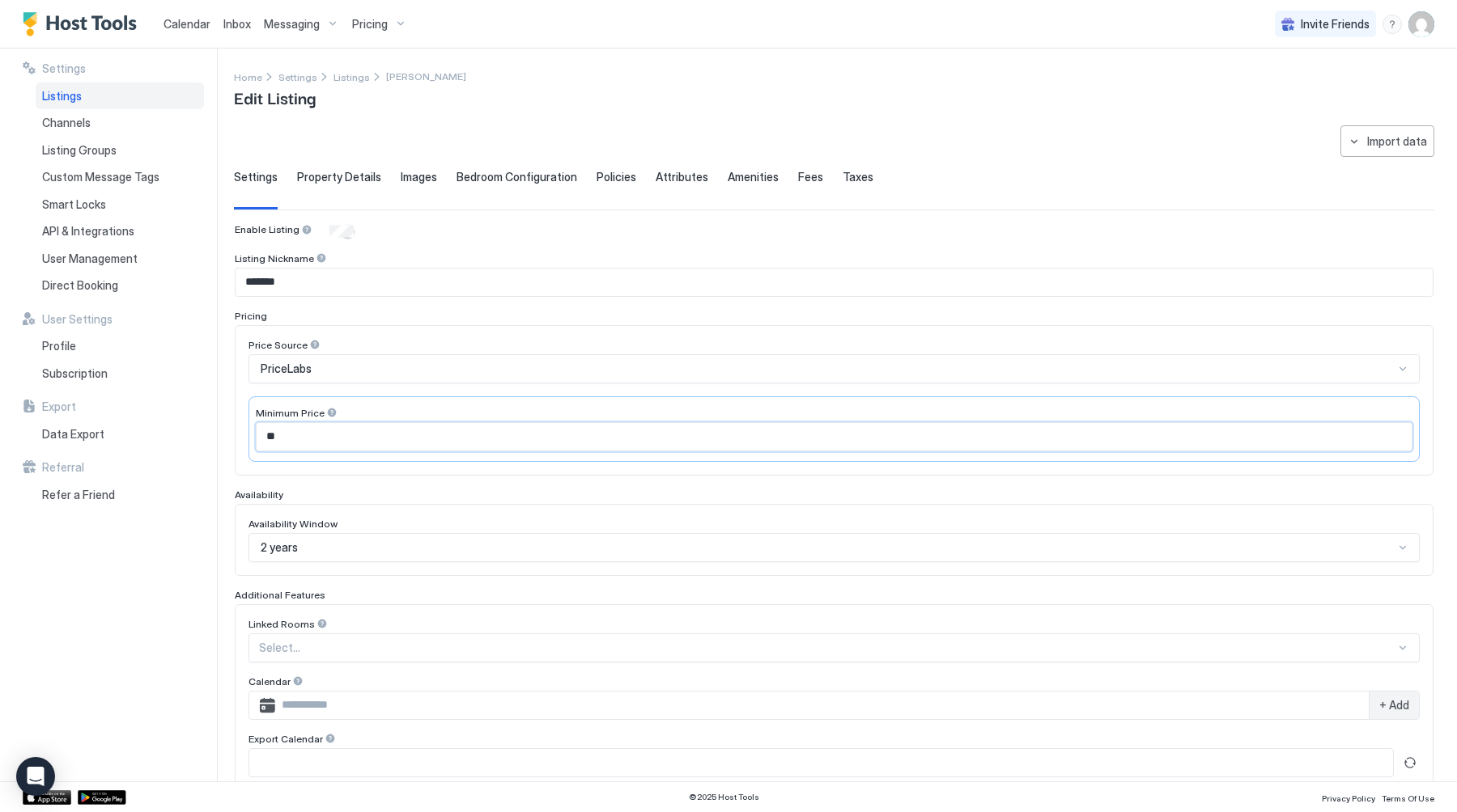
drag, startPoint x: 308, startPoint y: 438, endPoint x: 230, endPoint y: 438, distance: 78.0
click at [230, 438] on div "**********" at bounding box center [728, 415] width 1457 height 733
type input "**"
click at [316, 195] on div "Property Details" at bounding box center [339, 190] width 84 height 40
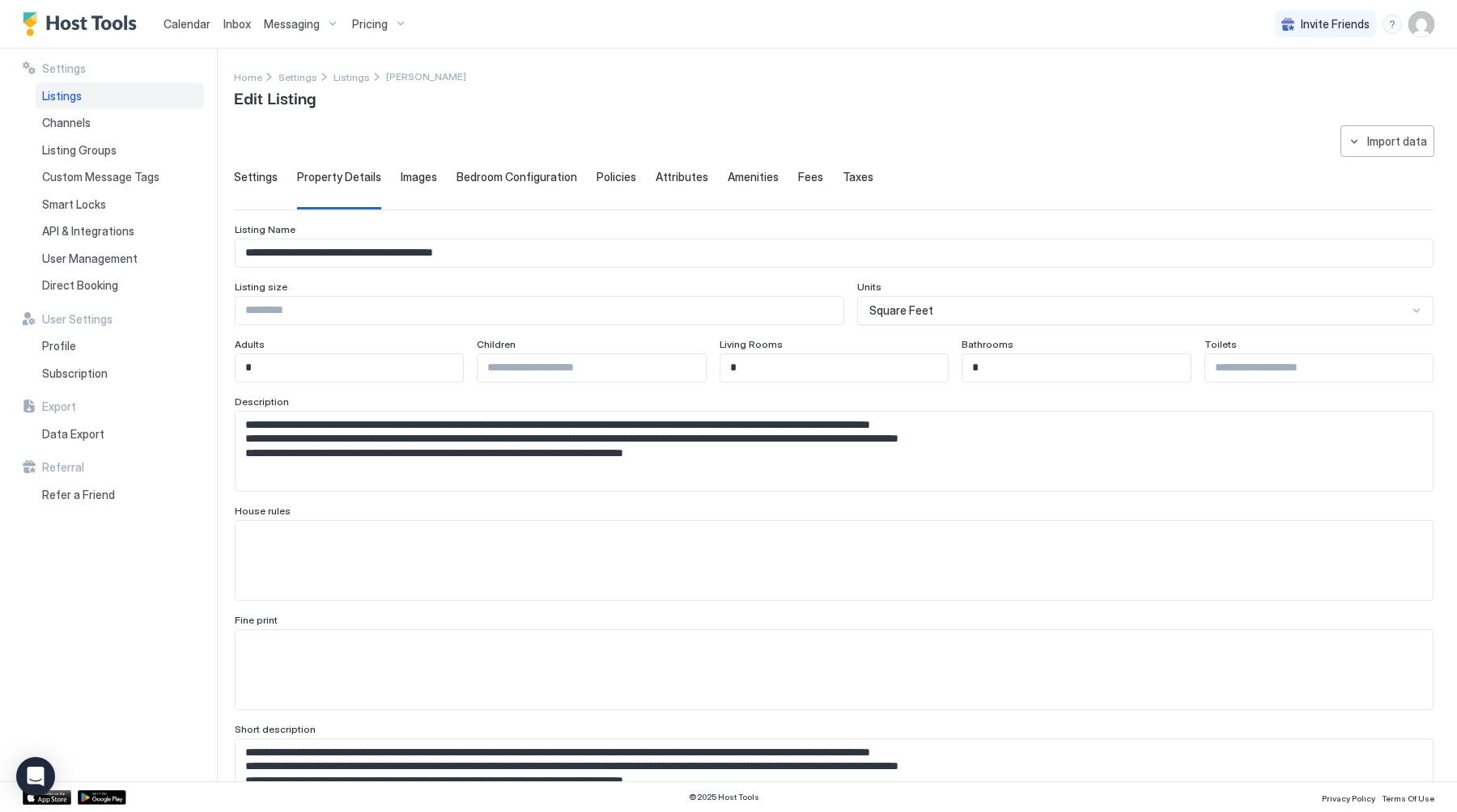
click at [530, 174] on span "Bedroom Configuration" at bounding box center [517, 177] width 120 height 14
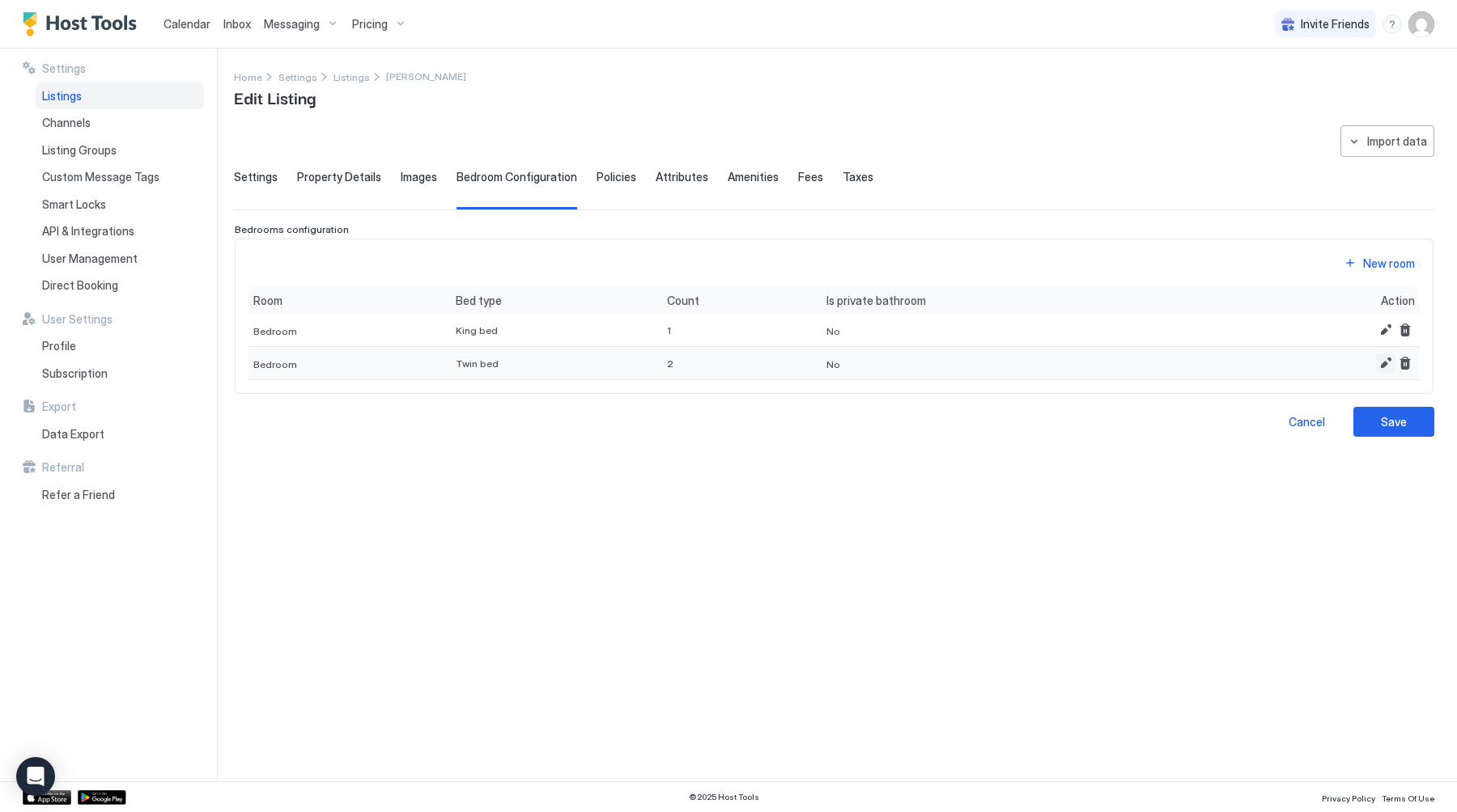
click at [1386, 366] on button "Edit" at bounding box center [1385, 362] width 19 height 19
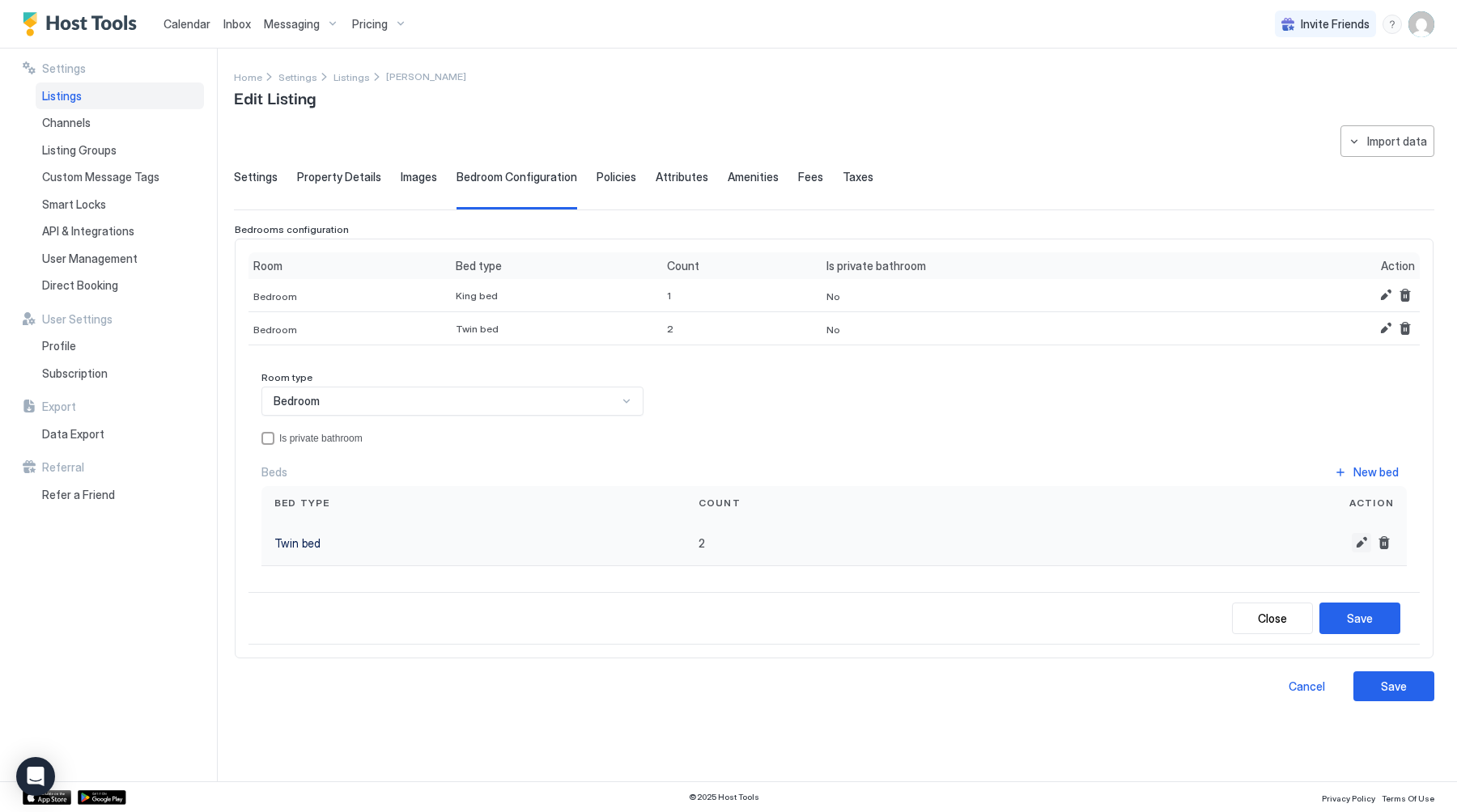
click at [1357, 542] on button "Edit" at bounding box center [1360, 543] width 19 height 19
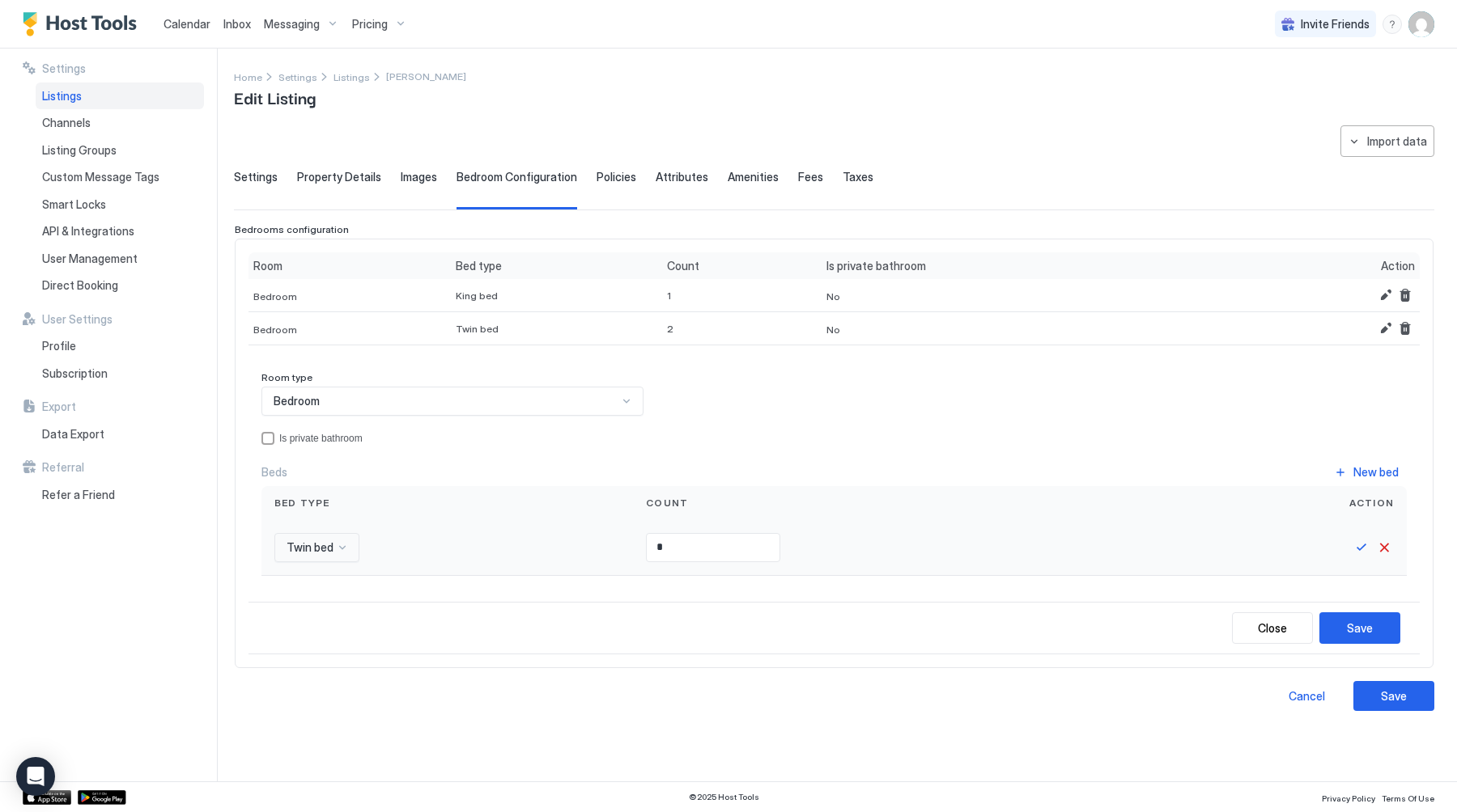
click at [331, 544] on span "Twin bed" at bounding box center [309, 547] width 47 height 14
click at [320, 623] on span "Single bed" at bounding box center [310, 627] width 50 height 12
click at [1342, 629] on button "Save" at bounding box center [1360, 627] width 81 height 31
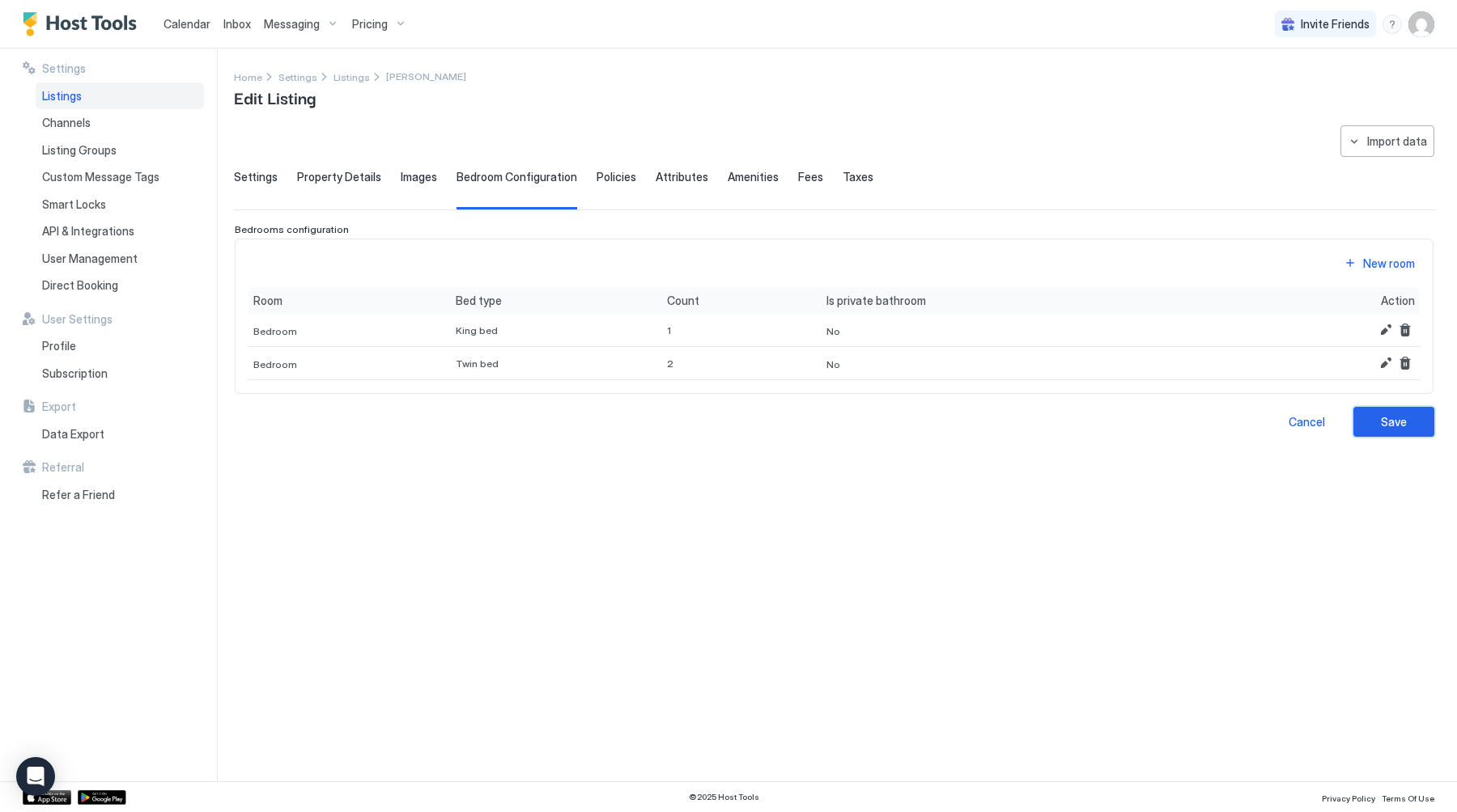
click at [1395, 428] on div "Save" at bounding box center [1393, 422] width 26 height 17
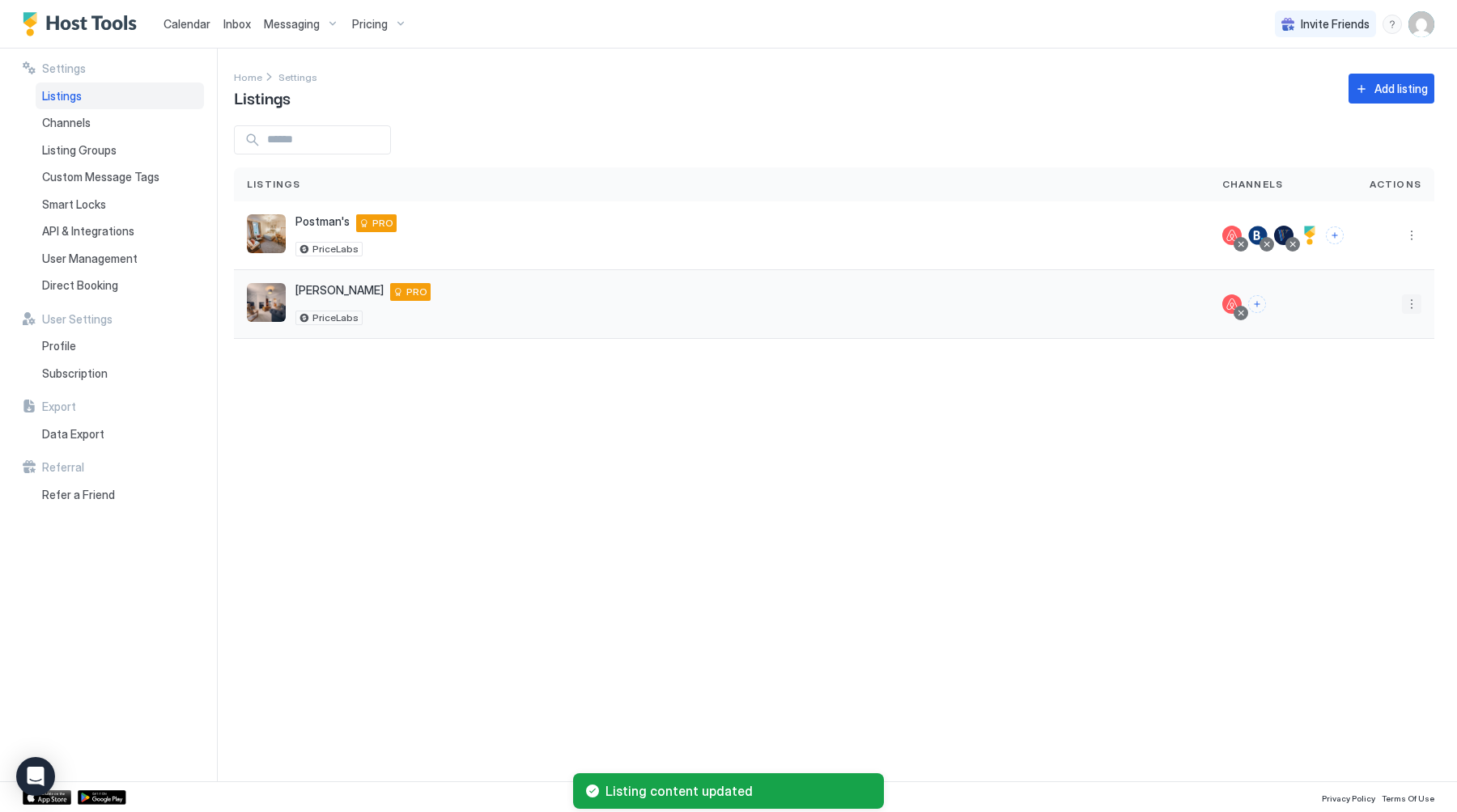
click at [1410, 299] on button "More options" at bounding box center [1411, 304] width 19 height 19
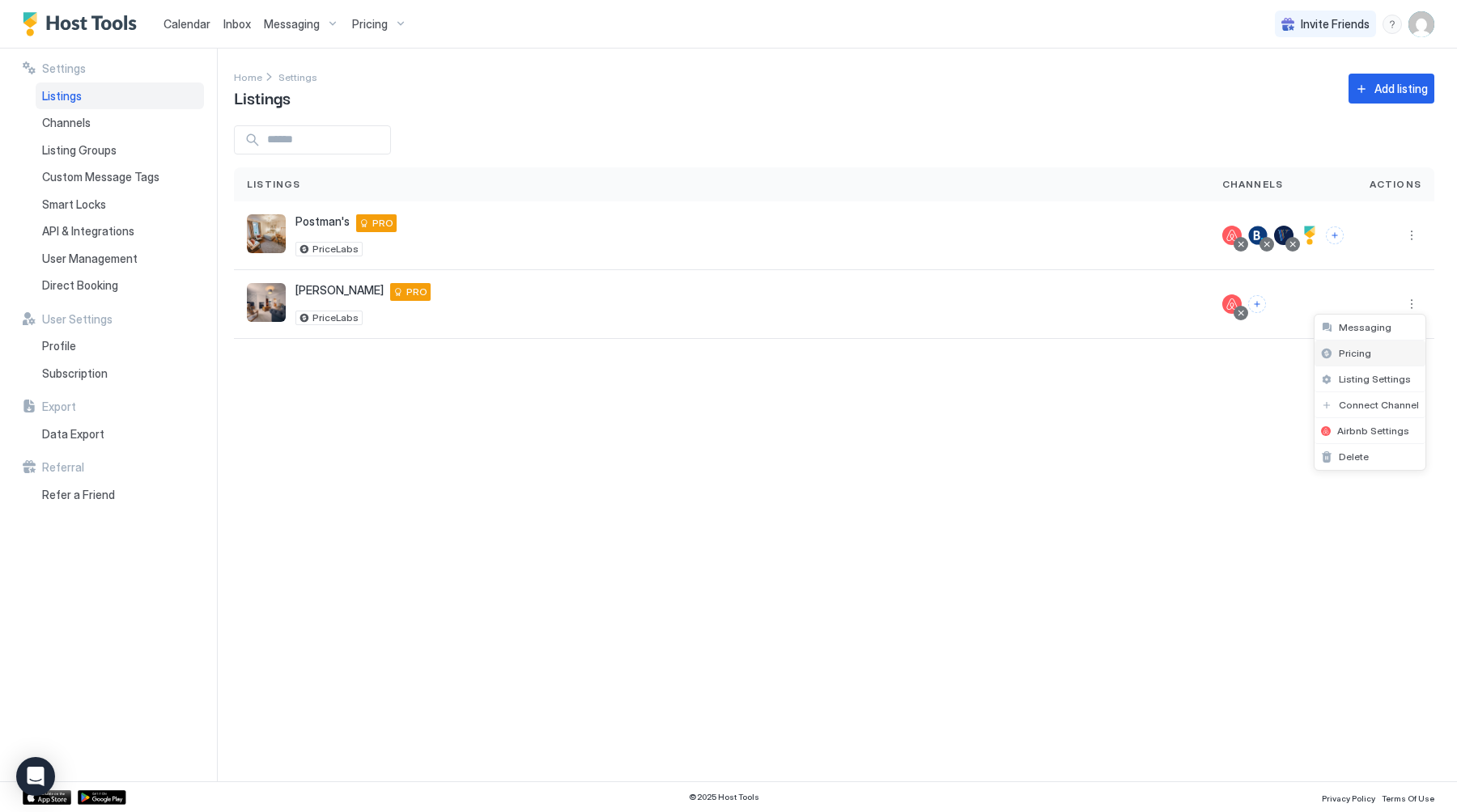
click at [1370, 353] on div "Pricing" at bounding box center [1369, 353] width 111 height 26
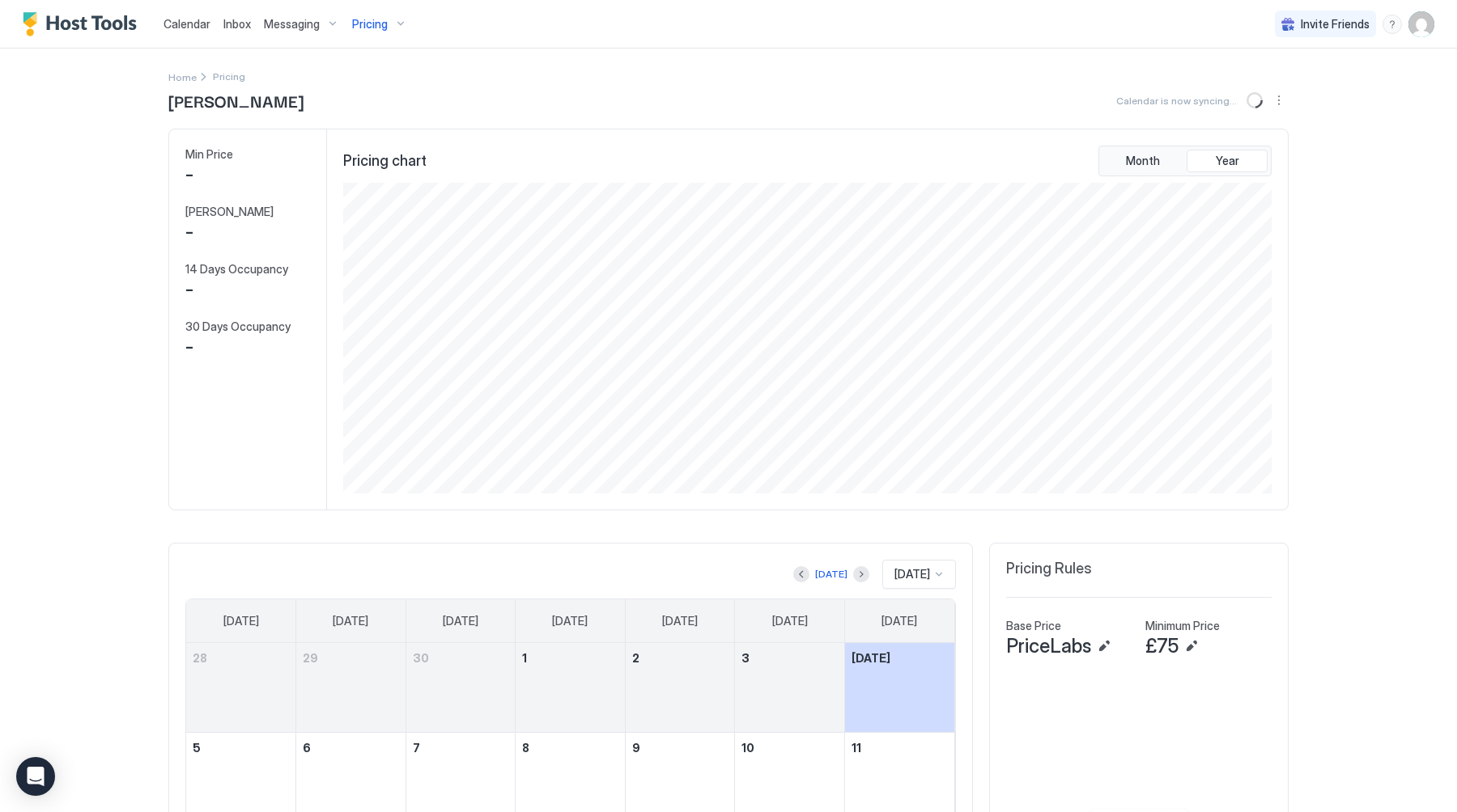
scroll to position [311, 932]
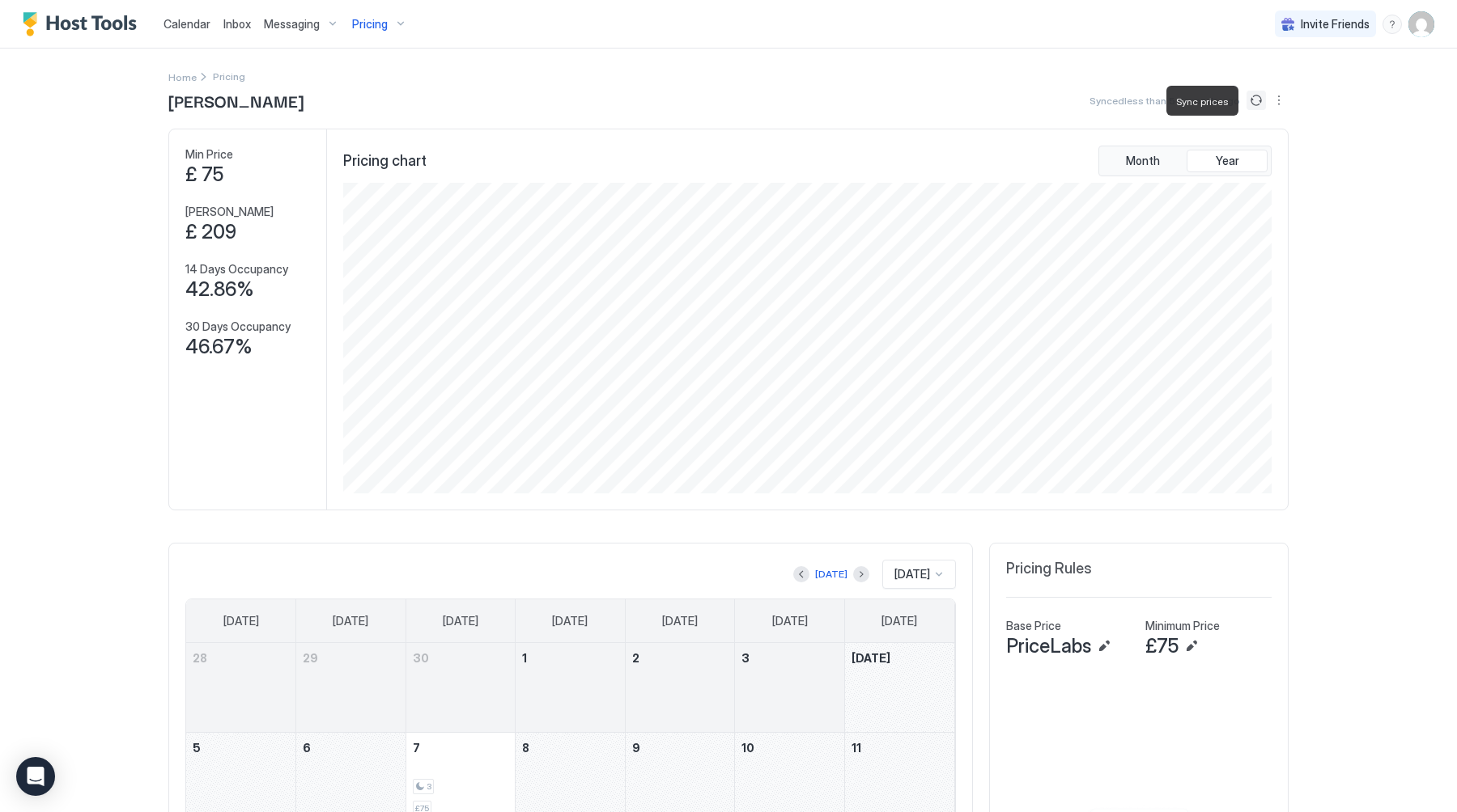
click at [1253, 98] on button "Sync prices" at bounding box center [1255, 100] width 19 height 19
click at [368, 27] on span "Pricing" at bounding box center [370, 24] width 36 height 14
click at [368, 27] on div at bounding box center [728, 406] width 1457 height 812
click at [311, 23] on span "Messaging" at bounding box center [291, 24] width 56 height 14
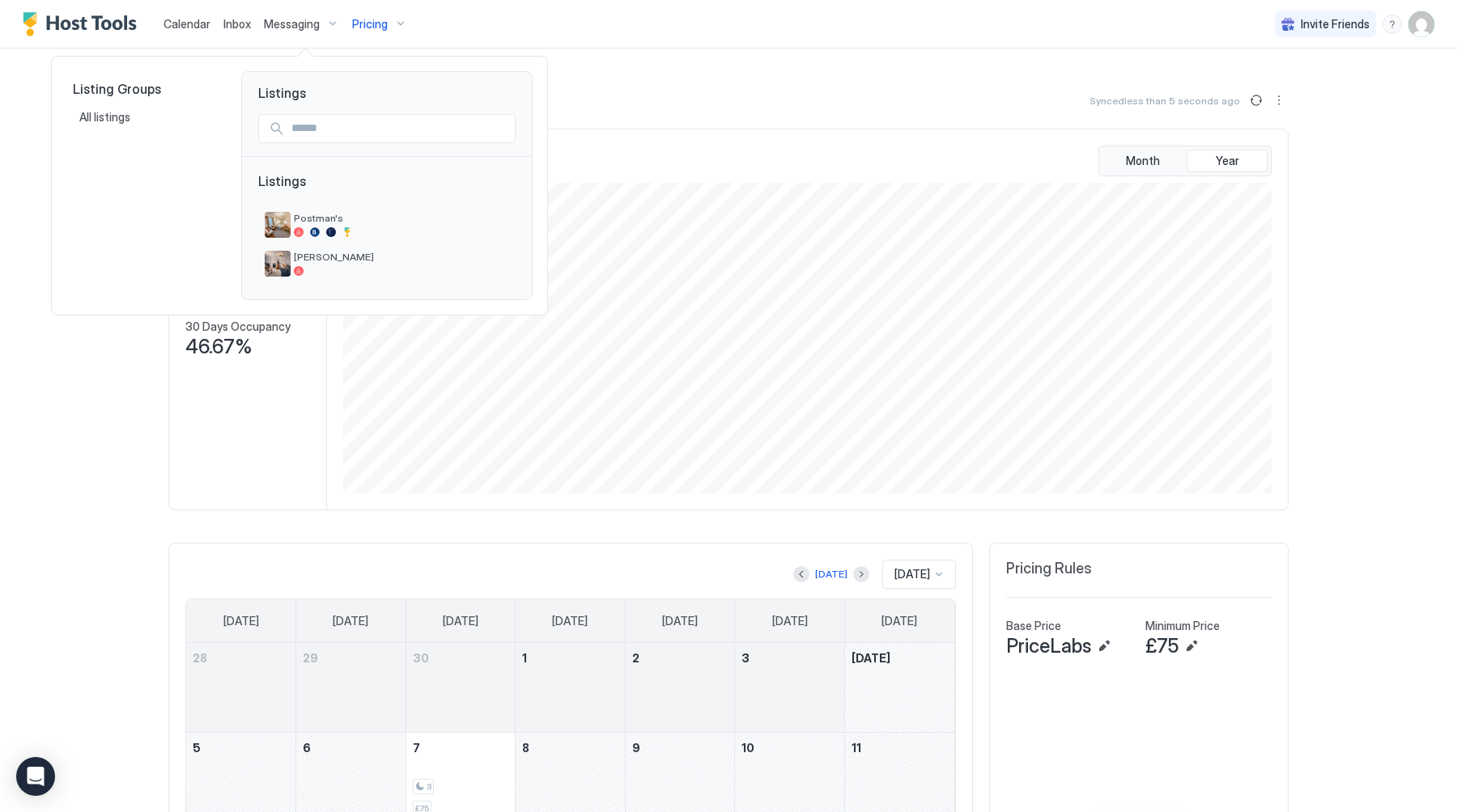
click at [374, 23] on div at bounding box center [728, 406] width 1457 height 812
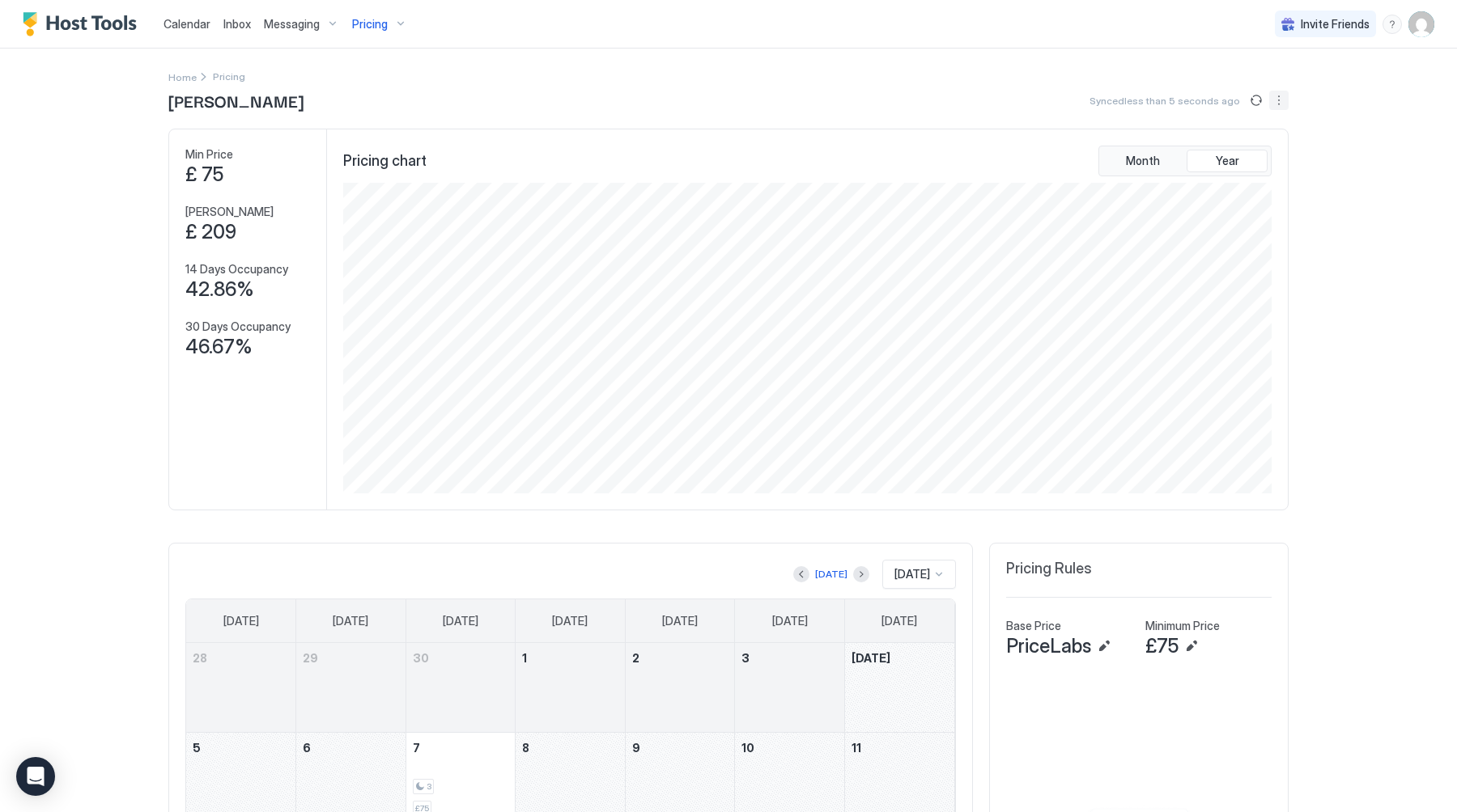
click at [1280, 100] on button "More options" at bounding box center [1278, 100] width 19 height 19
click at [1261, 149] on span "Listing Settings" at bounding box center [1250, 149] width 72 height 12
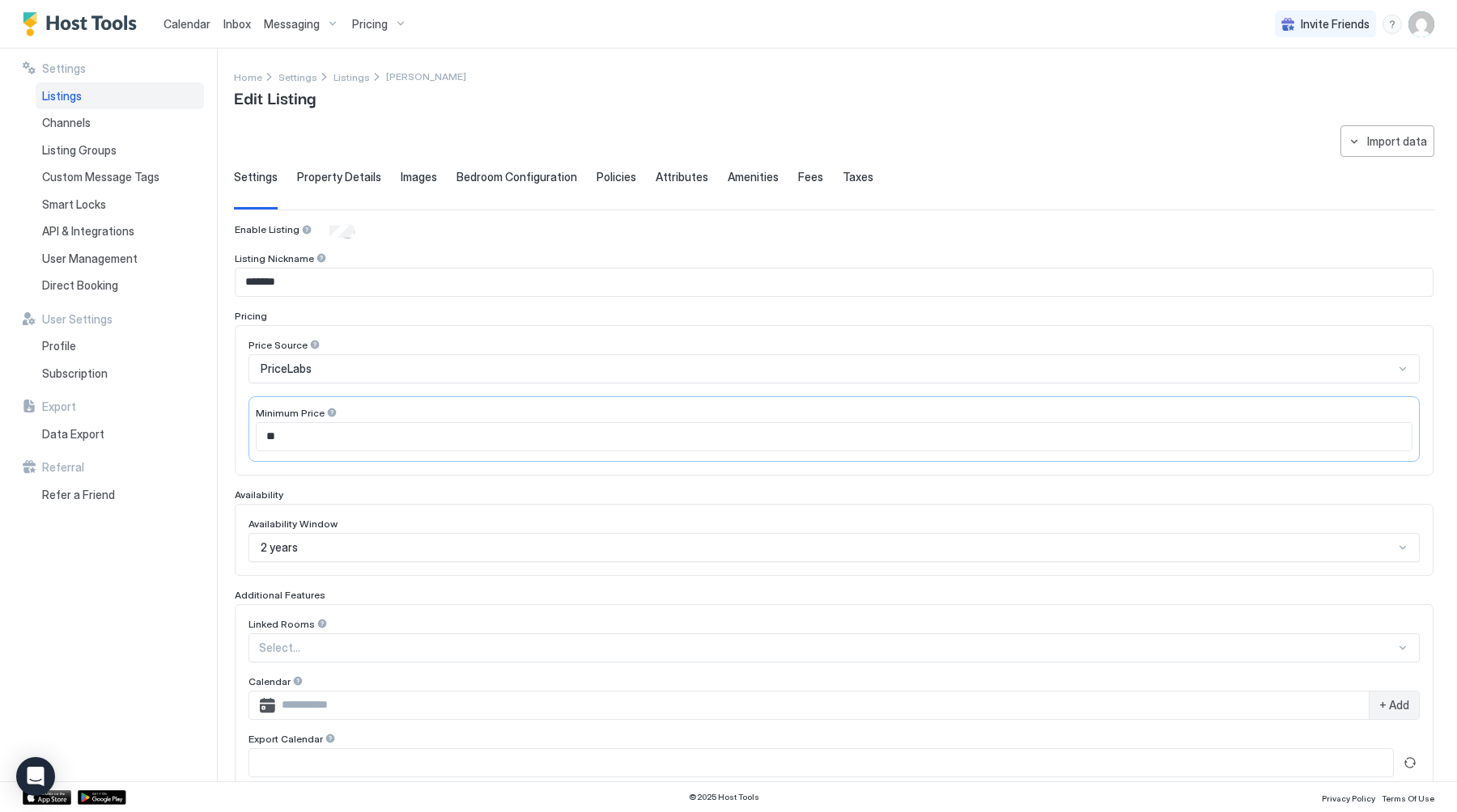
type input "**"
click at [551, 174] on span "Bedroom Configuration" at bounding box center [517, 177] width 120 height 14
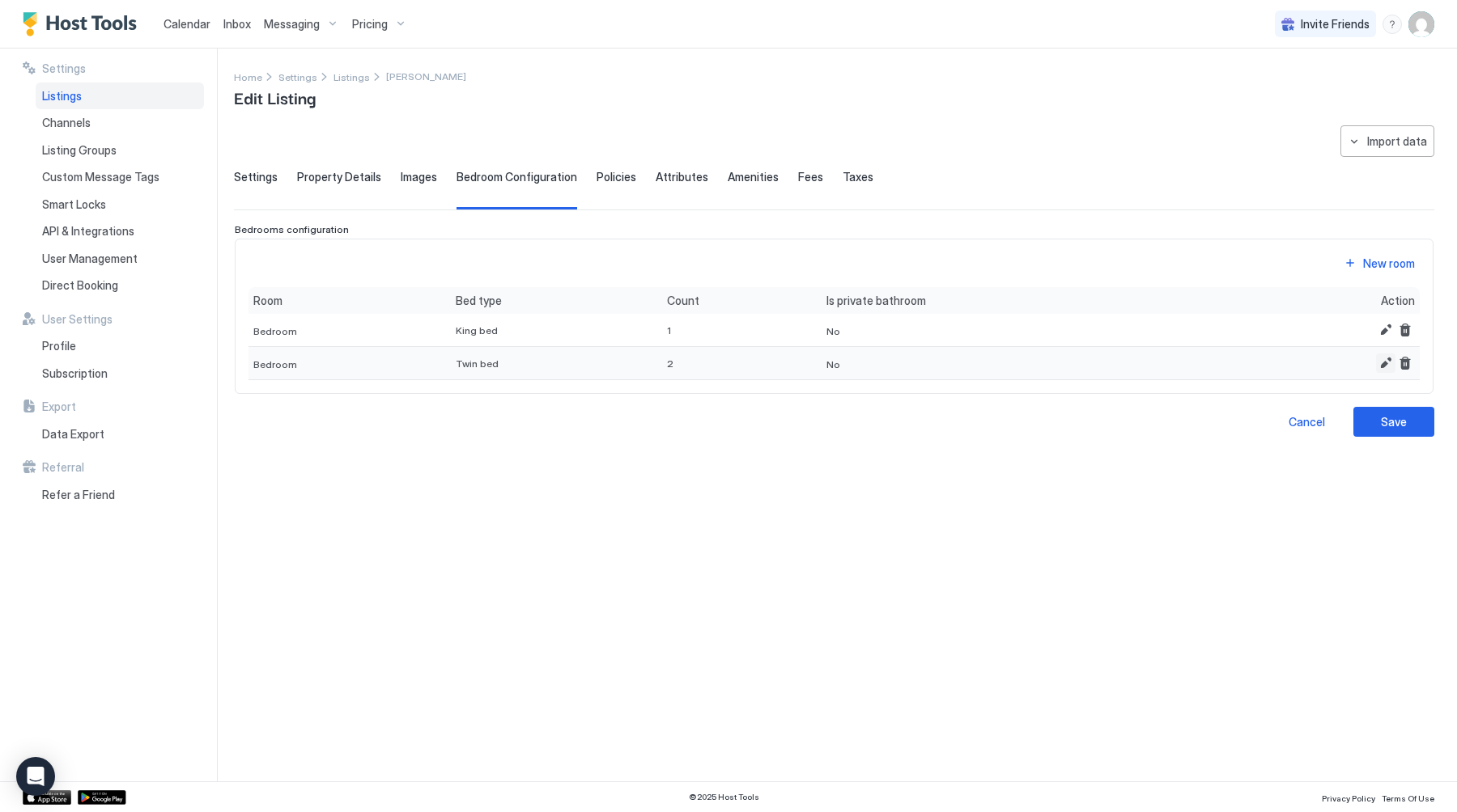
click at [1386, 366] on button "Edit" at bounding box center [1385, 362] width 19 height 19
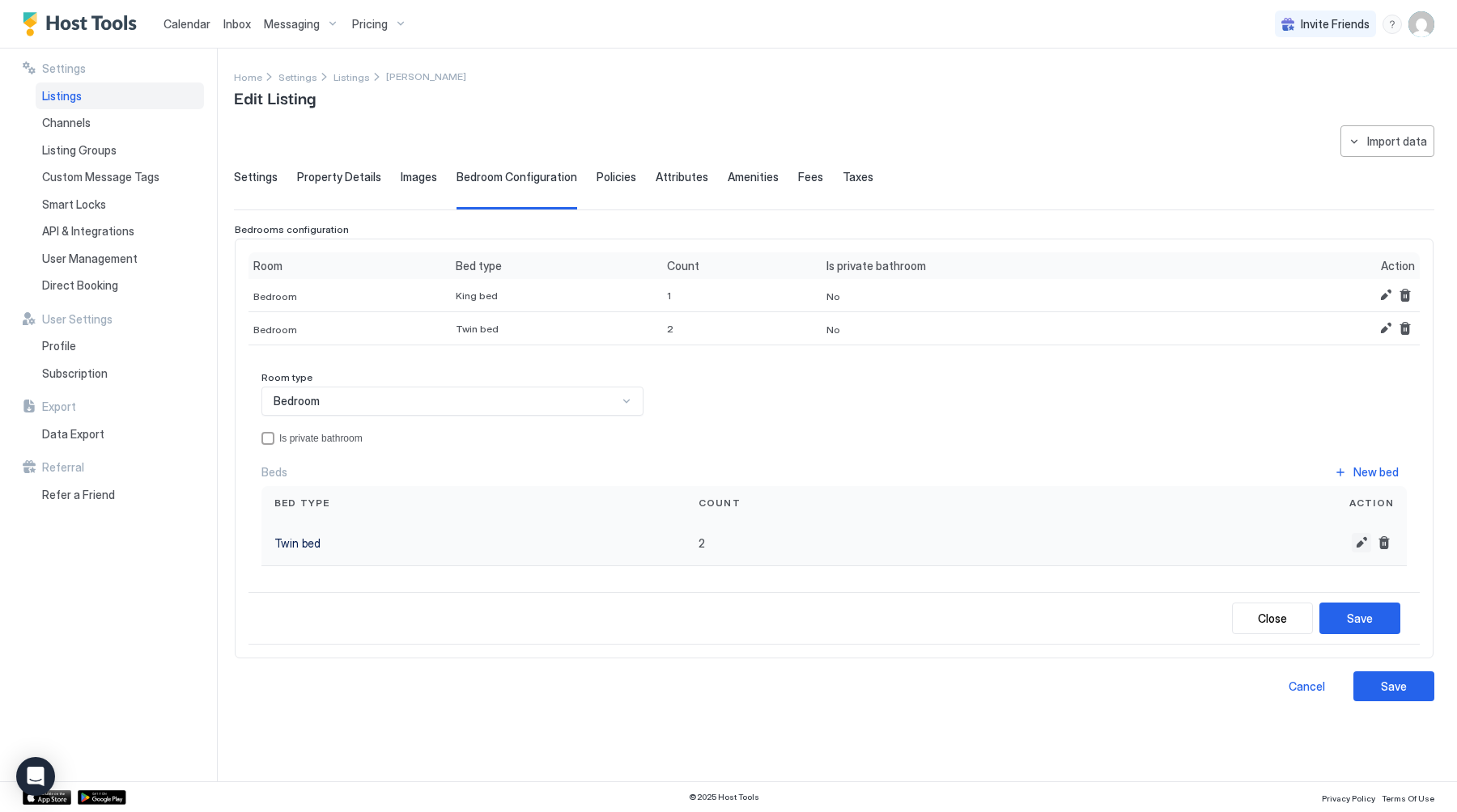
click at [1361, 544] on button "Edit" at bounding box center [1360, 543] width 19 height 19
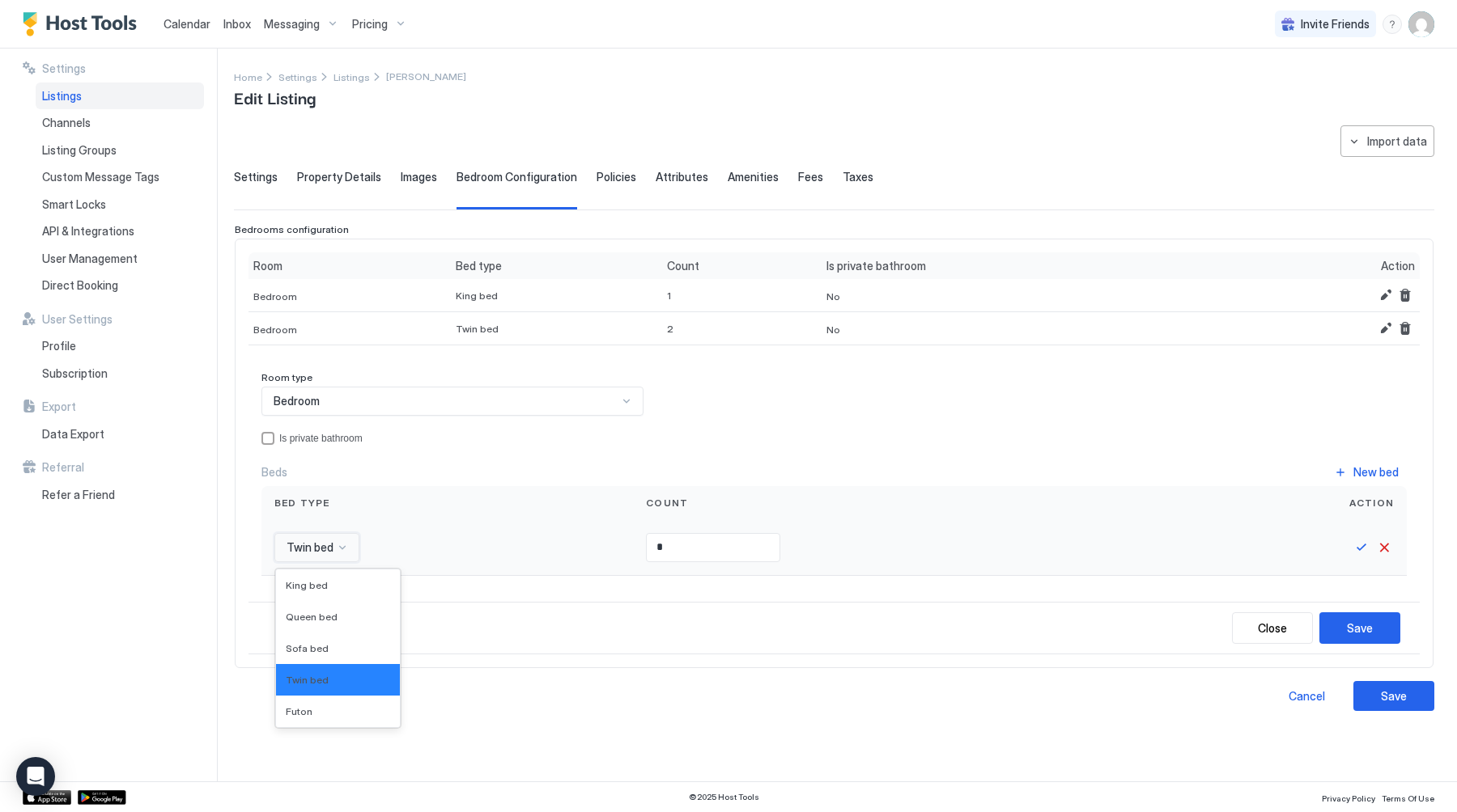
click at [332, 540] on div at bounding box center [309, 547] width 50 height 14
click at [317, 618] on span "Single bed" at bounding box center [310, 613] width 50 height 12
click at [1360, 545] on button "Save" at bounding box center [1360, 547] width 19 height 19
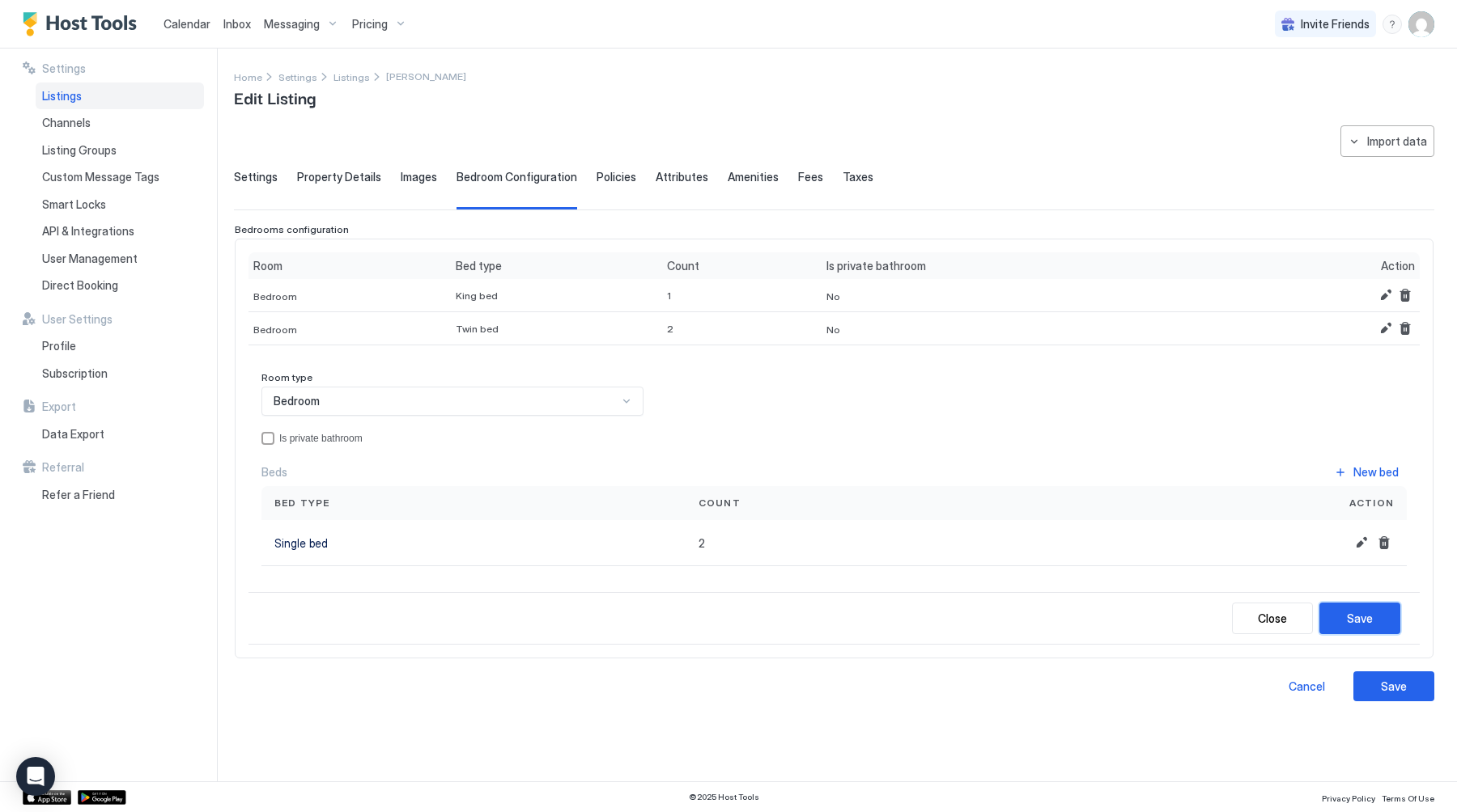
click at [1360, 616] on div "Save" at bounding box center [1360, 618] width 26 height 17
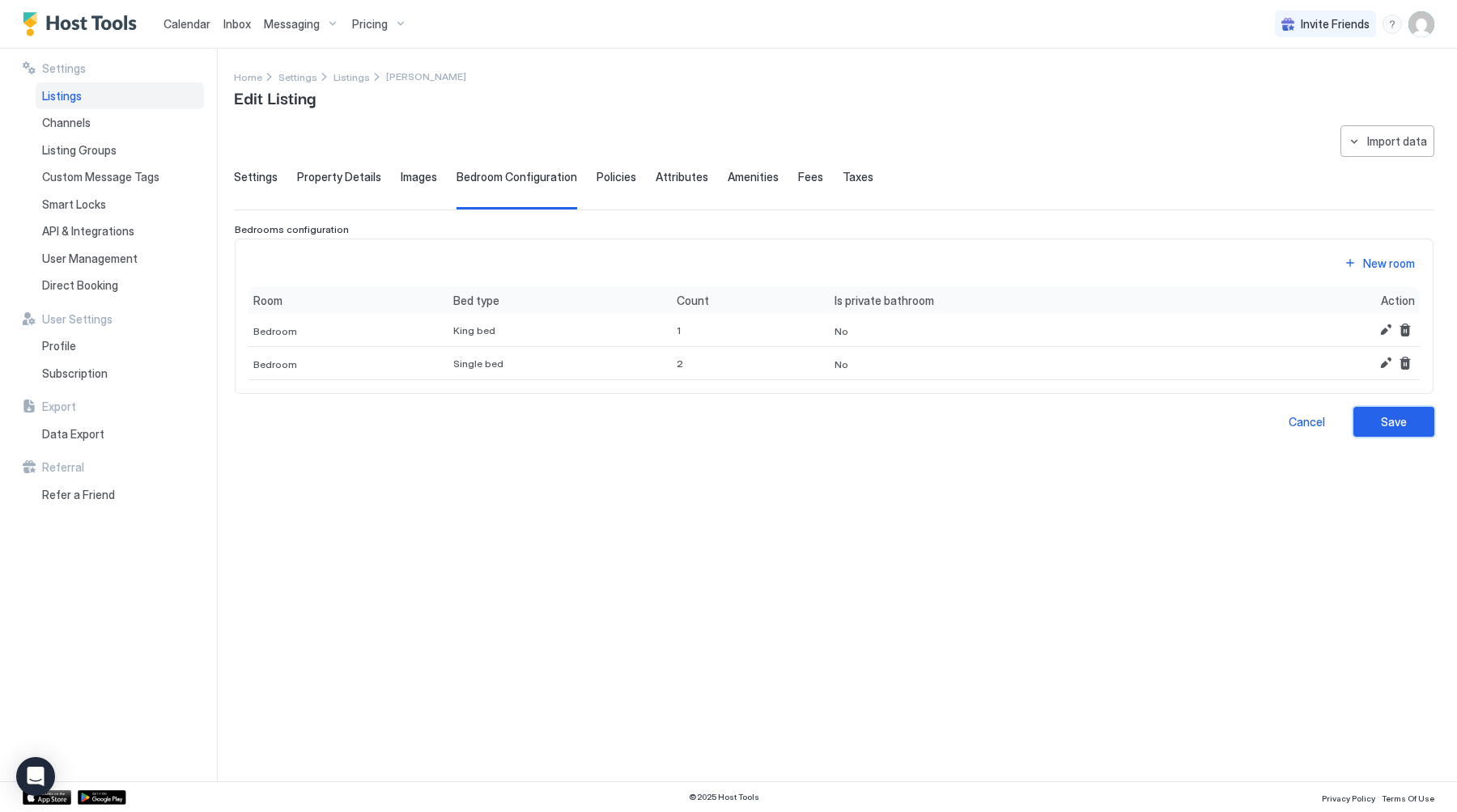
click at [1408, 423] on button "Save" at bounding box center [1393, 422] width 81 height 30
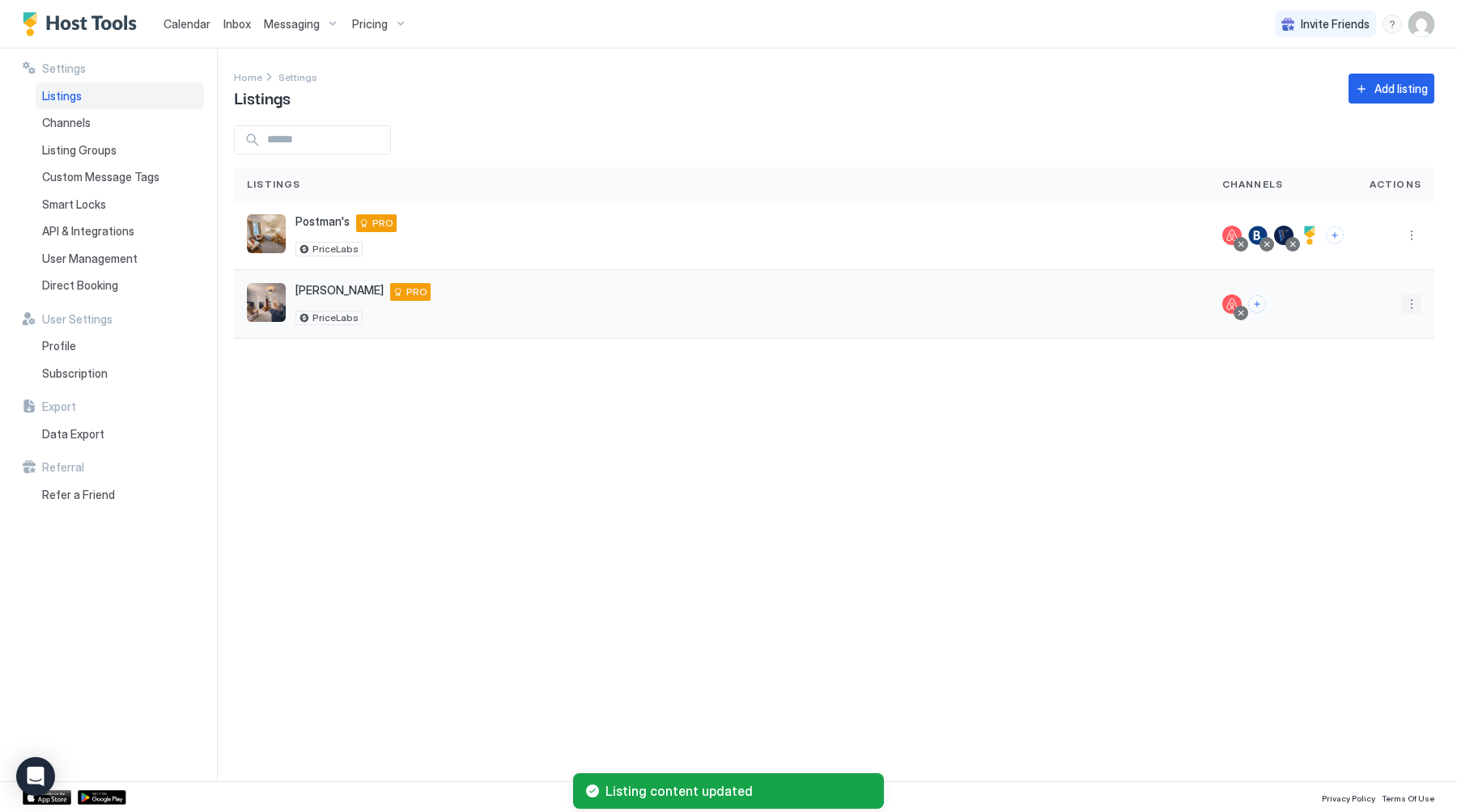
click at [1416, 299] on button "More options" at bounding box center [1411, 304] width 19 height 19
click at [1386, 370] on div "Listing Settings" at bounding box center [1369, 379] width 111 height 26
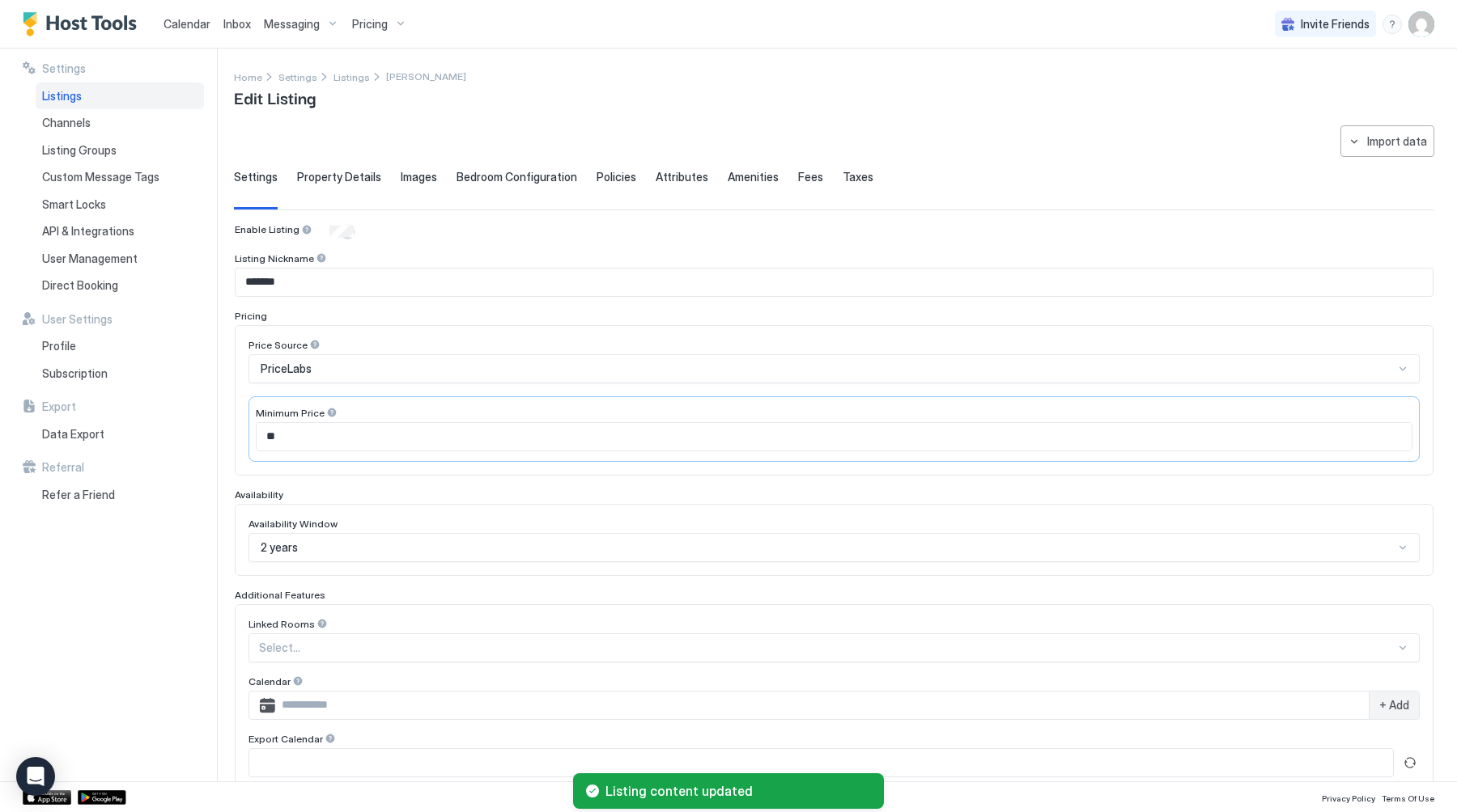
click at [842, 172] on span "Taxes" at bounding box center [857, 177] width 30 height 14
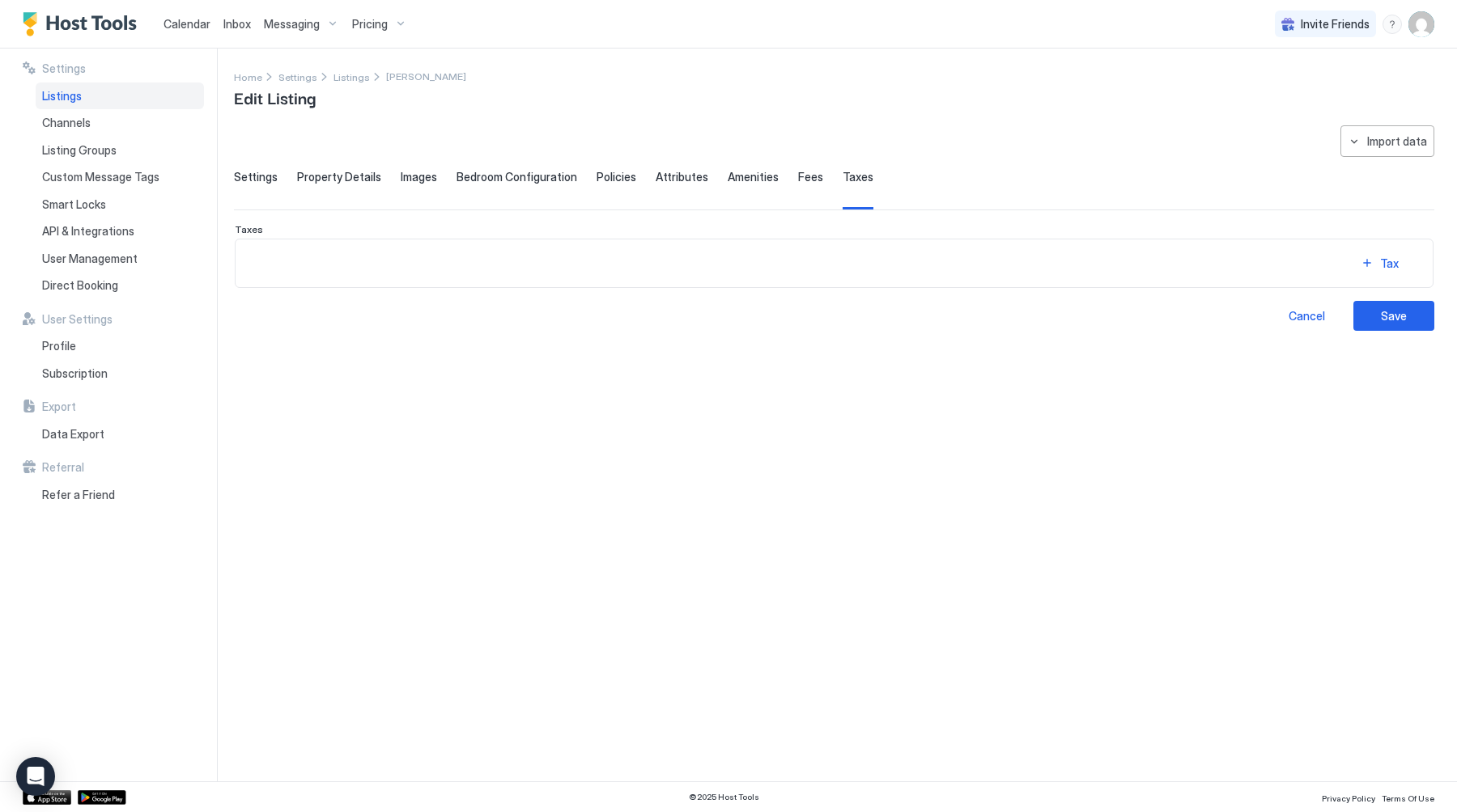
click at [780, 173] on div "Settings Property Details Images Bedroom Configuration Policies Attributes Amen…" at bounding box center [834, 190] width 1200 height 40
click at [741, 176] on span "Amenities" at bounding box center [753, 177] width 51 height 14
click at [679, 175] on span "Attributes" at bounding box center [682, 177] width 53 height 14
click at [602, 174] on span "Policies" at bounding box center [616, 177] width 40 height 14
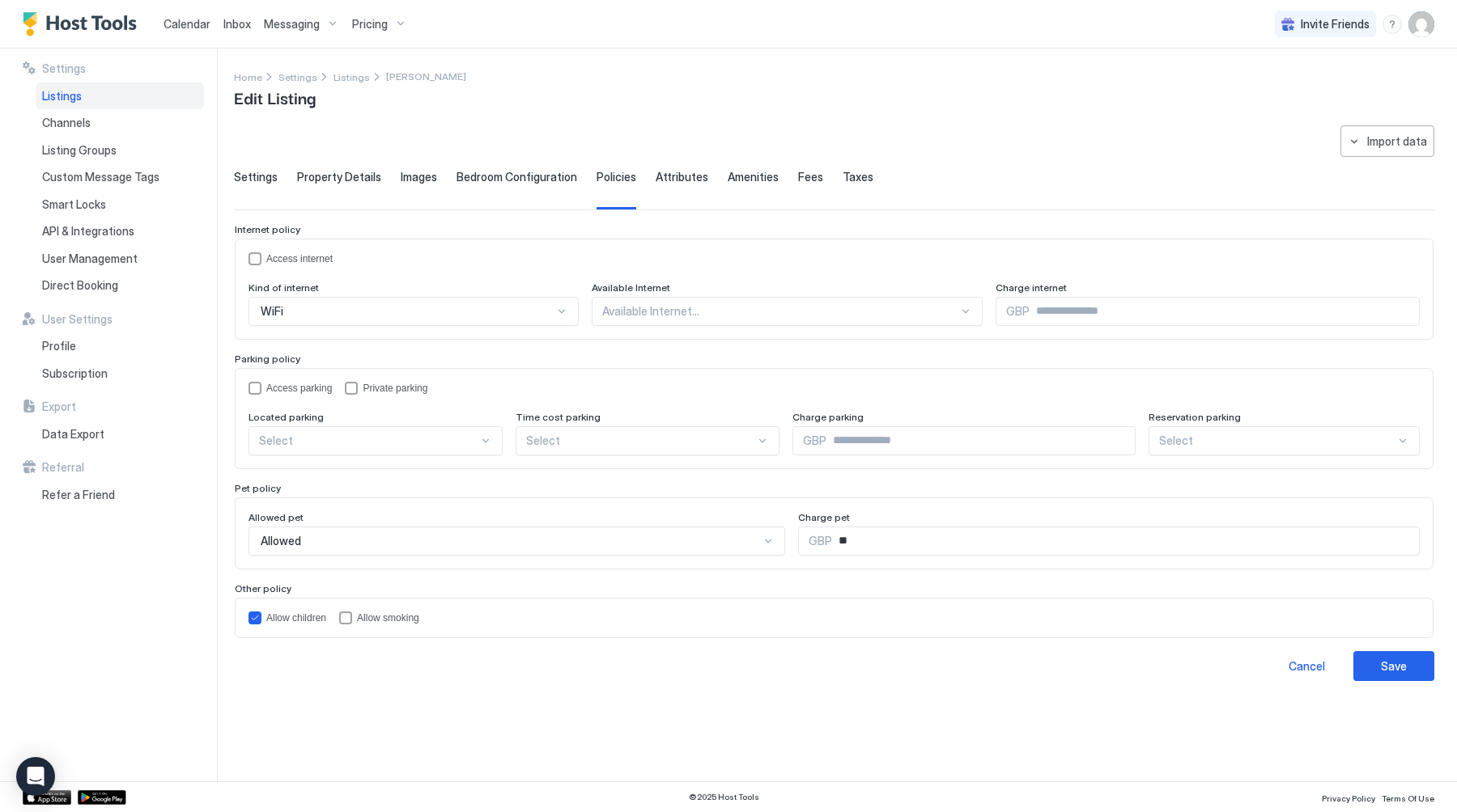
click at [524, 175] on span "Bedroom Configuration" at bounding box center [517, 177] width 120 height 14
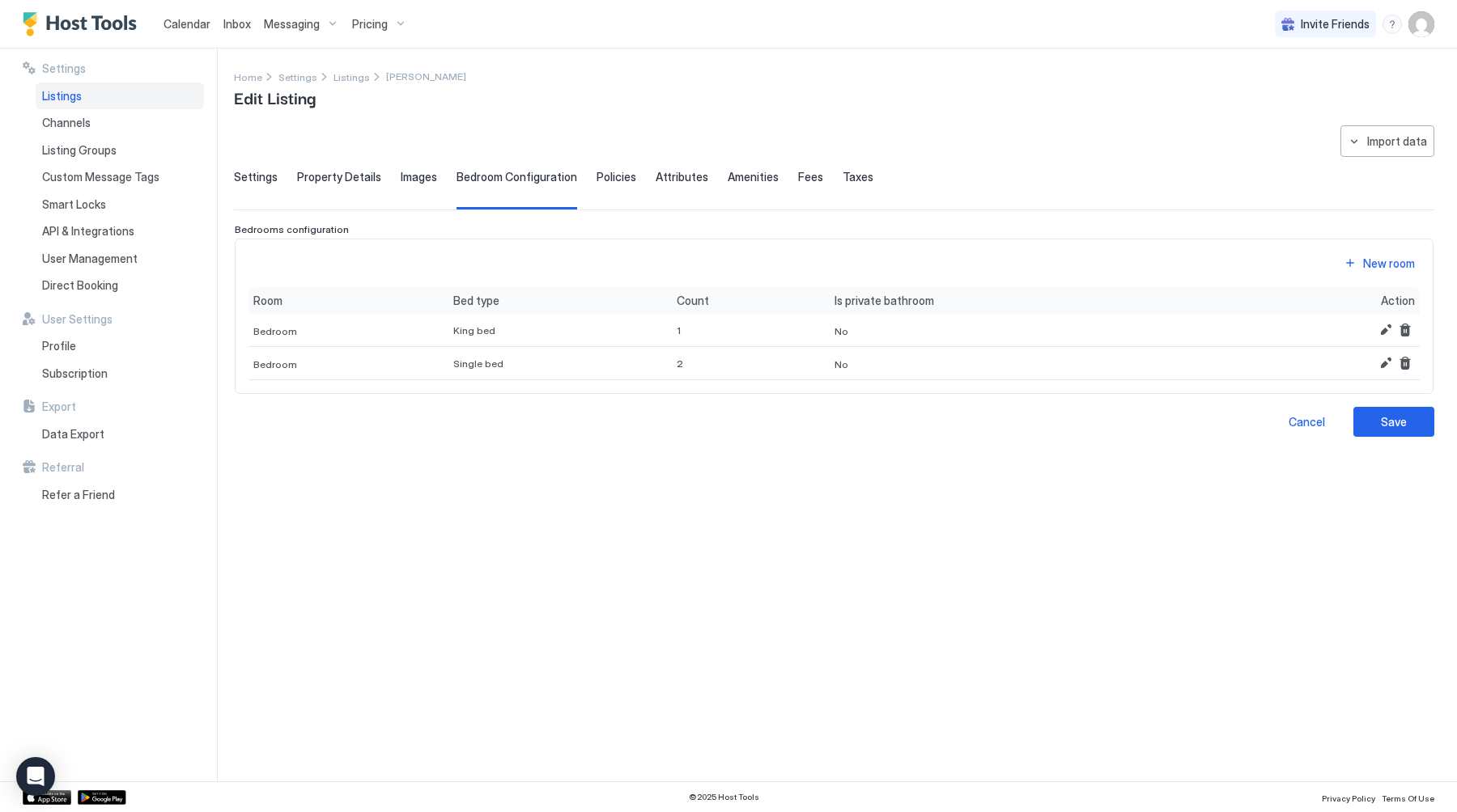
click at [617, 179] on span "Policies" at bounding box center [616, 177] width 40 height 14
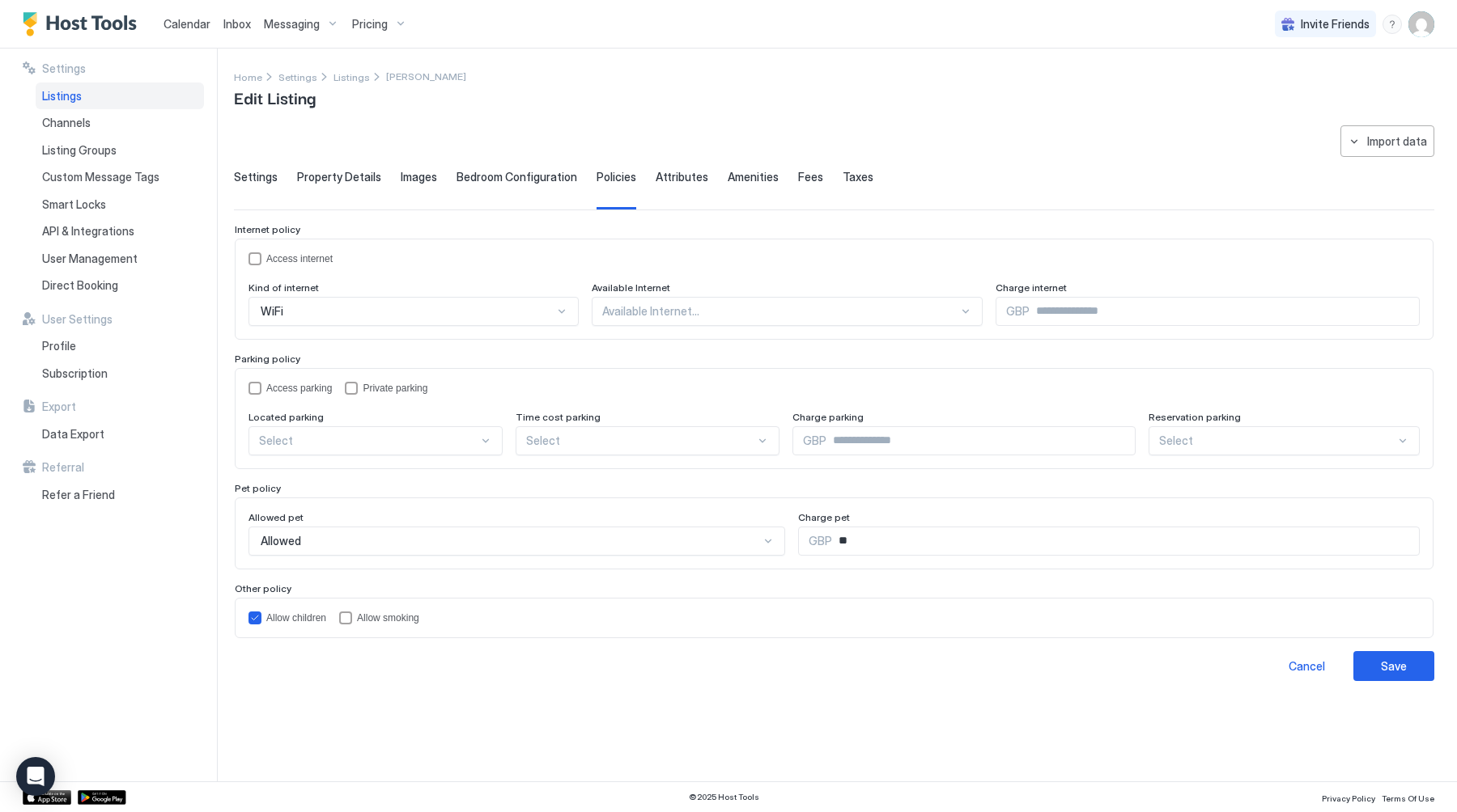
click at [415, 178] on span "Images" at bounding box center [418, 177] width 36 height 14
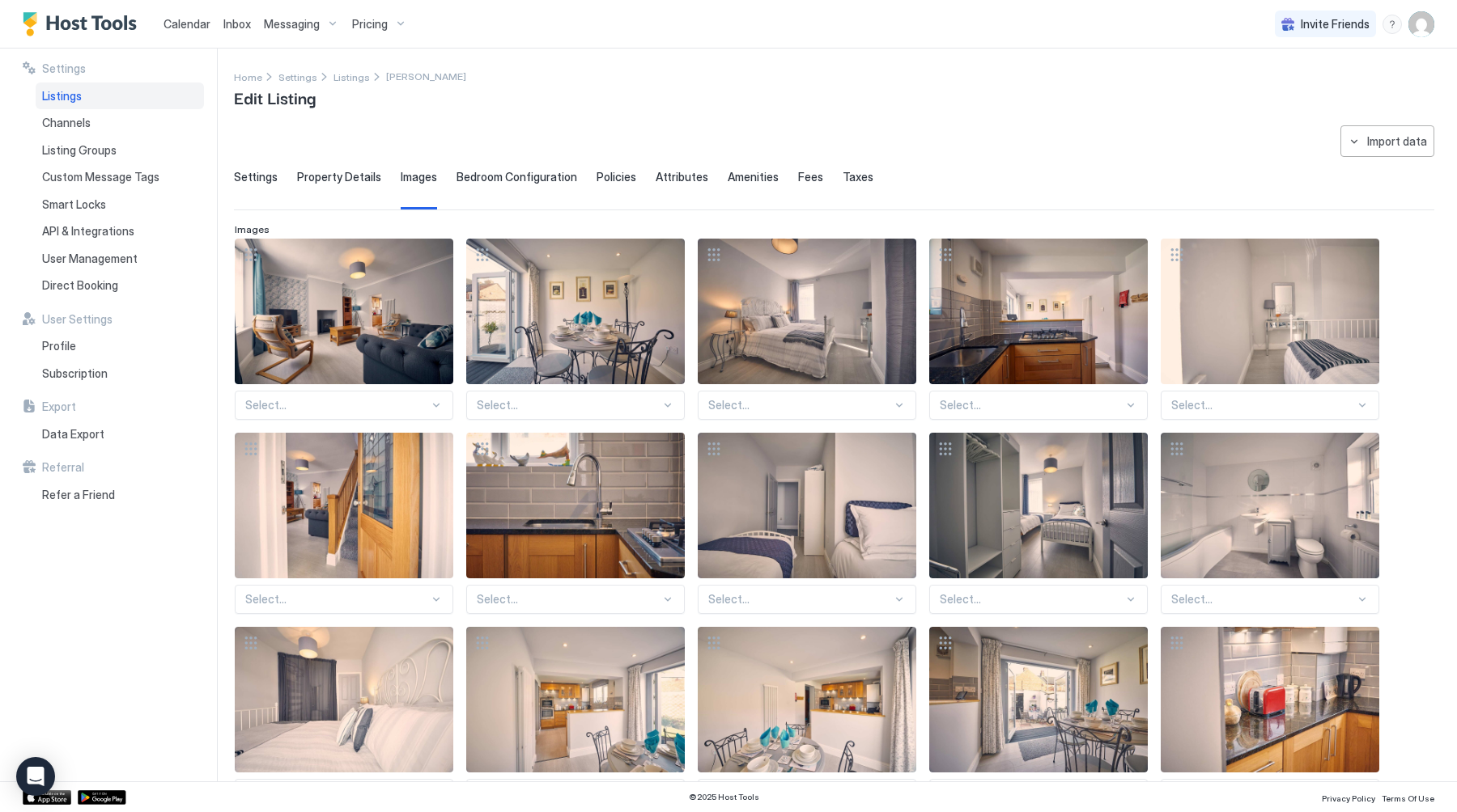
click at [474, 175] on span "Bedroom Configuration" at bounding box center [517, 177] width 120 height 14
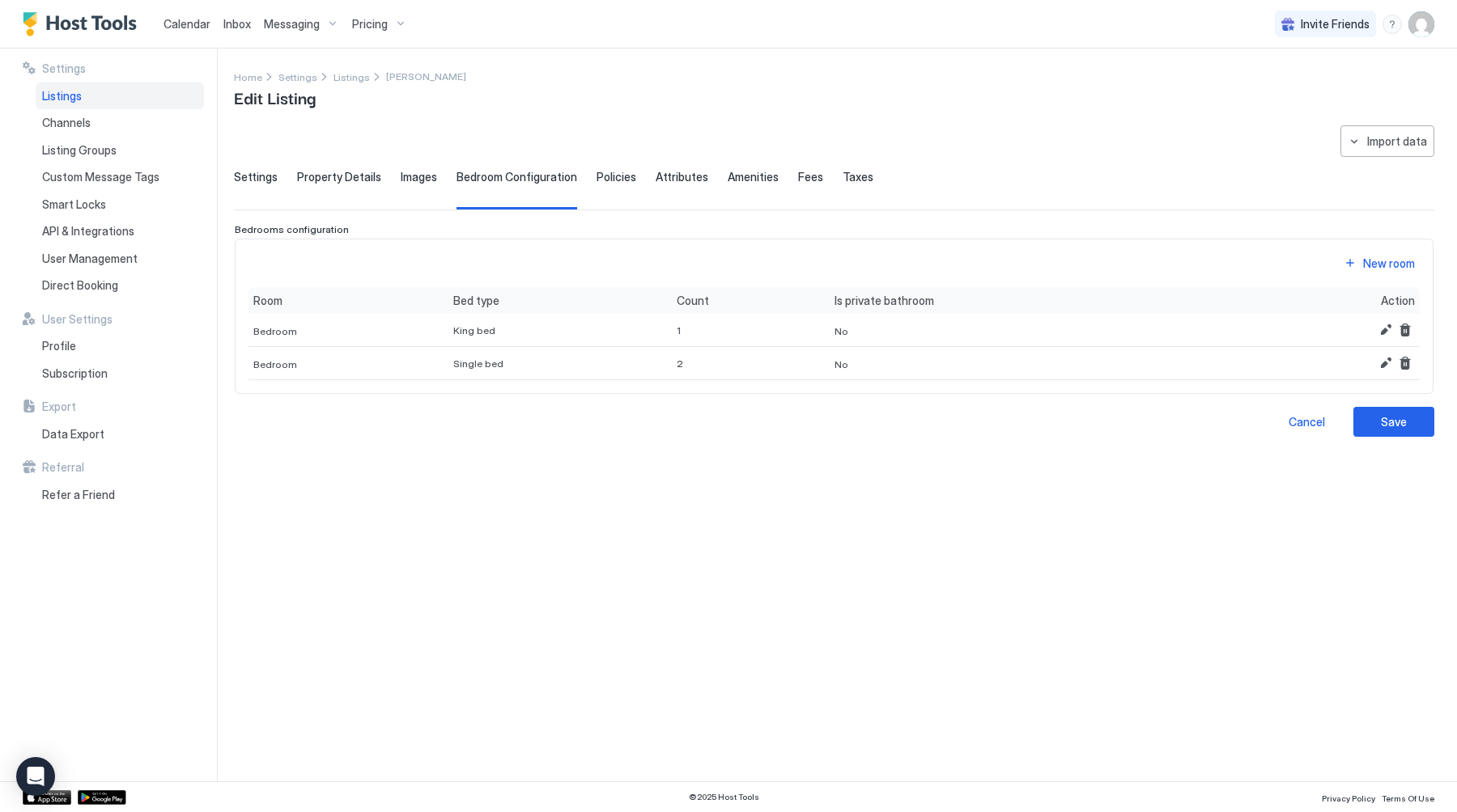
click at [324, 174] on span "Property Details" at bounding box center [339, 177] width 84 height 14
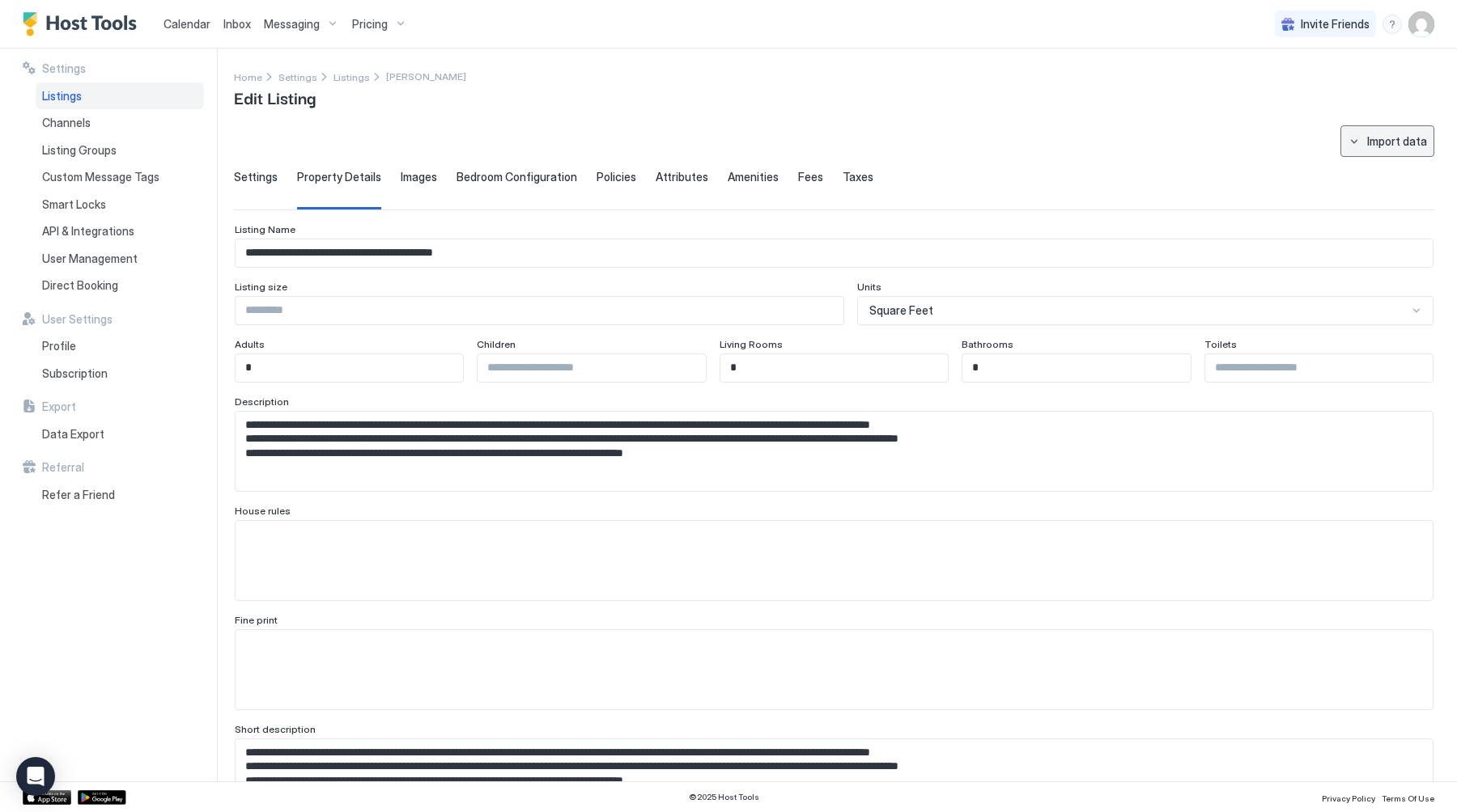
click at [1351, 135] on button "Import data" at bounding box center [1387, 141] width 94 height 31
click at [1351, 135] on div at bounding box center [728, 406] width 1457 height 812
click at [337, 78] on span "Listings" at bounding box center [352, 77] width 36 height 12
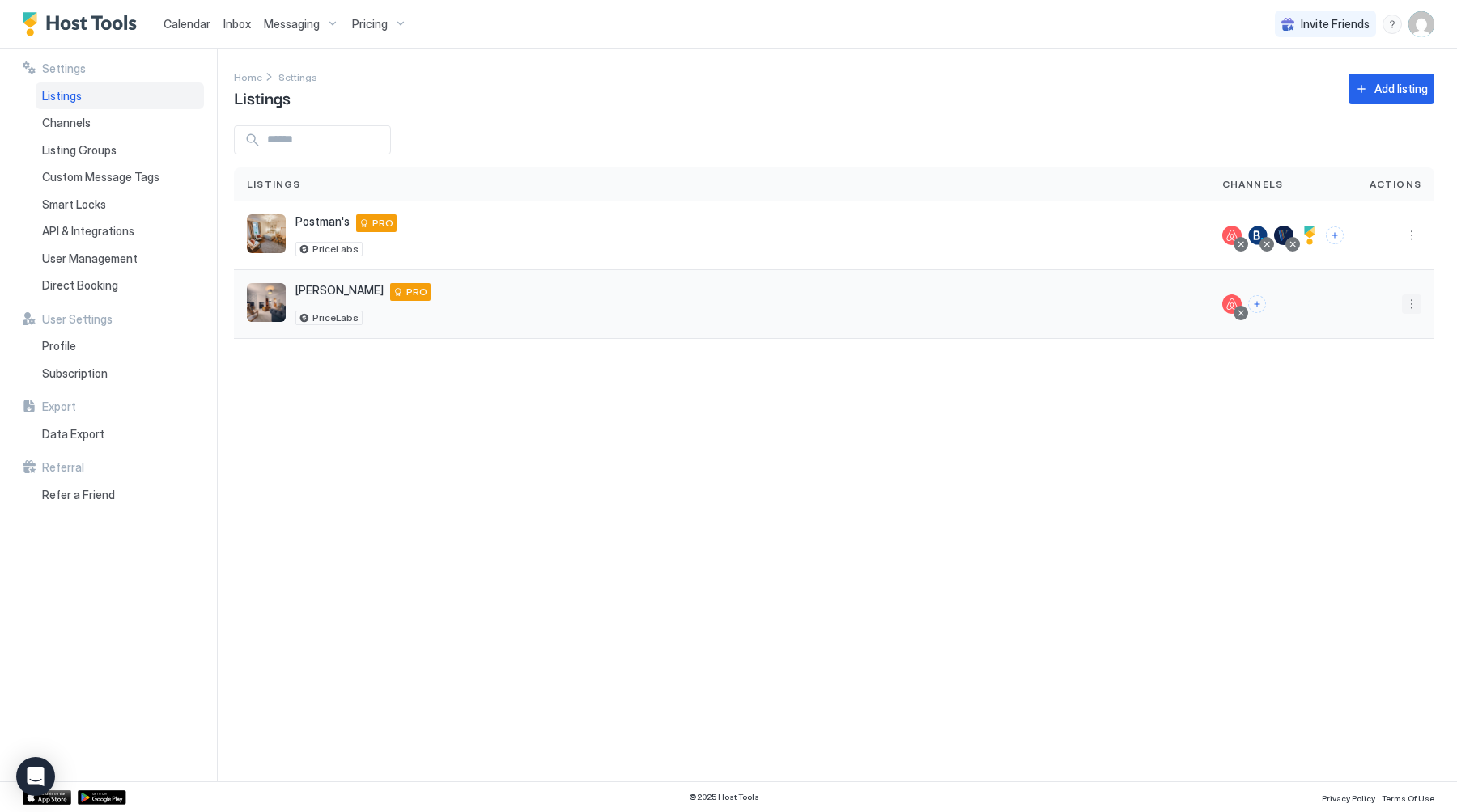
click at [1404, 295] on button "More options" at bounding box center [1411, 304] width 19 height 19
click at [1364, 430] on span "Airbnb Settings" at bounding box center [1372, 431] width 72 height 12
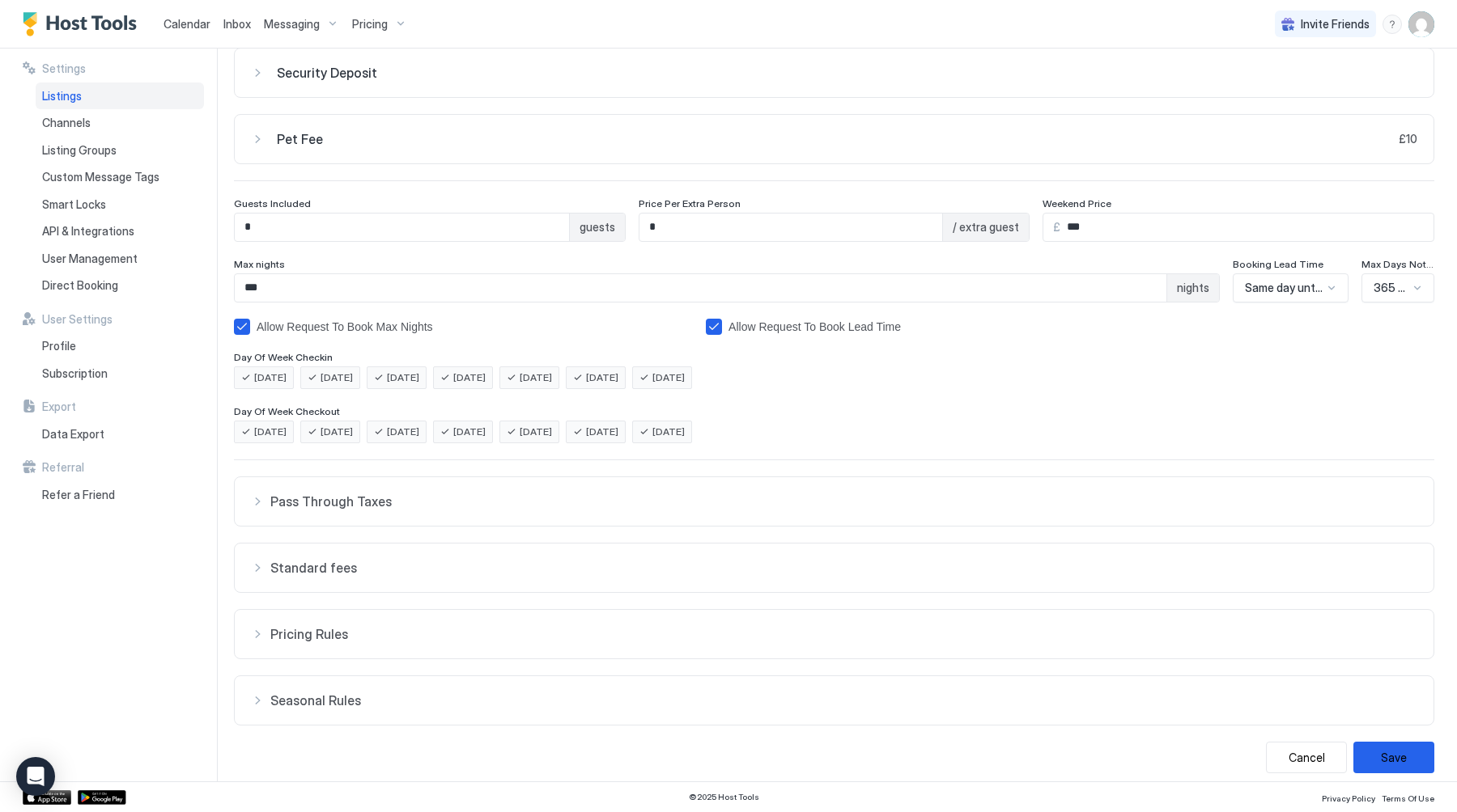
scroll to position [89, 0]
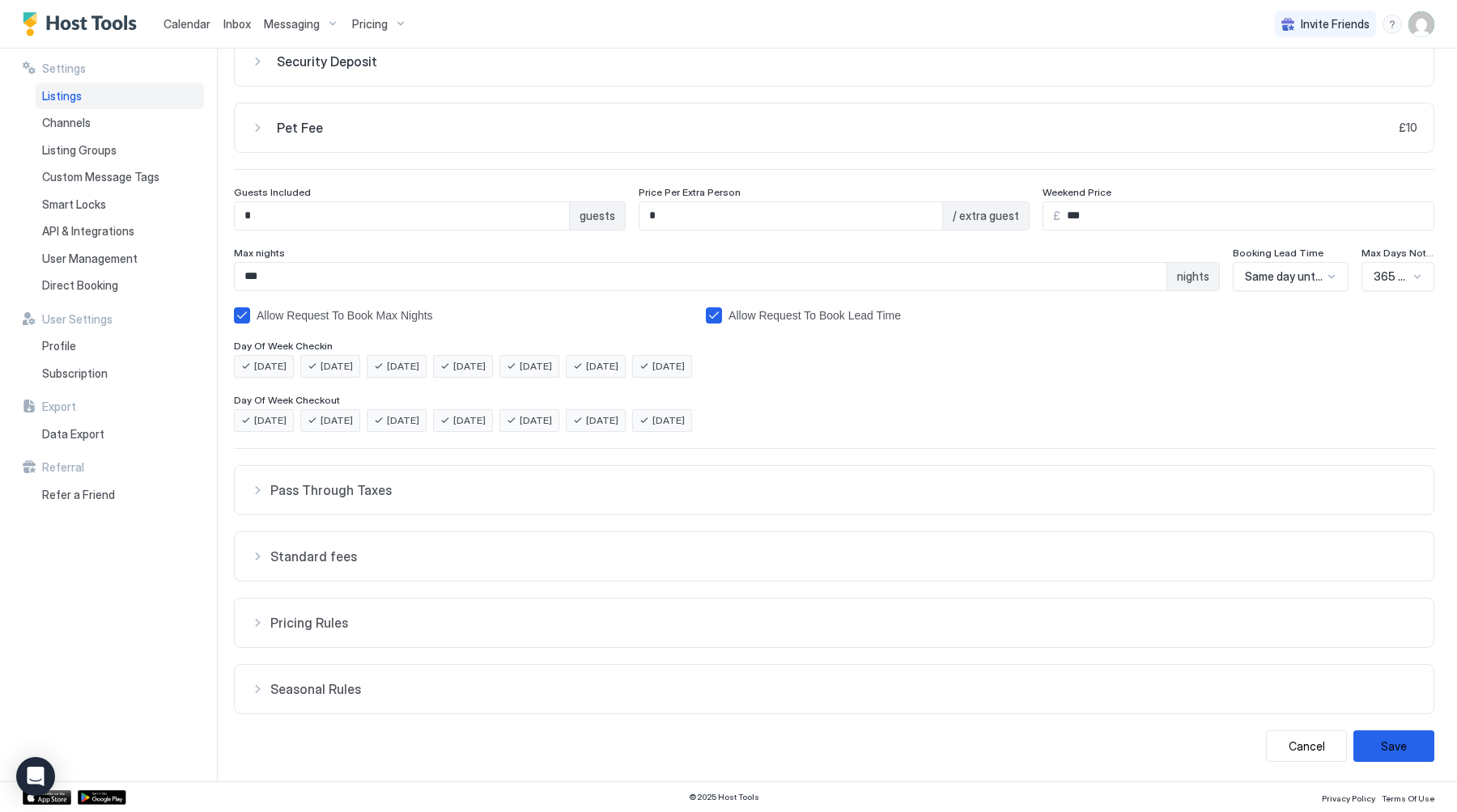
click at [306, 679] on button "Seasonal Rules" at bounding box center [834, 688] width 1199 height 48
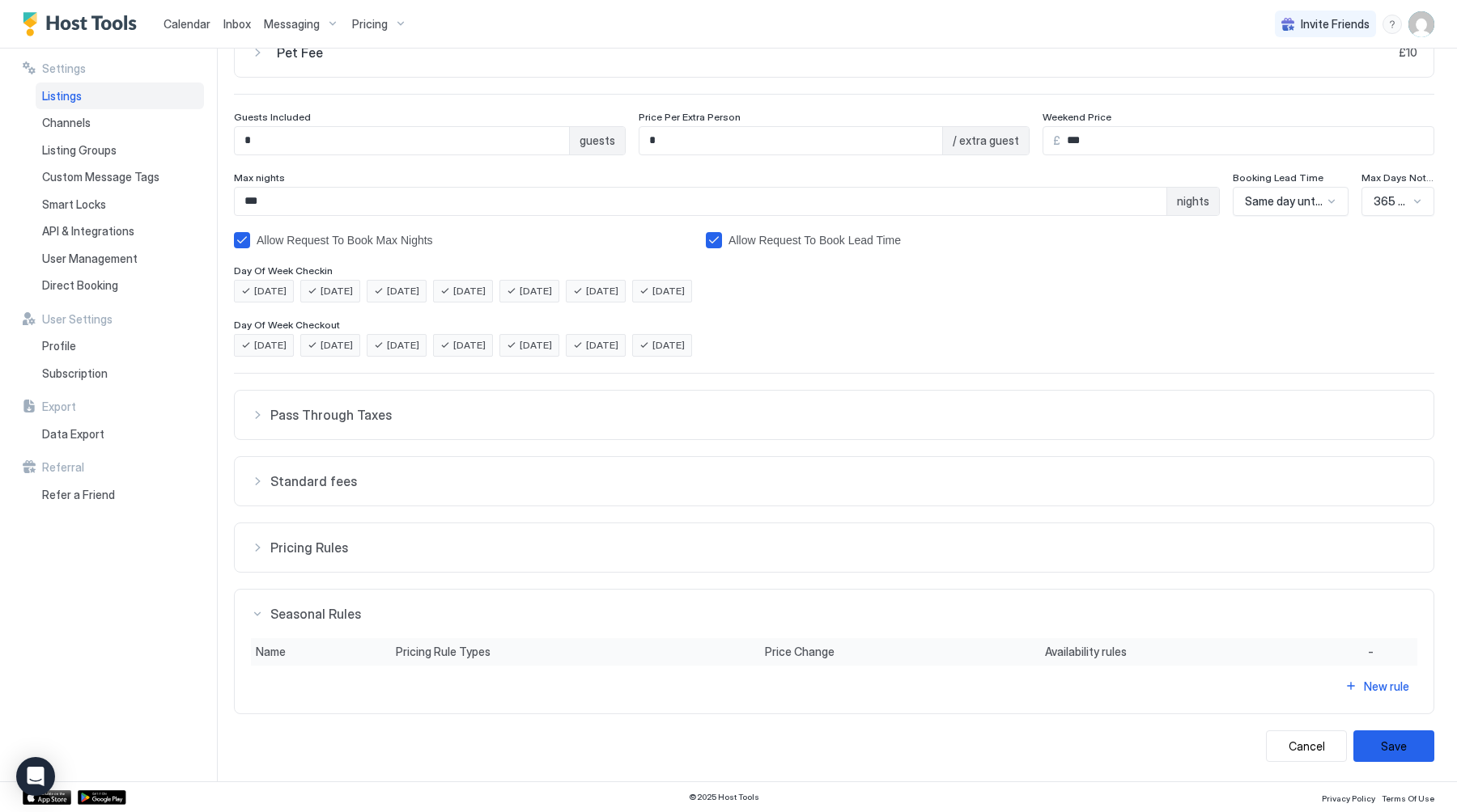
click at [295, 572] on div "Security Deposit £ Pet Fee £10 £ ** Guests Included * guests Price Per Extra Pe…" at bounding box center [834, 362] width 1200 height 801
click at [295, 551] on span "Pricing Rules" at bounding box center [844, 547] width 1147 height 16
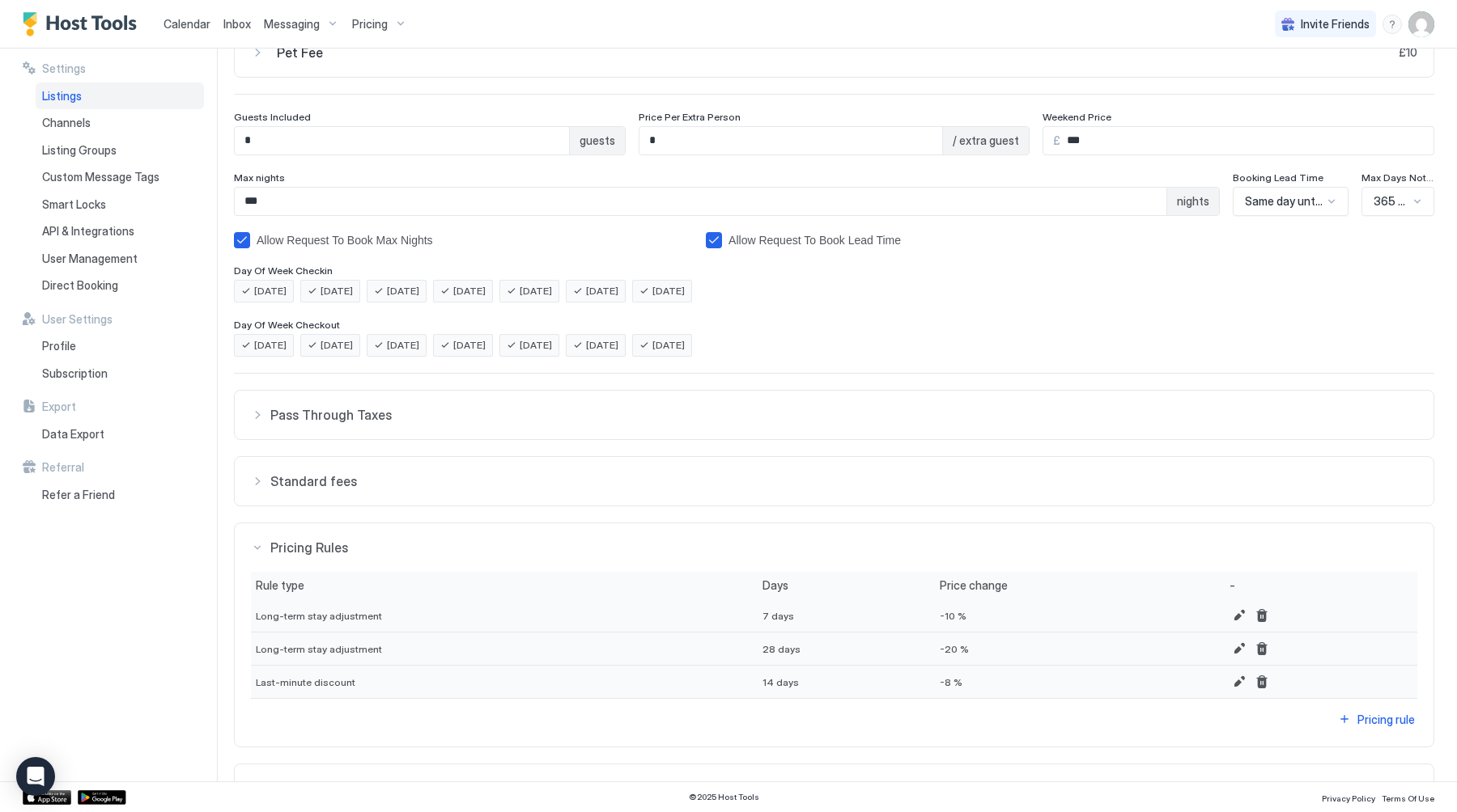
click at [348, 477] on span "Standard fees" at bounding box center [844, 481] width 1147 height 16
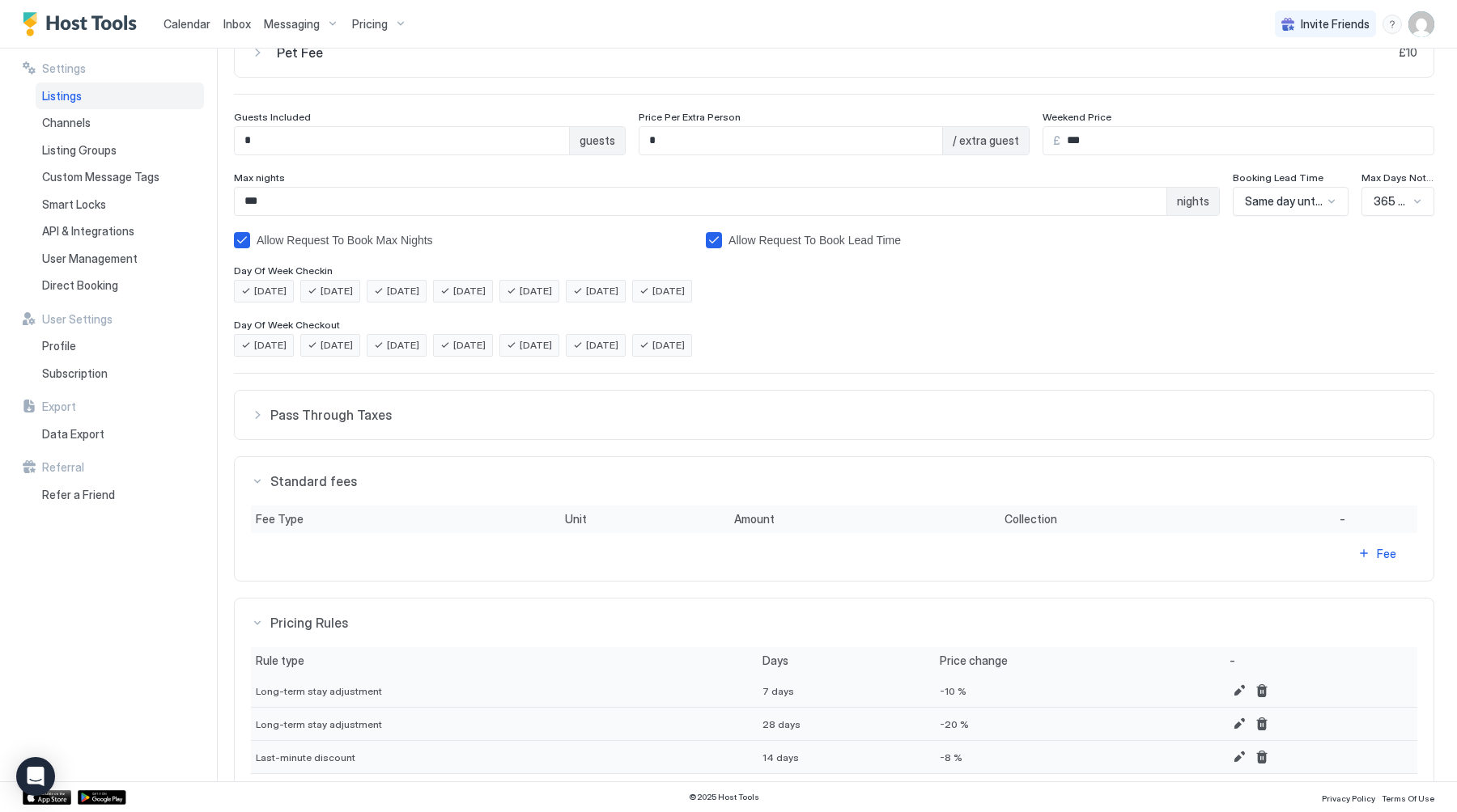
click at [354, 409] on span "Pass Through Taxes" at bounding box center [844, 415] width 1147 height 16
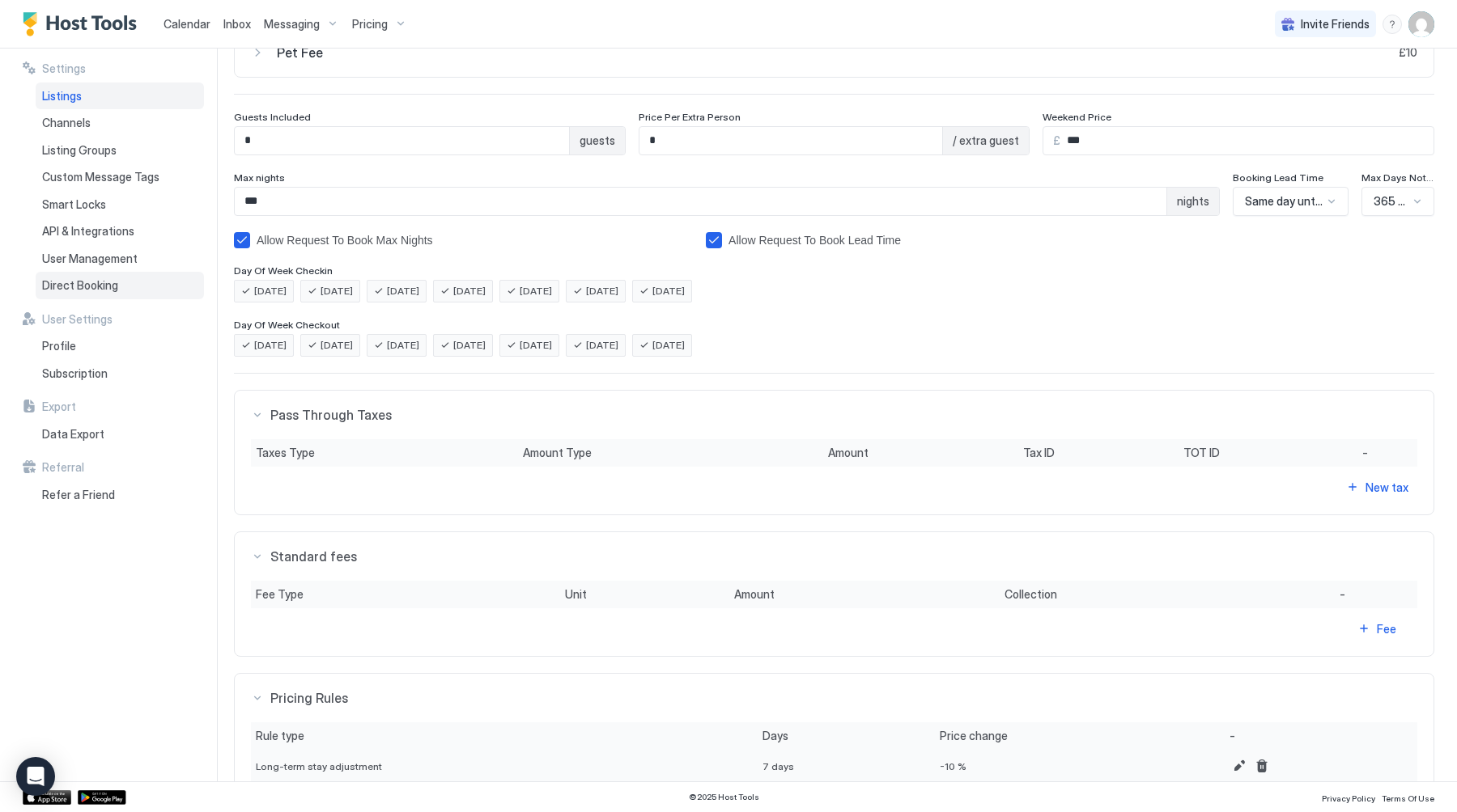
click at [100, 285] on span "Direct Booking" at bounding box center [80, 285] width 76 height 14
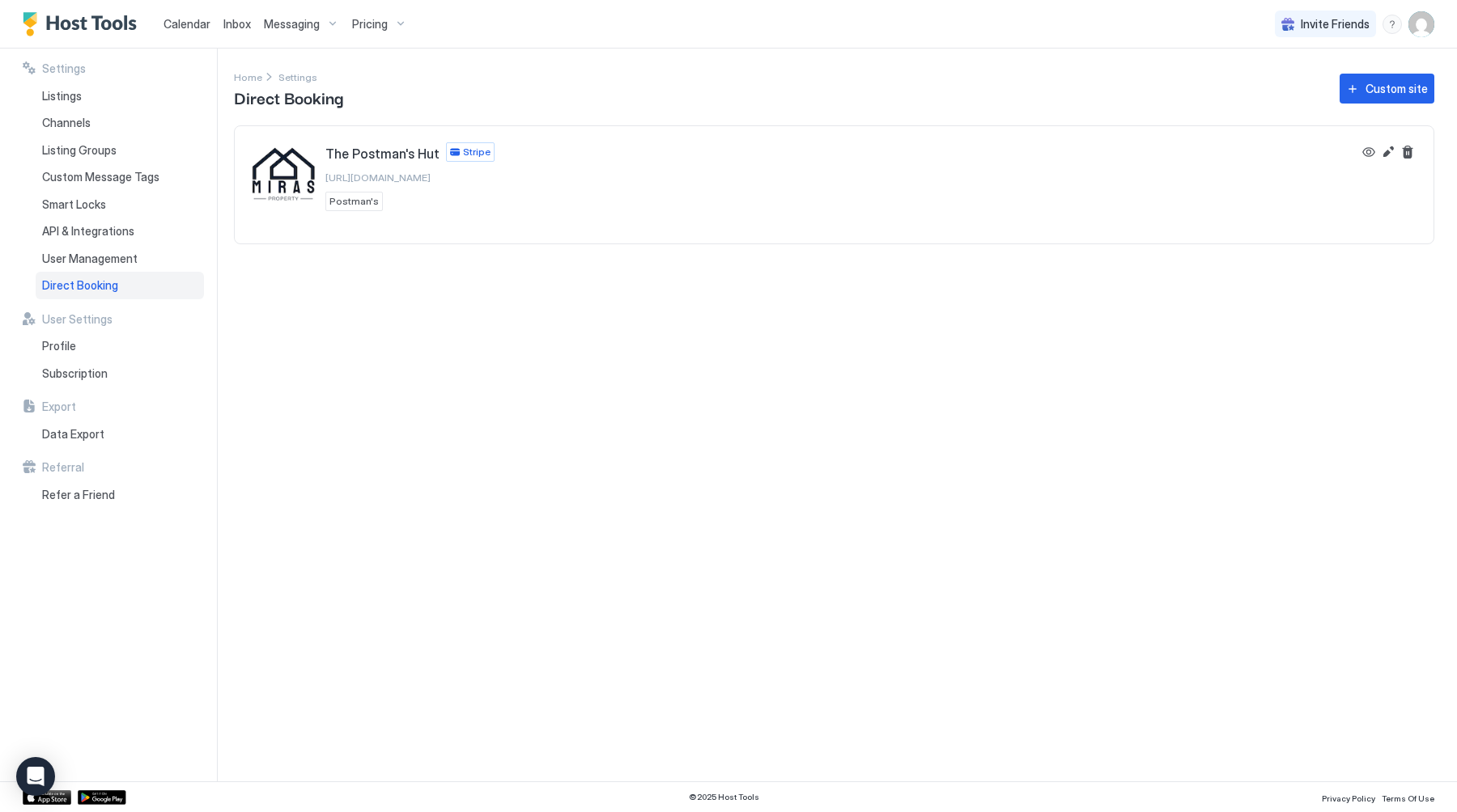
click at [1421, 81] on div "Custom site" at bounding box center [1397, 89] width 63 height 17
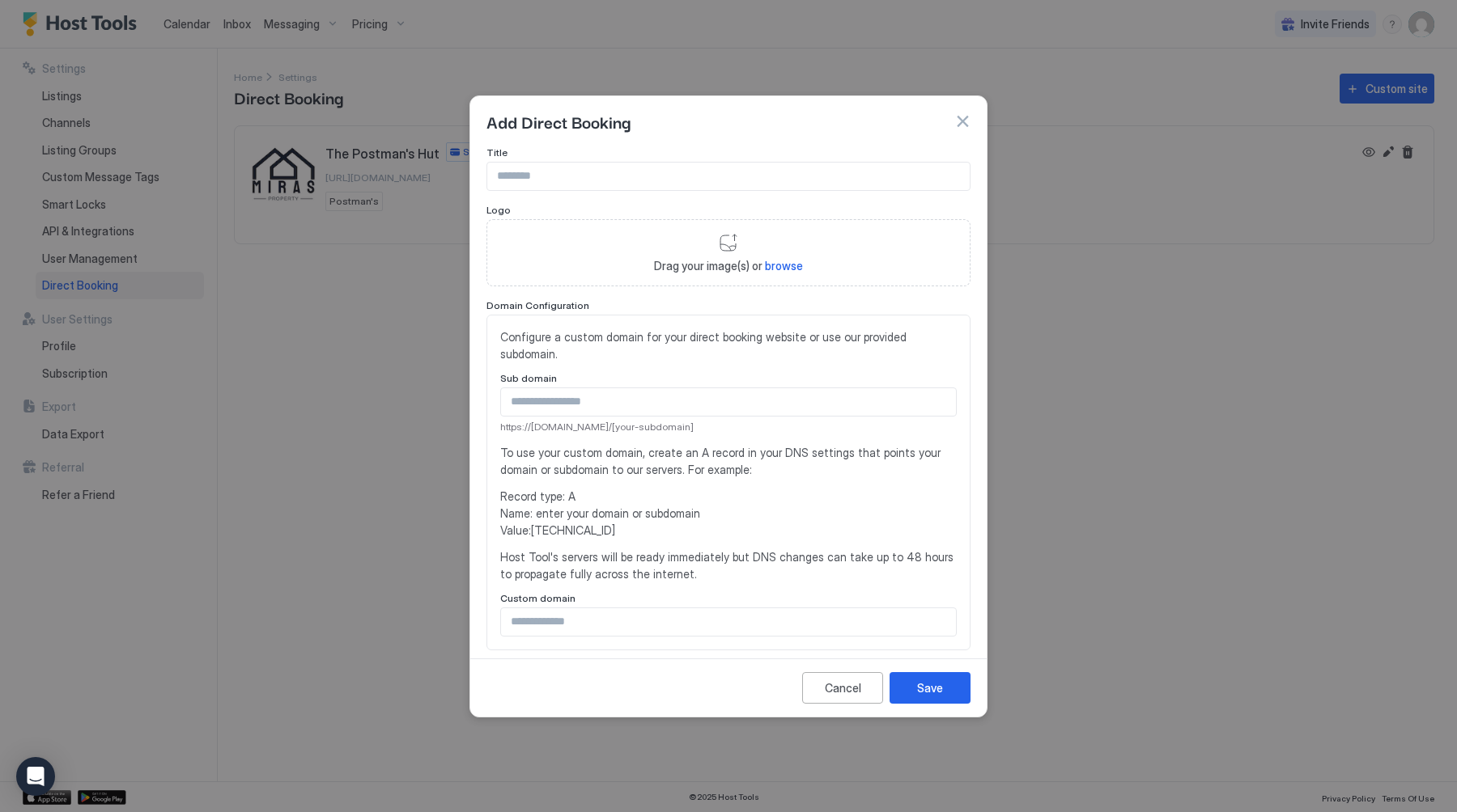
click at [640, 180] on input "Input Field" at bounding box center [728, 176] width 482 height 27
type input "**********"
click at [603, 389] on input "Input Field" at bounding box center [728, 402] width 455 height 27
click at [771, 266] on span "browse" at bounding box center [784, 266] width 38 height 14
type input "**********"
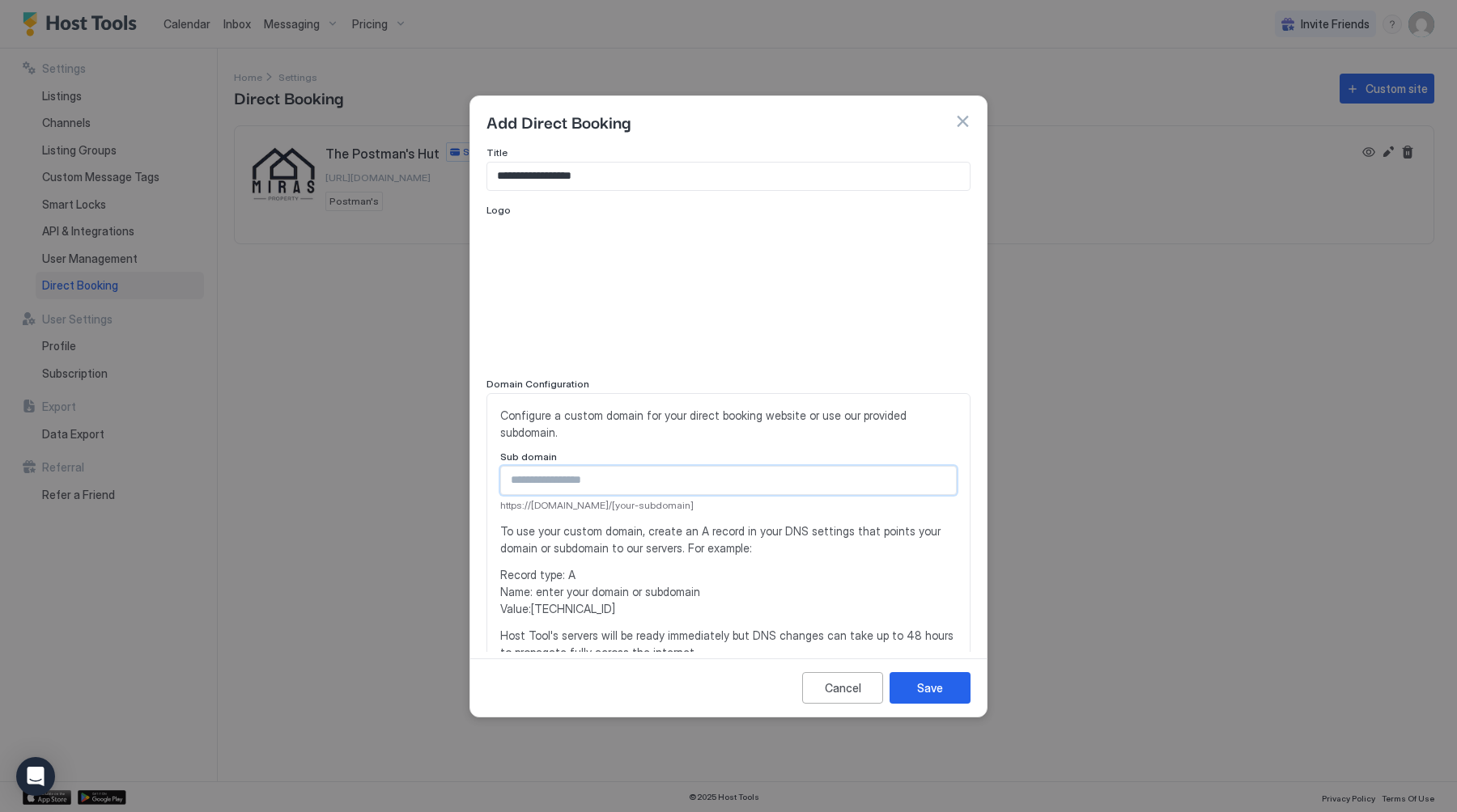
click at [618, 467] on input "Input Field" at bounding box center [728, 480] width 455 height 27
type input "*******"
click at [848, 686] on div "Cancel" at bounding box center [842, 688] width 36 height 17
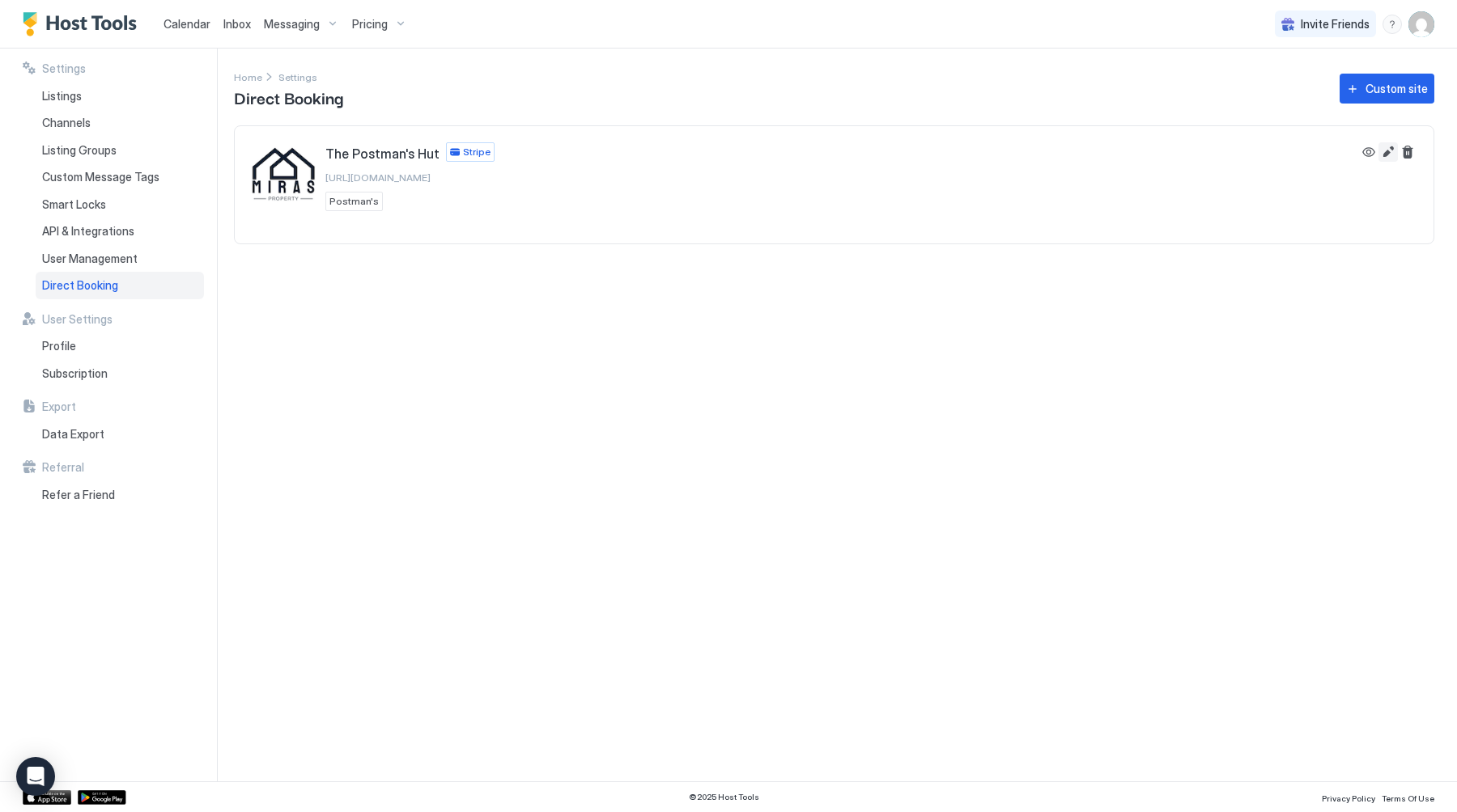
click at [1393, 153] on button "Edit" at bounding box center [1388, 152] width 19 height 19
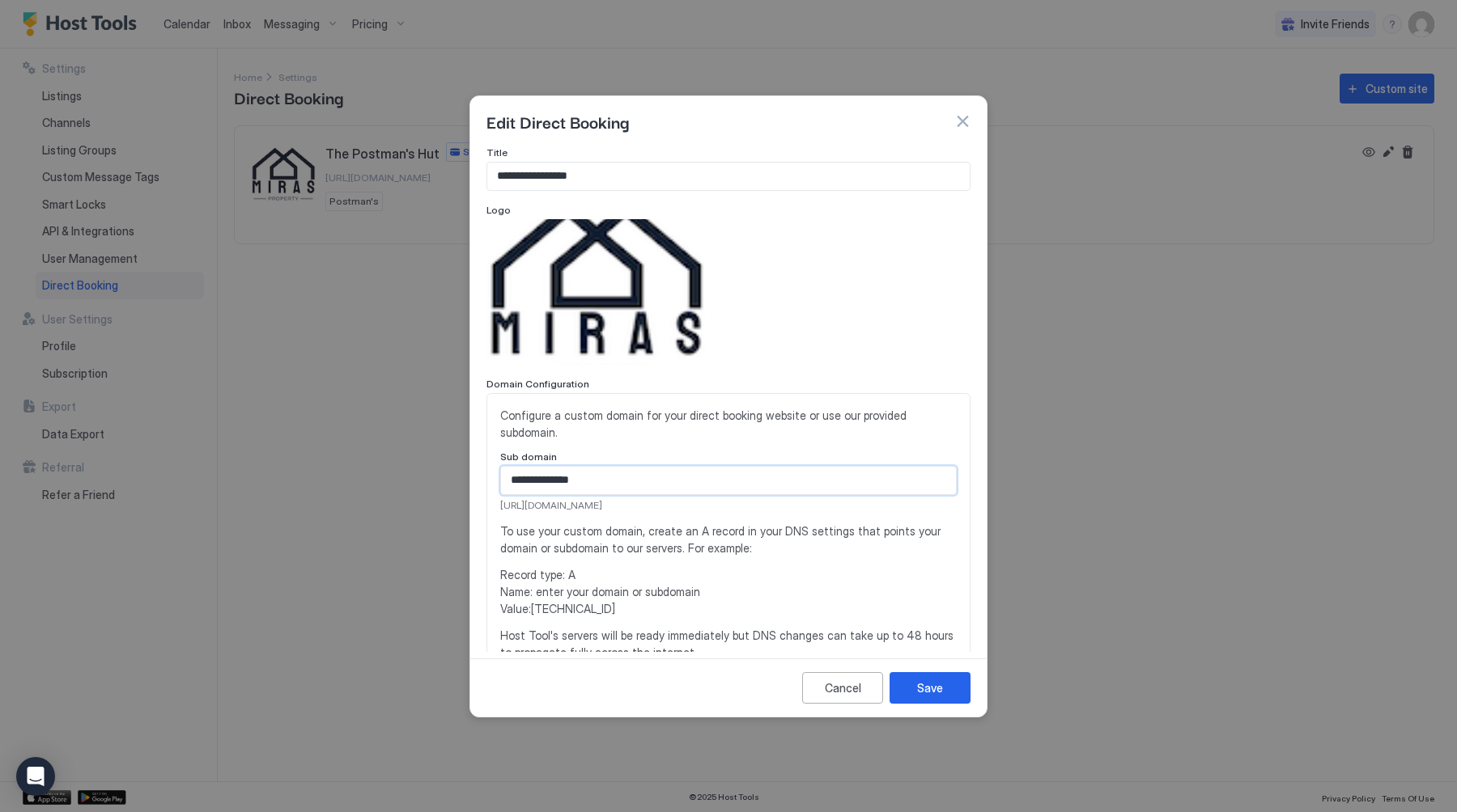
click at [576, 467] on input "**********" at bounding box center [728, 480] width 455 height 27
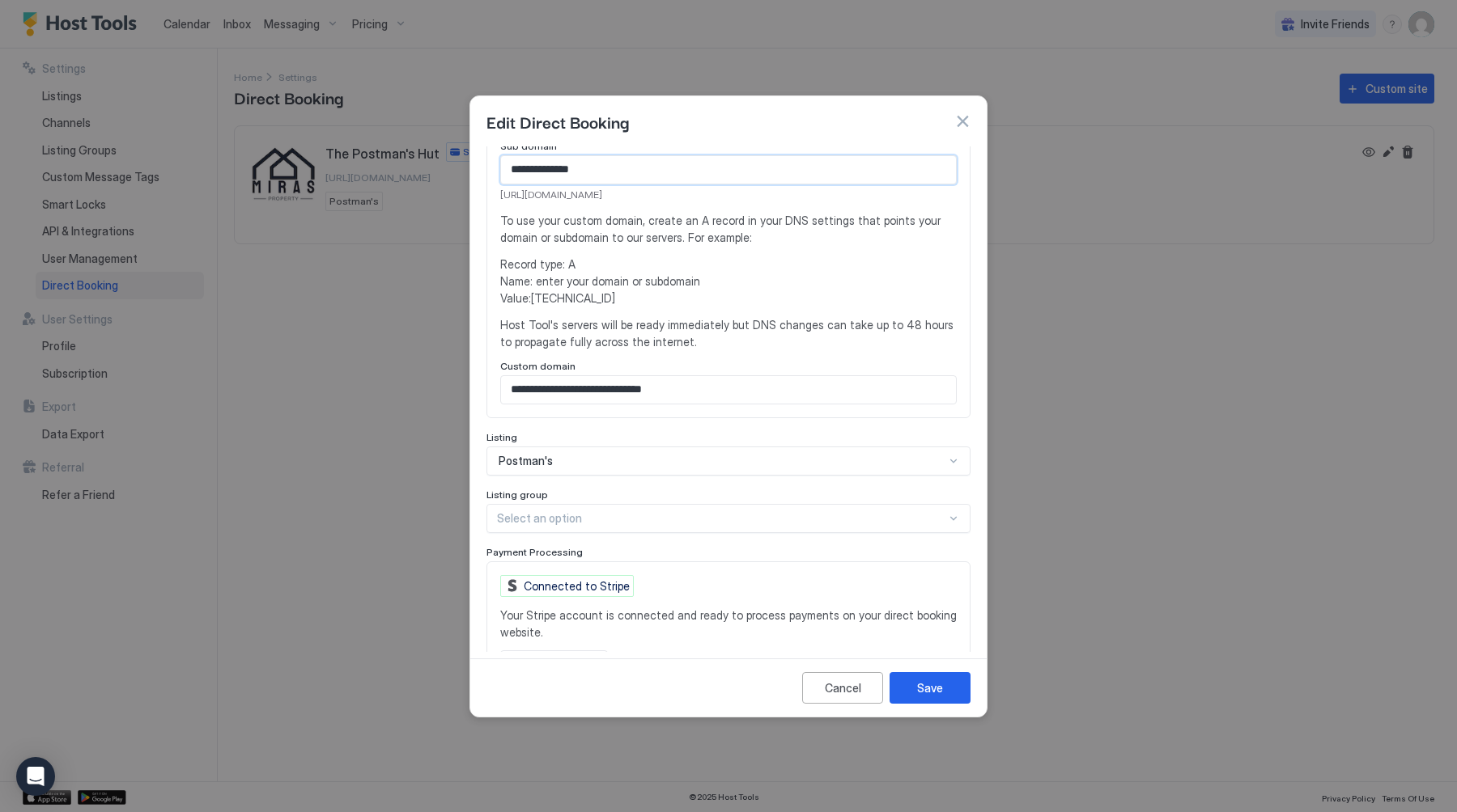
scroll to position [383, 0]
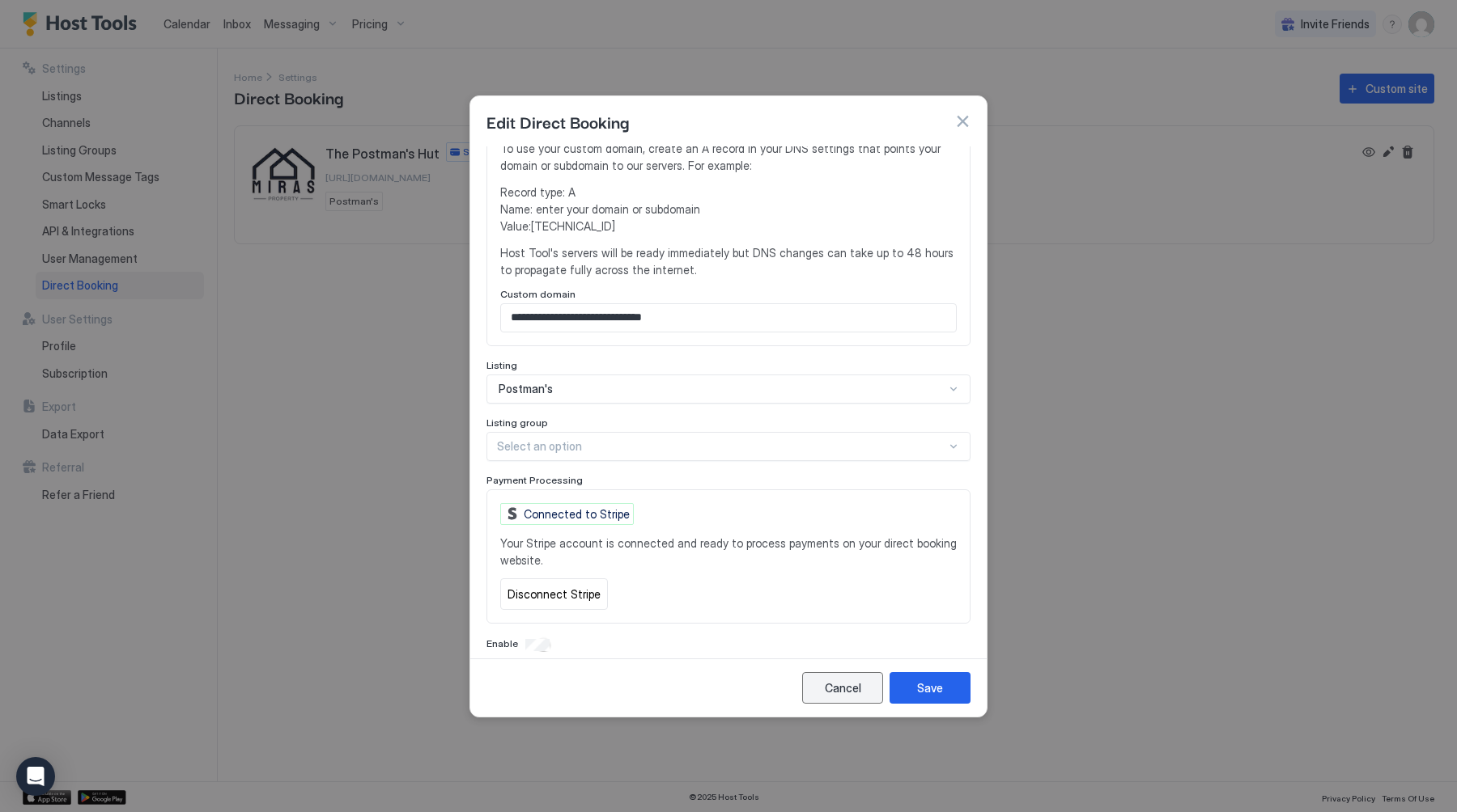
click at [835, 693] on div "Cancel" at bounding box center [842, 688] width 36 height 17
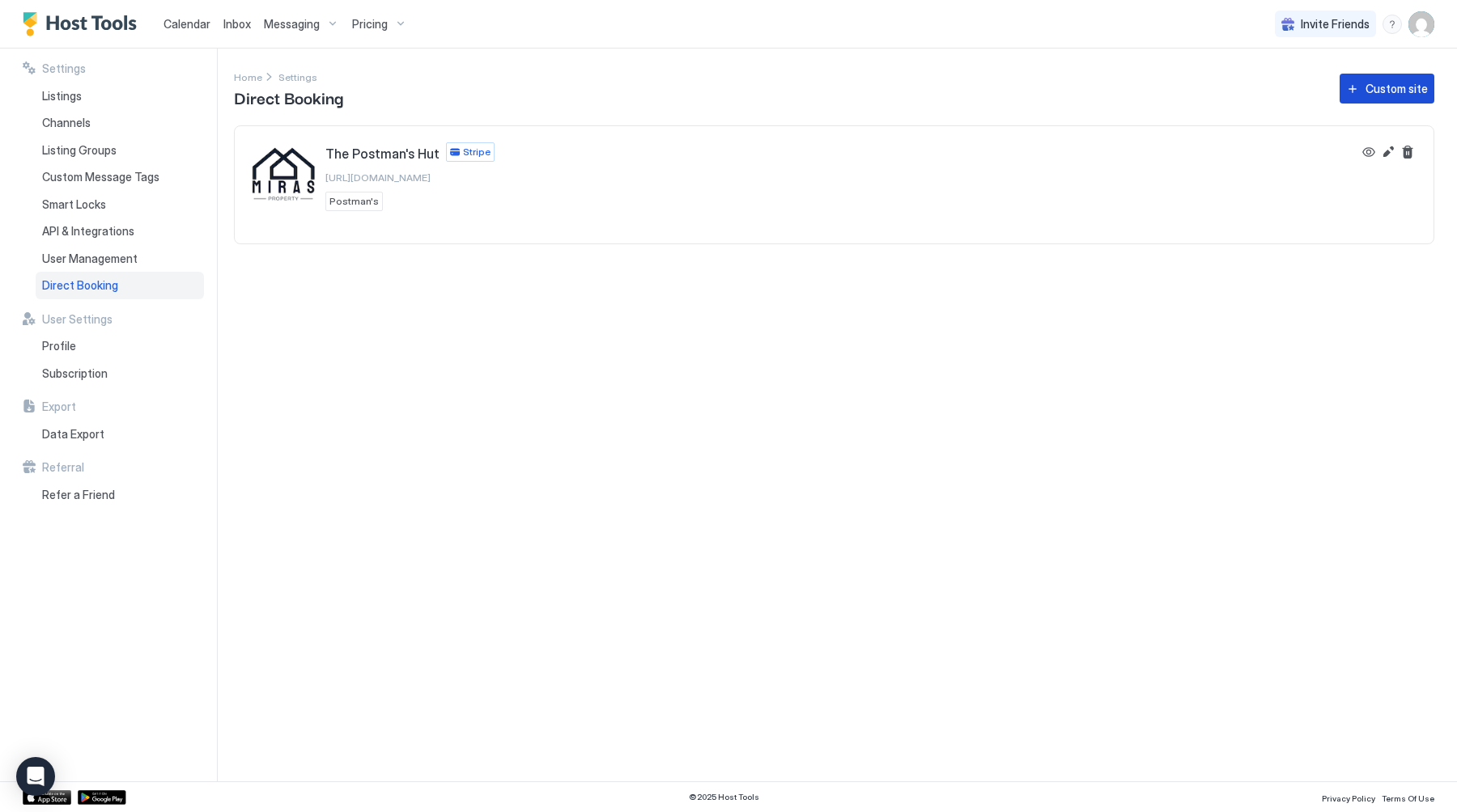
click at [1404, 91] on div "Custom site" at bounding box center [1397, 89] width 63 height 17
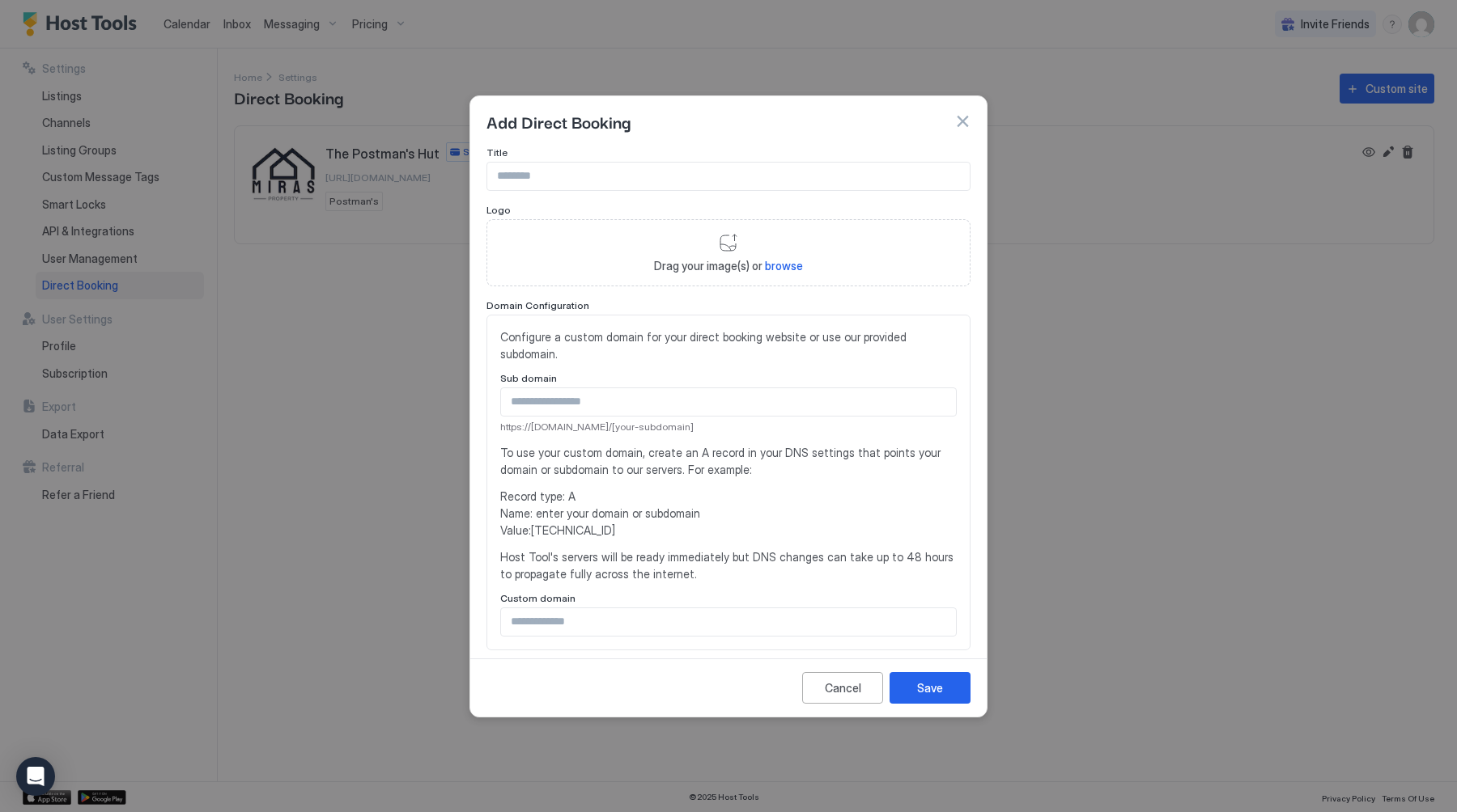
click at [785, 258] on div "Drag your image(s) or browse" at bounding box center [728, 253] width 484 height 68
type input "**********"
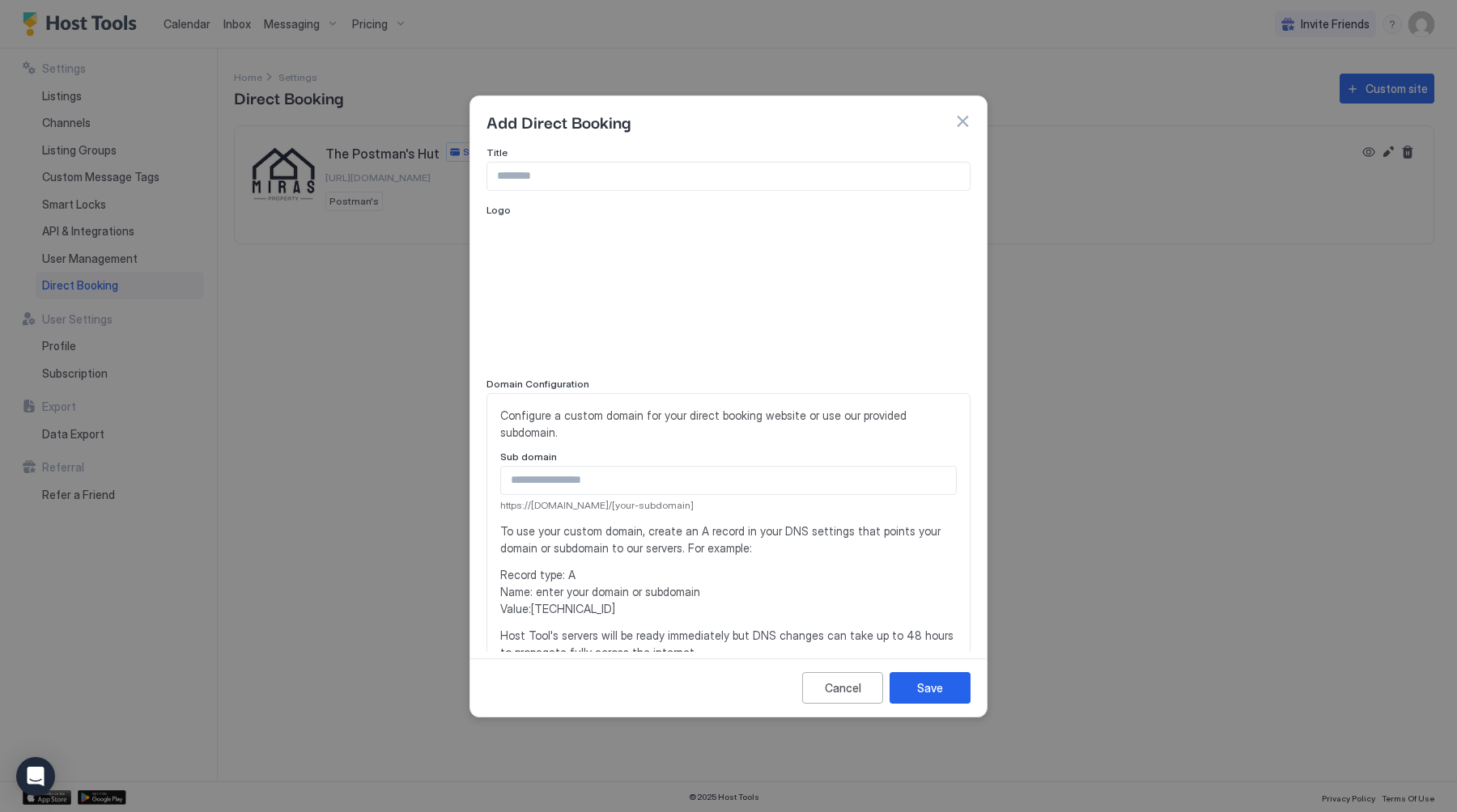
click at [550, 184] on input "Input Field" at bounding box center [728, 176] width 482 height 27
type input "**********"
click at [573, 467] on input "Input Field" at bounding box center [728, 480] width 455 height 27
type input "*******"
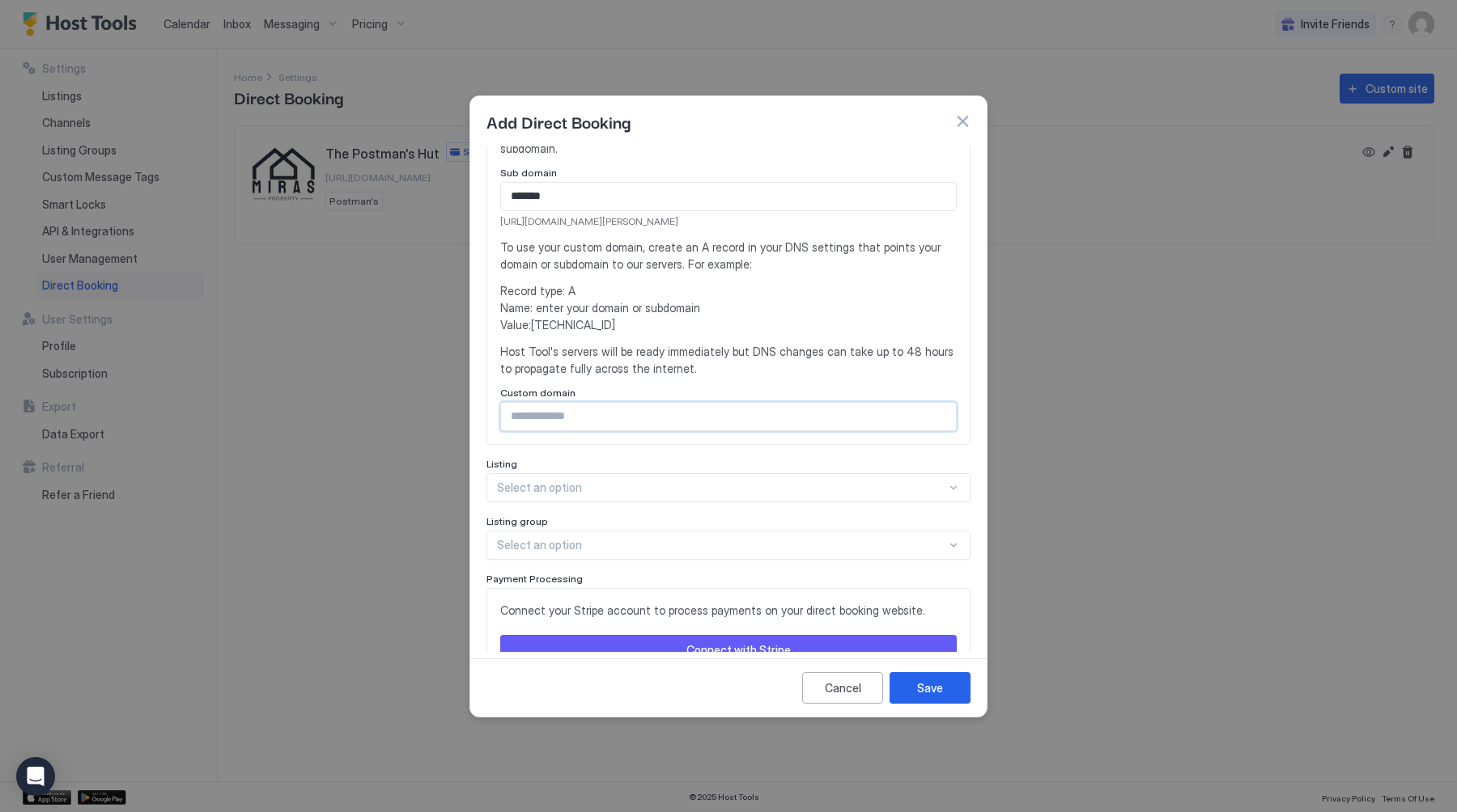
paste input "*******"
click at [529, 403] on input "********" at bounding box center [728, 417] width 455 height 27
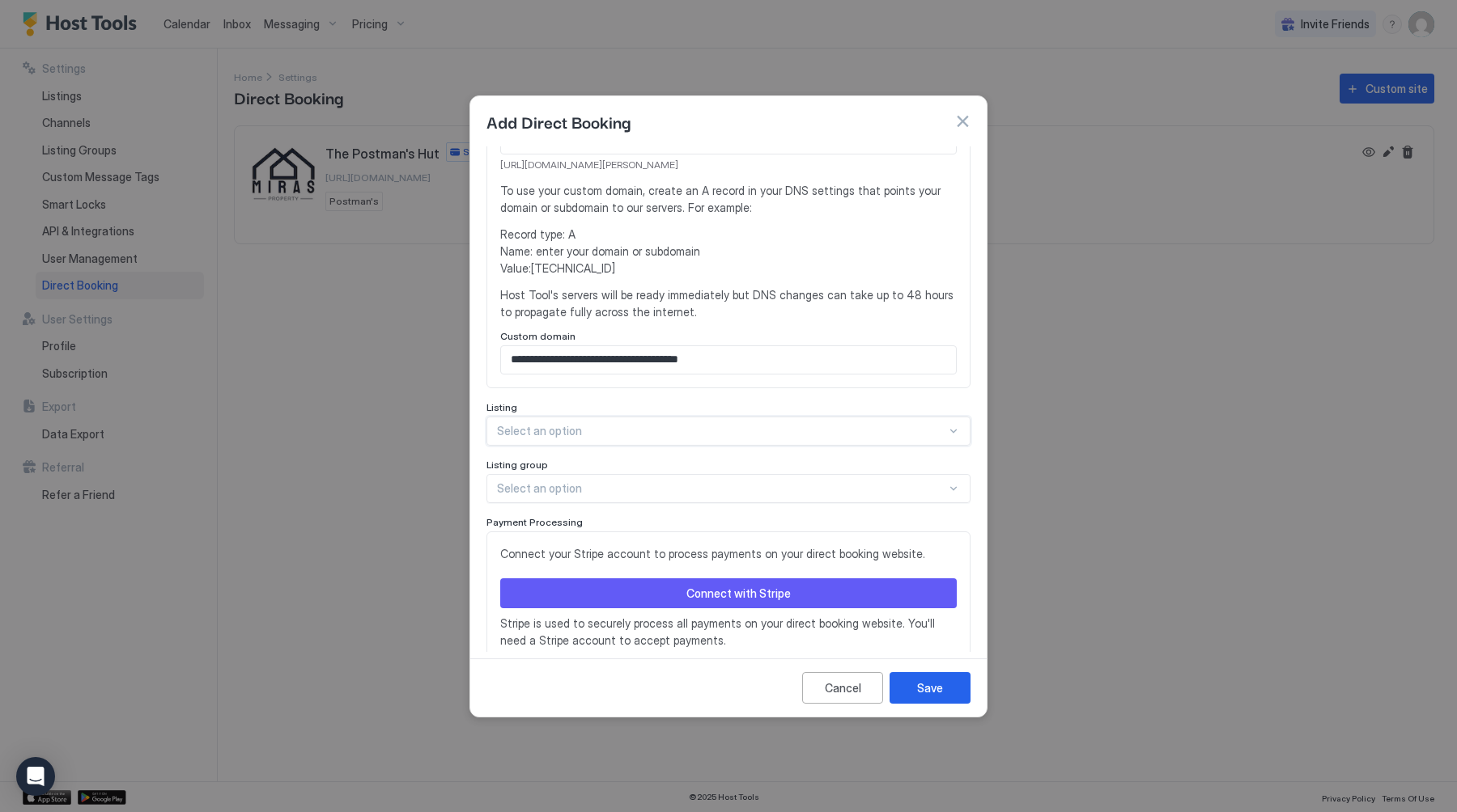
click at [548, 445] on div "option , selected. Select is focused ,type to refine list, press Down to open t…" at bounding box center [728, 431] width 484 height 29
click at [528, 494] on span "[PERSON_NAME]" at bounding box center [538, 500] width 80 height 12
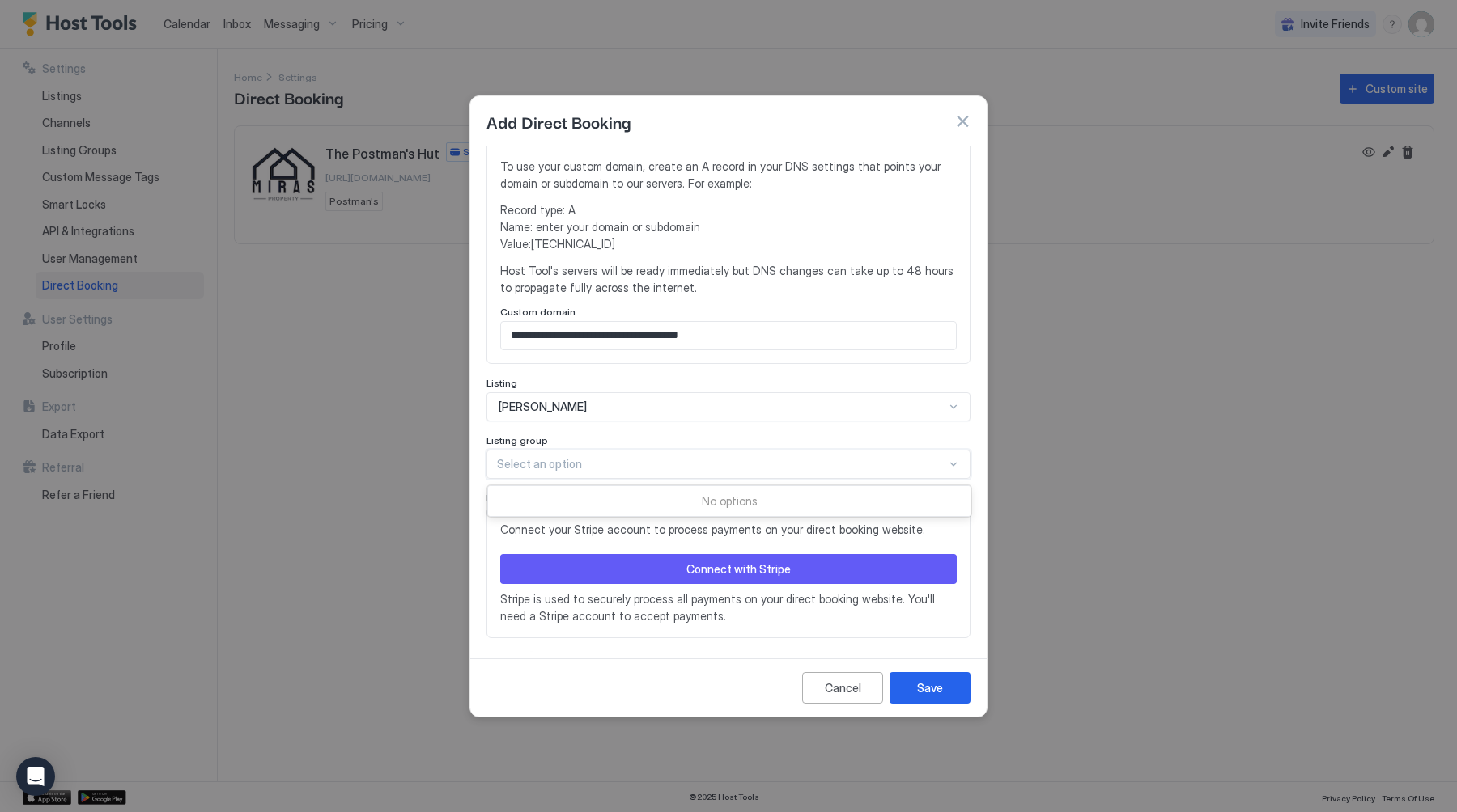
click at [534, 477] on div "Use Up and Down to choose options, press Enter to select the currently focused …" at bounding box center [728, 464] width 484 height 29
click at [607, 405] on div "**********" at bounding box center [728, 224] width 484 height 886
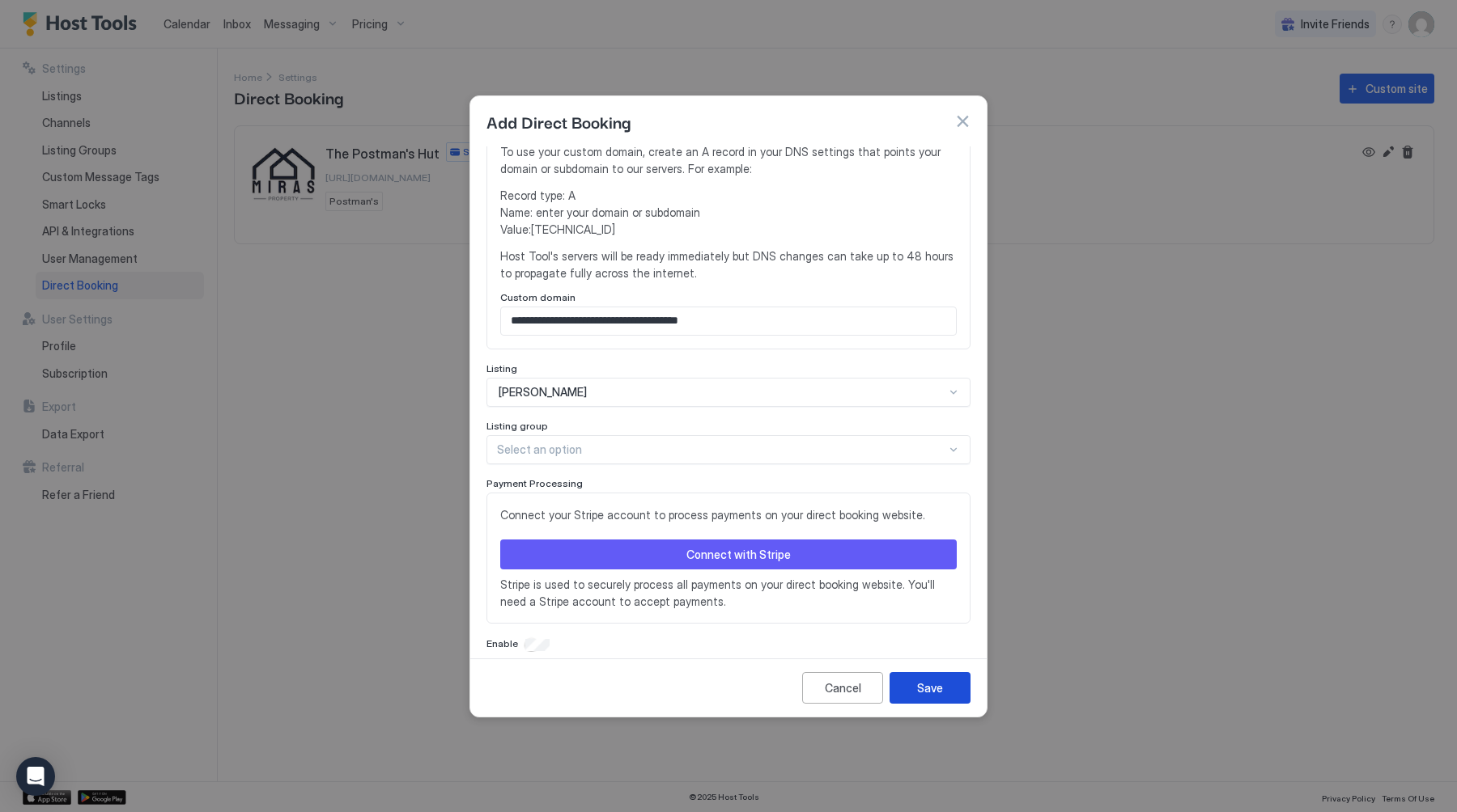
click at [944, 686] on button "Save" at bounding box center [930, 688] width 81 height 31
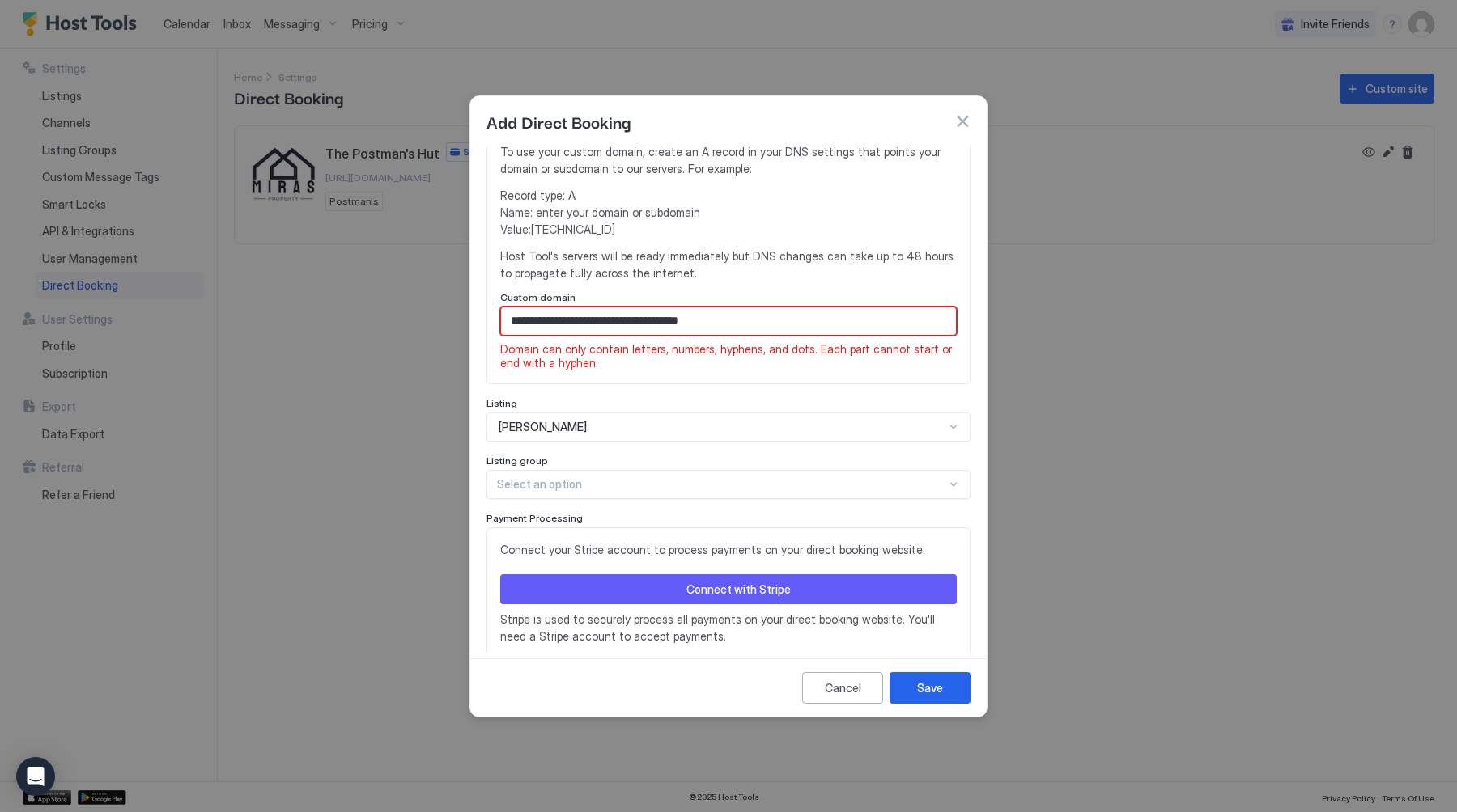
click at [787, 307] on input "**********" at bounding box center [728, 321] width 455 height 27
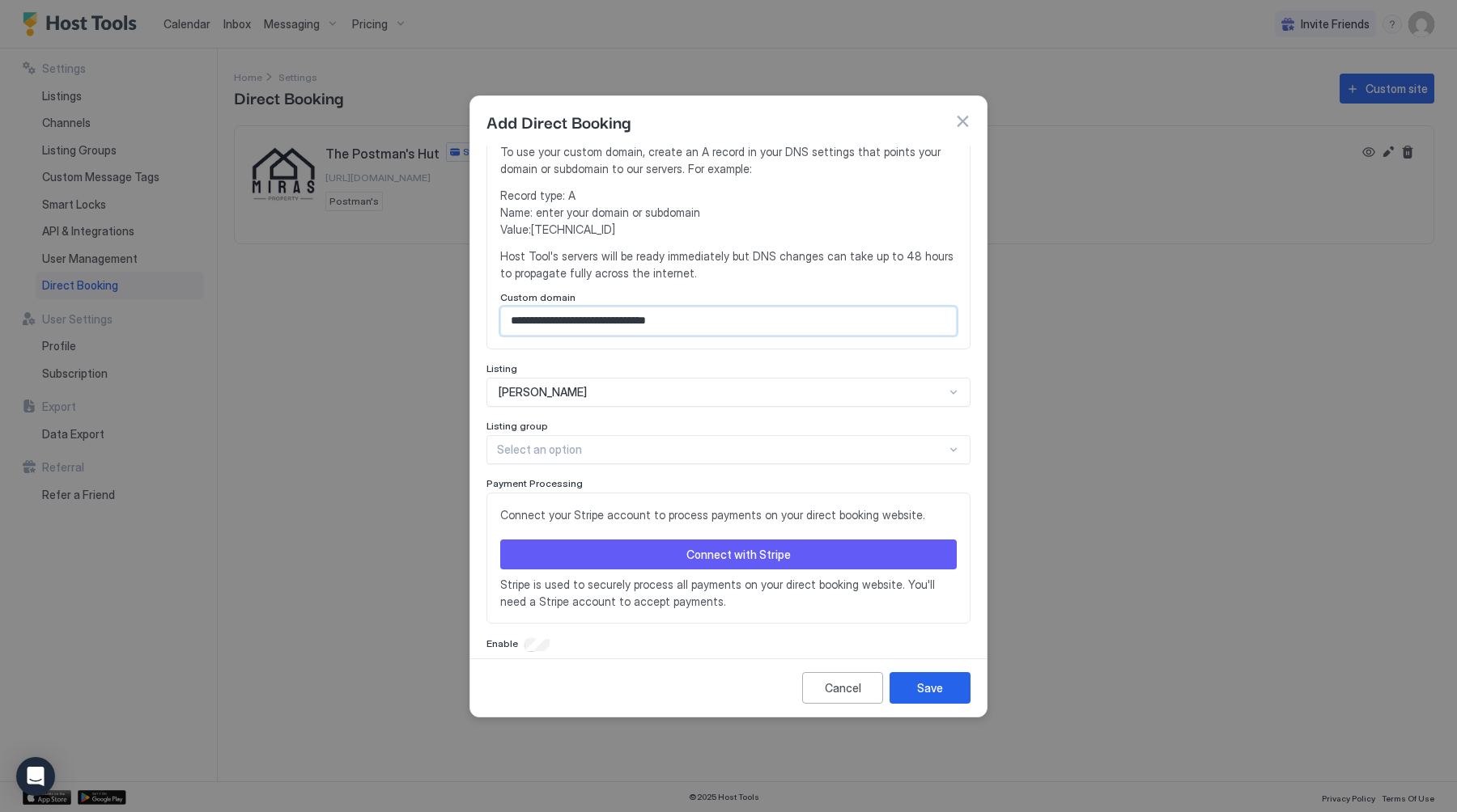
click at [766, 308] on input "**********" at bounding box center [728, 321] width 455 height 27
type input "**********"
click at [920, 681] on div "Save" at bounding box center [929, 688] width 26 height 17
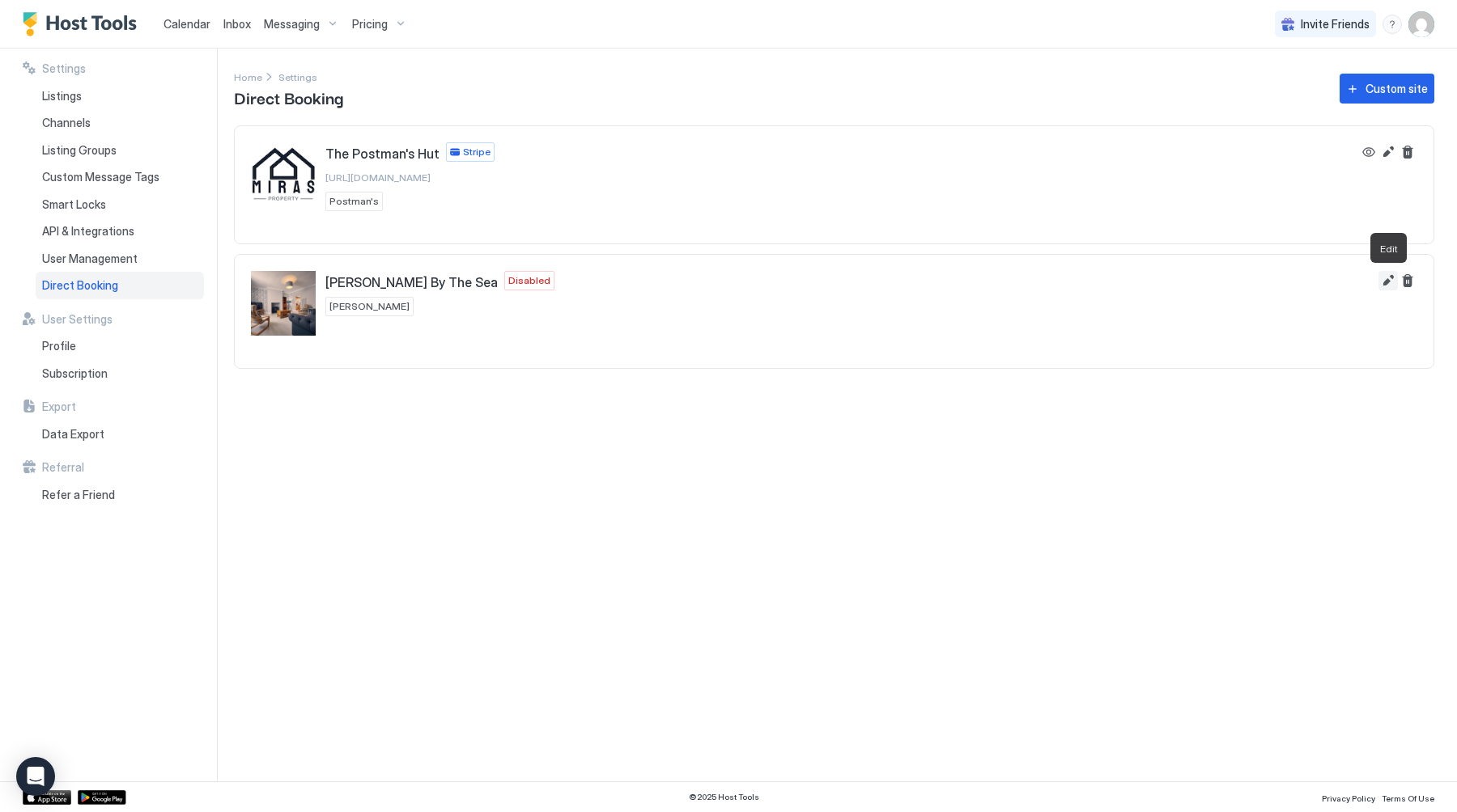
click at [1388, 273] on button "Edit" at bounding box center [1388, 280] width 19 height 19
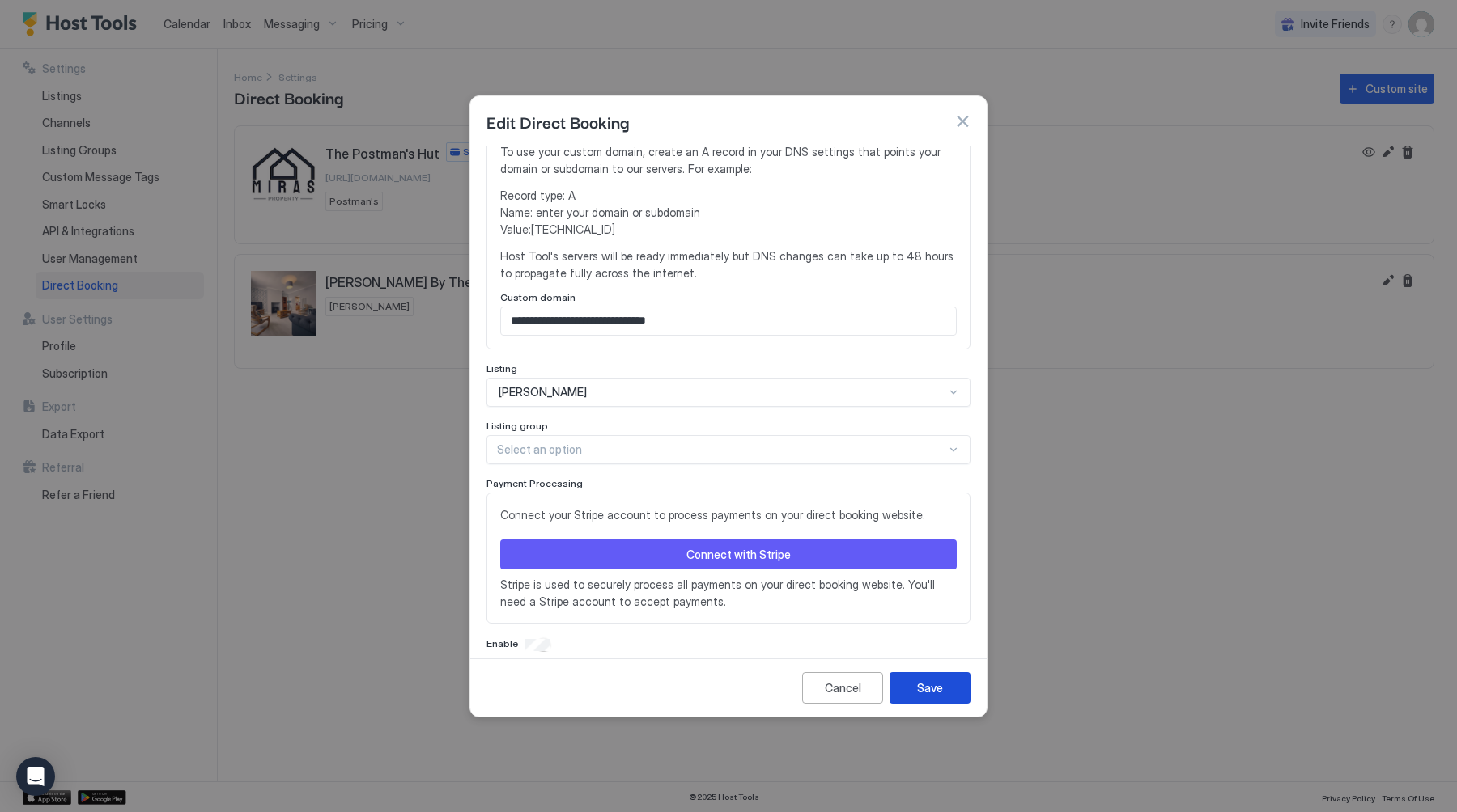
click at [909, 682] on button "Save" at bounding box center [930, 688] width 81 height 31
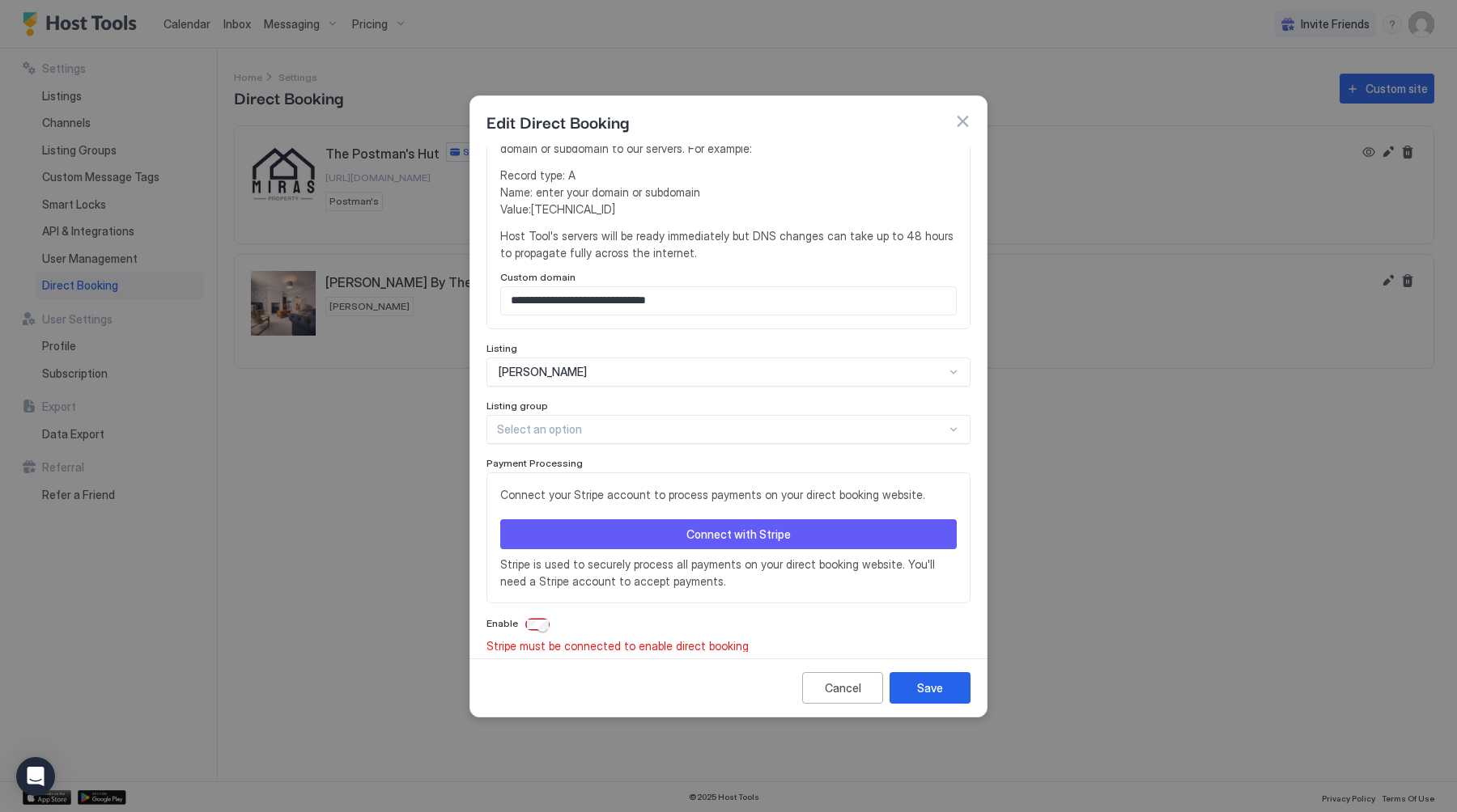
scroll to position [400, 0]
click at [773, 526] on div "Connect with Stripe" at bounding box center [738, 534] width 104 height 17
click at [716, 526] on div "Connect with Stripe" at bounding box center [738, 534] width 104 height 17
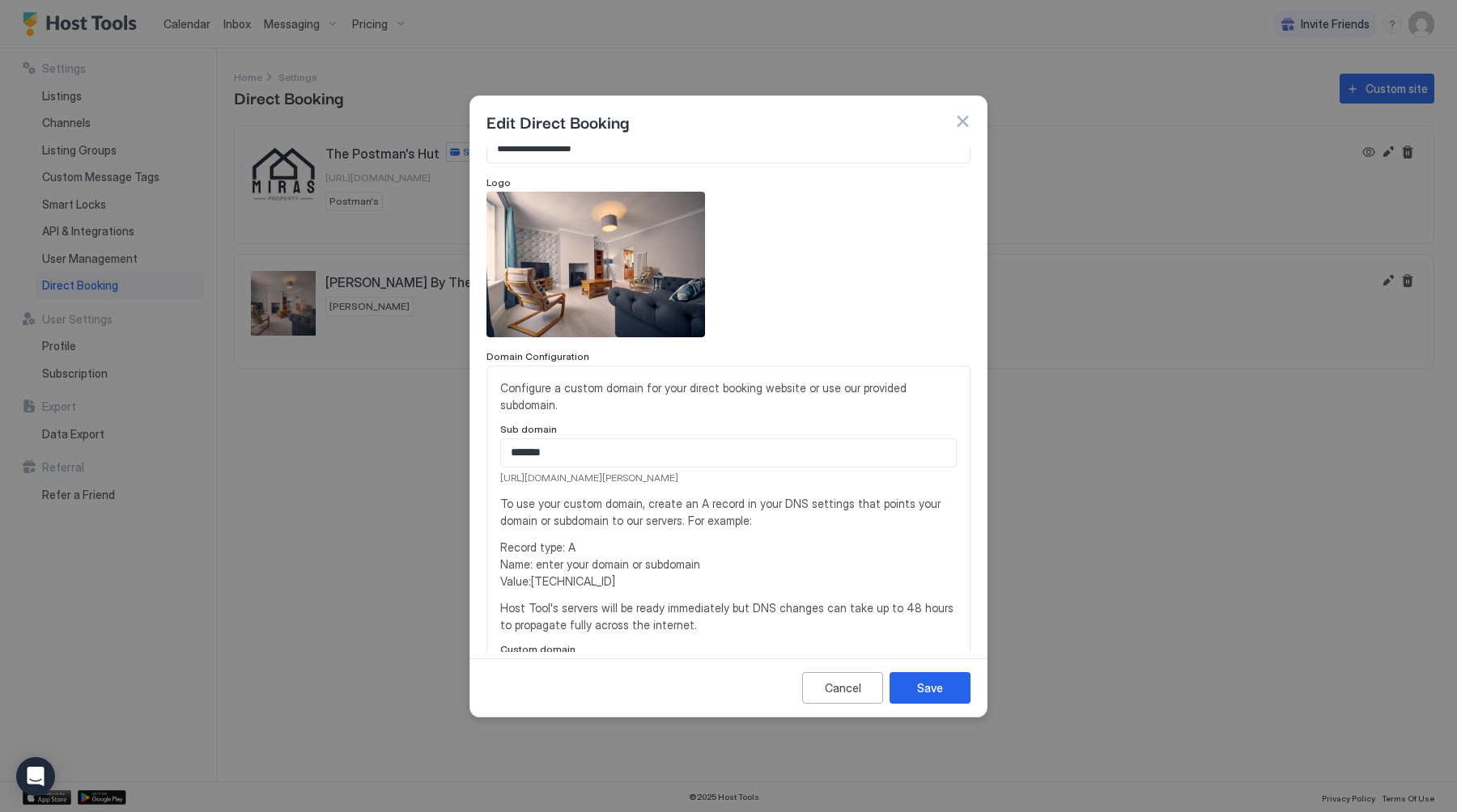
scroll to position [0, 0]
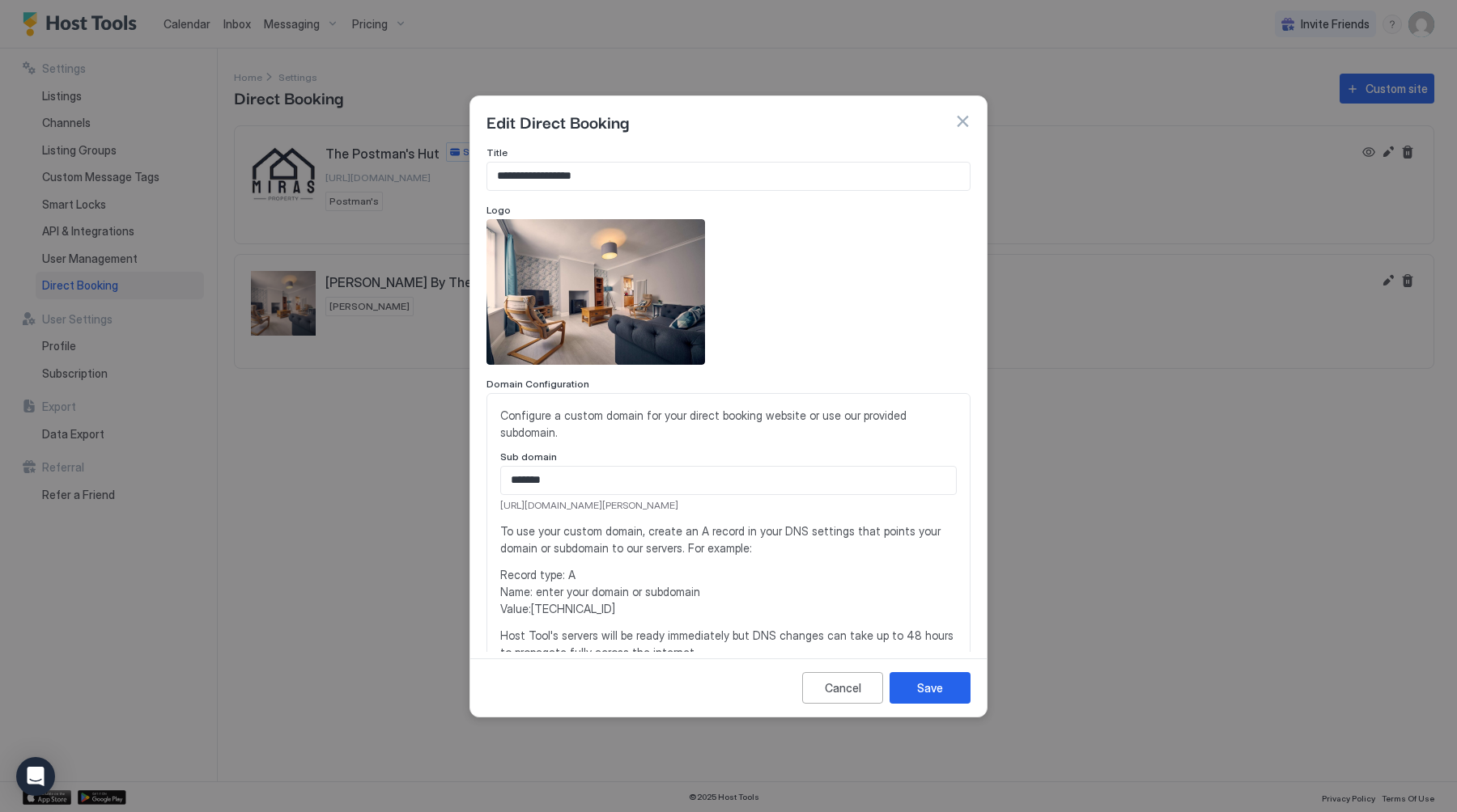
click at [842, 668] on div "Cancel Save" at bounding box center [728, 688] width 516 height 58
click at [842, 682] on div "Cancel" at bounding box center [842, 688] width 36 height 17
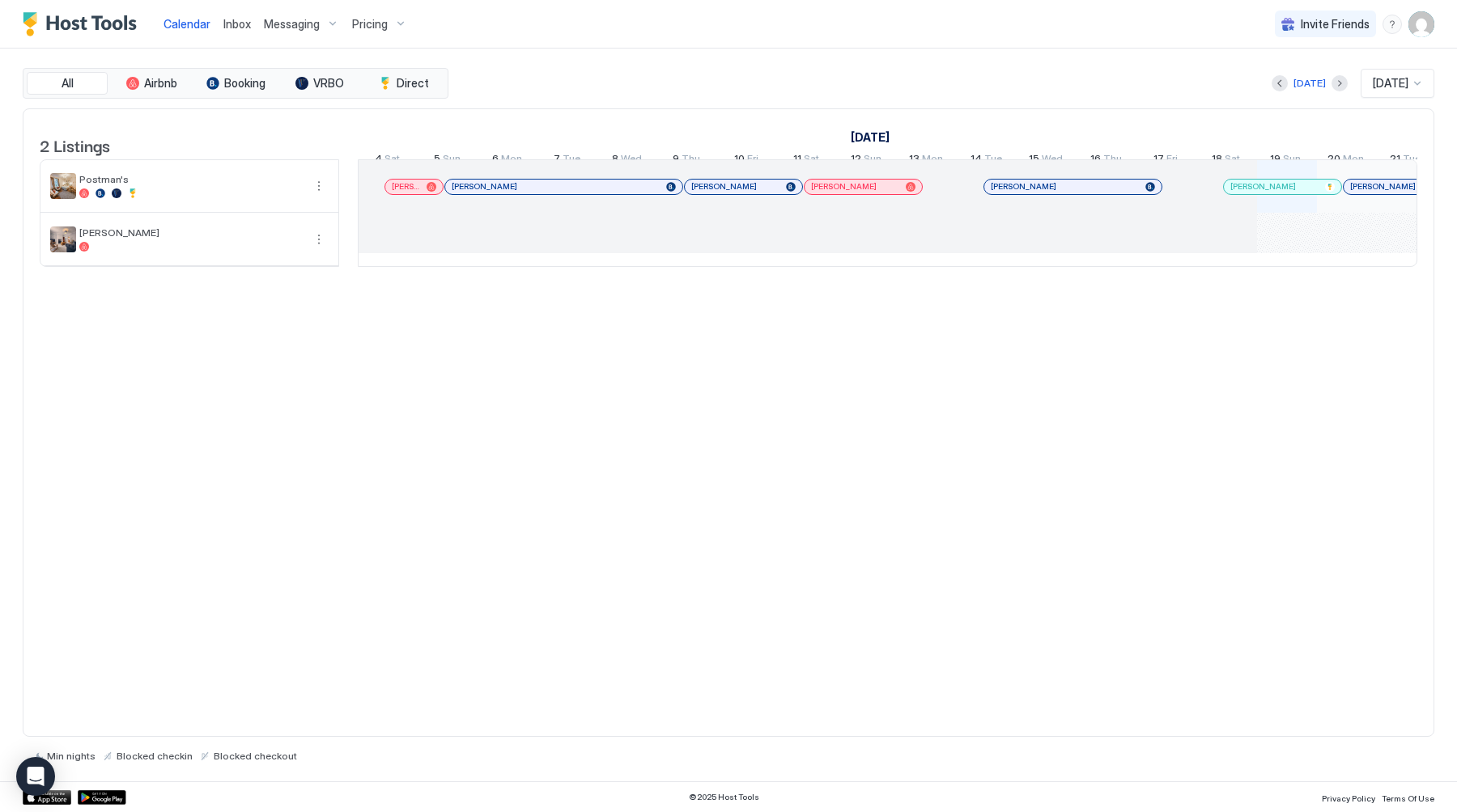
scroll to position [0, 899]
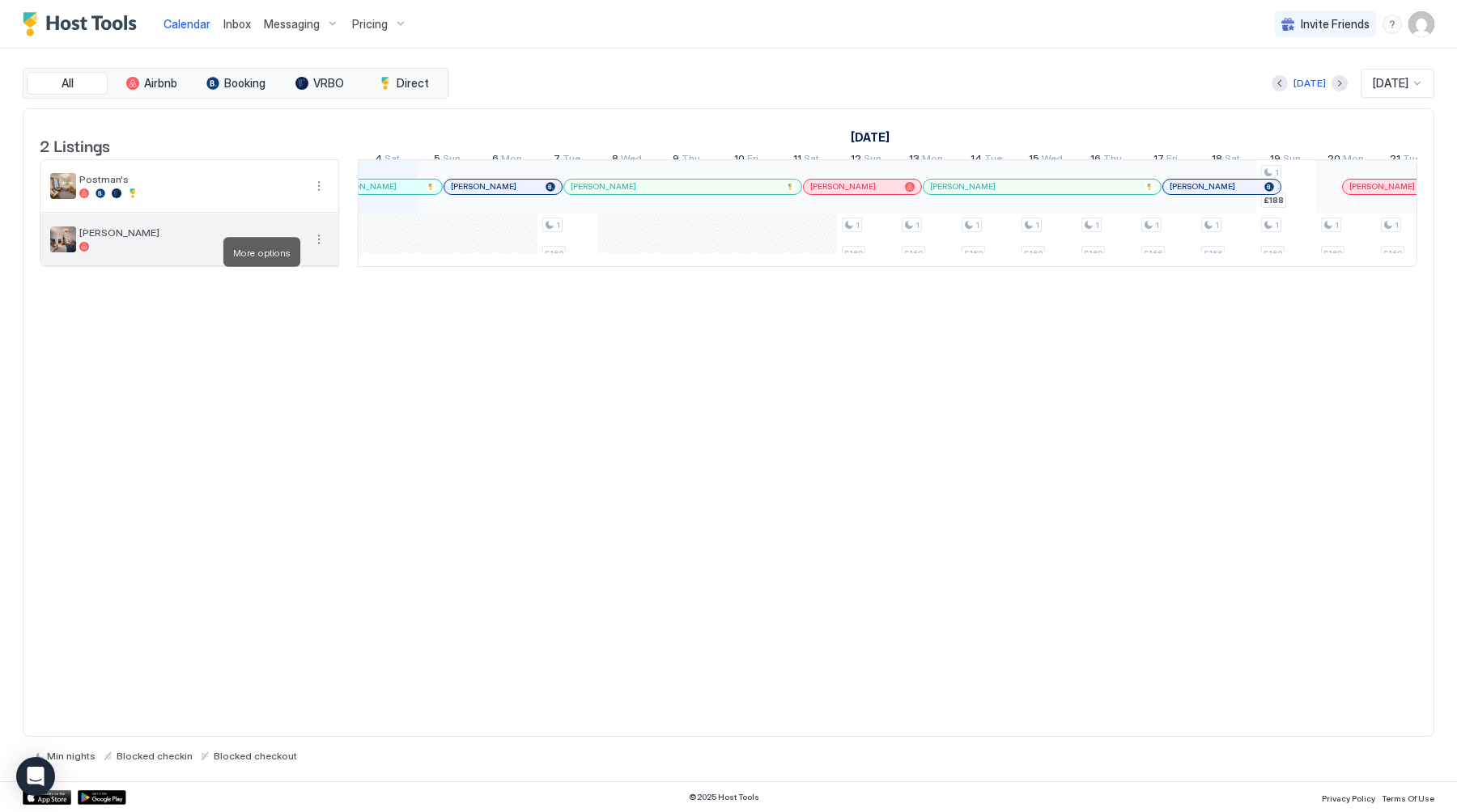
click at [317, 249] on button "More options" at bounding box center [319, 239] width 19 height 19
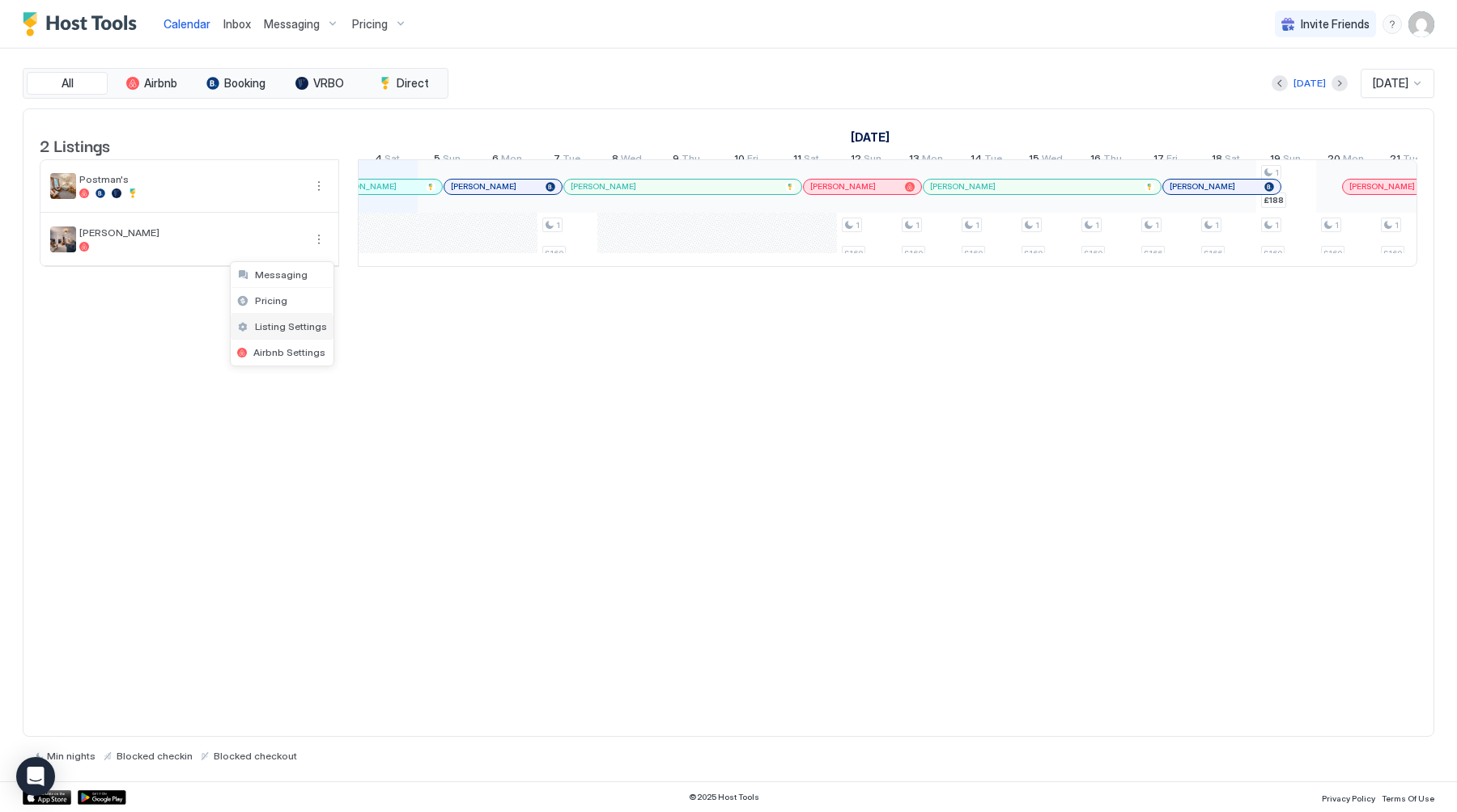
click at [305, 321] on span "Listing Settings" at bounding box center [291, 326] width 72 height 12
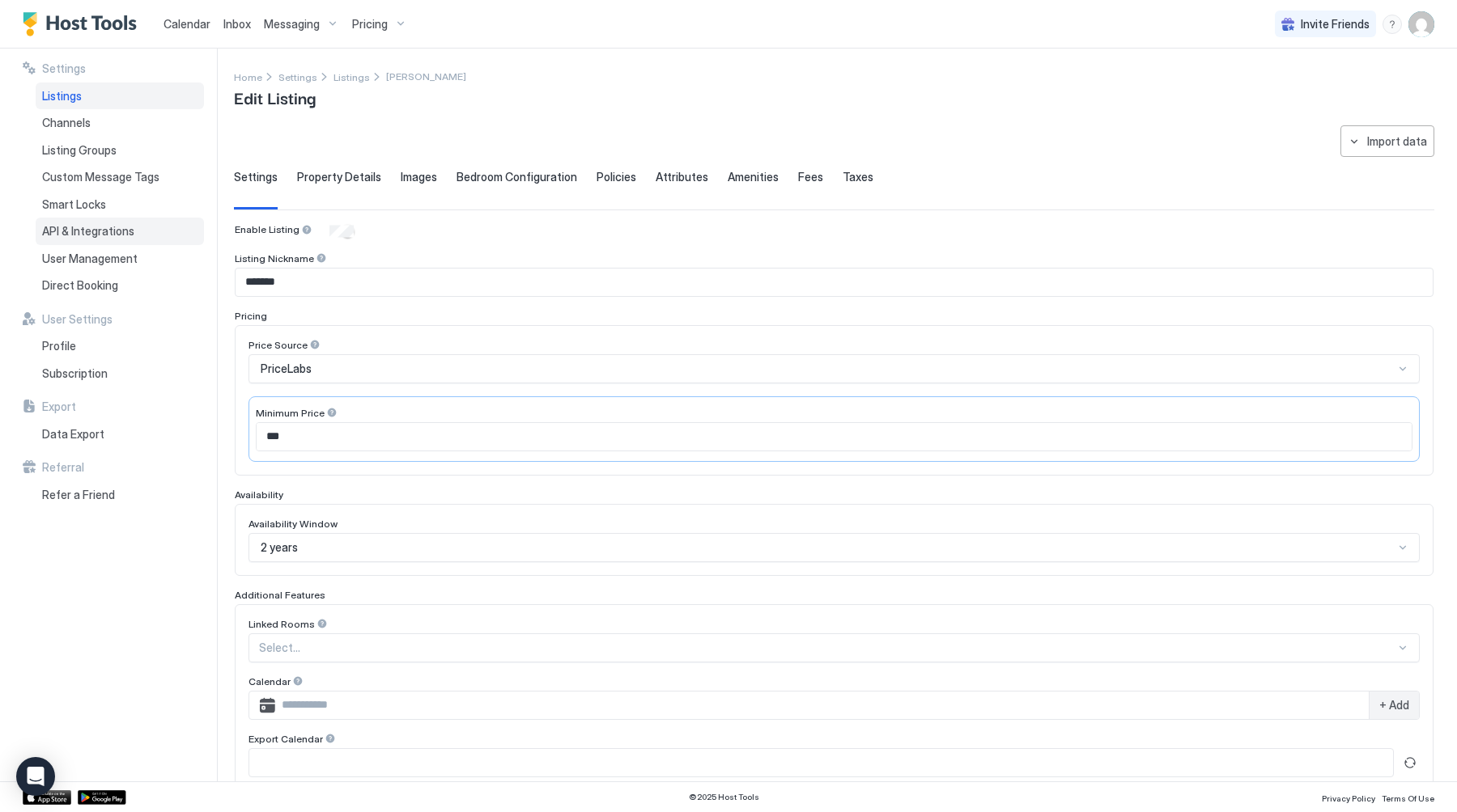
click at [125, 240] on div "API & Integrations" at bounding box center [119, 231] width 169 height 27
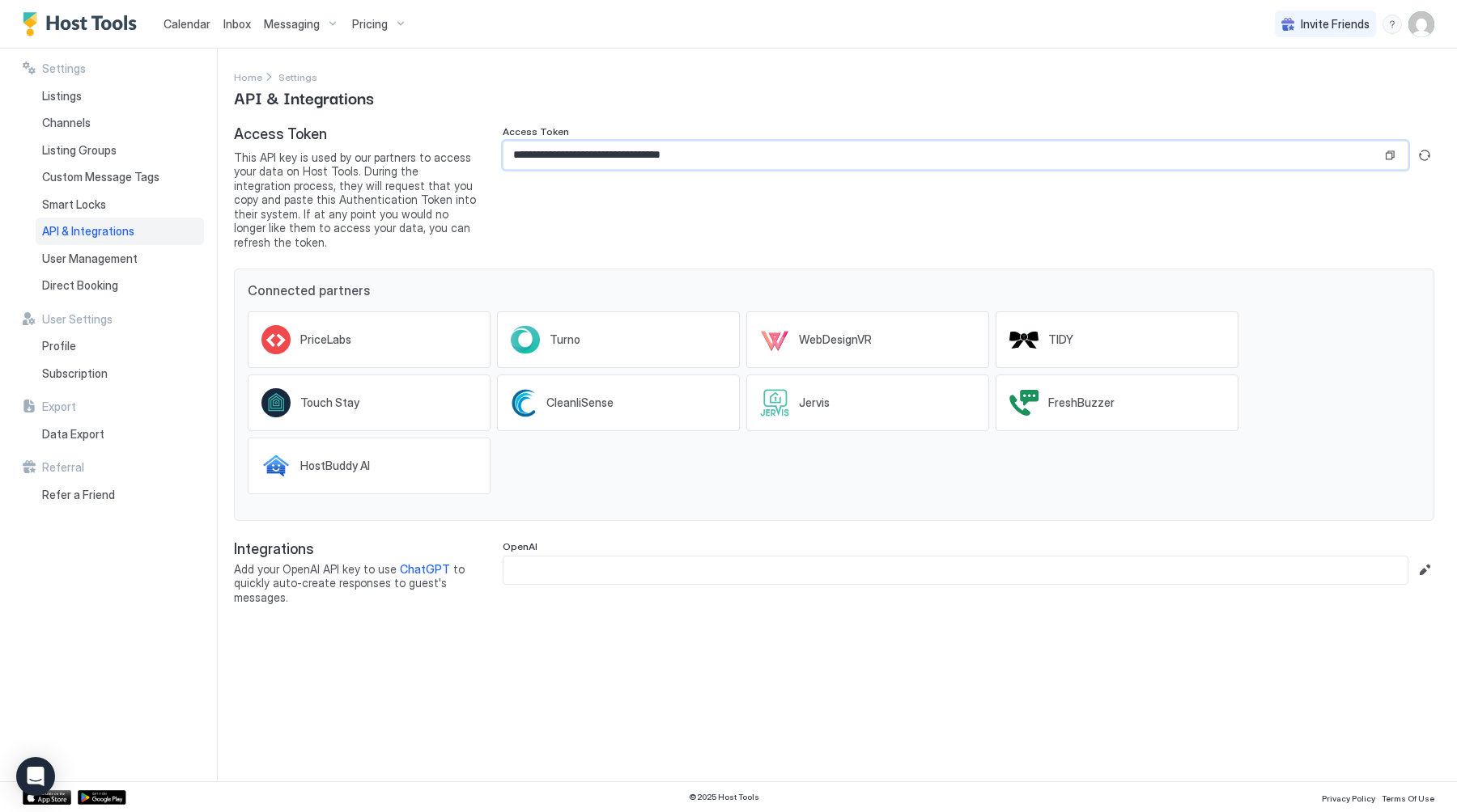
click at [592, 155] on input "**********" at bounding box center [942, 155] width 878 height 27
click at [303, 333] on span "PriceLabs" at bounding box center [325, 340] width 51 height 14
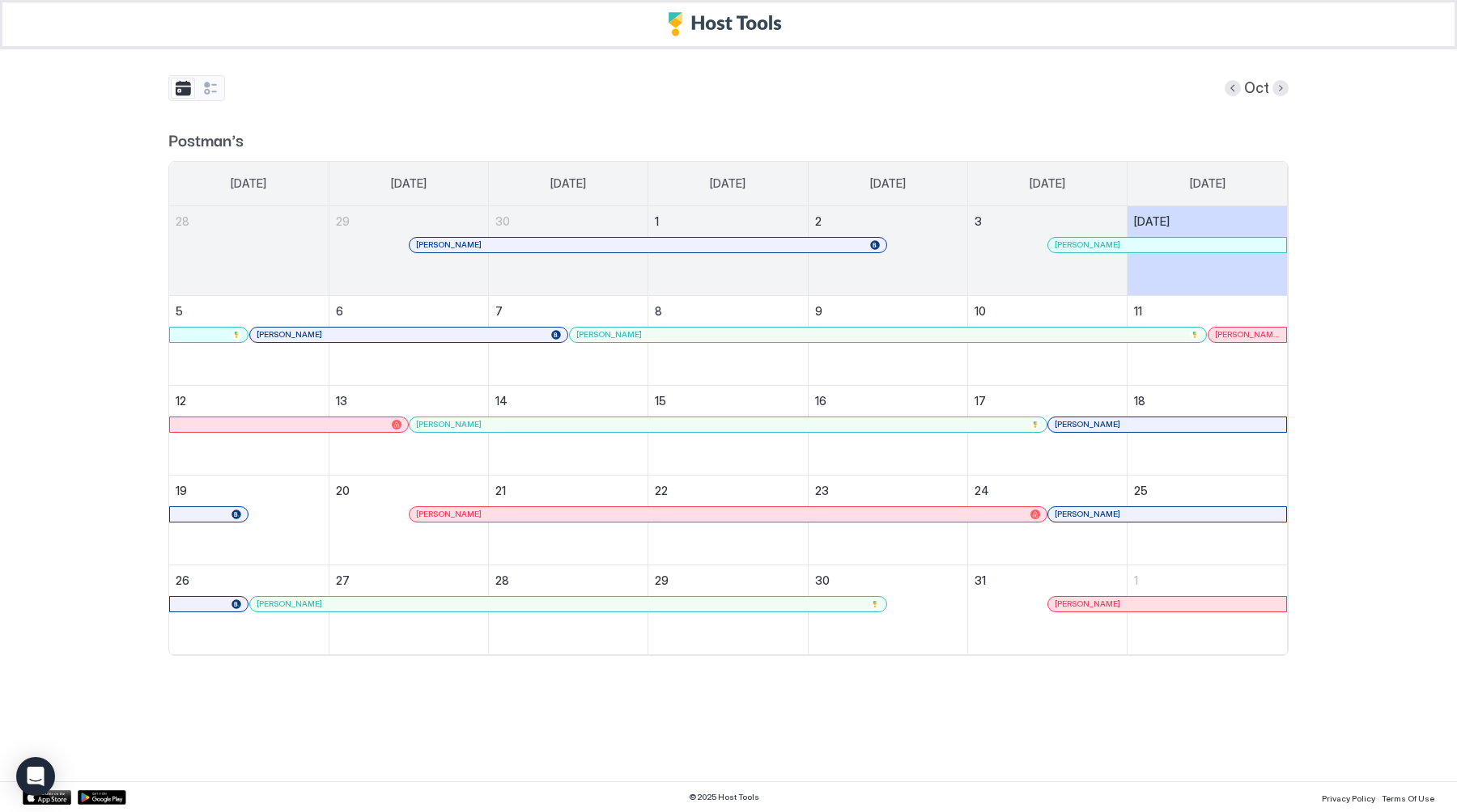
click at [914, 511] on div "[PERSON_NAME]" at bounding box center [719, 514] width 607 height 10
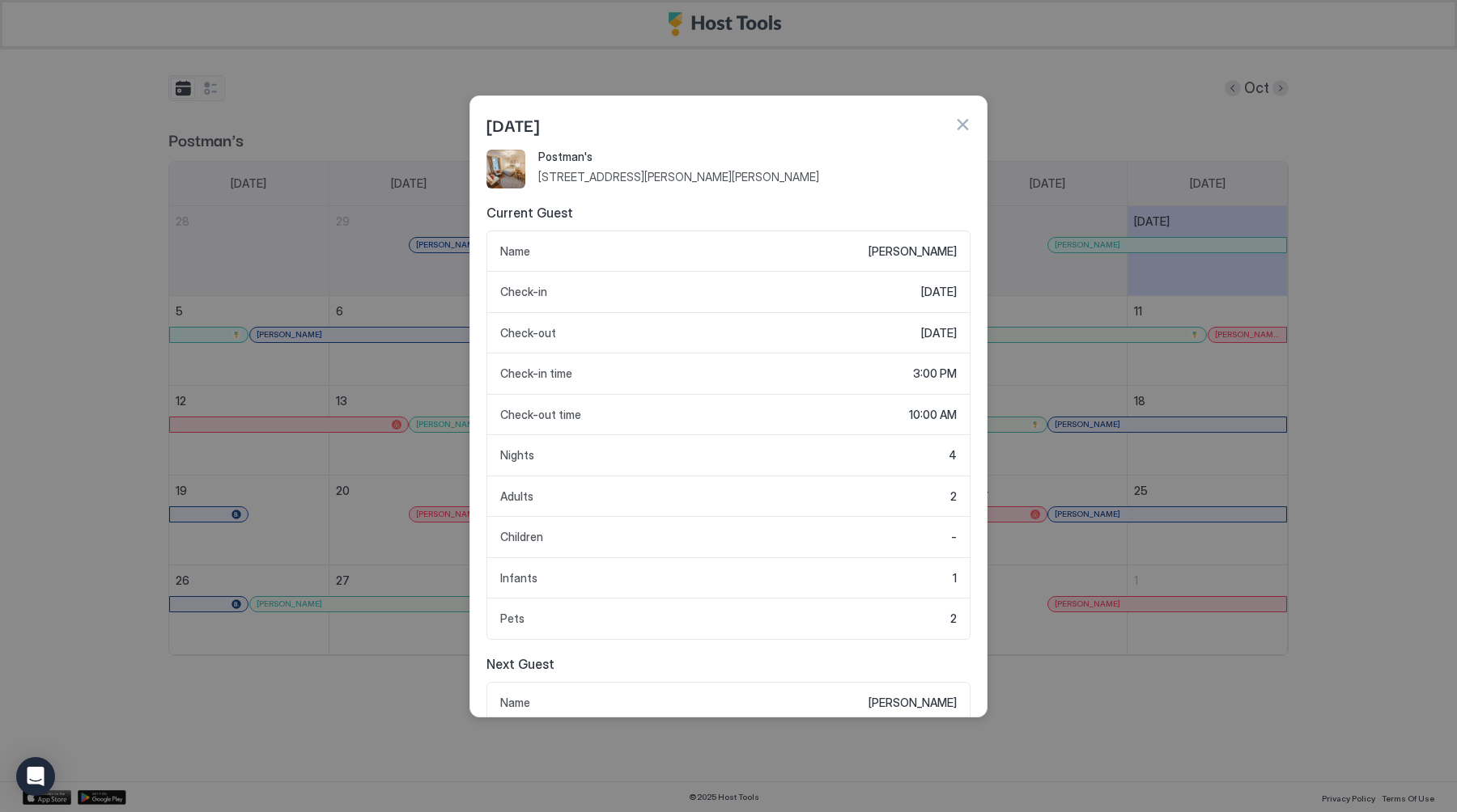
click at [969, 130] on button "button" at bounding box center [961, 124] width 16 height 16
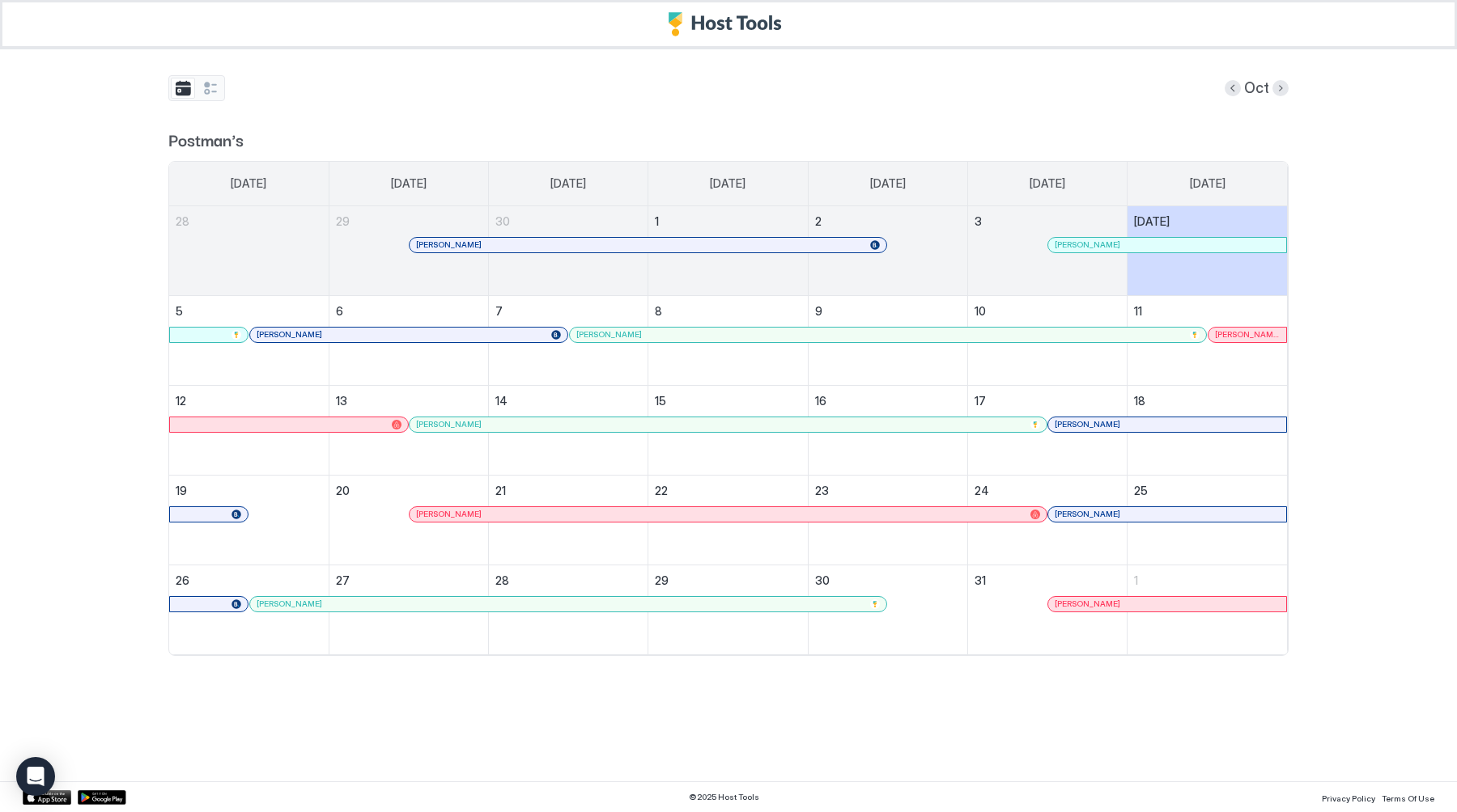
click at [228, 84] on div "Oct" at bounding box center [728, 88] width 1120 height 26
click at [208, 85] on button "tab-group" at bounding box center [210, 88] width 25 height 21
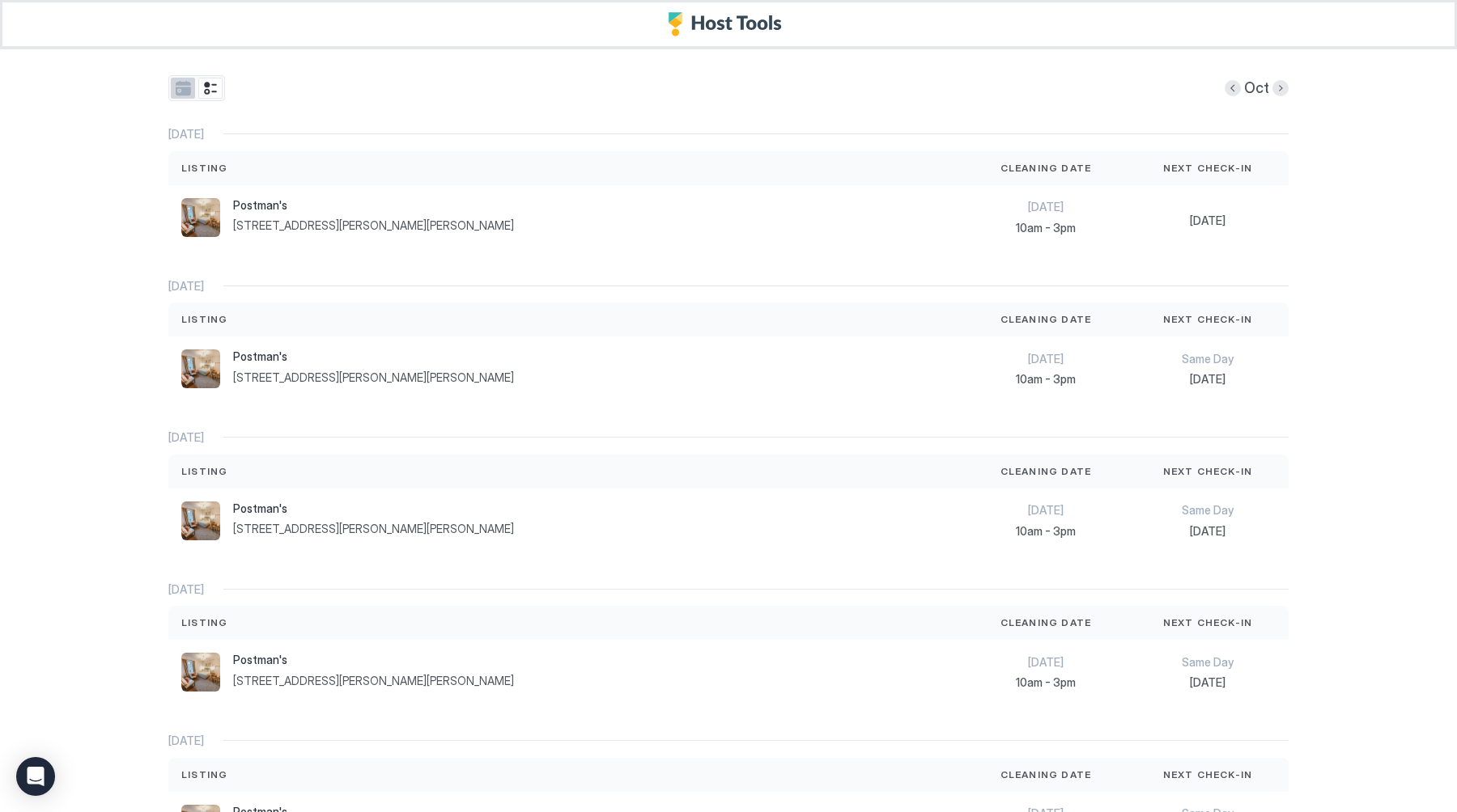
click at [178, 89] on button "tab-group" at bounding box center [183, 88] width 25 height 21
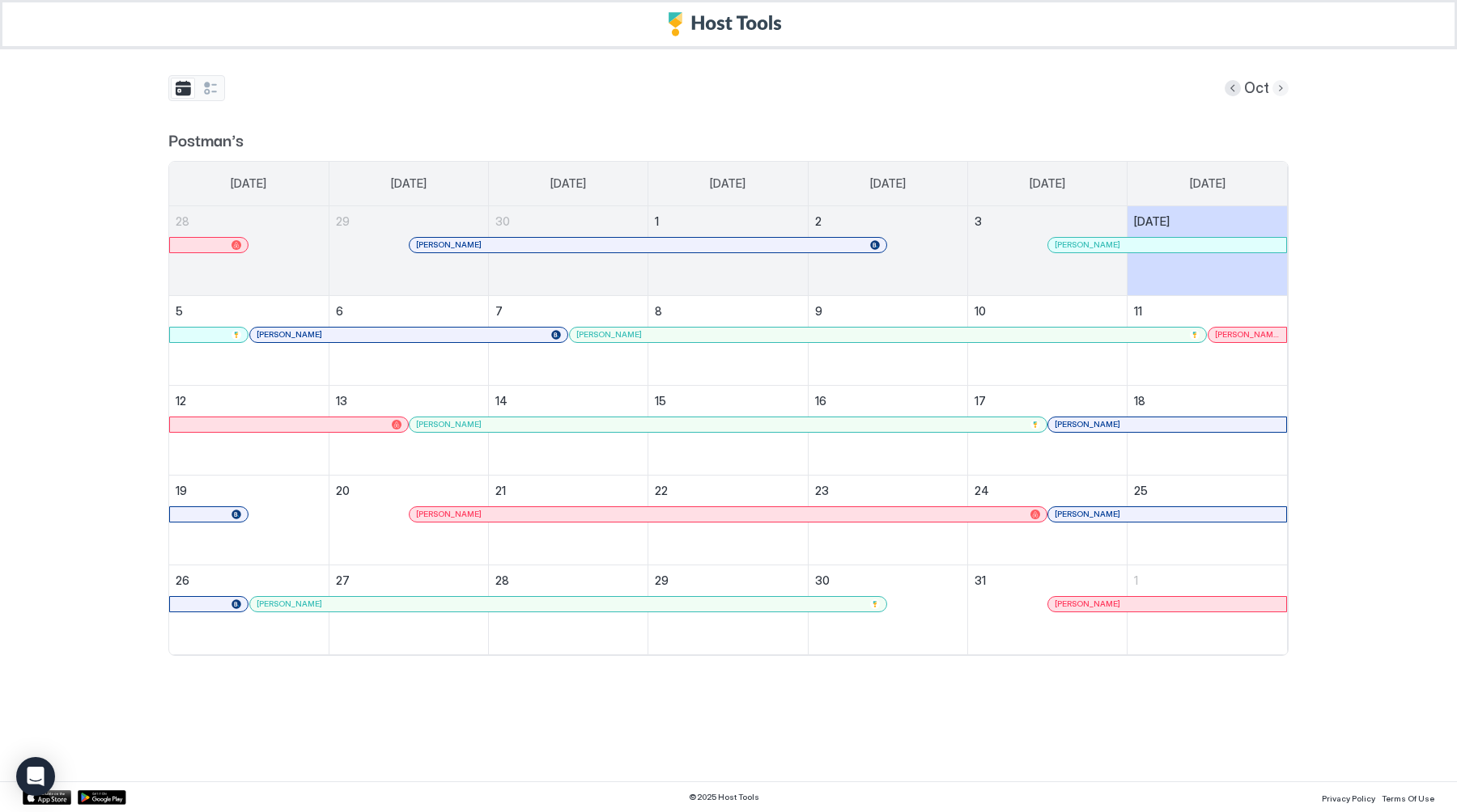
click at [1282, 91] on button "Next month" at bounding box center [1280, 88] width 16 height 16
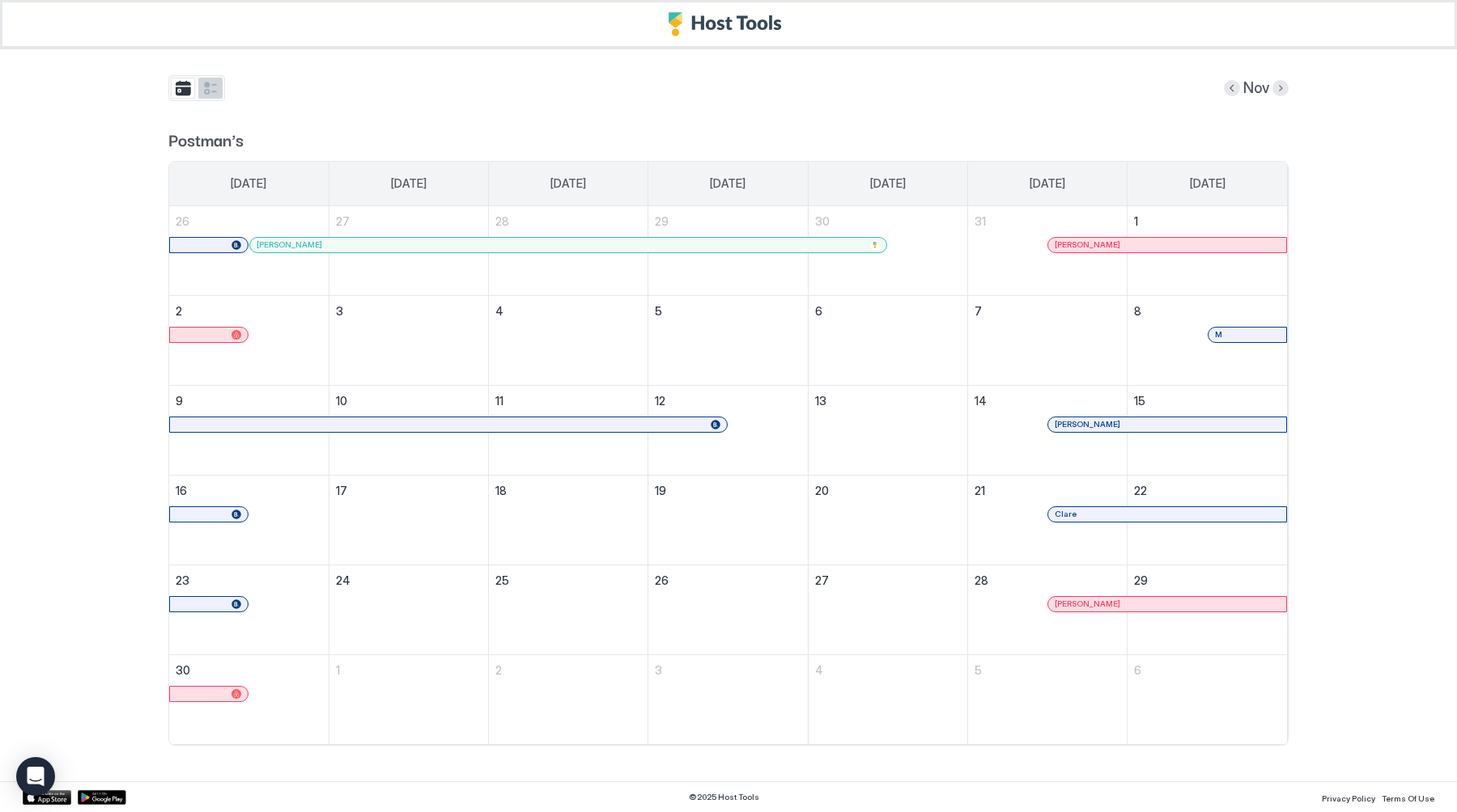
click at [208, 86] on button "tab-group" at bounding box center [210, 88] width 25 height 21
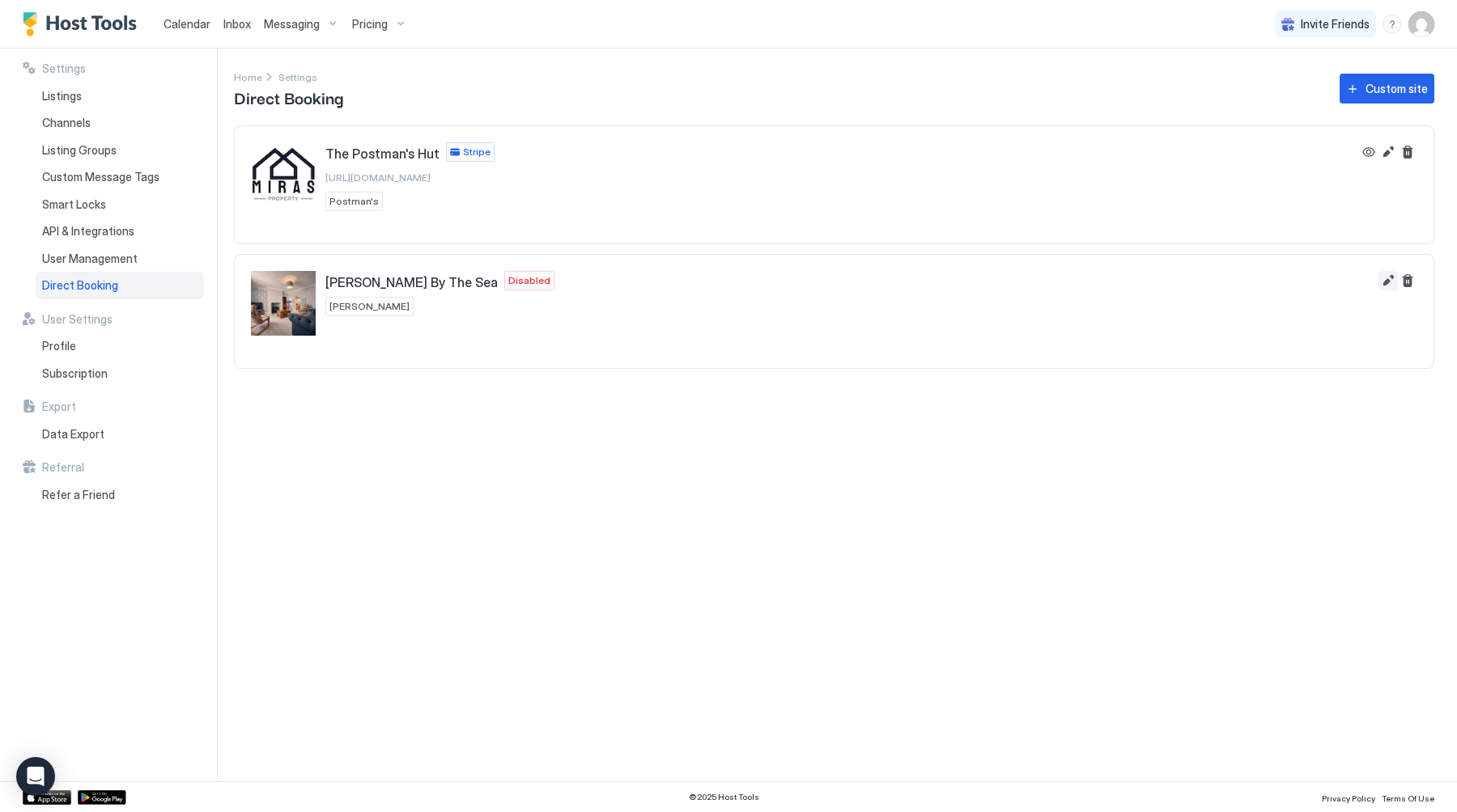
click at [1389, 279] on button "Edit" at bounding box center [1388, 280] width 19 height 19
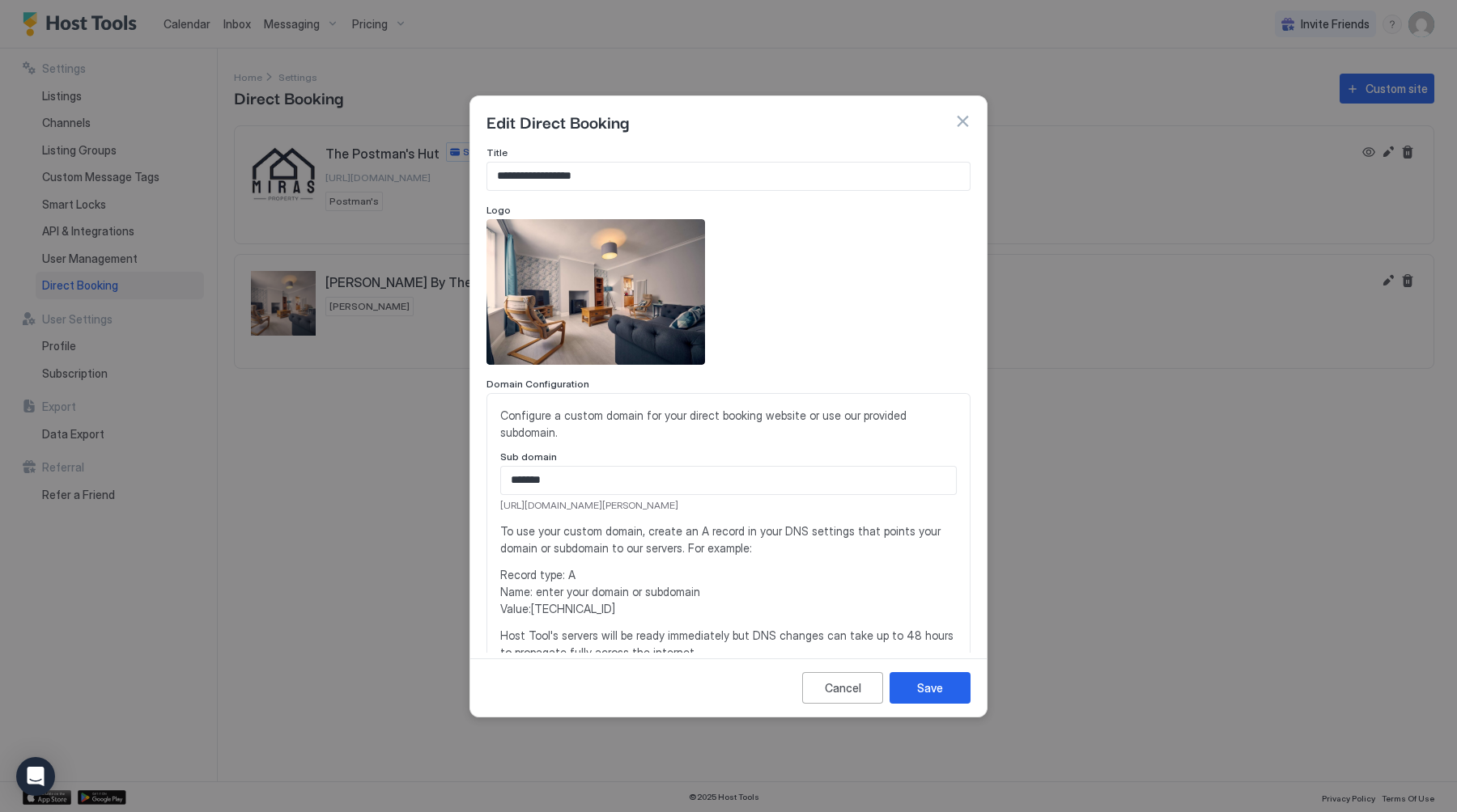
scroll to position [379, 0]
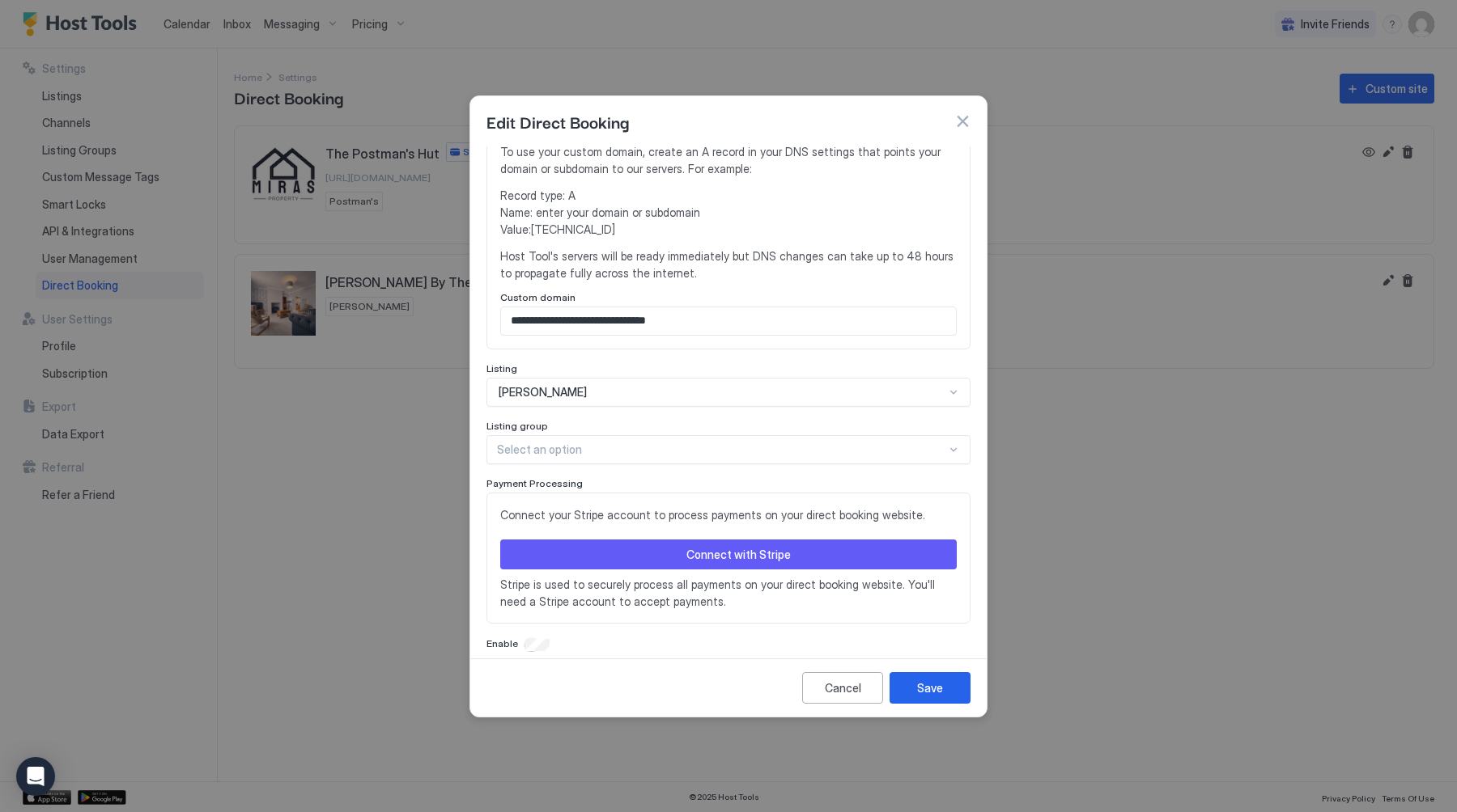
click at [733, 546] on div "Connect with Stripe" at bounding box center [738, 555] width 104 height 17
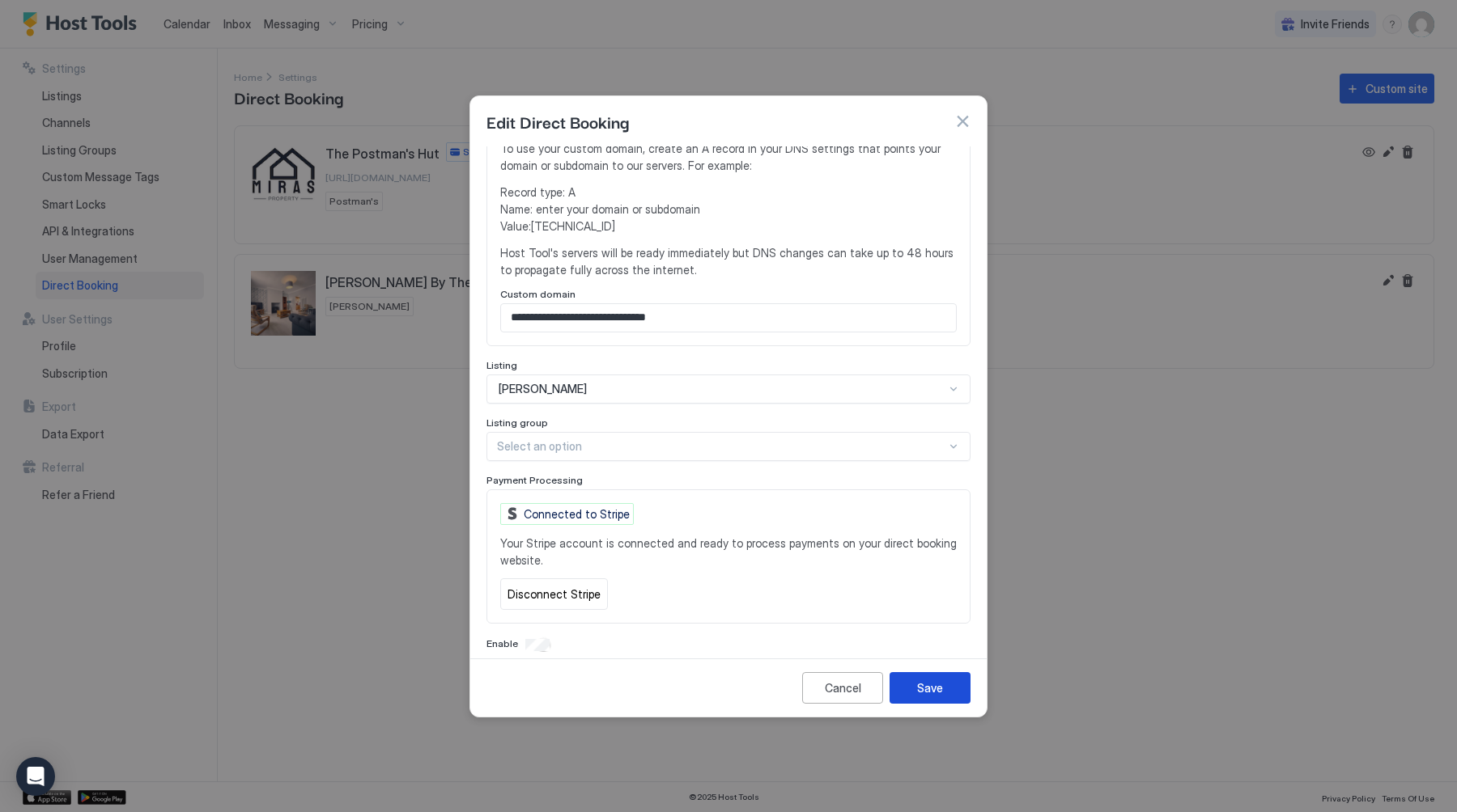
click at [906, 684] on button "Save" at bounding box center [930, 688] width 81 height 31
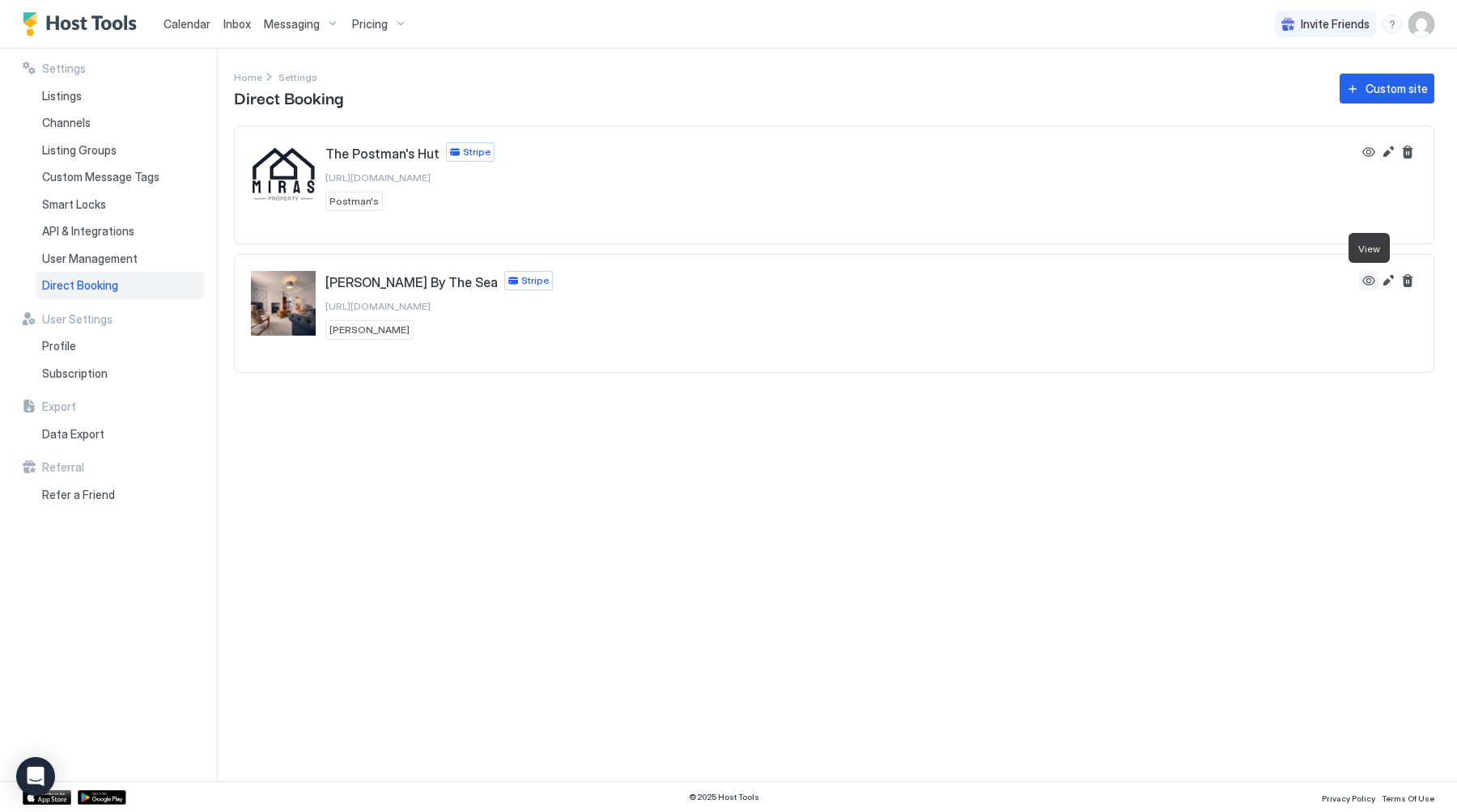
click at [1373, 280] on button "View" at bounding box center [1368, 280] width 19 height 19
